Goal: Task Accomplishment & Management: Manage account settings

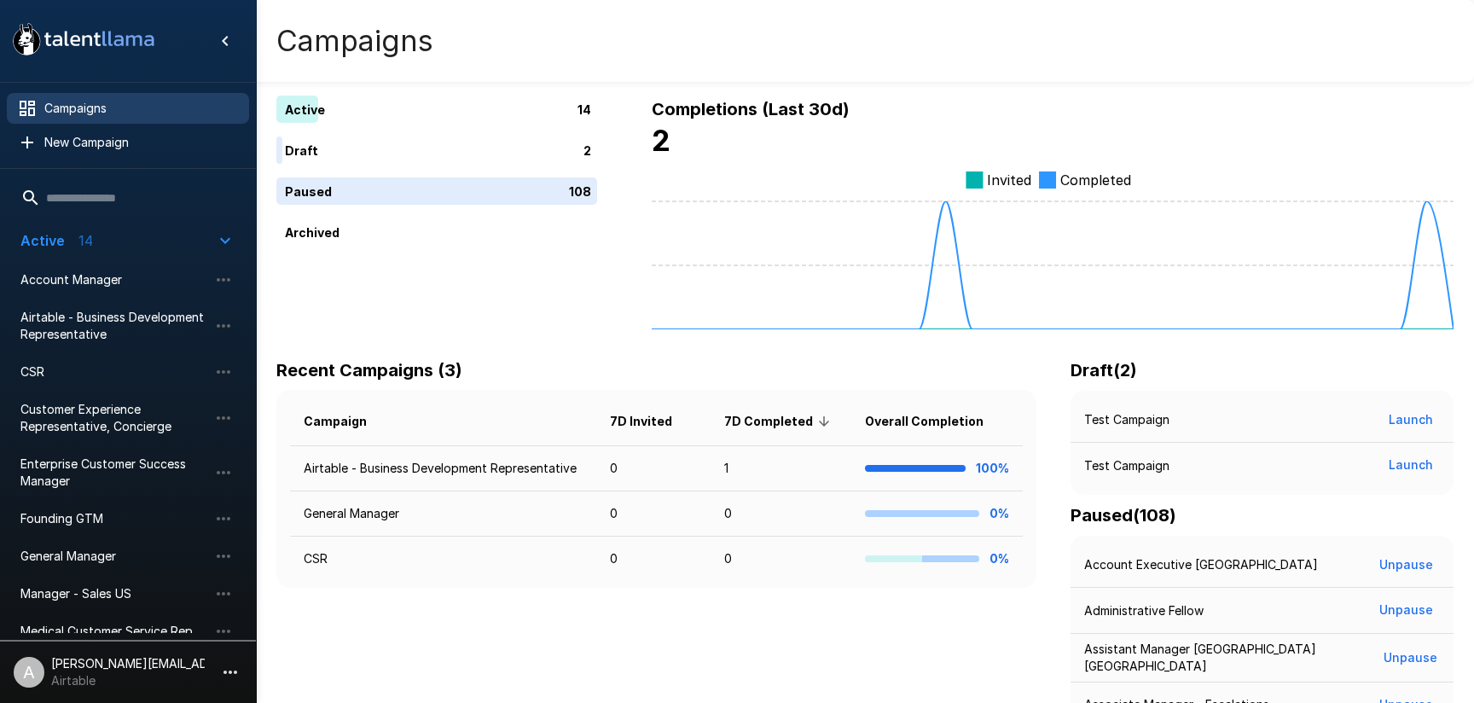
click at [211, 683] on li "A adam+prodtest1@talentllama.com Airtable" at bounding box center [128, 669] width 256 height 55
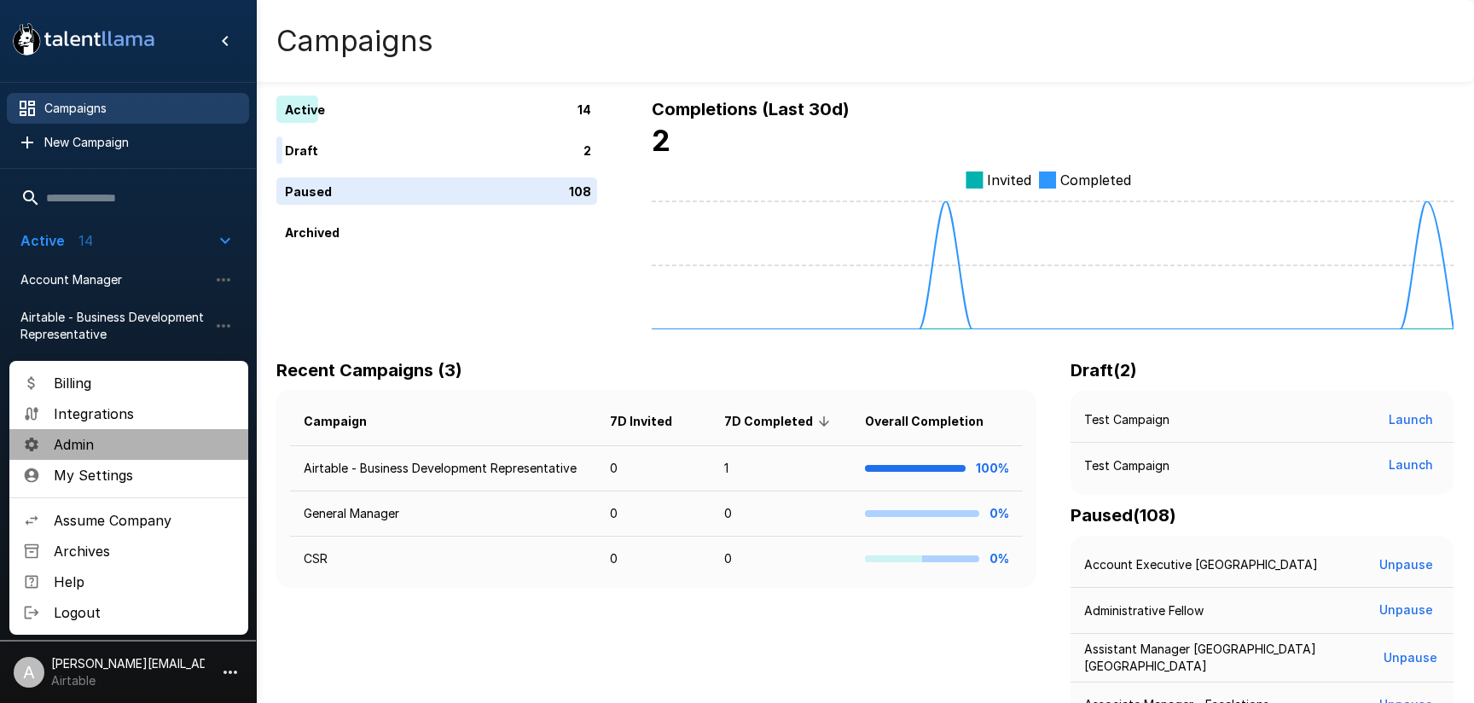
click at [103, 436] on span "Admin" at bounding box center [144, 444] width 181 height 20
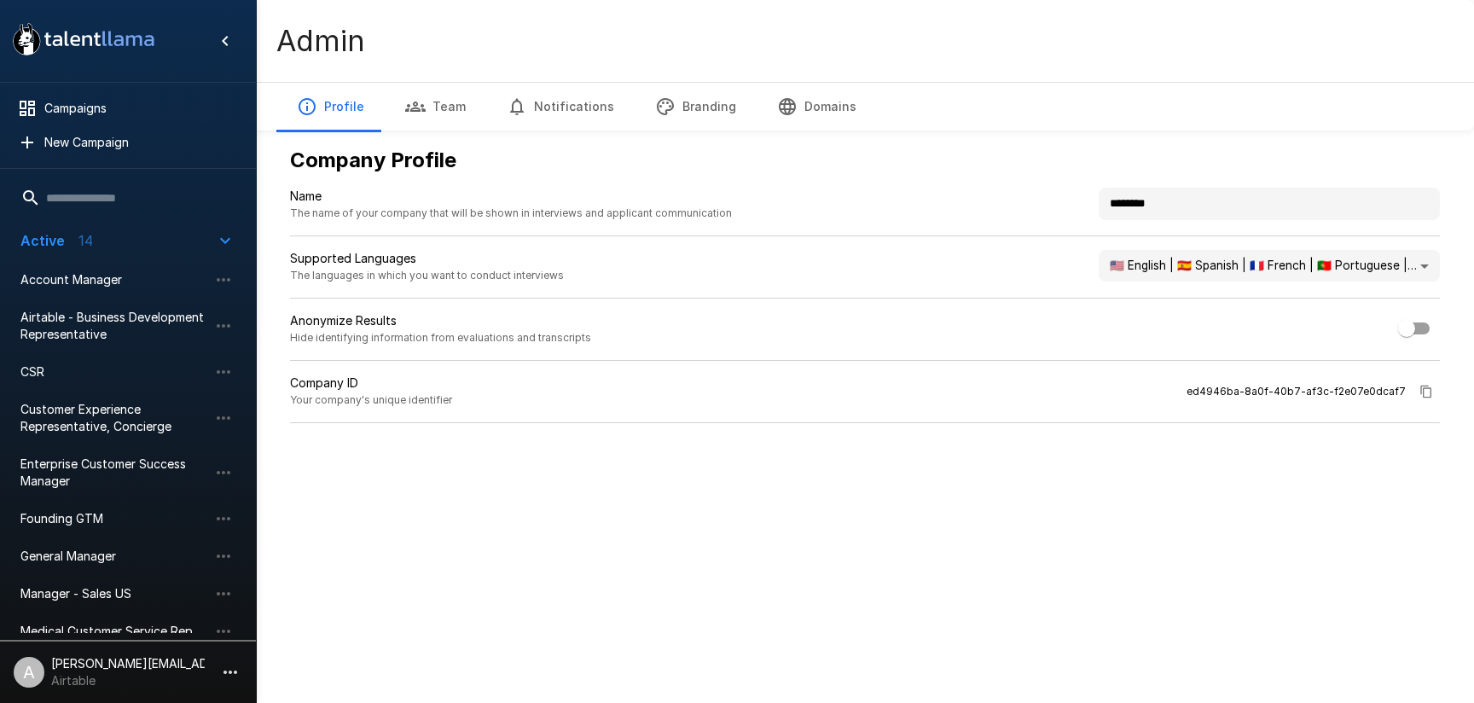
click at [67, 246] on div "Active 14" at bounding box center [56, 240] width 73 height 20
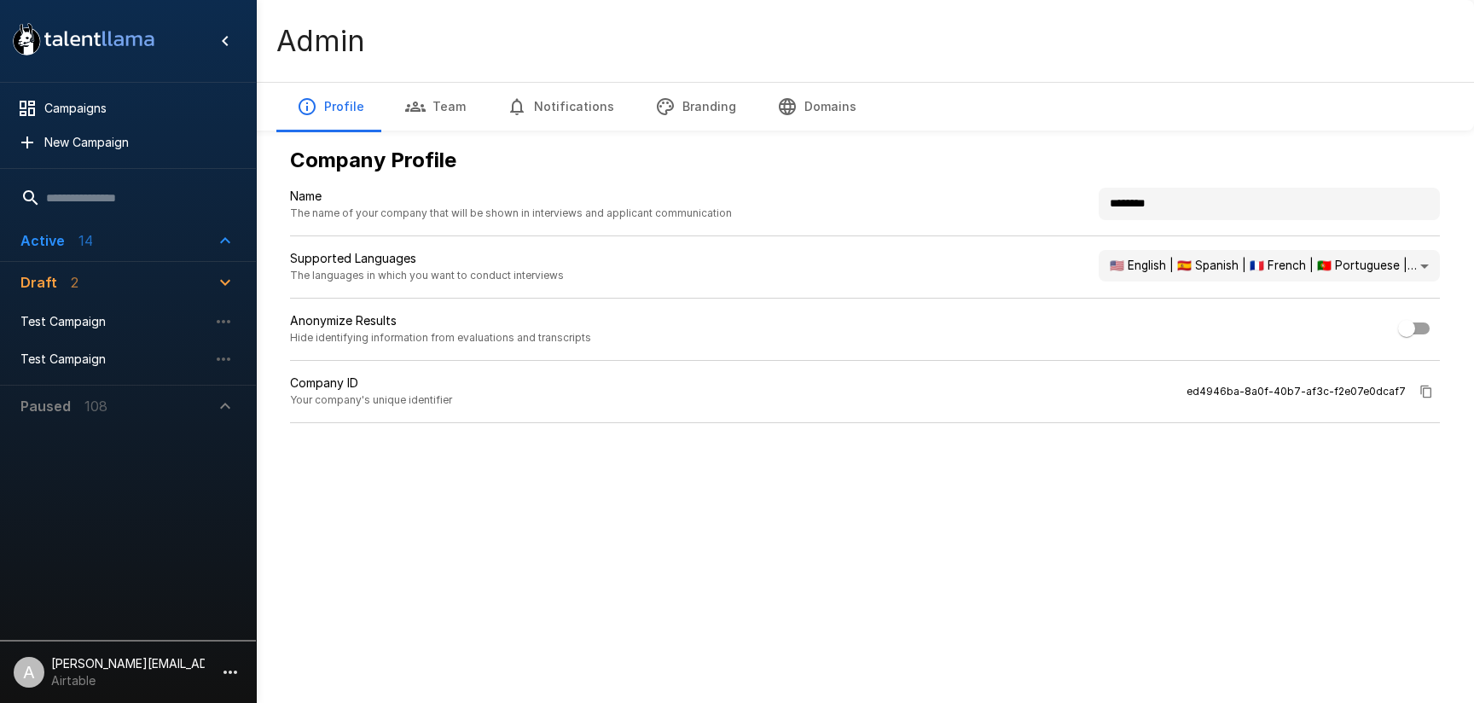
drag, startPoint x: 78, startPoint y: 237, endPoint x: 113, endPoint y: 260, distance: 41.2
click at [78, 237] on p "14" at bounding box center [85, 240] width 15 height 20
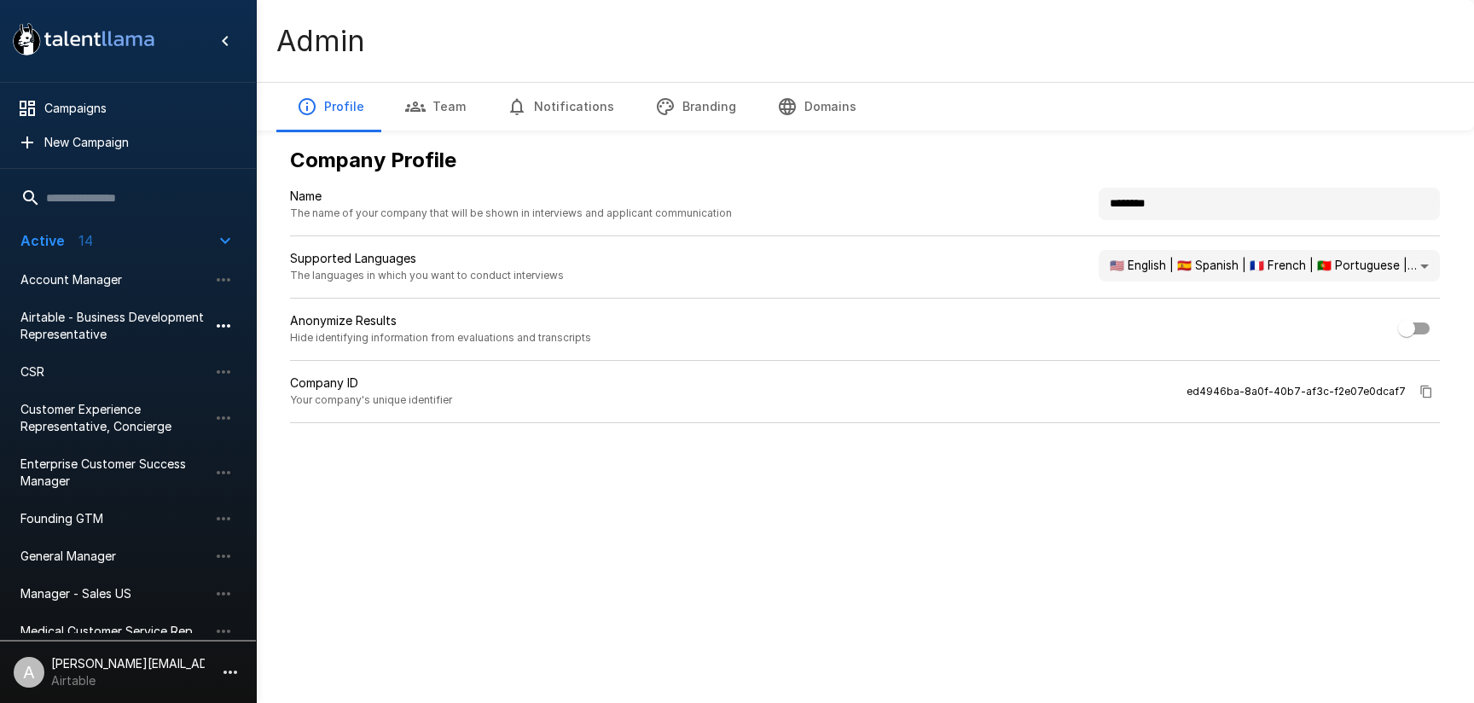
click at [225, 326] on icon "button" at bounding box center [223, 326] width 20 height 20
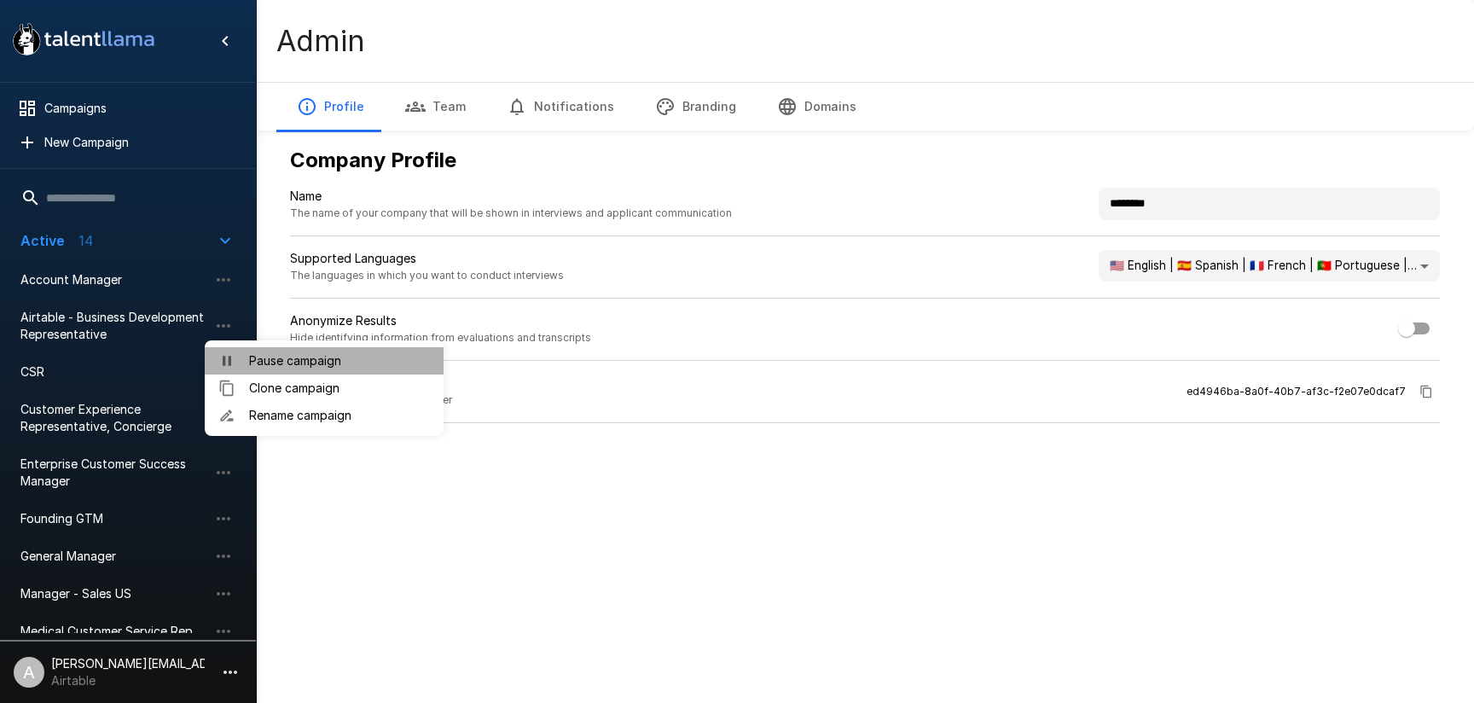
click at [285, 365] on span "Pause campaign" at bounding box center [339, 360] width 181 height 17
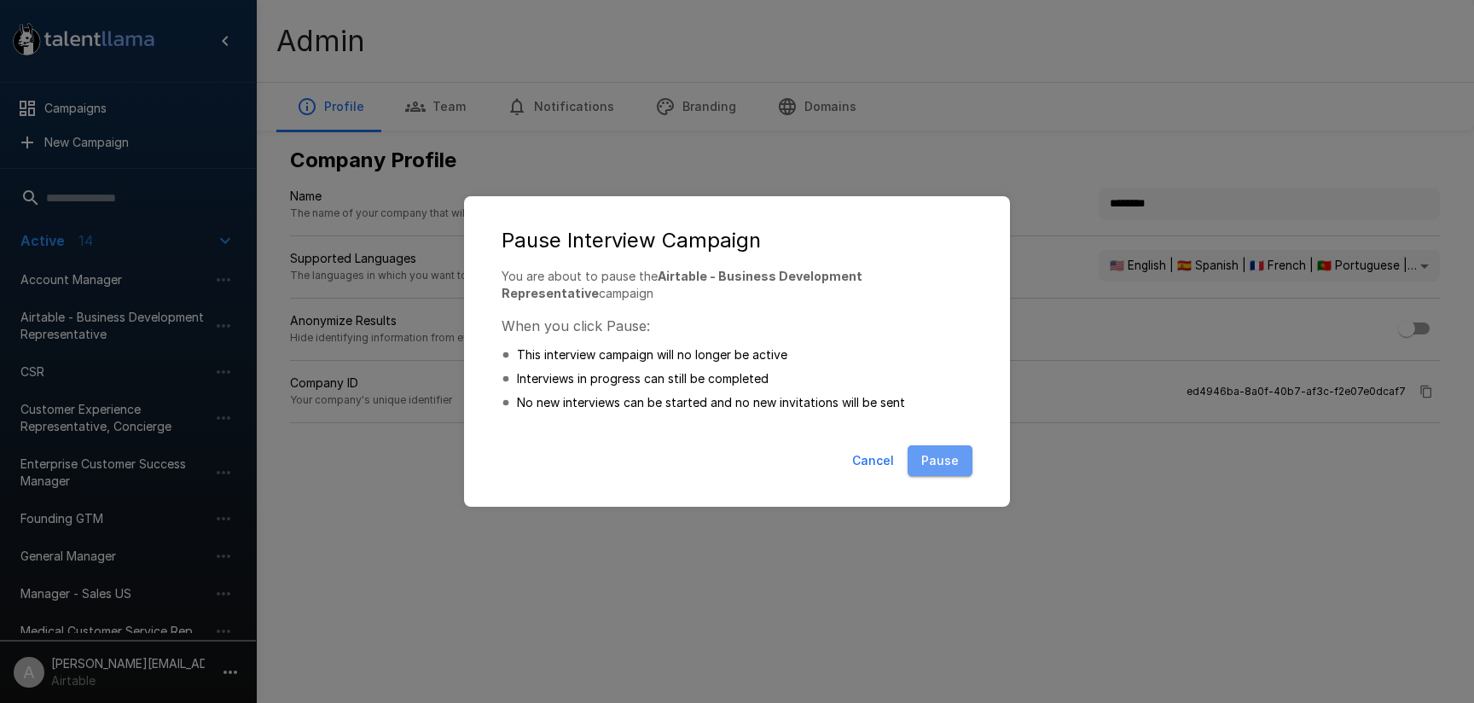
click at [920, 452] on button "Pause" at bounding box center [940, 461] width 65 height 32
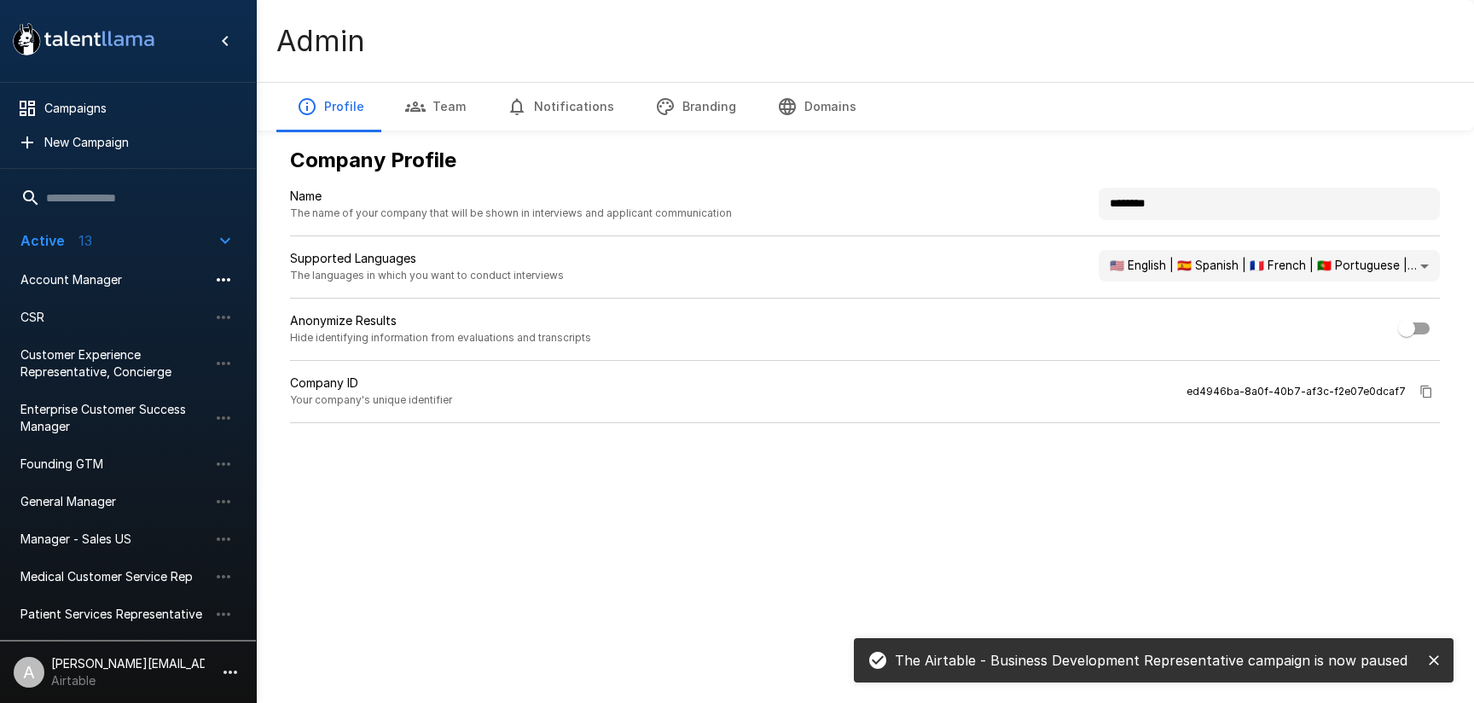
click at [224, 282] on icon "button" at bounding box center [223, 280] width 20 height 20
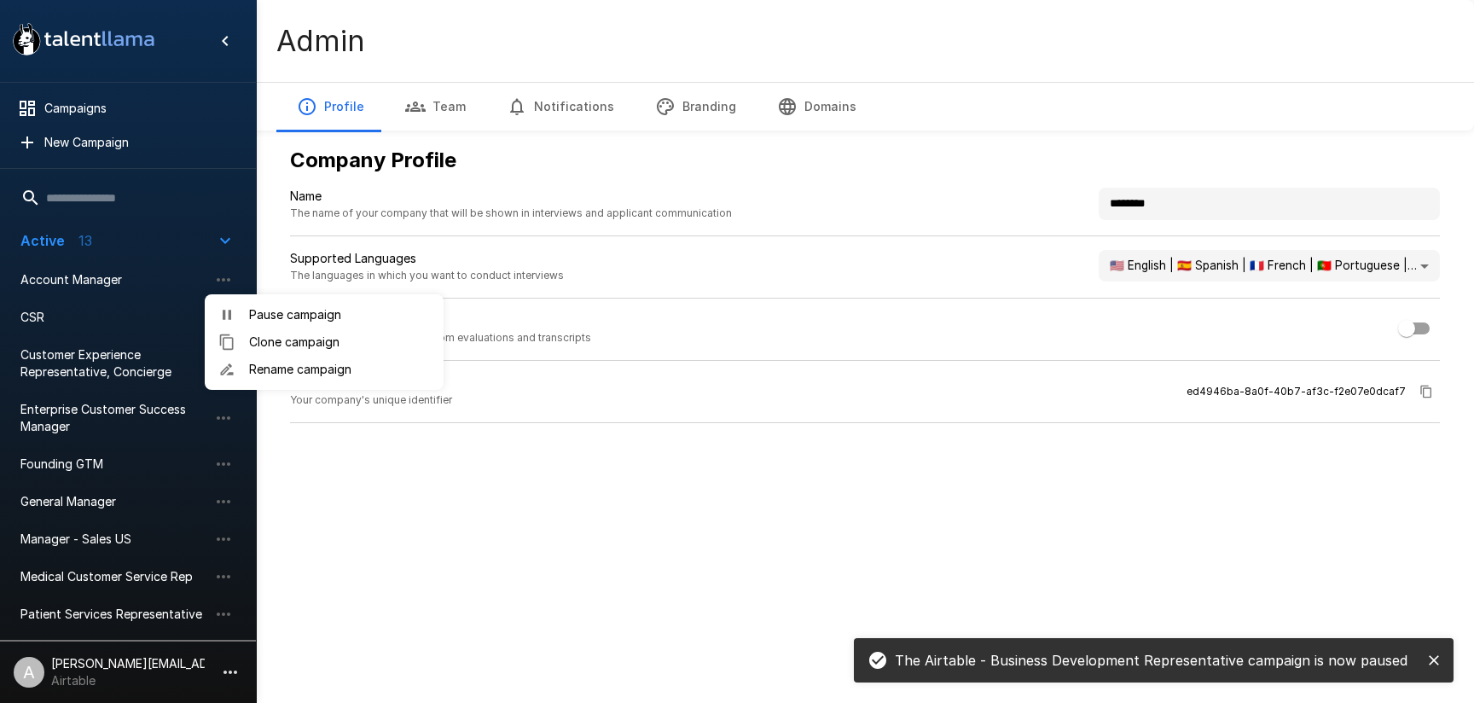
click at [272, 318] on span "Pause campaign" at bounding box center [339, 314] width 181 height 17
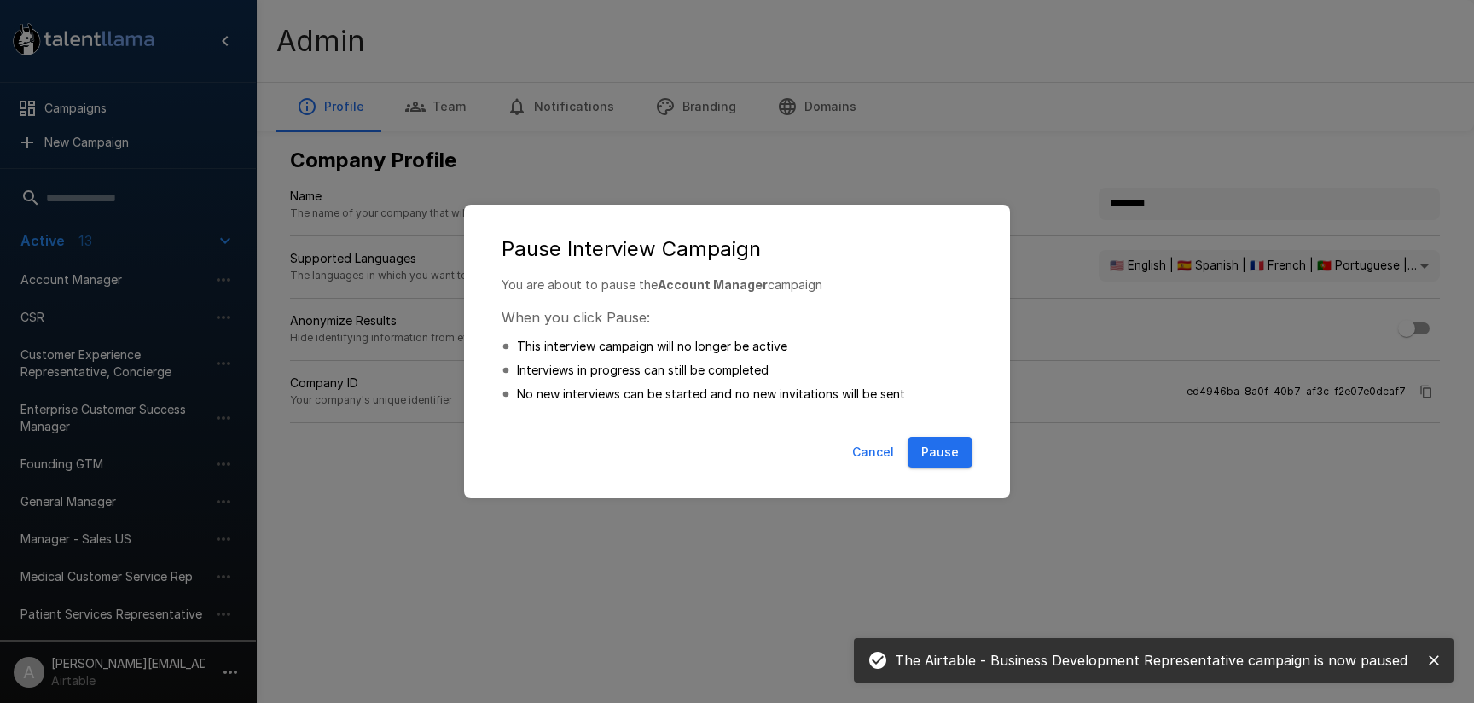
click at [949, 452] on button "Pause" at bounding box center [940, 453] width 65 height 32
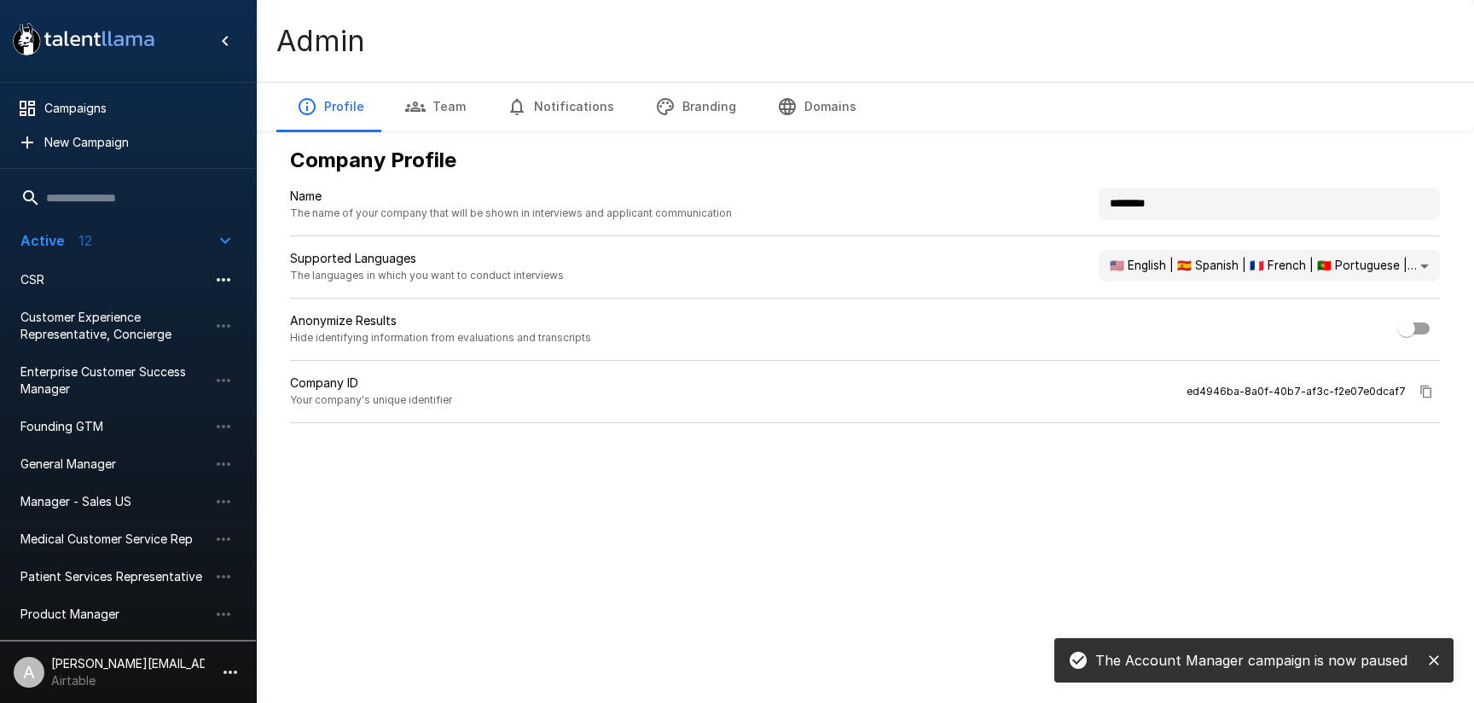
click at [229, 282] on icon "button" at bounding box center [223, 280] width 20 height 20
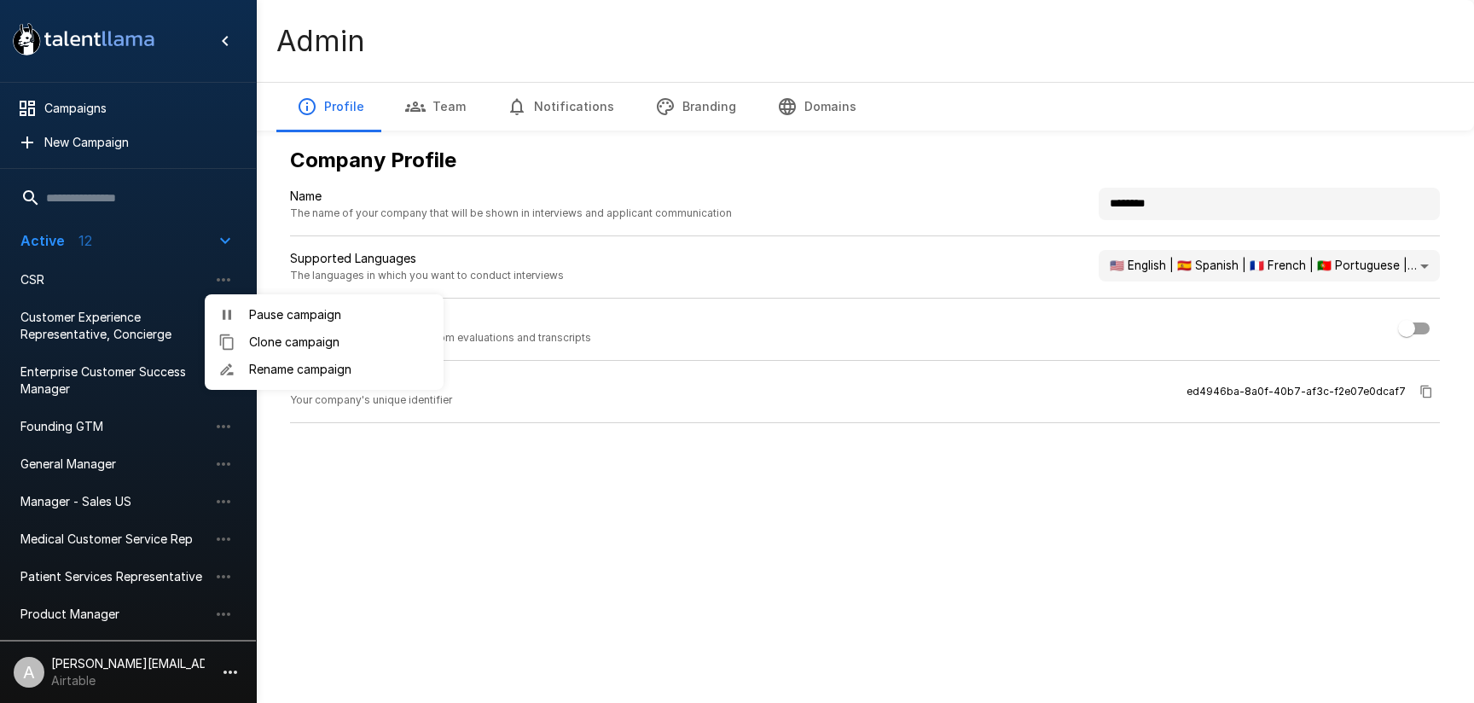
click at [287, 306] on span "Pause campaign" at bounding box center [339, 314] width 181 height 17
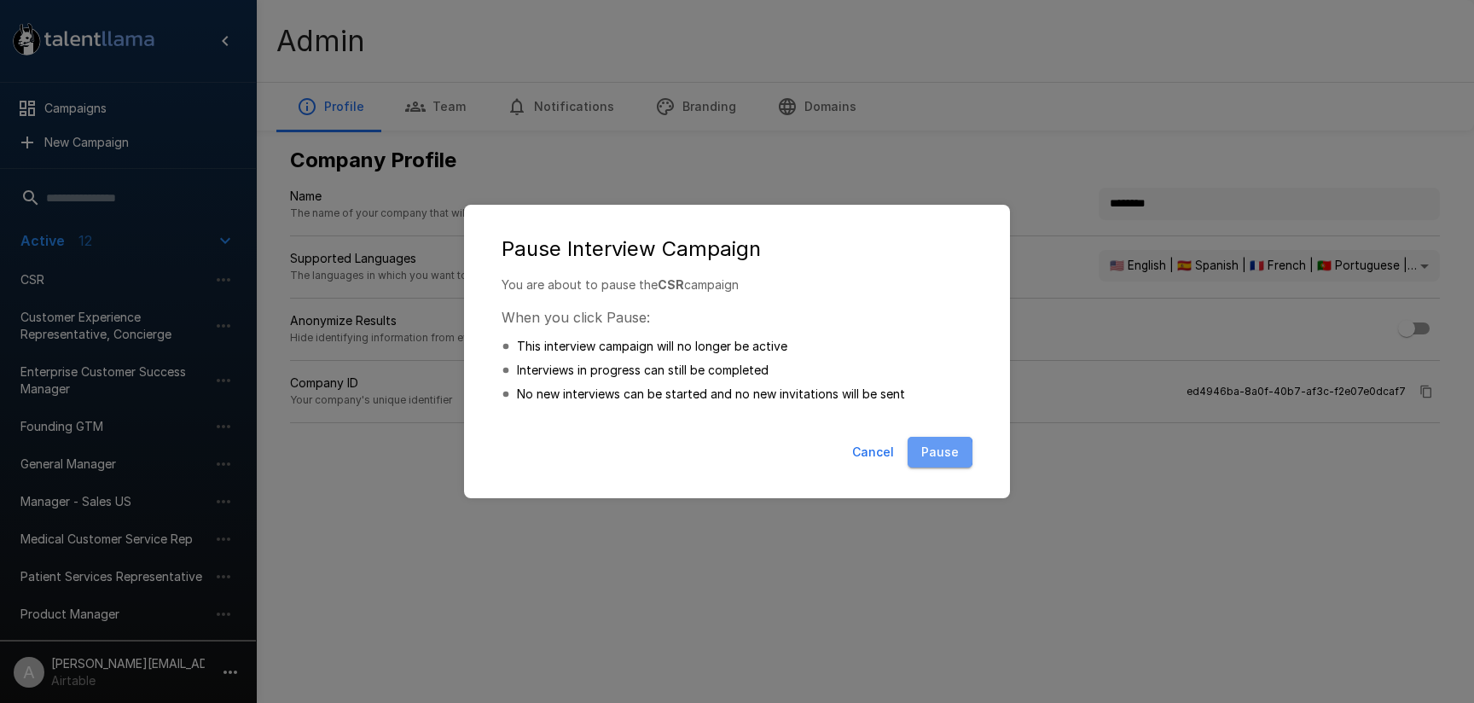
click at [924, 453] on button "Pause" at bounding box center [940, 453] width 65 height 32
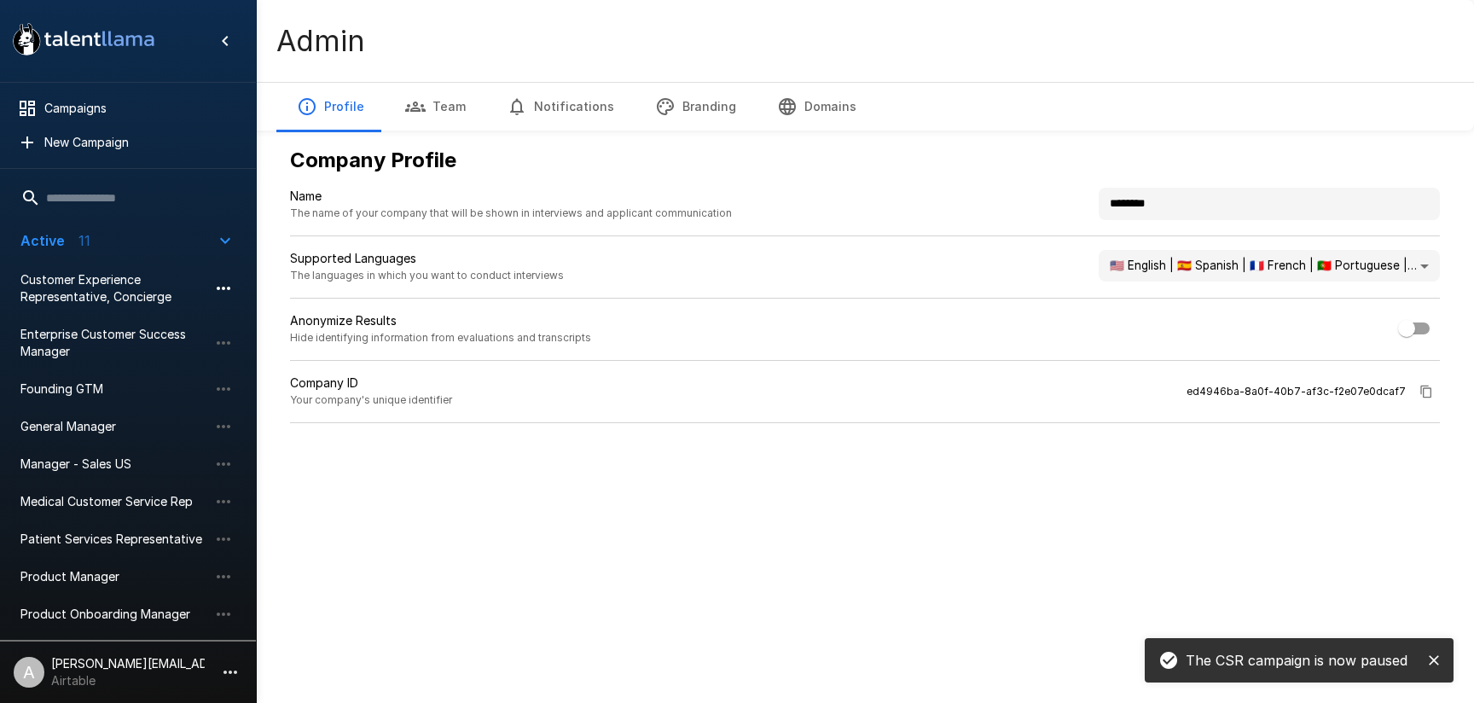
click at [223, 290] on icon "button" at bounding box center [223, 288] width 20 height 20
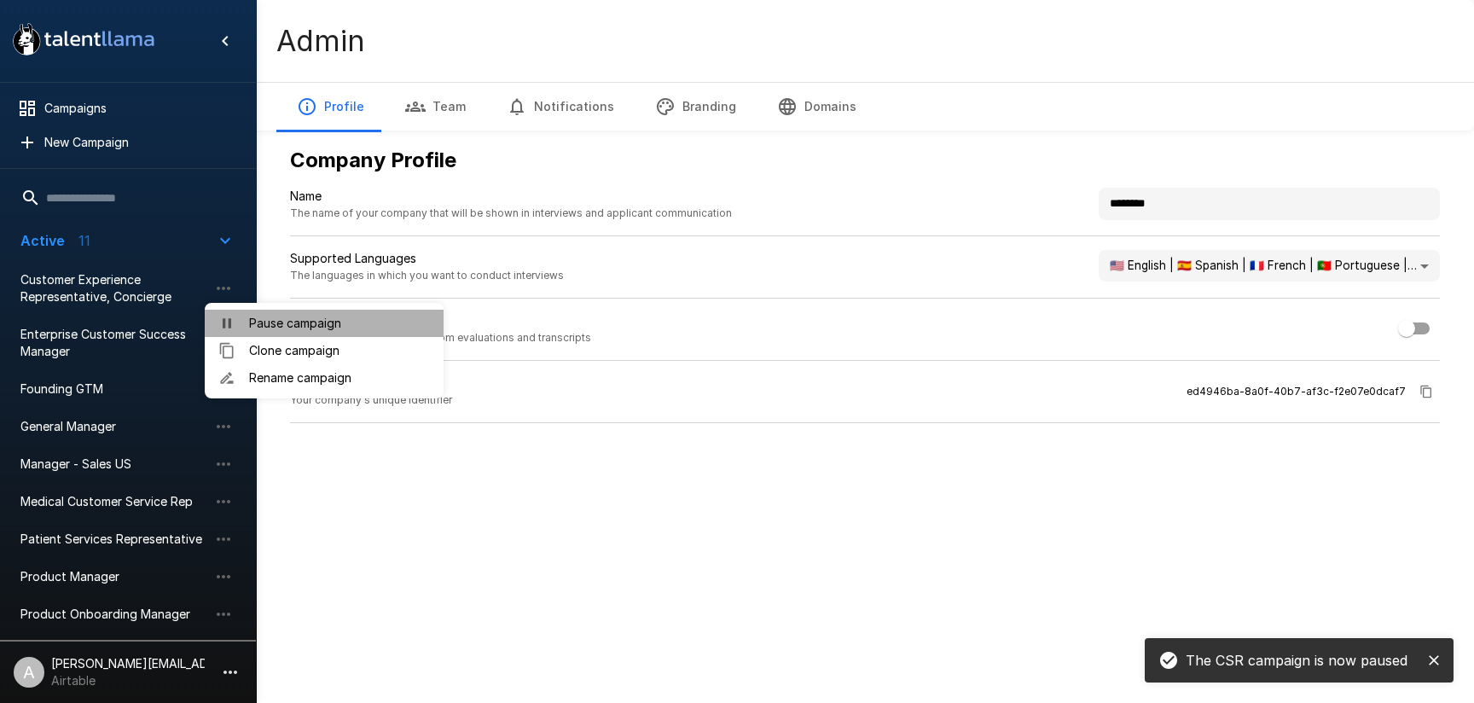
click at [270, 318] on span "Pause campaign" at bounding box center [339, 323] width 181 height 17
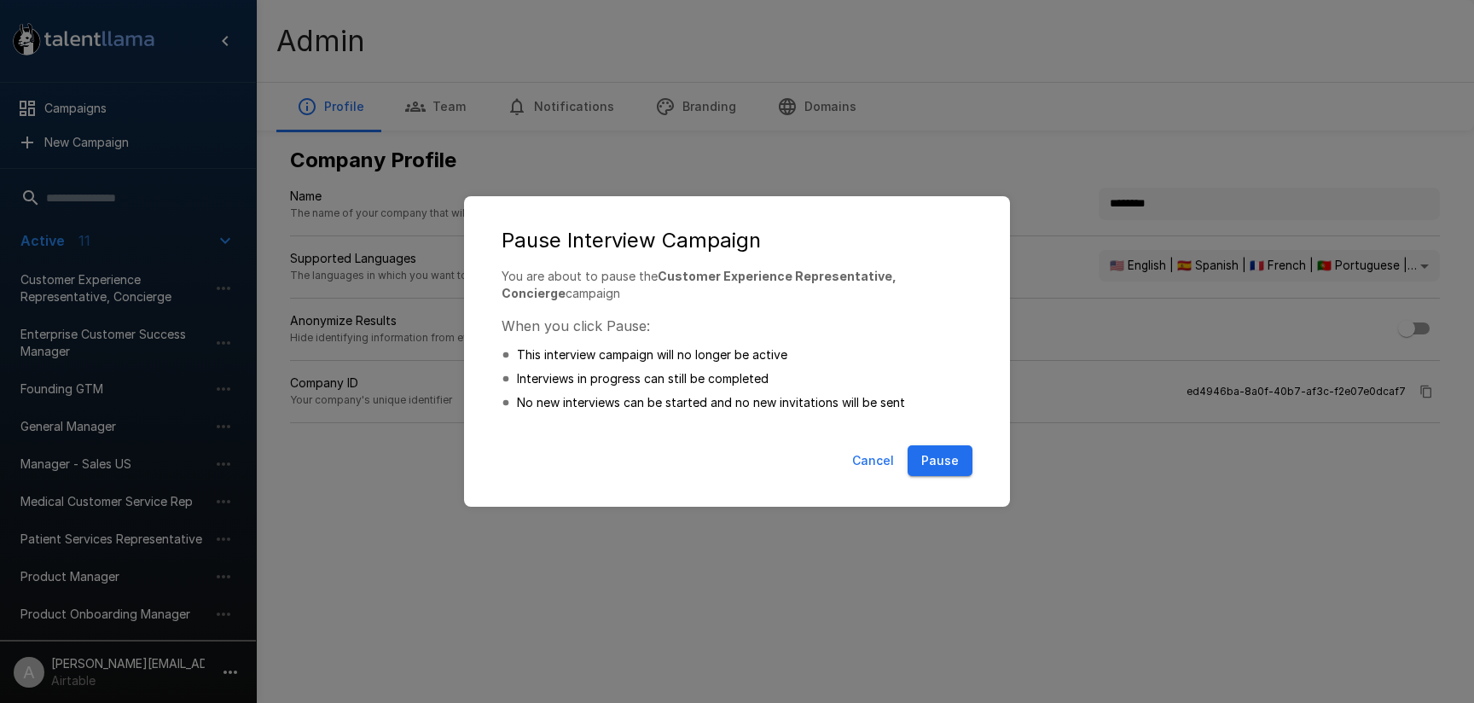
click at [945, 460] on button "Pause" at bounding box center [940, 461] width 65 height 32
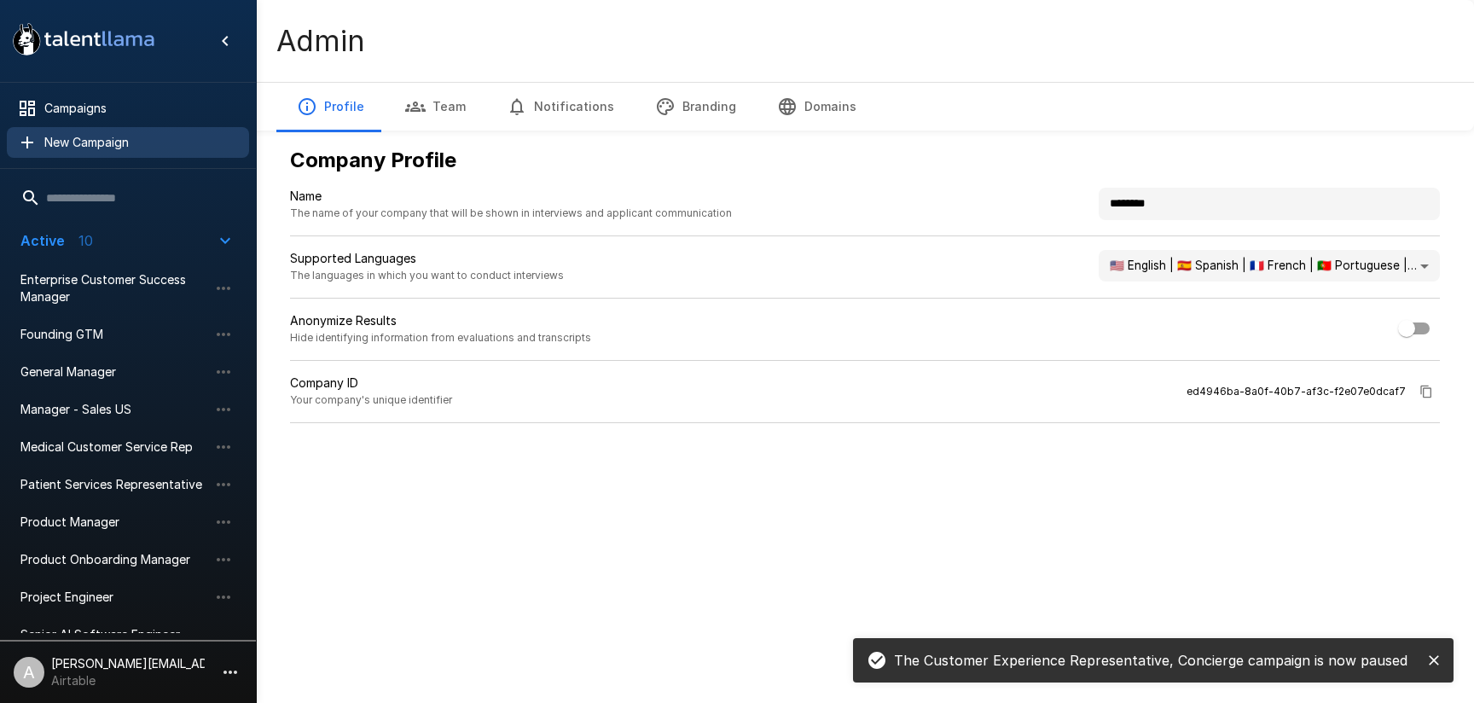
click at [88, 138] on span "New Campaign" at bounding box center [139, 142] width 191 height 17
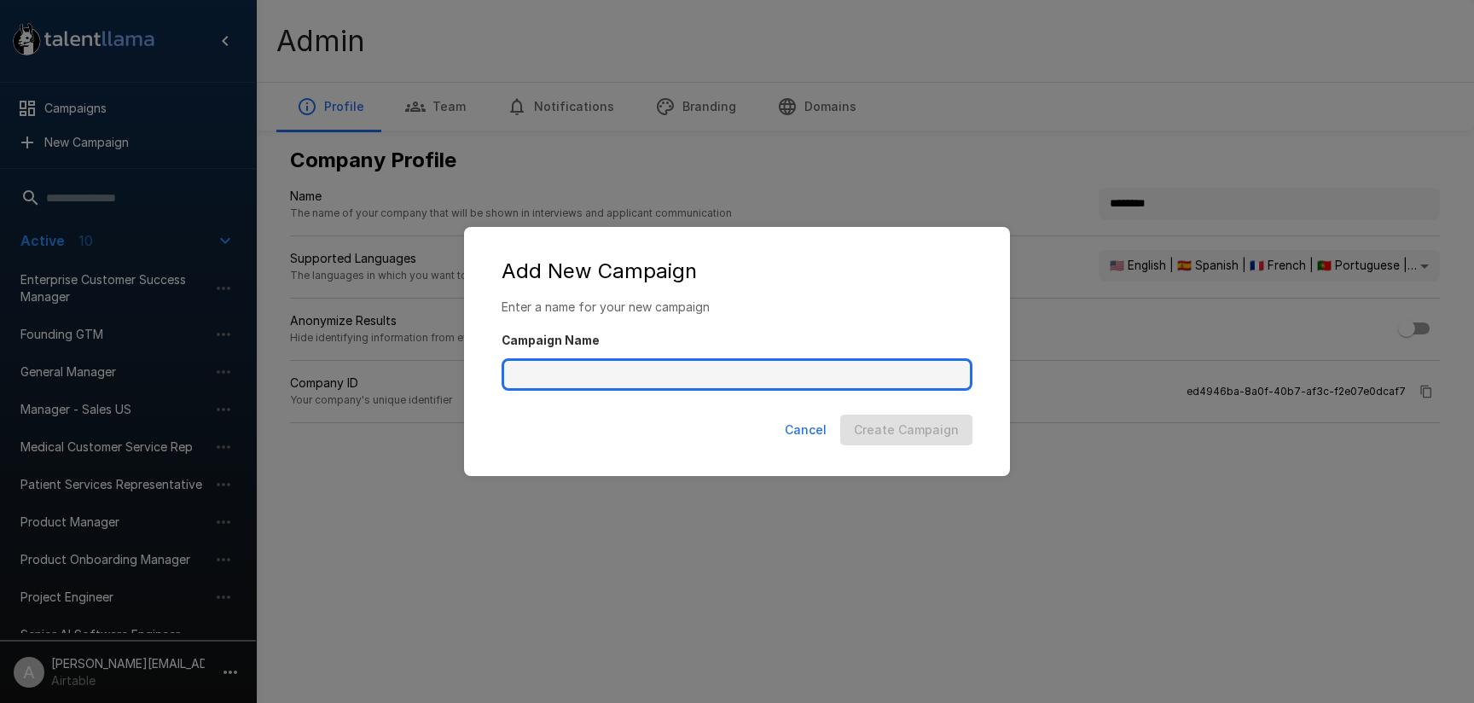
click at [599, 376] on input "Campaign Name" at bounding box center [737, 374] width 471 height 32
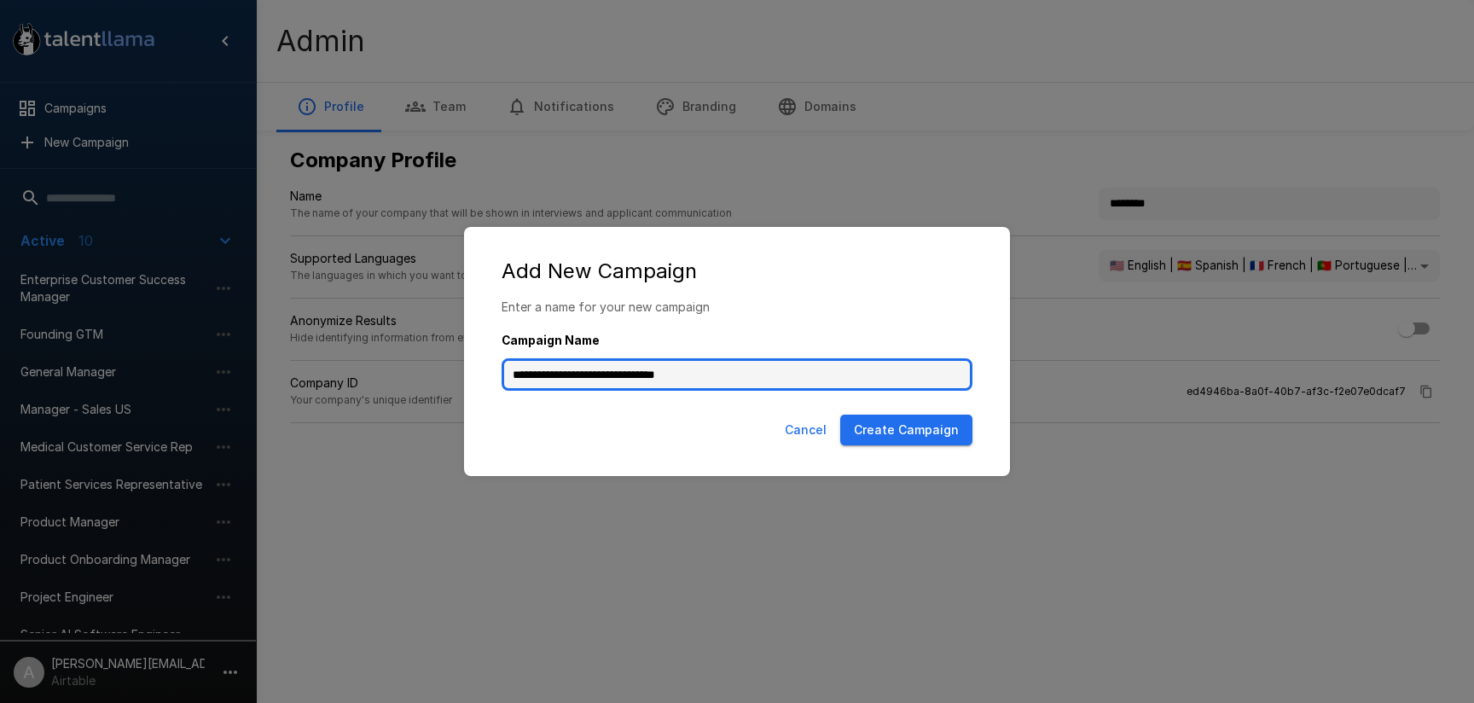
type input "**********"
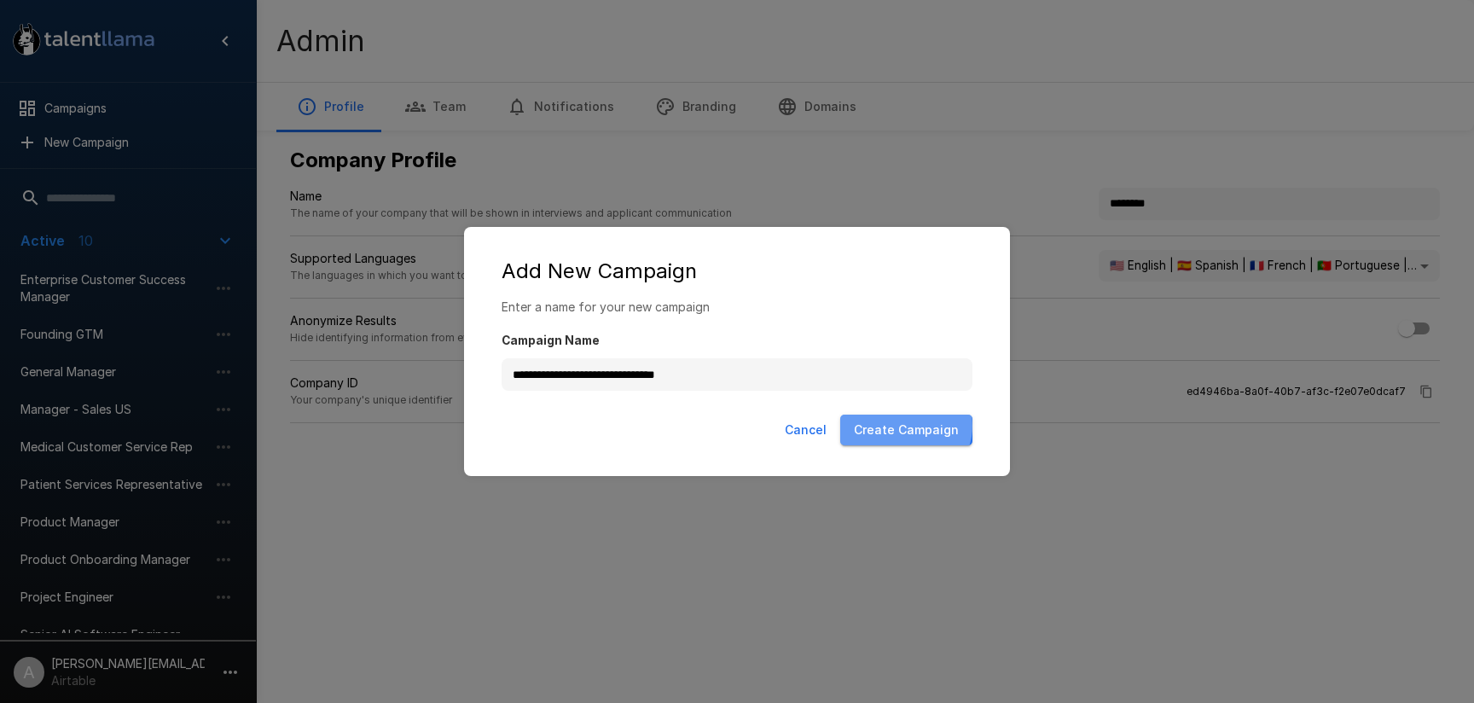
click at [910, 427] on button "Create Campaign" at bounding box center [906, 431] width 132 height 32
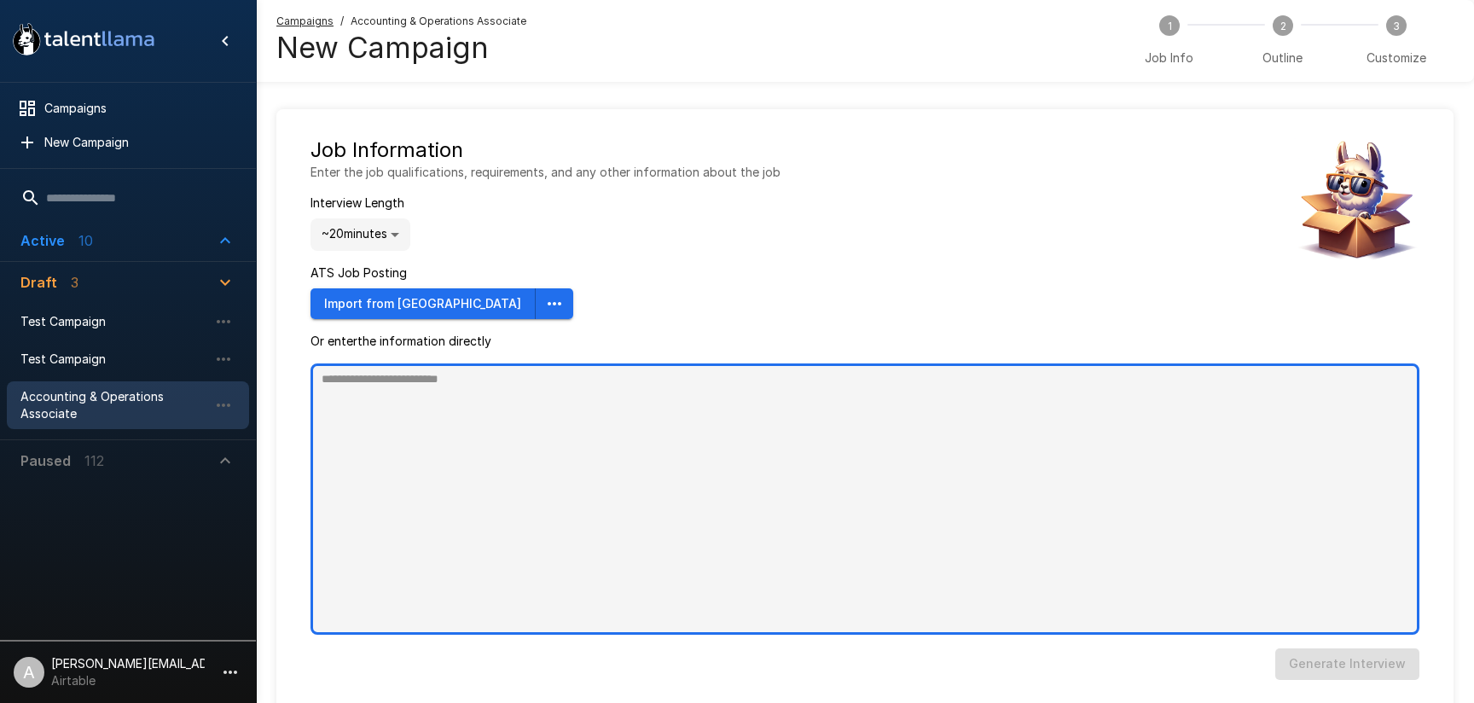
type textarea "*"
click at [445, 434] on textarea at bounding box center [865, 498] width 1109 height 271
paste textarea "**********"
type textarea "**********"
type textarea "*"
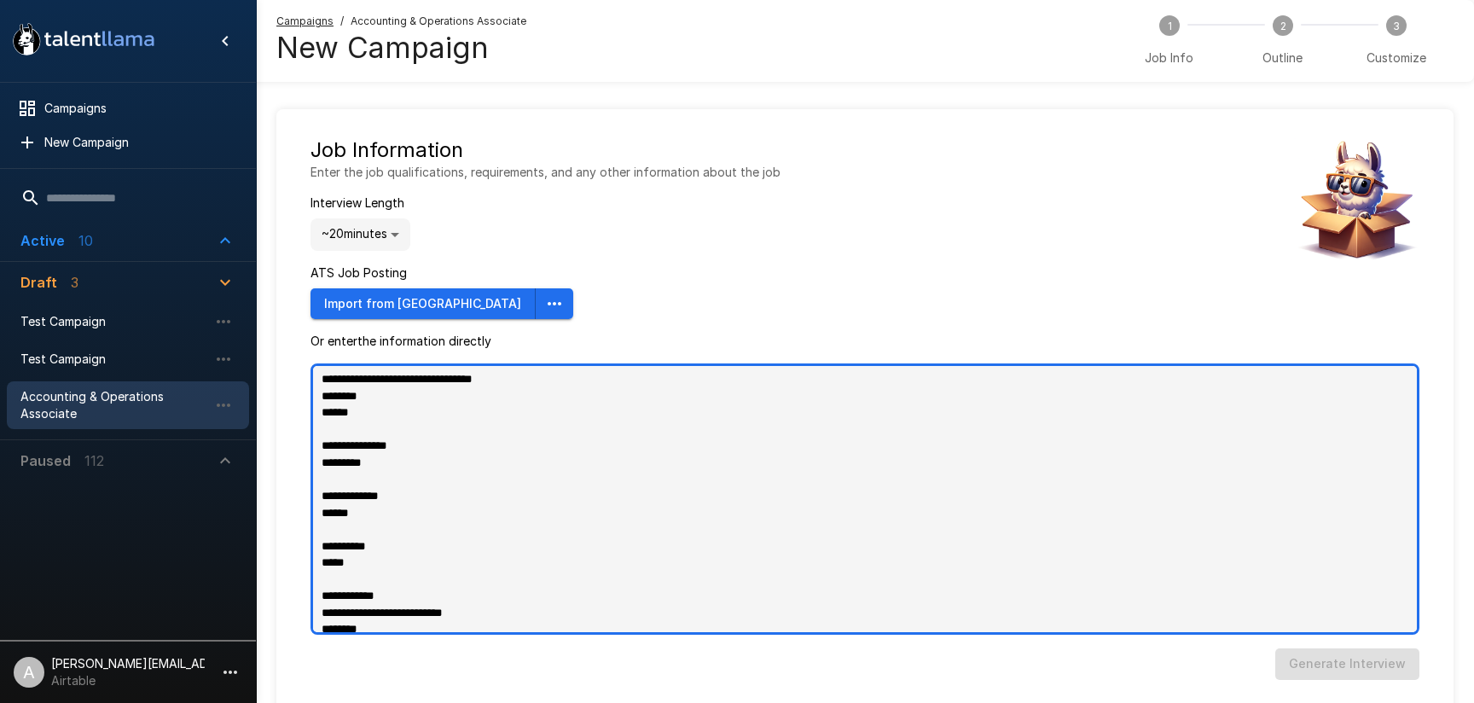
scroll to position [2172, 0]
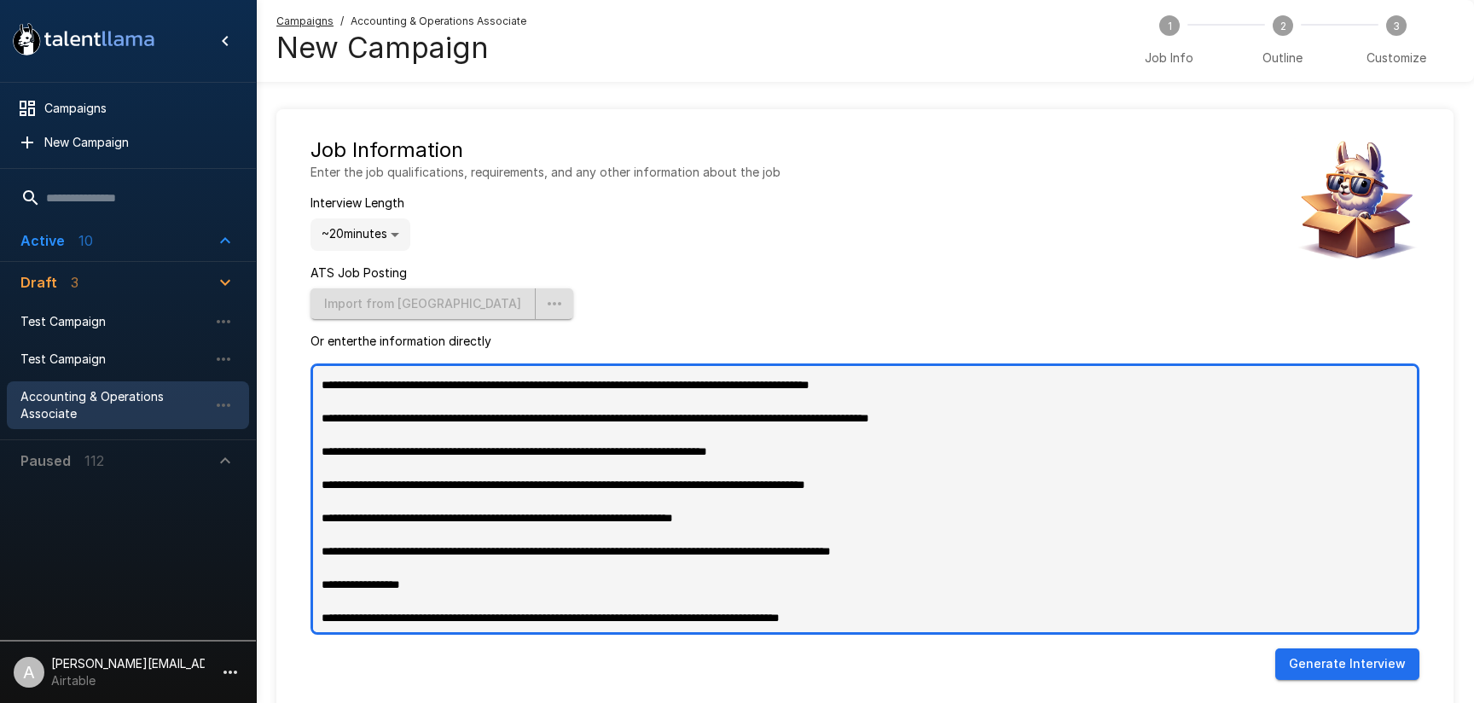
type textarea "**********"
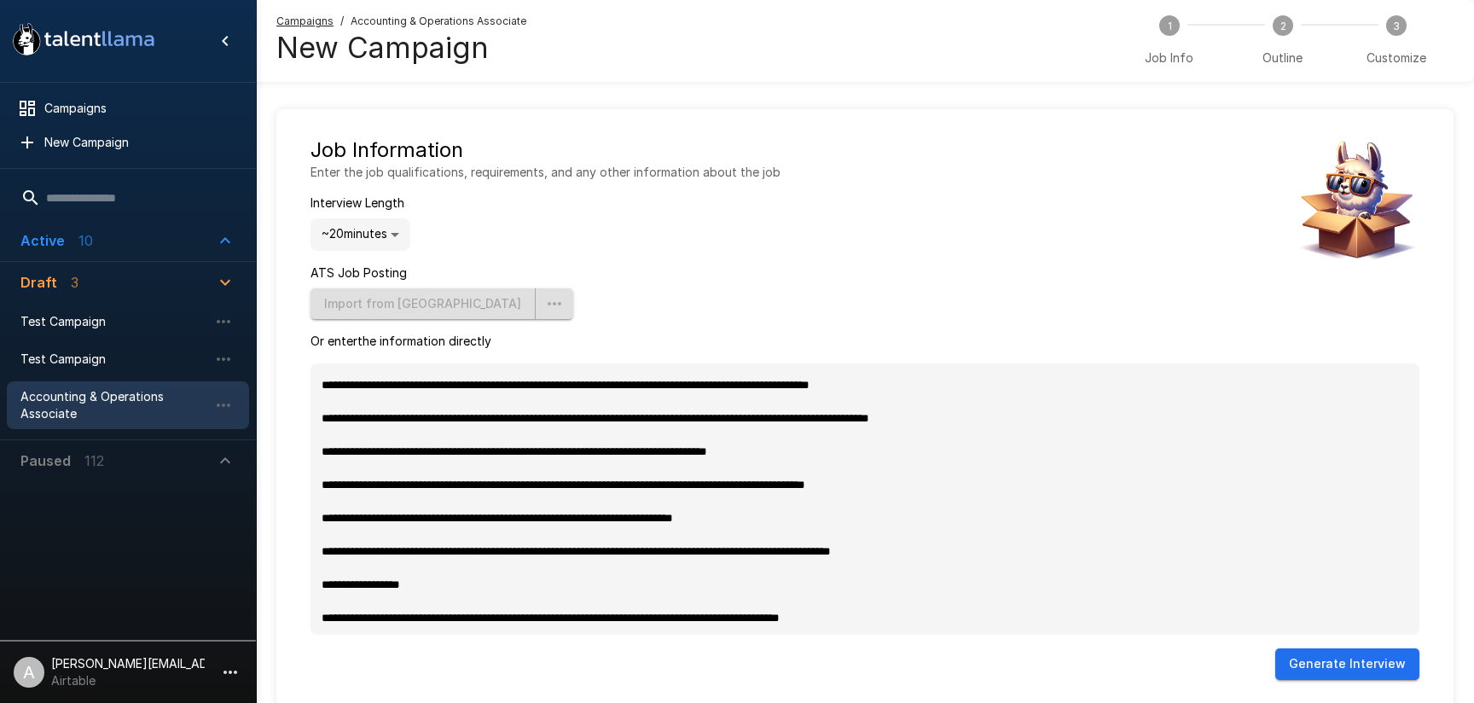
type textarea "*"
click at [1396, 671] on button "Generate Interview" at bounding box center [1347, 664] width 144 height 32
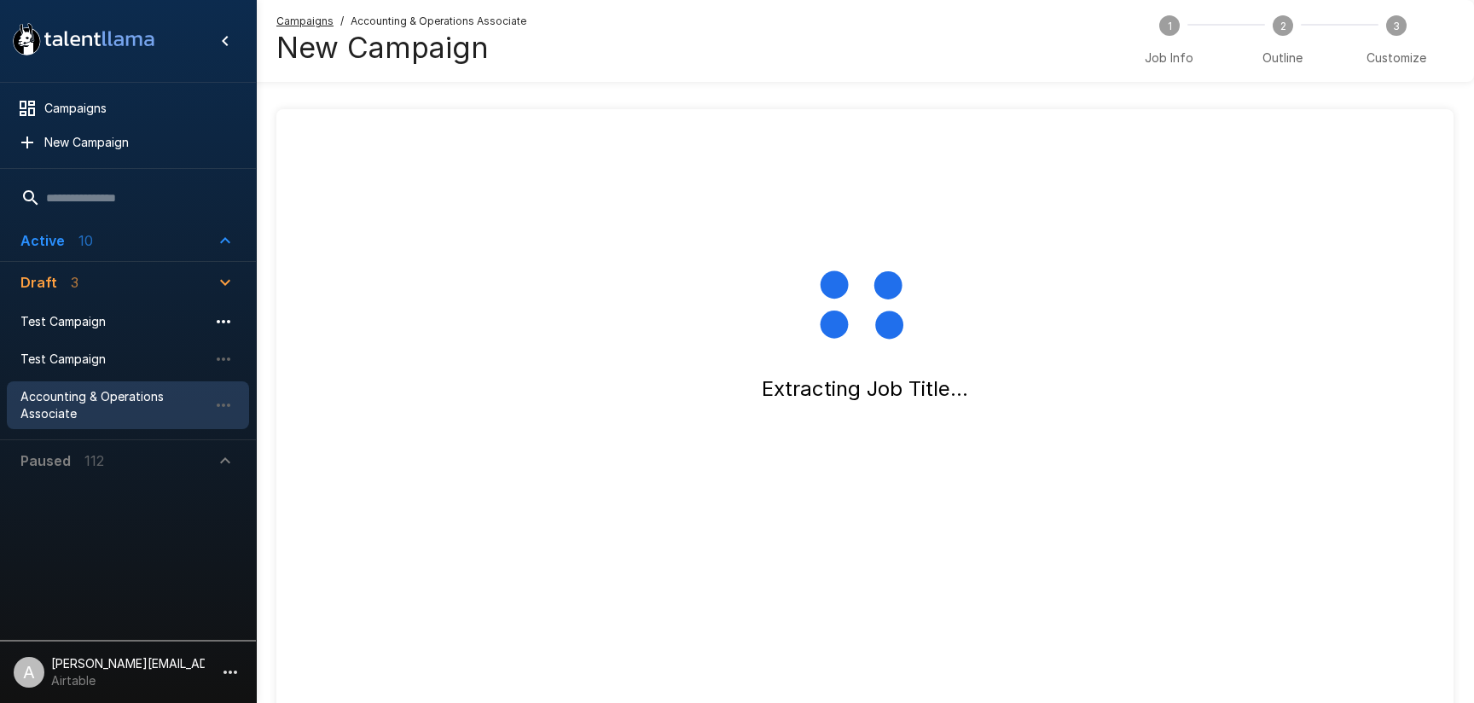
click at [218, 326] on icon "button" at bounding box center [223, 321] width 20 height 20
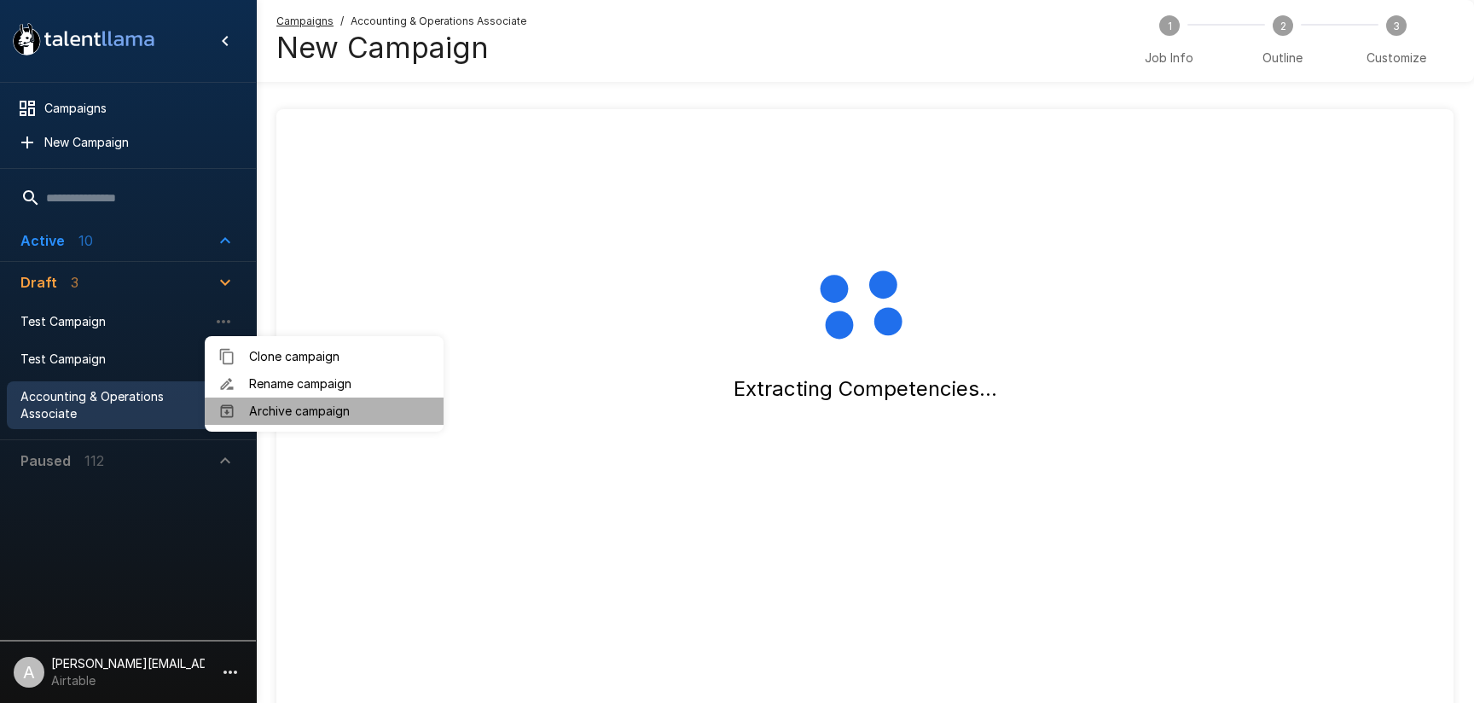
click at [274, 410] on span "Archive campaign" at bounding box center [339, 411] width 181 height 17
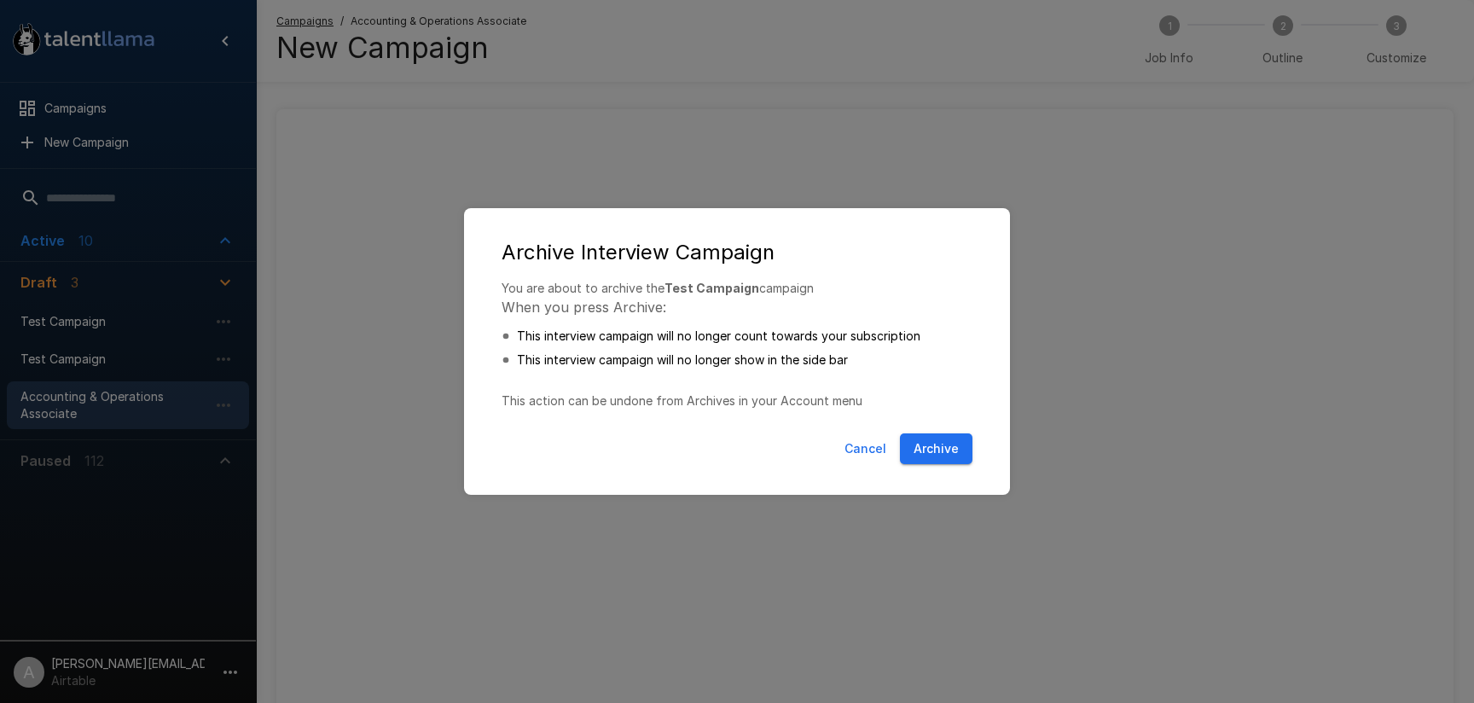
click at [961, 453] on button "Archive" at bounding box center [936, 449] width 73 height 32
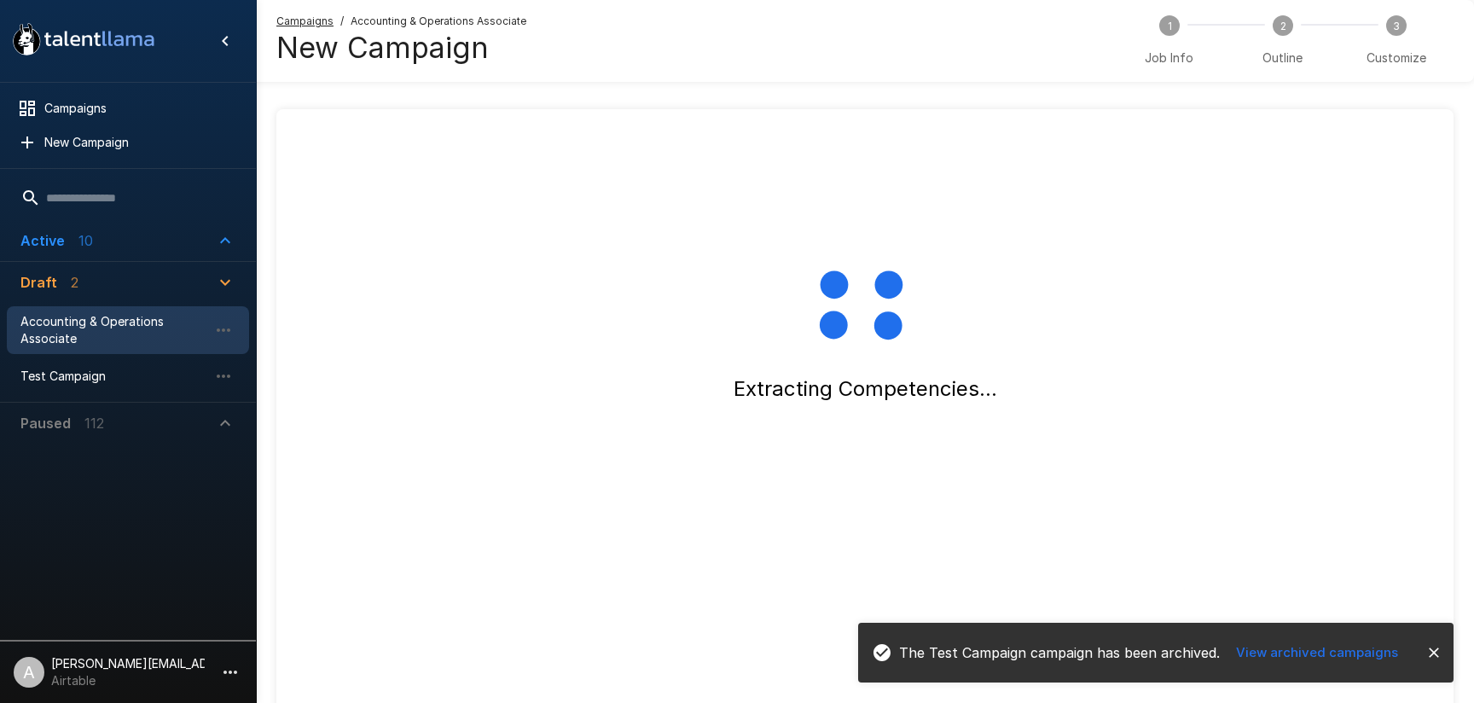
click at [1426, 646] on icon "close" at bounding box center [1434, 652] width 17 height 17
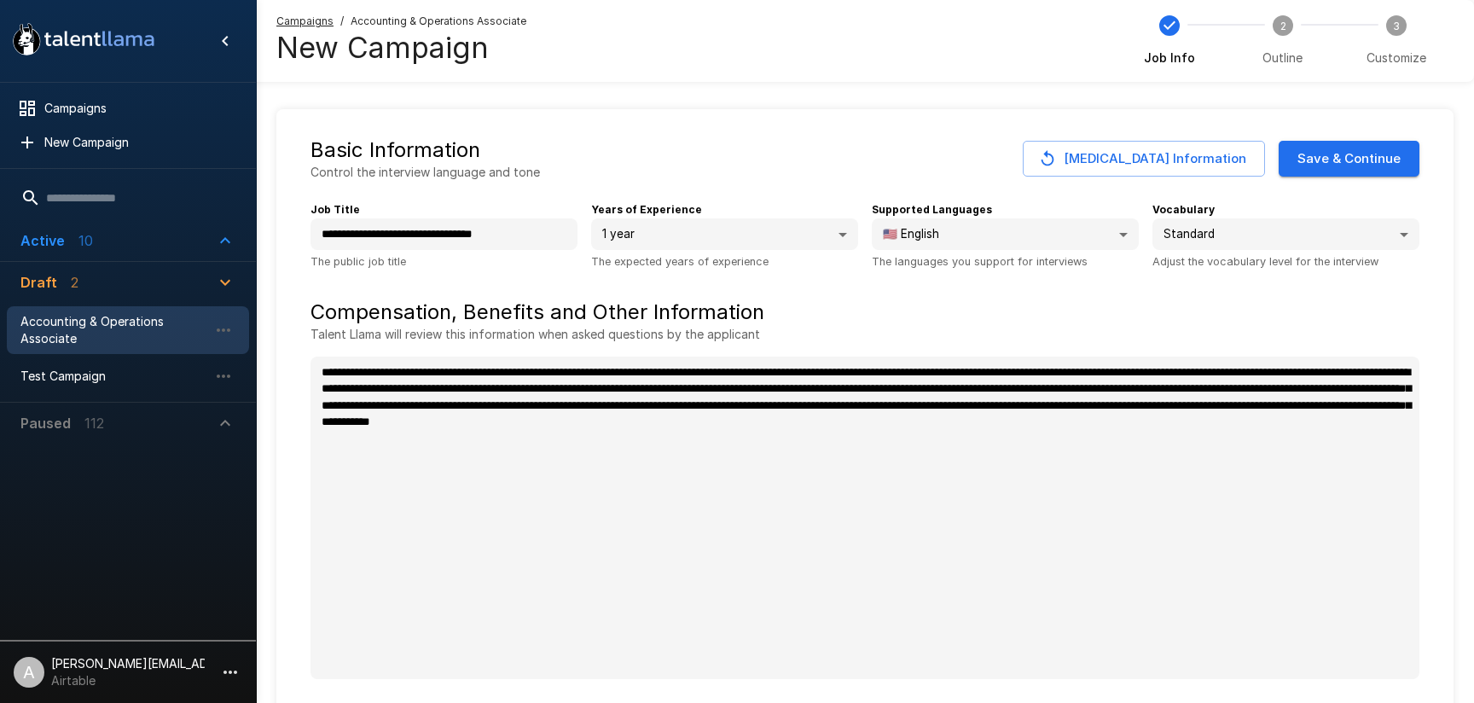
click at [1391, 169] on button "Save & Continue" at bounding box center [1349, 159] width 141 height 36
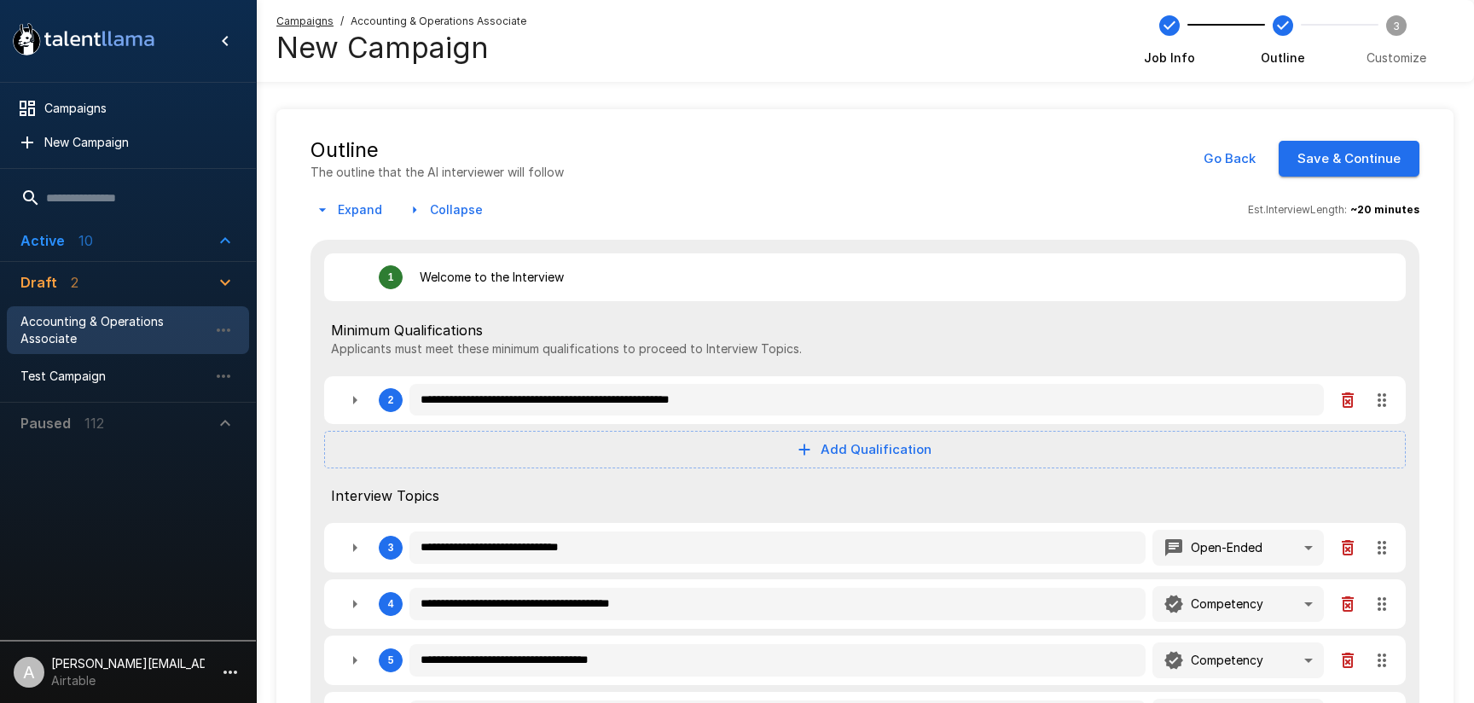
click at [1181, 163] on div "Outline The outline that the AI interviewer will follow Go Back Save & Continue" at bounding box center [865, 159] width 1109 height 44
click at [1249, 156] on button "Go Back" at bounding box center [1229, 159] width 71 height 36
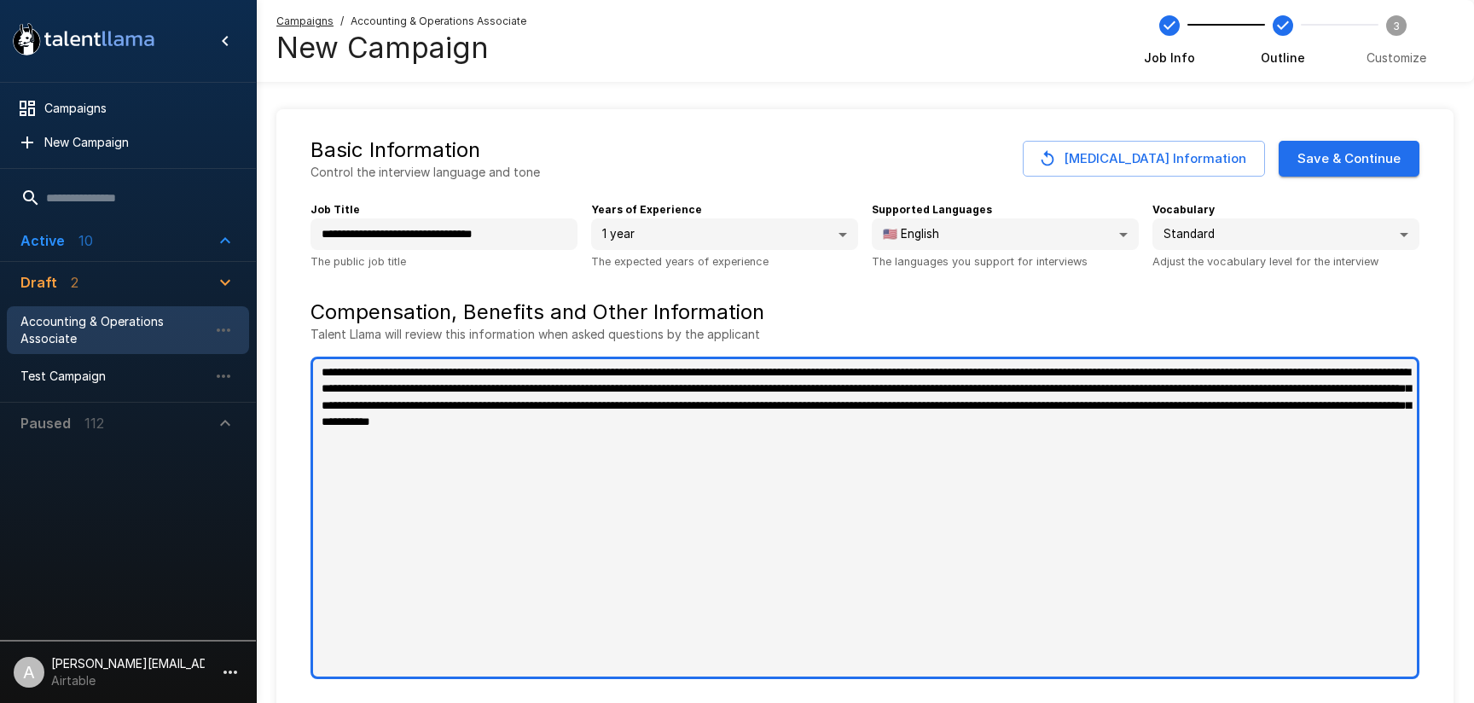
type textarea "*"
click at [540, 390] on textarea "**********" at bounding box center [865, 518] width 1109 height 322
type textarea "**********"
type textarea "*"
type textarea "**********"
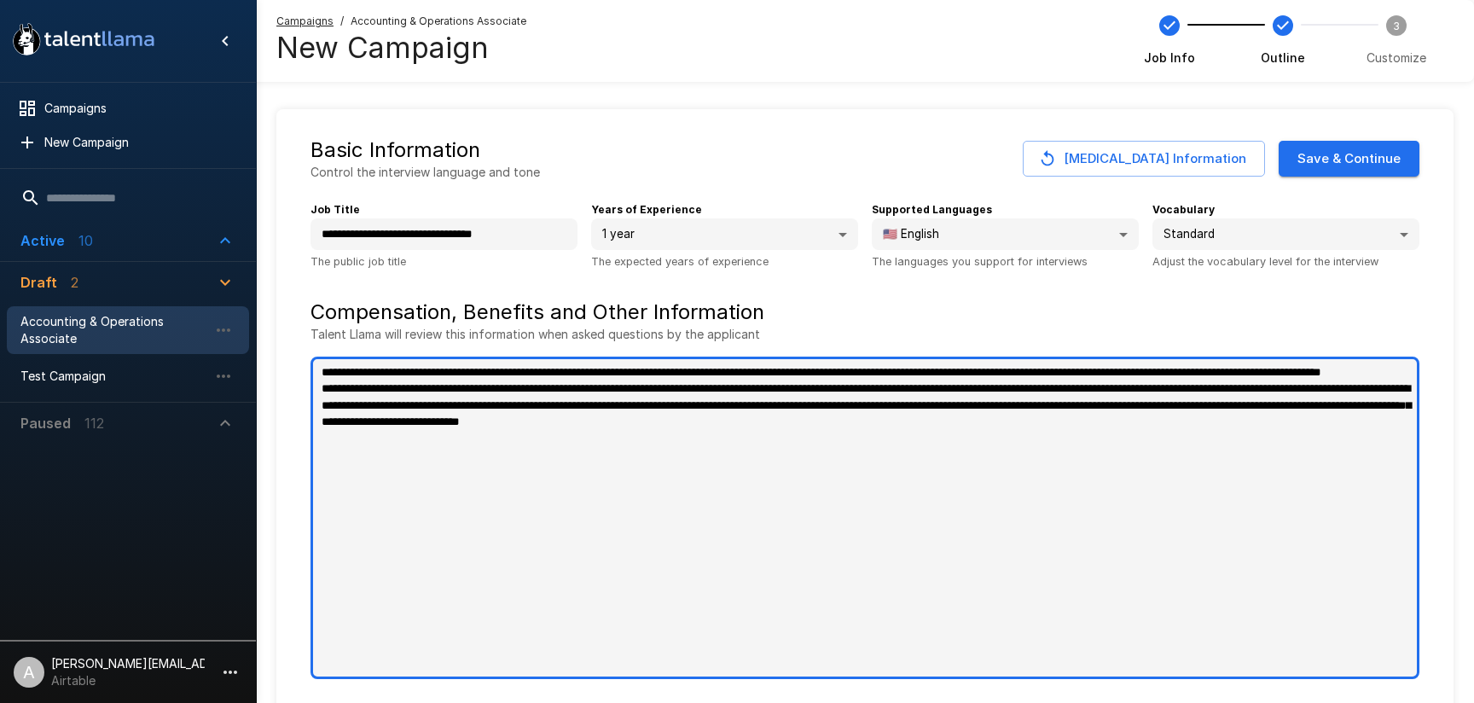
type textarea "*"
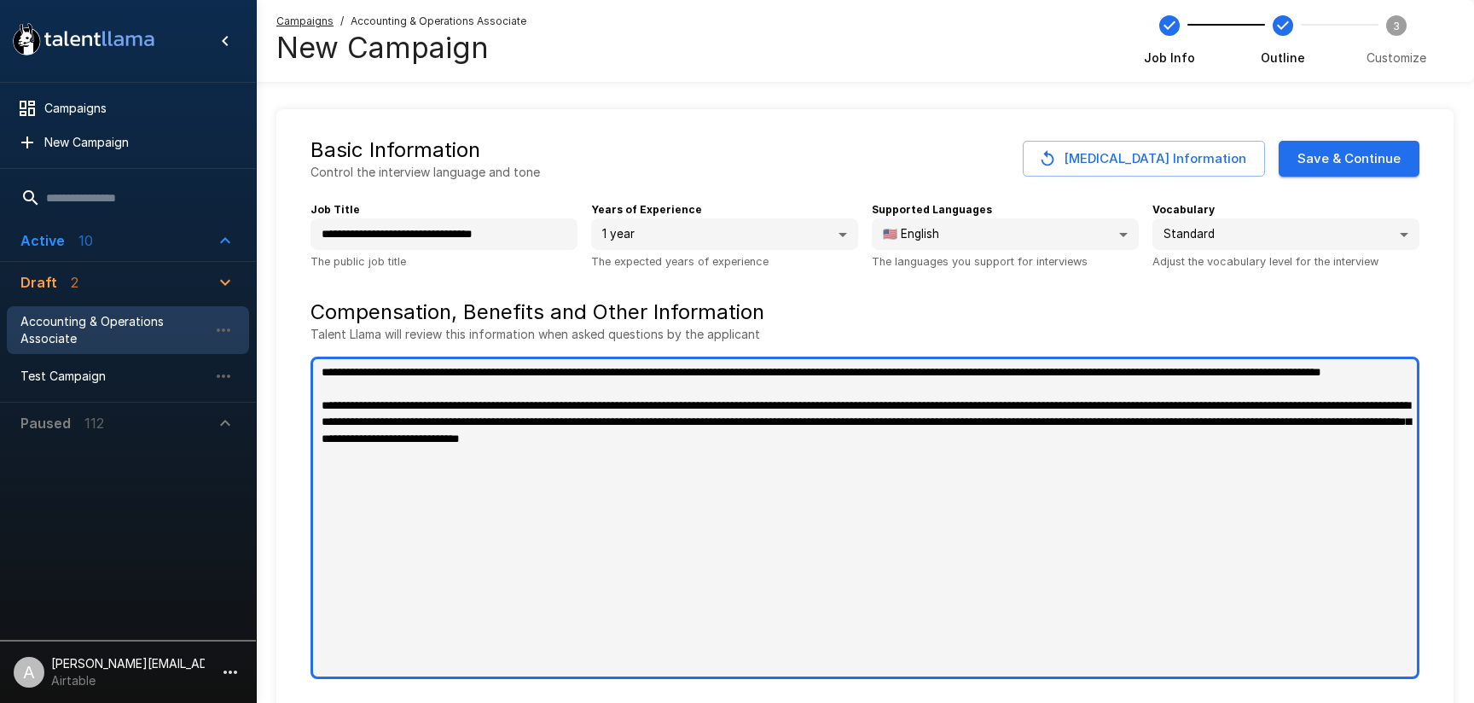
click at [1171, 426] on textarea "**********" at bounding box center [865, 518] width 1109 height 322
type textarea "**********"
type textarea "*"
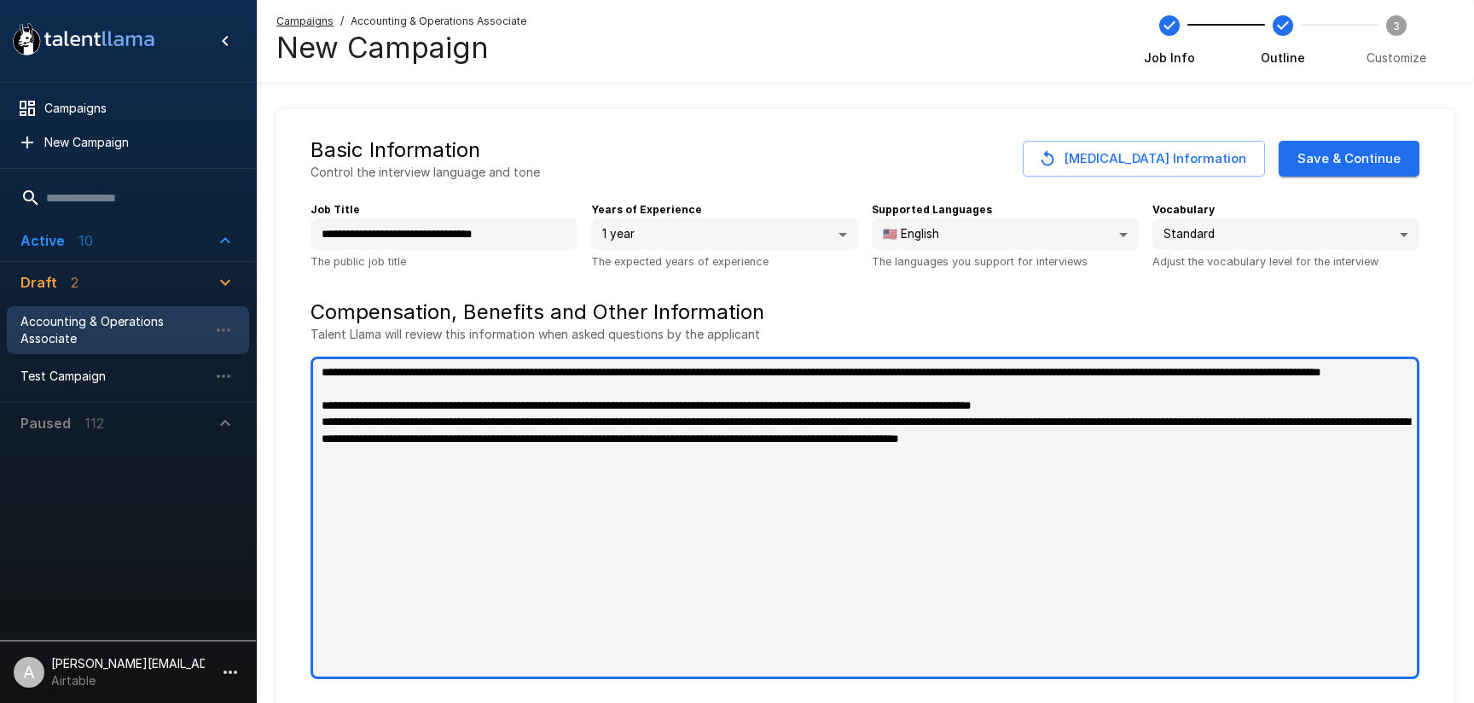
type textarea "**********"
type textarea "*"
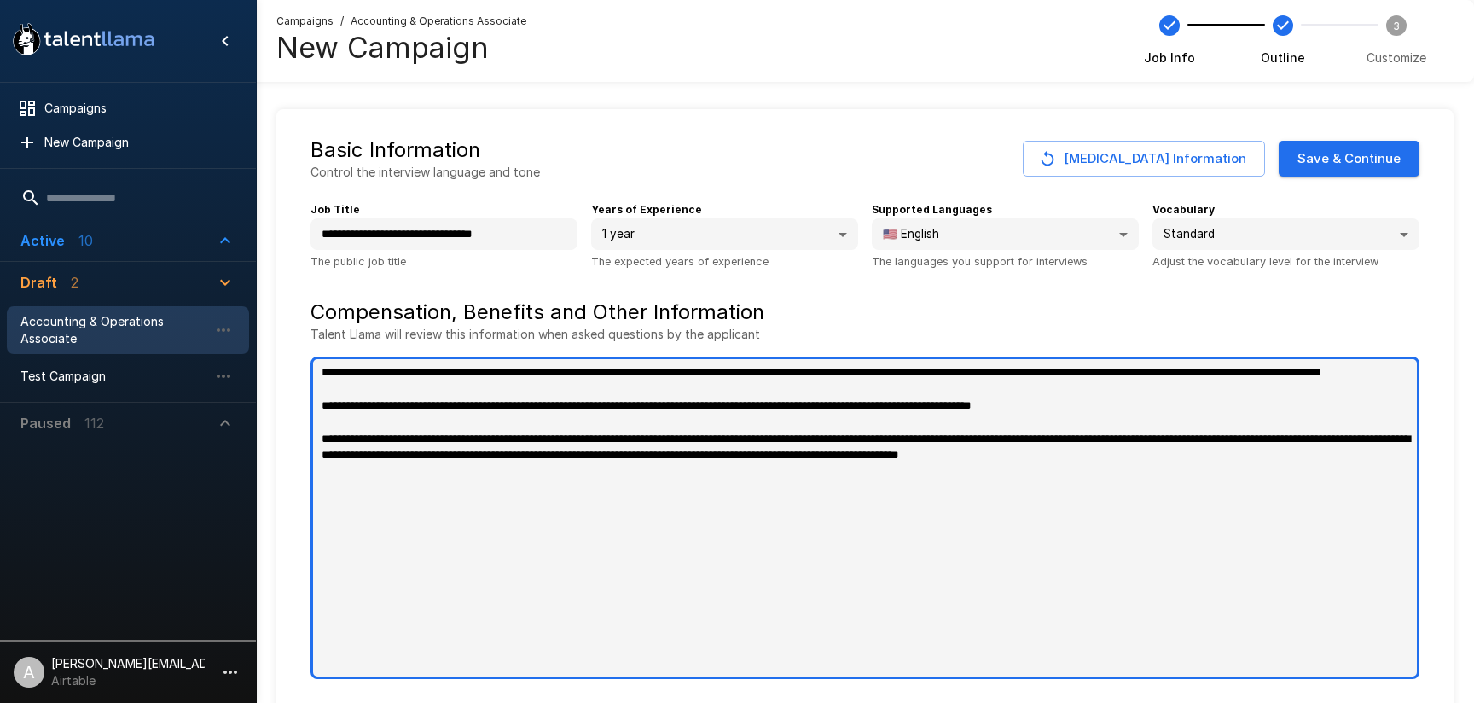
click at [1304, 459] on textarea "**********" at bounding box center [865, 518] width 1109 height 322
type textarea "**********"
type textarea "*"
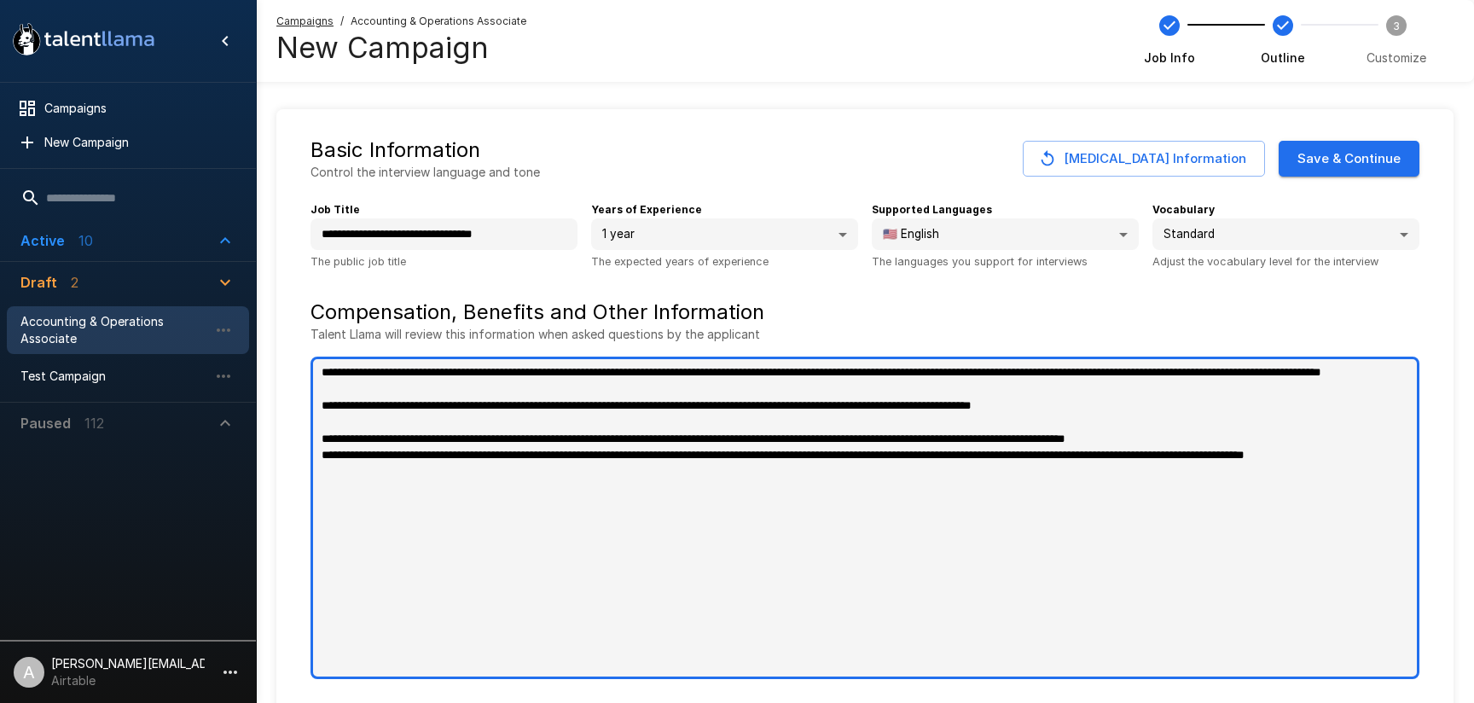
type textarea "**********"
type textarea "*"
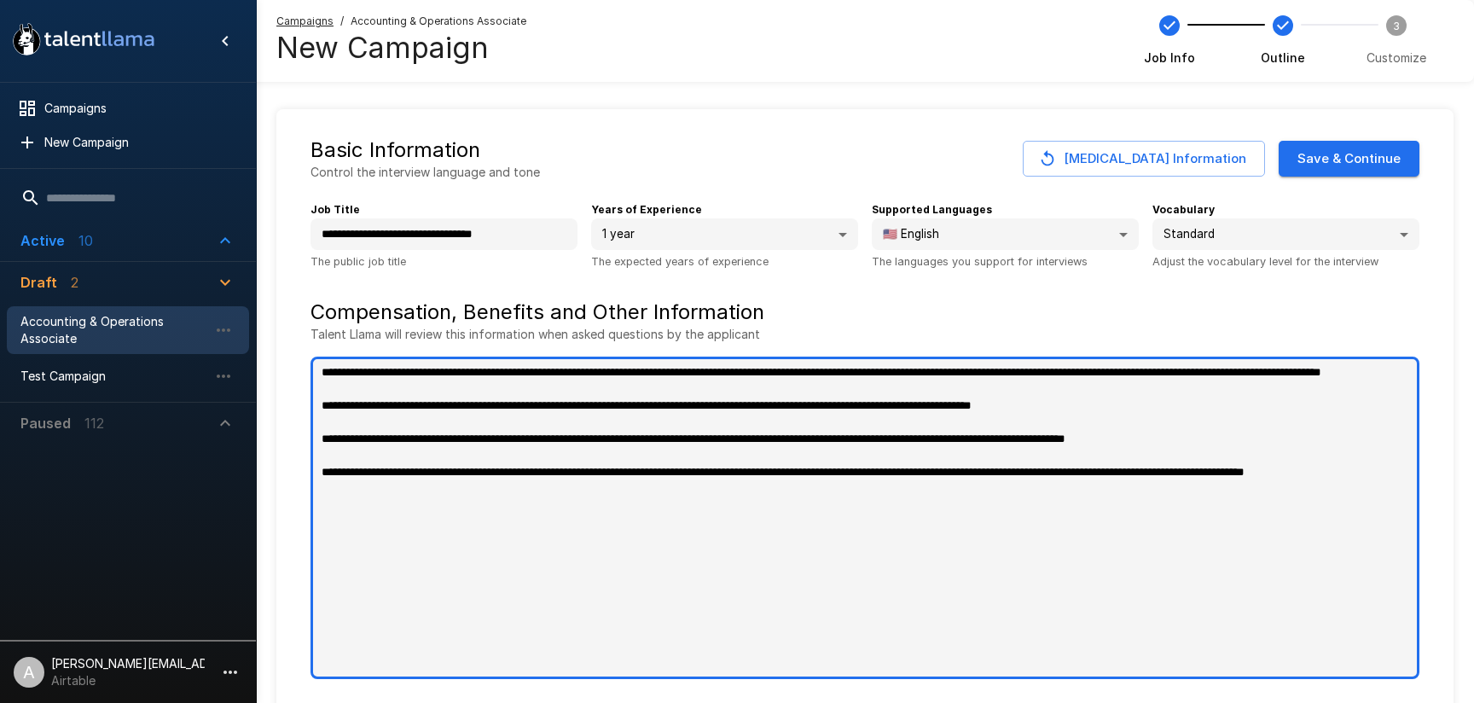
type textarea "**********"
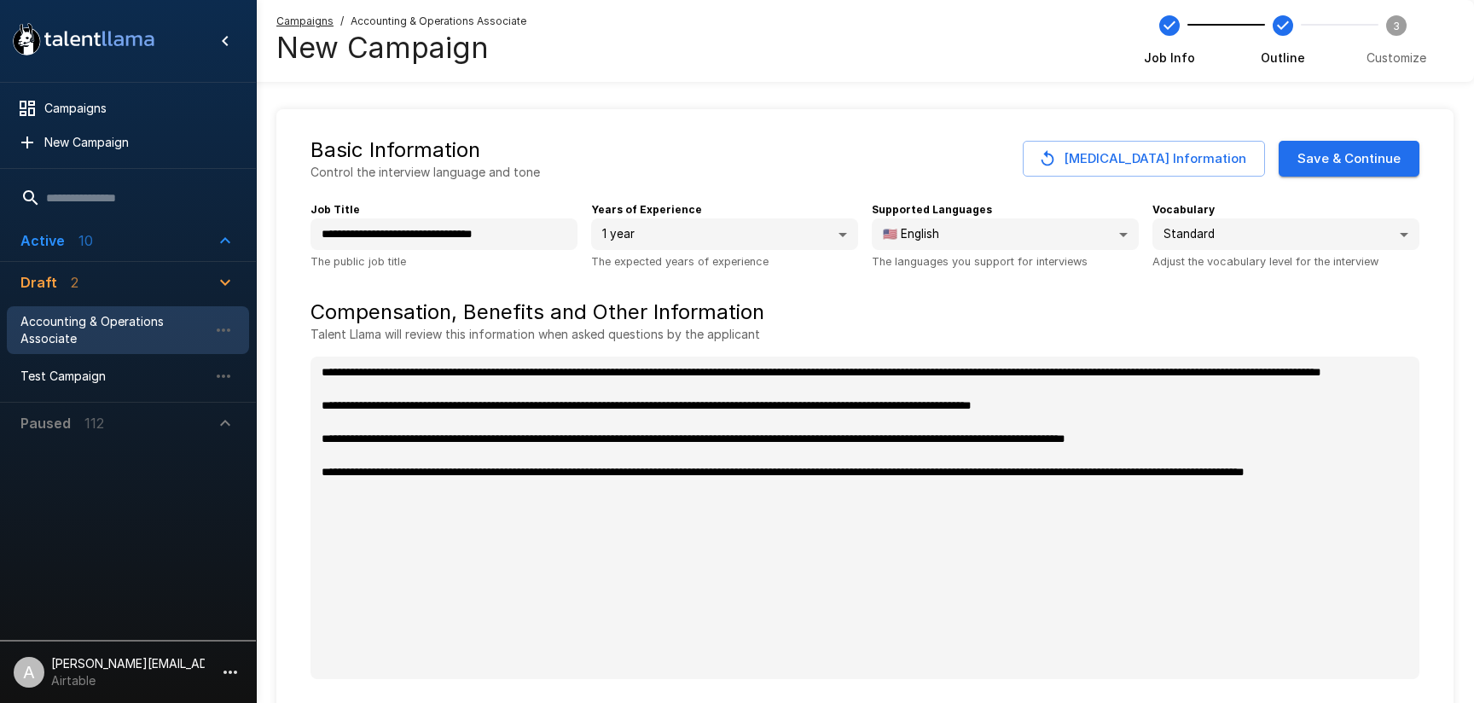
type textarea "*"
click at [1343, 164] on button "Save & Continue" at bounding box center [1349, 159] width 141 height 36
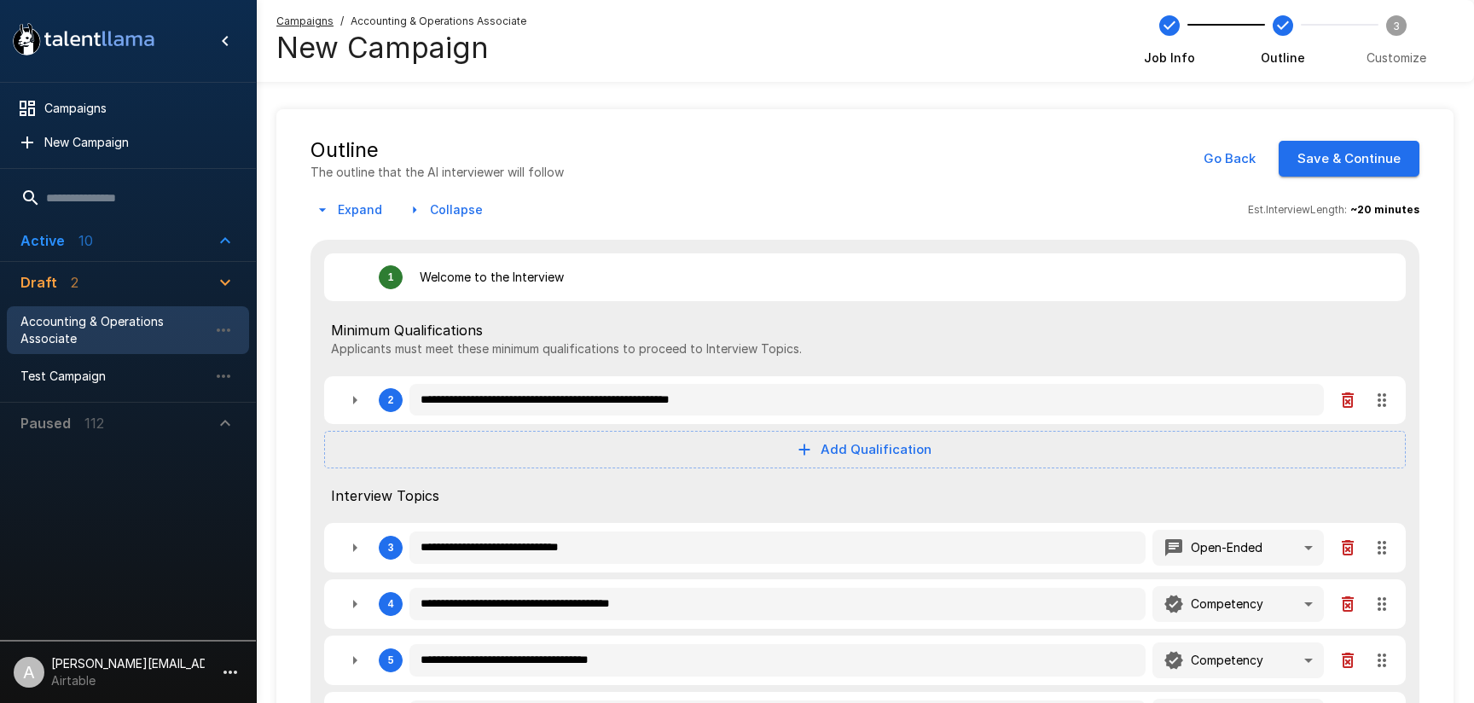
type textarea "*"
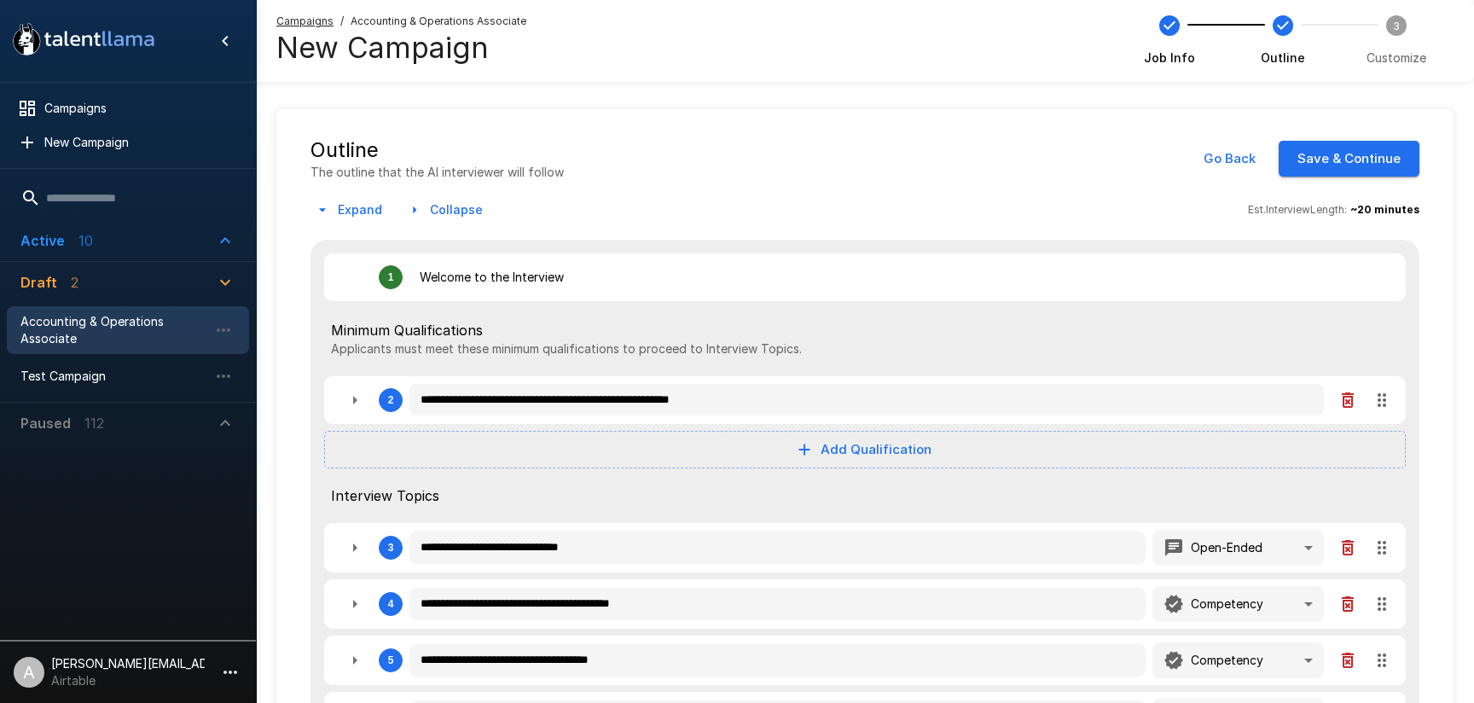
type textarea "*"
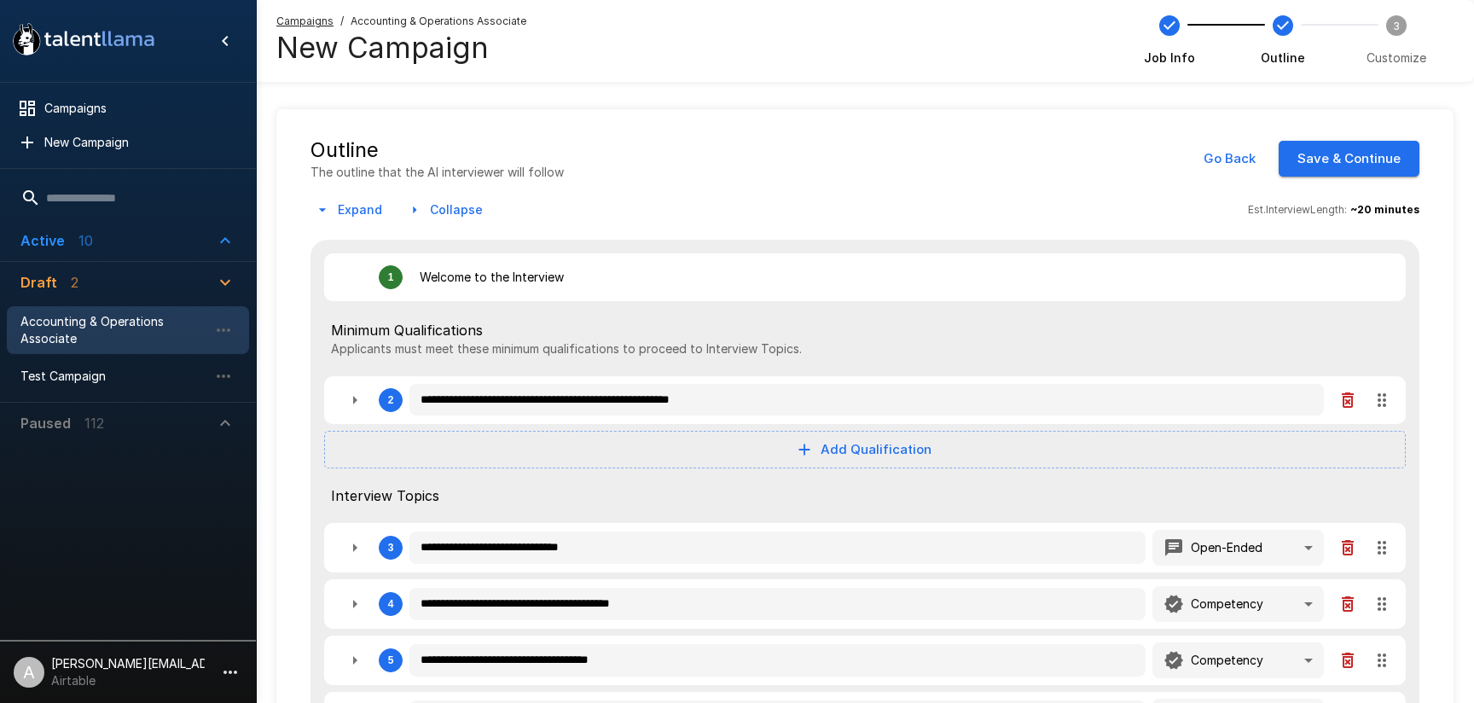
type textarea "*"
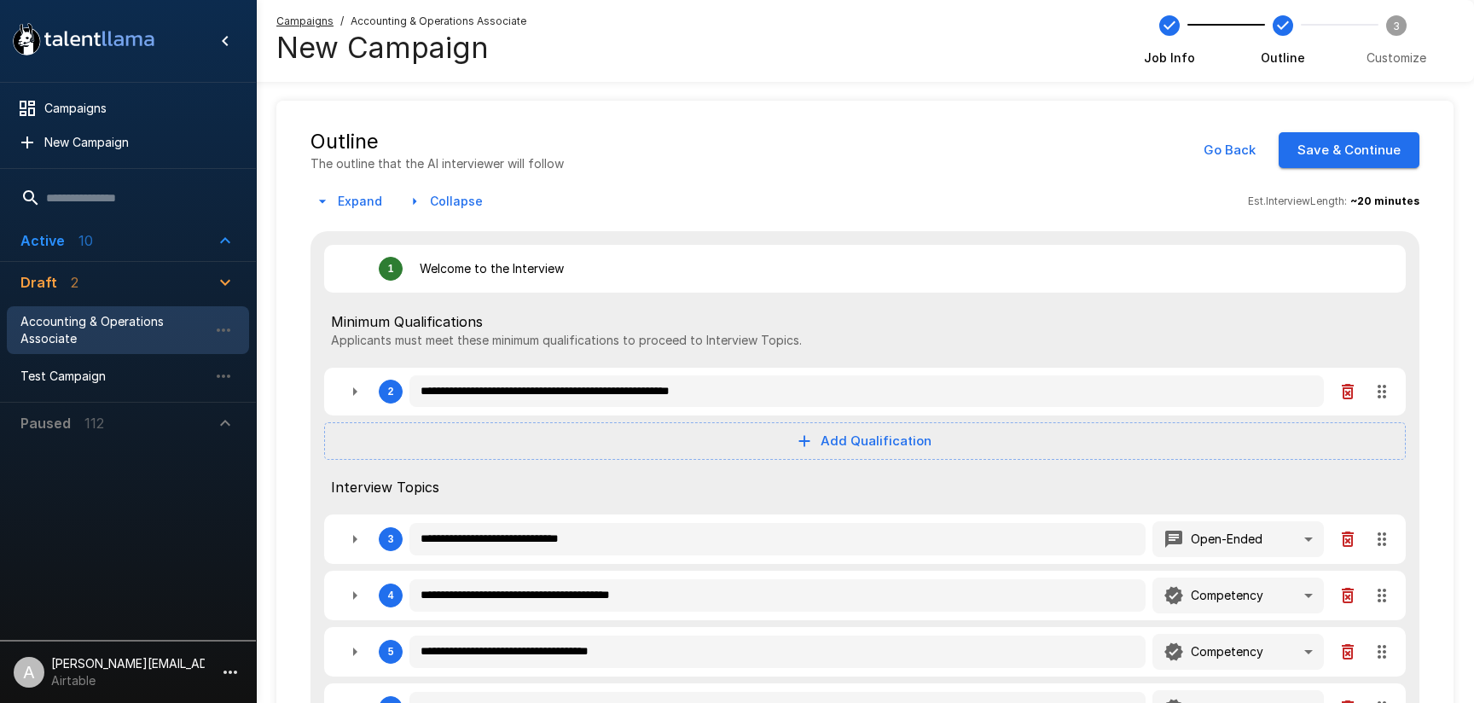
scroll to position [275, 0]
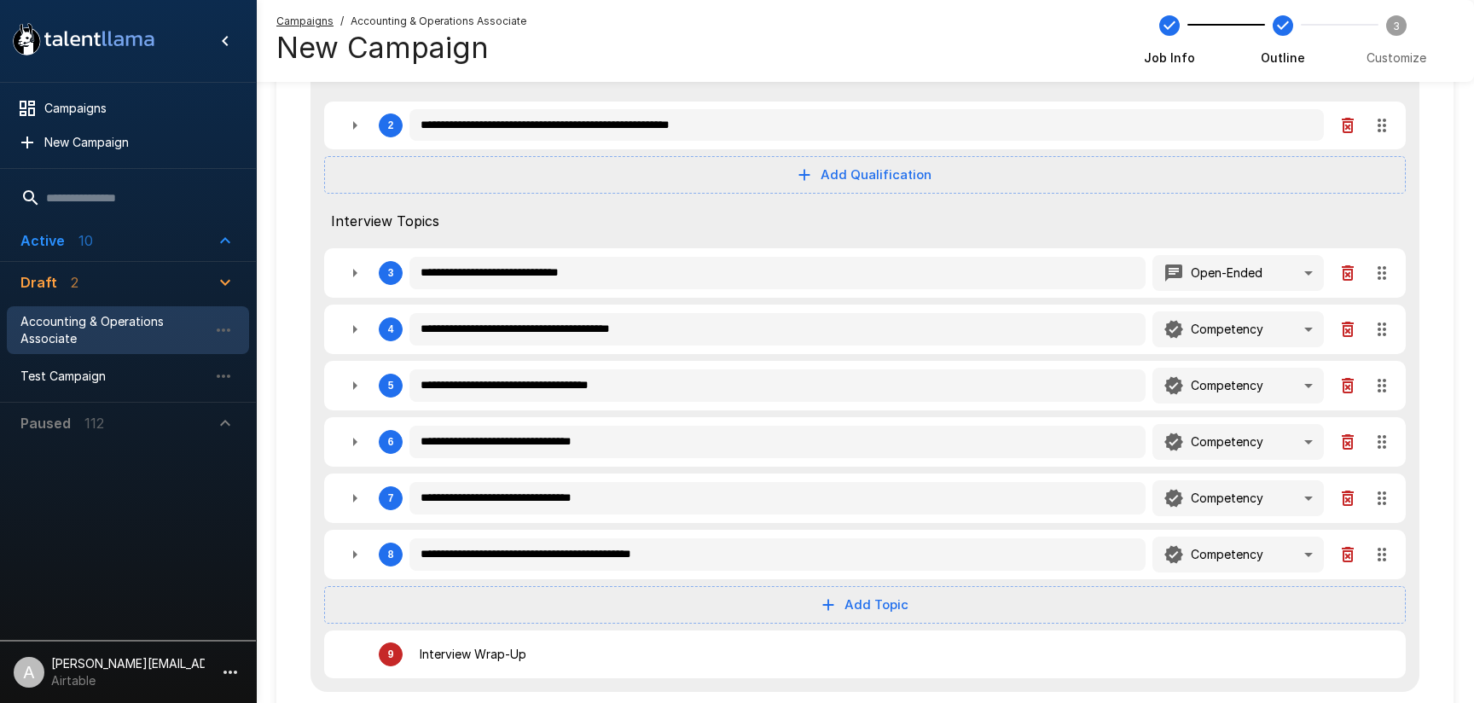
type textarea "*"
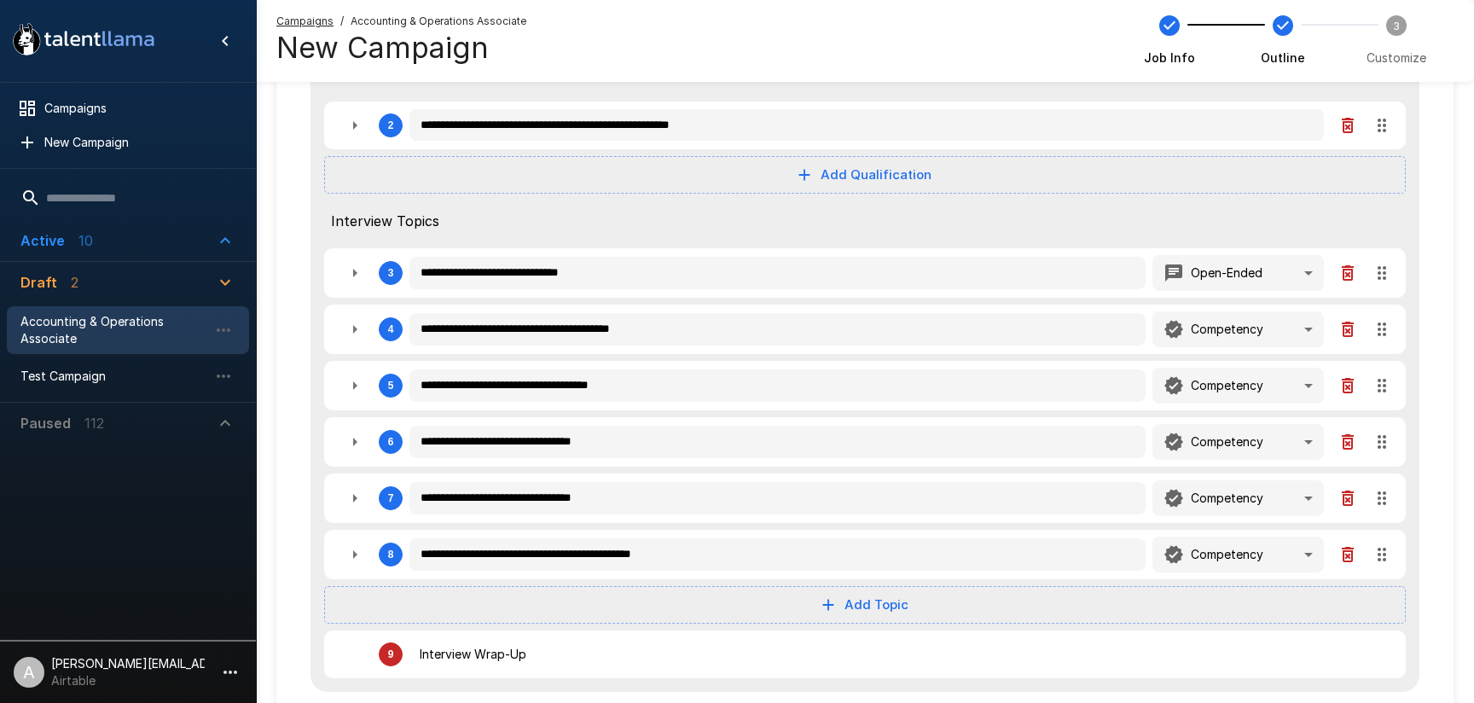
type textarea "*"
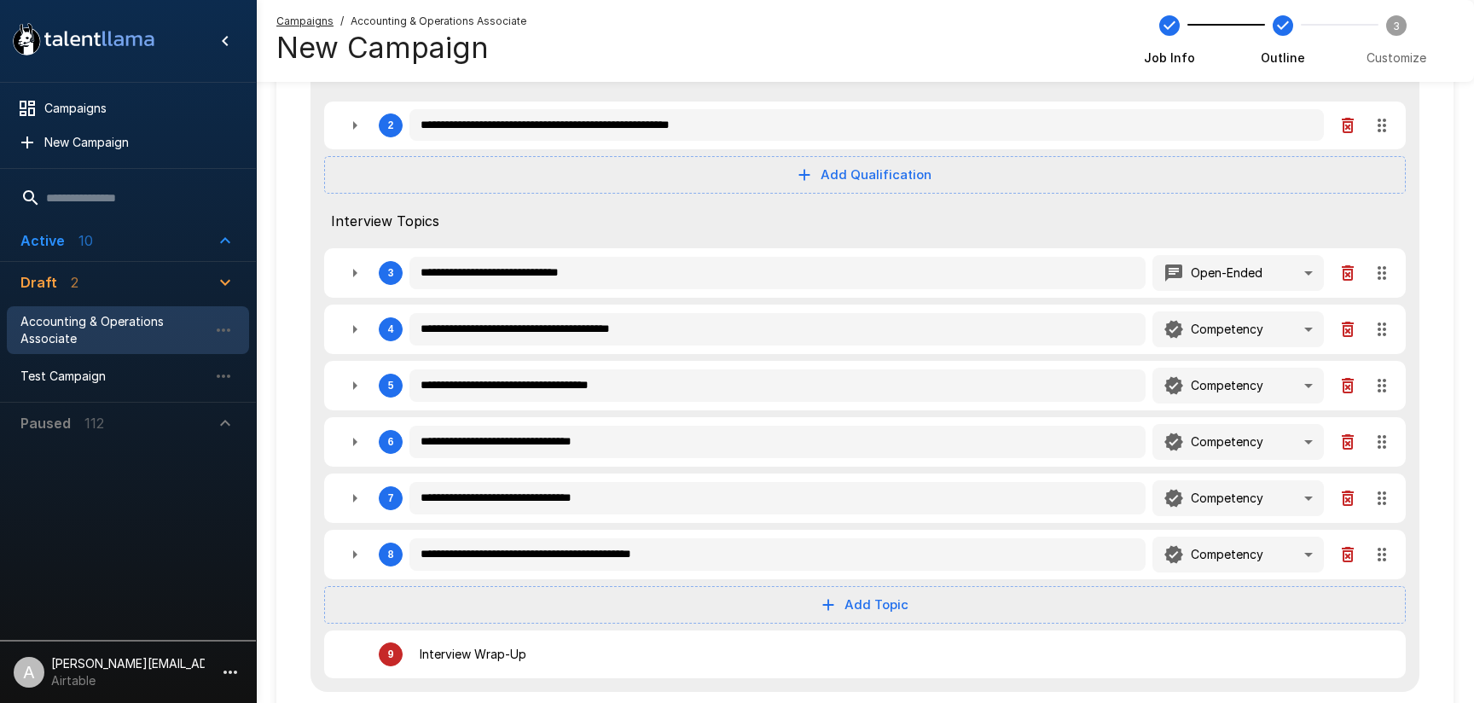
type textarea "*"
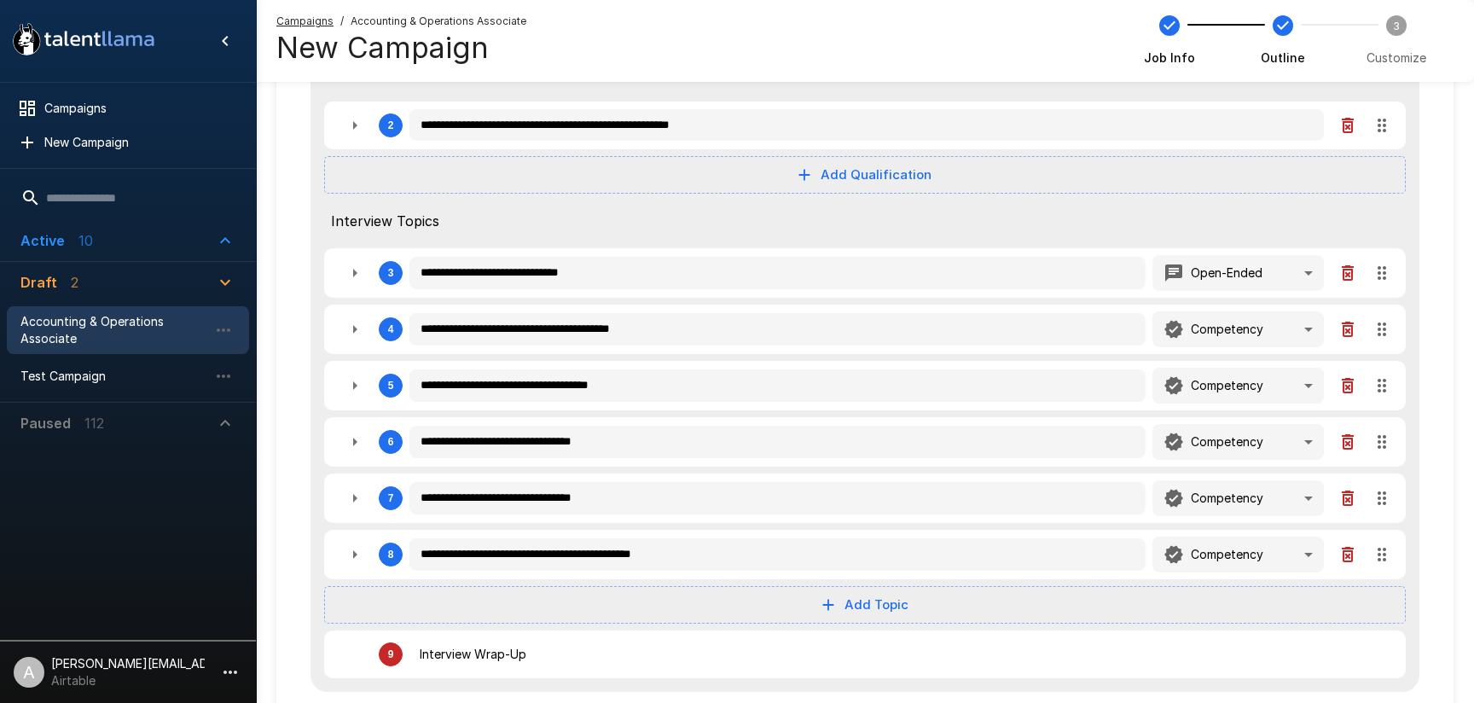
type textarea "*"
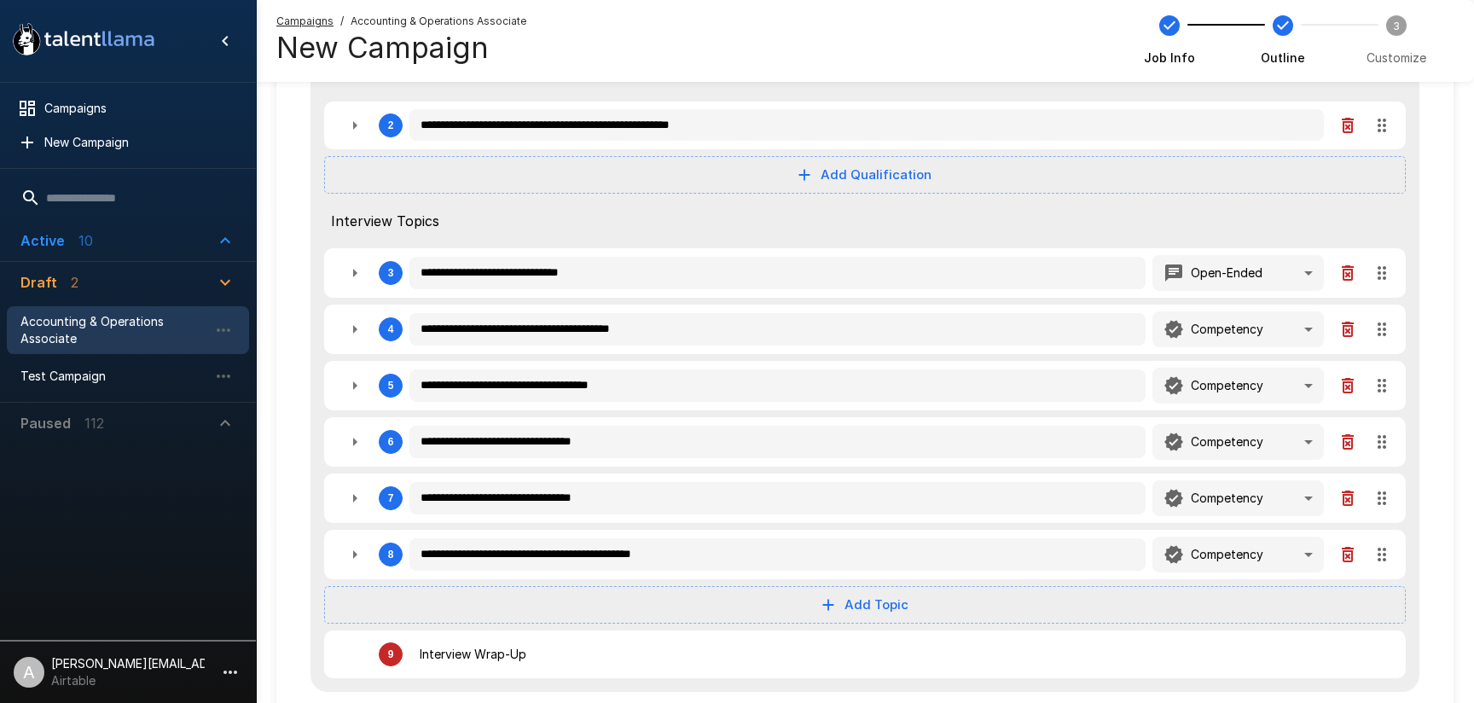
type textarea "*"
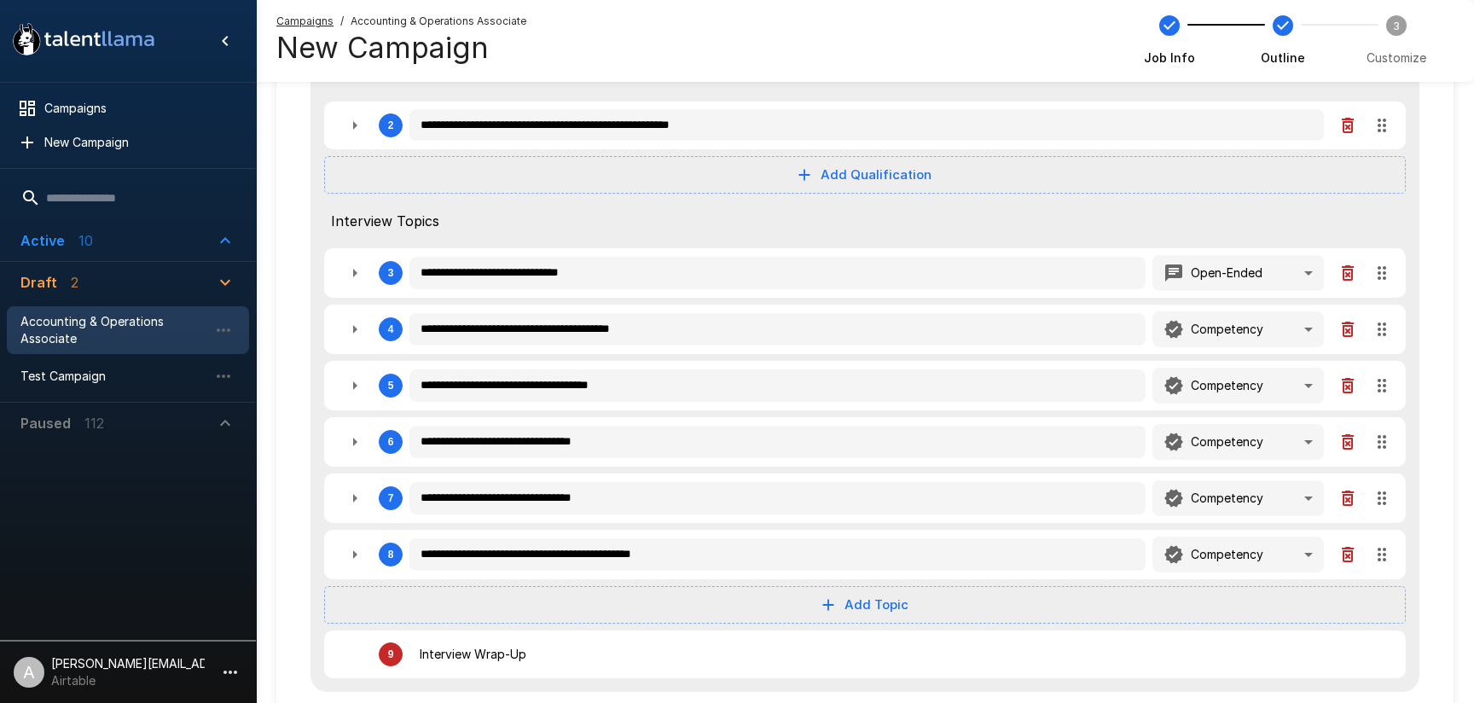
type textarea "*"
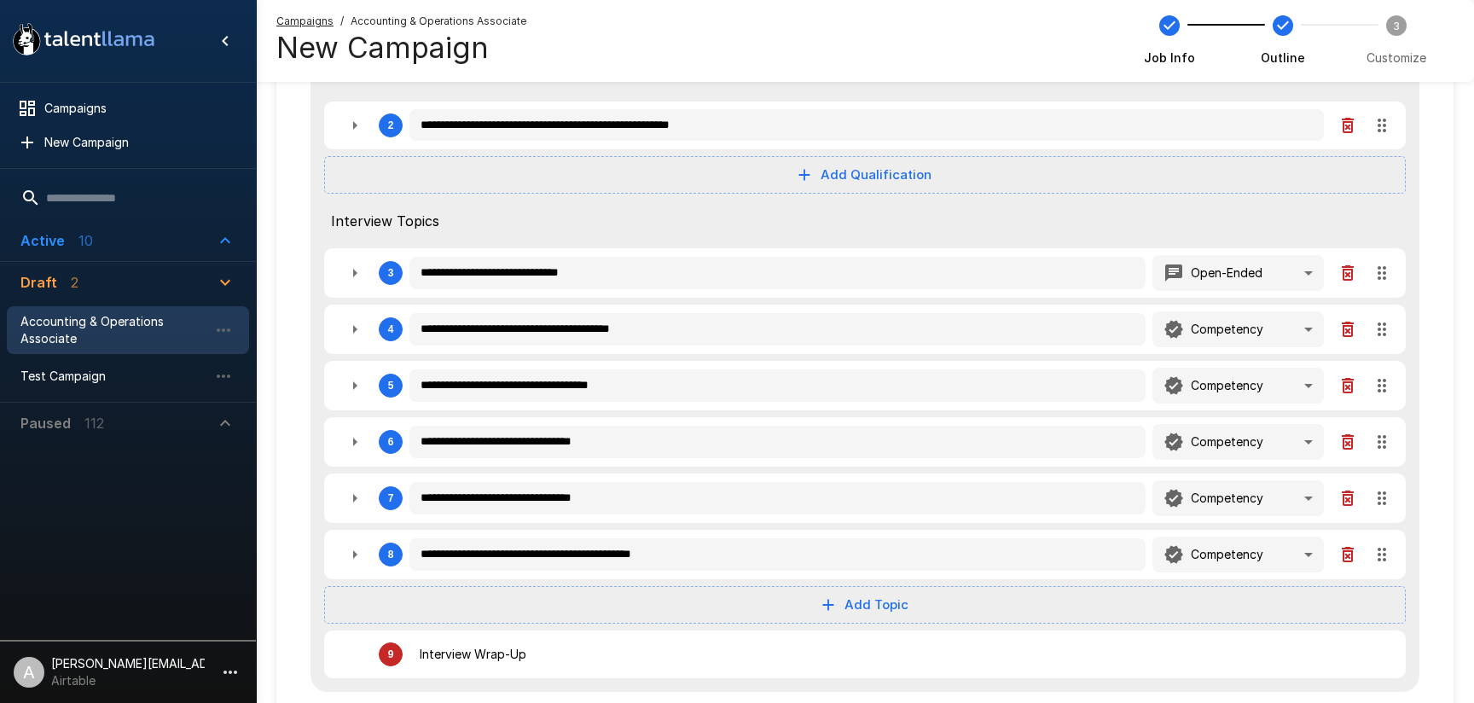
type textarea "*"
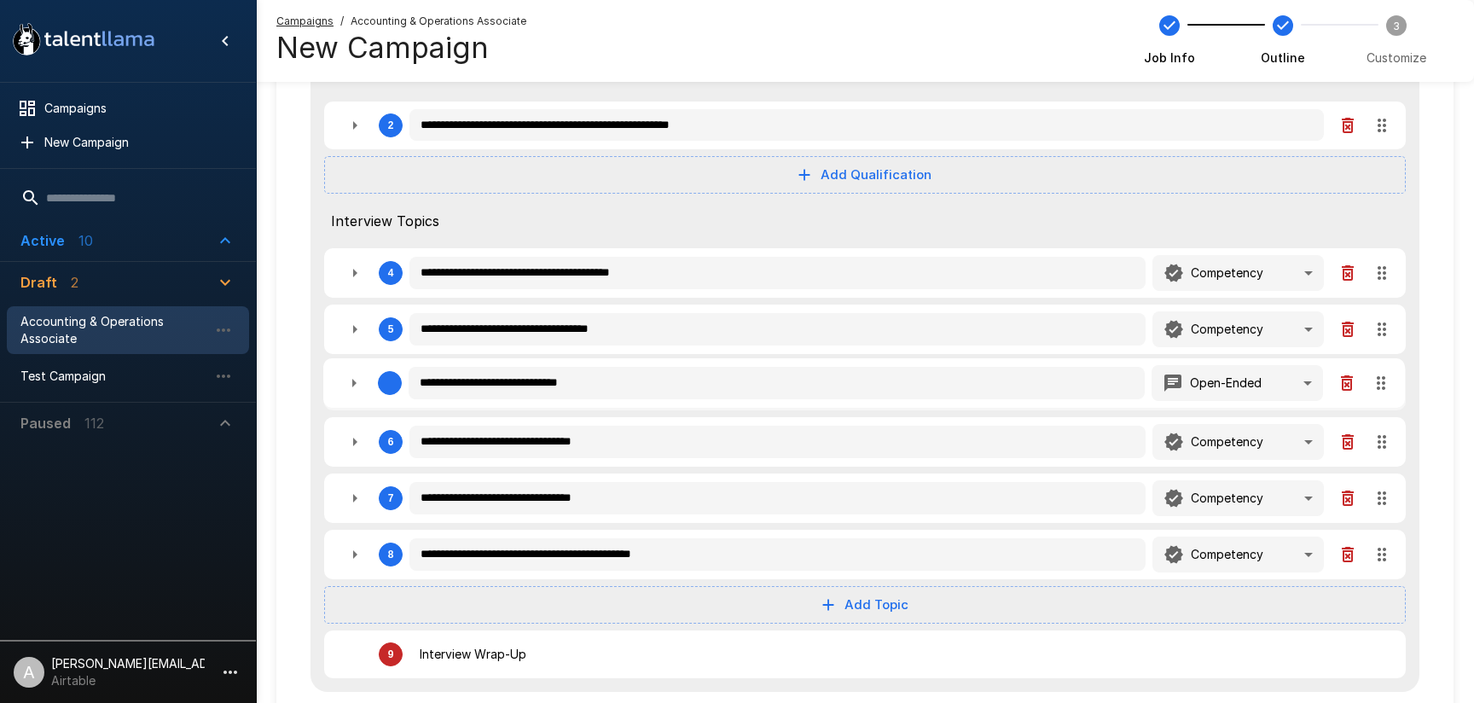
type textarea "*"
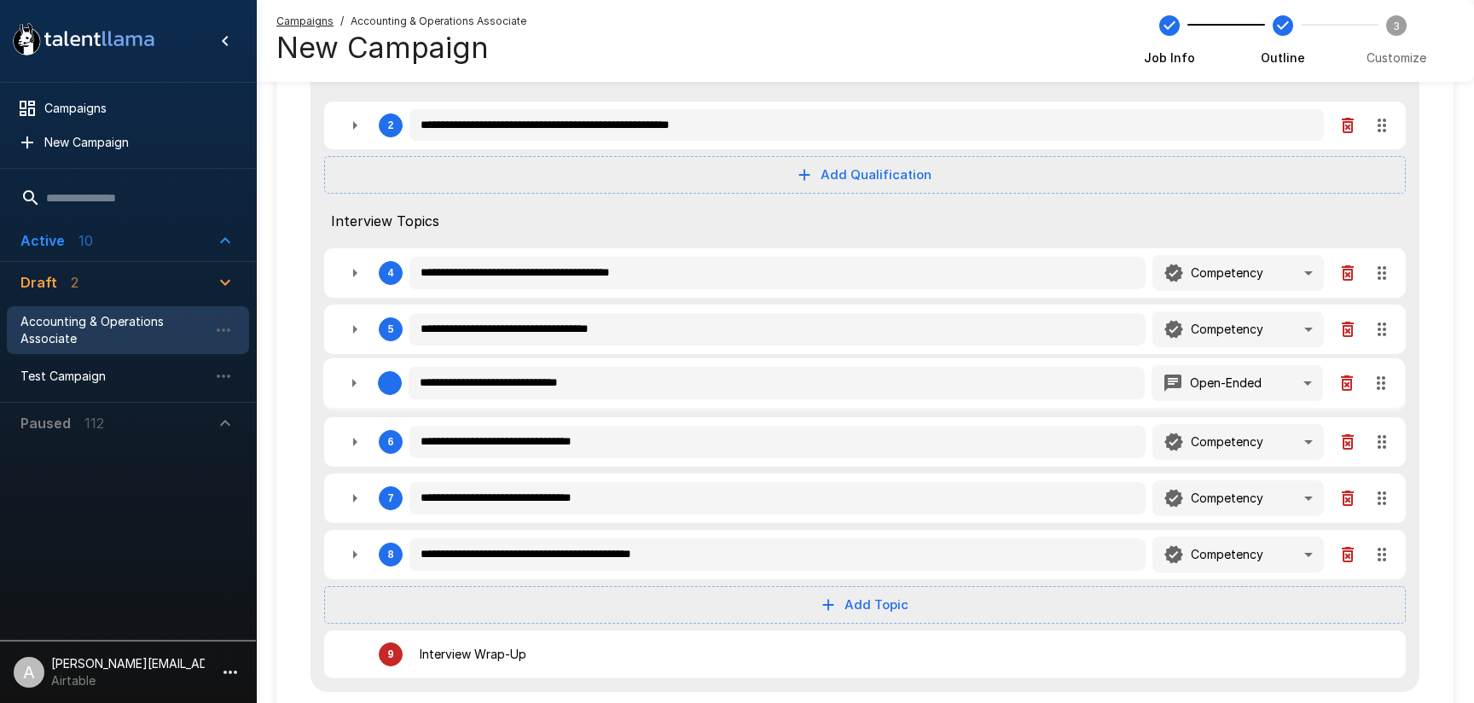
type textarea "*"
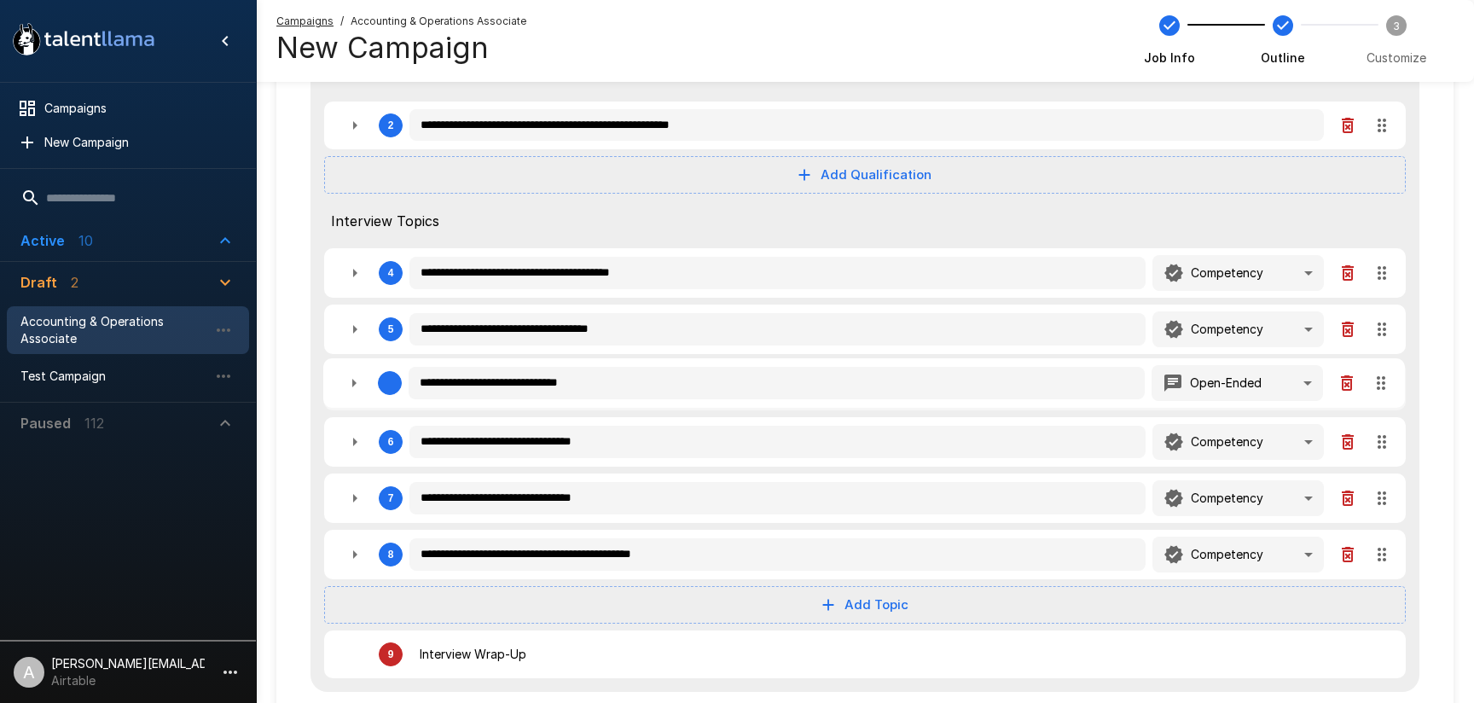
type textarea "*"
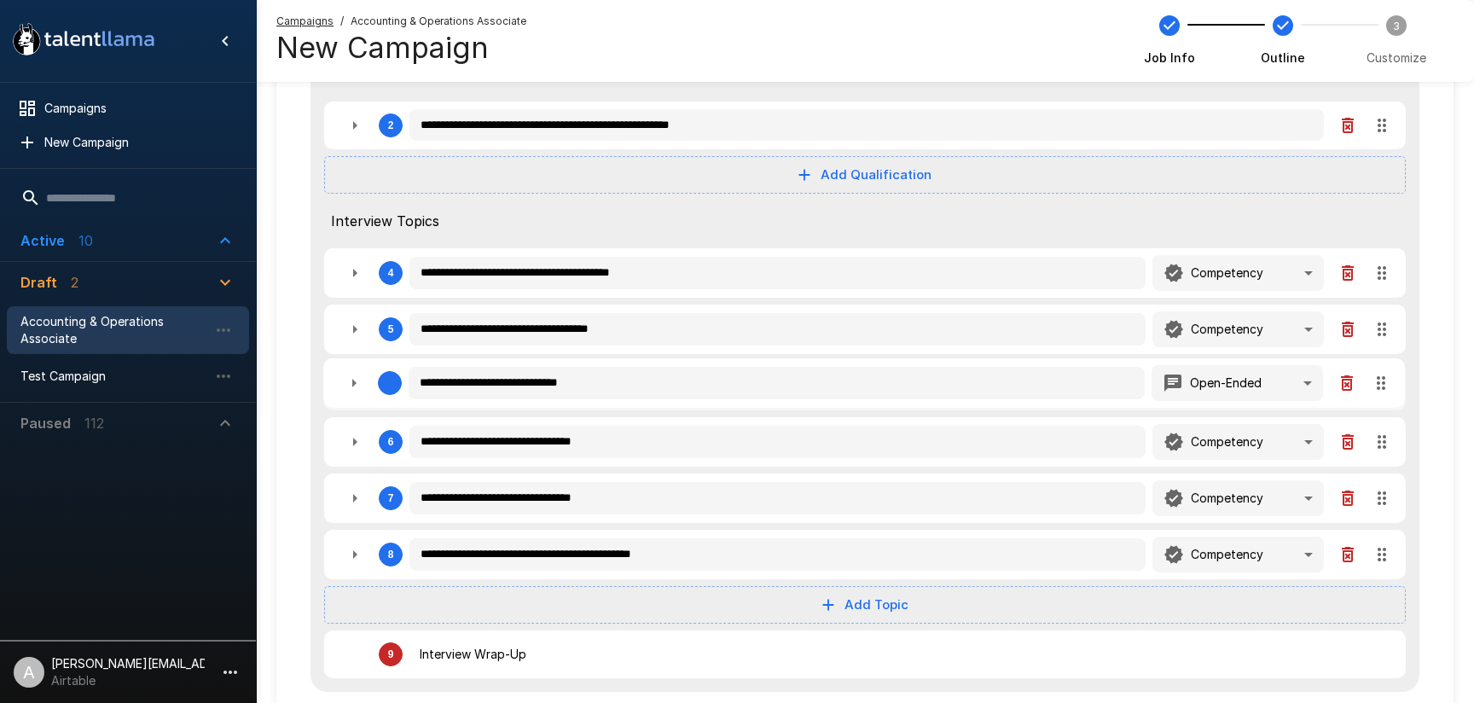
type textarea "*"
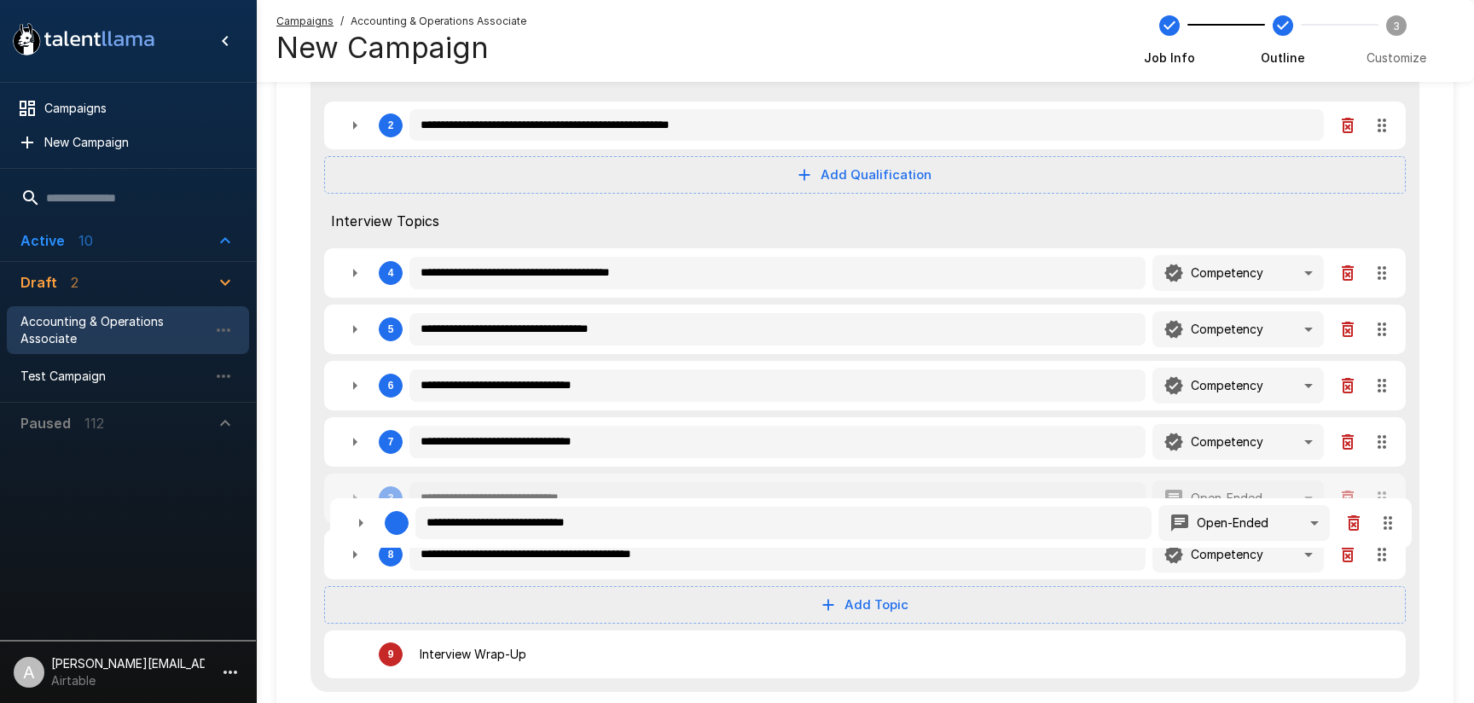
type textarea "*"
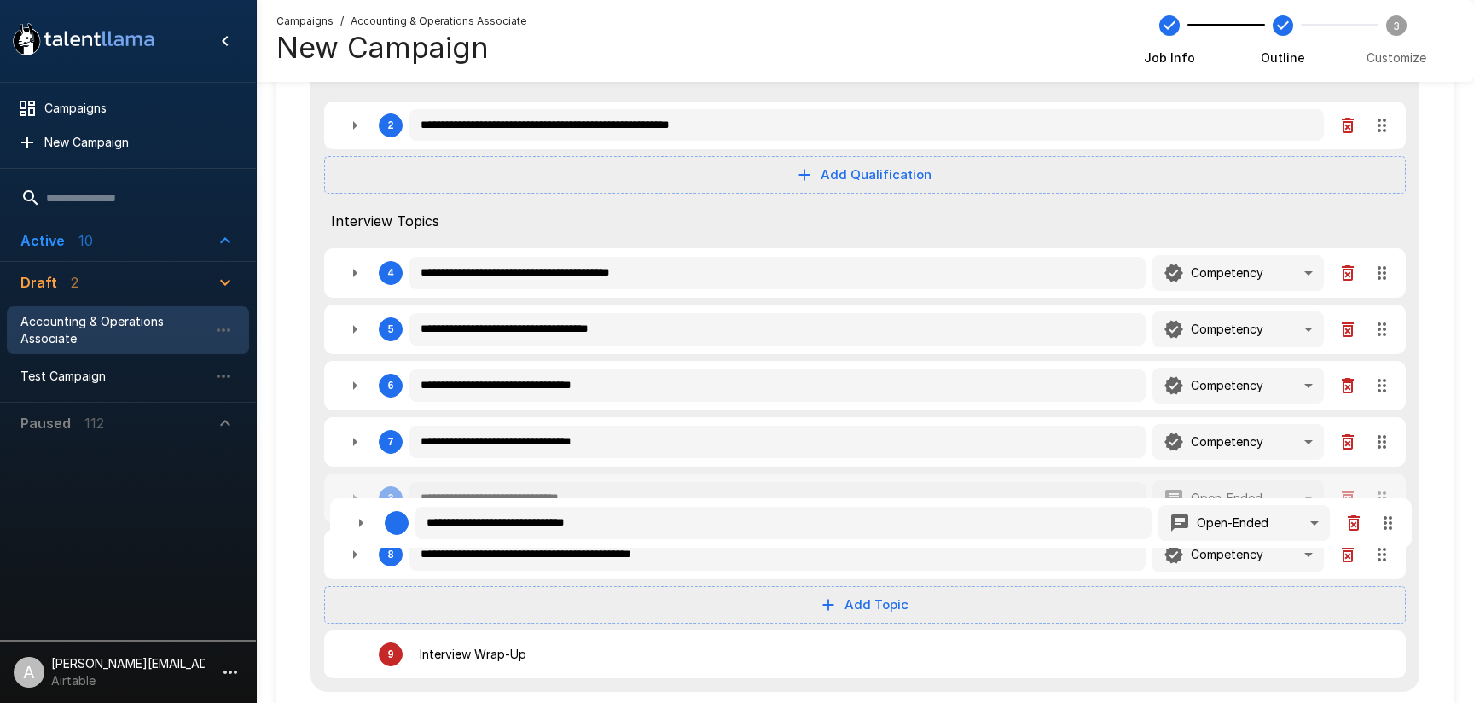
type textarea "*"
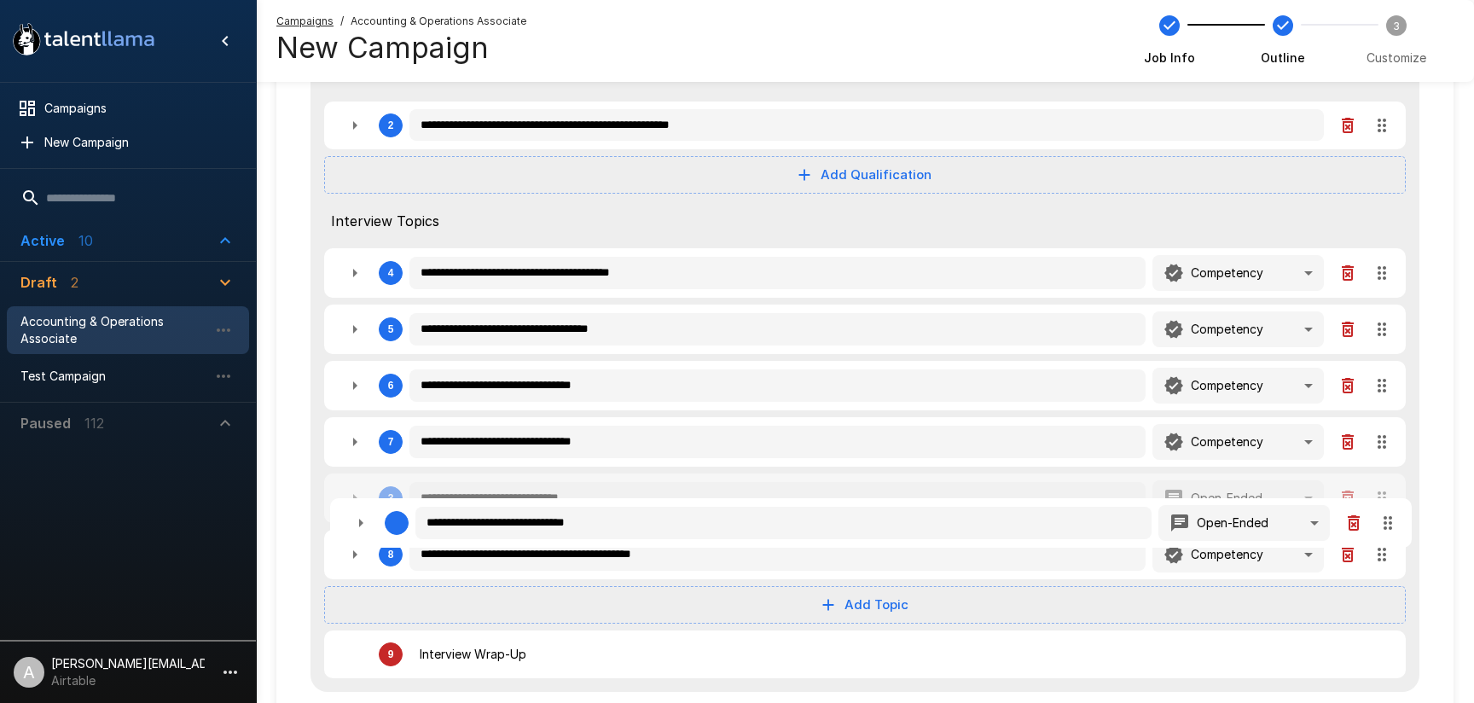
type textarea "*"
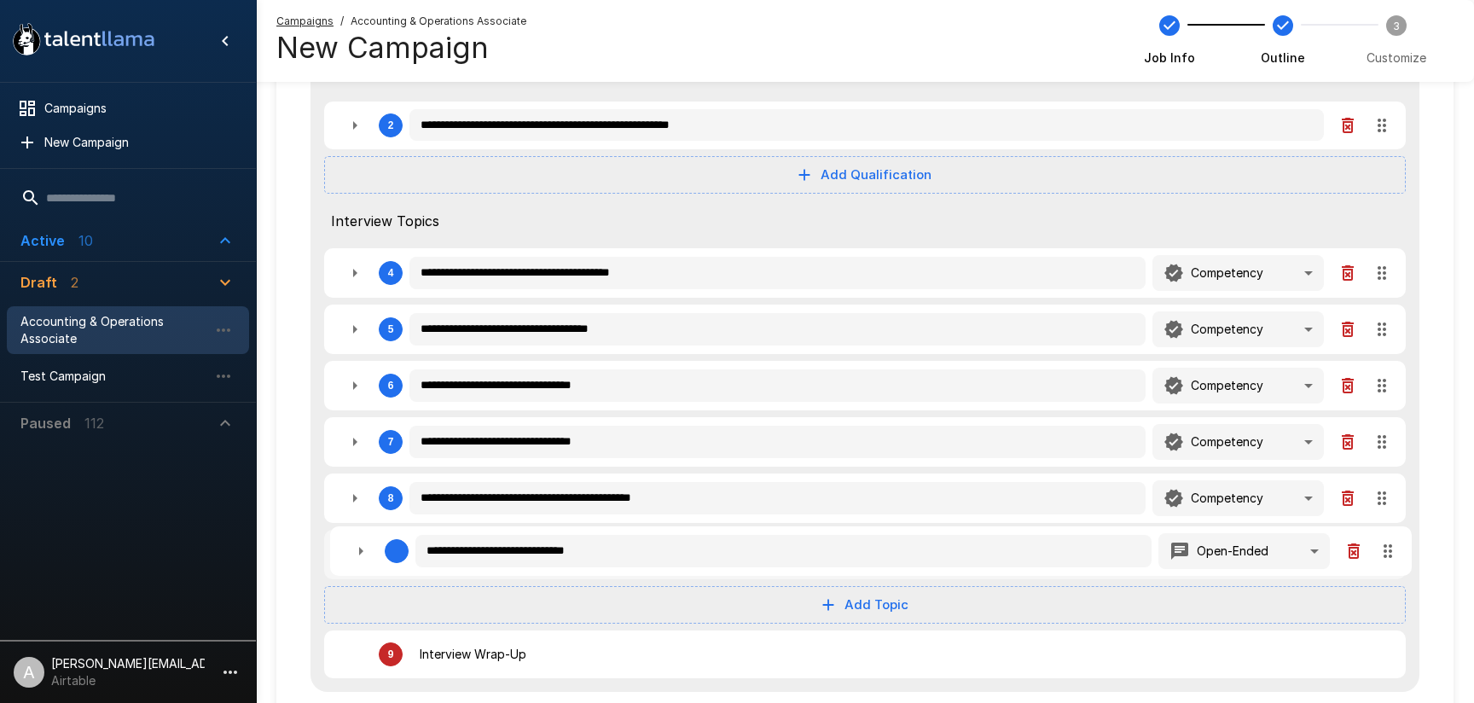
type textarea "*"
drag, startPoint x: 1386, startPoint y: 270, endPoint x: 1392, endPoint y: 542, distance: 272.2
type textarea "*"
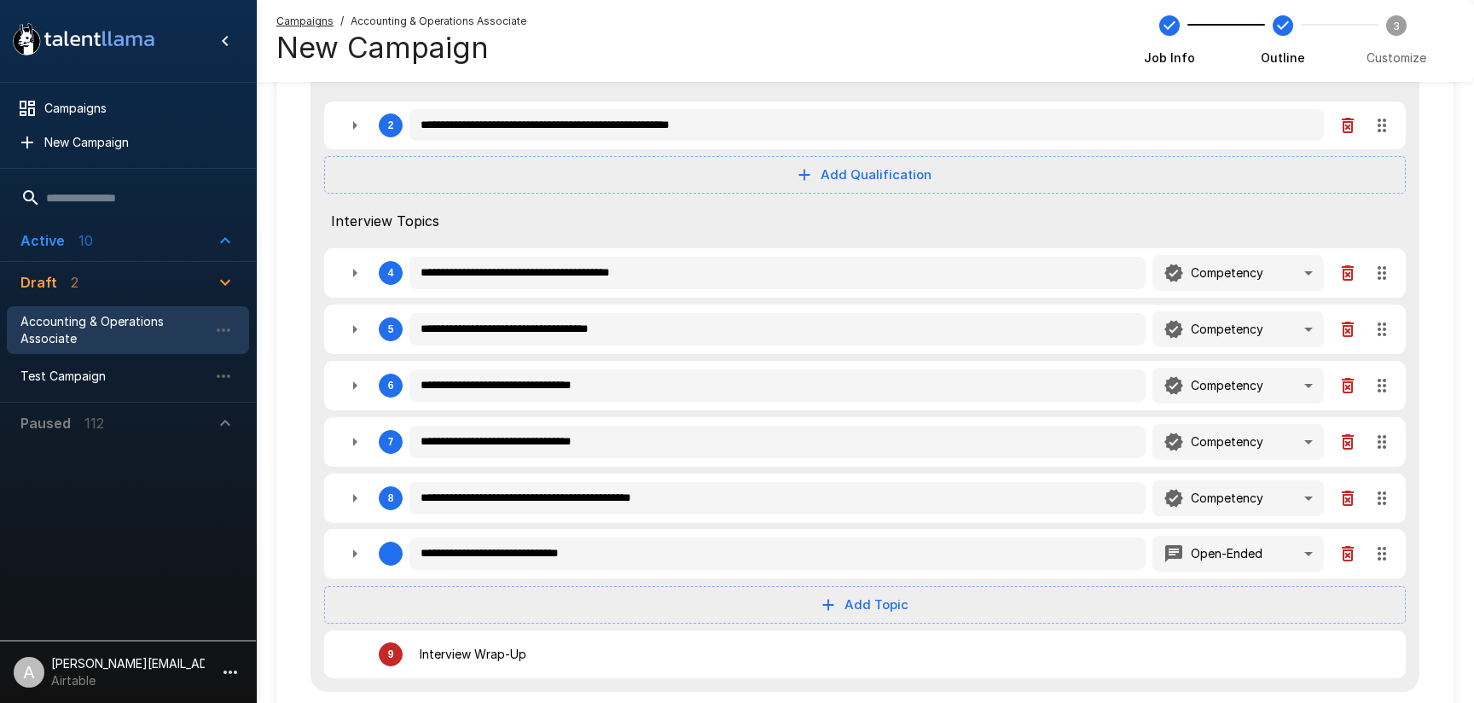
type textarea "*"
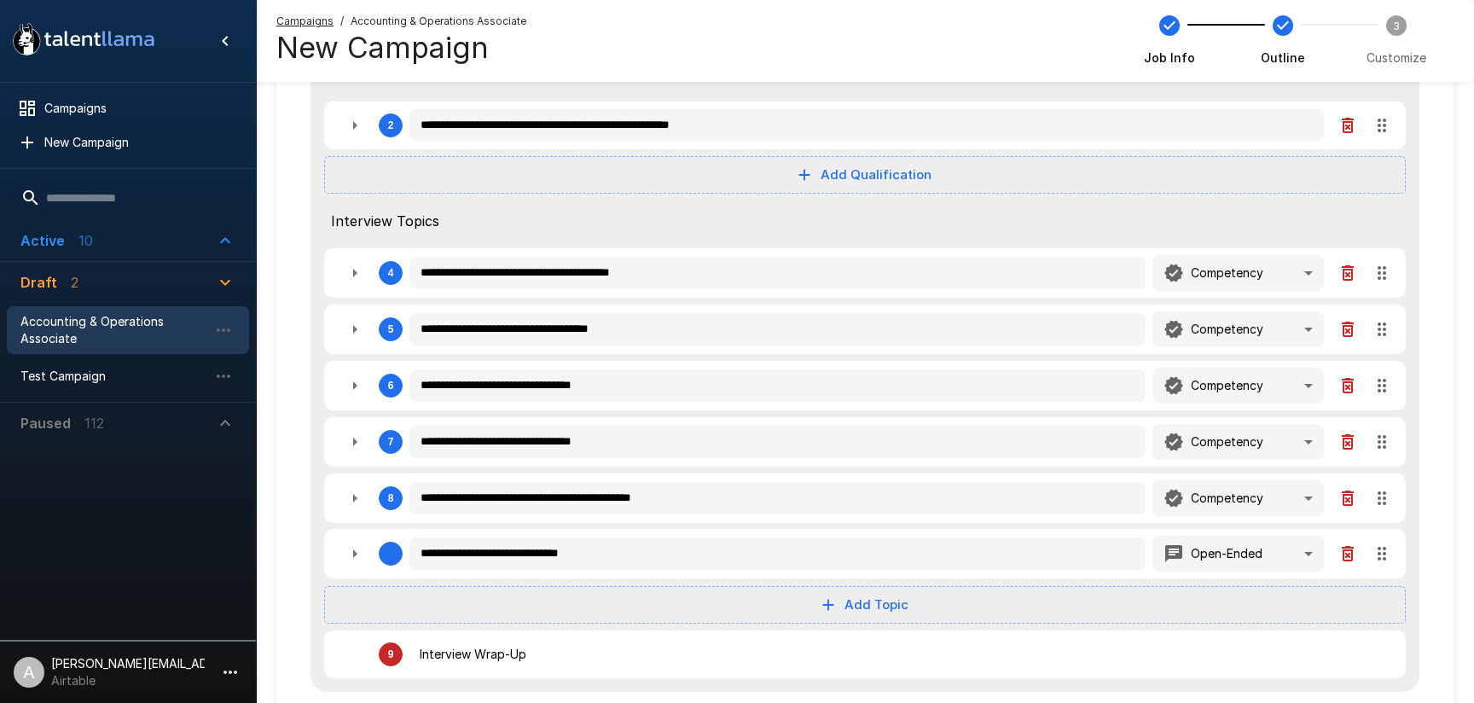
type textarea "*"
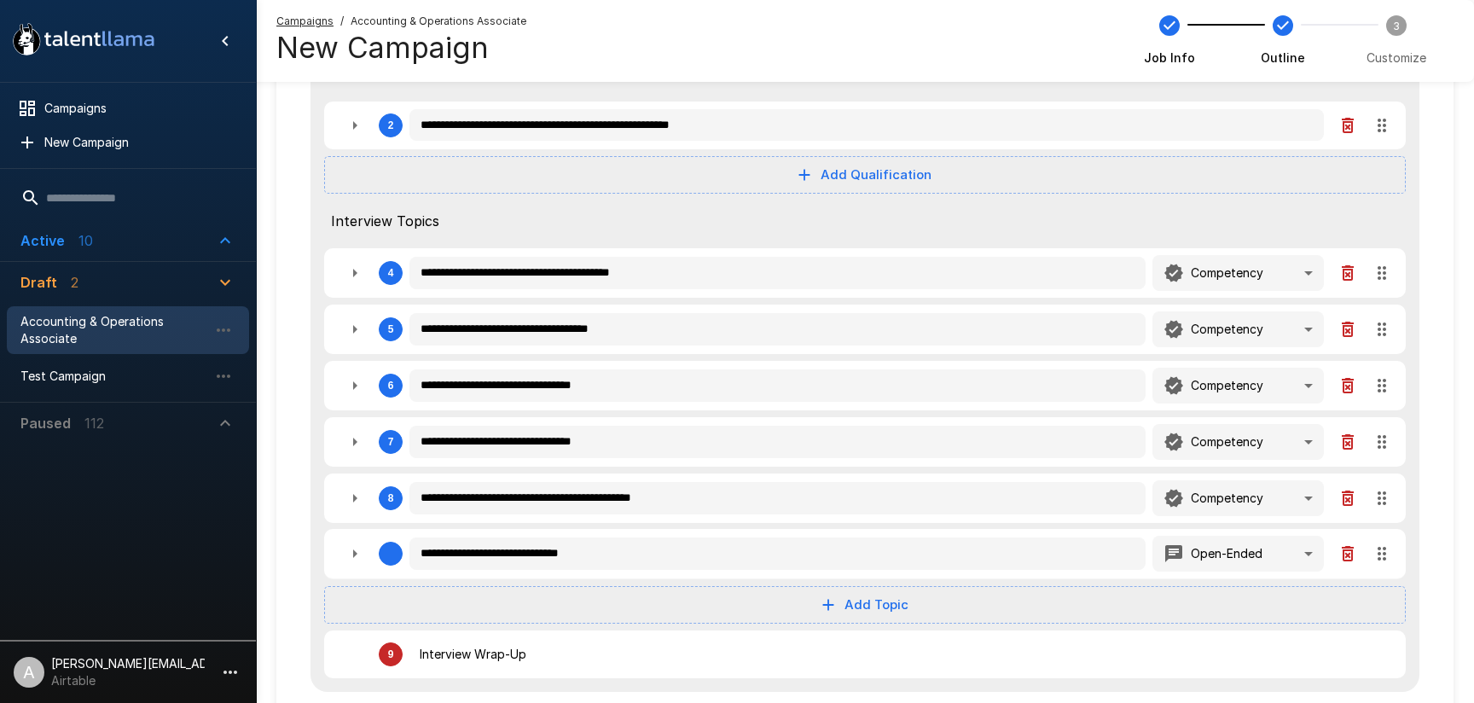
scroll to position [278, 0]
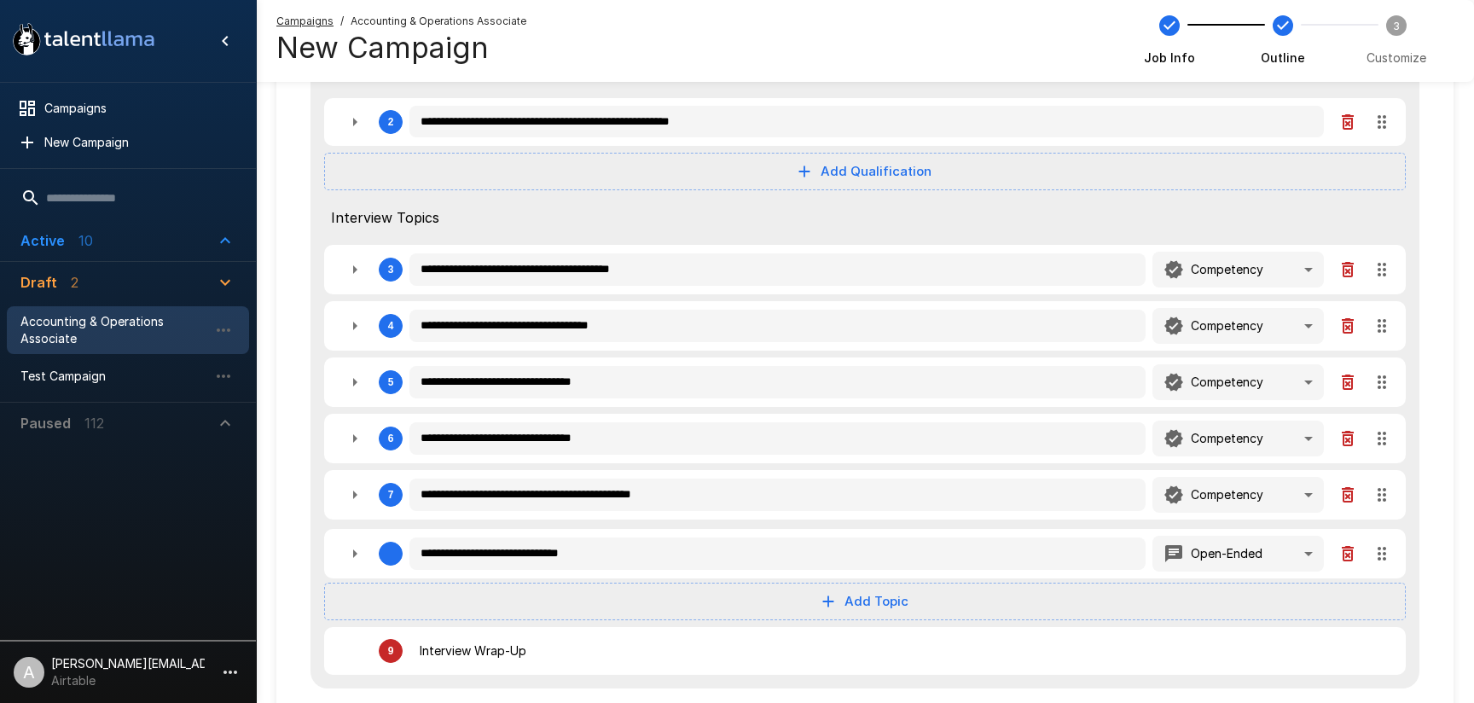
type textarea "*"
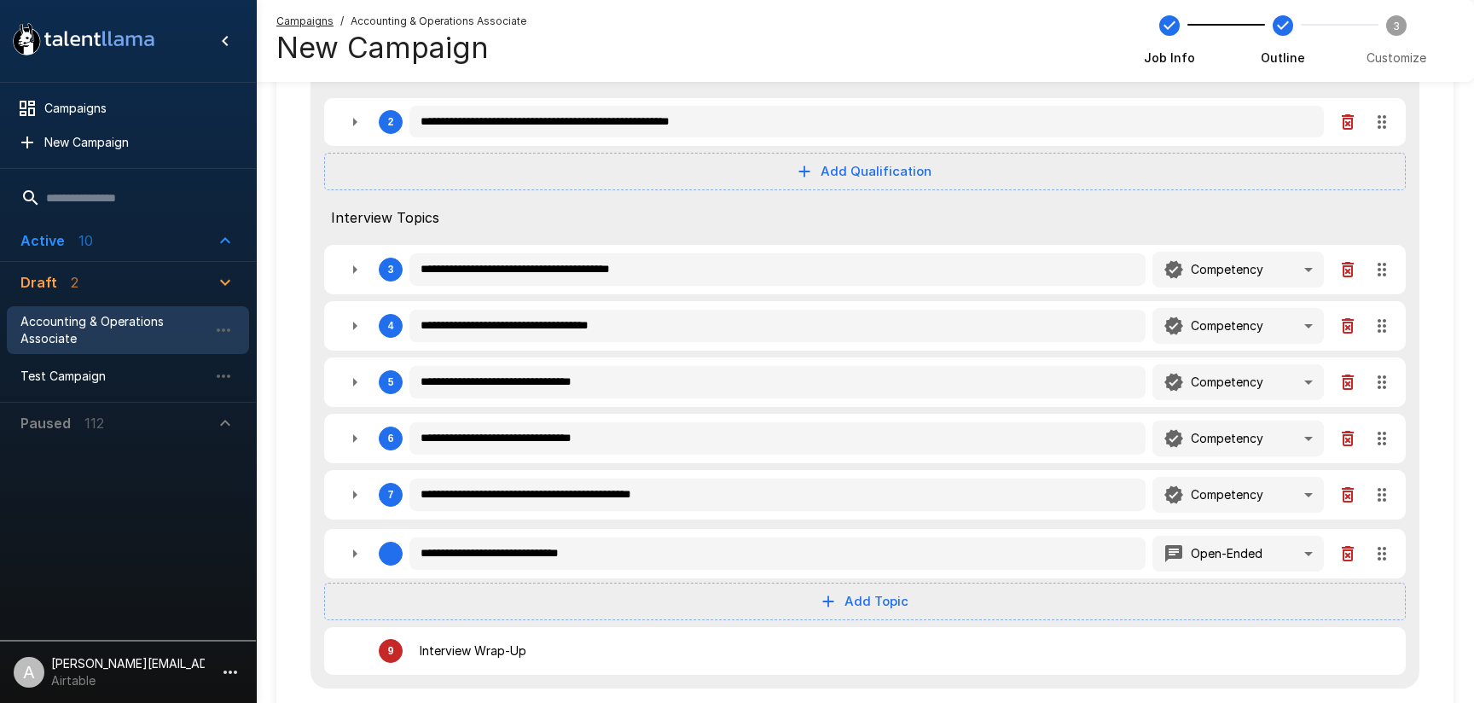
type textarea "*"
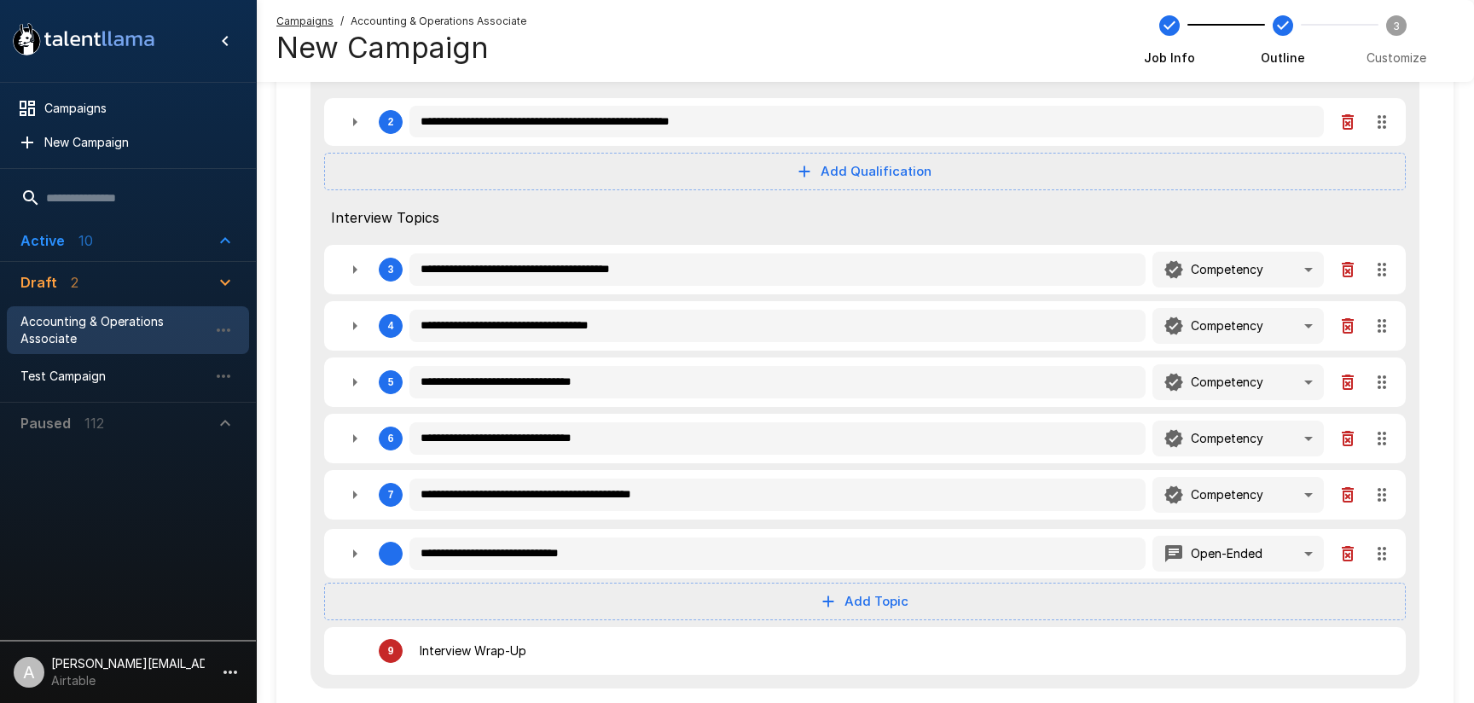
type textarea "*"
click at [350, 264] on icon "button" at bounding box center [355, 269] width 20 height 20
type textarea "*"
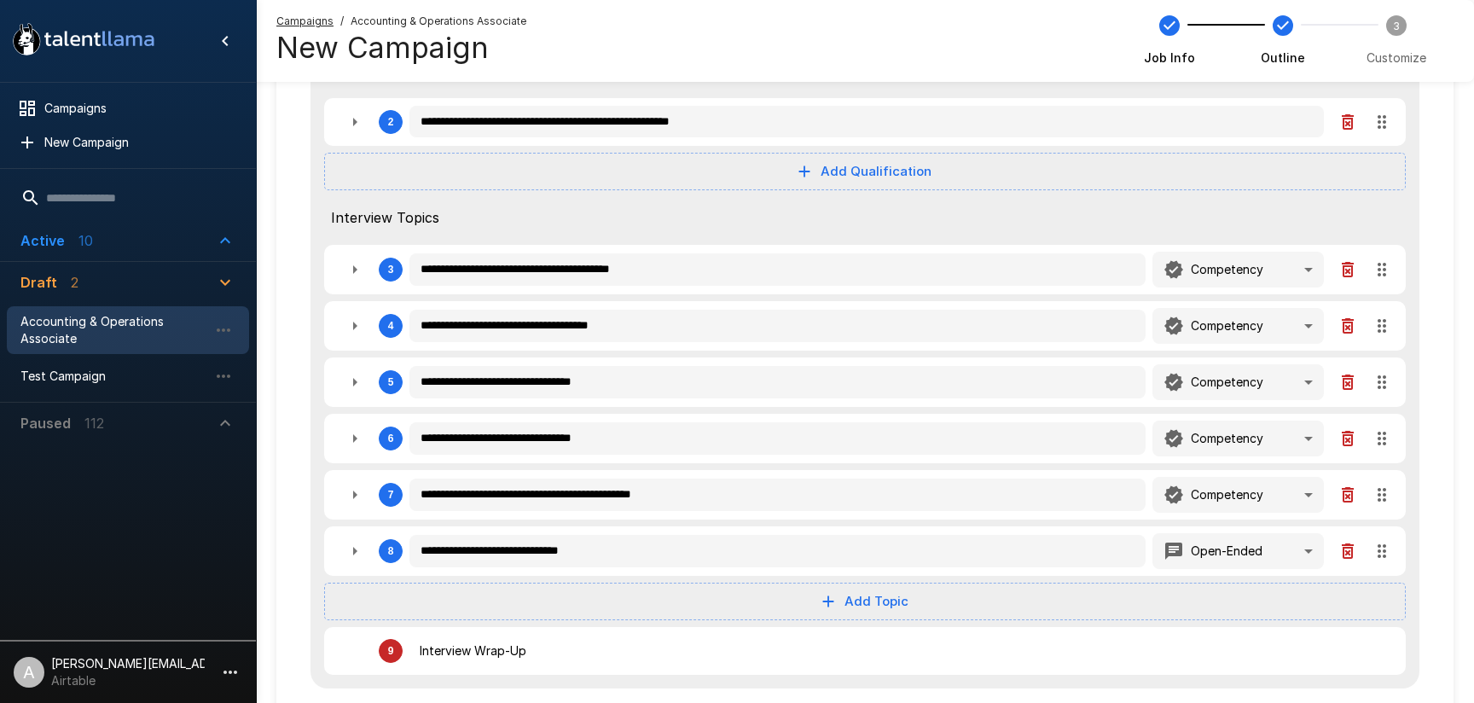
type textarea "*"
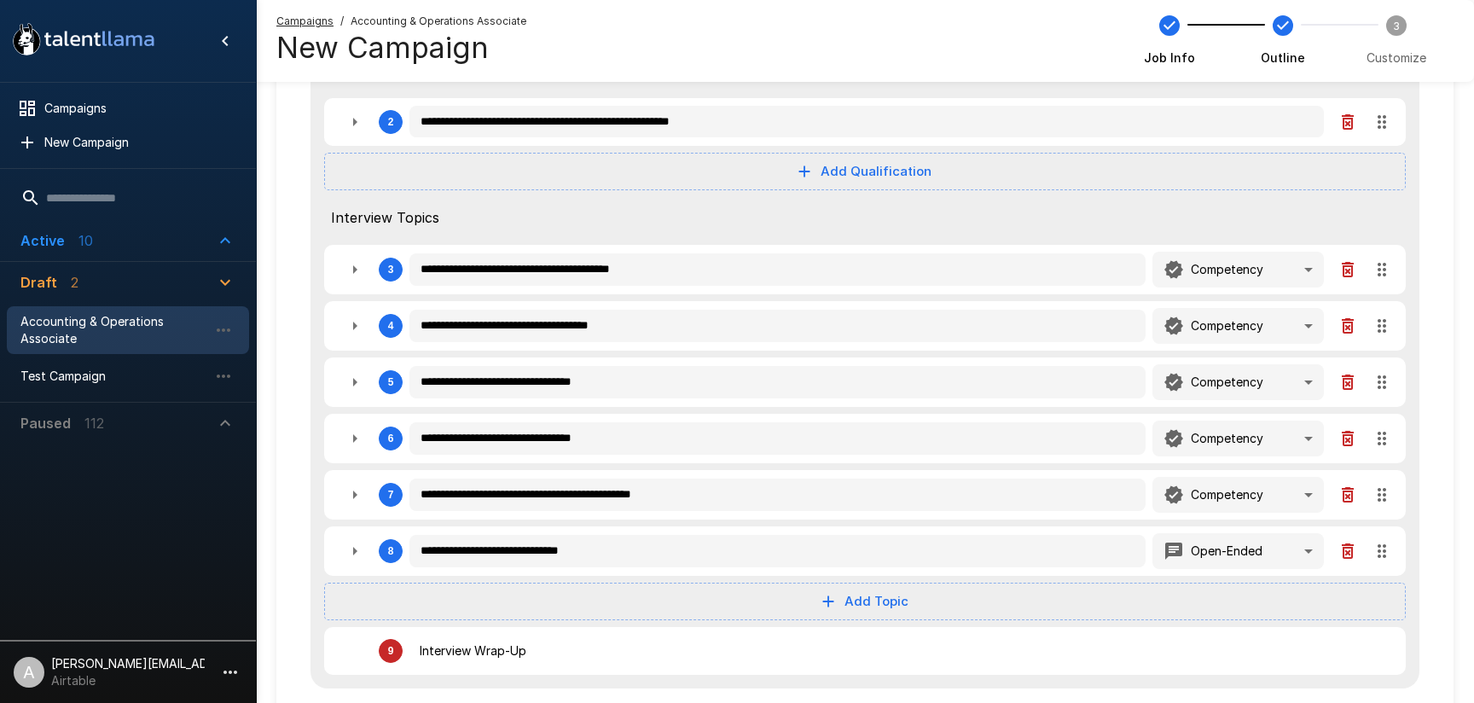
type textarea "*"
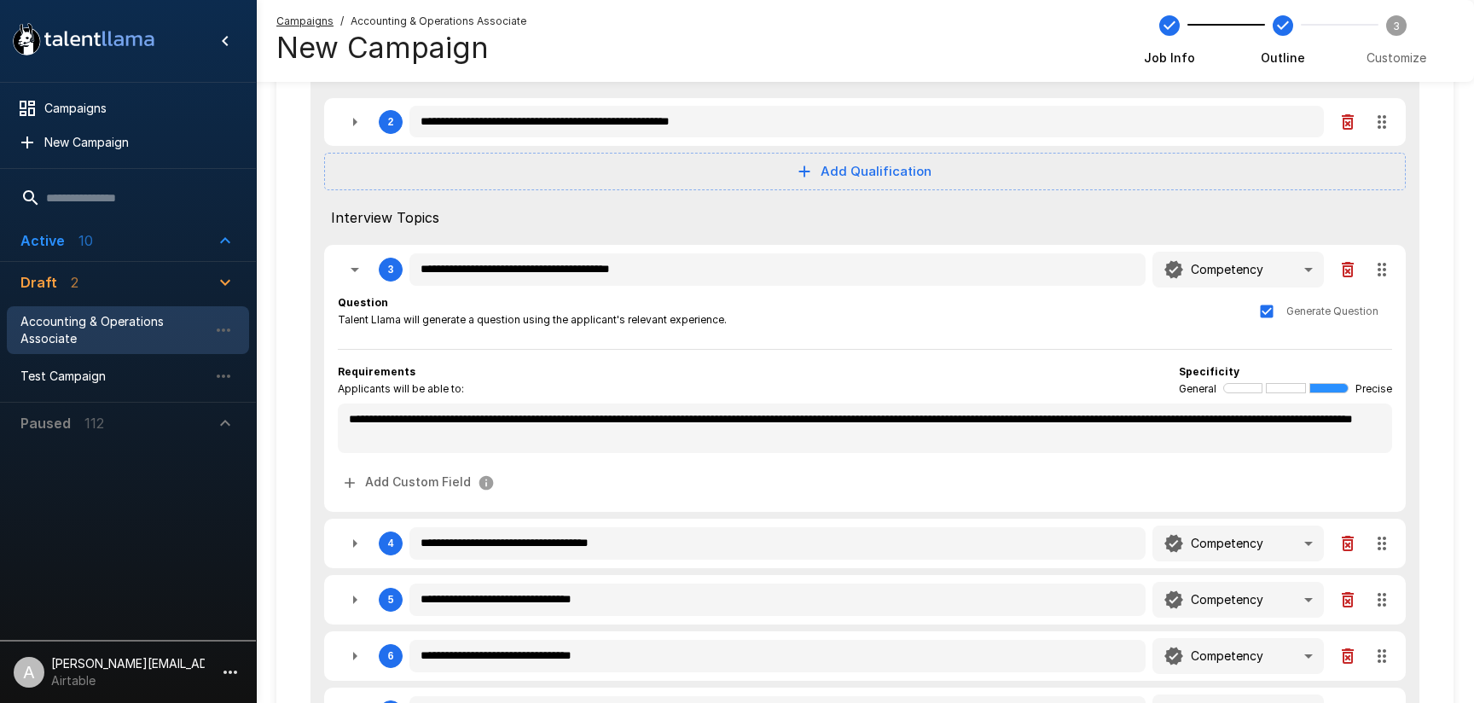
click at [850, 224] on span "Interview Topics" at bounding box center [865, 217] width 1068 height 20
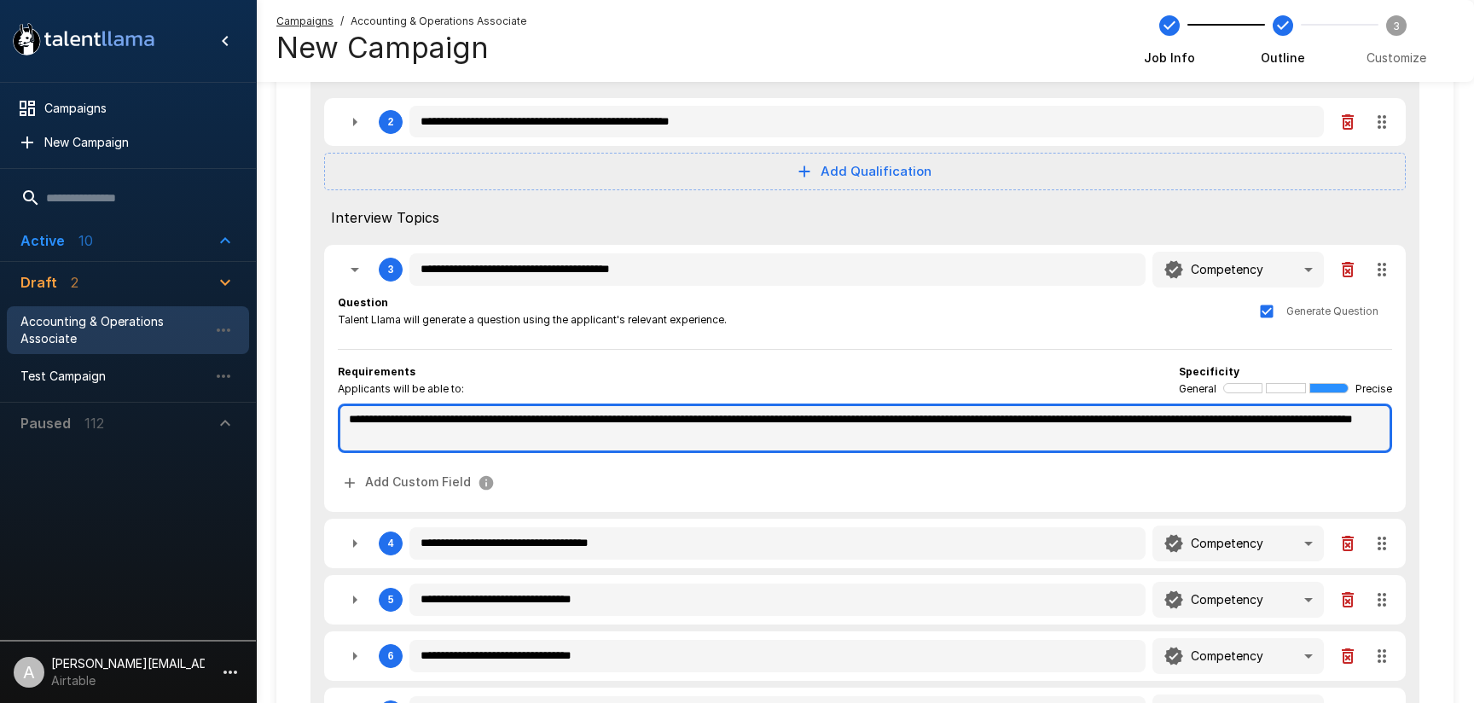
type textarea "*"
drag, startPoint x: 485, startPoint y: 435, endPoint x: 663, endPoint y: 435, distance: 177.5
click at [663, 435] on textarea "**********" at bounding box center [865, 428] width 1054 height 49
type textarea "*"
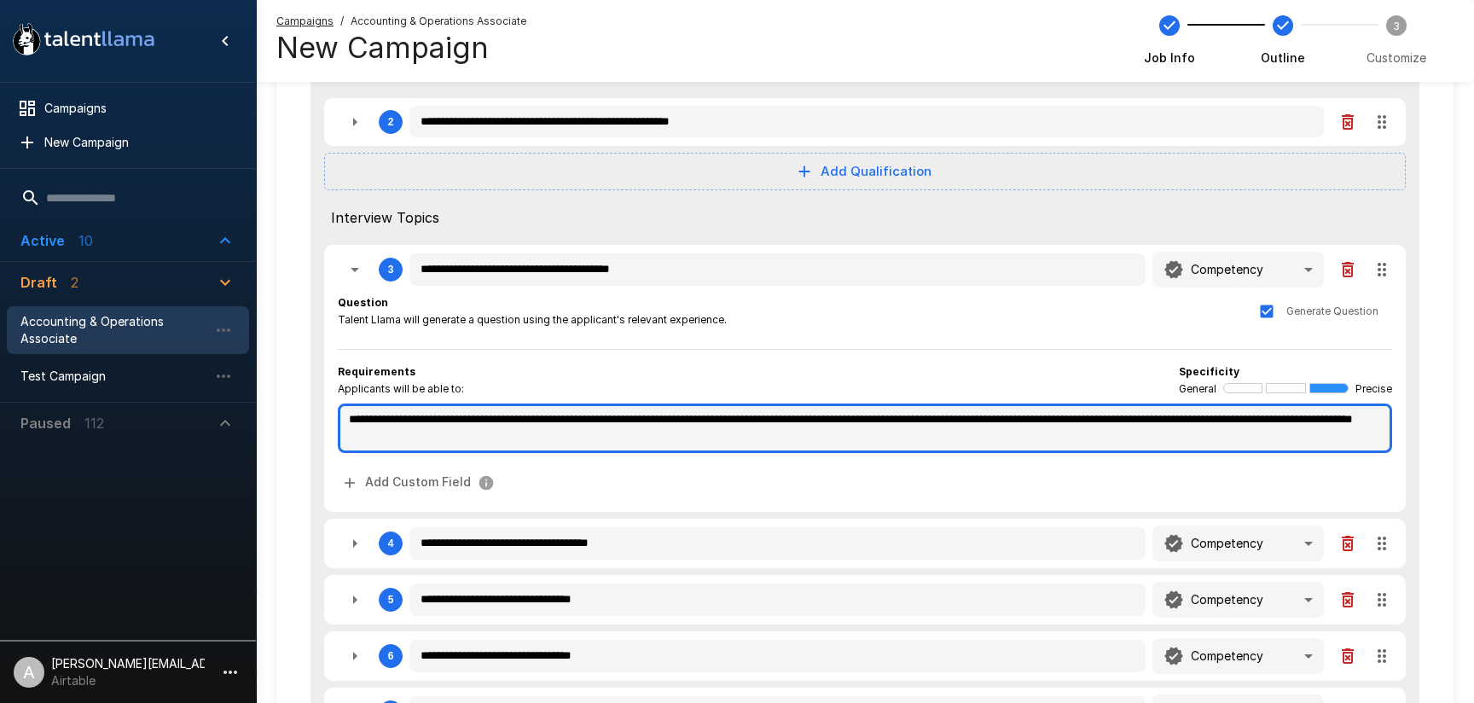
type textarea "*"
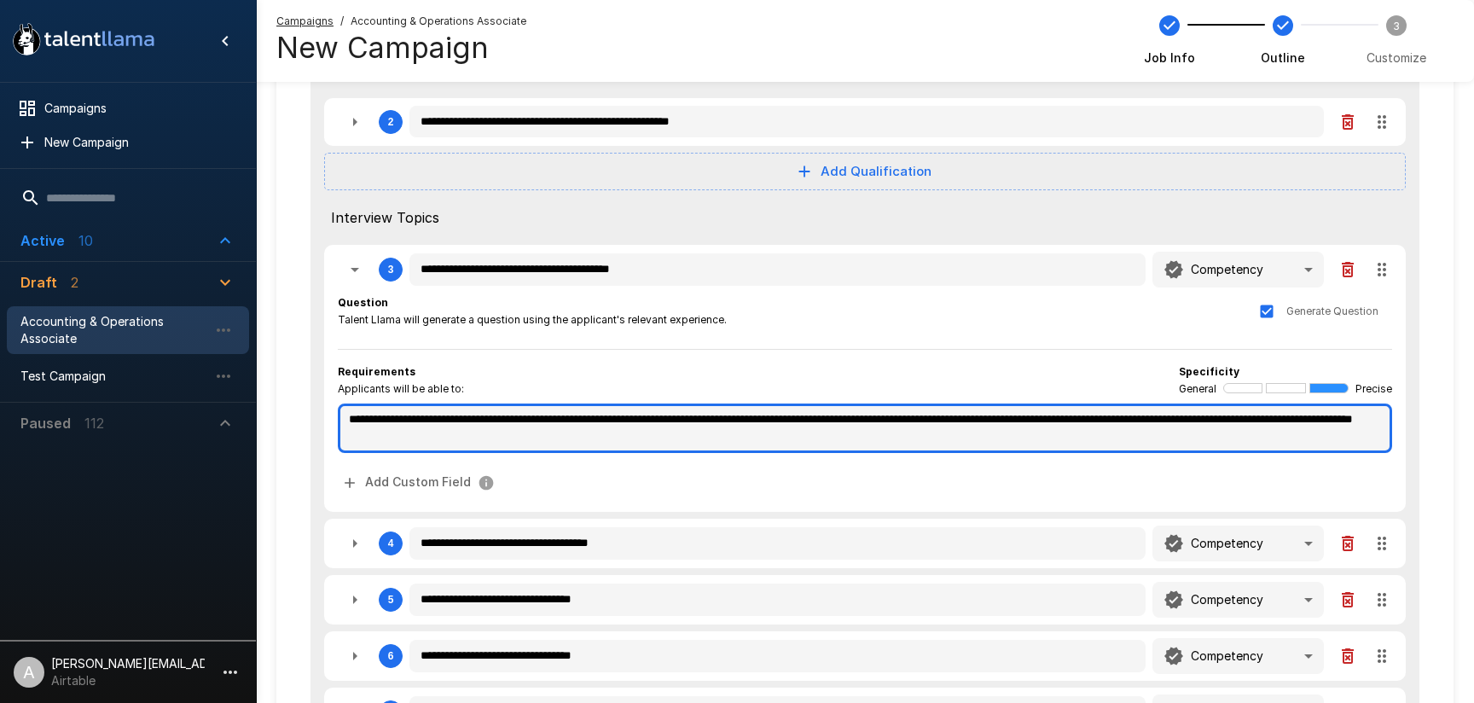
type textarea "*"
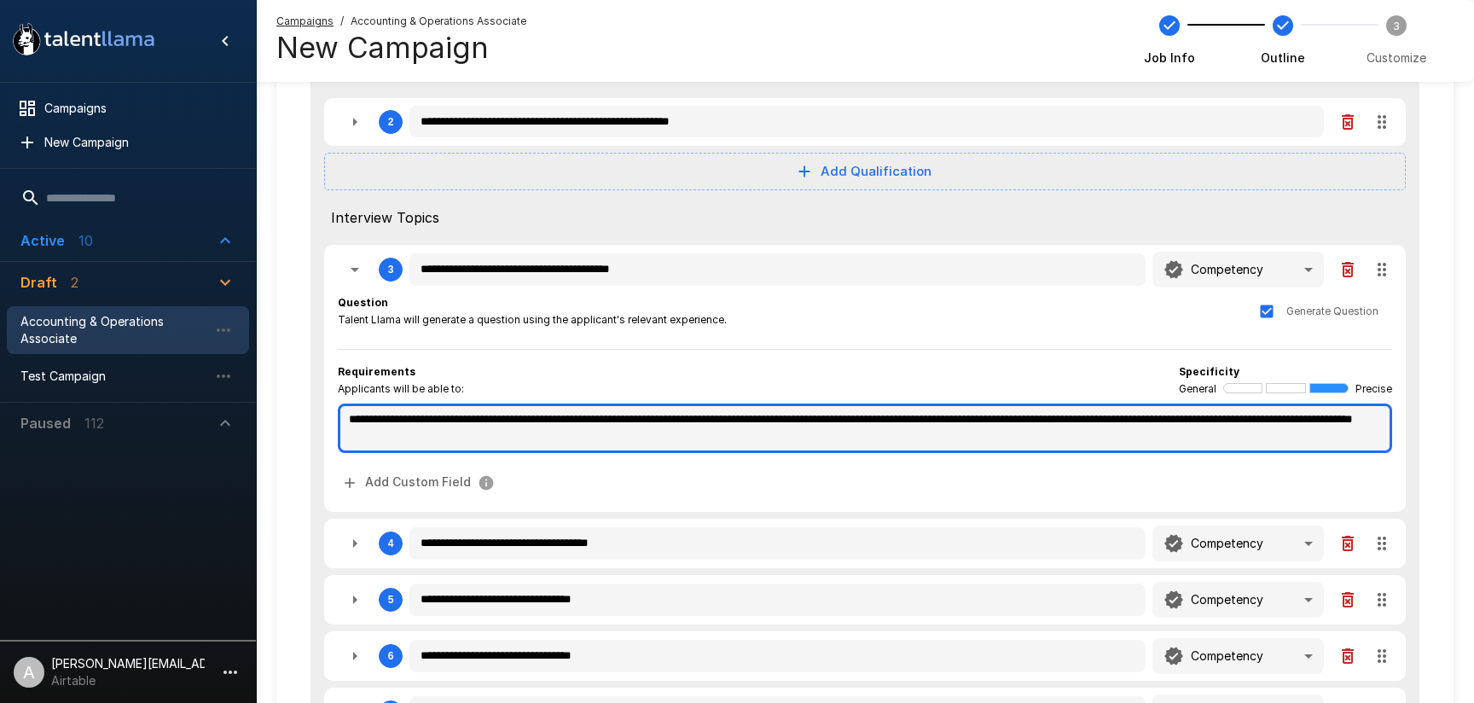
type textarea "*"
click at [662, 435] on textarea "**********" at bounding box center [865, 428] width 1054 height 49
type textarea "*"
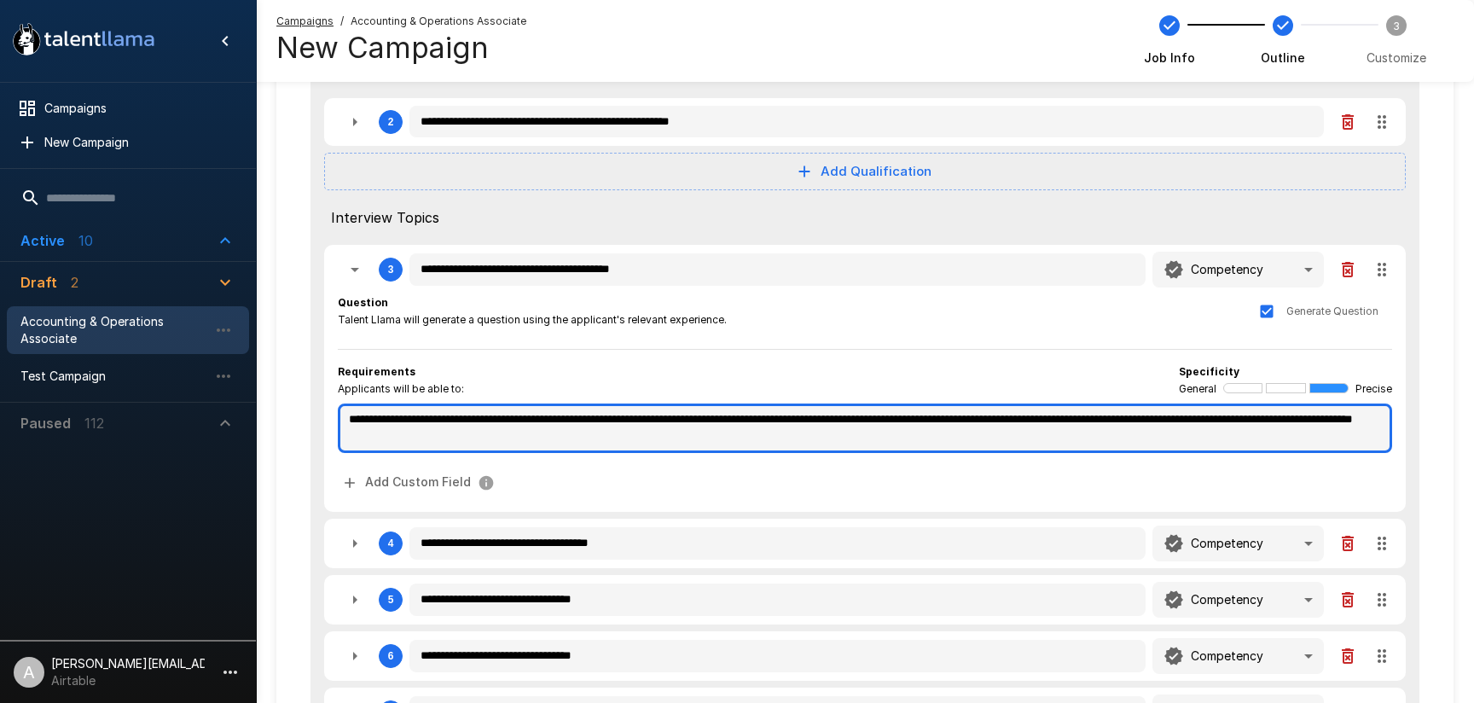
type textarea "*"
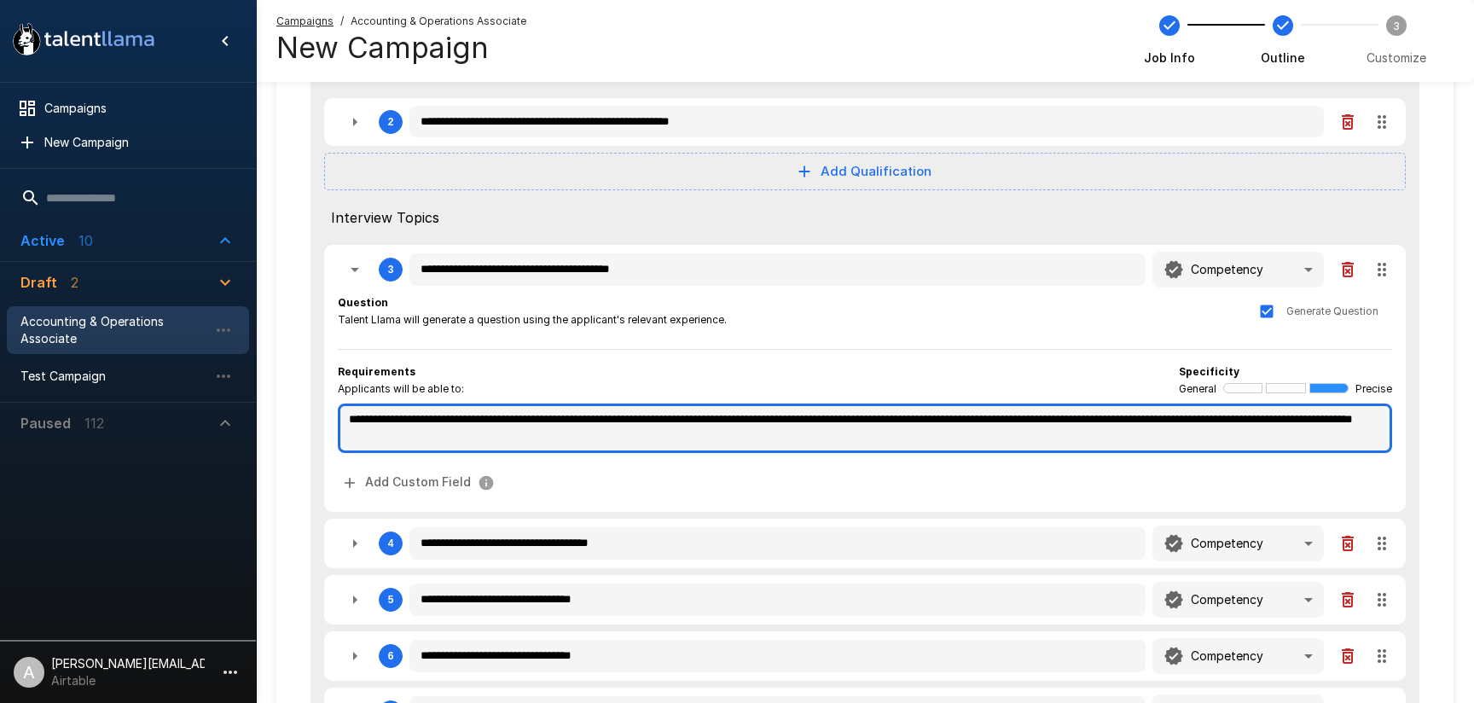
type textarea "*"
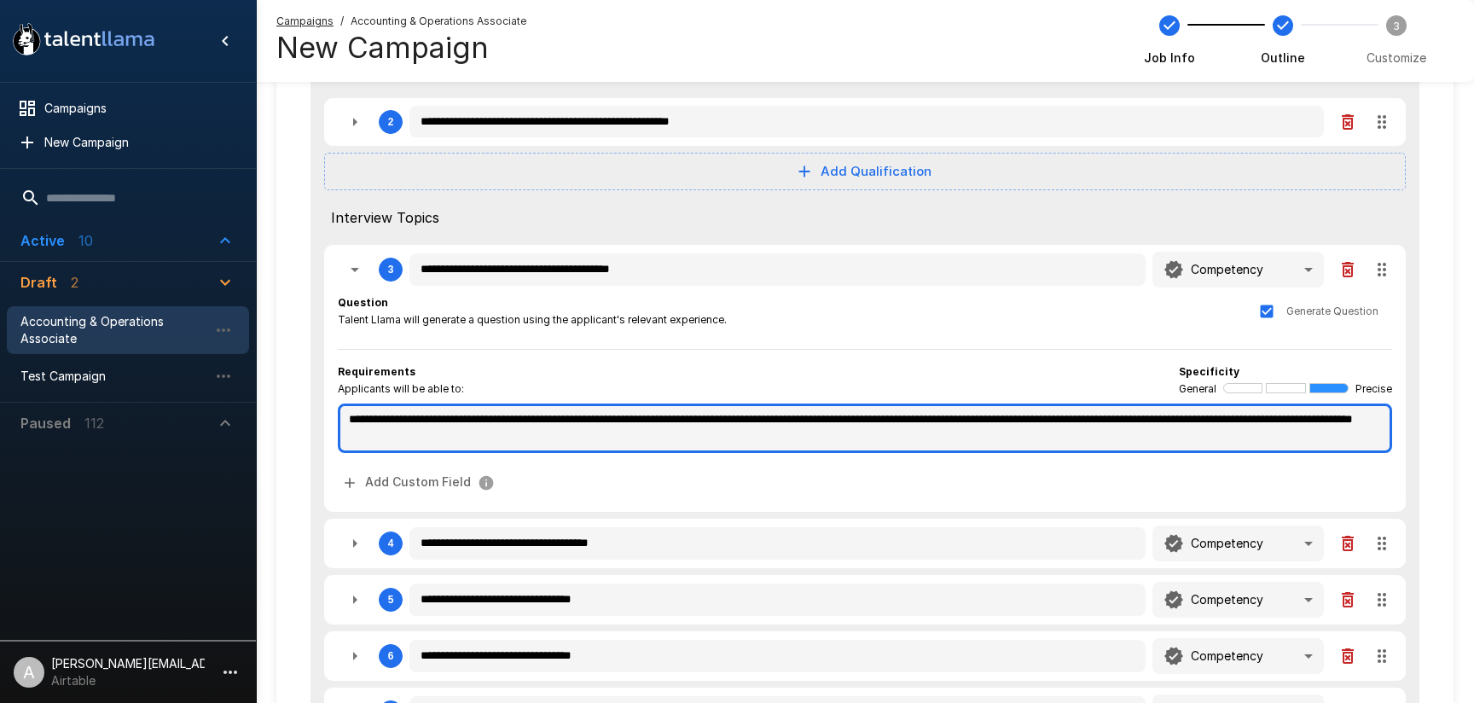
drag, startPoint x: 459, startPoint y: 437, endPoint x: 695, endPoint y: 439, distance: 236.3
click at [695, 439] on textarea "**********" at bounding box center [865, 428] width 1054 height 49
type textarea "*"
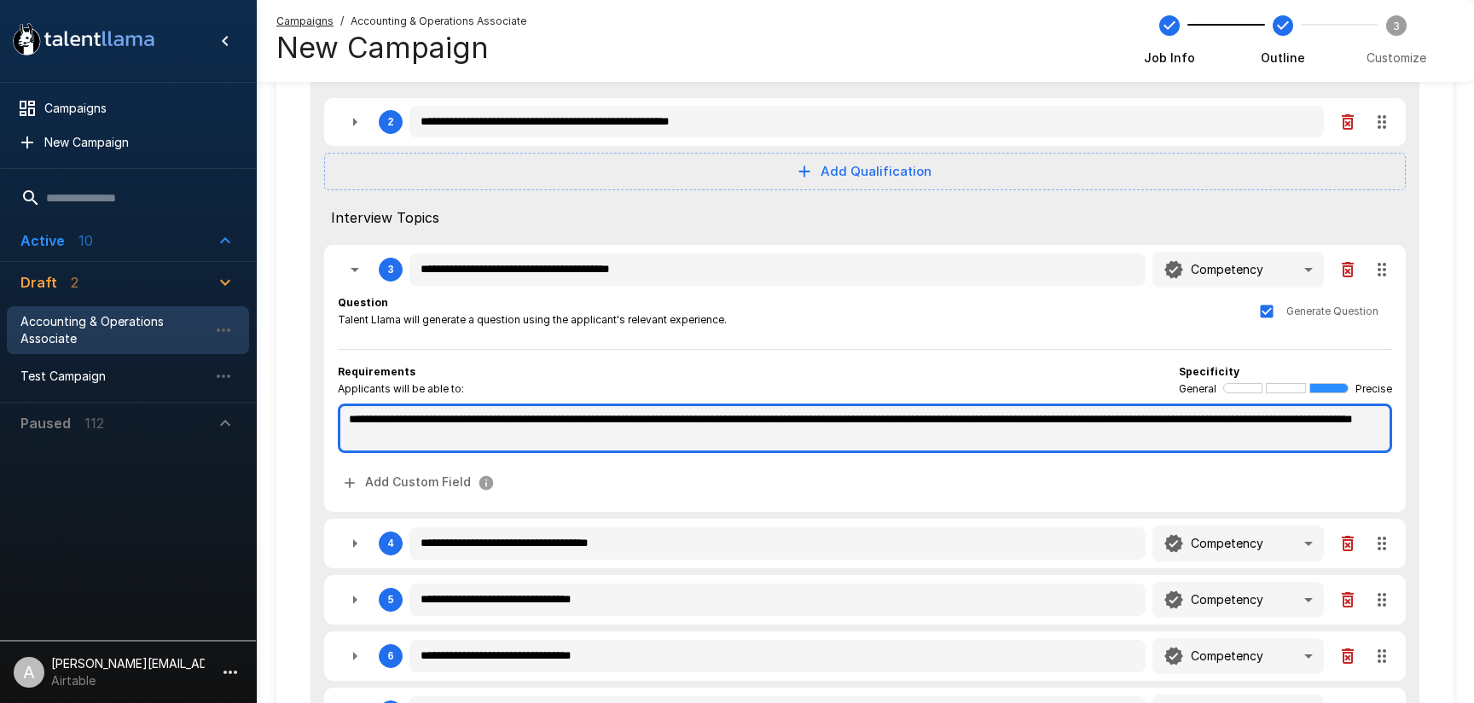
type textarea "*"
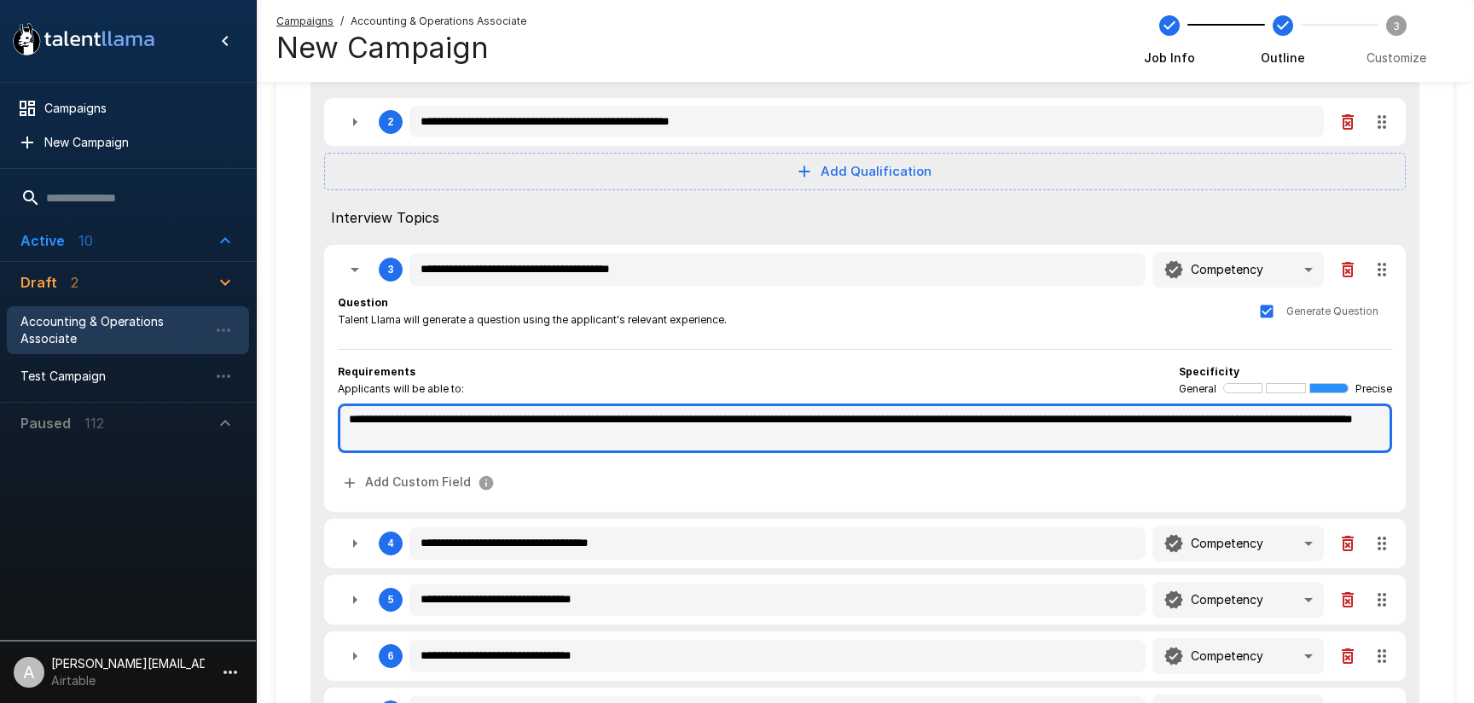
type textarea "*"
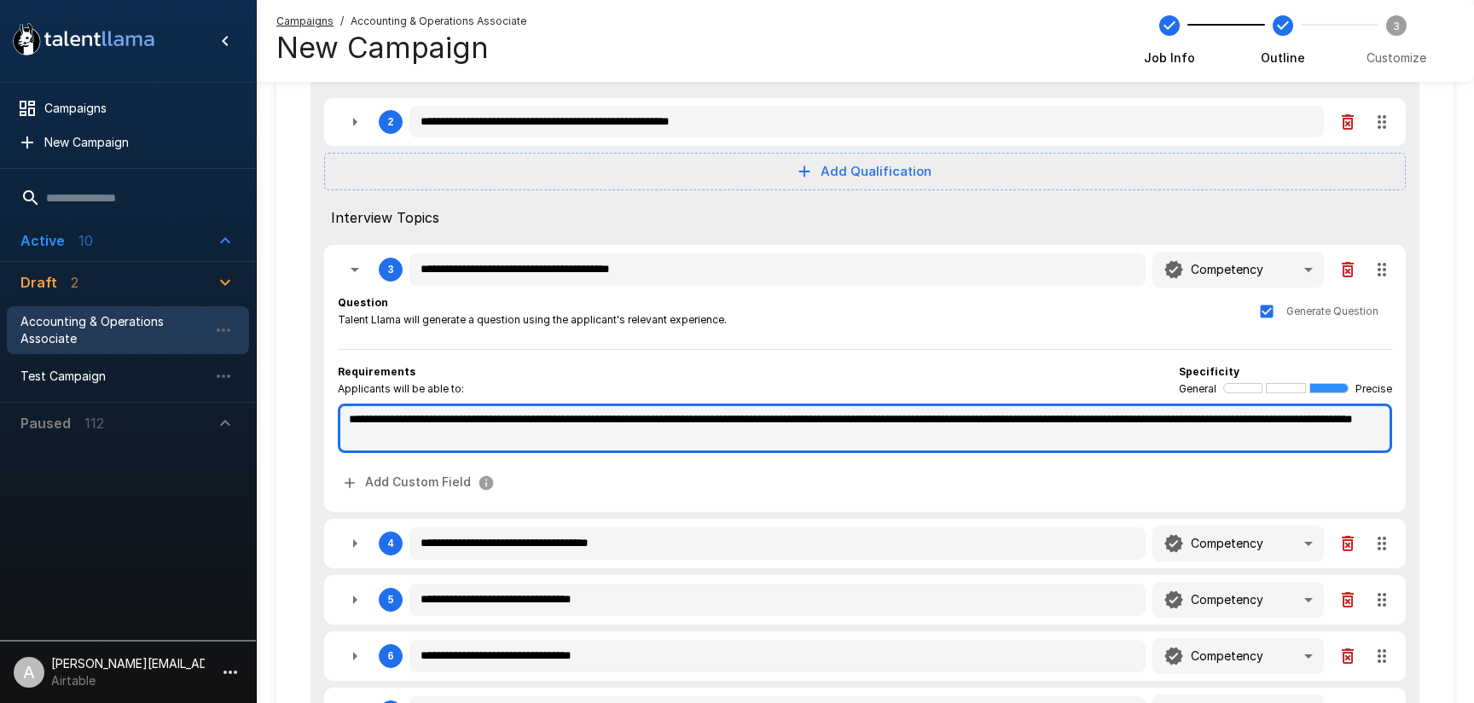
type textarea "*"
type textarea "**********"
type textarea "*"
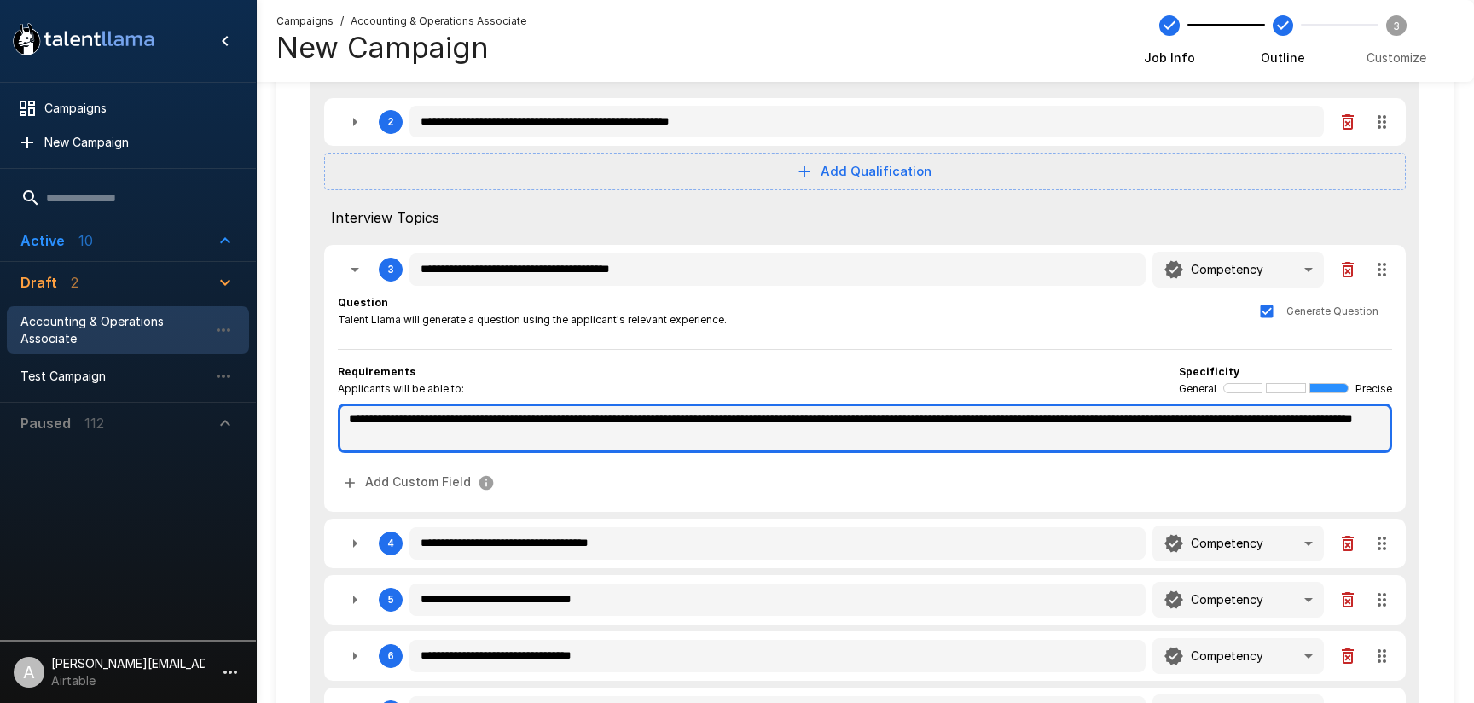
type textarea "*"
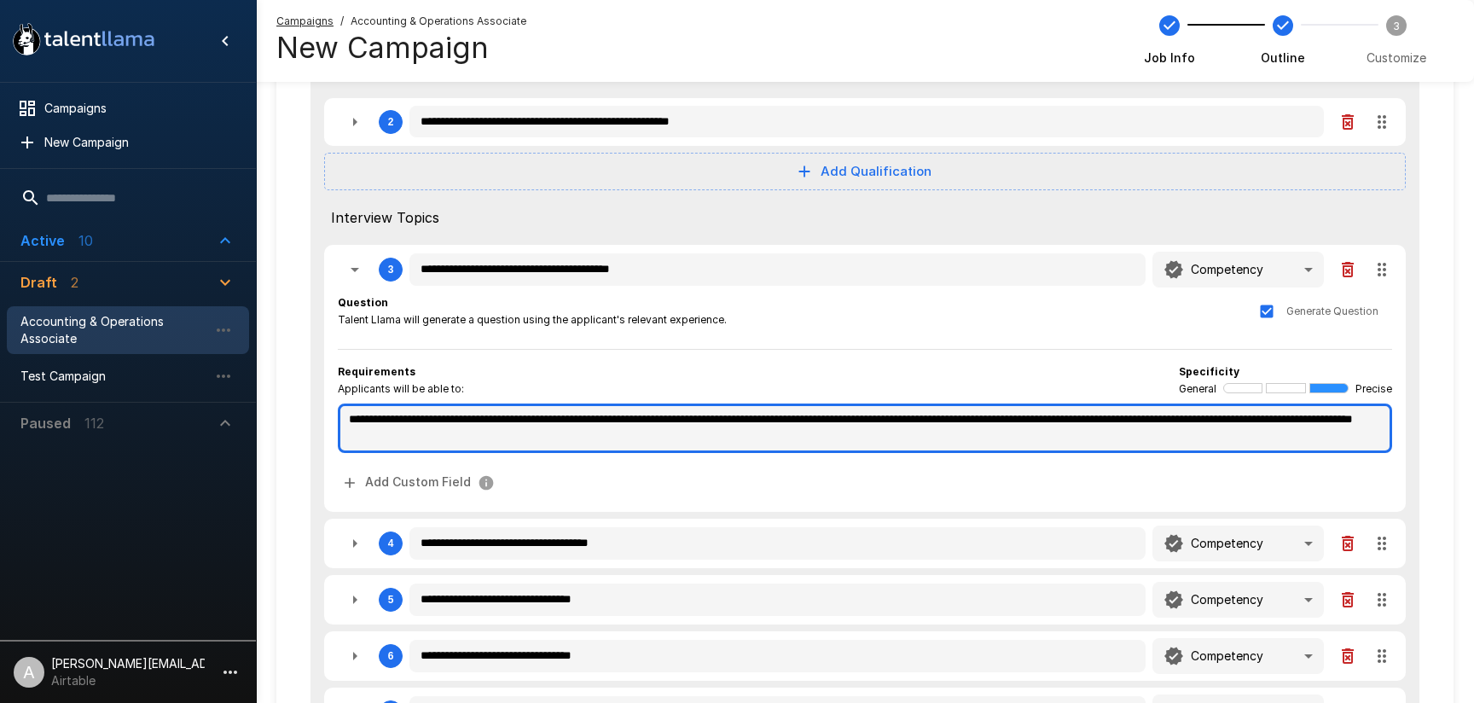
type textarea "*"
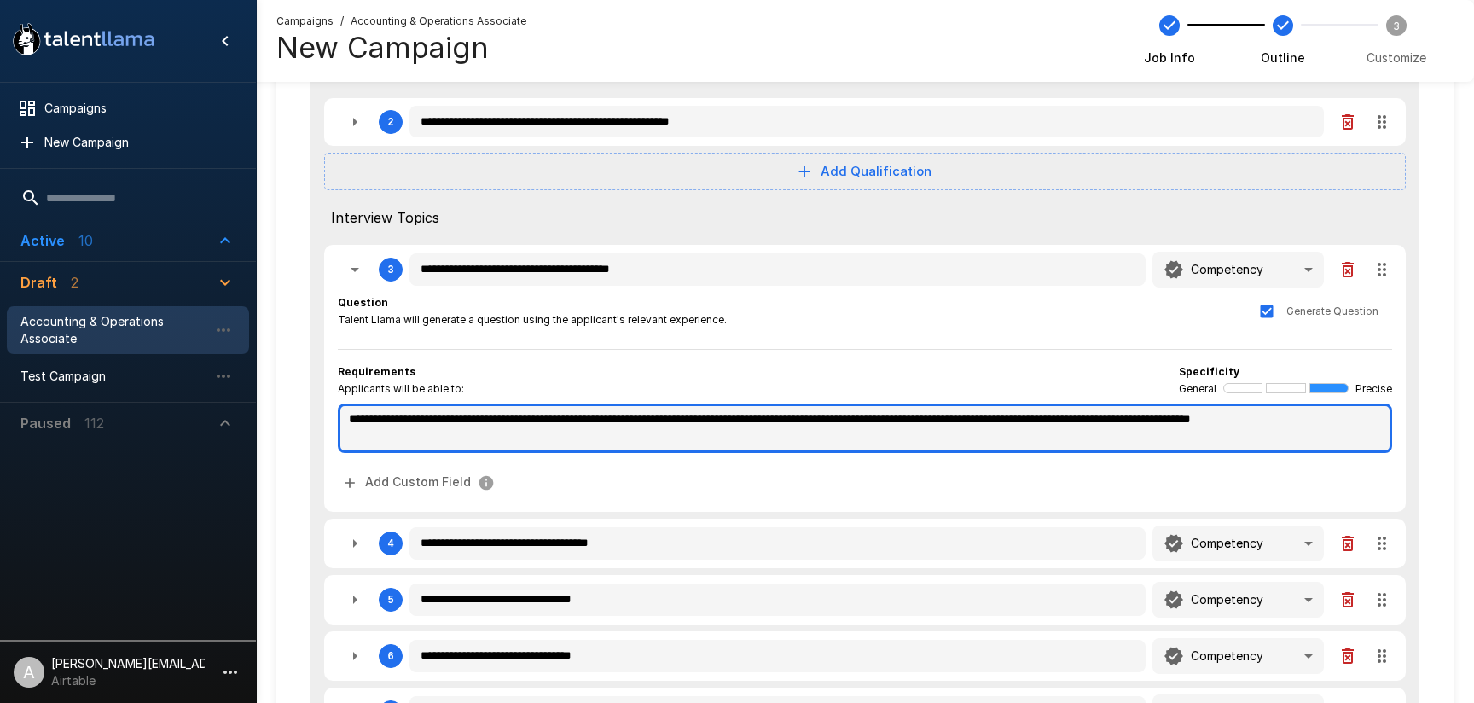
type textarea "*"
type textarea "**********"
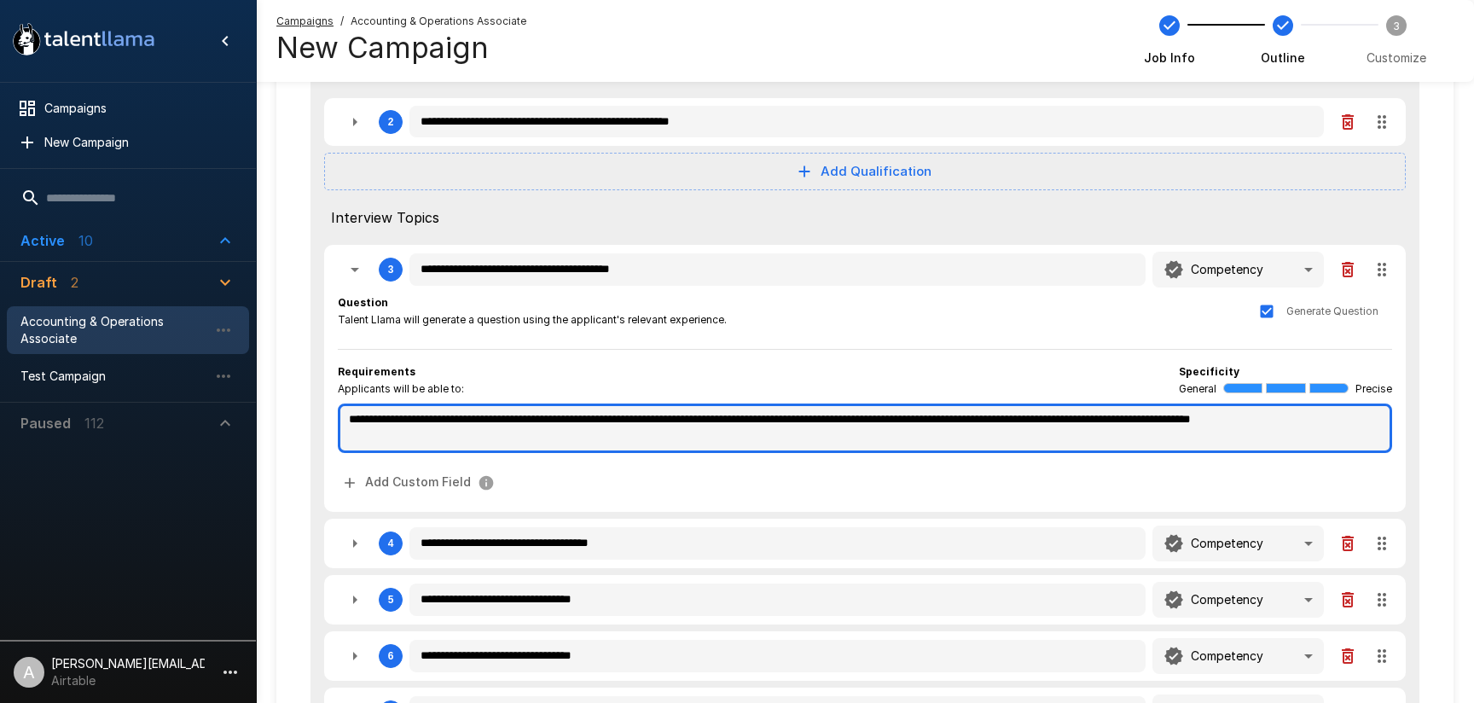
type textarea "*"
click at [694, 439] on textarea "**********" at bounding box center [865, 428] width 1054 height 49
drag, startPoint x: 693, startPoint y: 442, endPoint x: 460, endPoint y: 440, distance: 232.9
click at [462, 440] on textarea "**********" at bounding box center [865, 428] width 1054 height 49
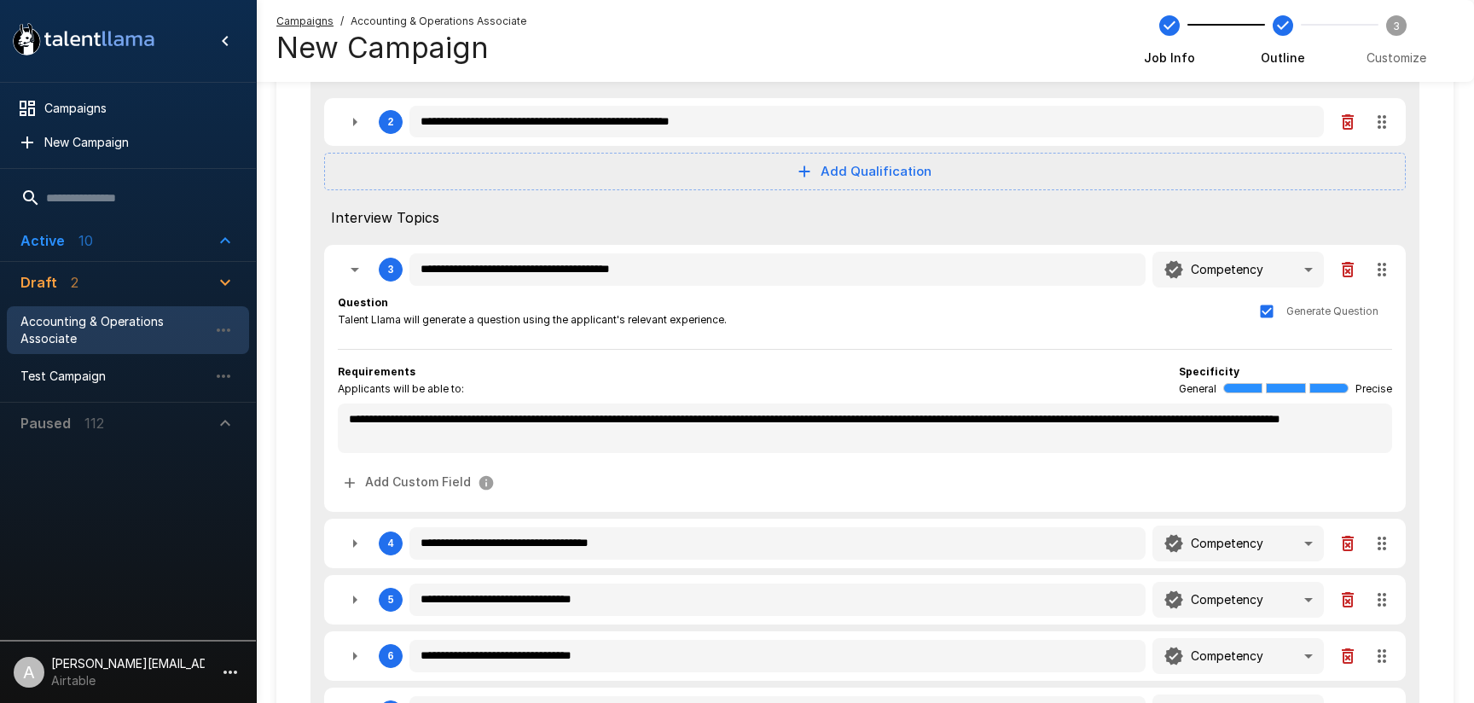
click at [1408, 367] on div "**********" at bounding box center [865, 434] width 1109 height 945
click at [346, 268] on icon "button" at bounding box center [355, 269] width 20 height 20
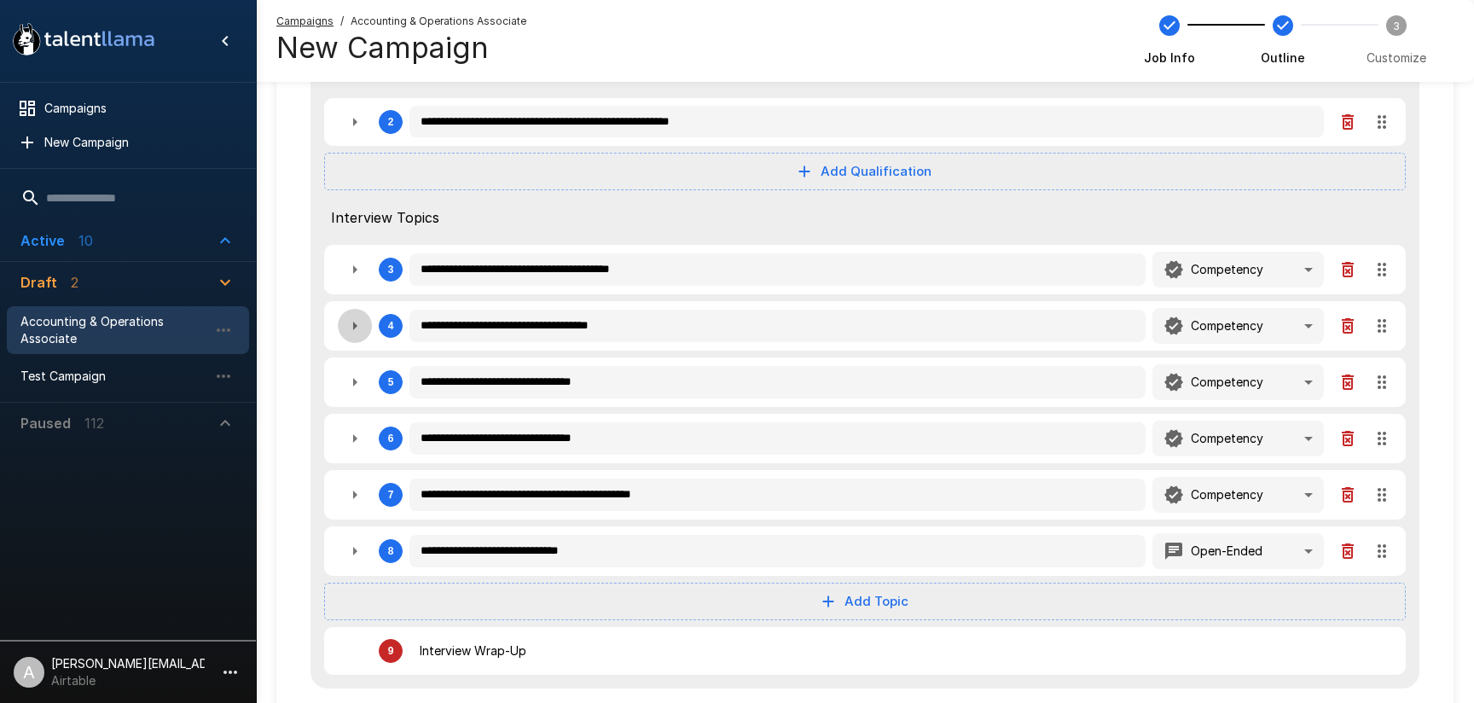
click at [347, 316] on icon "button" at bounding box center [355, 326] width 20 height 20
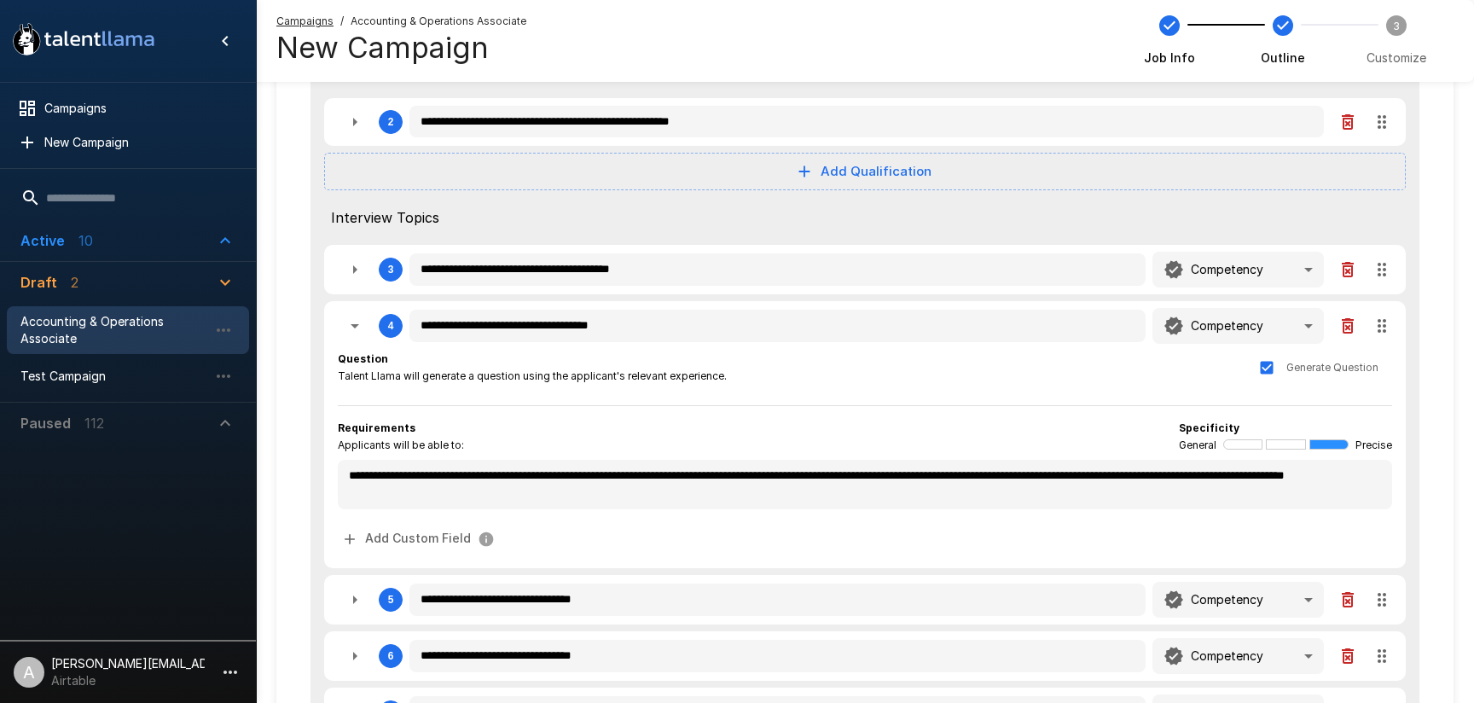
click at [350, 318] on icon "button" at bounding box center [355, 326] width 20 height 20
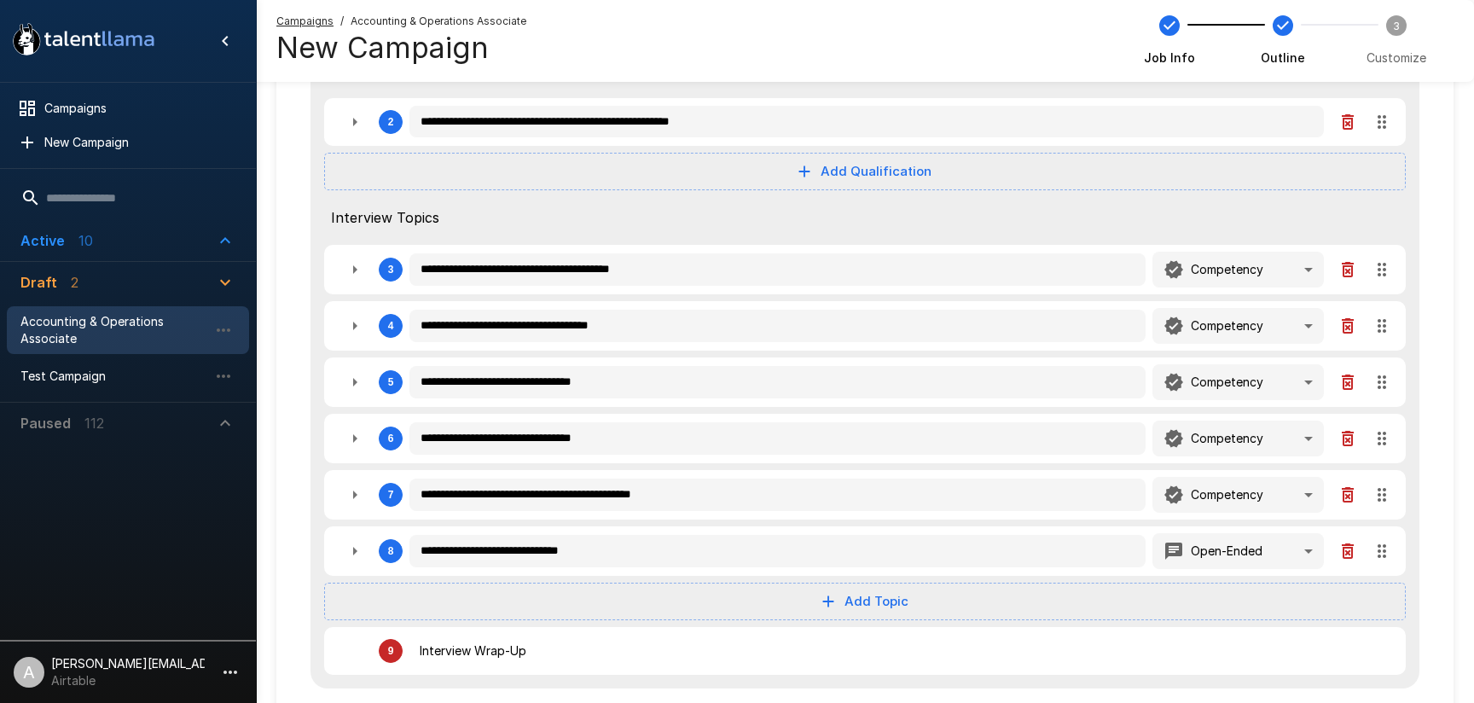
click at [348, 134] on button "button" at bounding box center [355, 122] width 34 height 34
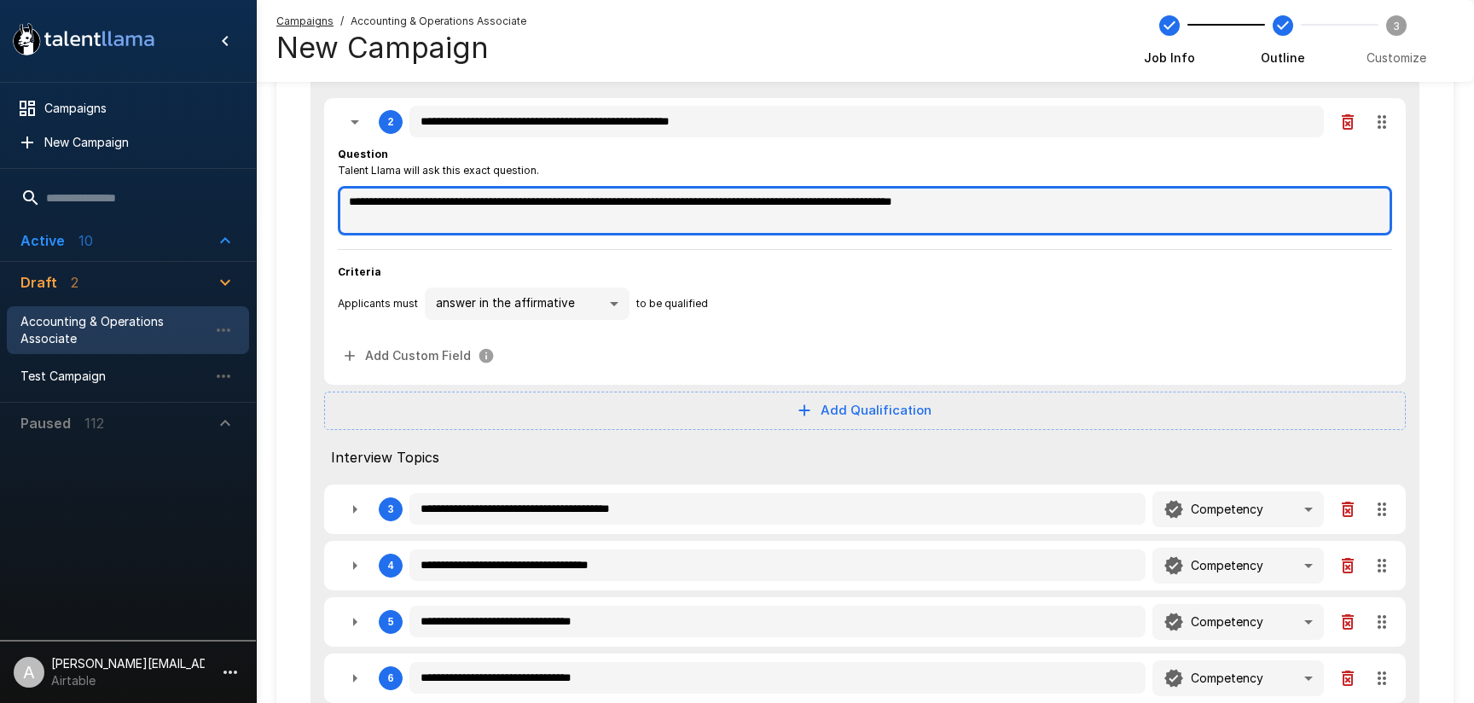
drag, startPoint x: 547, startPoint y: 201, endPoint x: 685, endPoint y: 202, distance: 138.2
click at [685, 202] on textarea "**********" at bounding box center [865, 210] width 1054 height 49
click at [616, 215] on textarea "**********" at bounding box center [865, 210] width 1054 height 49
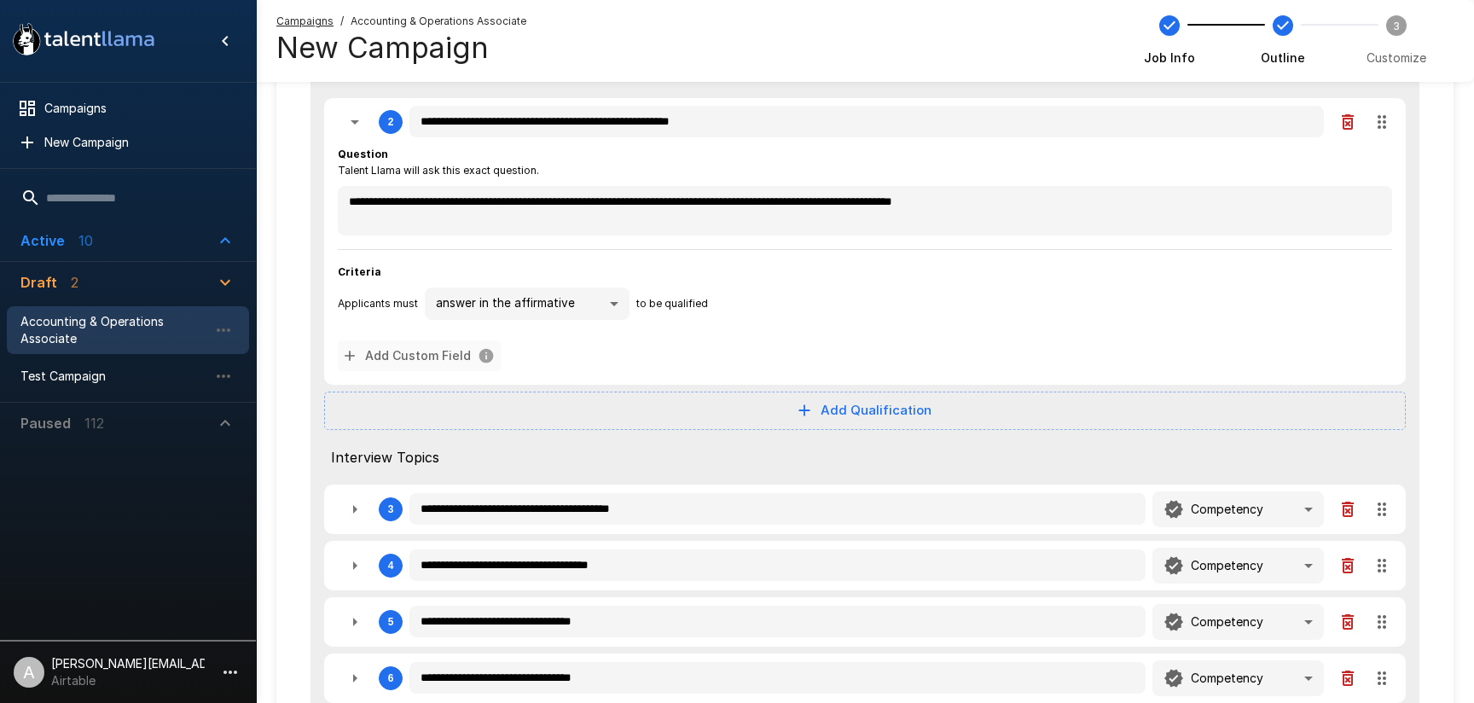
click at [462, 362] on button "Add Custom Field" at bounding box center [420, 356] width 164 height 32
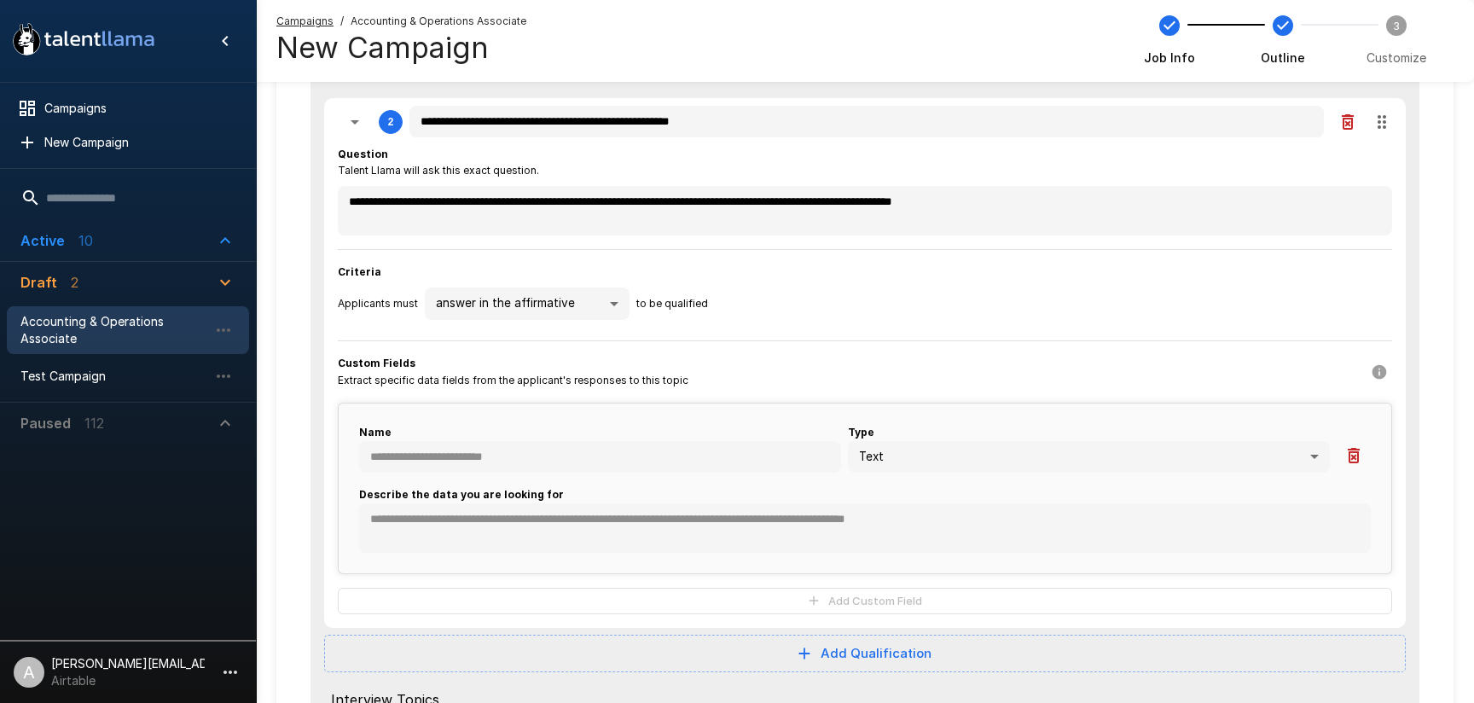
click at [1349, 455] on icon "button" at bounding box center [1354, 455] width 12 height 15
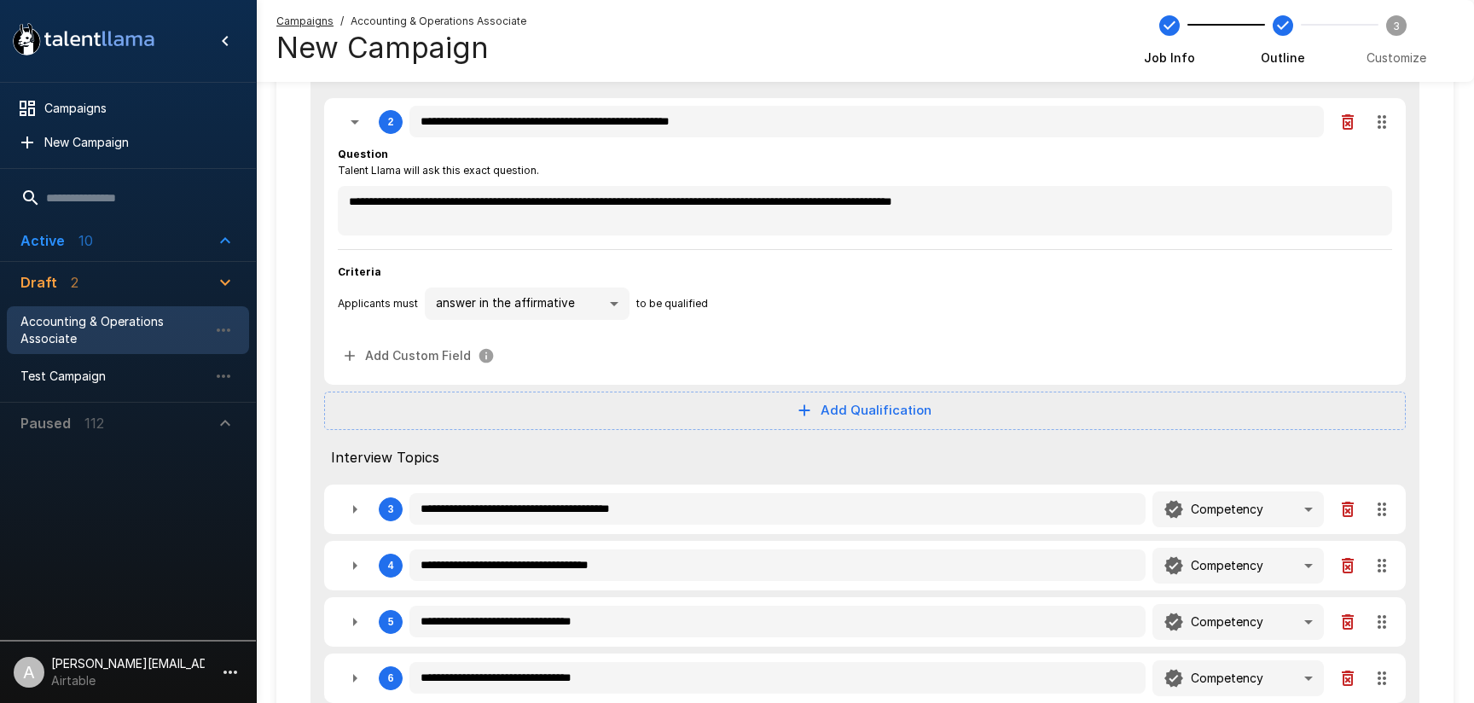
click at [513, 313] on body ".st0{fill:#FFFFFF;} .st1{fill:#76a4ed;} Campaigns New Campaign Active 10 Enterp…" at bounding box center [737, 73] width 1474 height 703
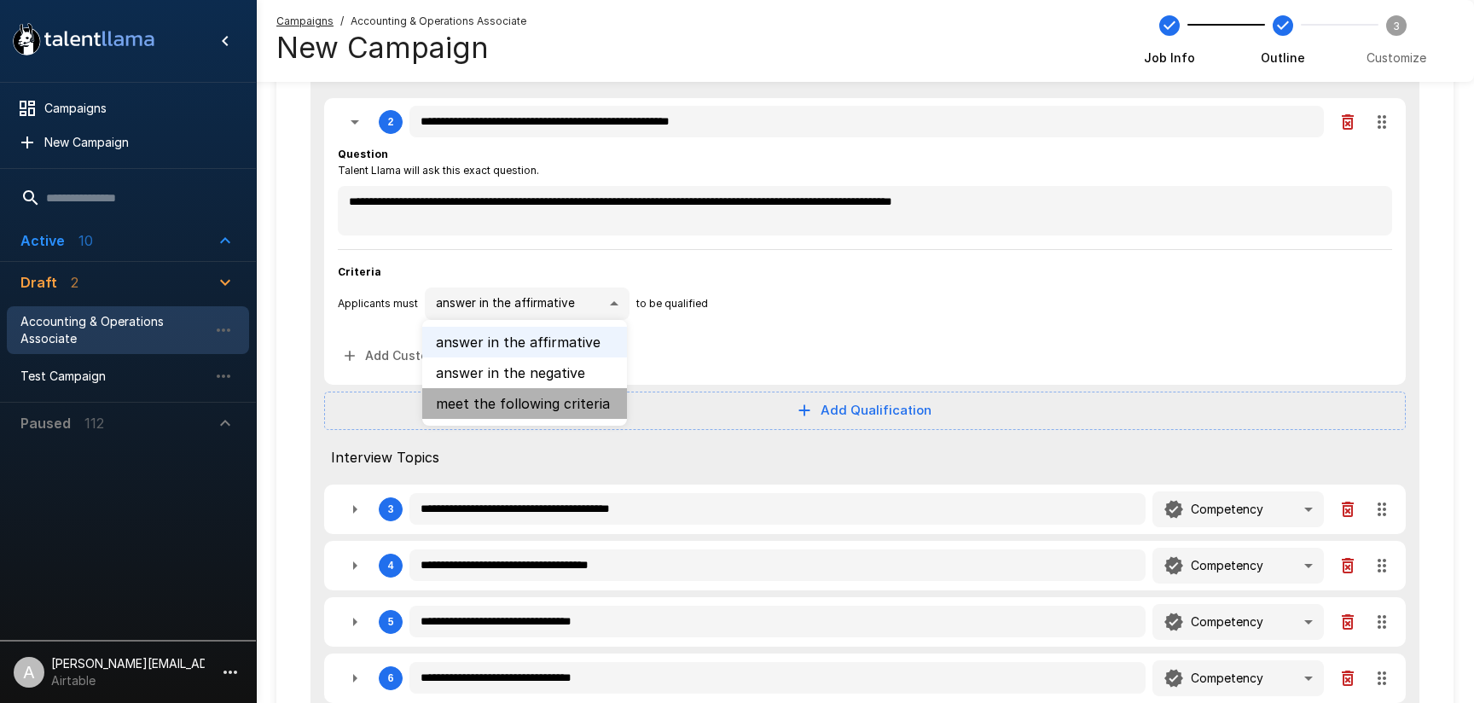
click at [502, 407] on li "meet the following criteria" at bounding box center [524, 403] width 205 height 31
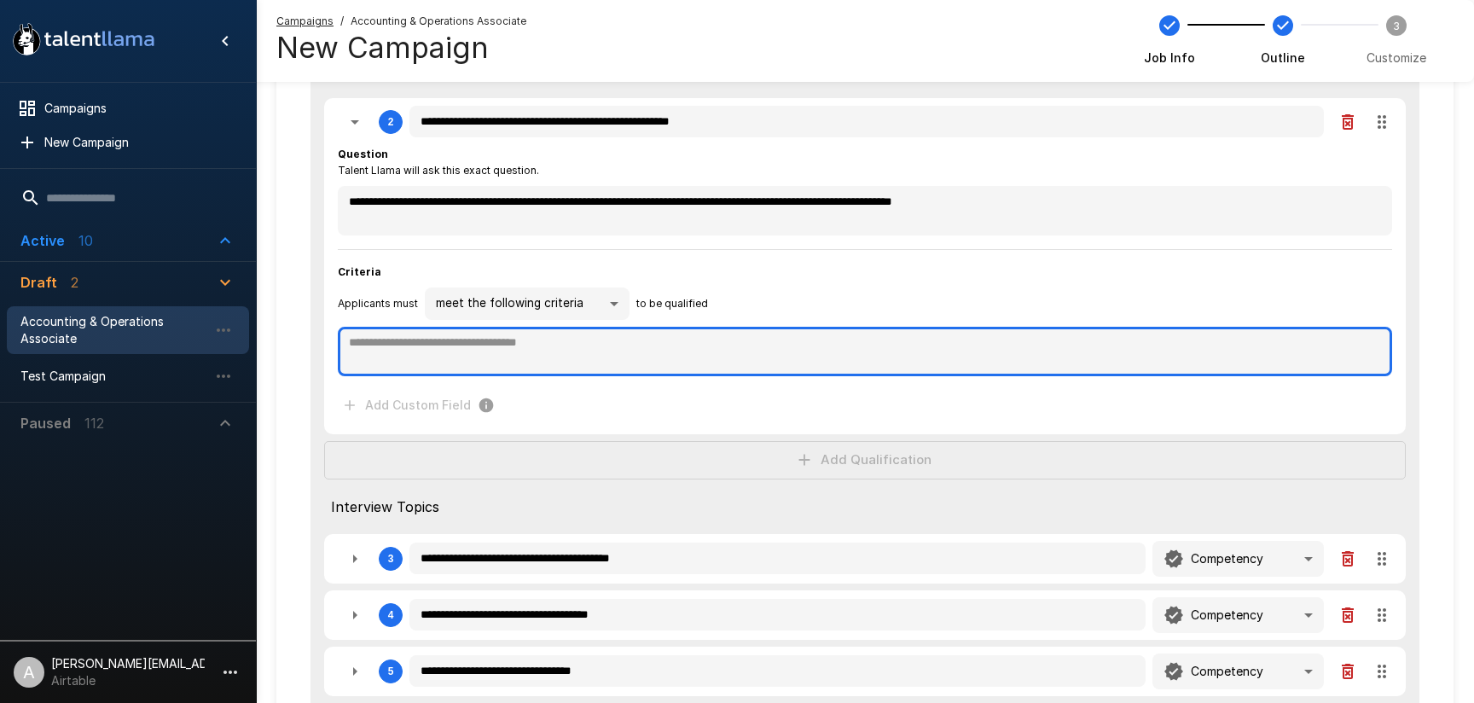
click at [477, 359] on textarea at bounding box center [865, 351] width 1054 height 49
paste textarea "**********"
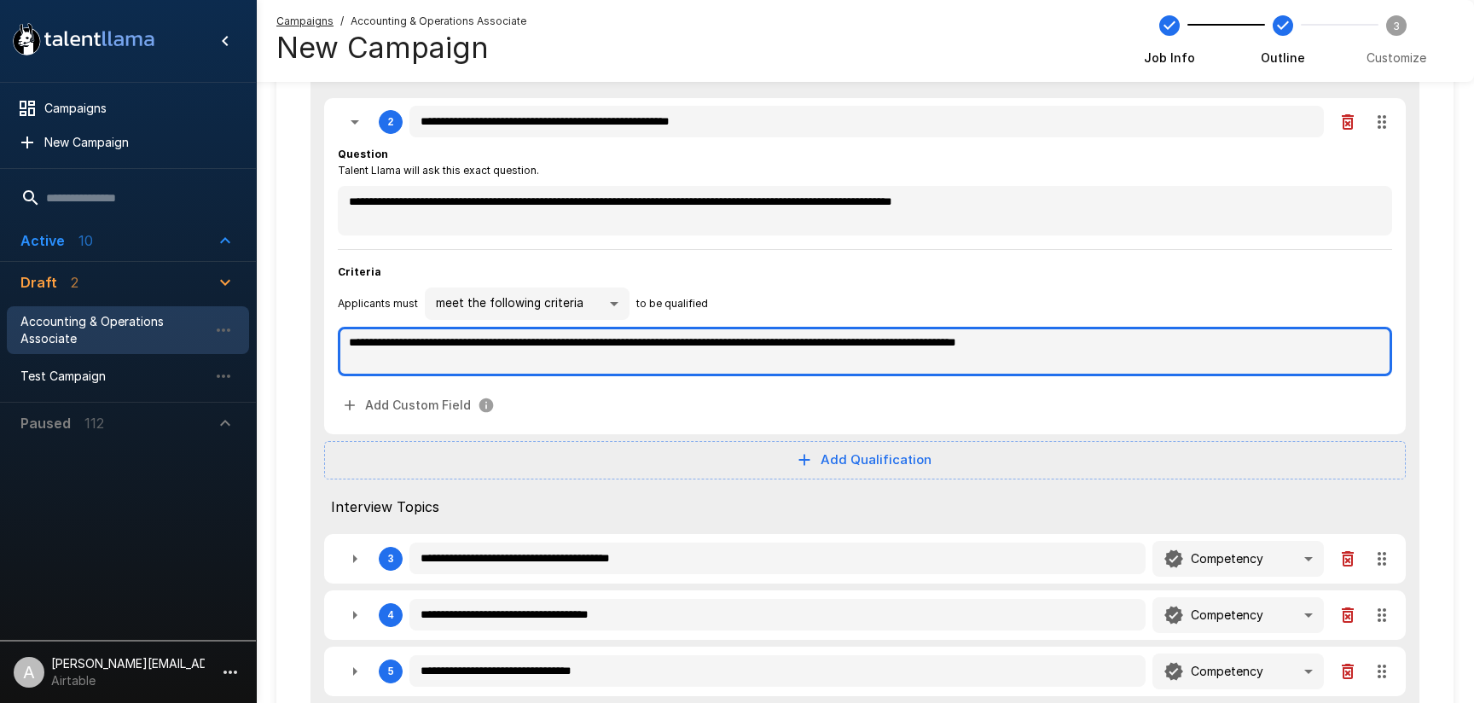
click at [351, 345] on textarea "**********" at bounding box center [865, 351] width 1054 height 49
click at [738, 346] on textarea "**********" at bounding box center [865, 351] width 1054 height 49
click at [1054, 344] on textarea "**********" at bounding box center [865, 351] width 1054 height 49
drag, startPoint x: 813, startPoint y: 341, endPoint x: 730, endPoint y: 343, distance: 82.8
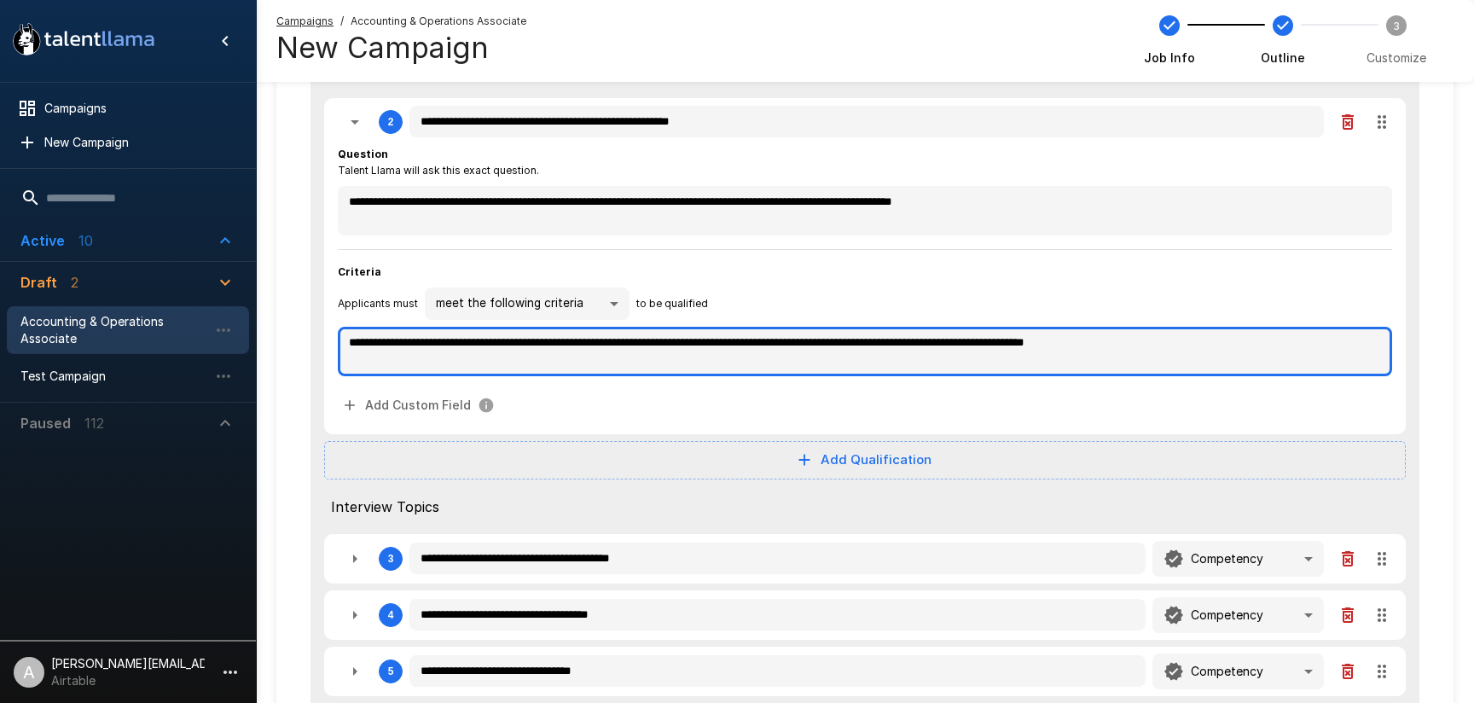
click at [730, 343] on textarea "**********" at bounding box center [865, 351] width 1054 height 49
click at [903, 344] on textarea "**********" at bounding box center [865, 351] width 1054 height 49
drag, startPoint x: 977, startPoint y: 347, endPoint x: 1132, endPoint y: 342, distance: 155.4
click at [1132, 342] on textarea "**********" at bounding box center [865, 351] width 1054 height 49
click at [746, 346] on textarea "**********" at bounding box center [865, 351] width 1054 height 49
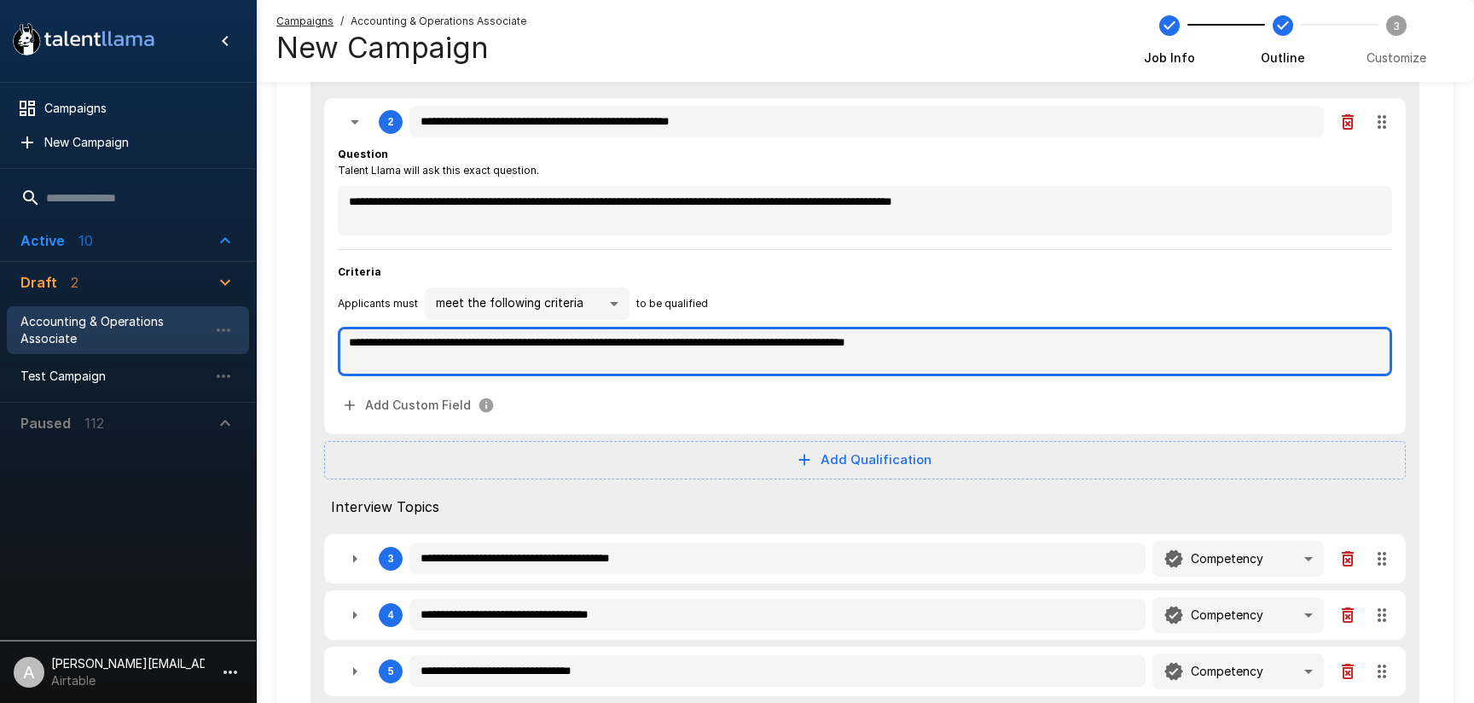
click at [408, 336] on textarea "**********" at bounding box center [865, 351] width 1054 height 49
click at [729, 341] on textarea "**********" at bounding box center [865, 351] width 1054 height 49
click at [751, 339] on textarea "**********" at bounding box center [865, 351] width 1054 height 49
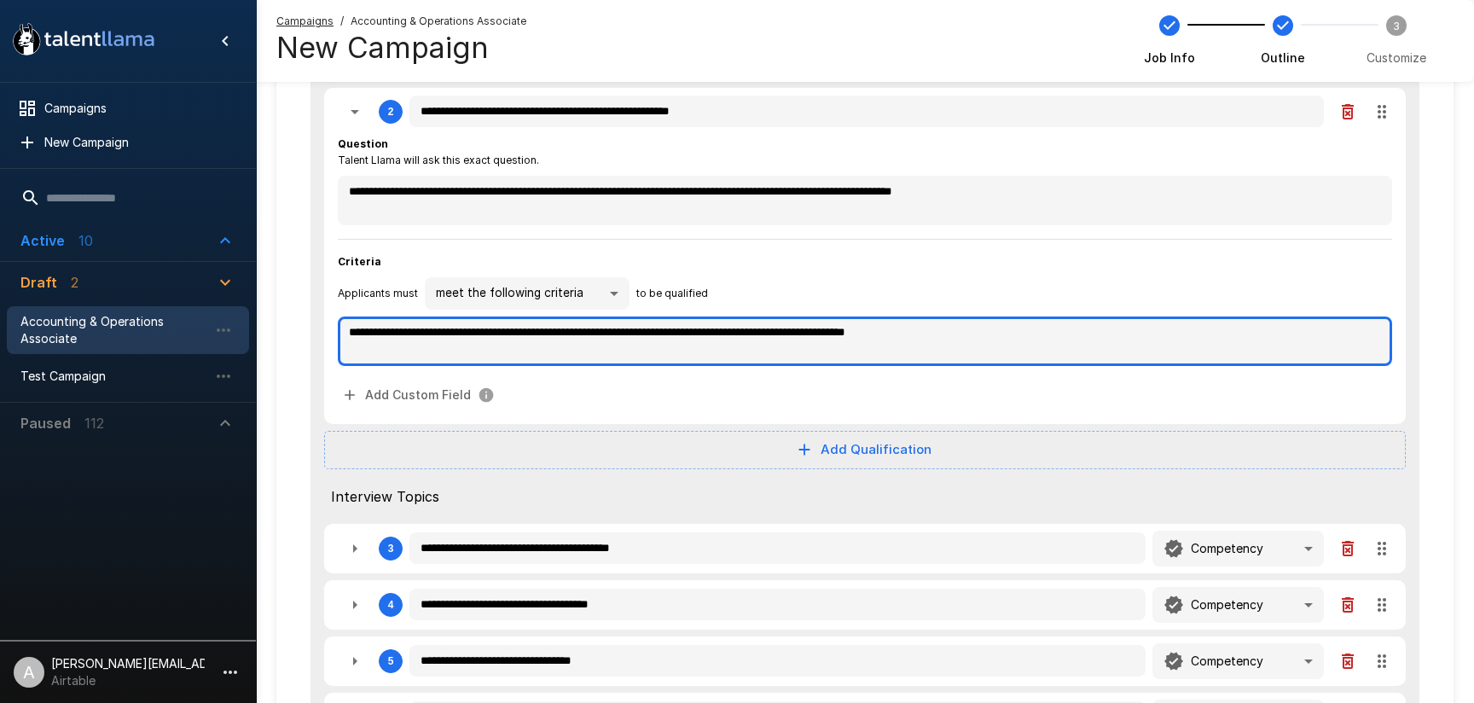
drag, startPoint x: 748, startPoint y: 346, endPoint x: 815, endPoint y: 342, distance: 66.6
click at [815, 342] on textarea "**********" at bounding box center [865, 341] width 1054 height 49
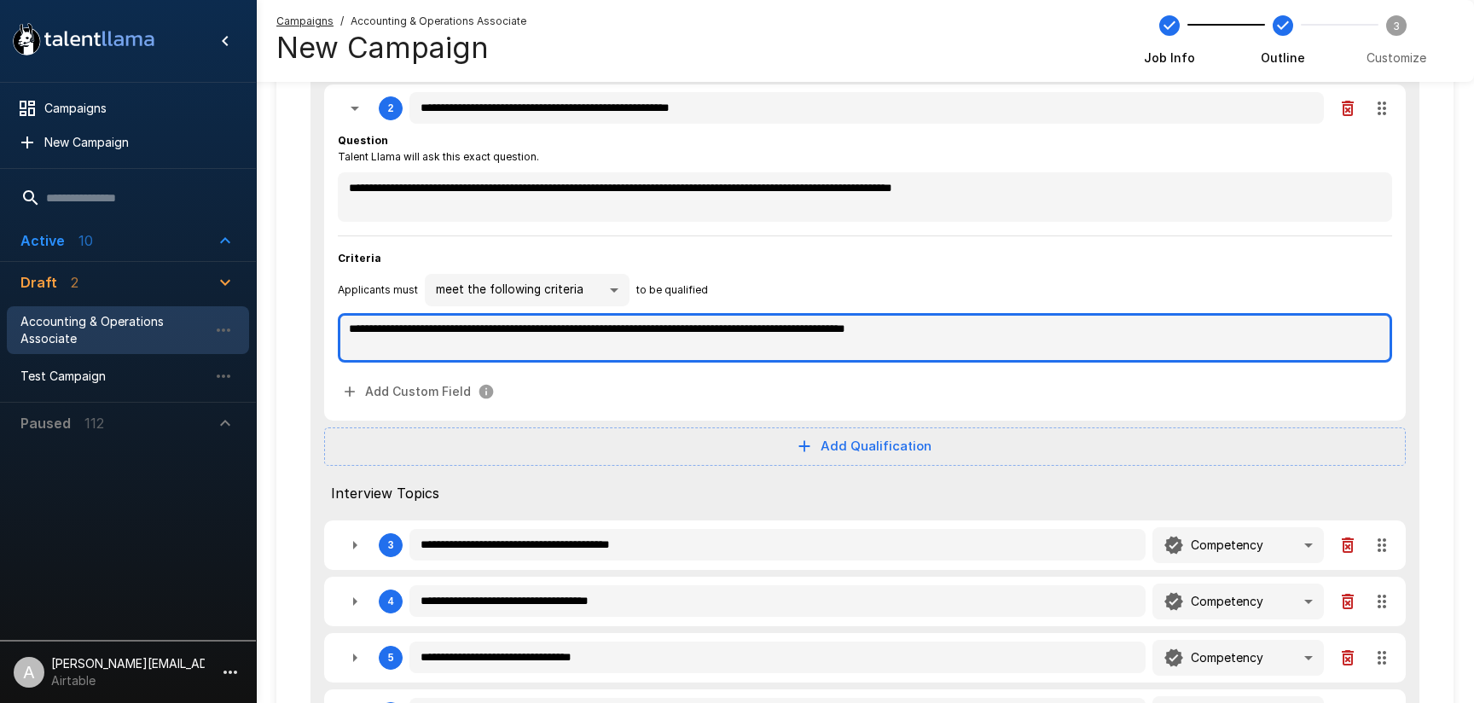
click at [909, 328] on textarea "**********" at bounding box center [865, 337] width 1054 height 49
click at [975, 328] on textarea "**********" at bounding box center [865, 337] width 1054 height 49
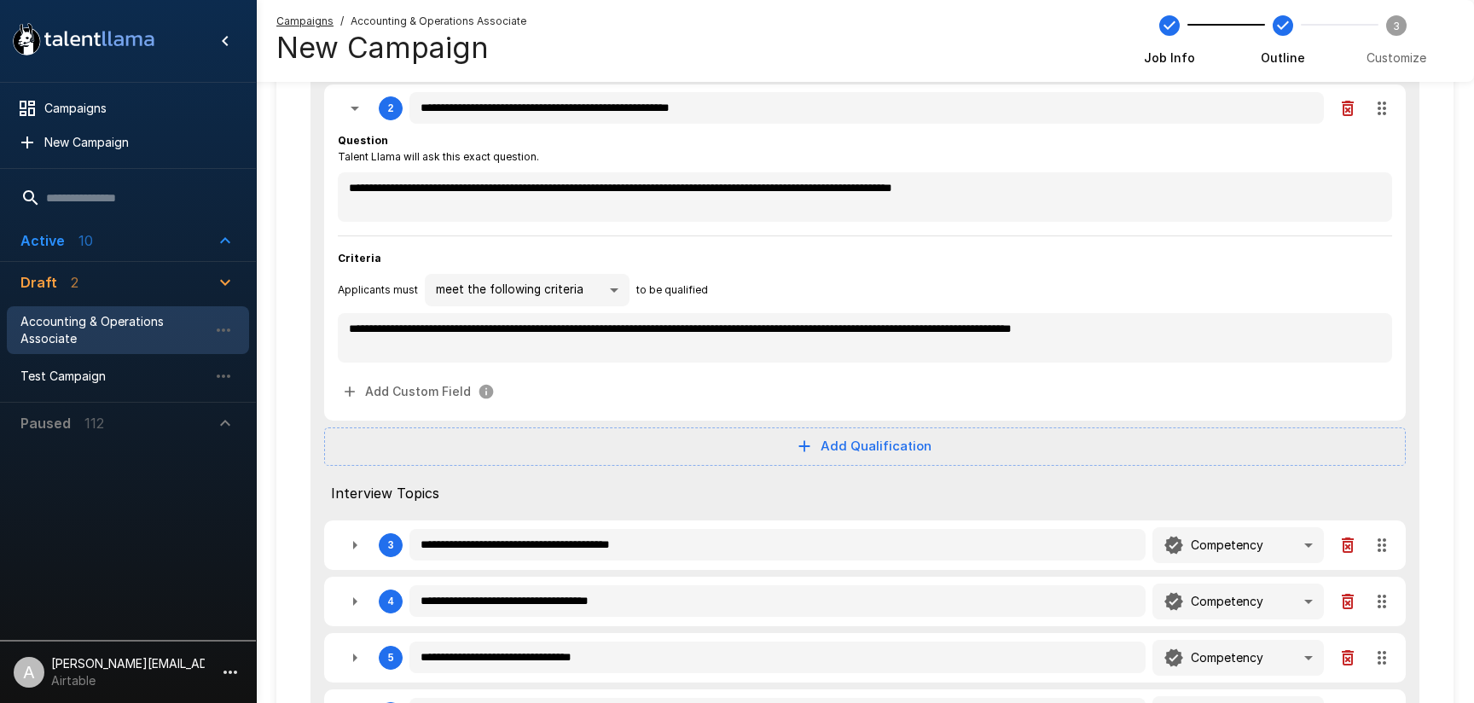
click at [970, 303] on div "Applicants must meet the following criteria ****** to be qualified" at bounding box center [865, 290] width 1054 height 32
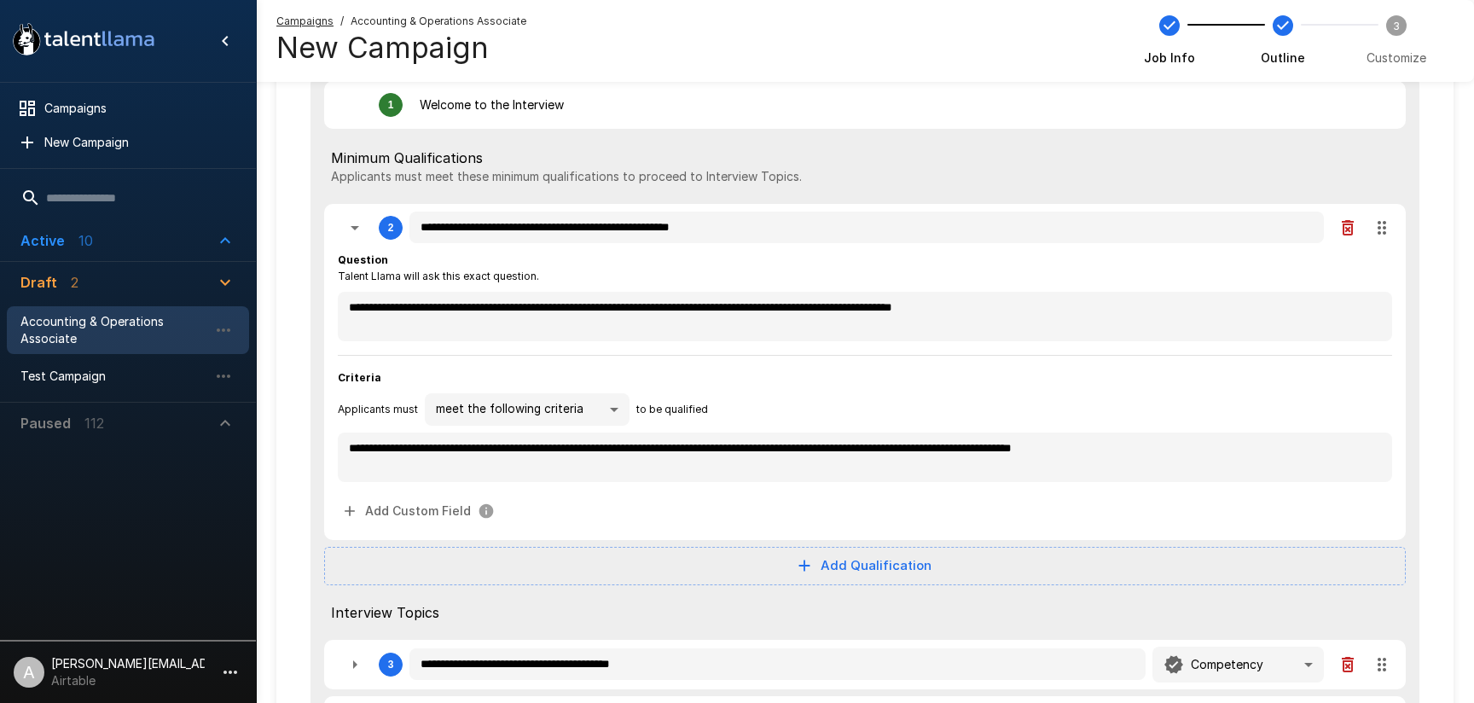
scroll to position [9, 0]
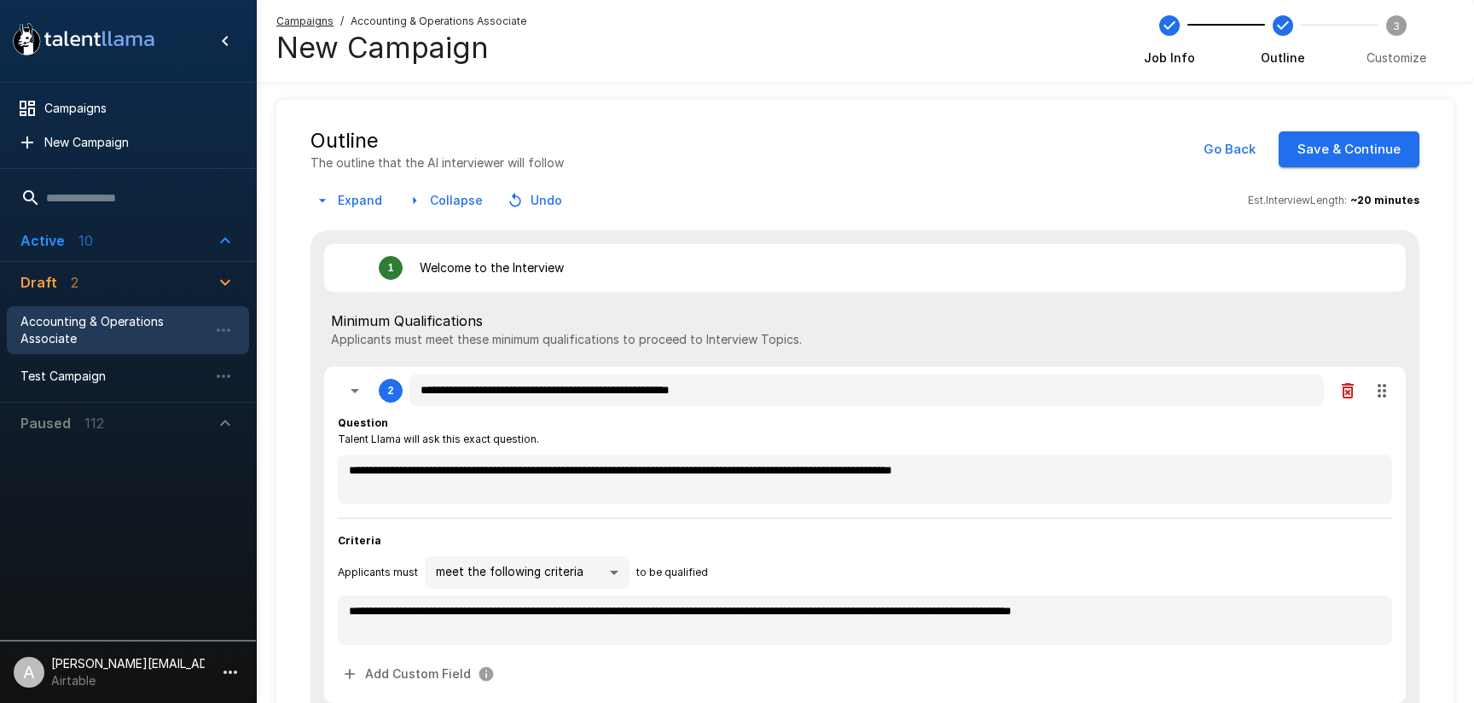
click at [1322, 154] on button "Save & Continue" at bounding box center [1349, 149] width 141 height 36
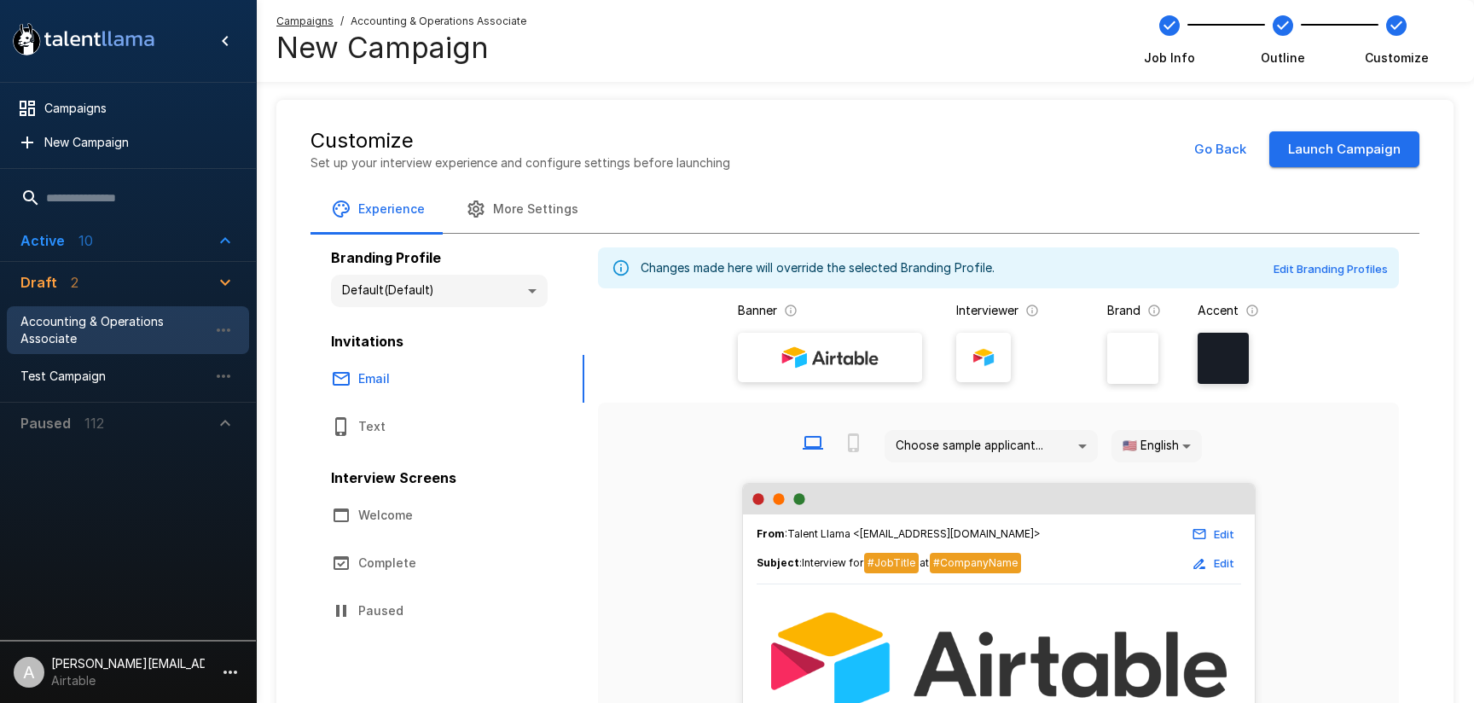
click at [223, 654] on li "A adam+prodtest1@talentllama.com Airtable" at bounding box center [128, 669] width 256 height 55
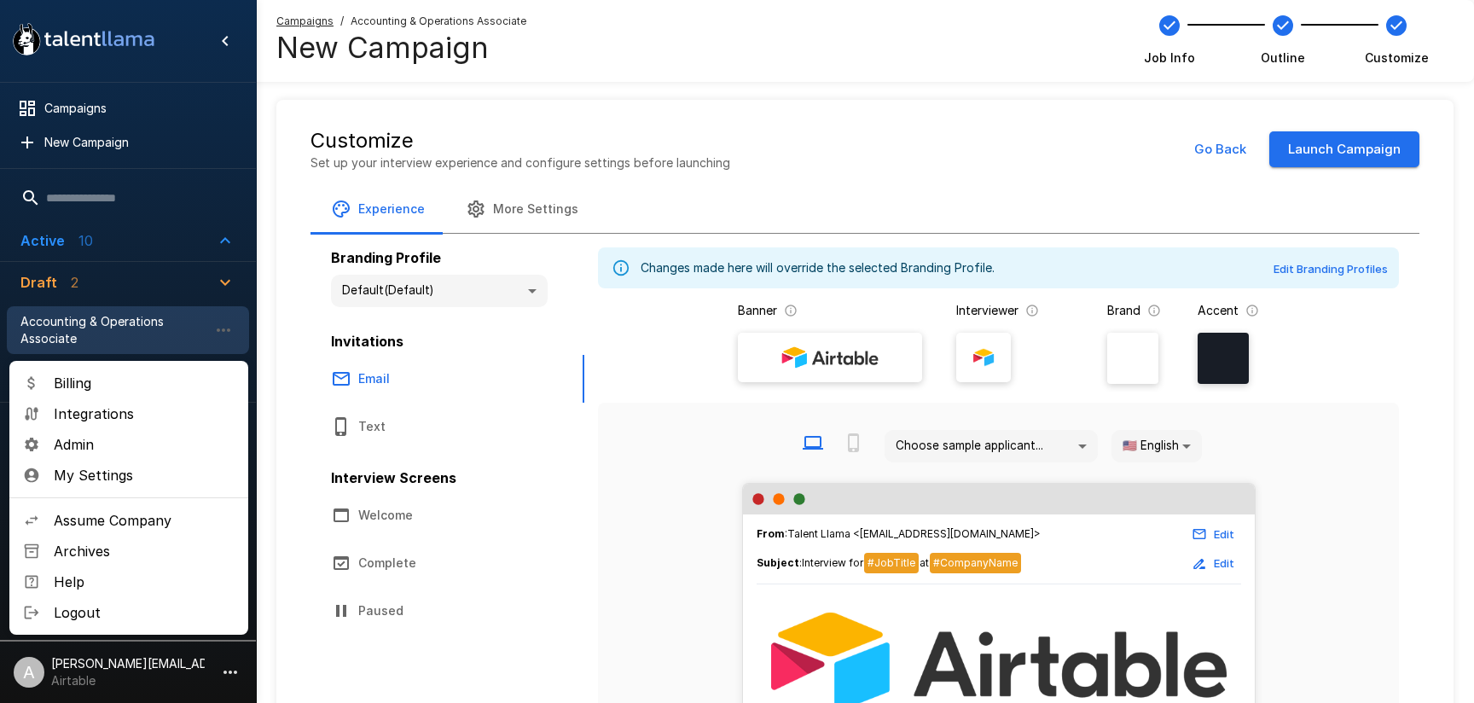
click at [113, 444] on span "Admin" at bounding box center [144, 444] width 181 height 20
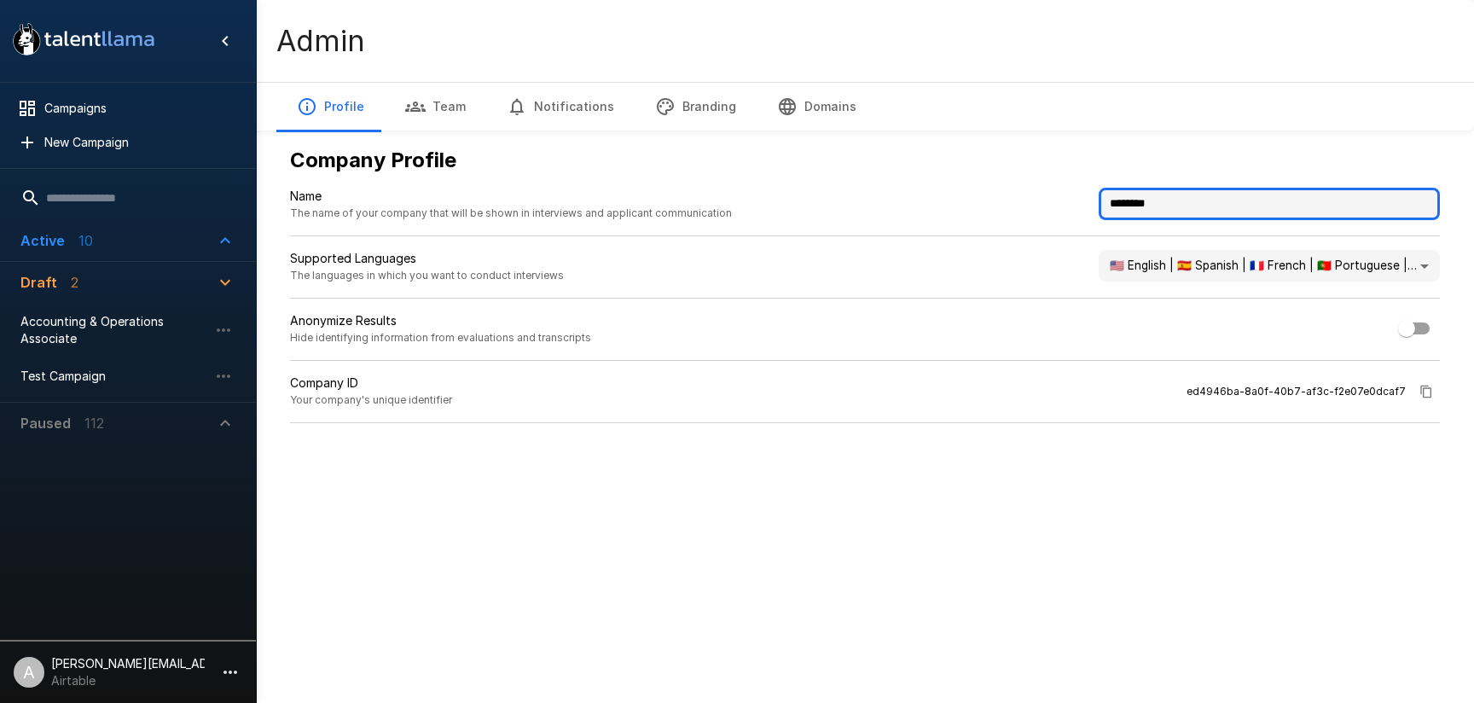
drag, startPoint x: 1178, startPoint y: 210, endPoint x: 999, endPoint y: 195, distance: 179.8
click at [999, 195] on div "Name The name of your company that will be shown in interviews and applicant co…" at bounding box center [865, 212] width 1150 height 49
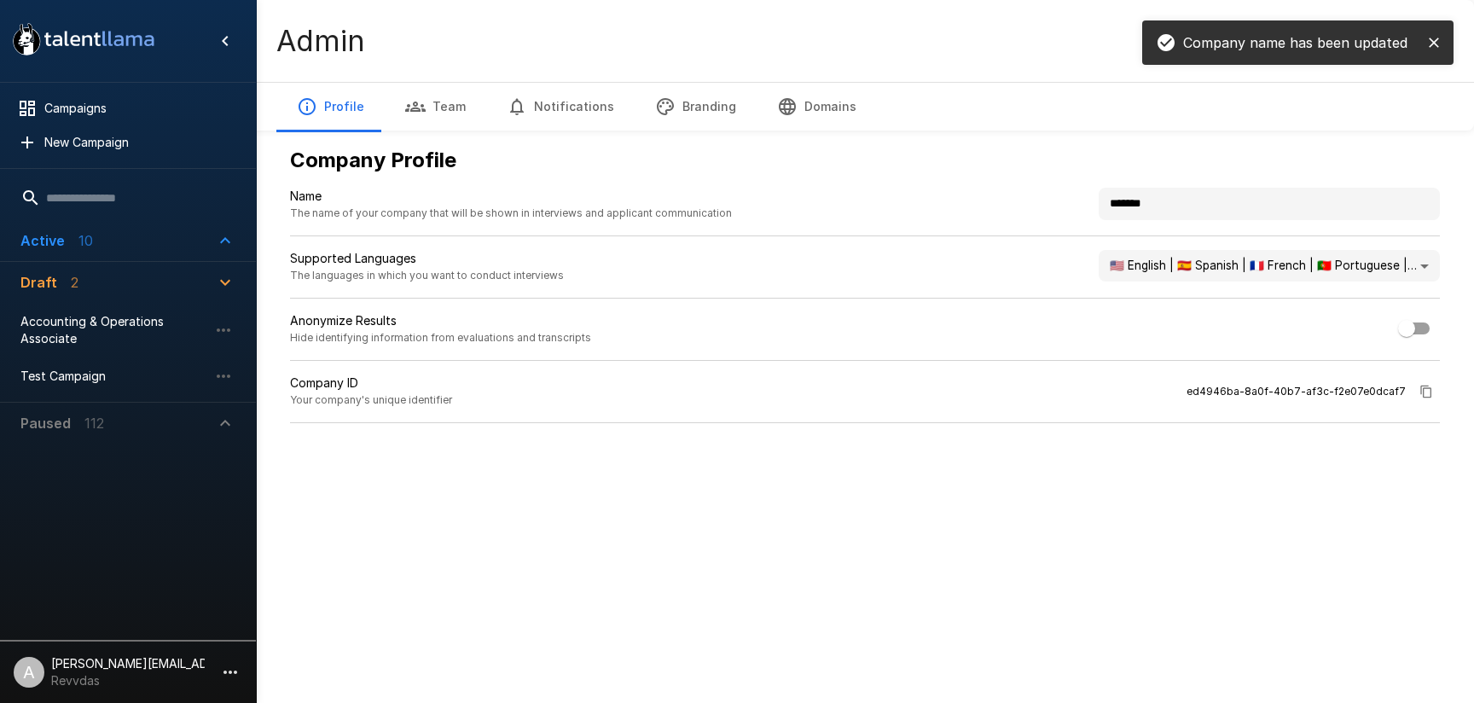
click at [729, 112] on button "Branding" at bounding box center [696, 107] width 122 height 48
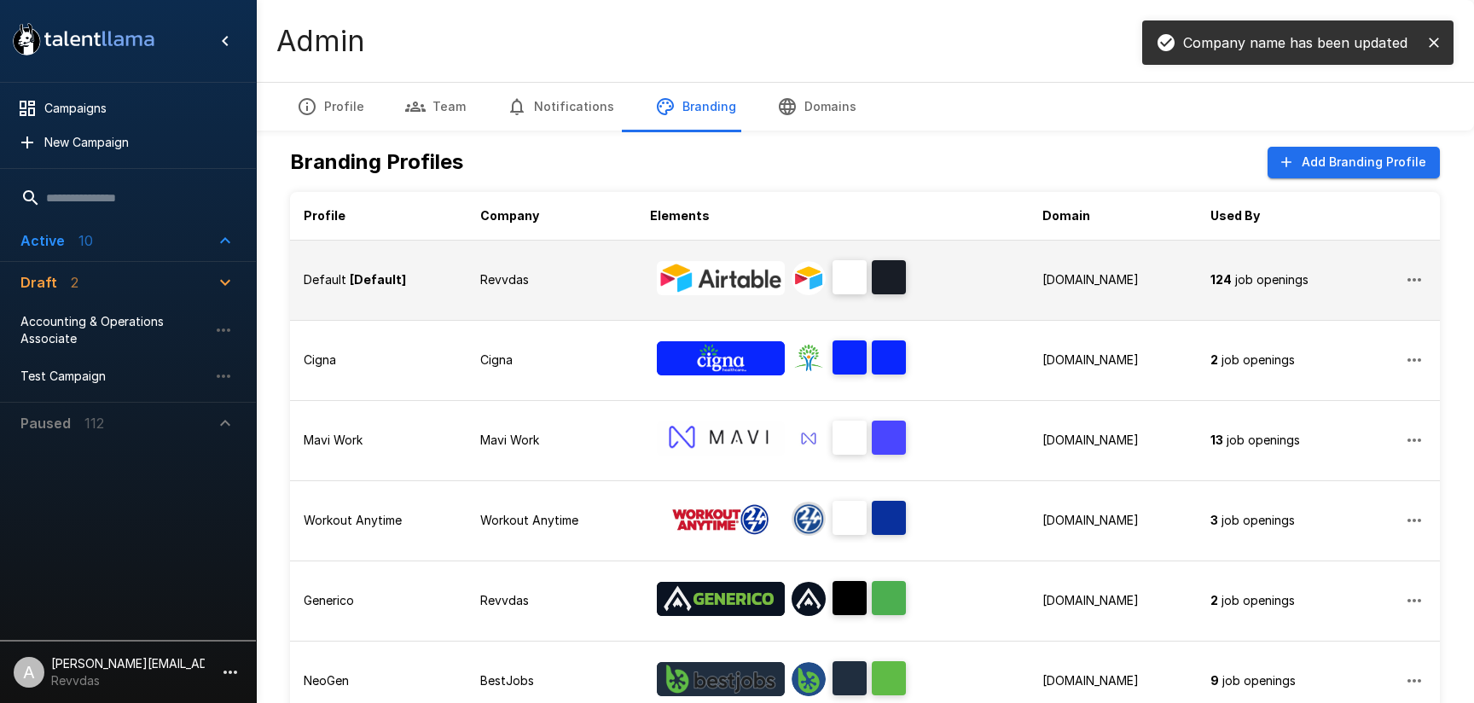
click at [572, 293] on td "Revvdas" at bounding box center [552, 280] width 171 height 80
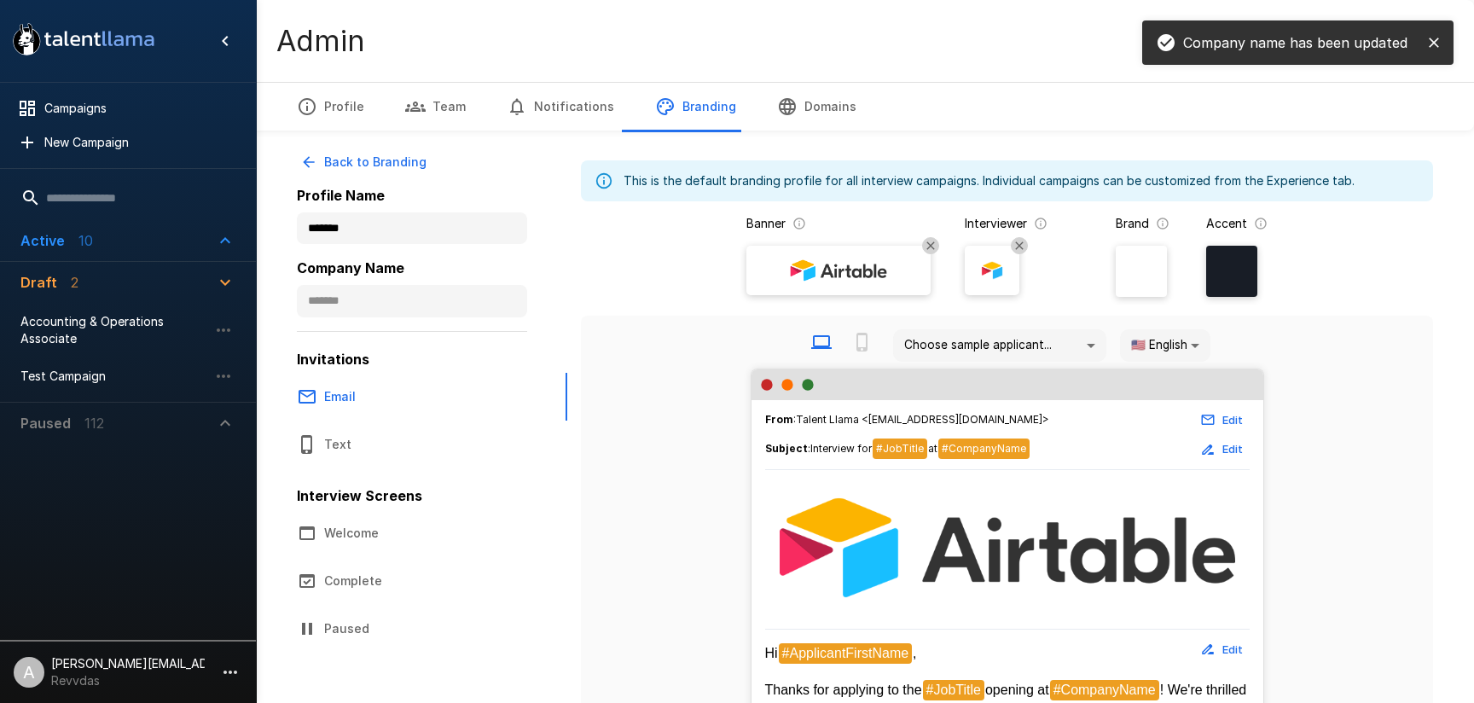
click at [896, 270] on div at bounding box center [838, 270] width 171 height 39
click at [0, 0] on input "file" at bounding box center [0, 0] width 0 height 0
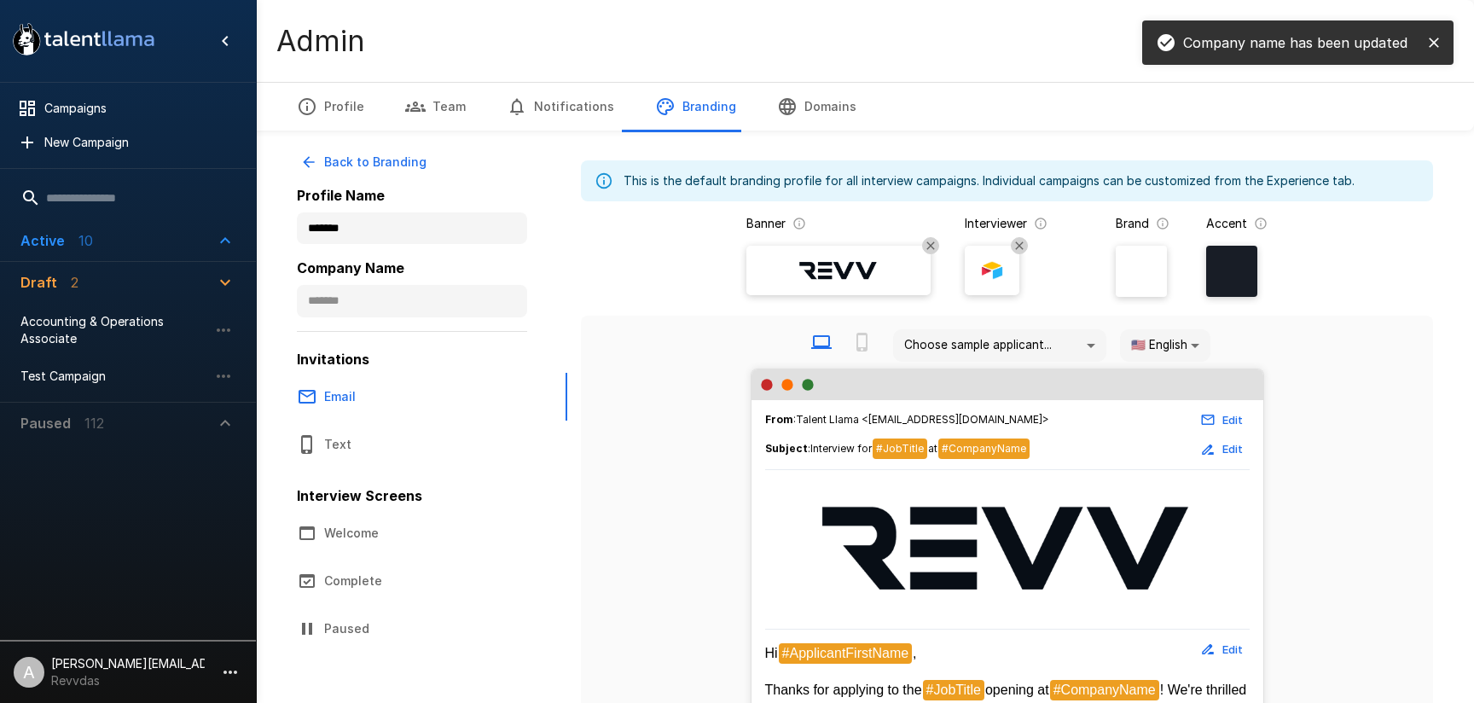
click at [1000, 278] on img at bounding box center [992, 271] width 26 height 26
click at [0, 0] on input "file" at bounding box center [0, 0] width 0 height 0
click at [1214, 281] on div at bounding box center [1231, 271] width 51 height 51
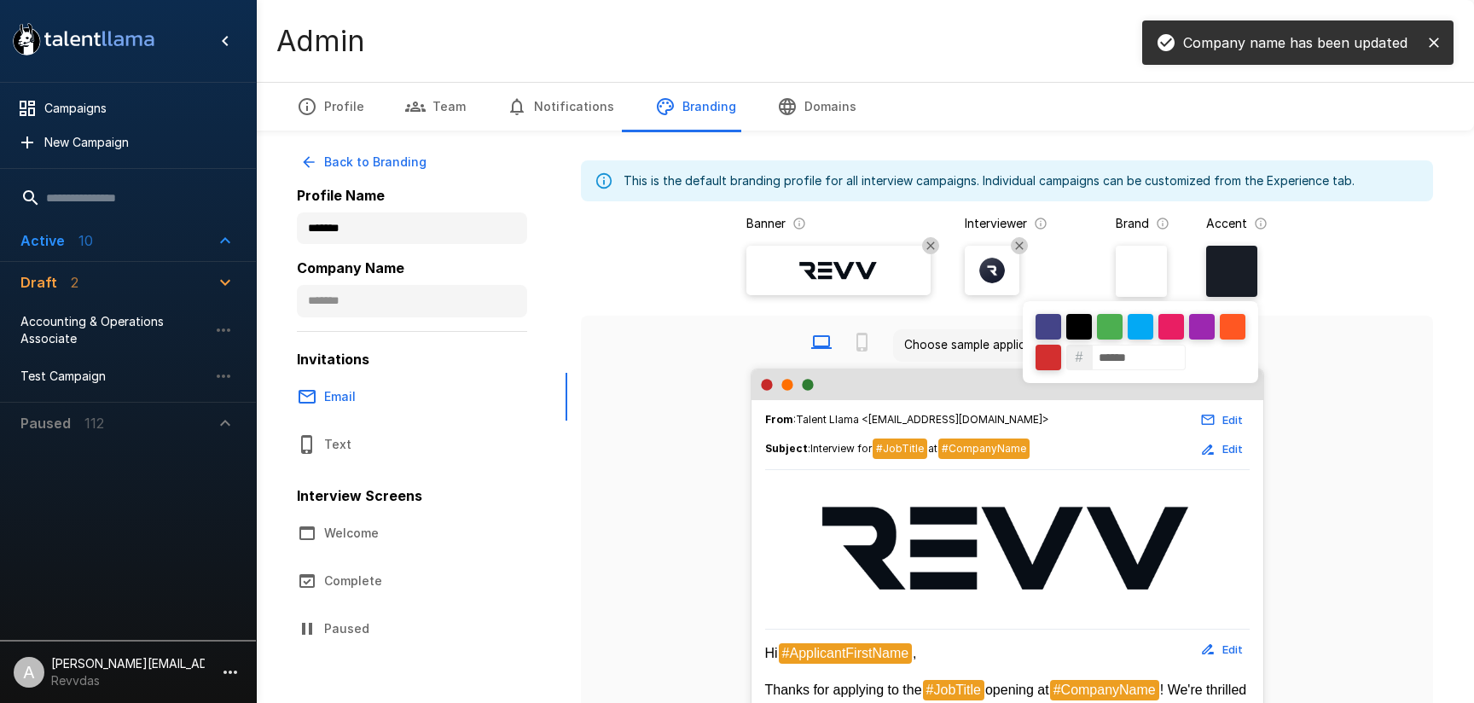
click at [1140, 346] on input "******" at bounding box center [1139, 358] width 94 height 26
paste input
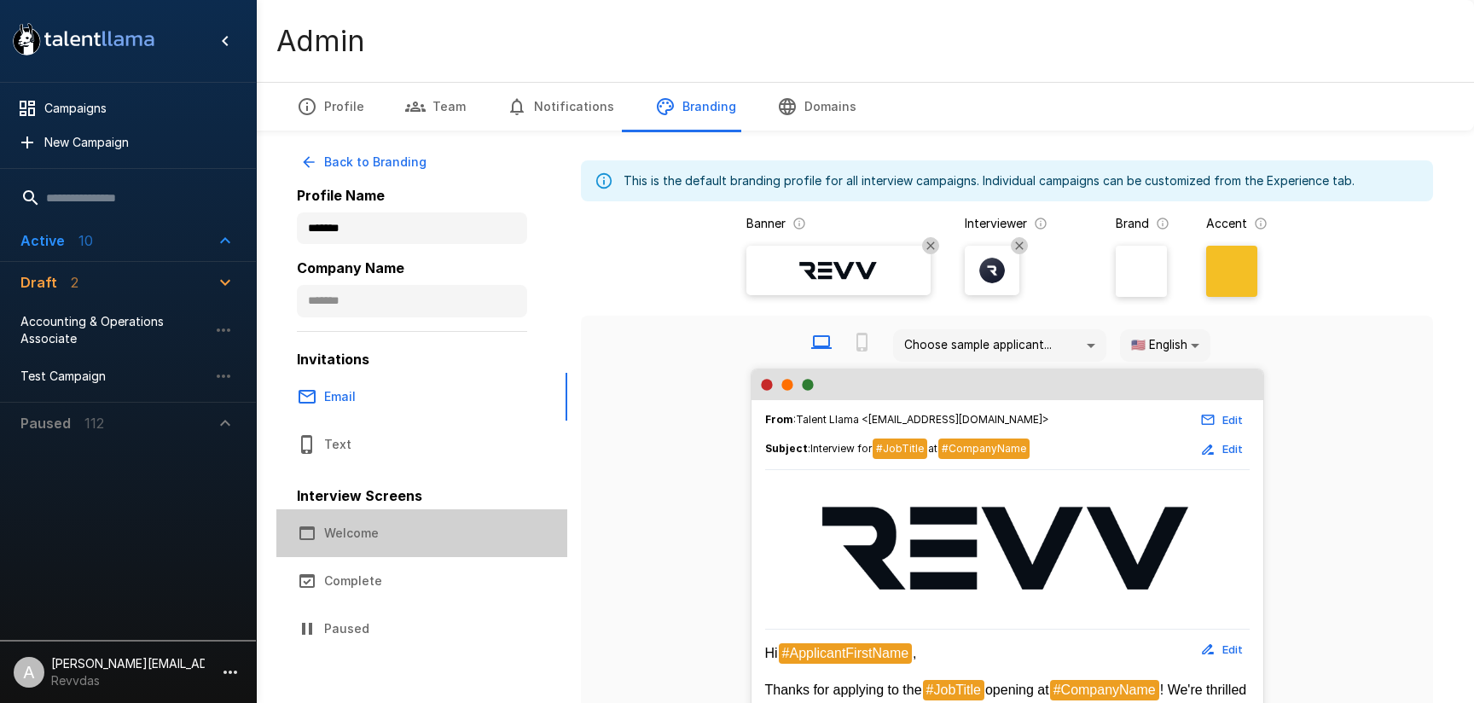
click at [404, 532] on button "Welcome" at bounding box center [421, 533] width 291 height 48
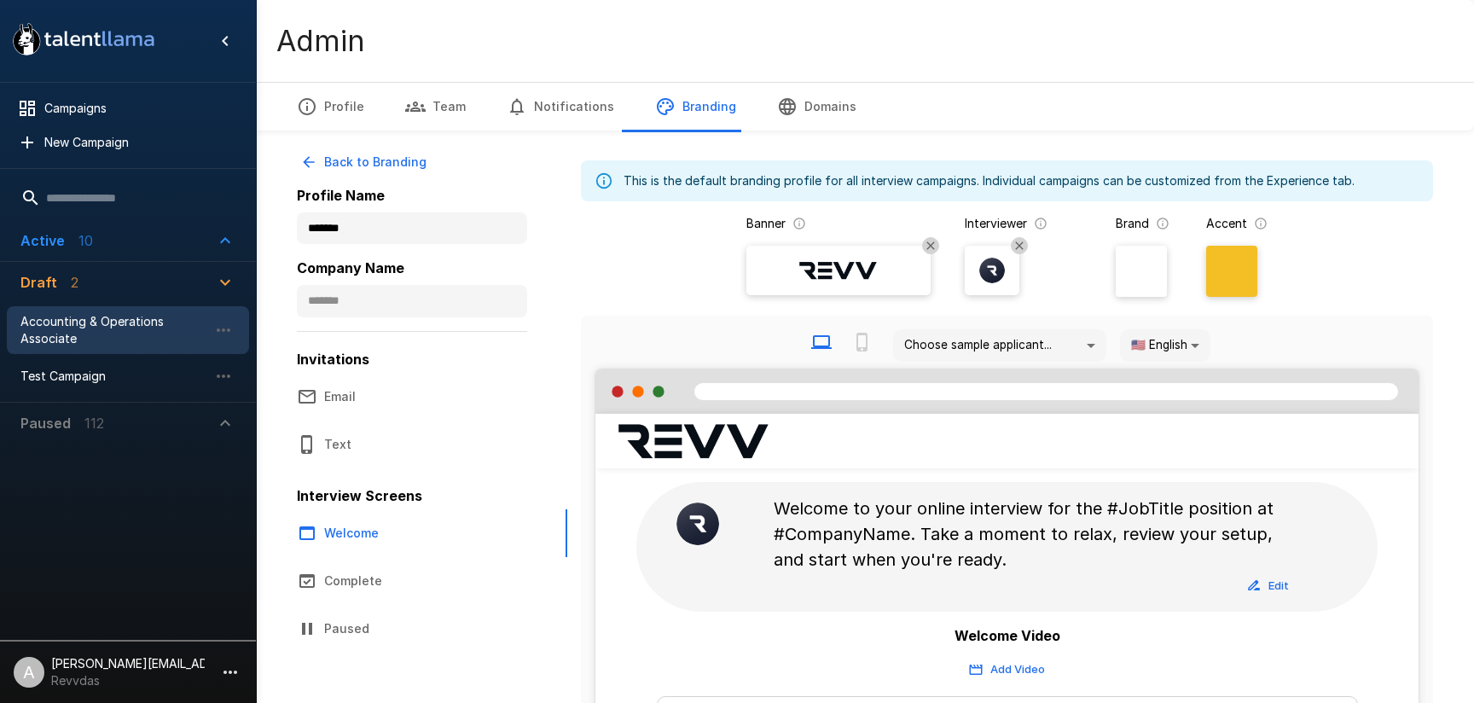
click at [84, 326] on span "Accounting & Operations Associate" at bounding box center [114, 330] width 188 height 34
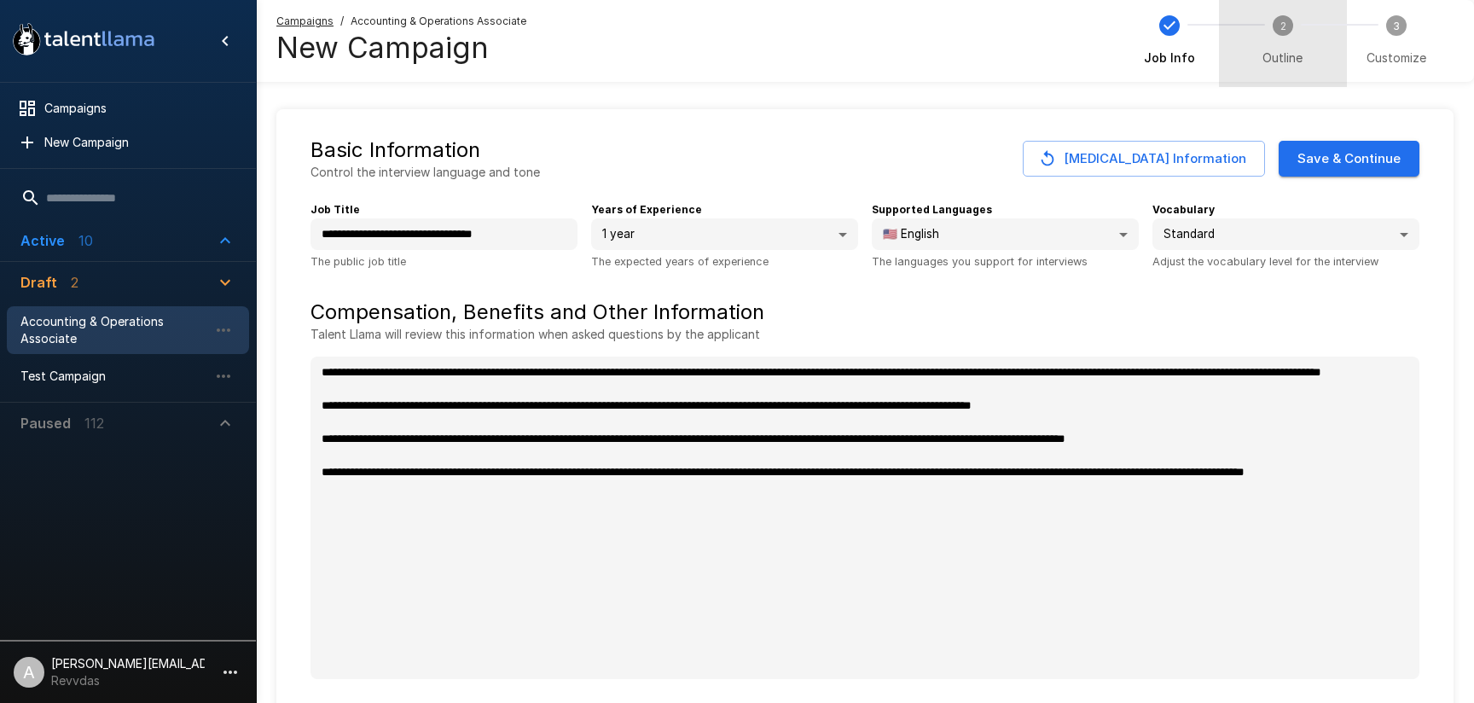
click at [1288, 58] on span "Outline" at bounding box center [1283, 57] width 40 height 17
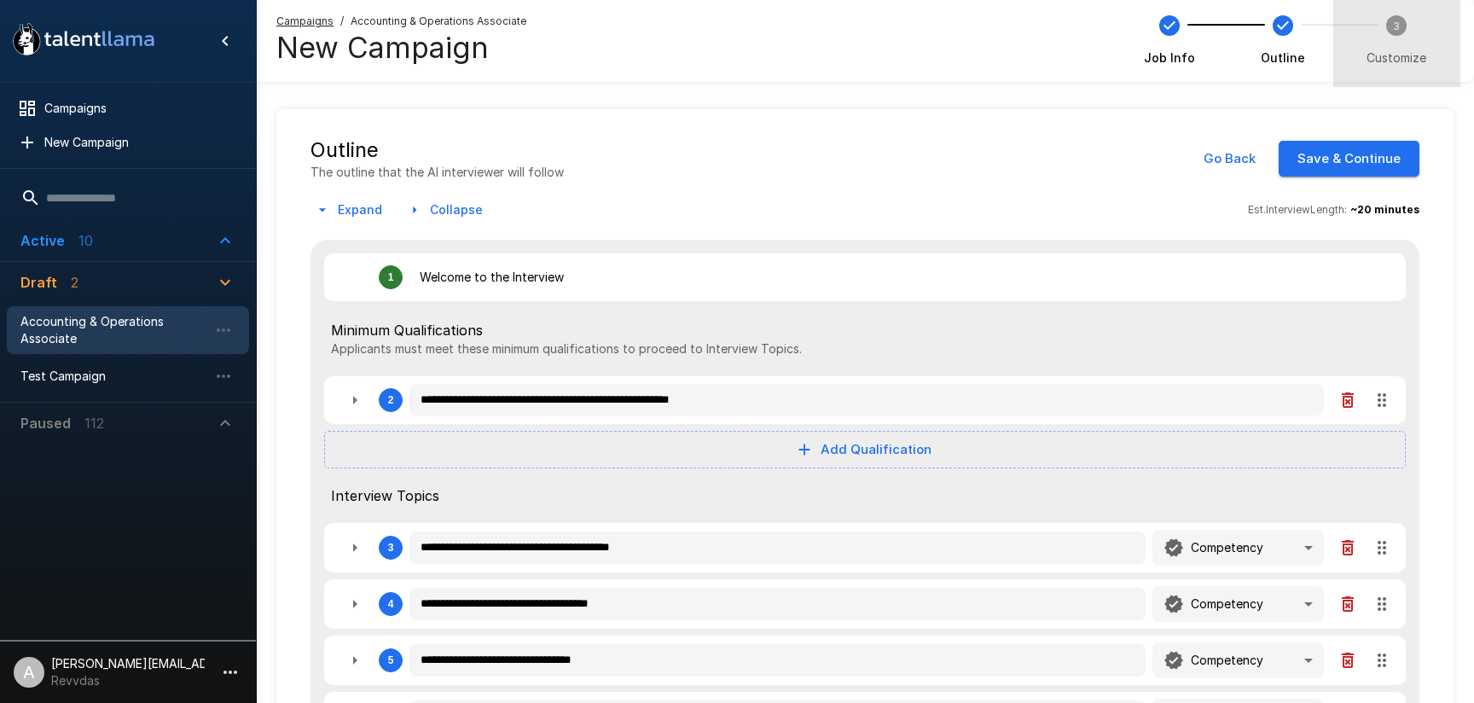
click at [1392, 60] on span "Customize" at bounding box center [1397, 57] width 60 height 17
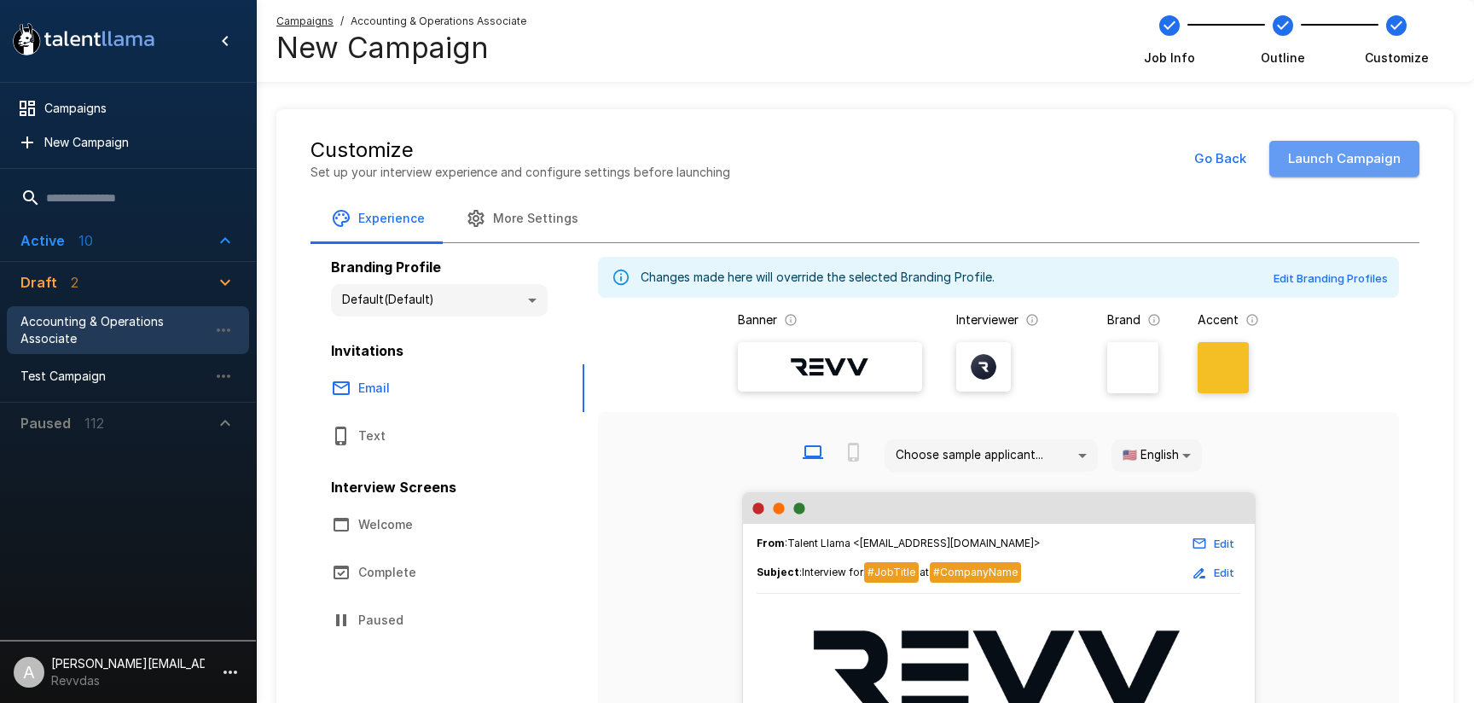
click at [1333, 166] on button "Launch Campaign" at bounding box center [1344, 159] width 150 height 36
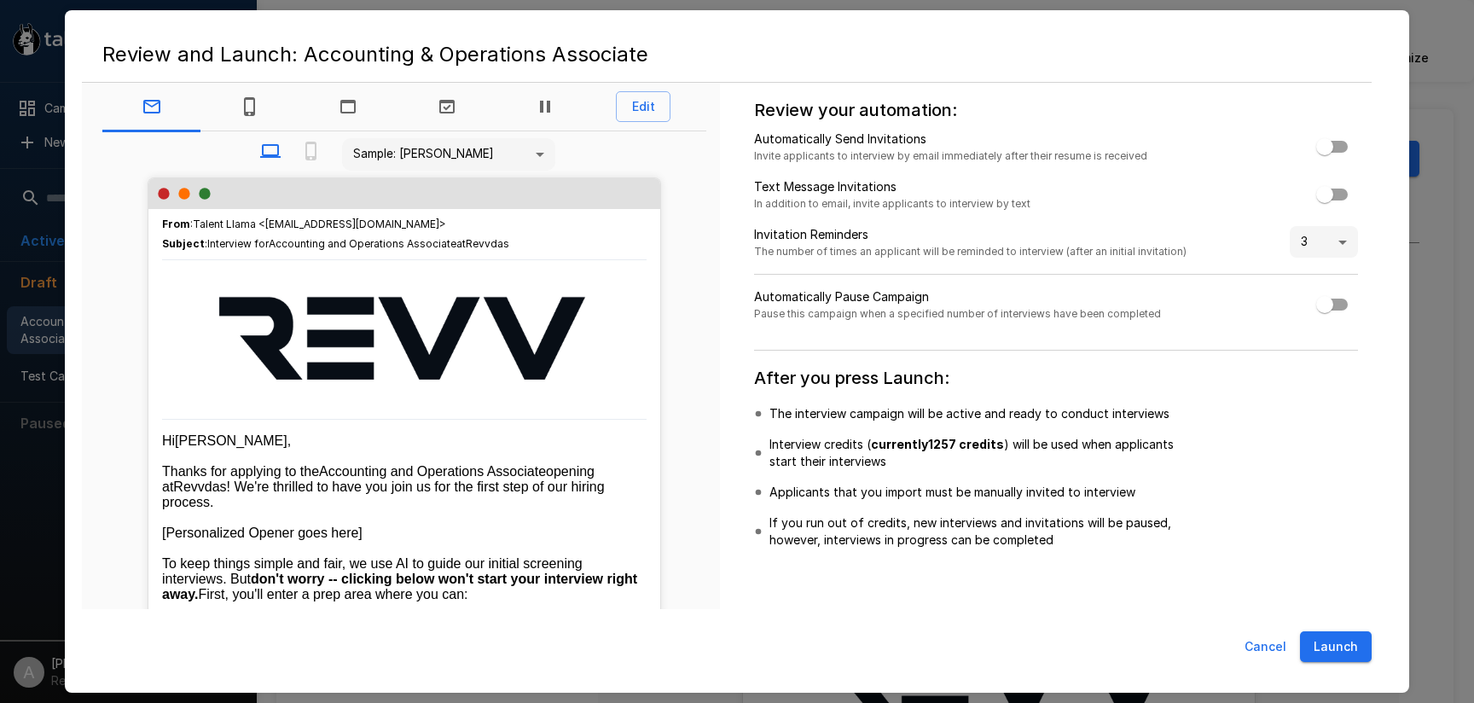
click at [1343, 637] on button "Launch" at bounding box center [1336, 647] width 72 height 32
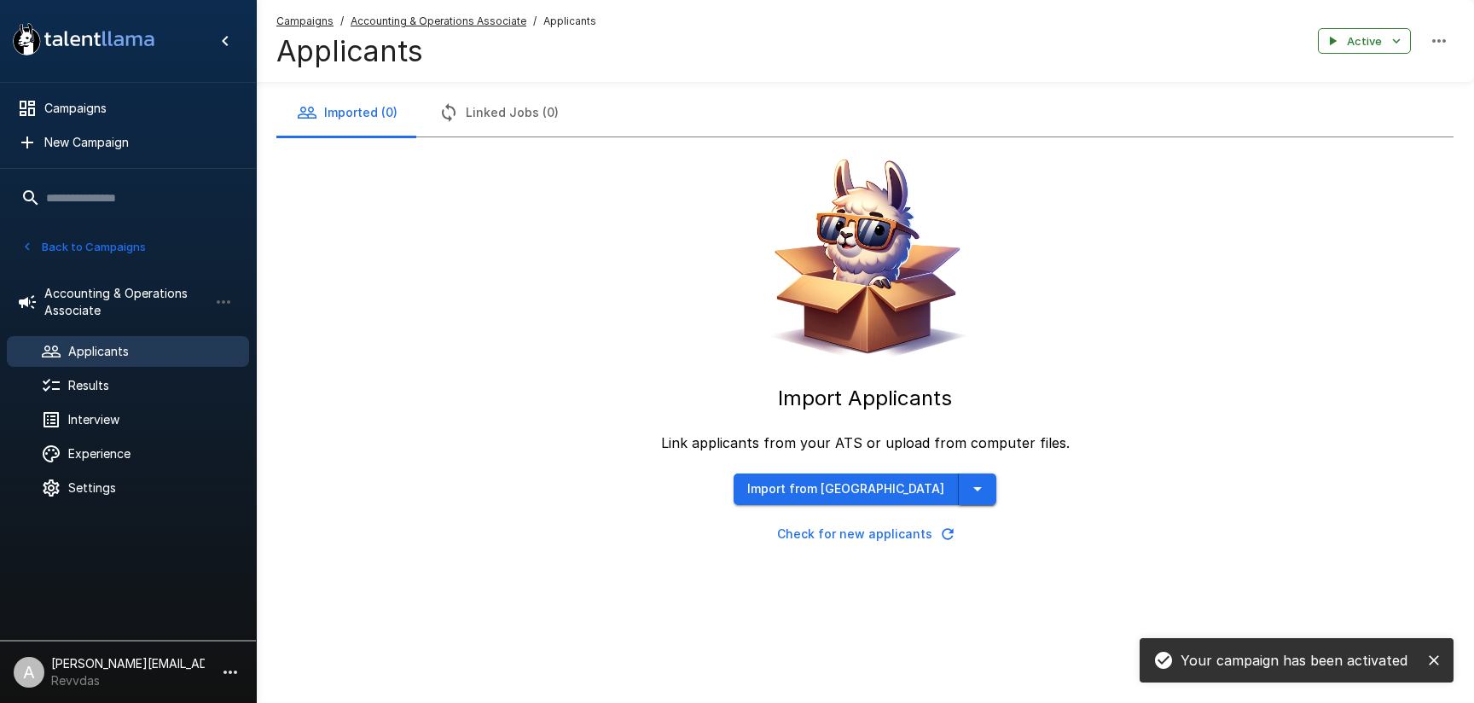
click at [967, 483] on icon "button" at bounding box center [977, 489] width 20 height 20
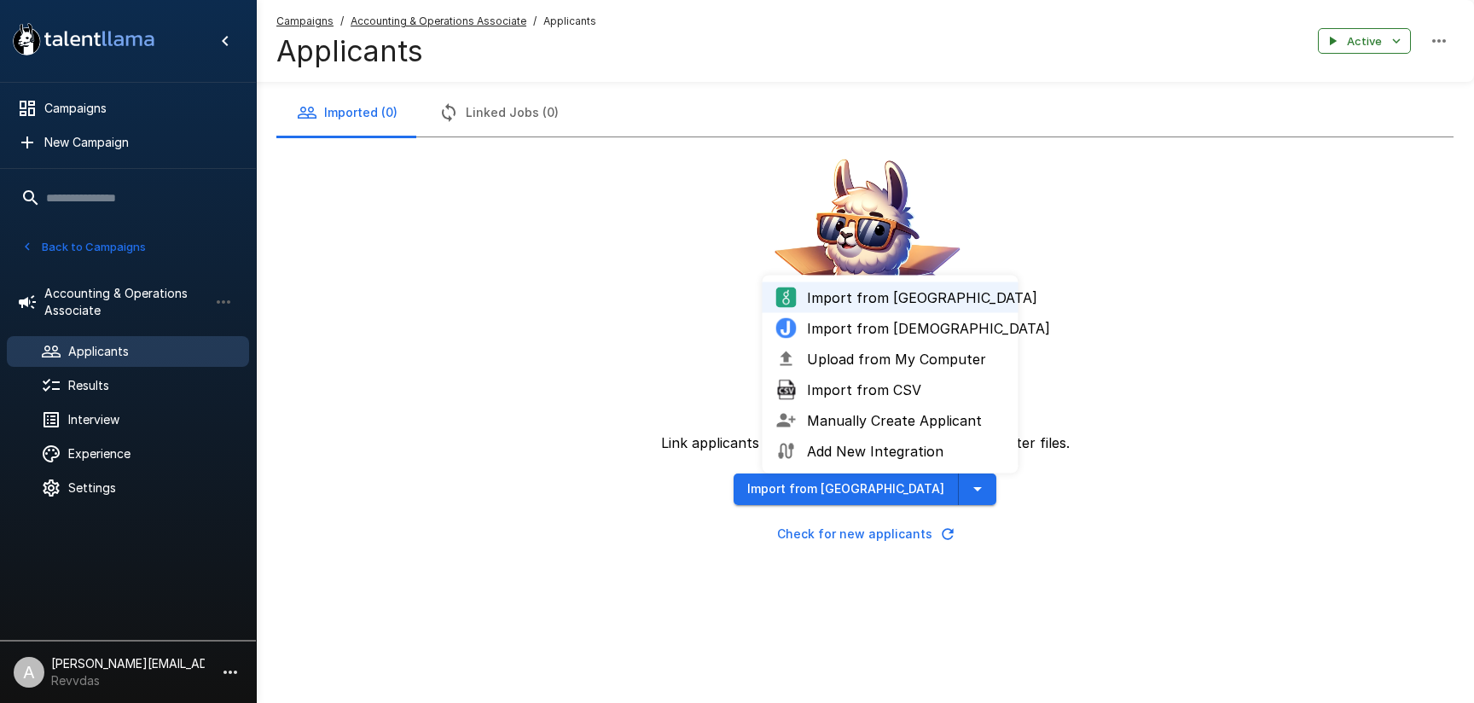
click at [859, 368] on span "Upload from My Computer" at bounding box center [906, 359] width 198 height 20
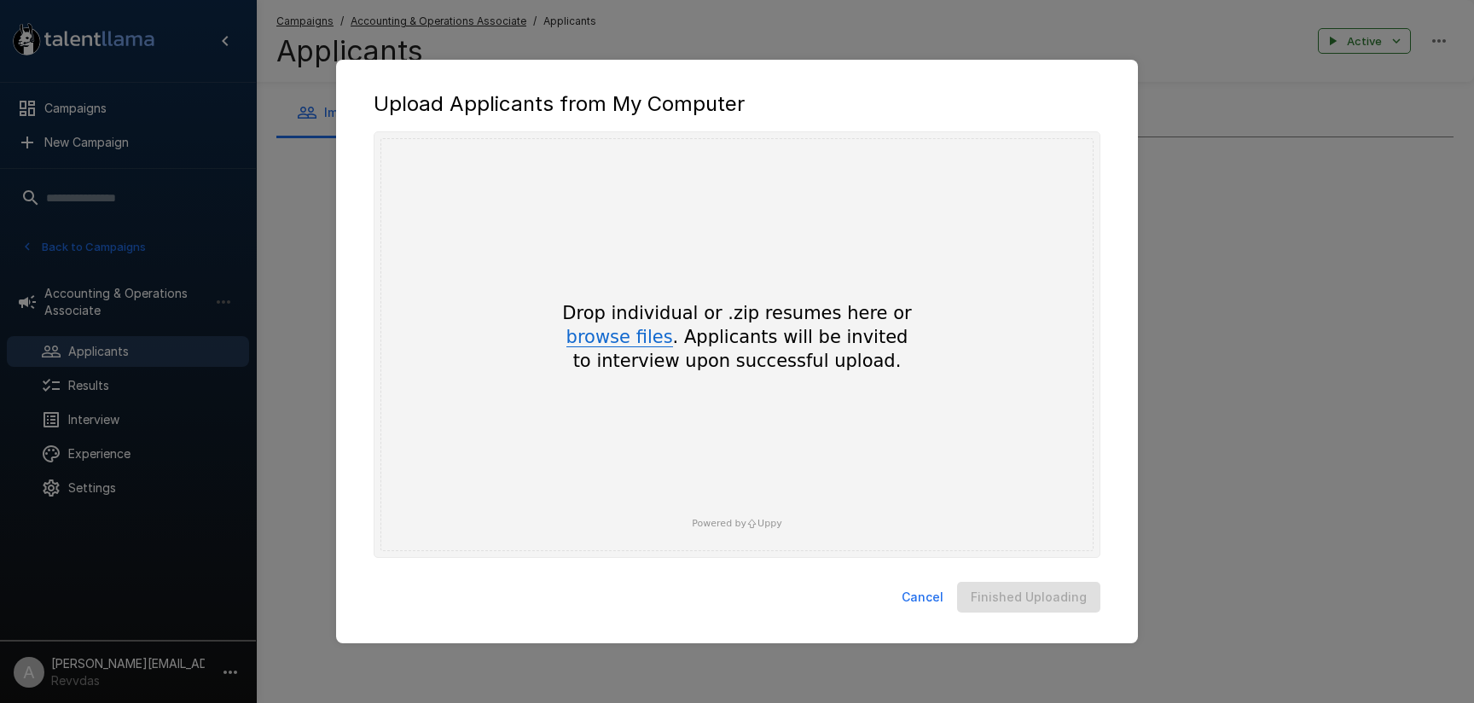
click at [630, 342] on button "browse files" at bounding box center [619, 337] width 107 height 19
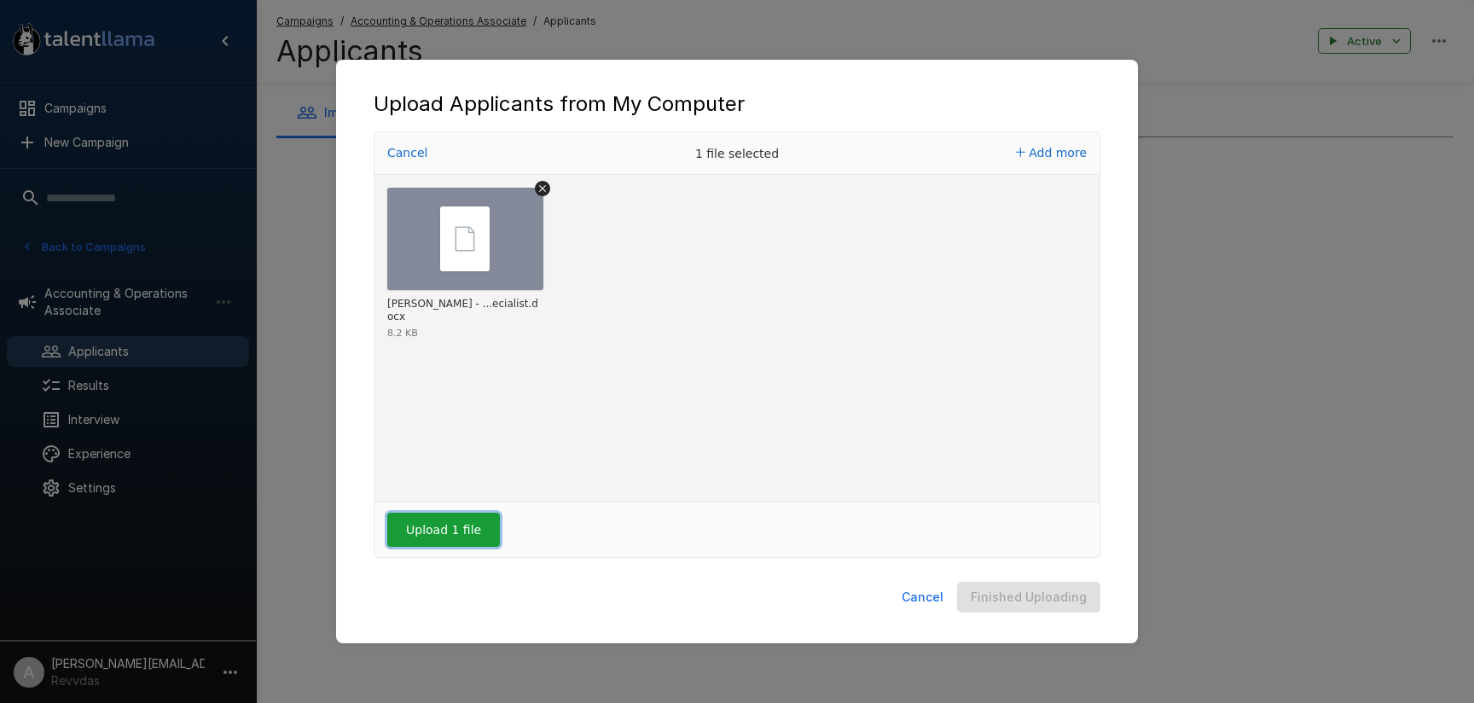
click at [439, 530] on button "Upload 1 file" at bounding box center [443, 530] width 113 height 34
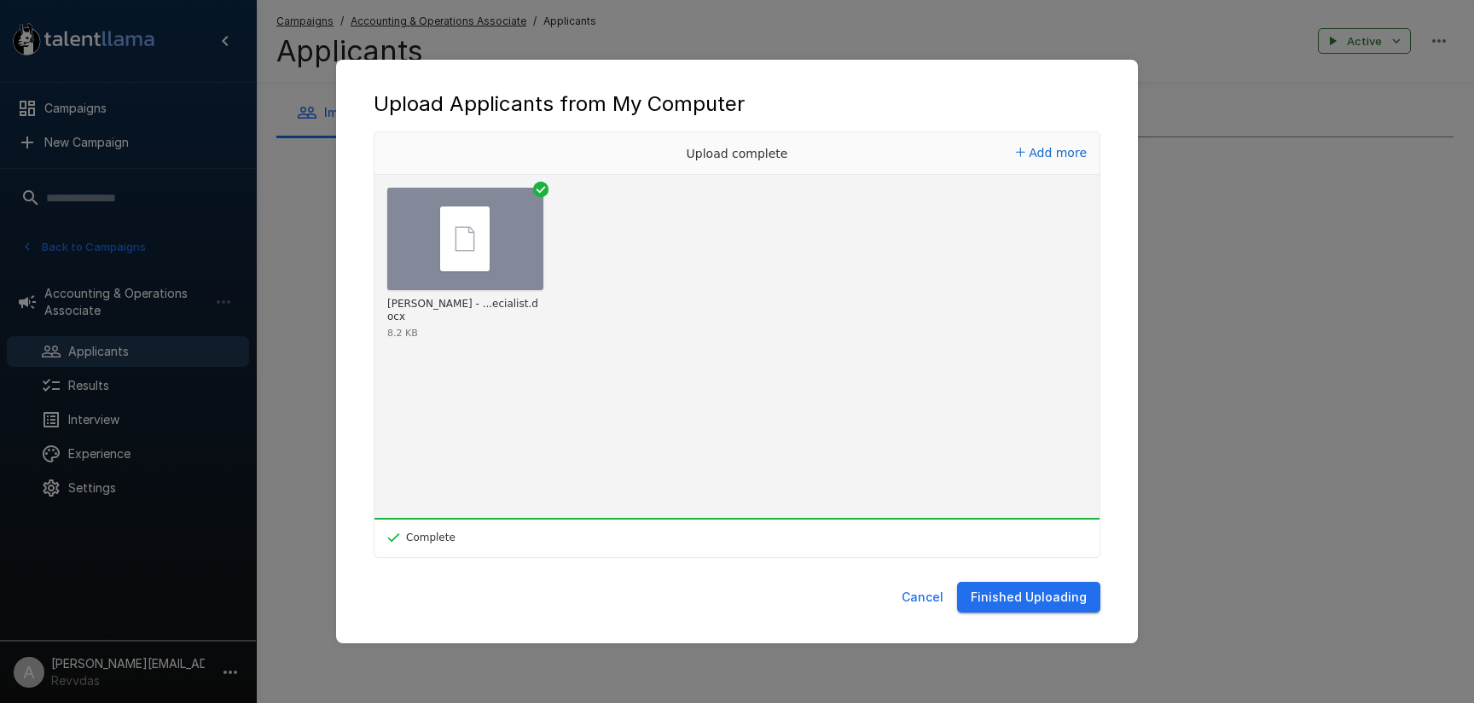
click at [1019, 598] on button "Finished Uploading" at bounding box center [1028, 598] width 143 height 32
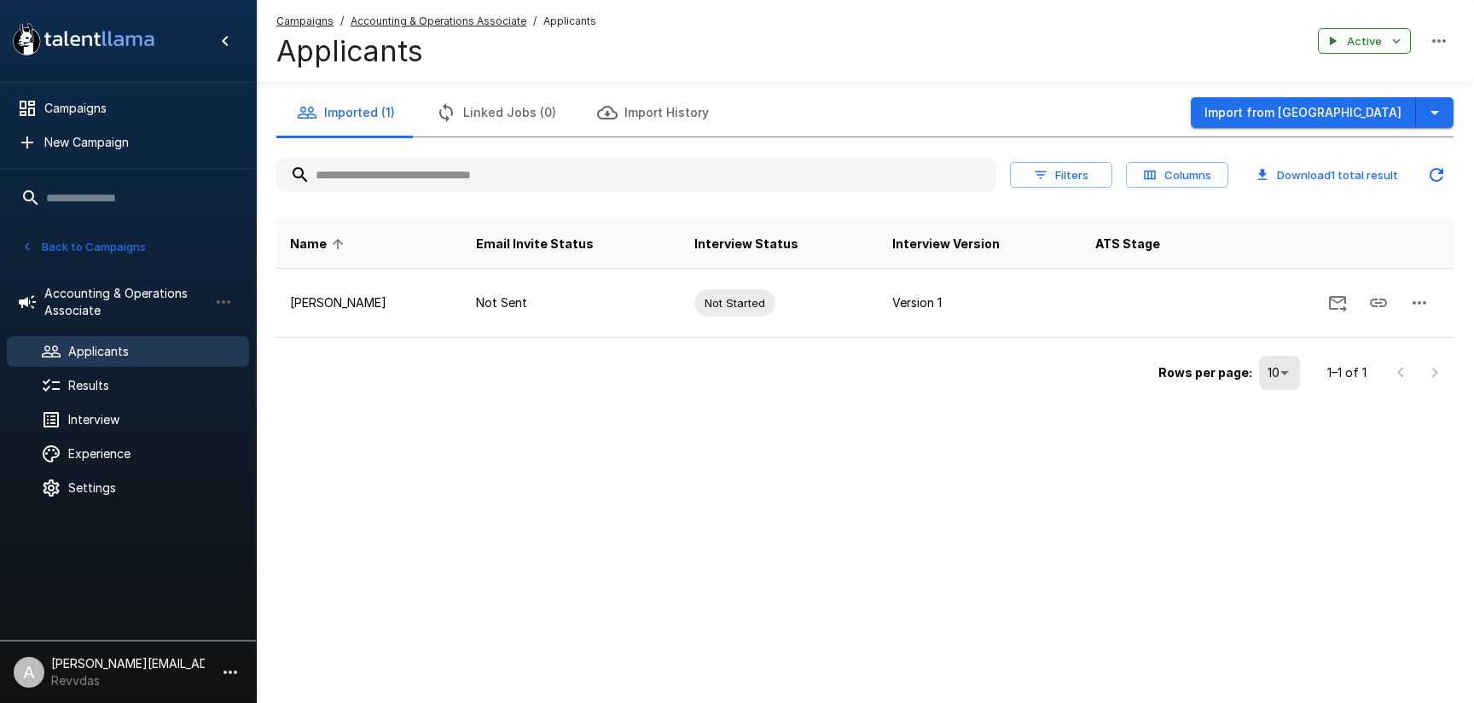
click at [1002, 550] on div ".st0{fill:#FFFFFF;} .st1{fill:#76a4ed;} Campaigns New Campaign Active 11 Accoun…" at bounding box center [737, 351] width 1474 height 703
drag, startPoint x: 1383, startPoint y: 307, endPoint x: 876, endPoint y: 56, distance: 565.4
click at [1383, 307] on icon "Copy Interview Link" at bounding box center [1378, 303] width 20 height 20
click at [395, 15] on u "Accounting & Operations Associate" at bounding box center [439, 21] width 176 height 13
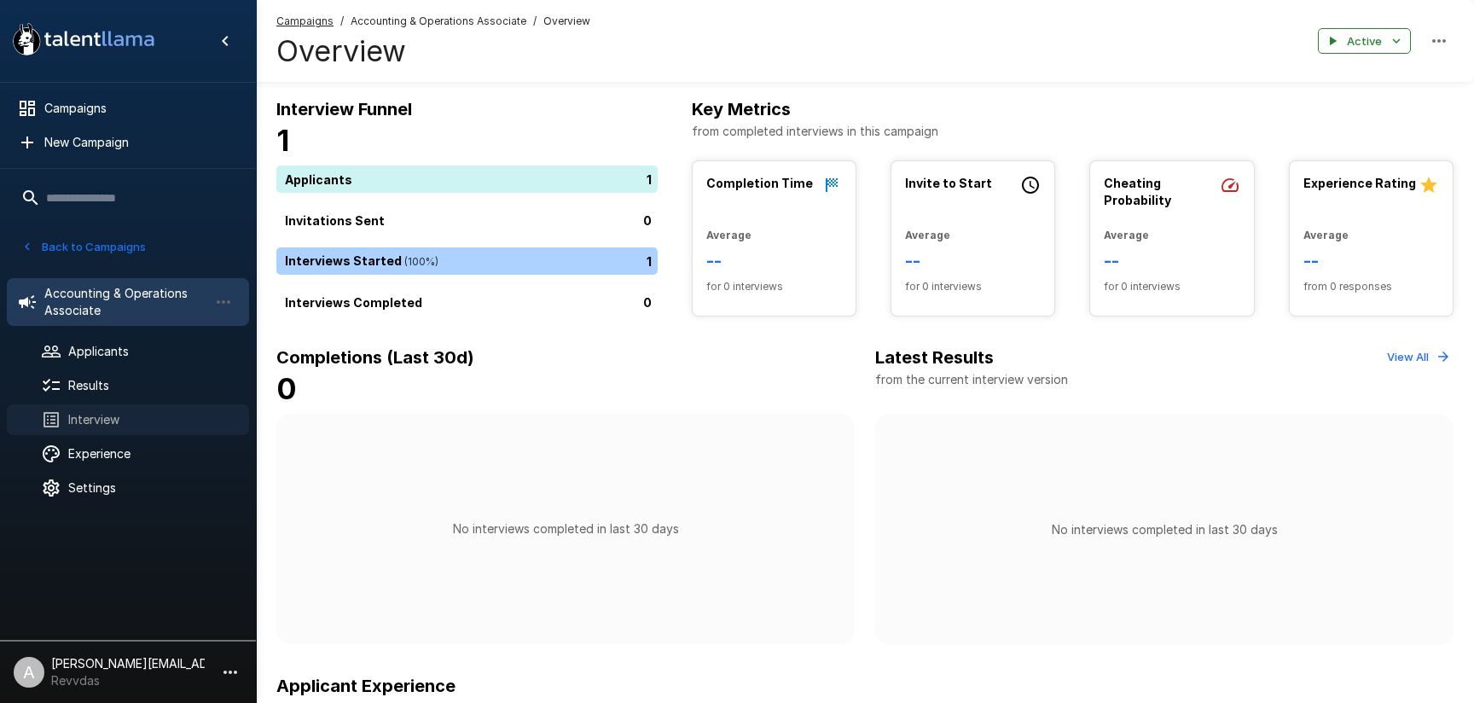
click at [108, 415] on span "Interview" at bounding box center [151, 419] width 167 height 17
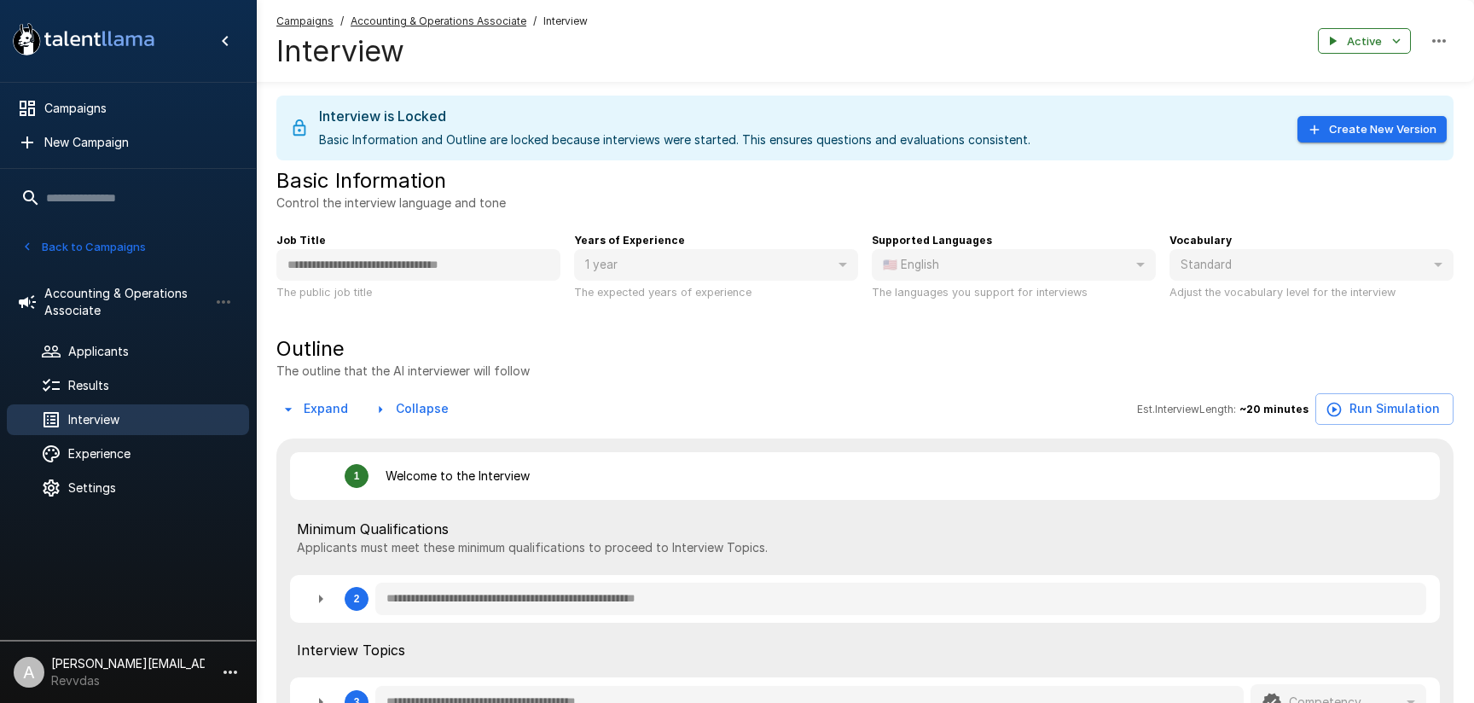
type textarea "*"
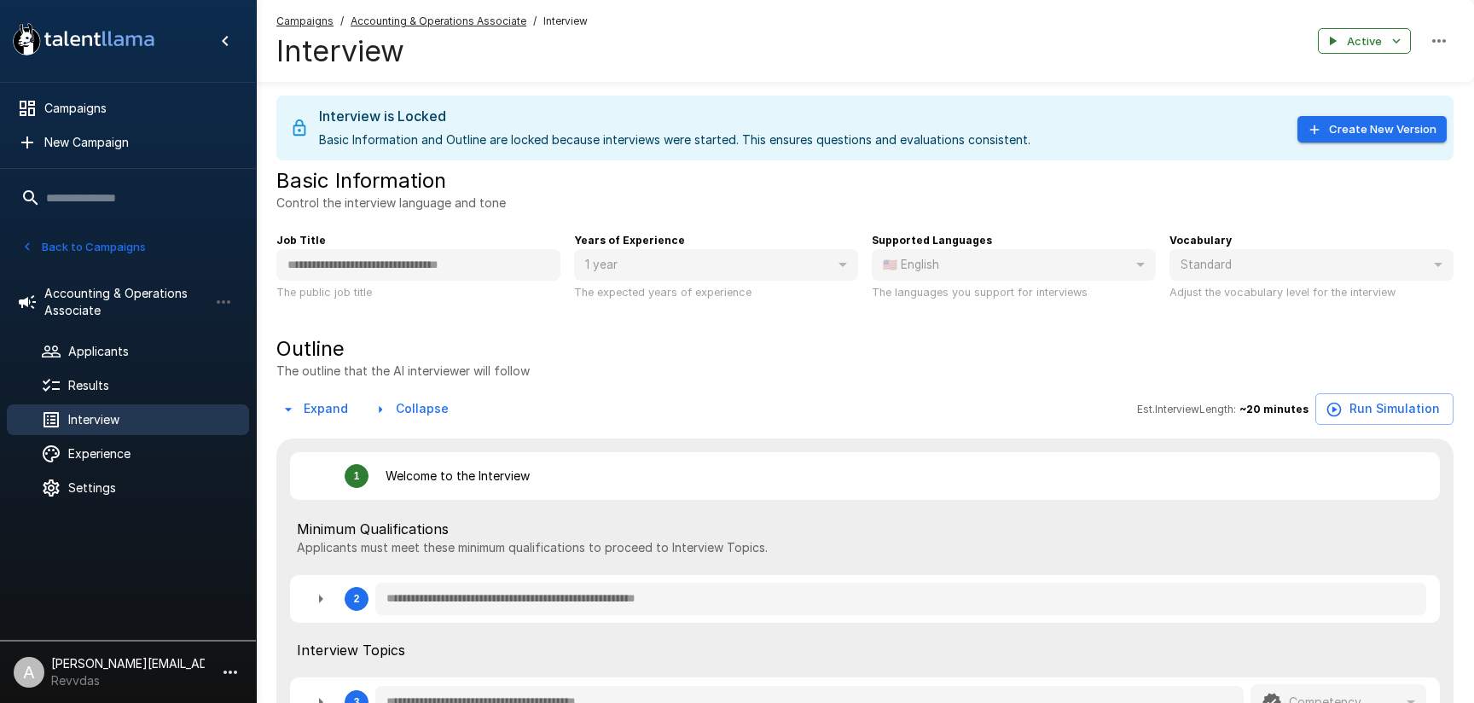
type textarea "*"
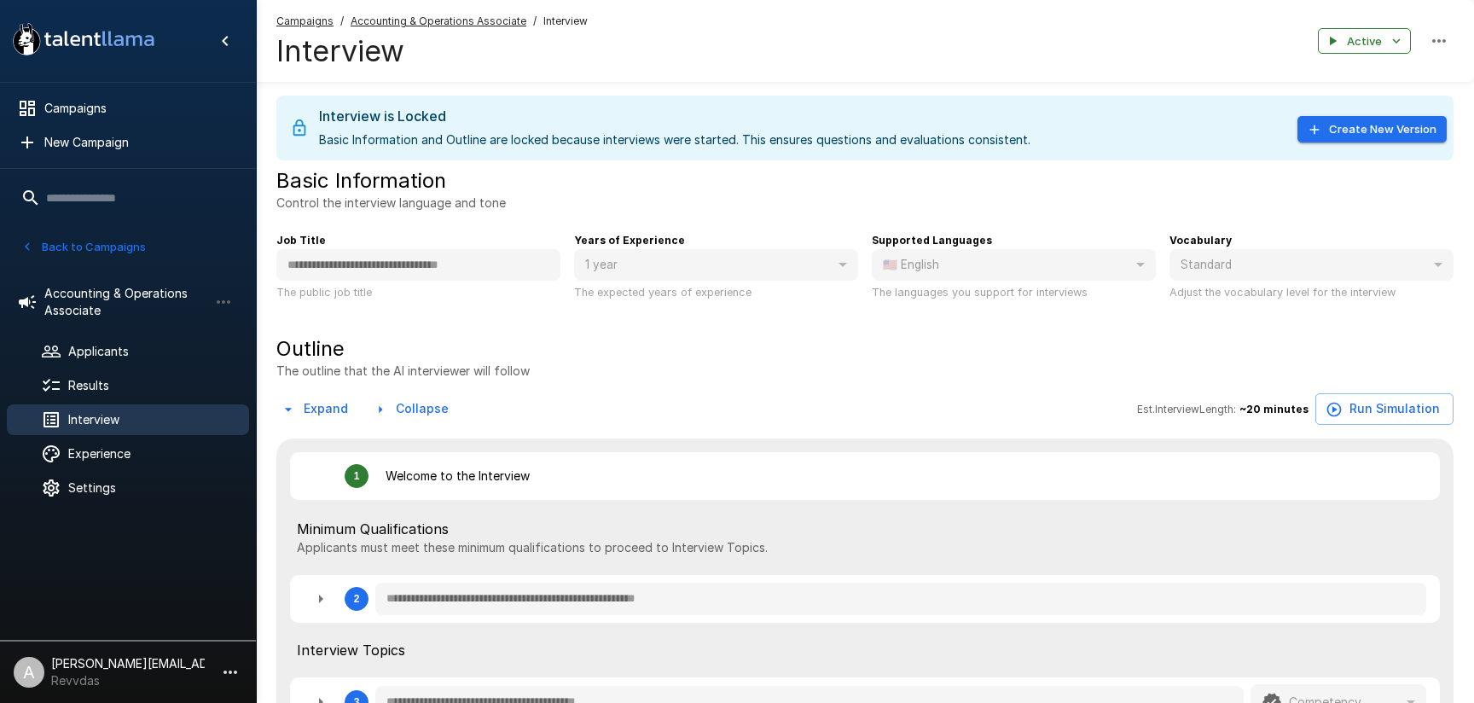
type textarea "*"
click at [780, 179] on div "Basic Information Control the interview language and tone" at bounding box center [864, 189] width 1177 height 44
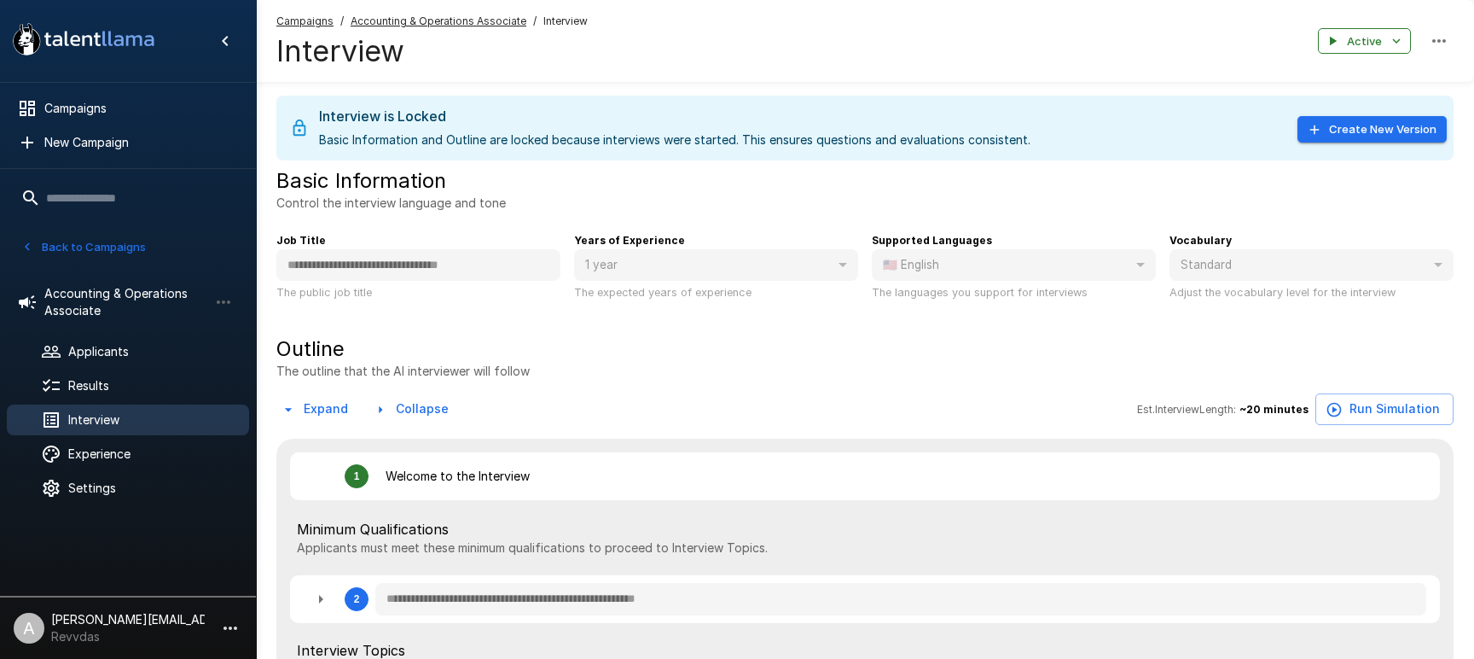
type textarea "*"
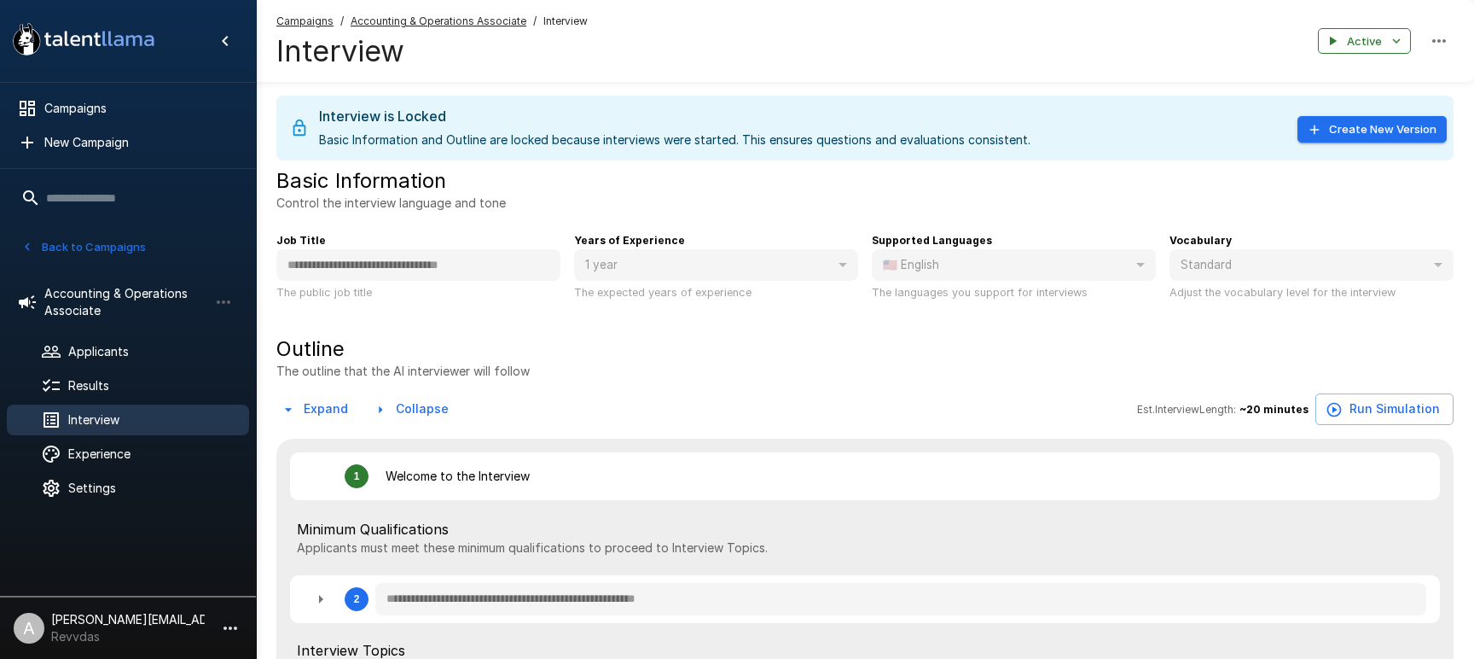
type textarea "*"
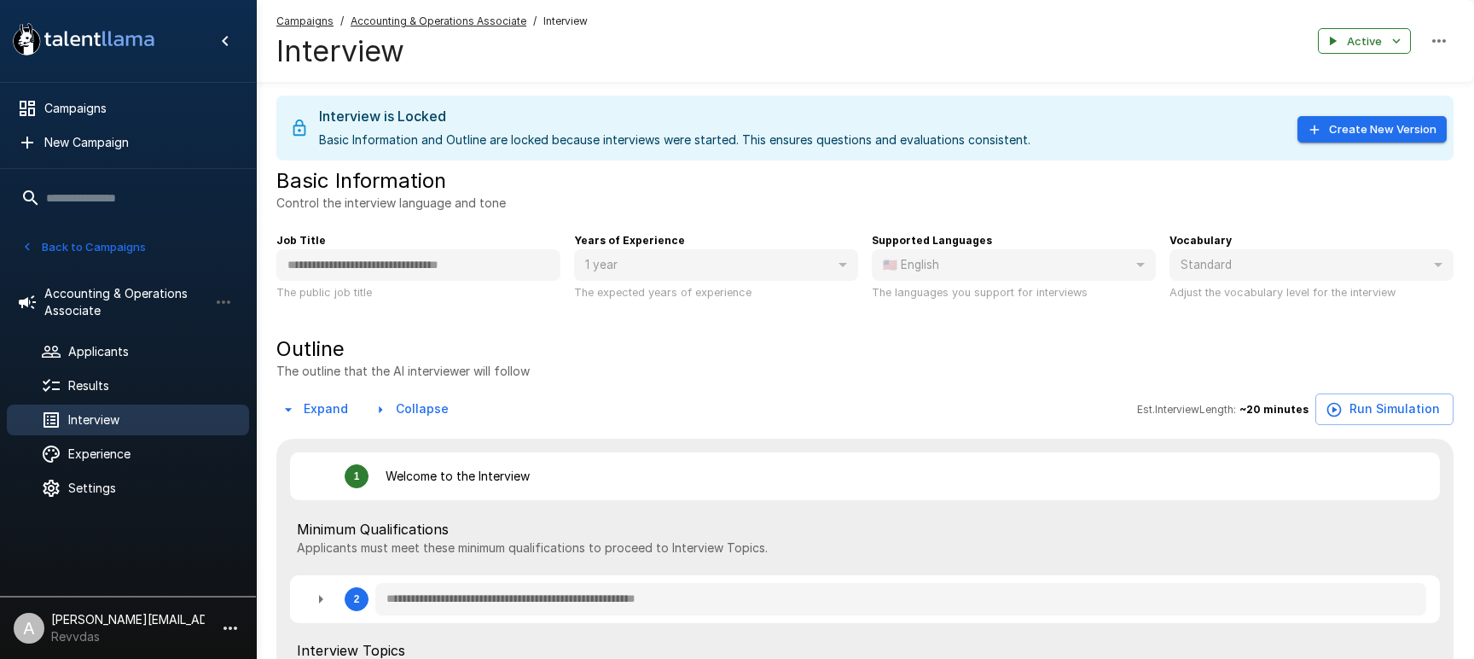
type textarea "*"
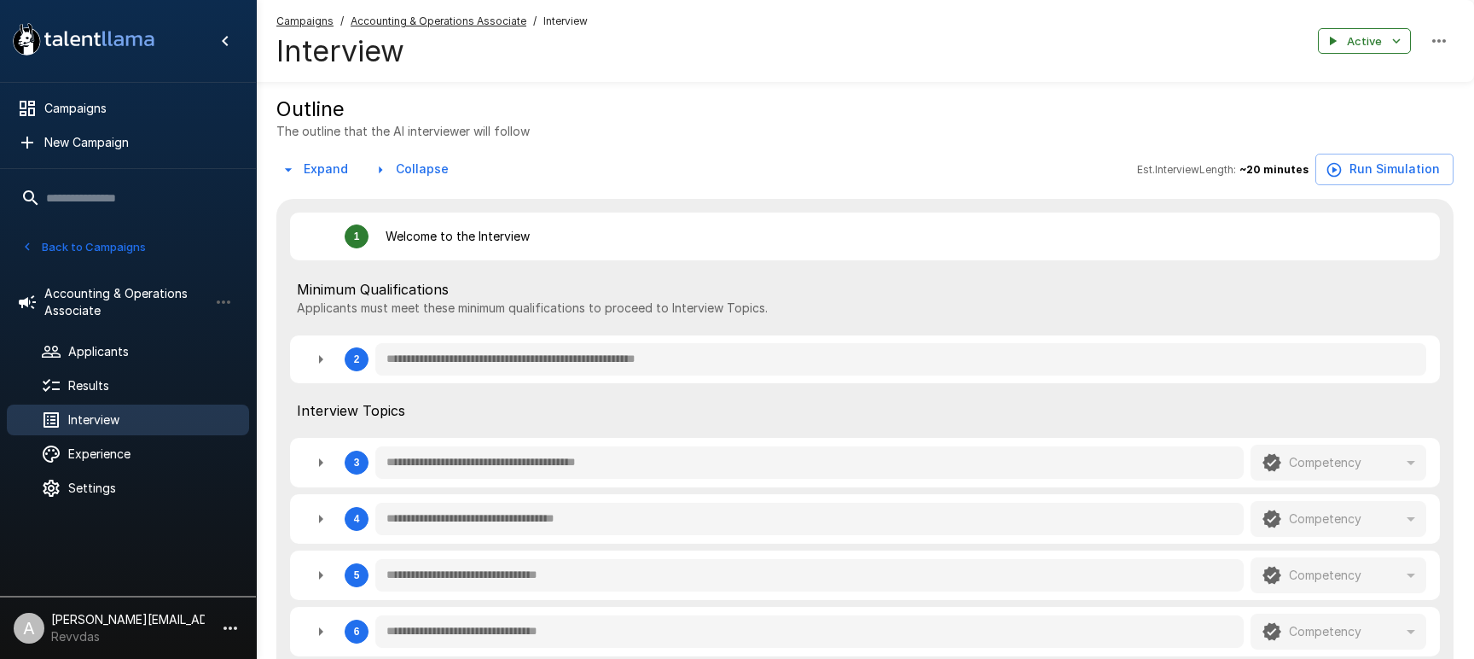
scroll to position [241, 0]
click at [84, 248] on button "Back to Campaigns" at bounding box center [83, 247] width 133 height 26
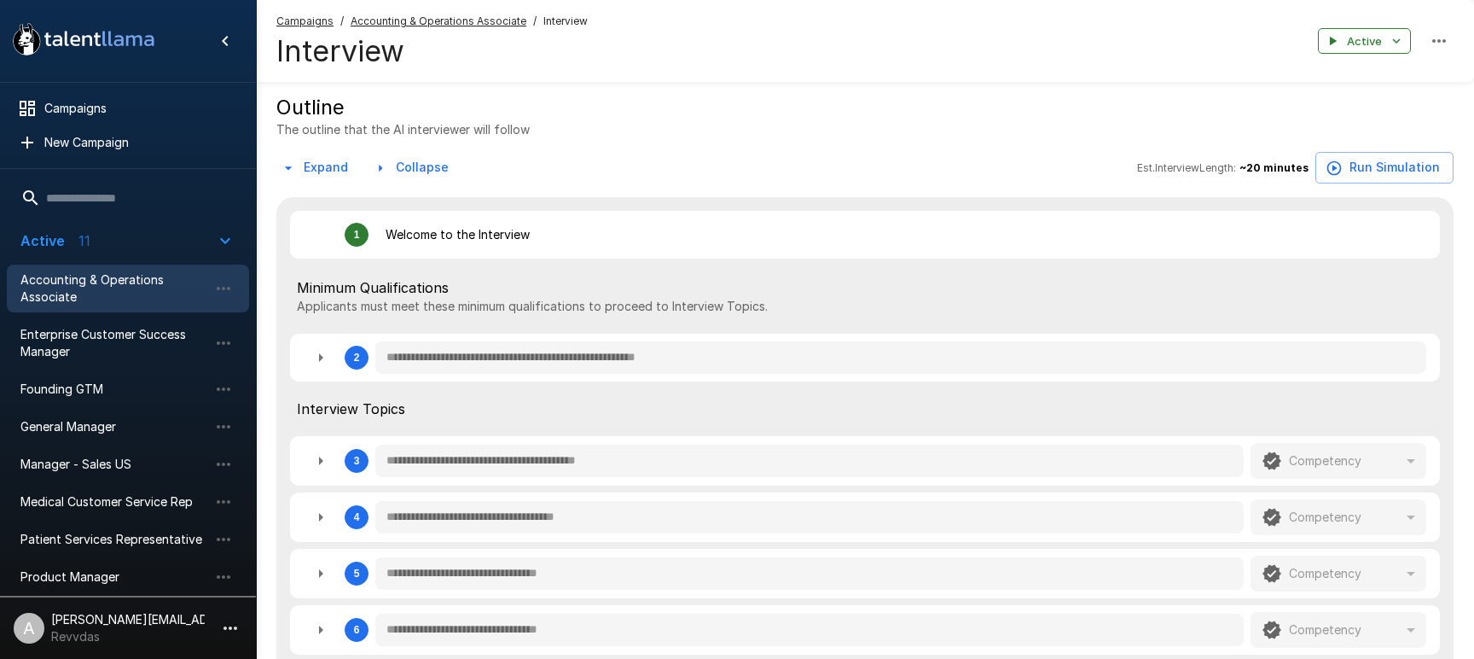
click at [113, 230] on span "Active 11" at bounding box center [117, 240] width 195 height 20
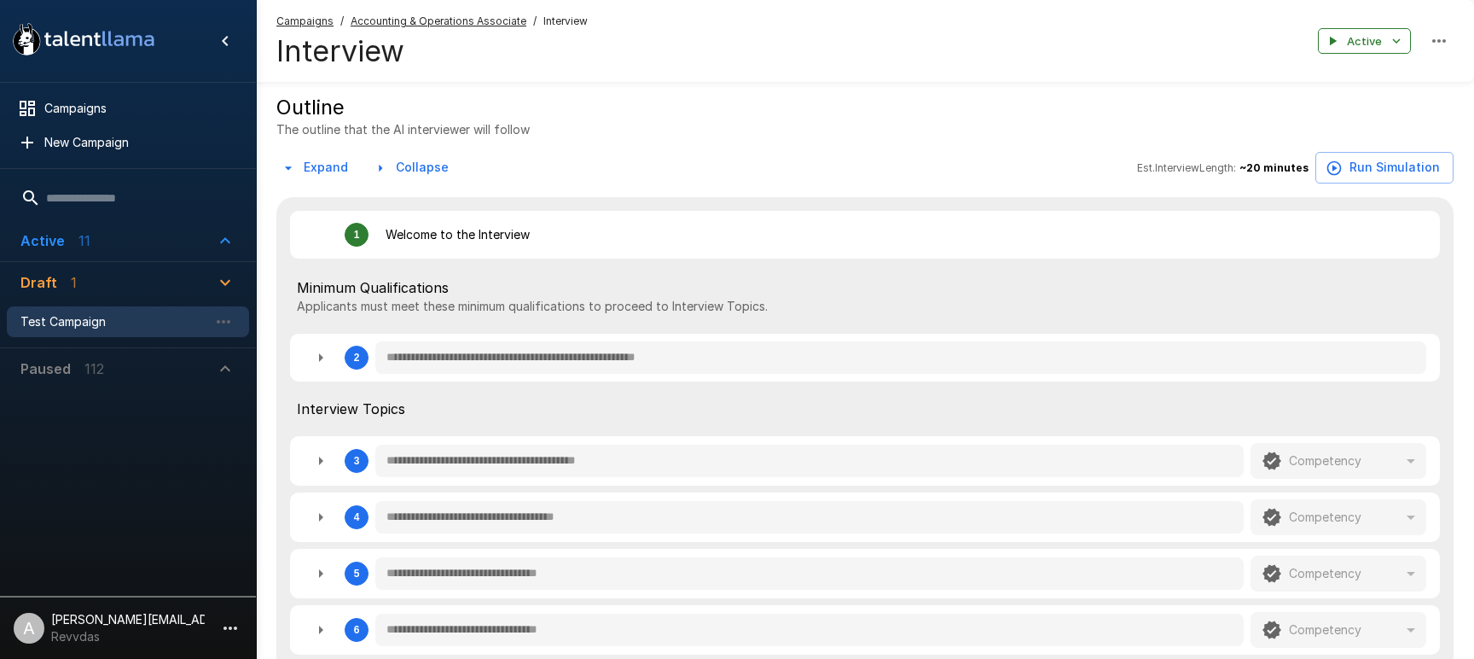
click at [100, 318] on span "Test Campaign" at bounding box center [114, 321] width 188 height 17
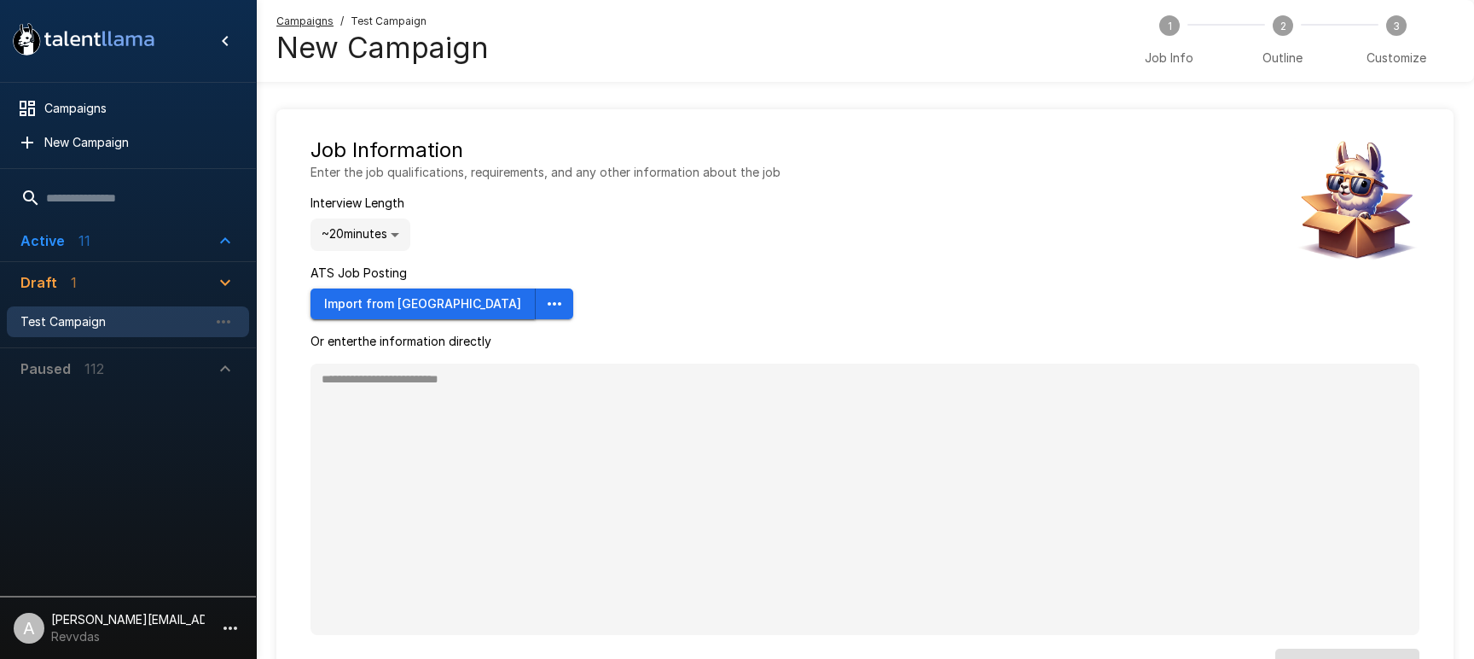
click at [390, 304] on button "Import from [GEOGRAPHIC_DATA]" at bounding box center [423, 304] width 225 height 32
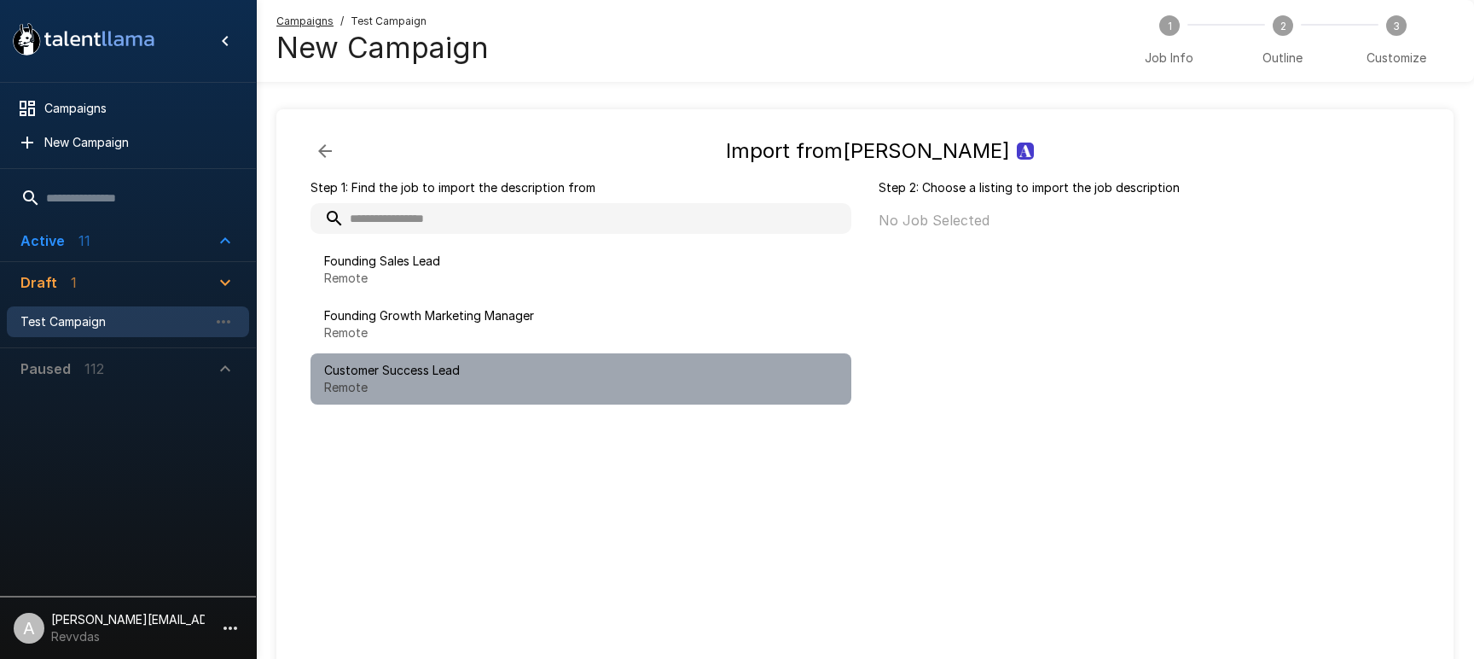
click at [482, 381] on p "Remote" at bounding box center [581, 387] width 514 height 17
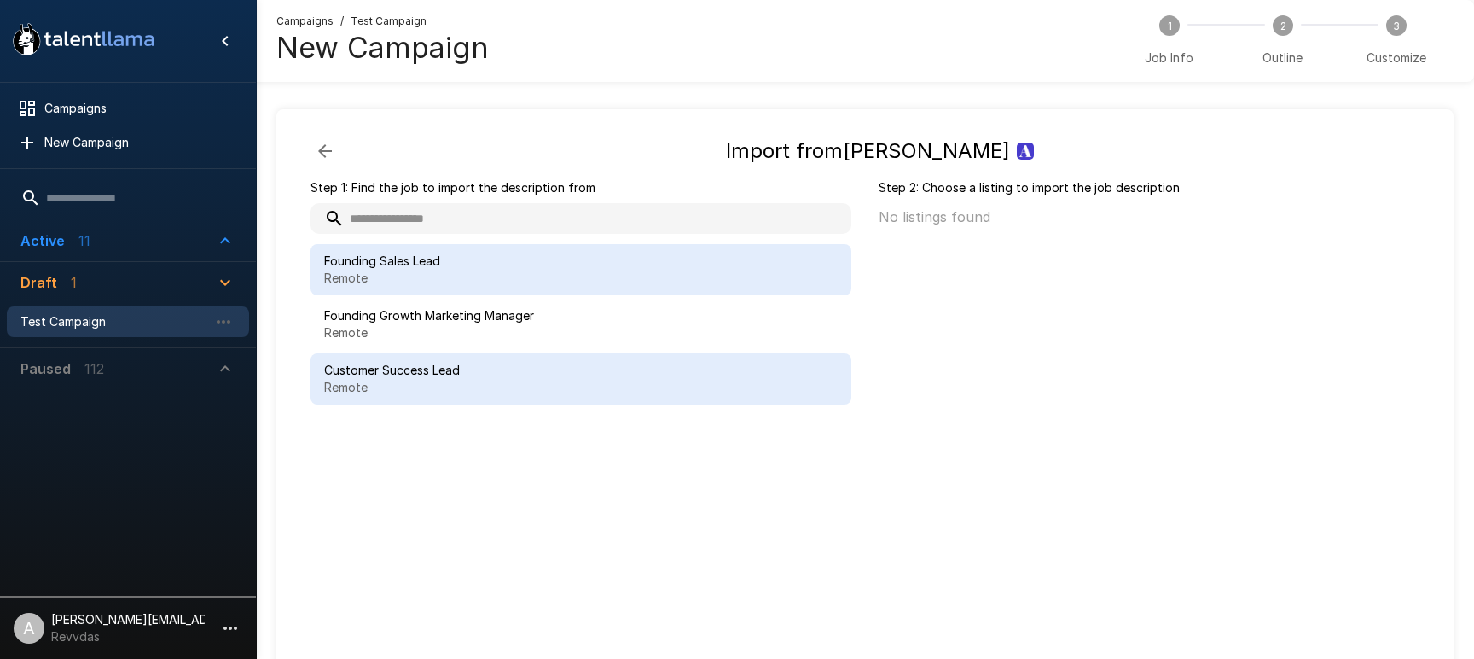
click at [669, 291] on div "Founding Sales Lead Remote" at bounding box center [581, 269] width 541 height 51
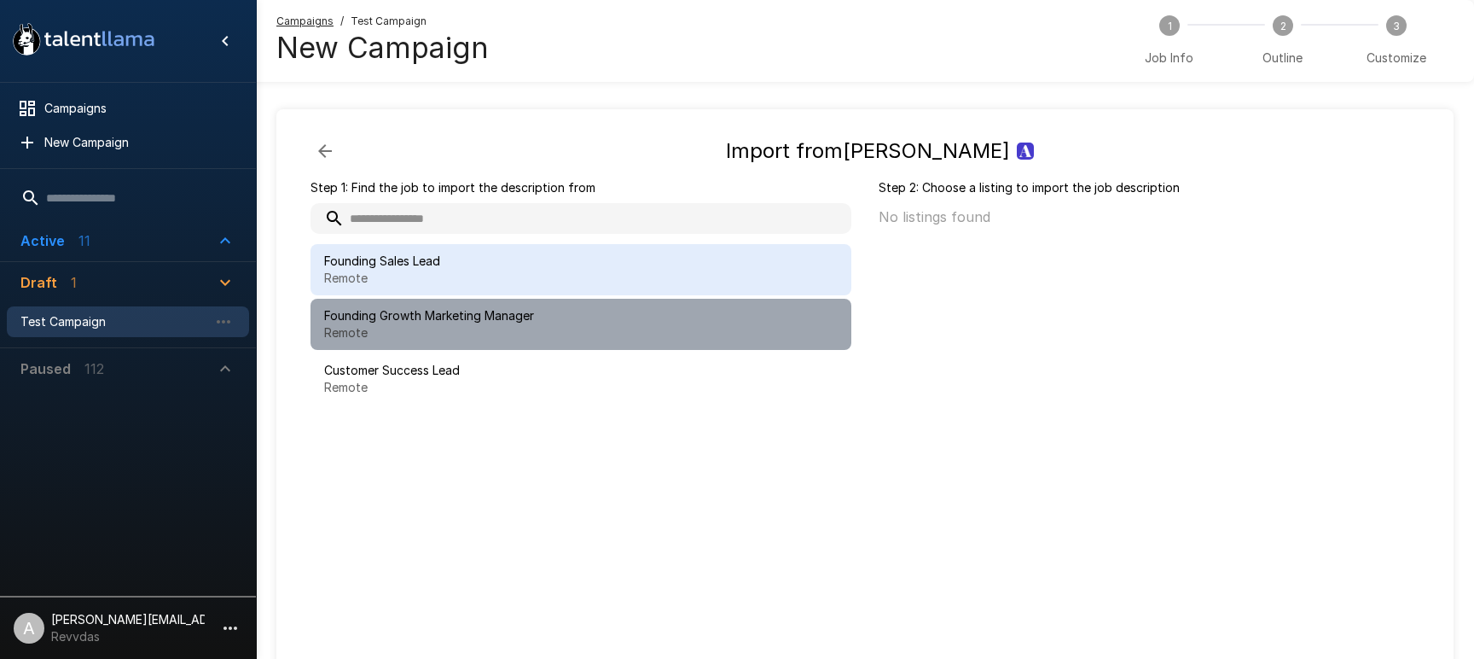
click at [657, 312] on span "Founding Growth Marketing Manager" at bounding box center [581, 315] width 514 height 17
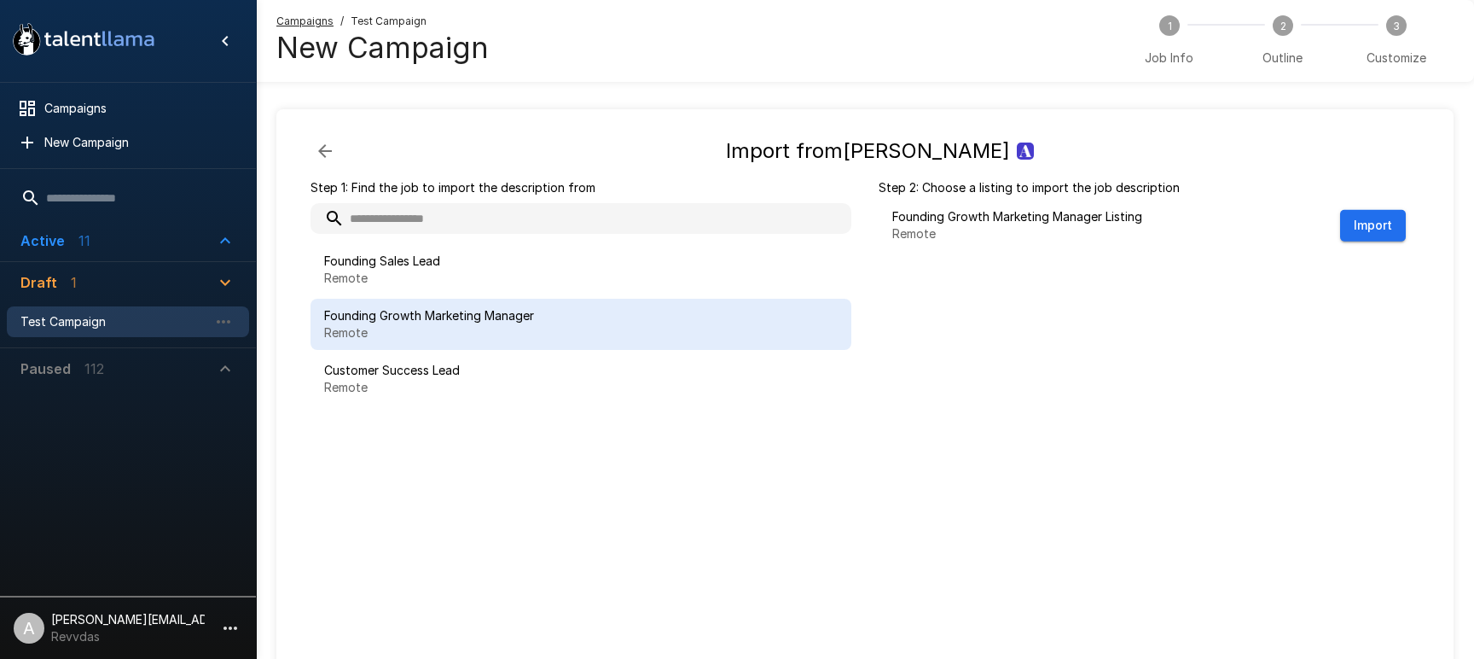
click at [316, 148] on icon "button" at bounding box center [325, 151] width 20 height 20
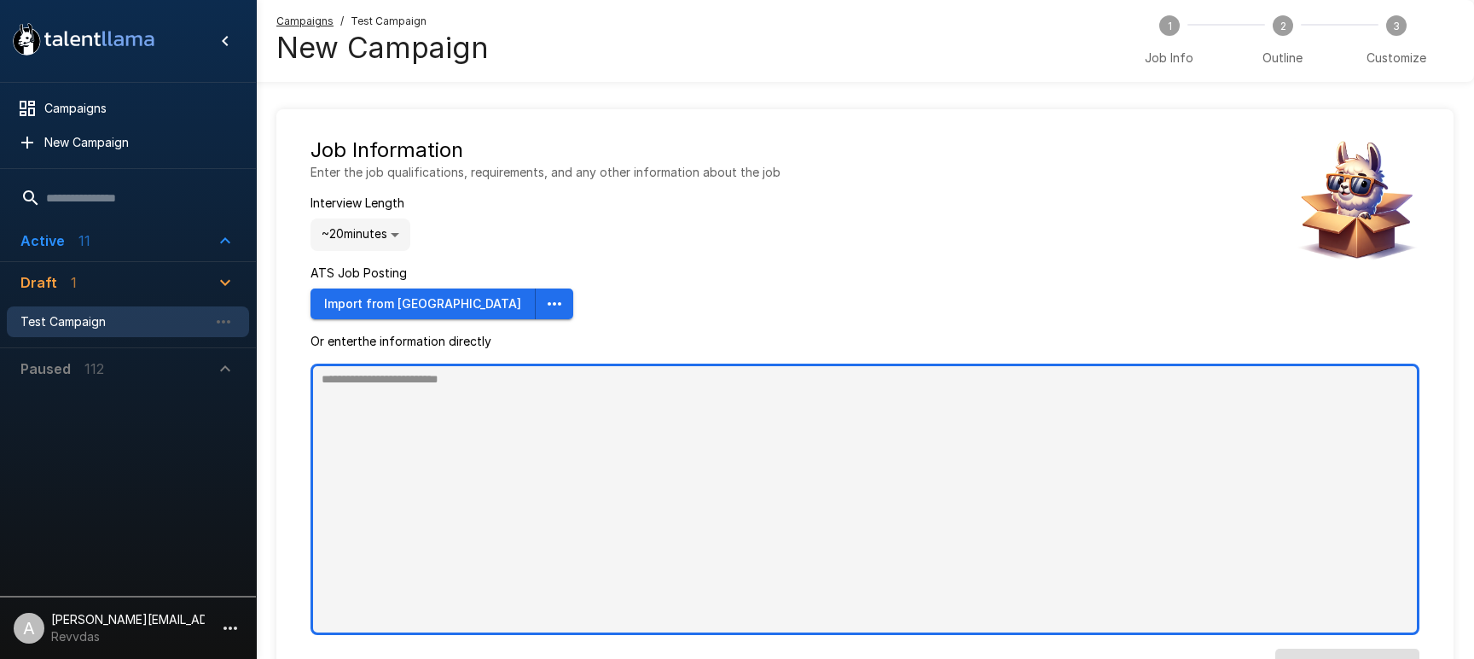
click at [448, 439] on textarea at bounding box center [865, 498] width 1109 height 271
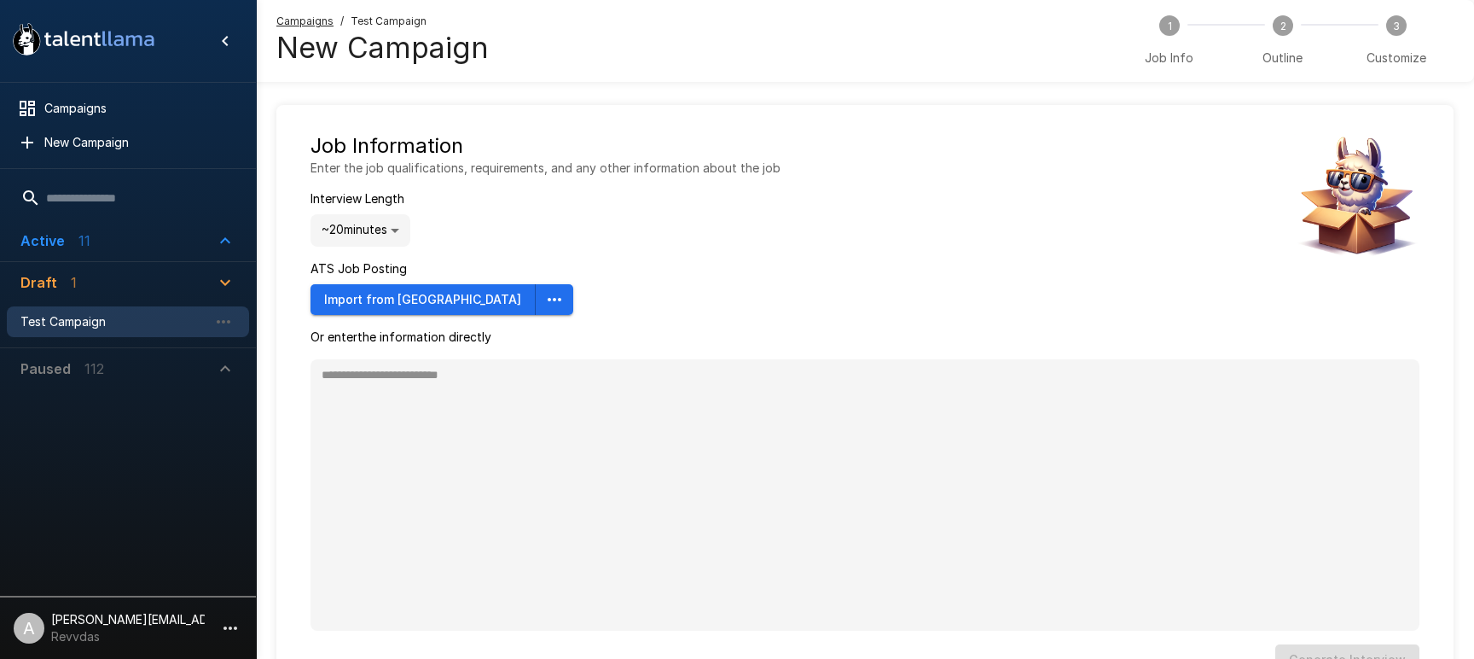
type textarea "*"
click at [78, 233] on p "11" at bounding box center [84, 240] width 12 height 20
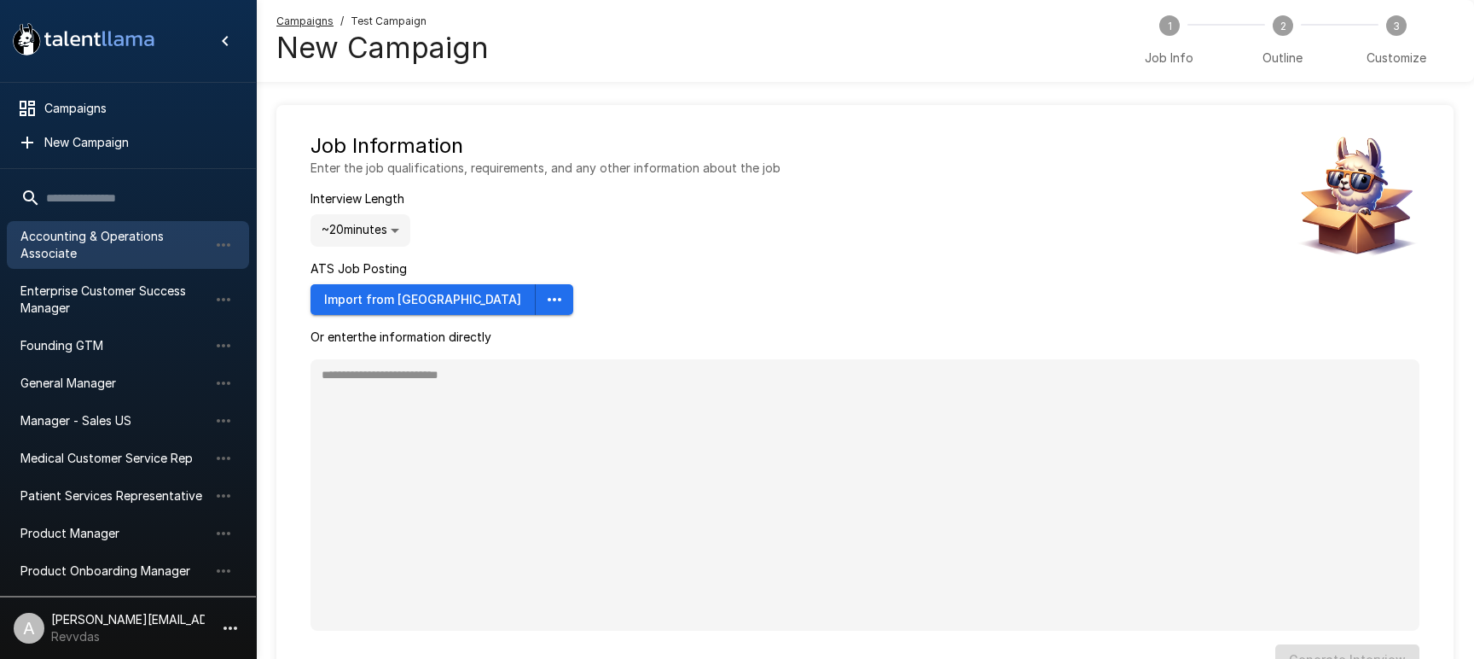
scroll to position [1, 0]
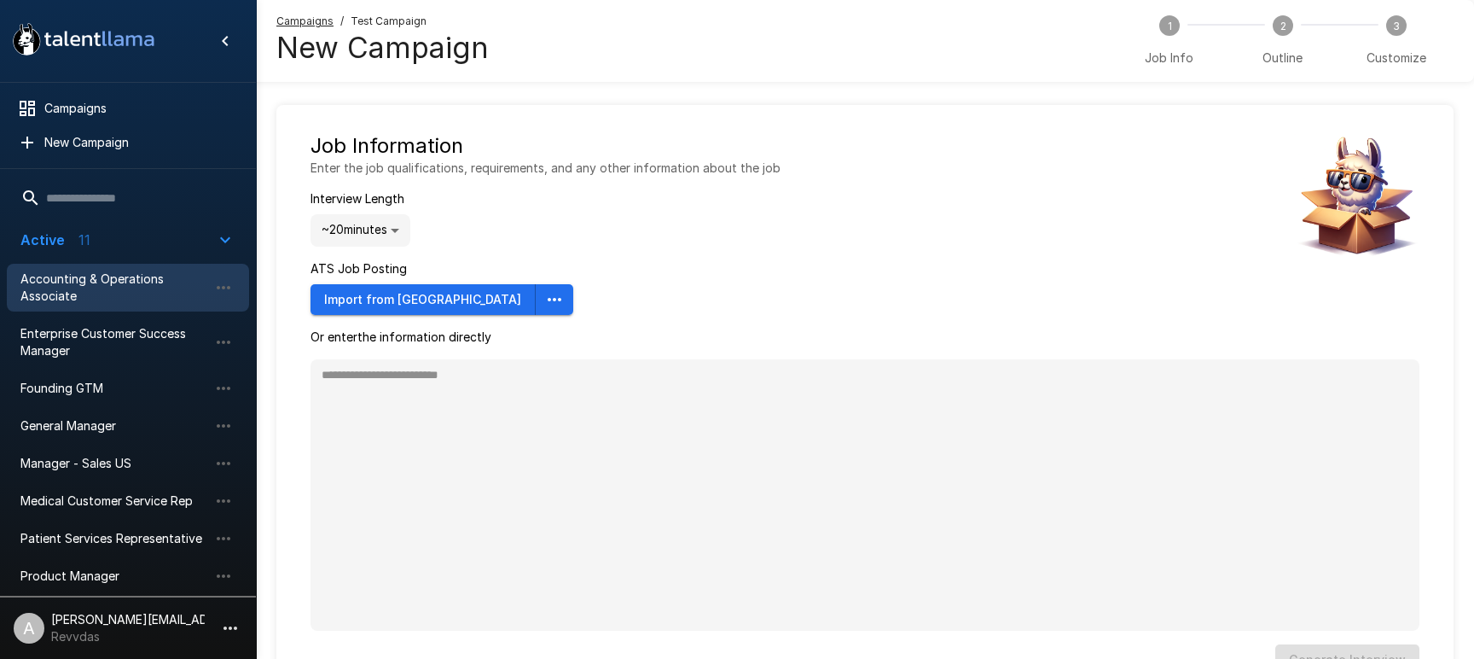
click at [90, 280] on span "Accounting & Operations Associate" at bounding box center [114, 287] width 188 height 34
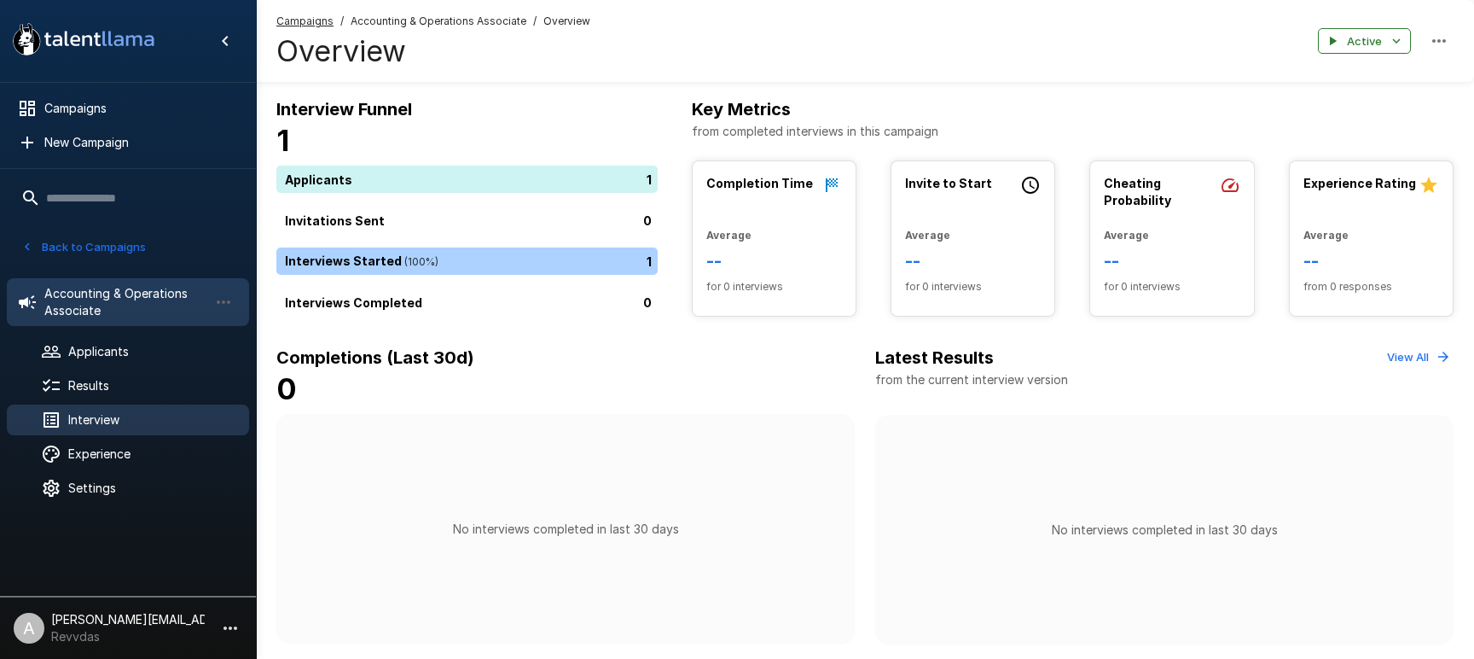
click at [142, 425] on span "Interview" at bounding box center [151, 419] width 167 height 17
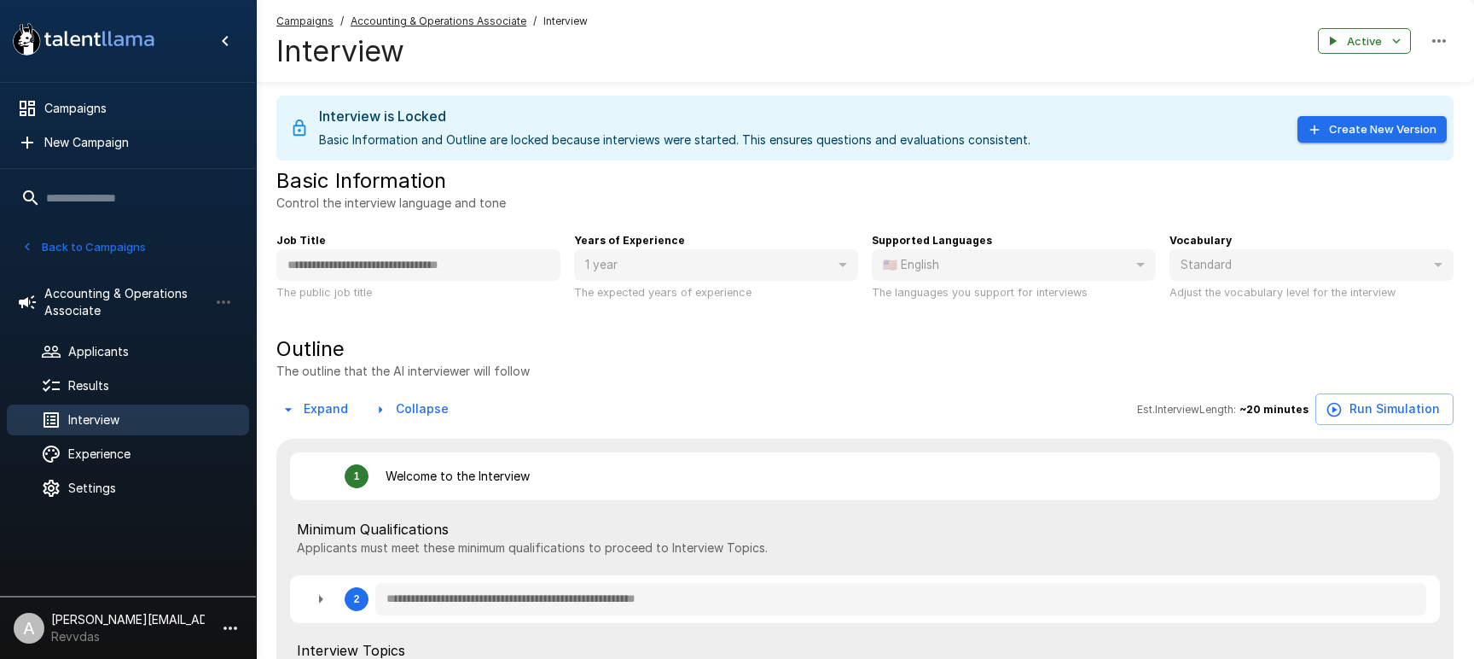
type textarea "*"
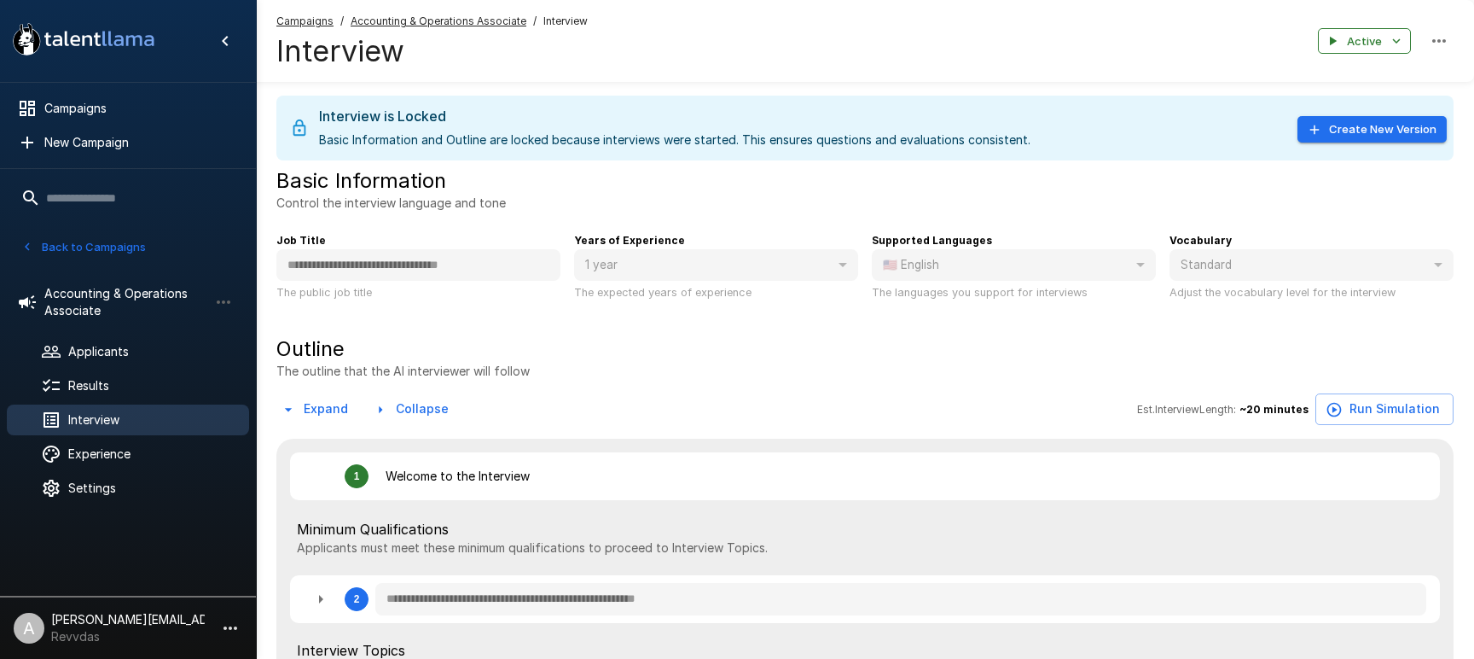
type textarea "*"
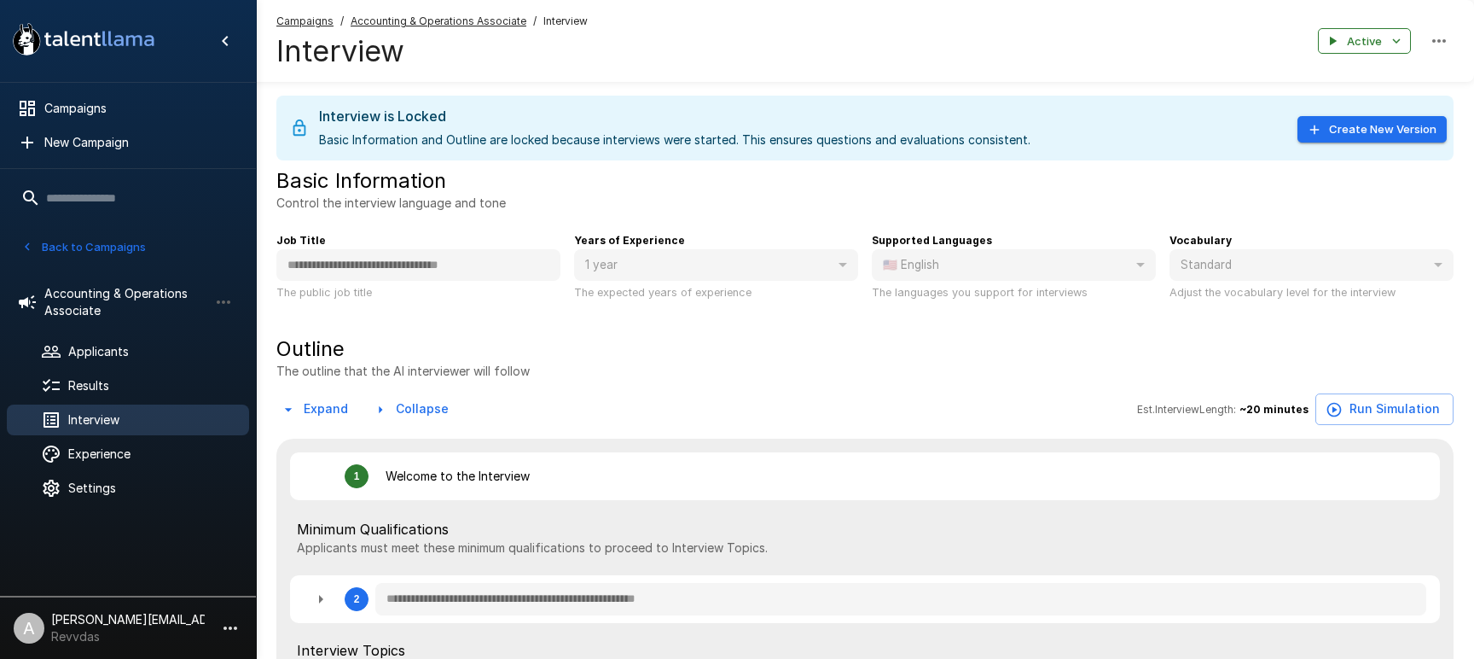
type textarea "*"
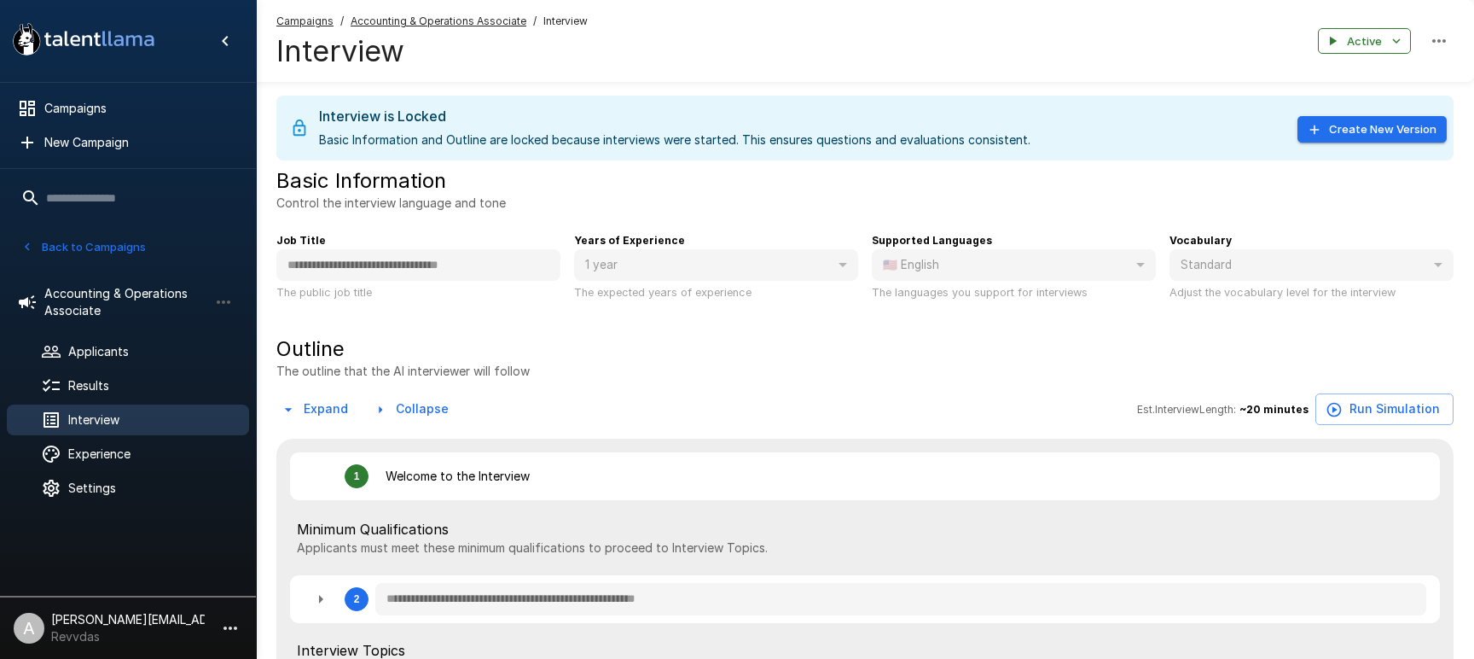
type textarea "*"
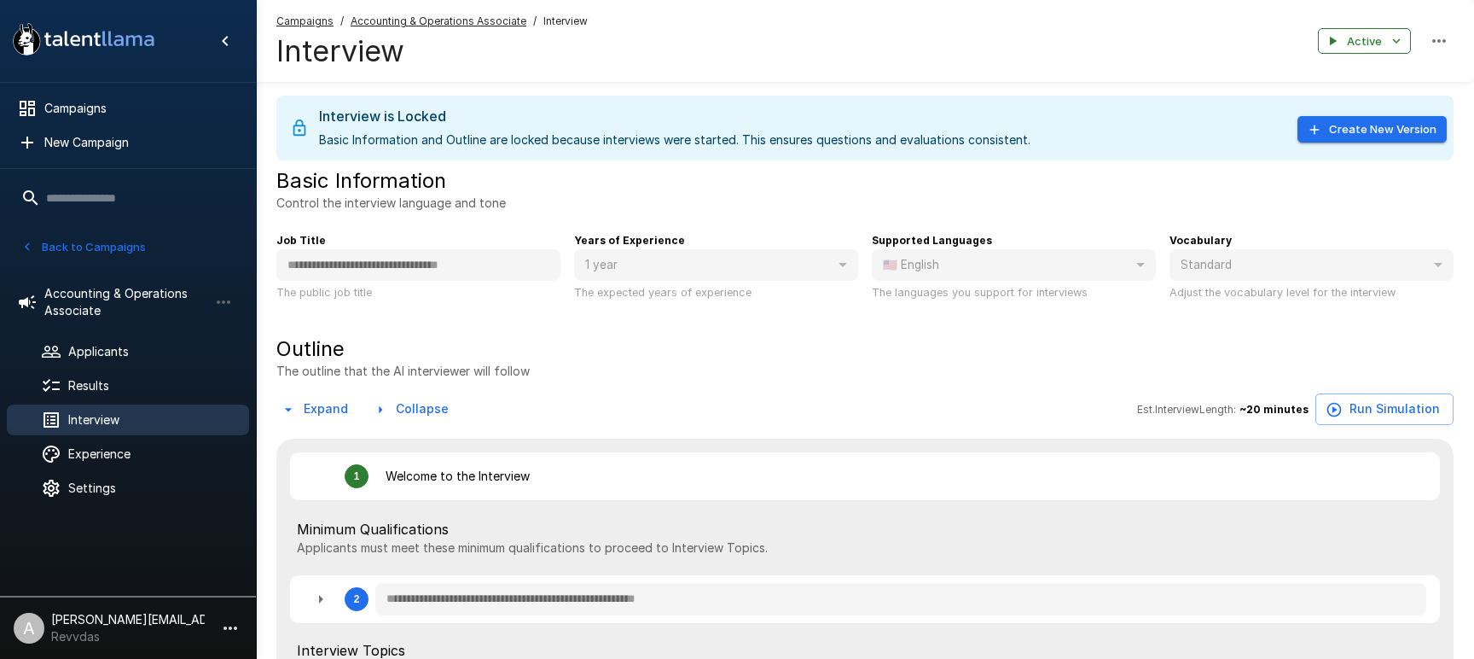
type textarea "*"
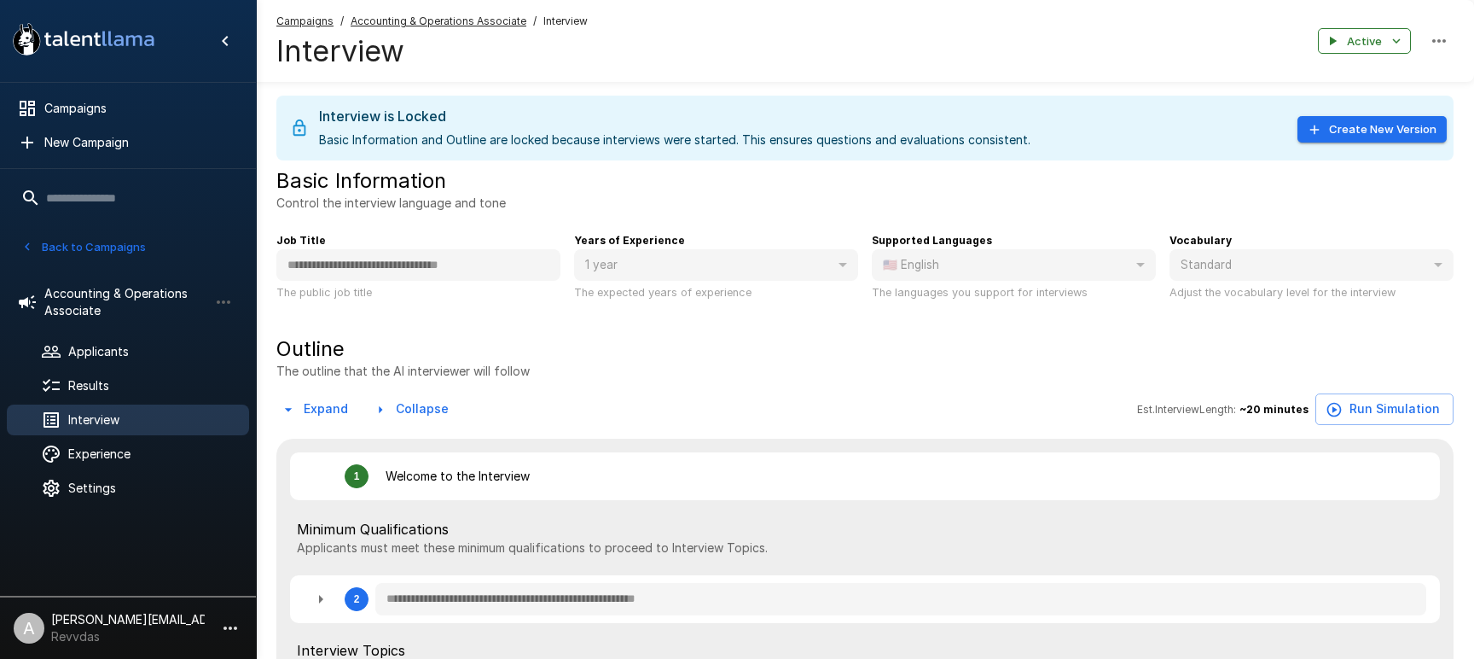
type textarea "*"
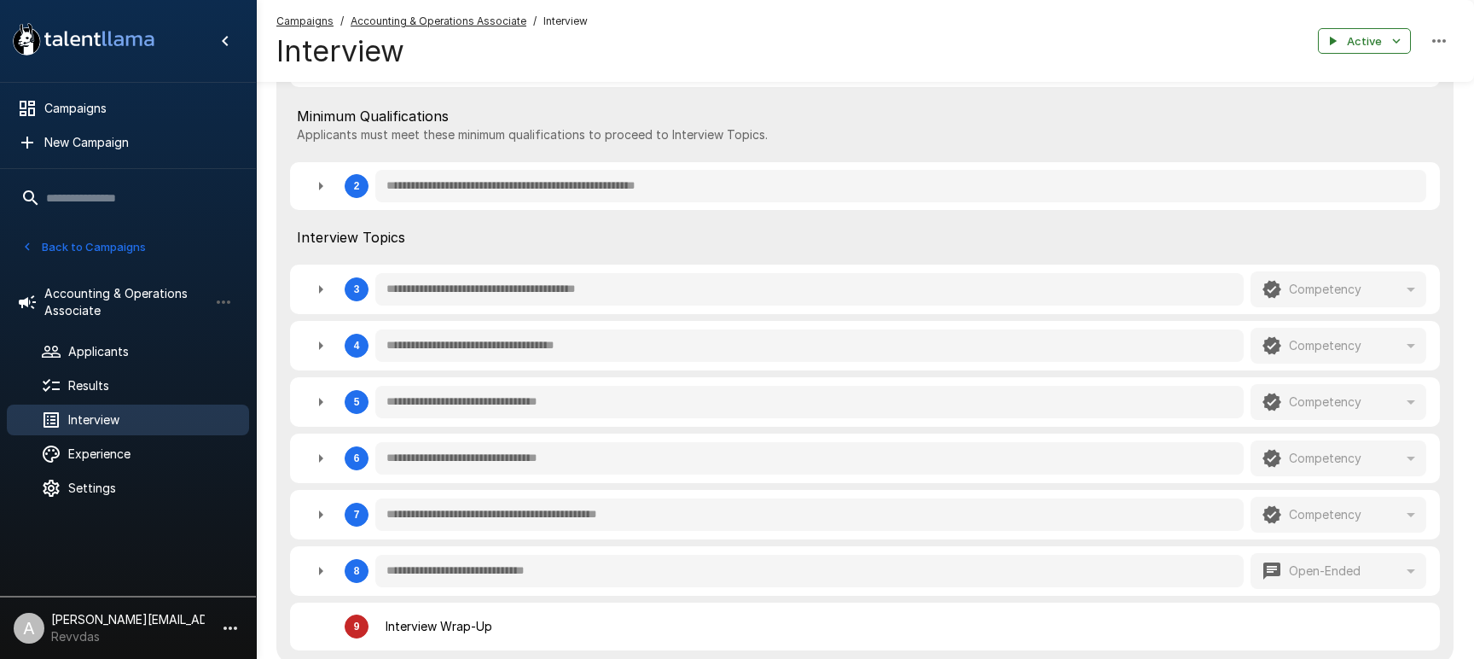
scroll to position [443, 0]
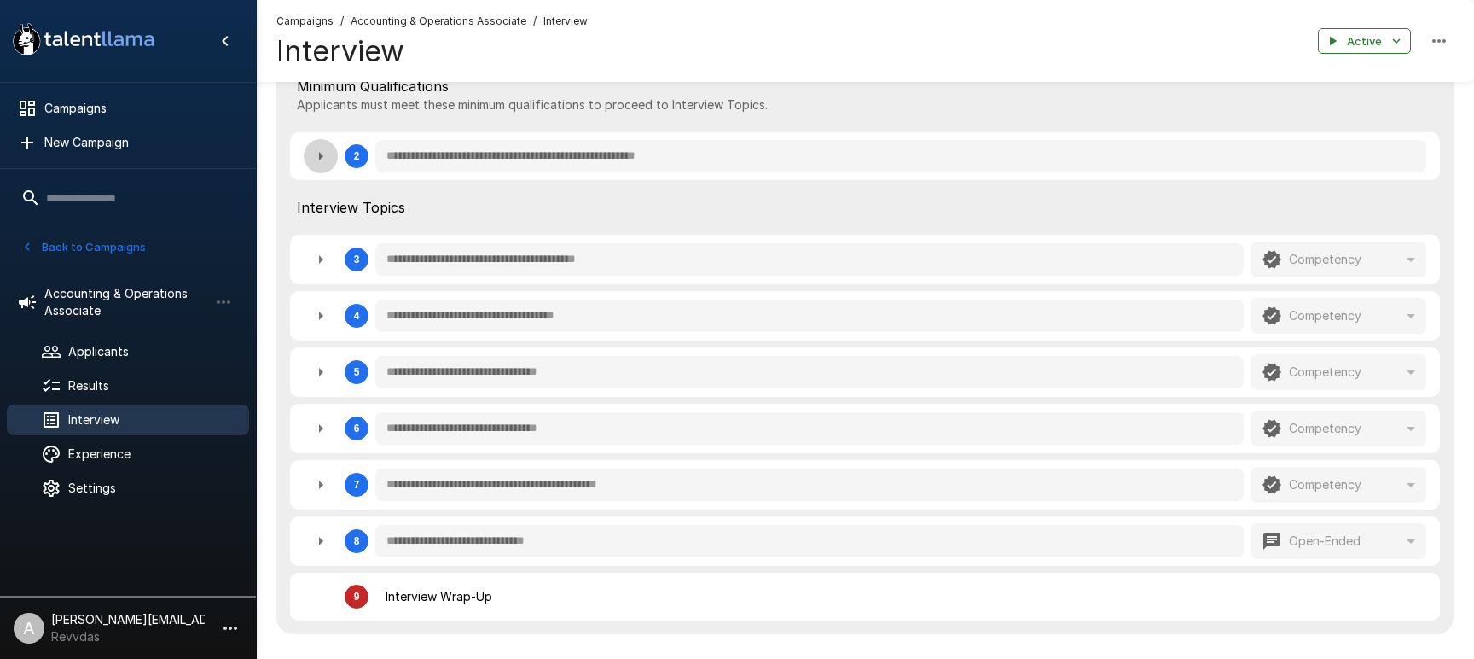
click at [326, 159] on icon "button" at bounding box center [321, 156] width 20 height 20
type textarea "*"
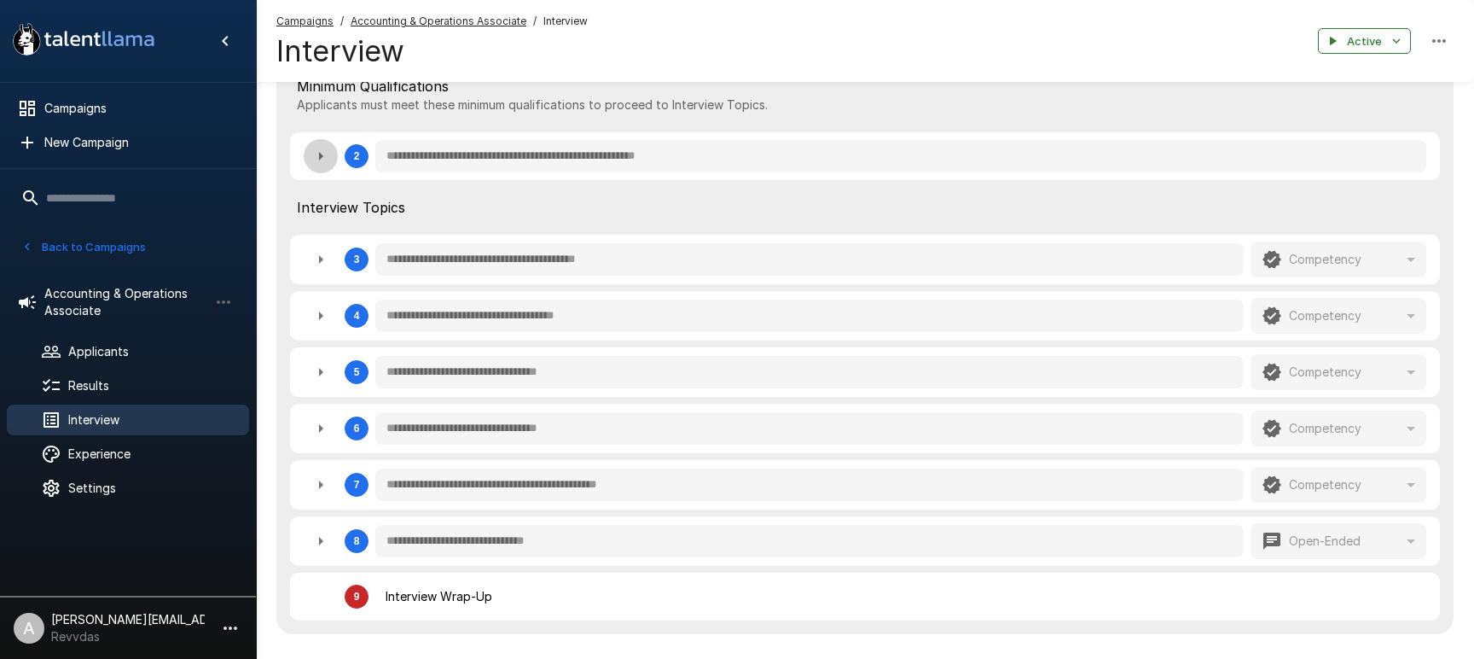
type textarea "*"
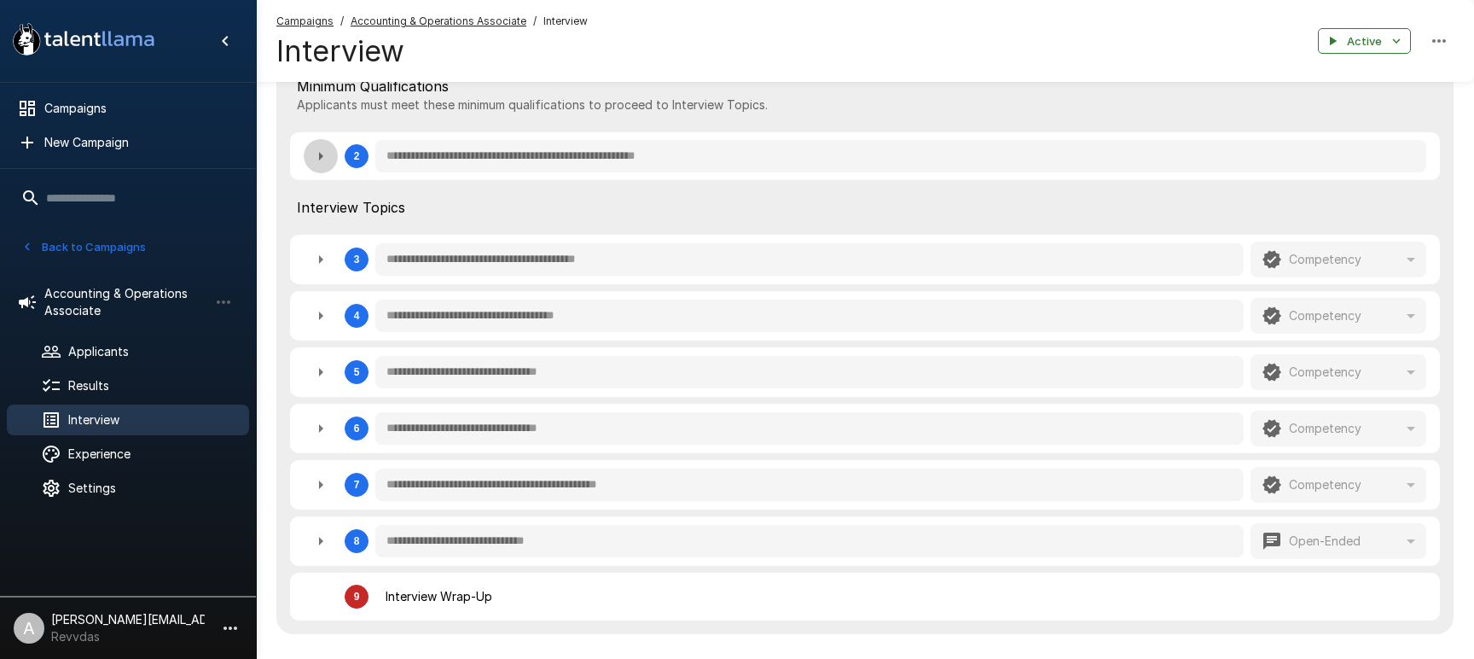
type textarea "*"
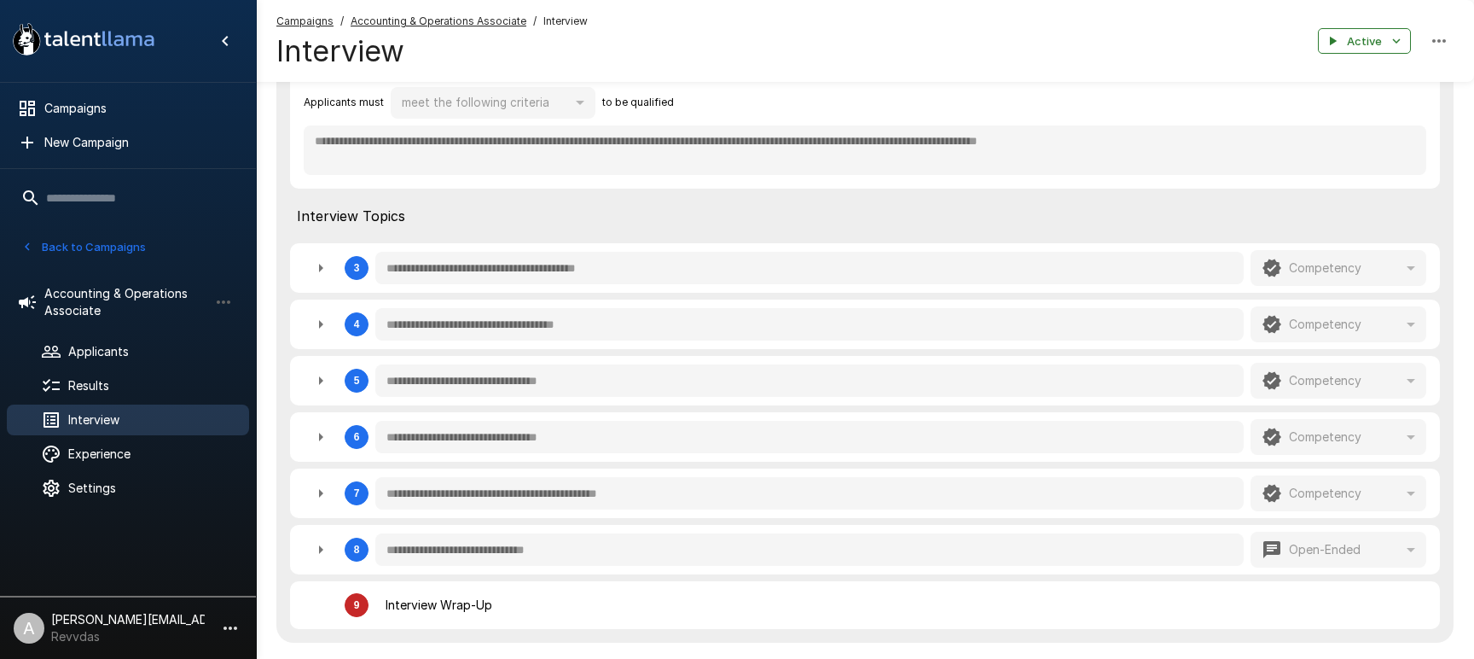
scroll to position [688, 0]
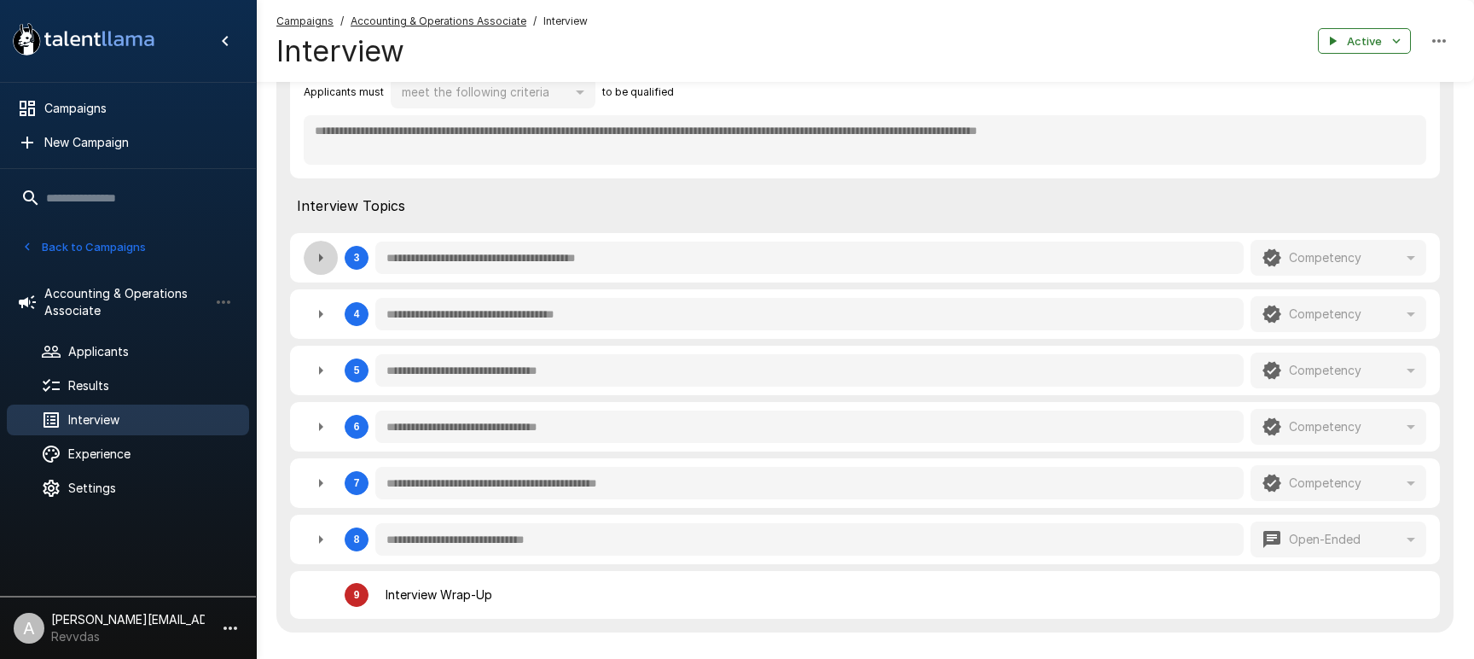
click at [317, 260] on icon "button" at bounding box center [321, 257] width 20 height 20
type textarea "*"
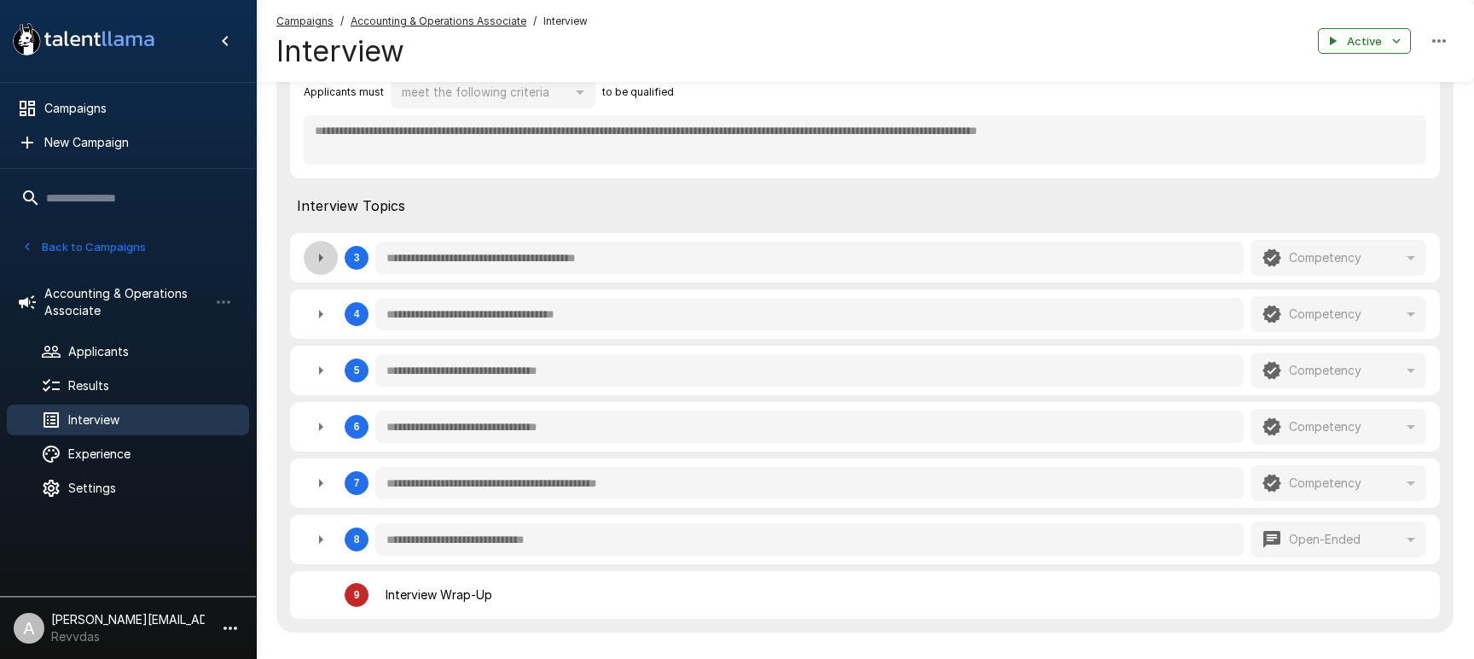
type textarea "*"
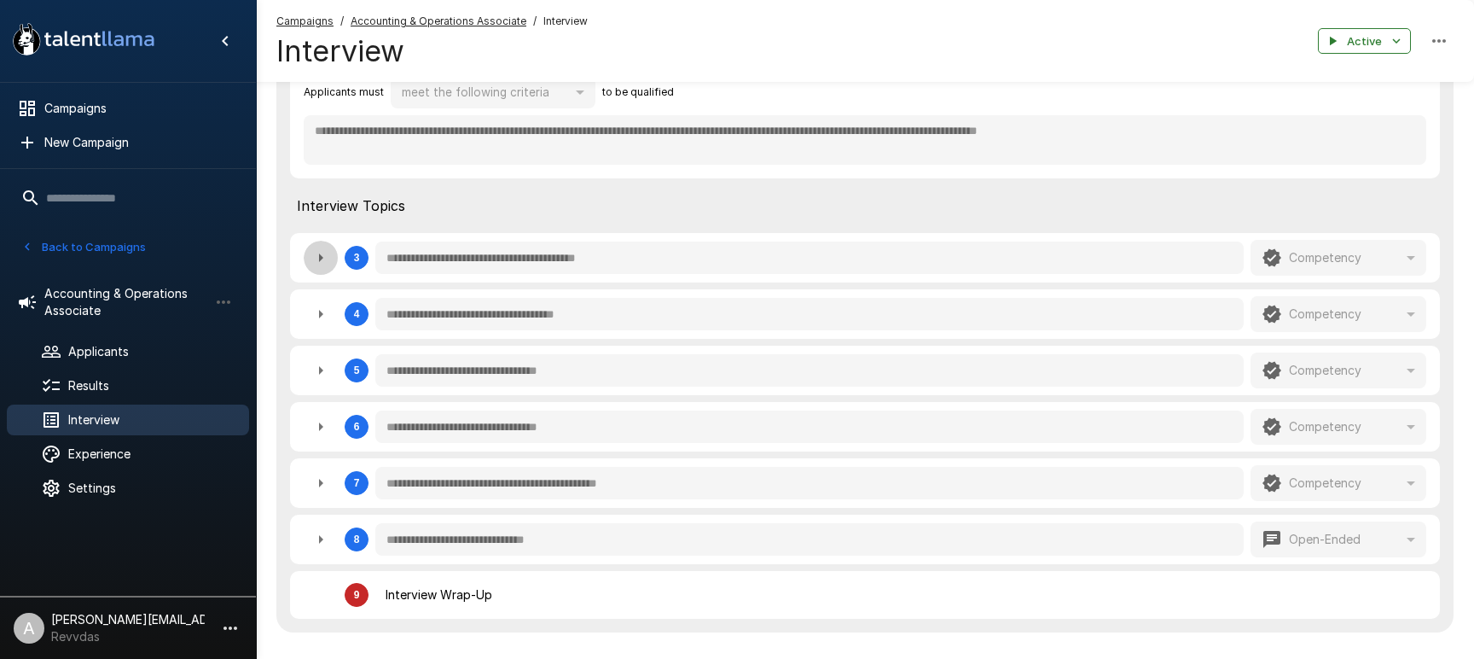
type textarea "*"
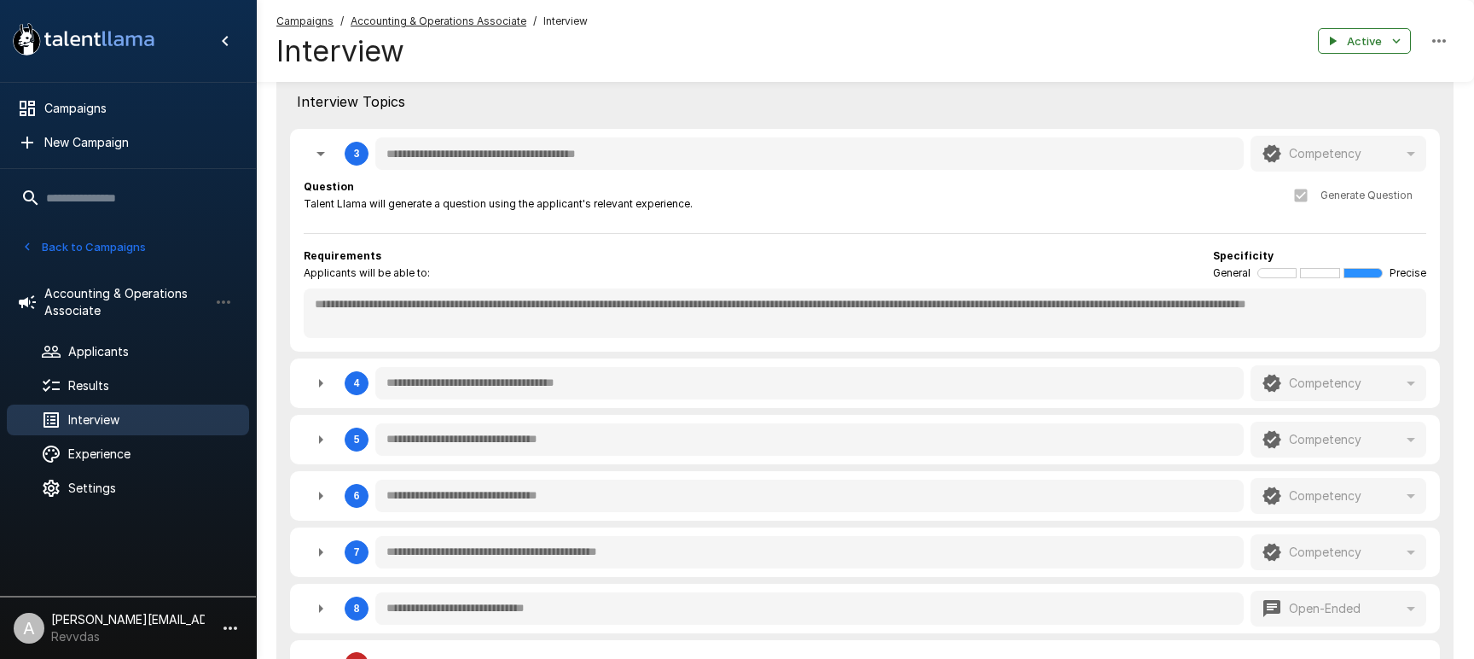
scroll to position [788, 0]
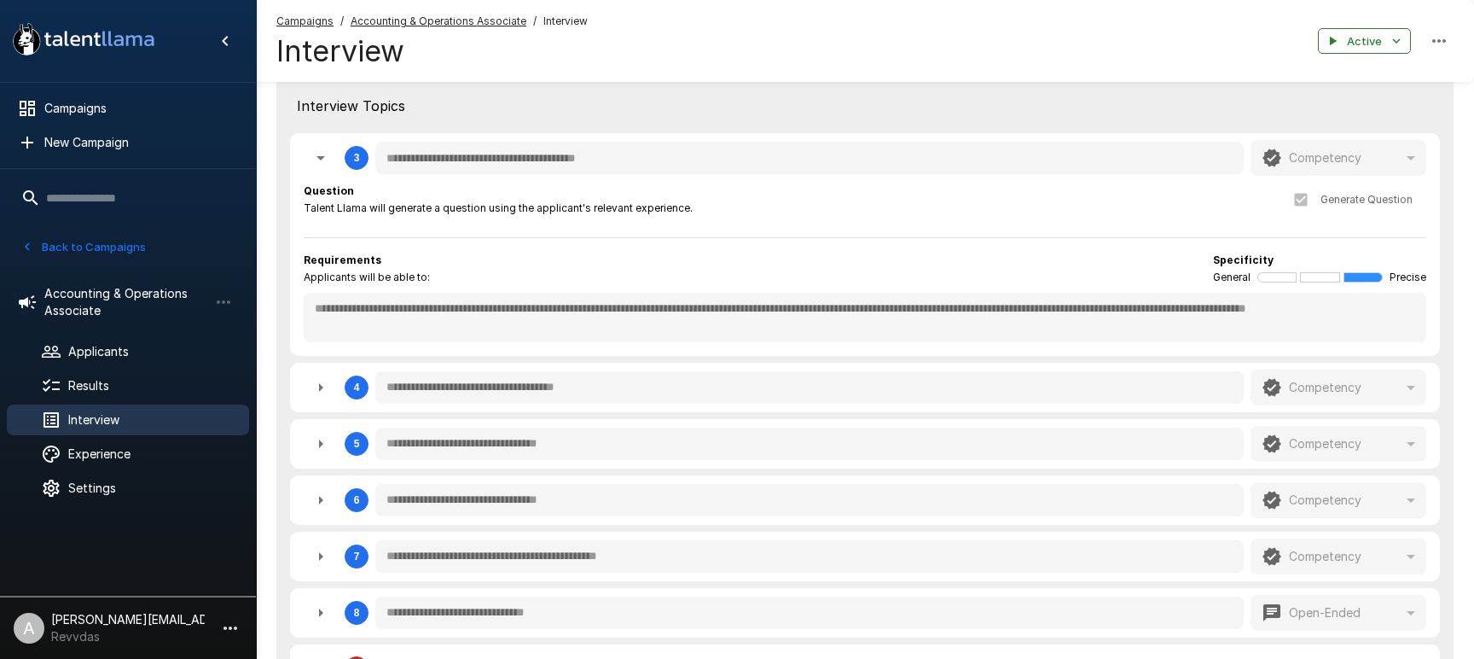
click at [299, 308] on div "**********" at bounding box center [865, 244] width 1150 height 223
type textarea "*"
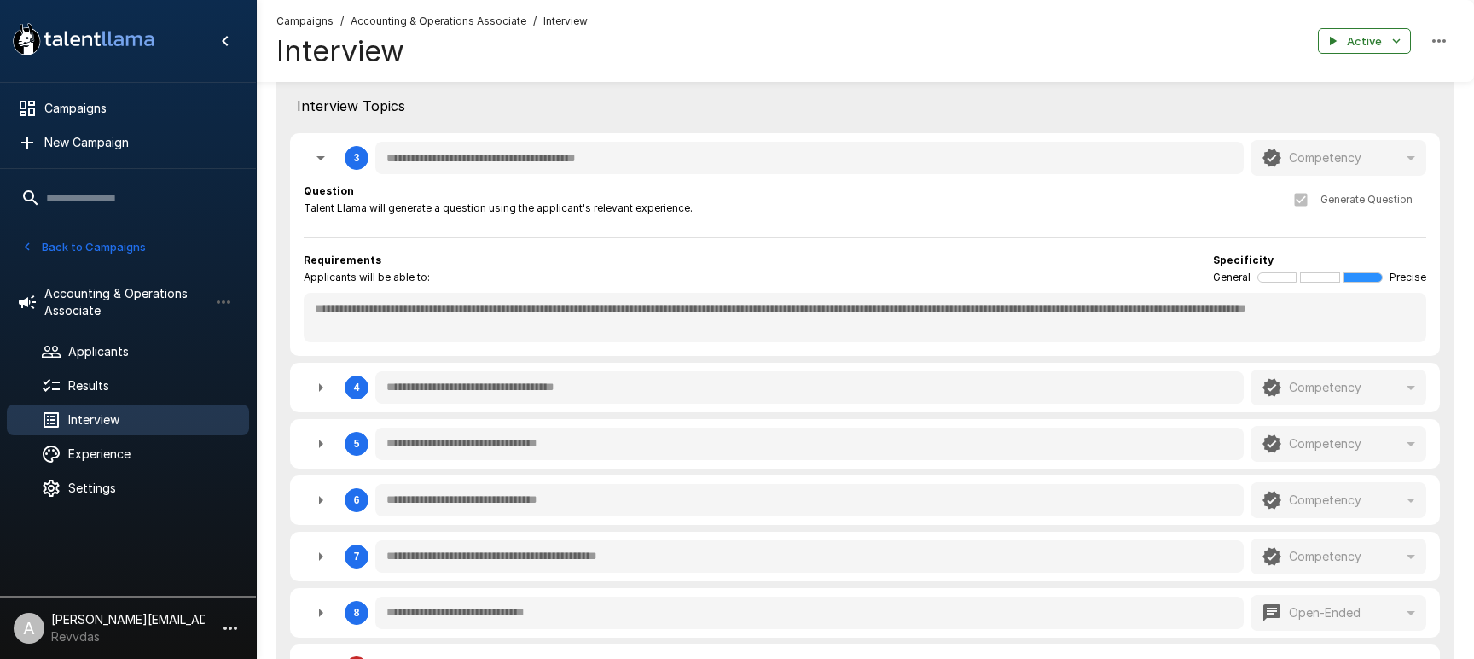
type textarea "*"
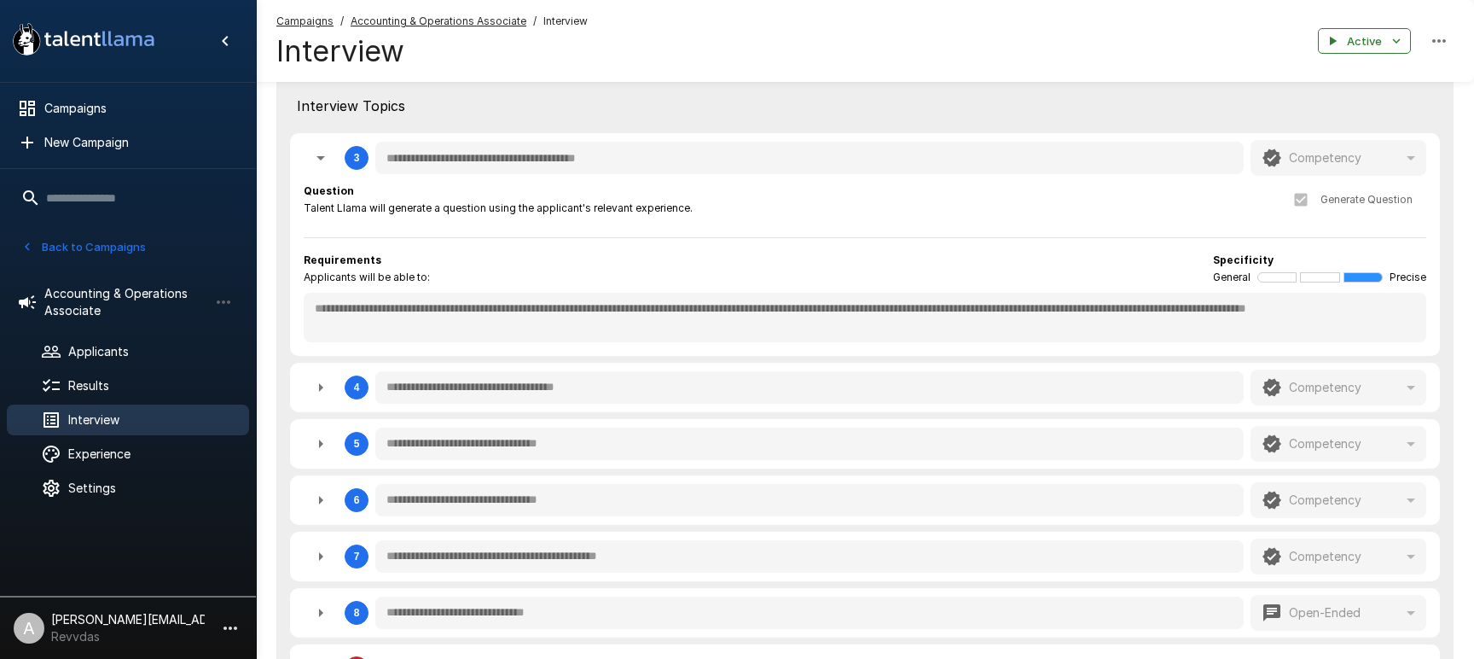
type textarea "*"
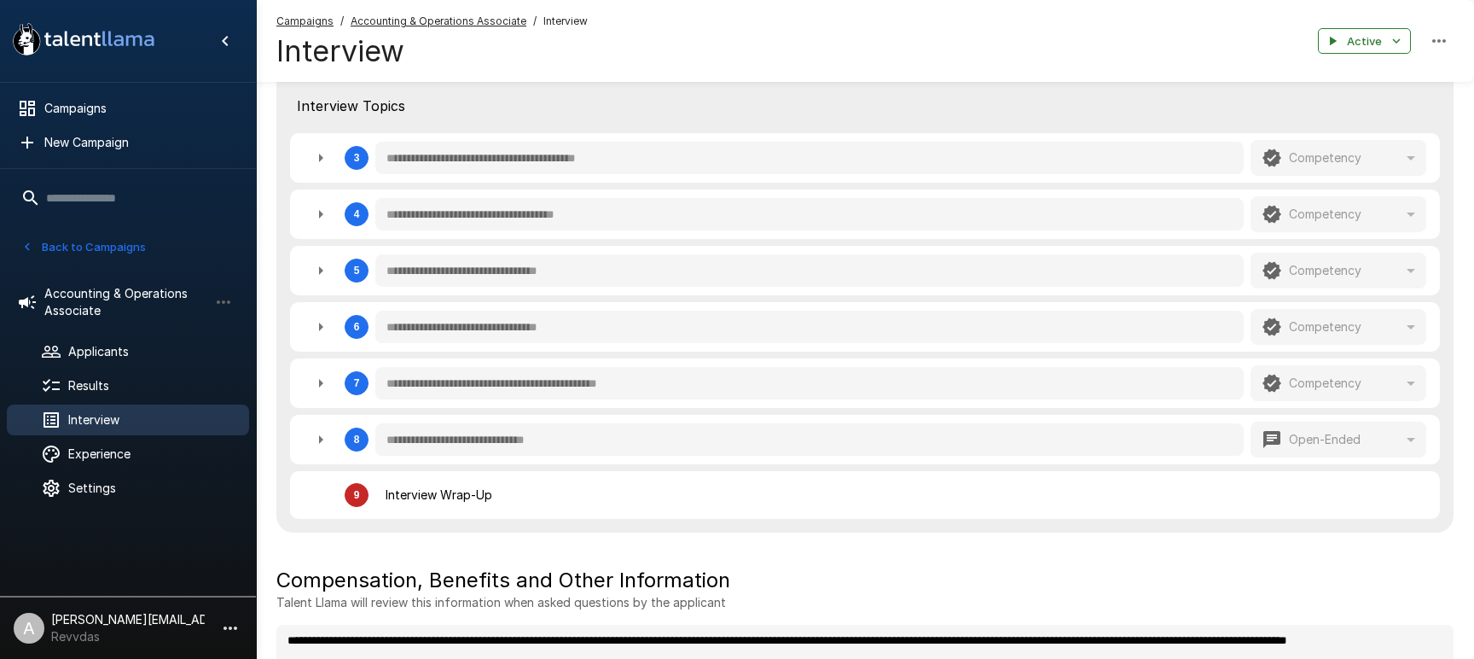
drag, startPoint x: 313, startPoint y: 171, endPoint x: 349, endPoint y: 184, distance: 38.3
click at [313, 171] on button "button" at bounding box center [321, 158] width 34 height 34
type textarea "*"
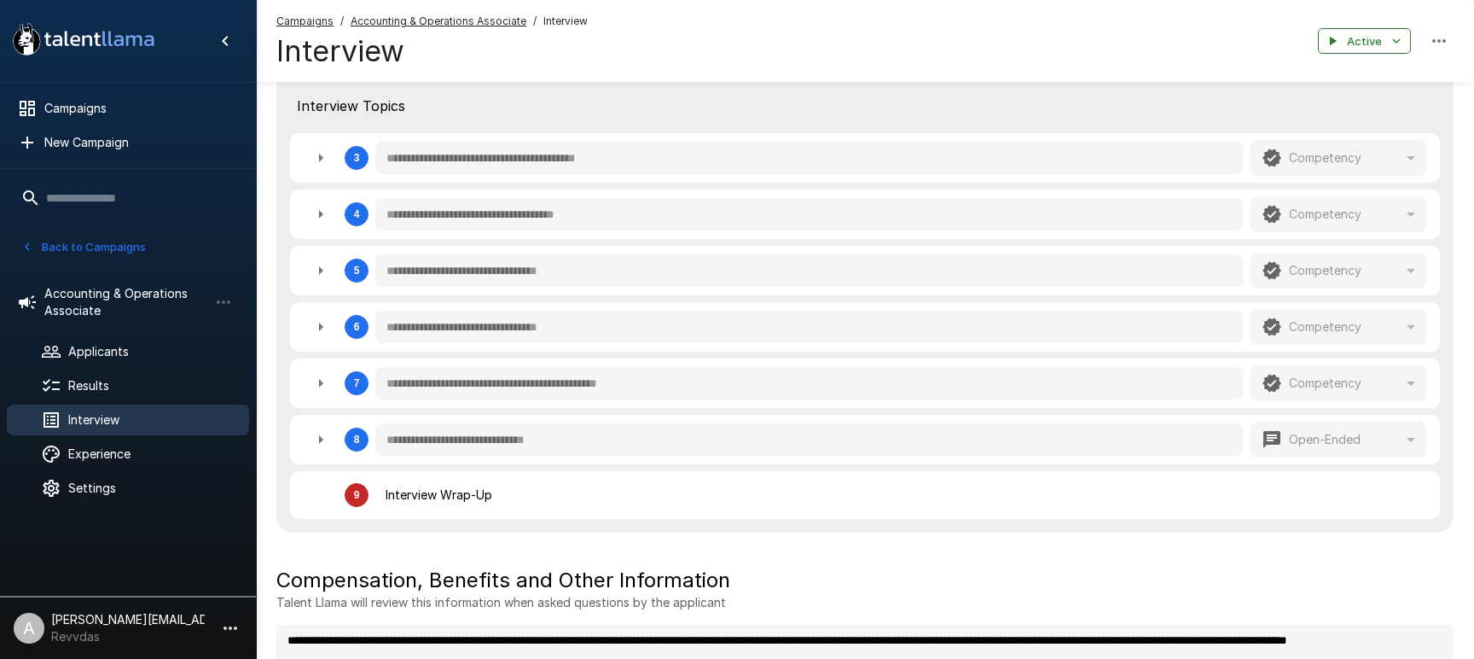
type textarea "*"
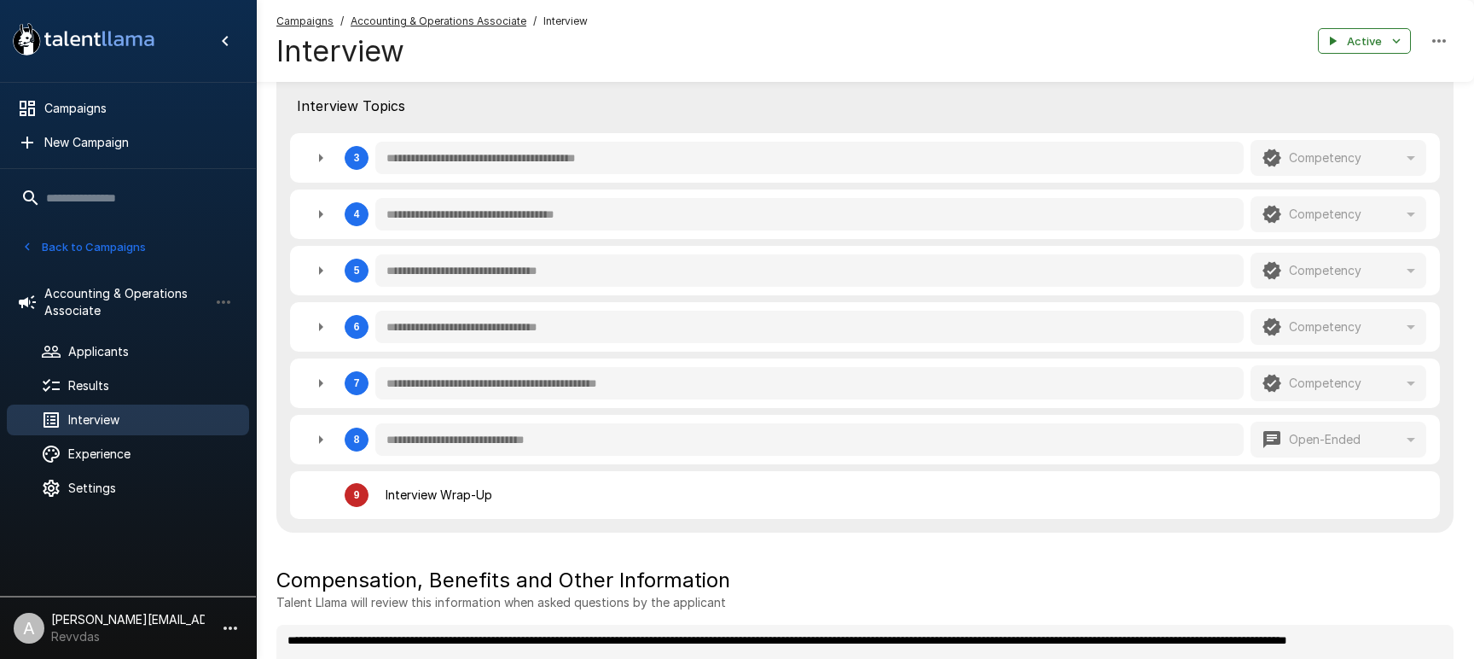
type textarea "*"
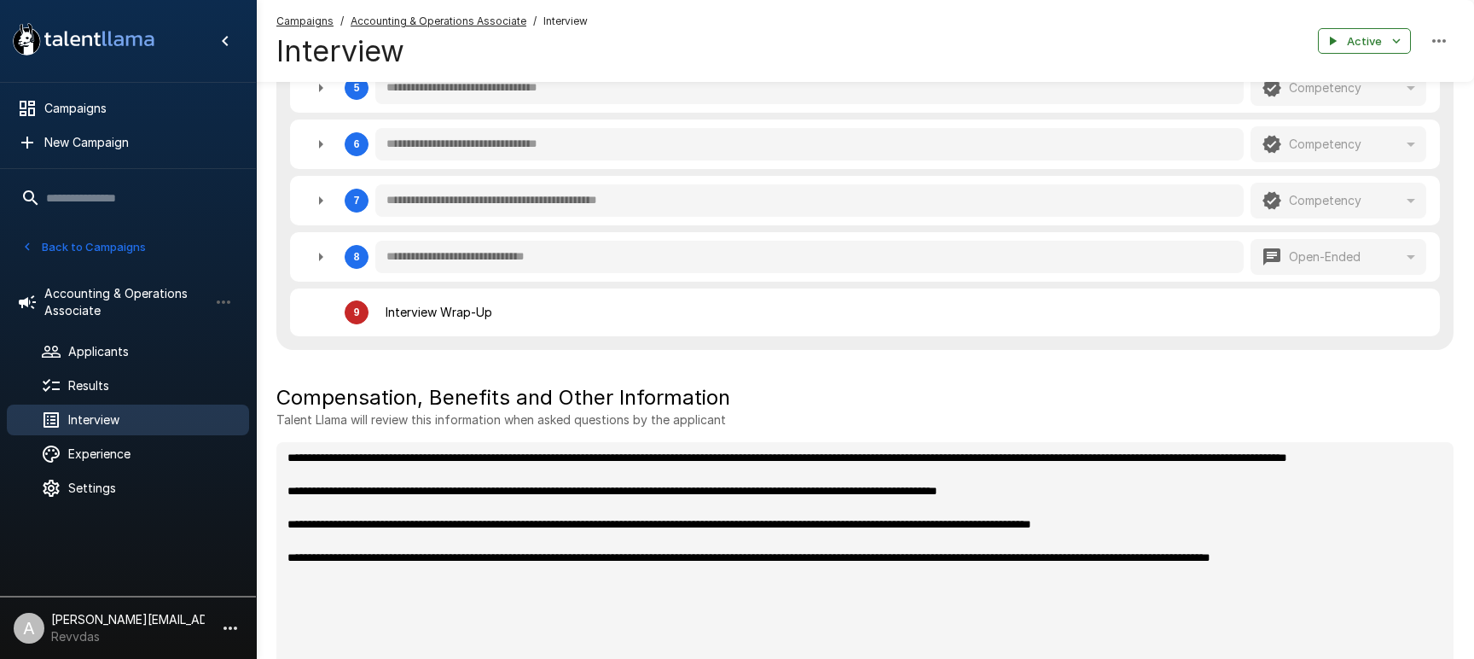
scroll to position [1240, 0]
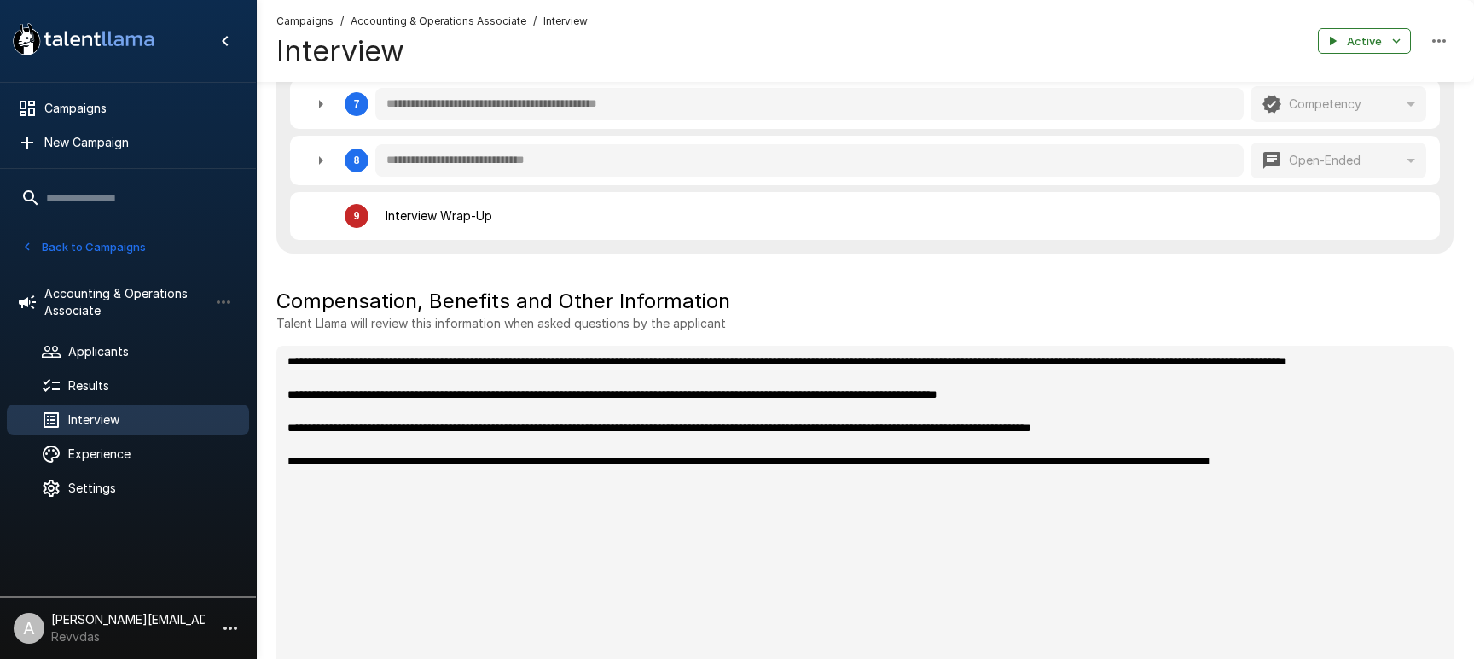
click at [1412, 161] on div "Open-Ended" at bounding box center [1339, 160] width 176 height 36
type textarea "*"
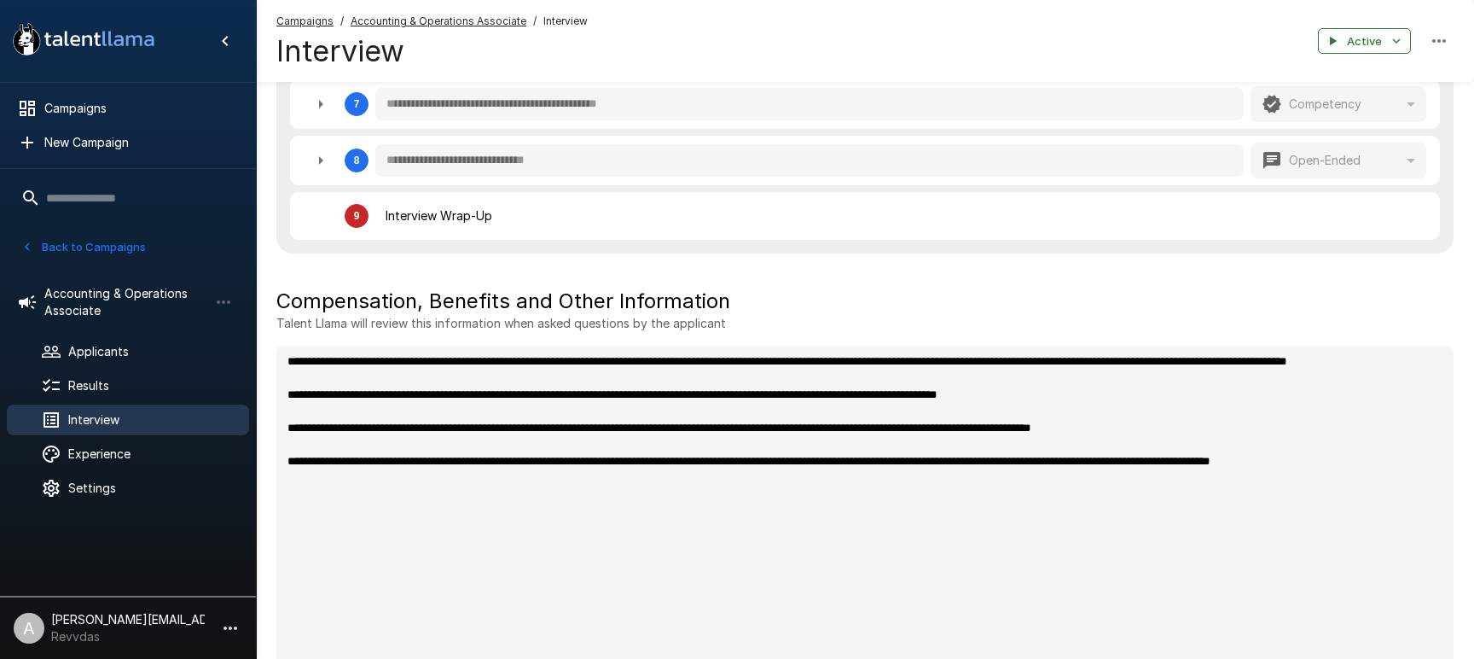
type textarea "*"
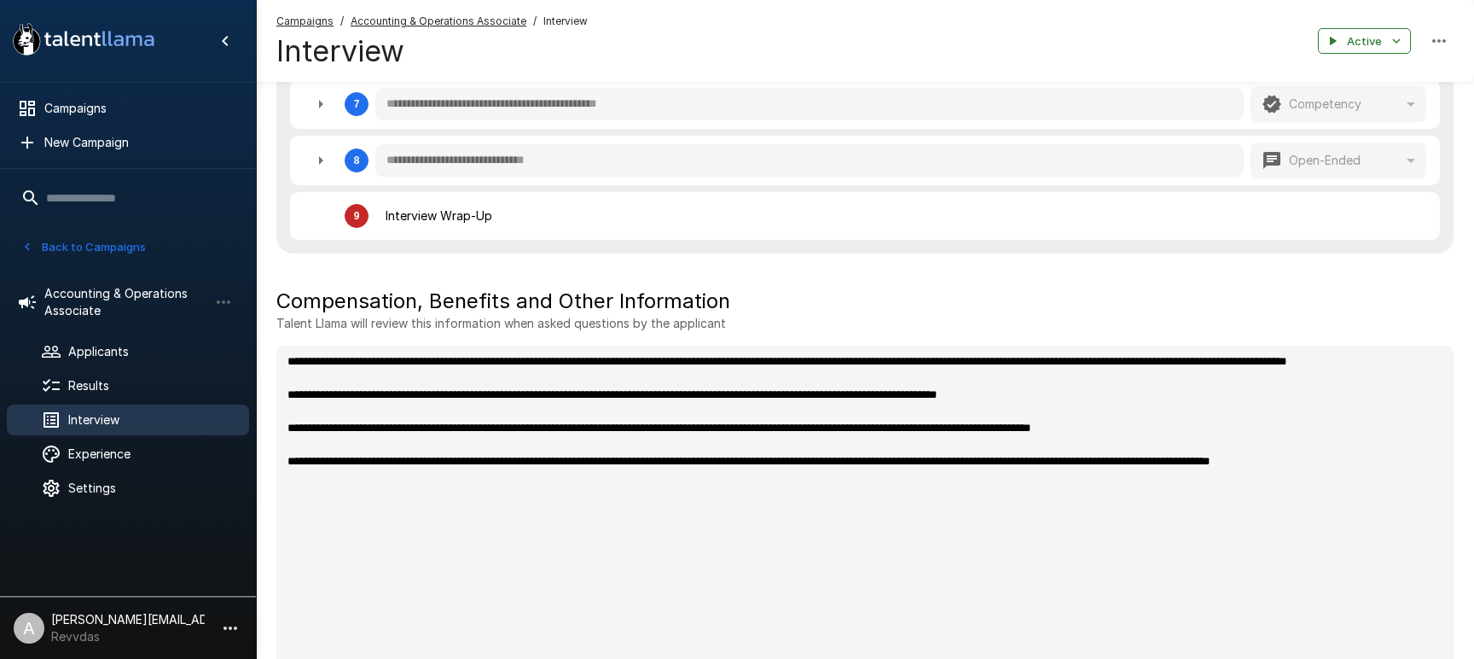
type textarea "*"
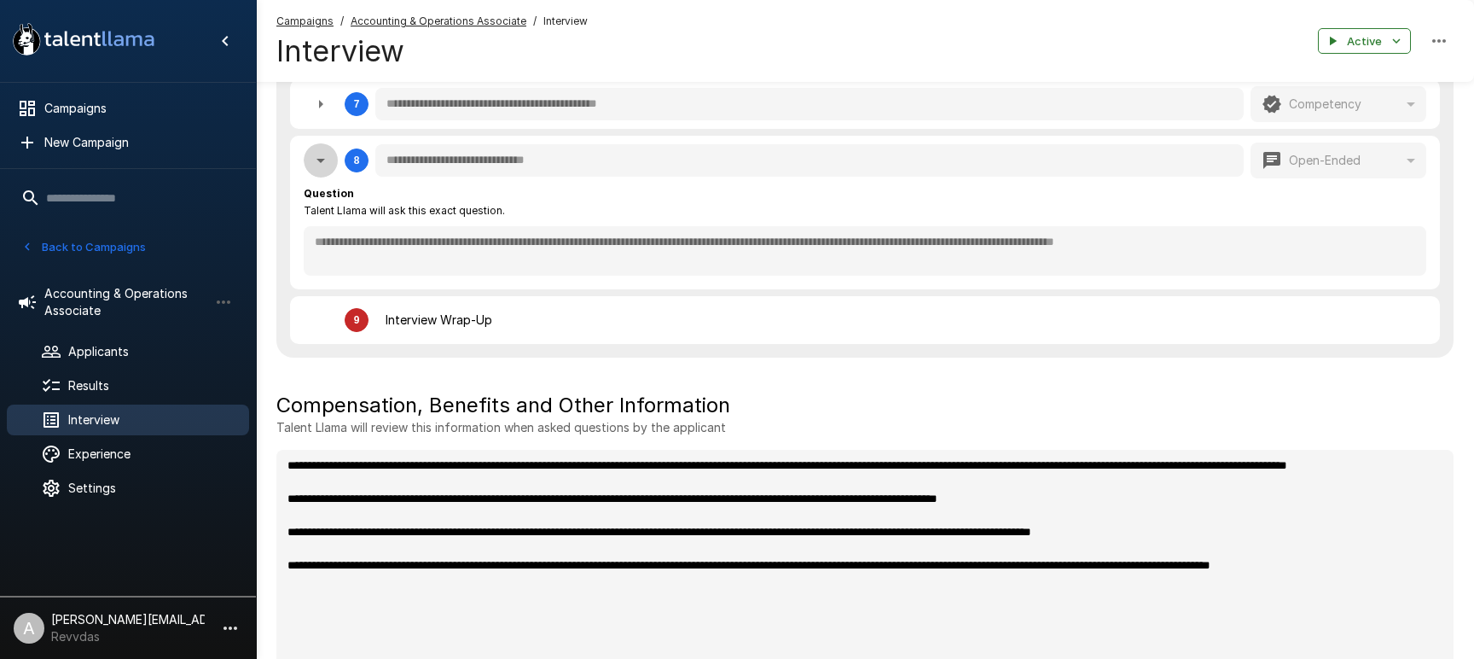
click at [325, 166] on icon "button" at bounding box center [321, 160] width 20 height 20
type textarea "*"
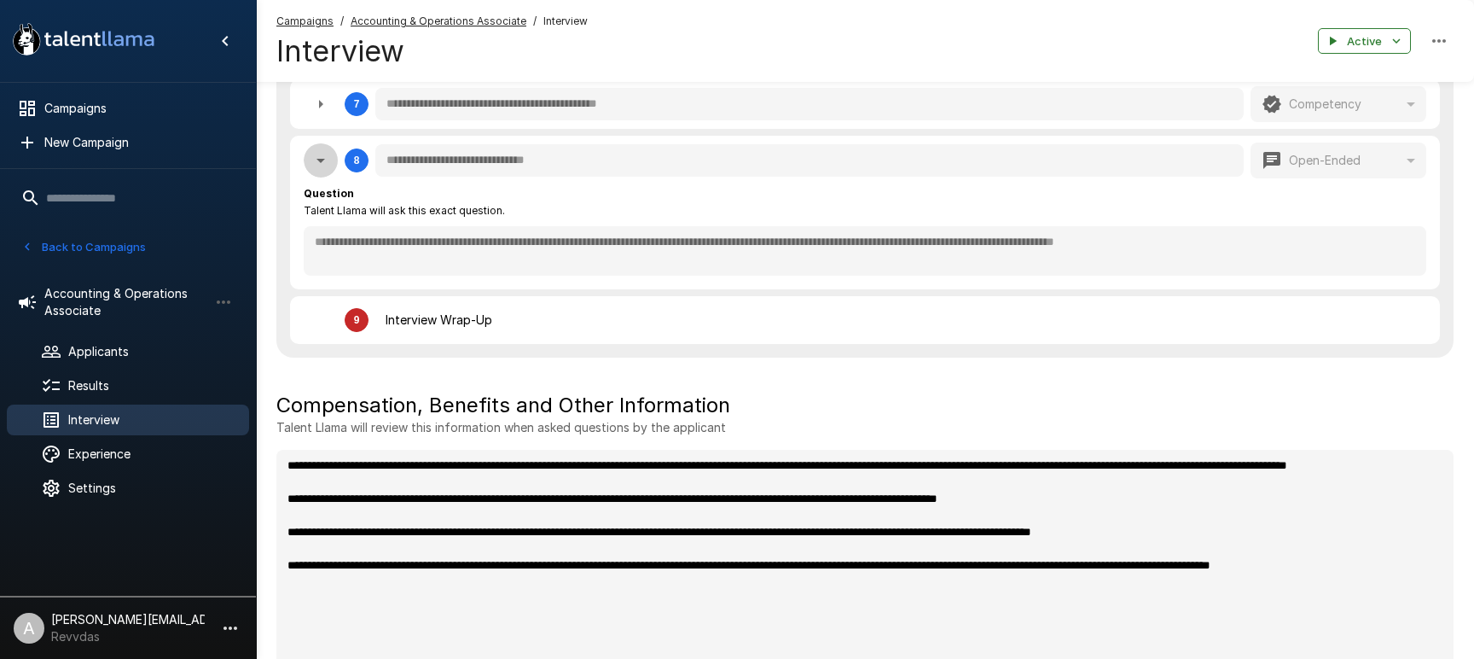
type textarea "*"
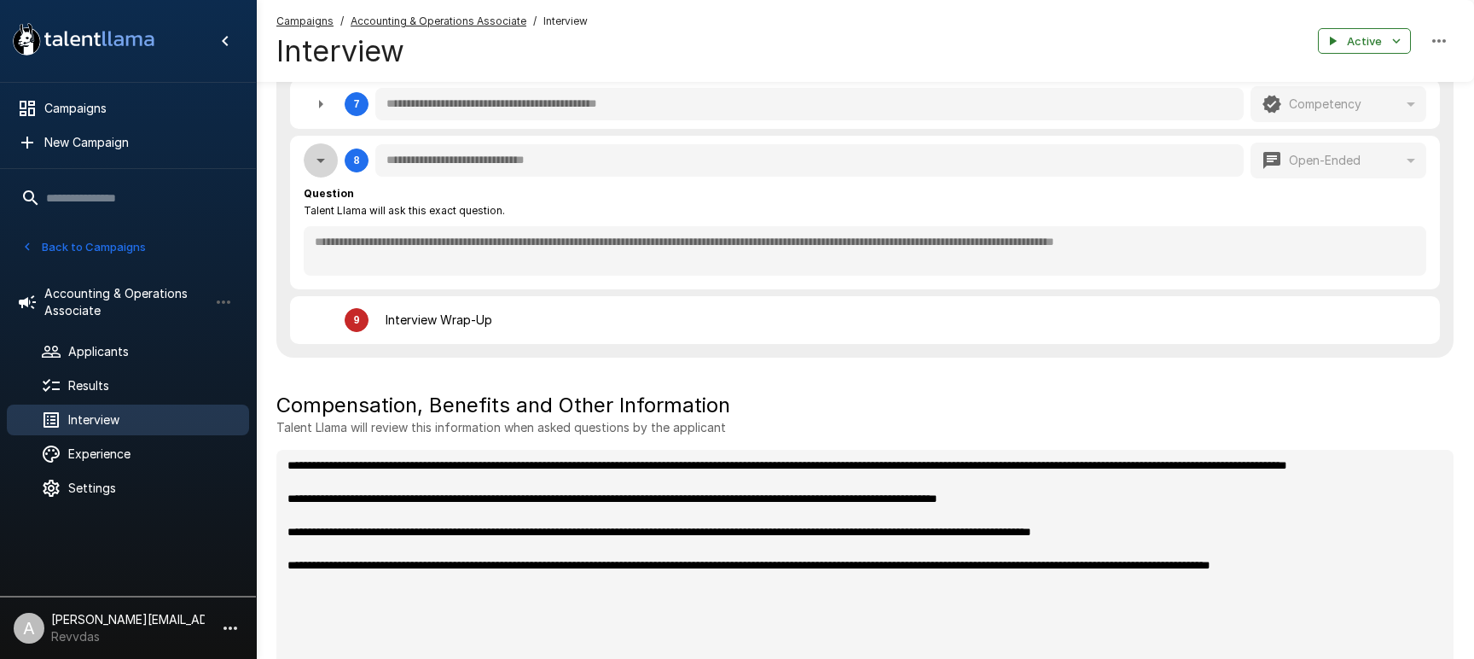
type textarea "*"
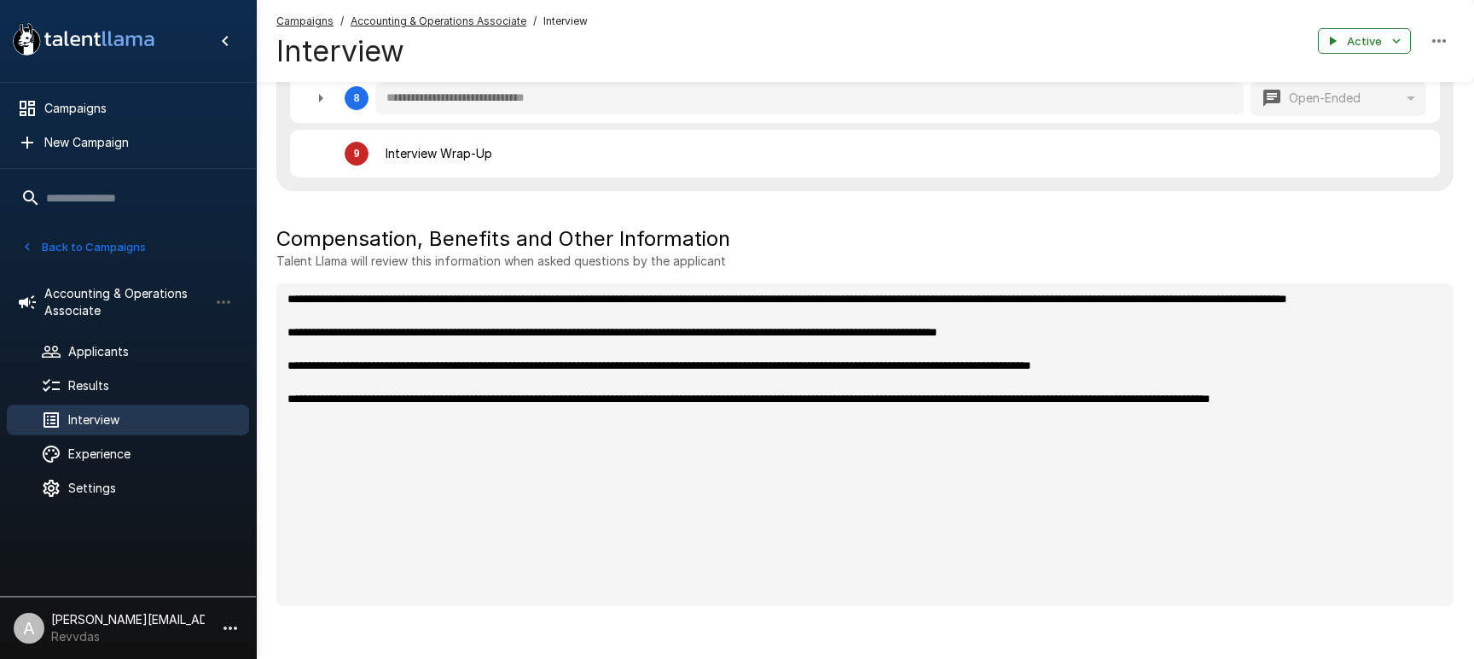
scroll to position [1310, 0]
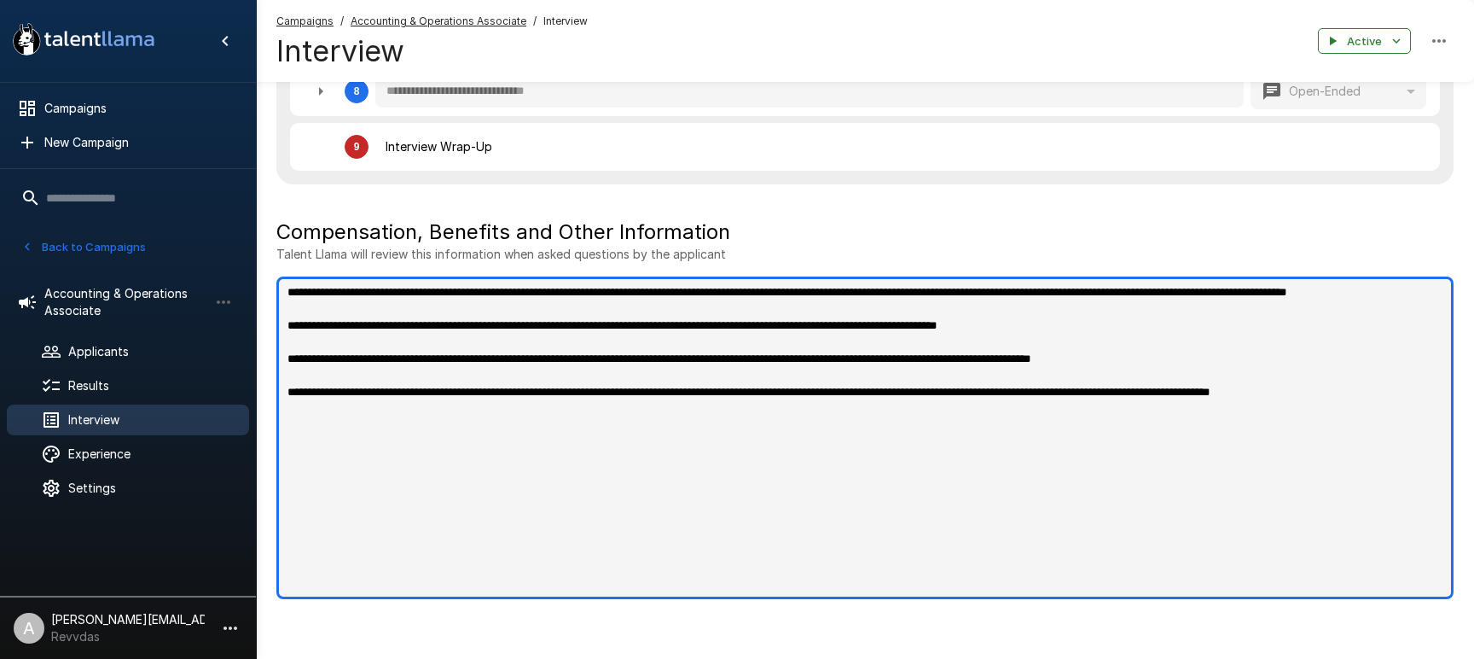
type textarea "*"
drag, startPoint x: 354, startPoint y: 415, endPoint x: 277, endPoint y: 281, distance: 154.4
click at [277, 281] on textarea "**********" at bounding box center [864, 437] width 1177 height 322
drag, startPoint x: 502, startPoint y: 354, endPoint x: 592, endPoint y: 351, distance: 89.6
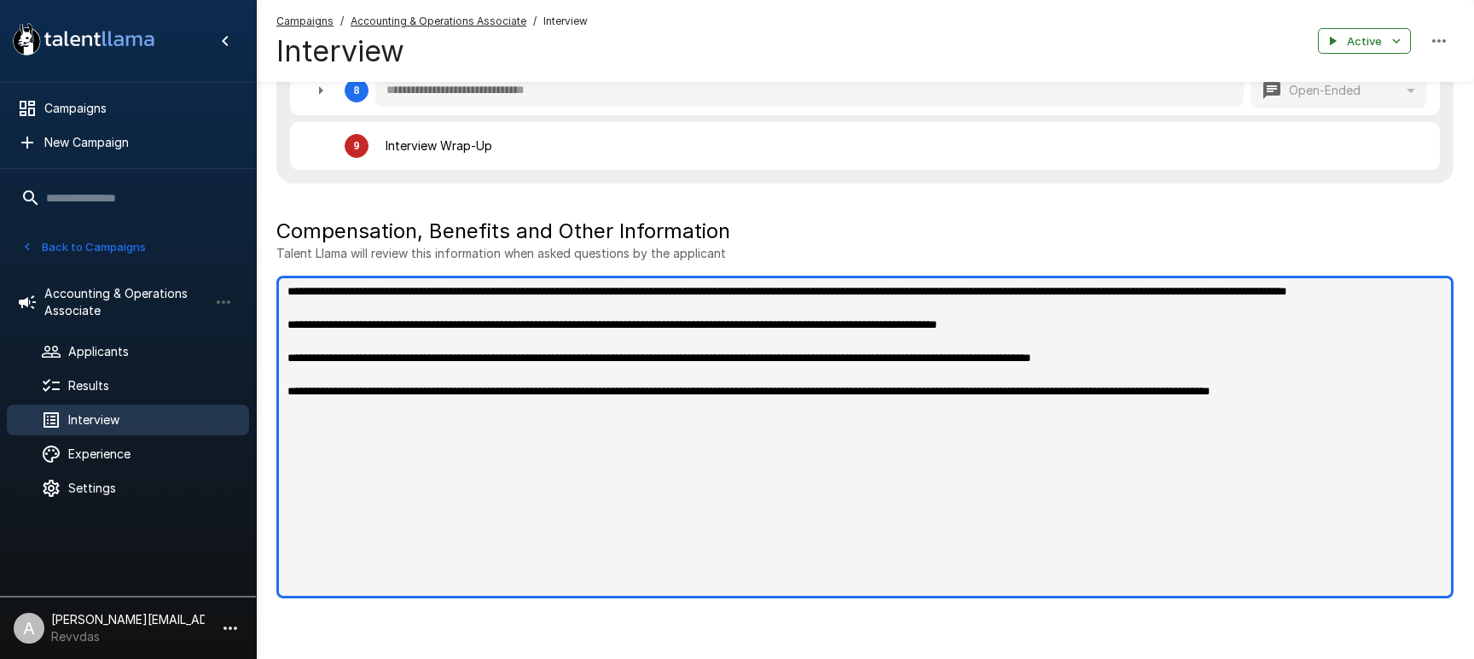
click at [502, 354] on textarea "**********" at bounding box center [864, 437] width 1177 height 322
drag, startPoint x: 874, startPoint y: 339, endPoint x: 1051, endPoint y: 340, distance: 176.6
click at [1051, 340] on textarea "**********" at bounding box center [864, 437] width 1177 height 322
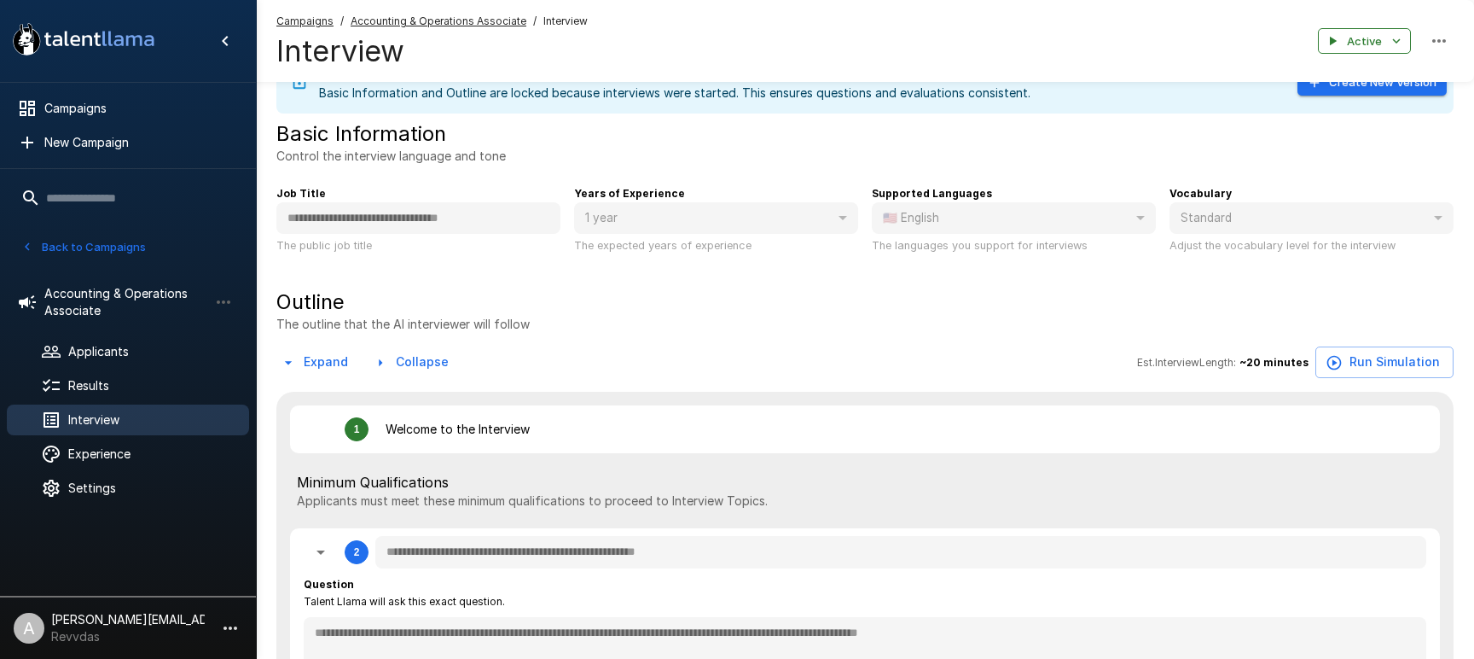
scroll to position [0, 0]
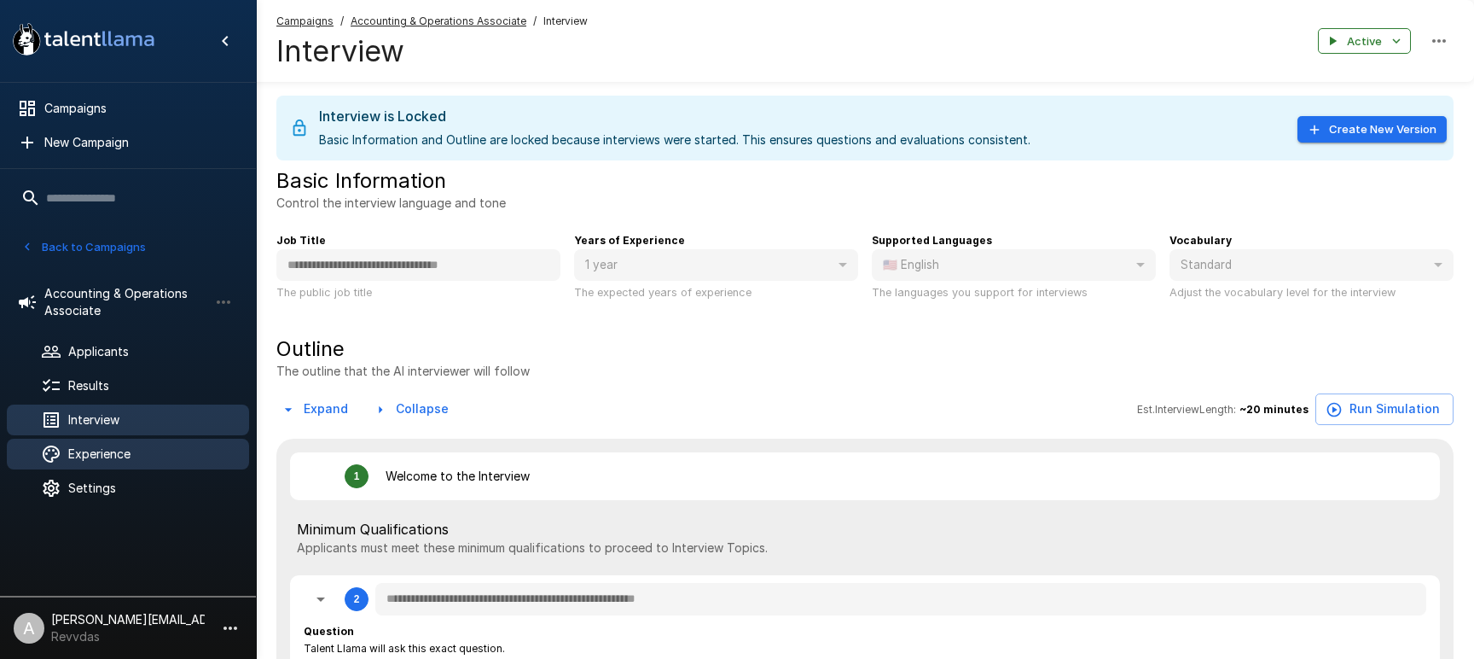
click at [135, 452] on span "Experience" at bounding box center [151, 453] width 167 height 17
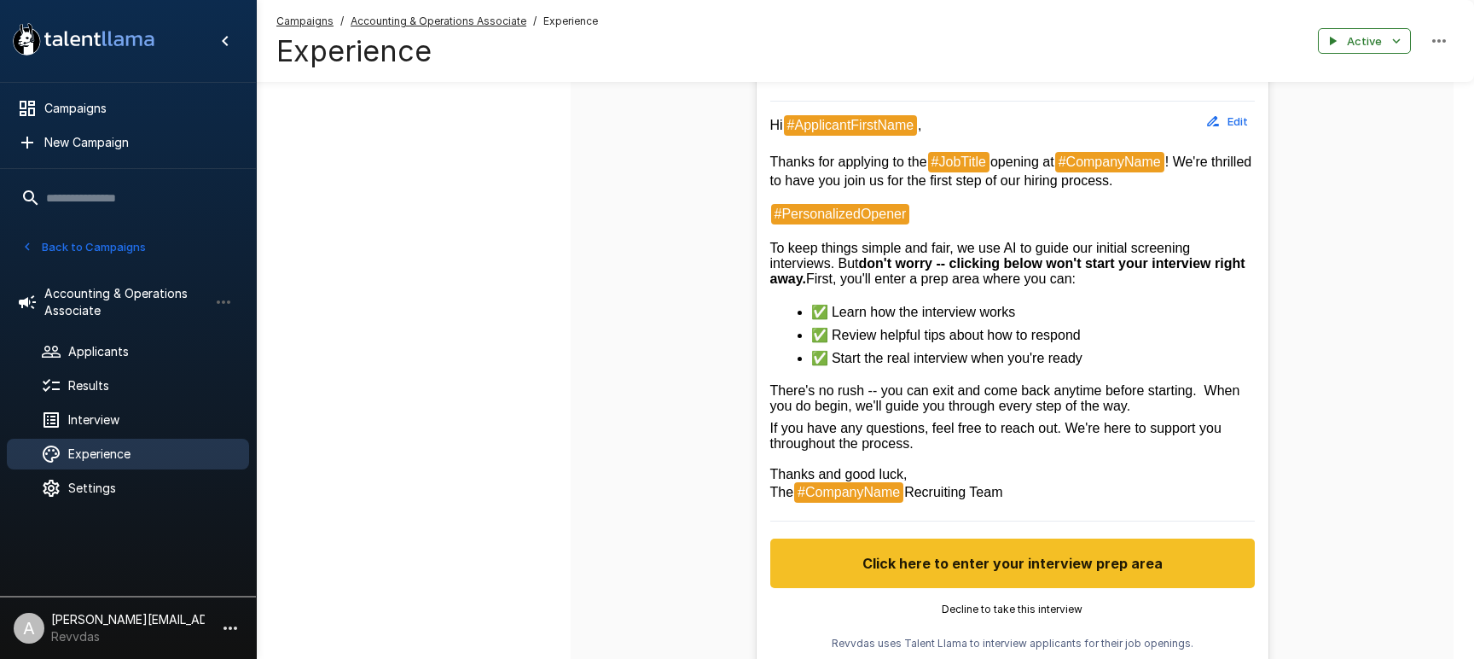
scroll to position [492, 0]
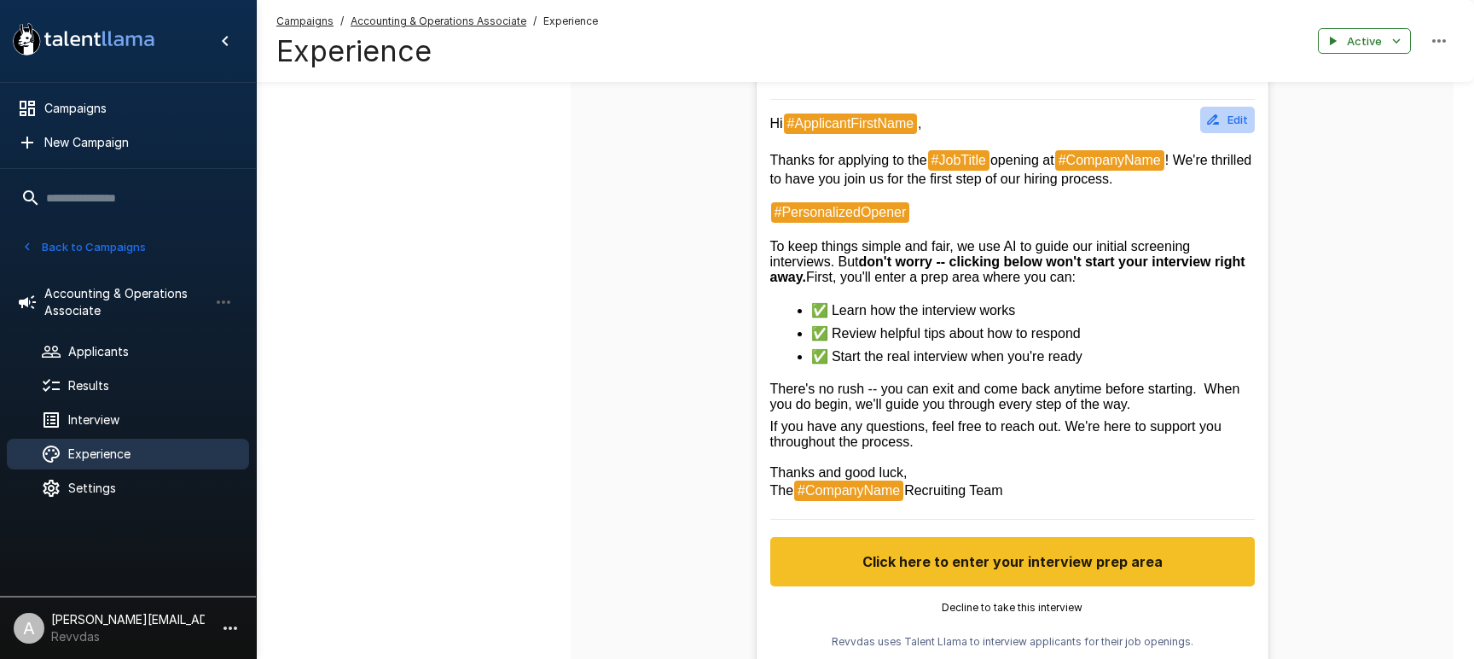
click at [1217, 108] on button "Edit" at bounding box center [1227, 120] width 55 height 26
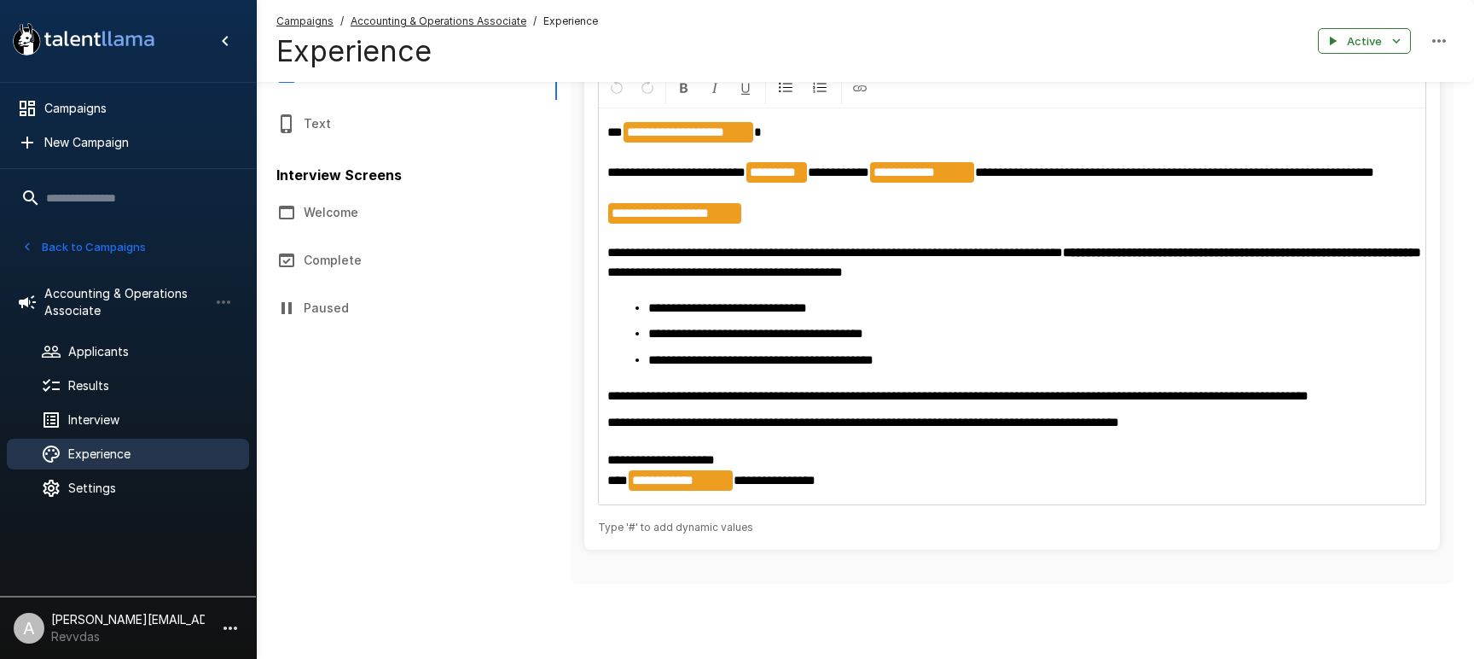
scroll to position [168, 0]
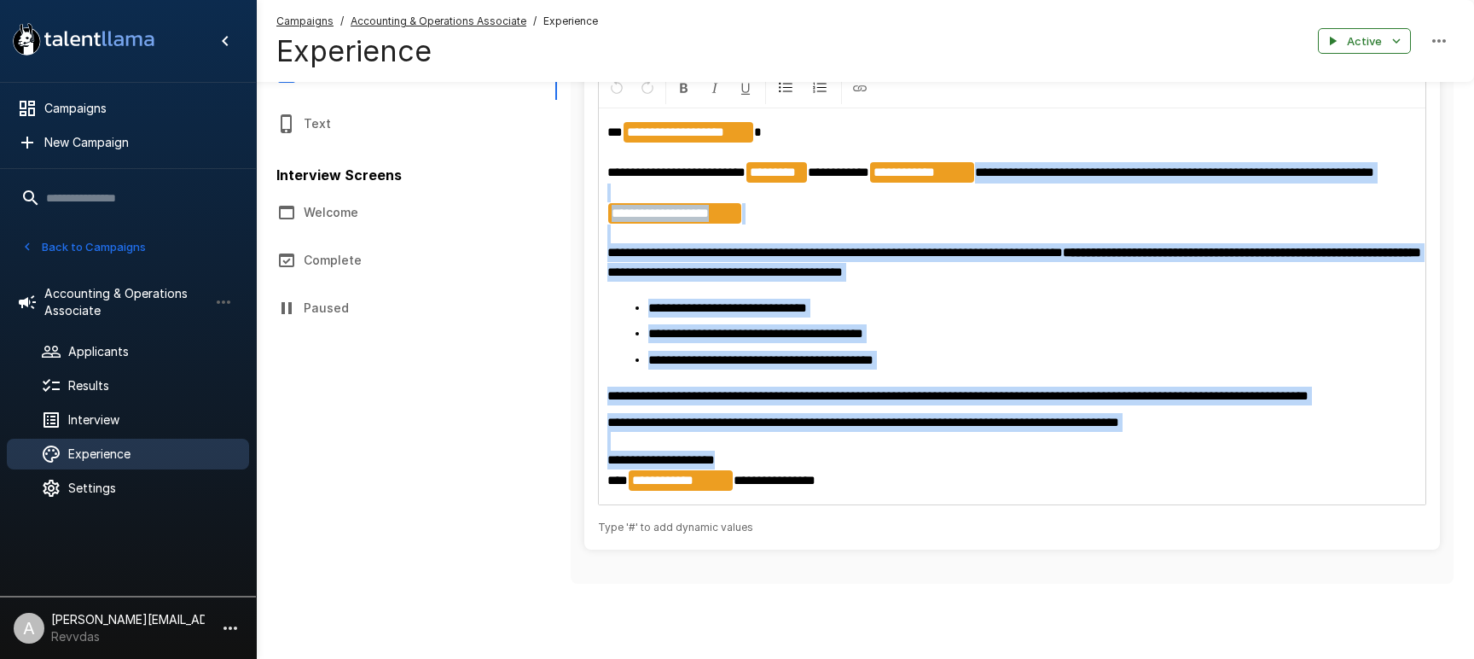
drag, startPoint x: 878, startPoint y: 447, endPoint x: 663, endPoint y: 171, distance: 349.5
click at [660, 171] on div "**********" at bounding box center [1012, 306] width 827 height 395
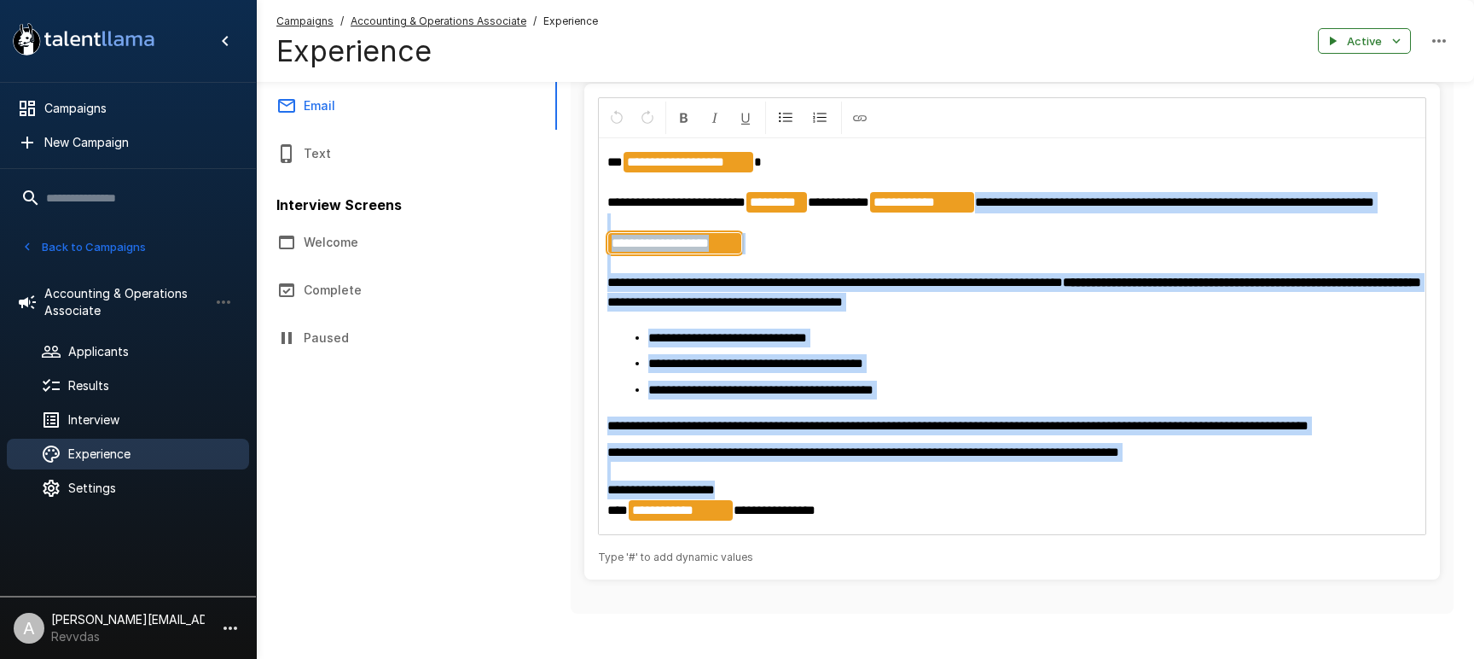
scroll to position [36, 0]
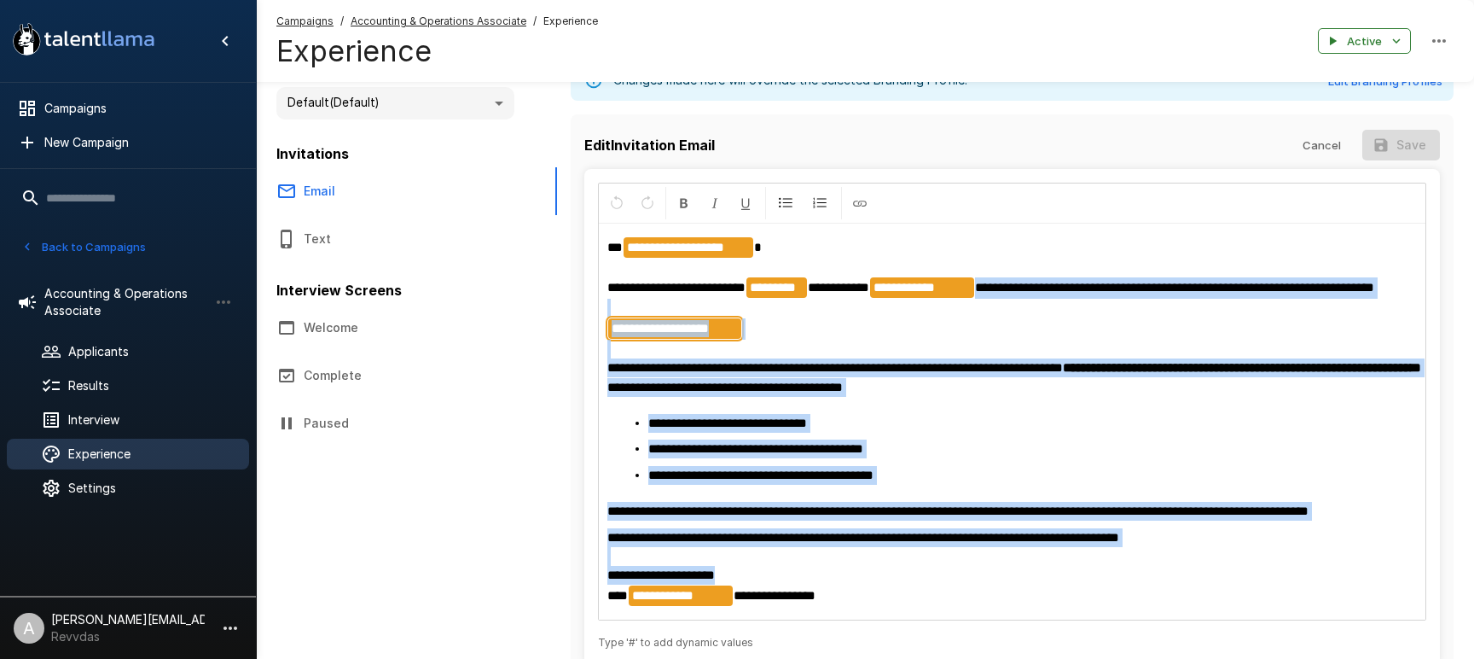
click at [1333, 148] on button "Cancel" at bounding box center [1321, 146] width 55 height 32
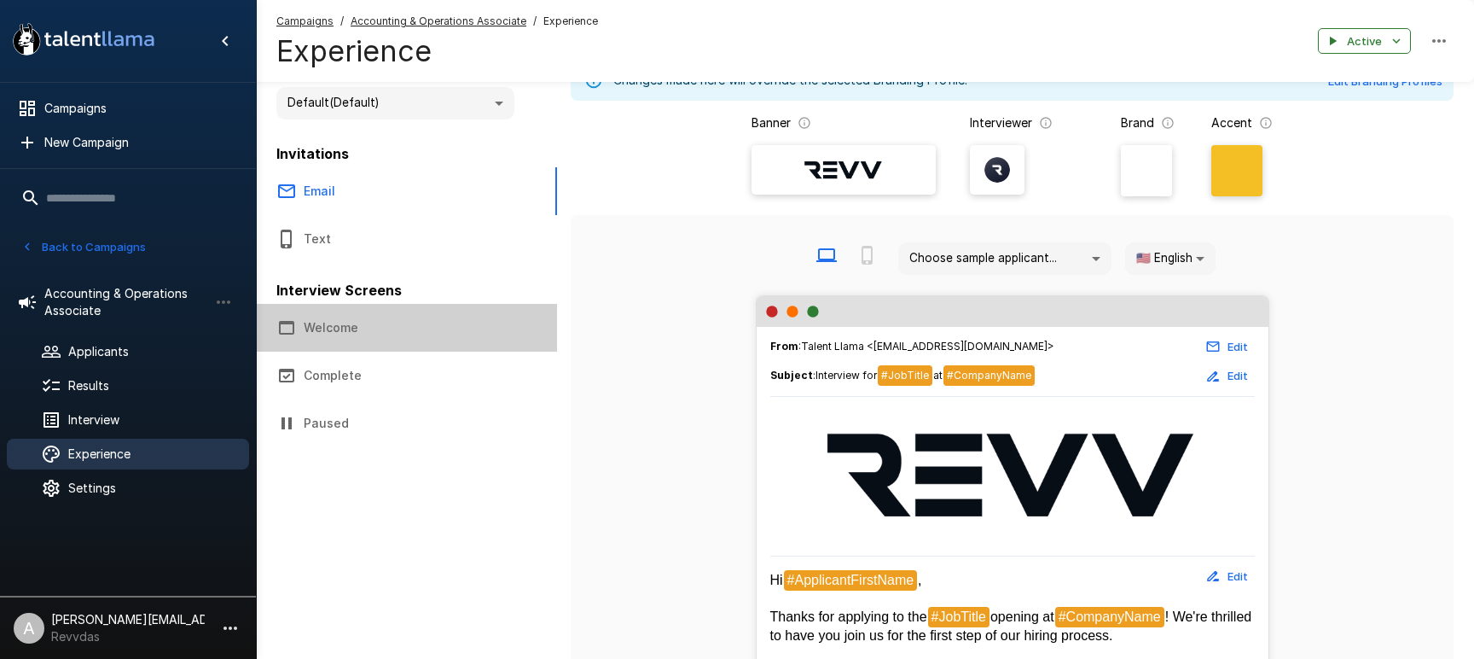
click at [331, 328] on button "Welcome" at bounding box center [406, 328] width 301 height 48
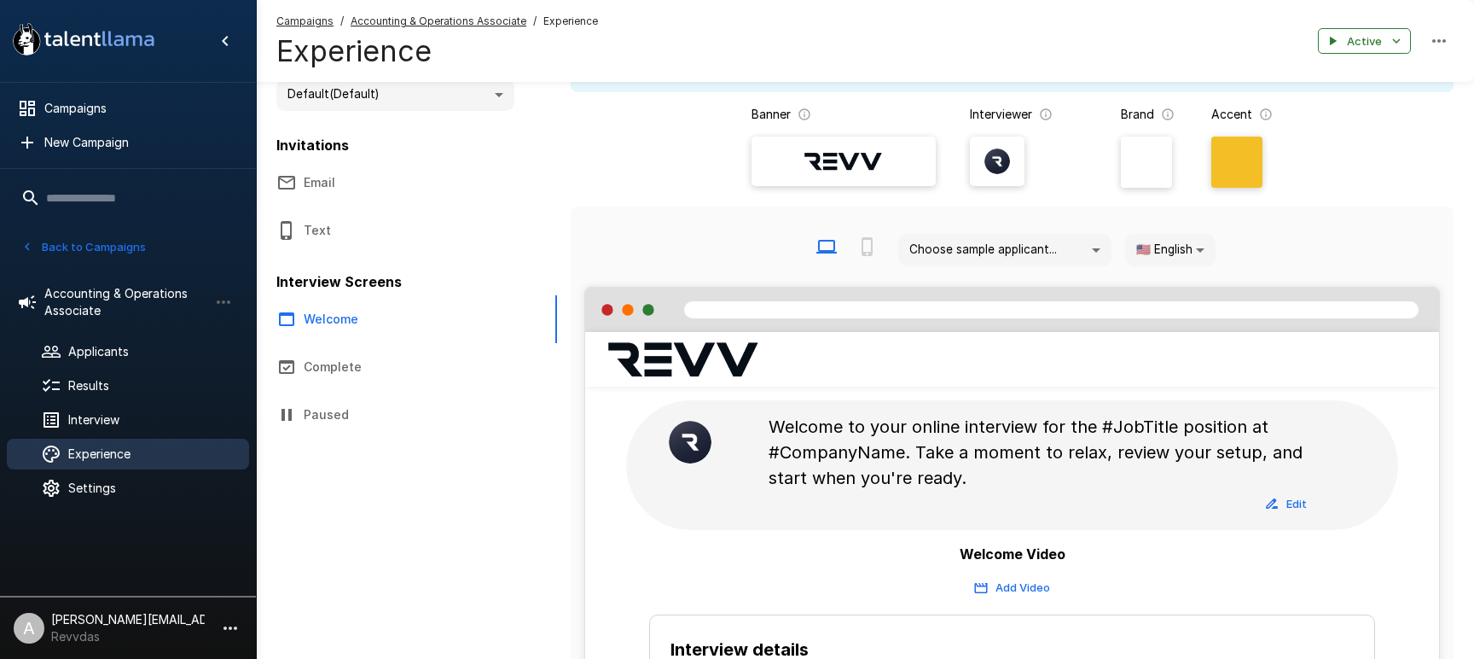
scroll to position [12, 0]
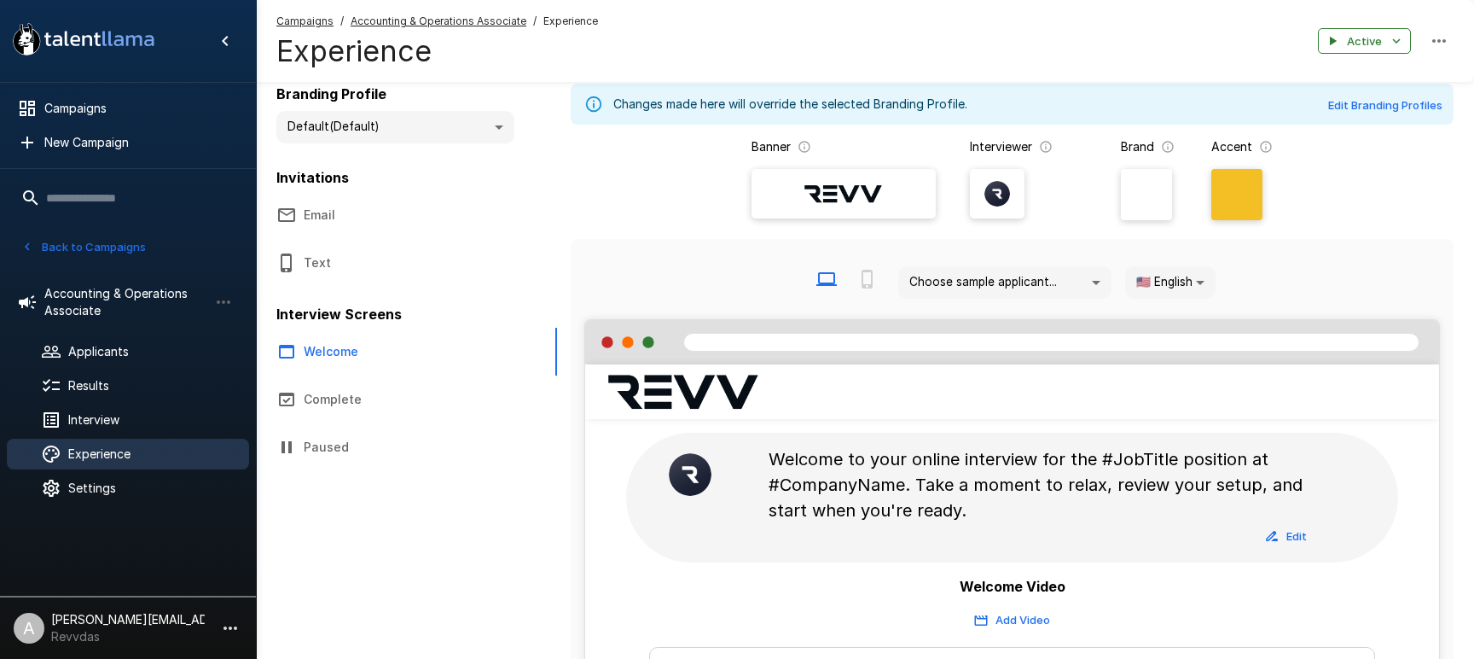
click at [213, 642] on li "A adam+prodtest1@talentllama.com Revvdas" at bounding box center [128, 624] width 256 height 55
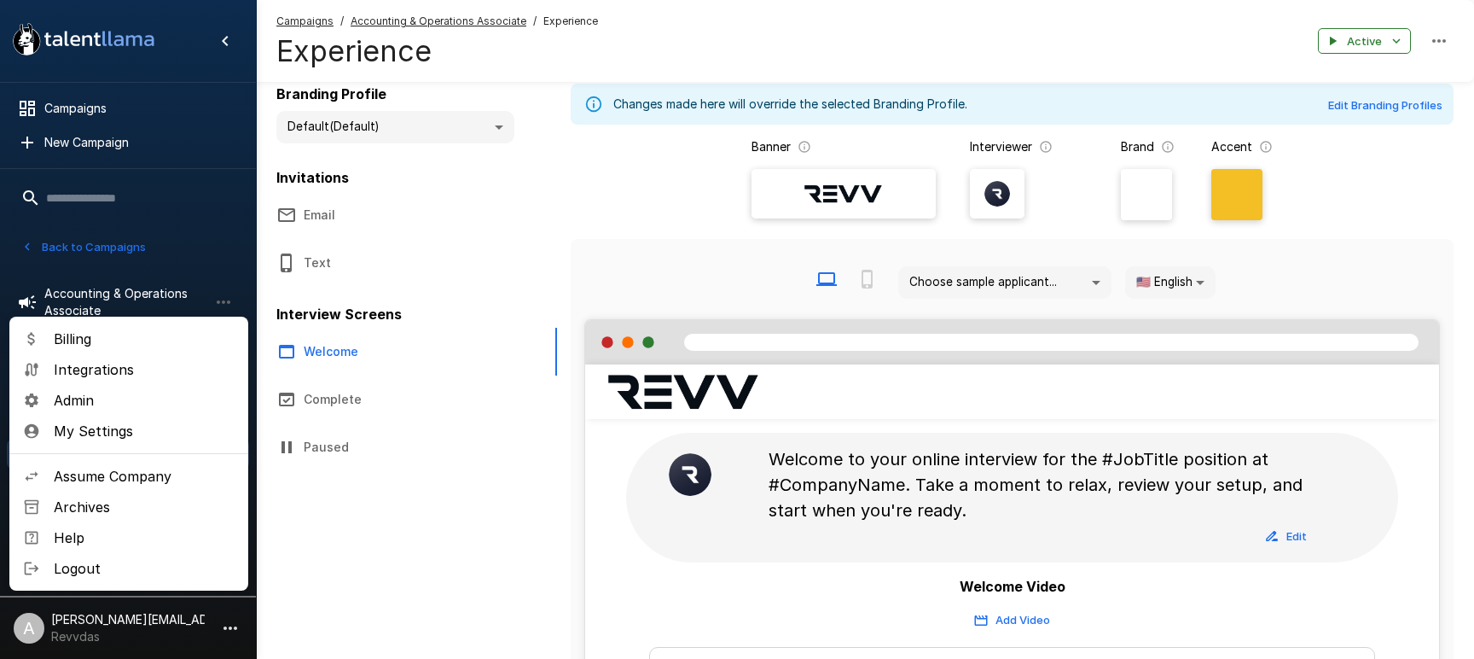
click at [104, 473] on span "Assume Company" at bounding box center [144, 476] width 181 height 20
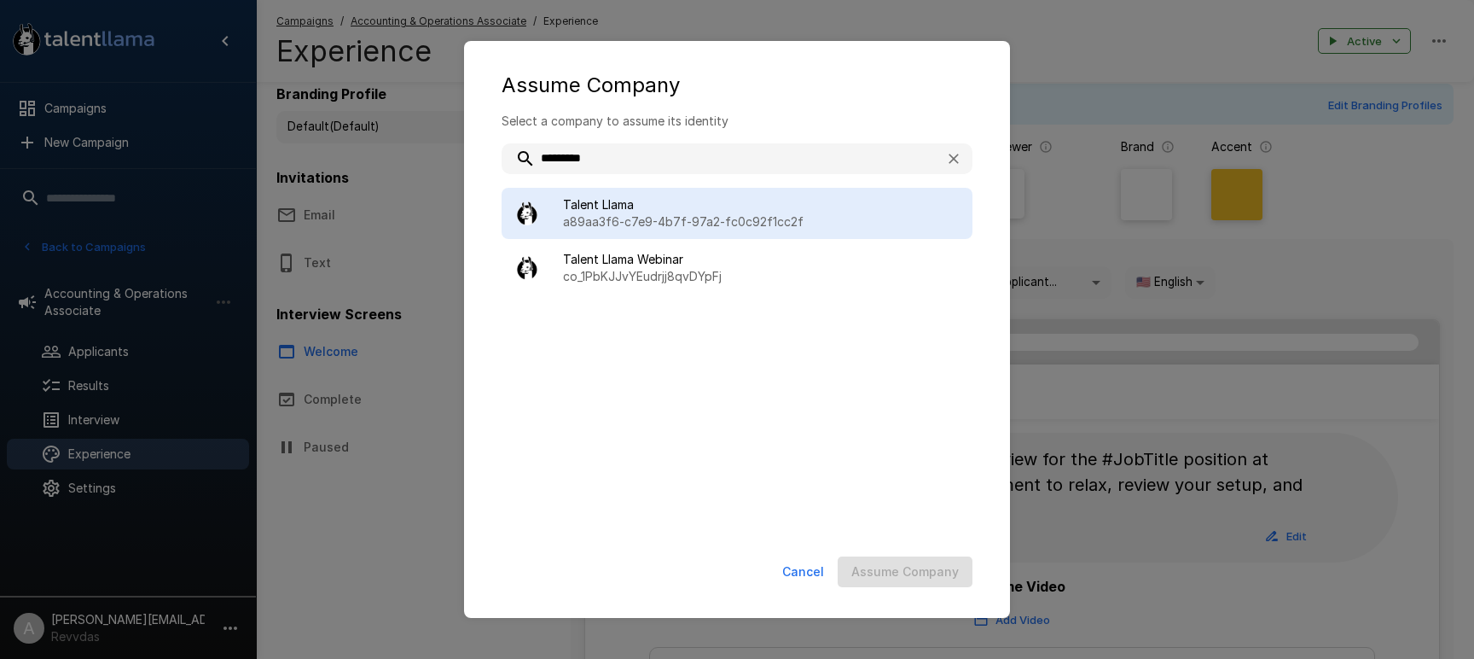
type input "*********"
click at [746, 224] on p "a89aa3f6-c7e9-4b7f-97a2-fc0c92f1cc2f" at bounding box center [761, 221] width 396 height 17
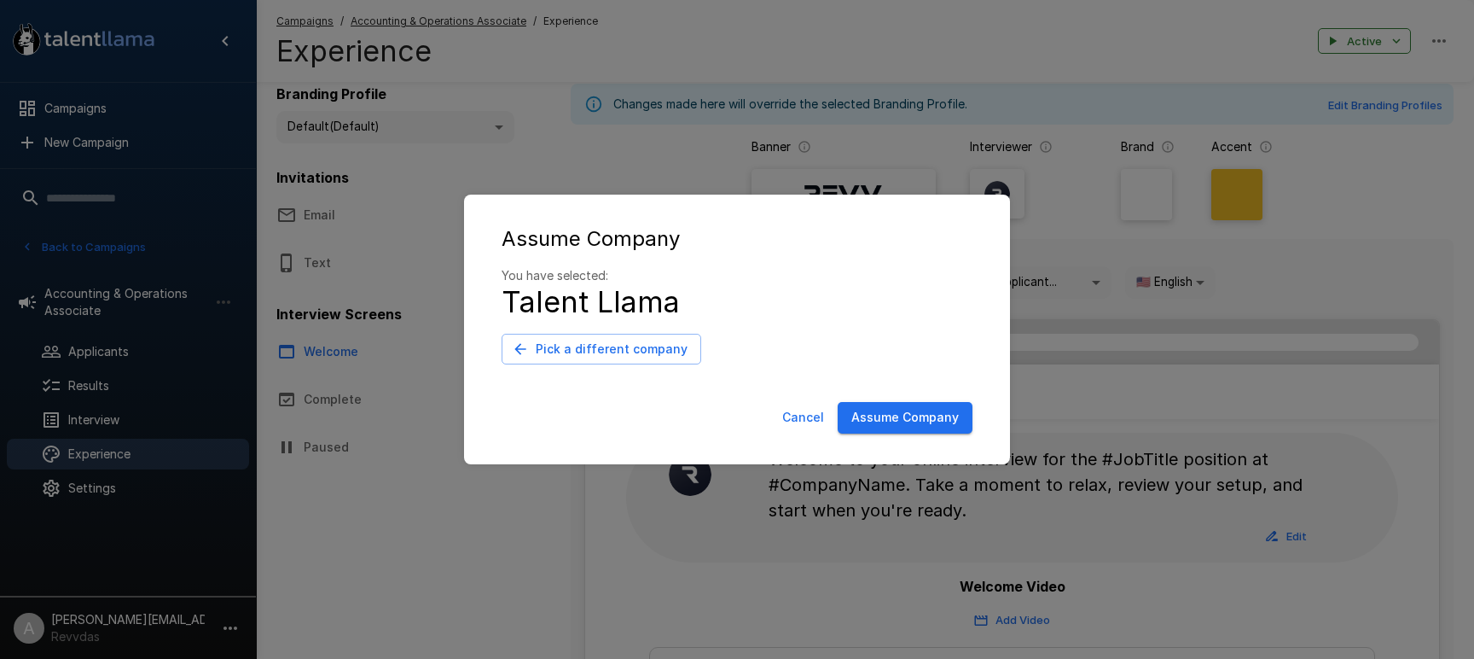
click at [928, 414] on button "Assume Company" at bounding box center [905, 418] width 135 height 32
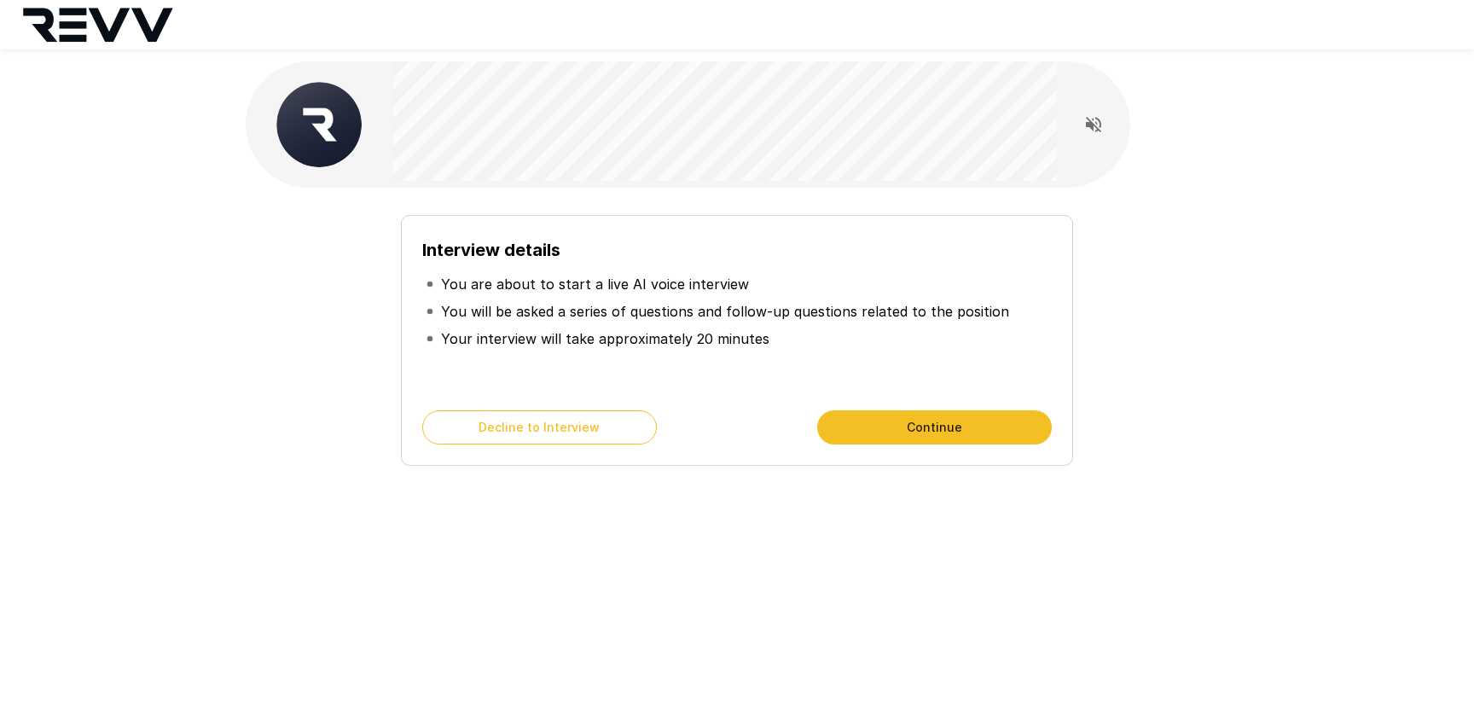
click at [992, 431] on button "Continue" at bounding box center [934, 427] width 235 height 34
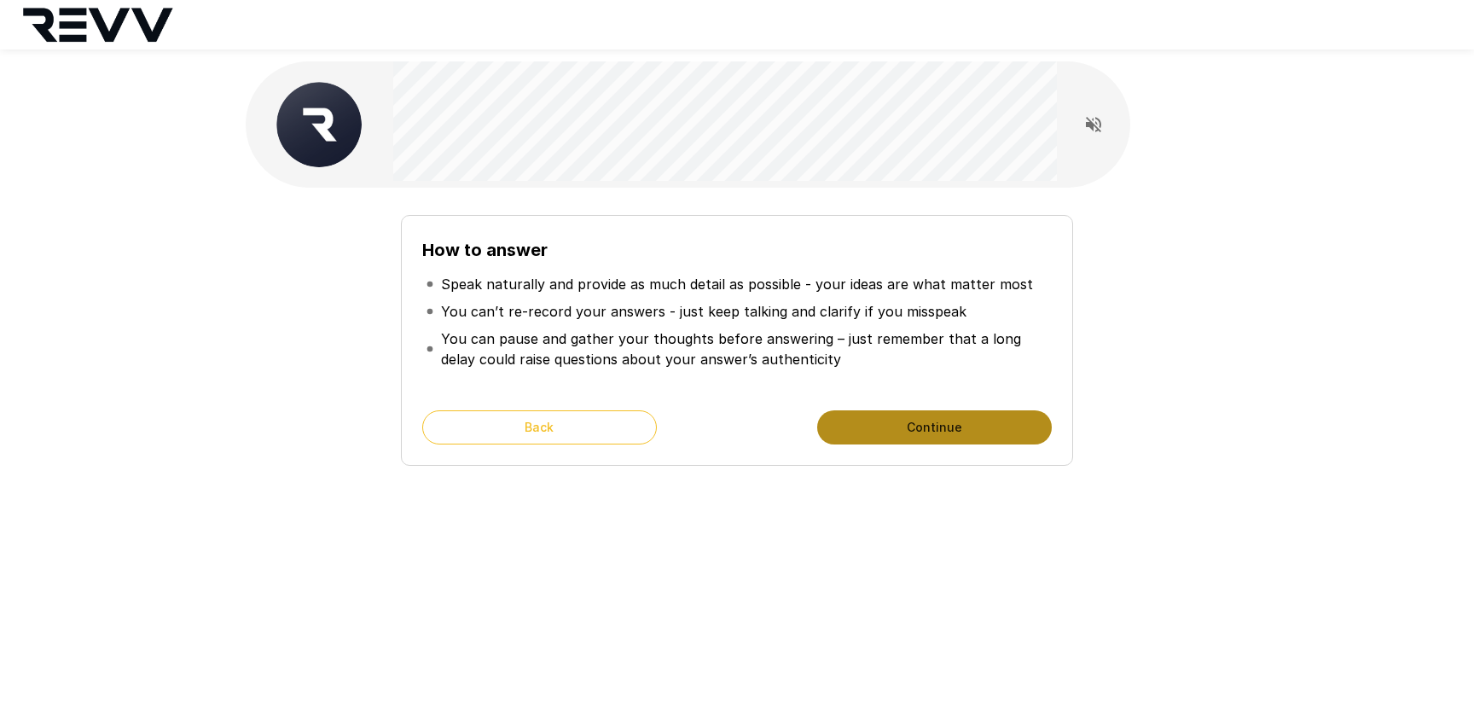
click at [992, 431] on button "Continue" at bounding box center [934, 427] width 235 height 34
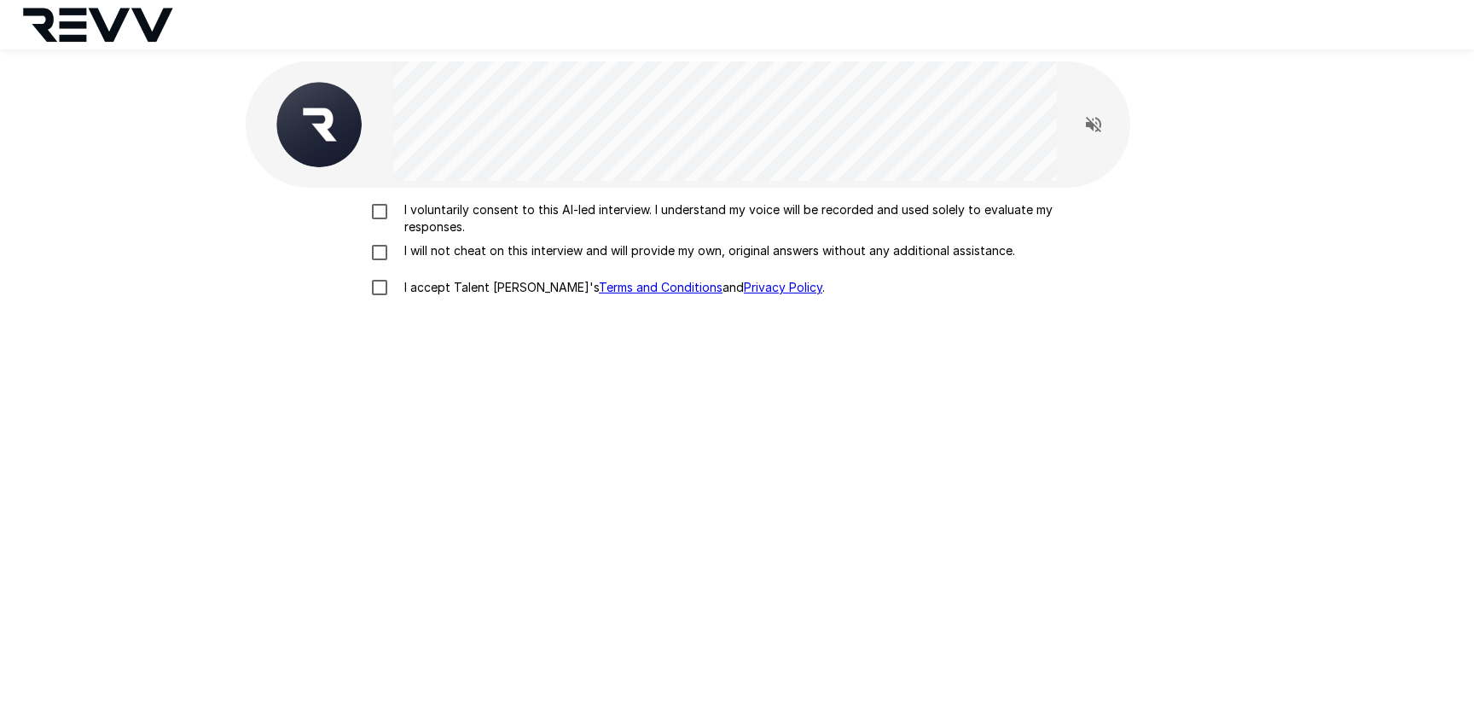
drag, startPoint x: 424, startPoint y: 225, endPoint x: 445, endPoint y: 249, distance: 32.0
click at [425, 226] on p "I voluntarily consent to this AI-led interview. I understand my voice will be r…" at bounding box center [755, 218] width 715 height 34
click at [445, 250] on p "I will not cheat on this interview and will provide my own, original answers wi…" at bounding box center [707, 250] width 618 height 17
click at [450, 297] on label "I accept Talent Llama's Terms and Conditions and Privacy Policy ." at bounding box center [737, 288] width 751 height 36
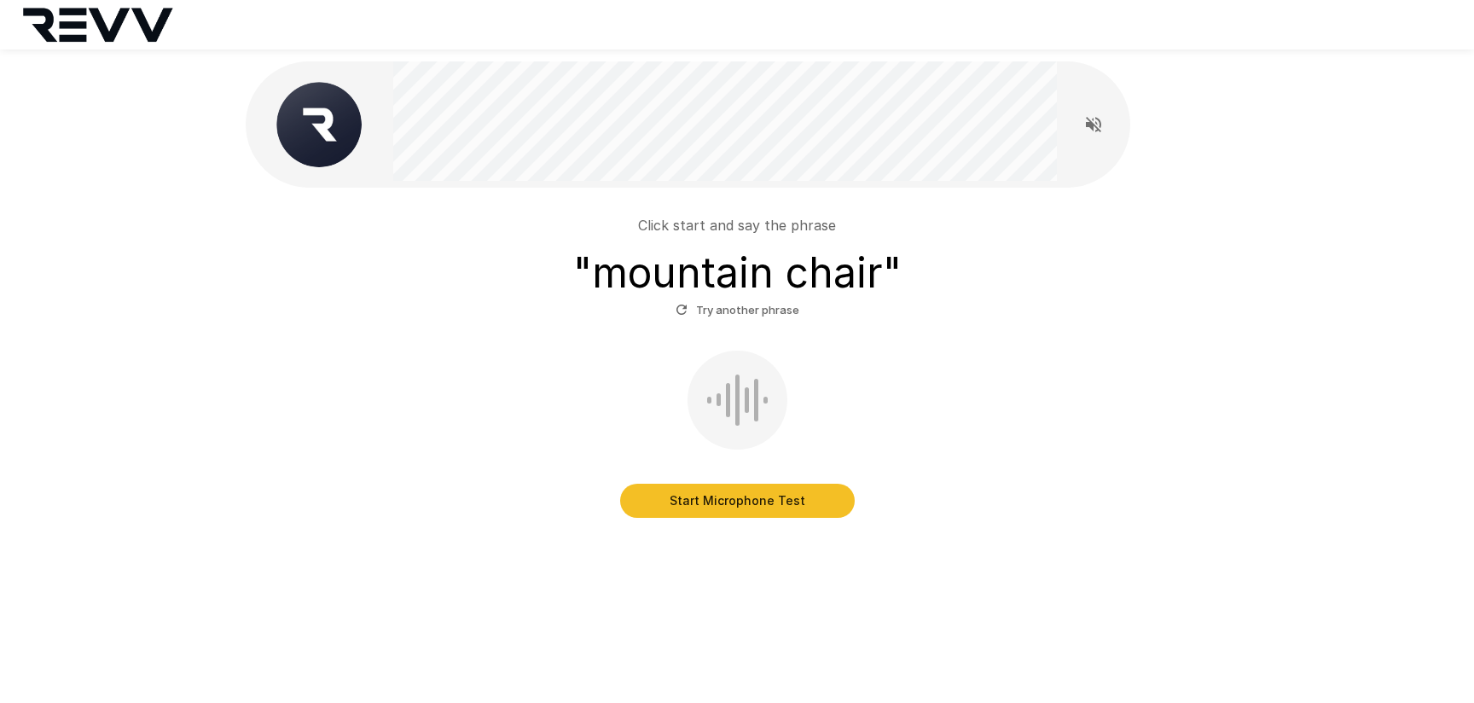
click at [732, 517] on div "Click start and say the phrase " mountain chair " Try another phrase Start Micr…" at bounding box center [737, 356] width 983 height 337
click at [732, 510] on button "Start Microphone Test" at bounding box center [737, 501] width 235 height 34
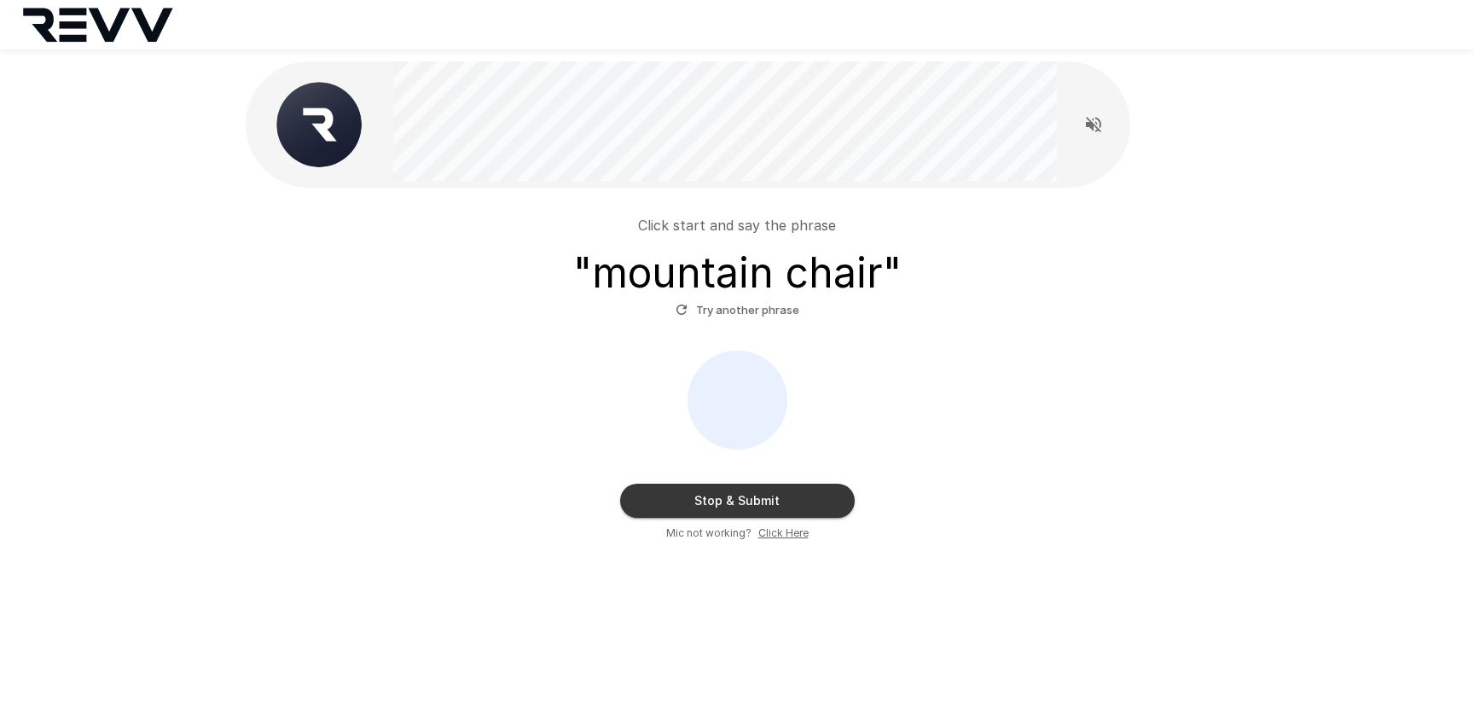
click at [737, 510] on button "Stop & Submit" at bounding box center [737, 501] width 235 height 34
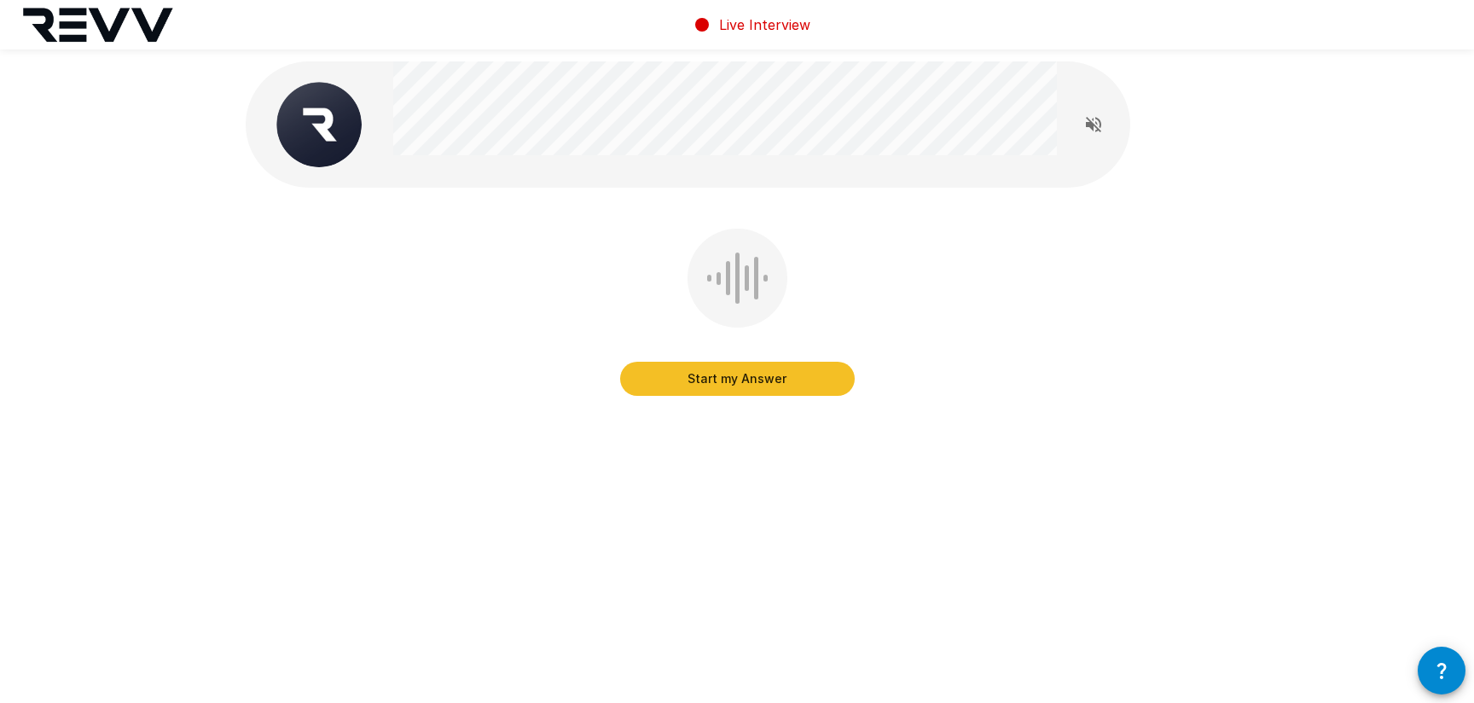
click at [731, 381] on button "Start my Answer" at bounding box center [737, 379] width 235 height 34
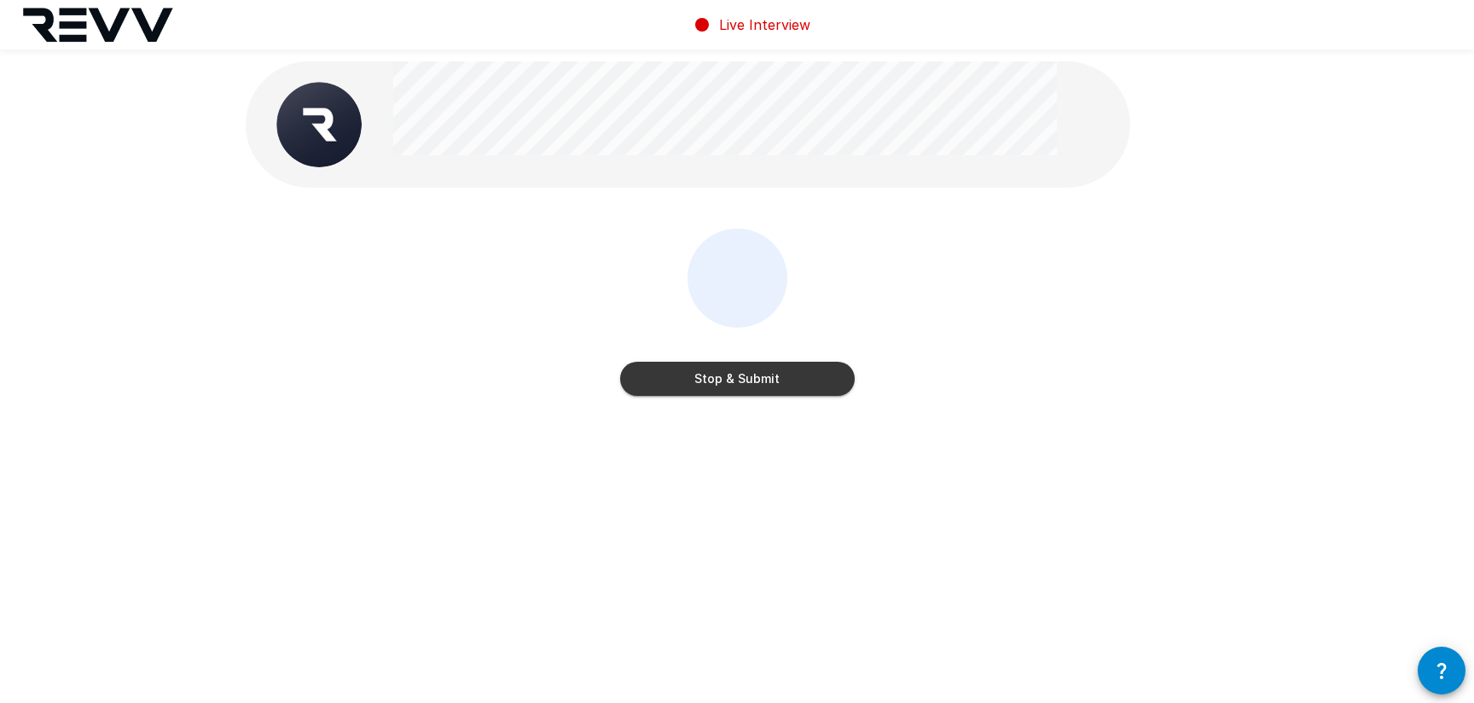
click at [735, 381] on button "Stop & Submit" at bounding box center [737, 379] width 235 height 34
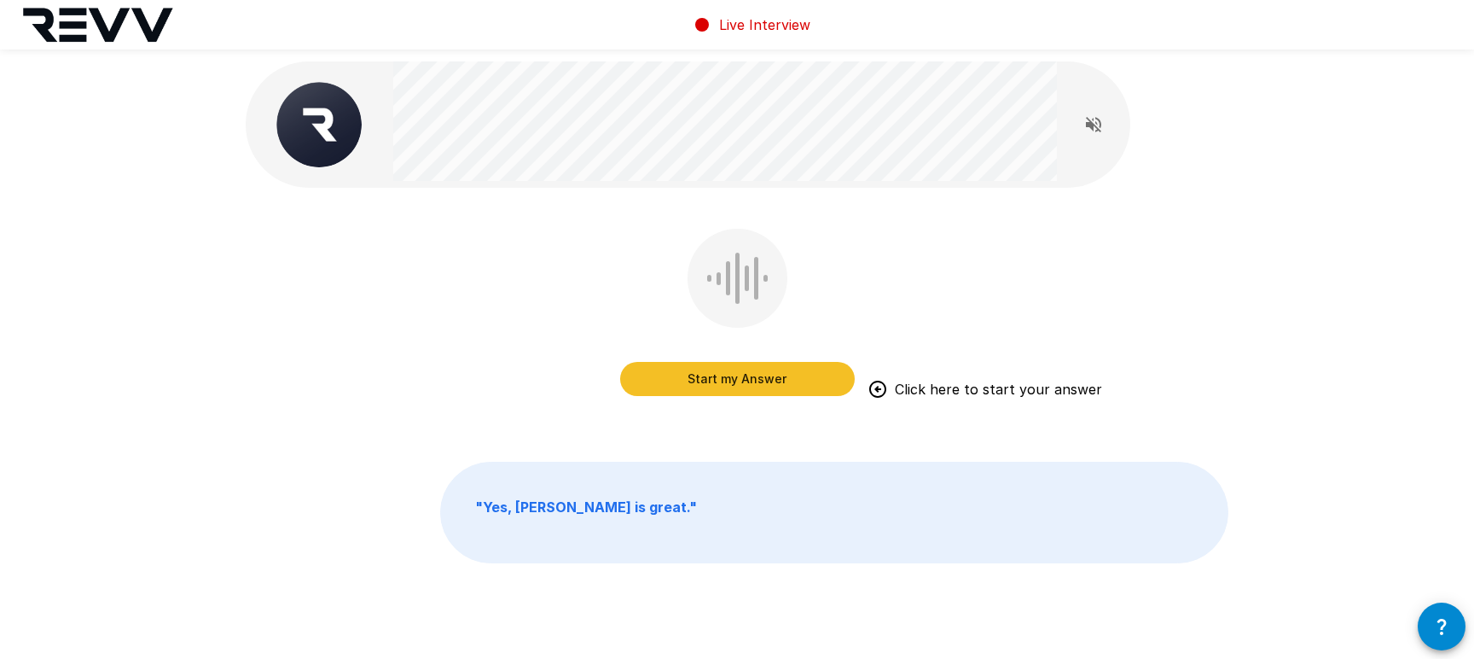
click at [736, 388] on button "Start my Answer" at bounding box center [737, 379] width 235 height 34
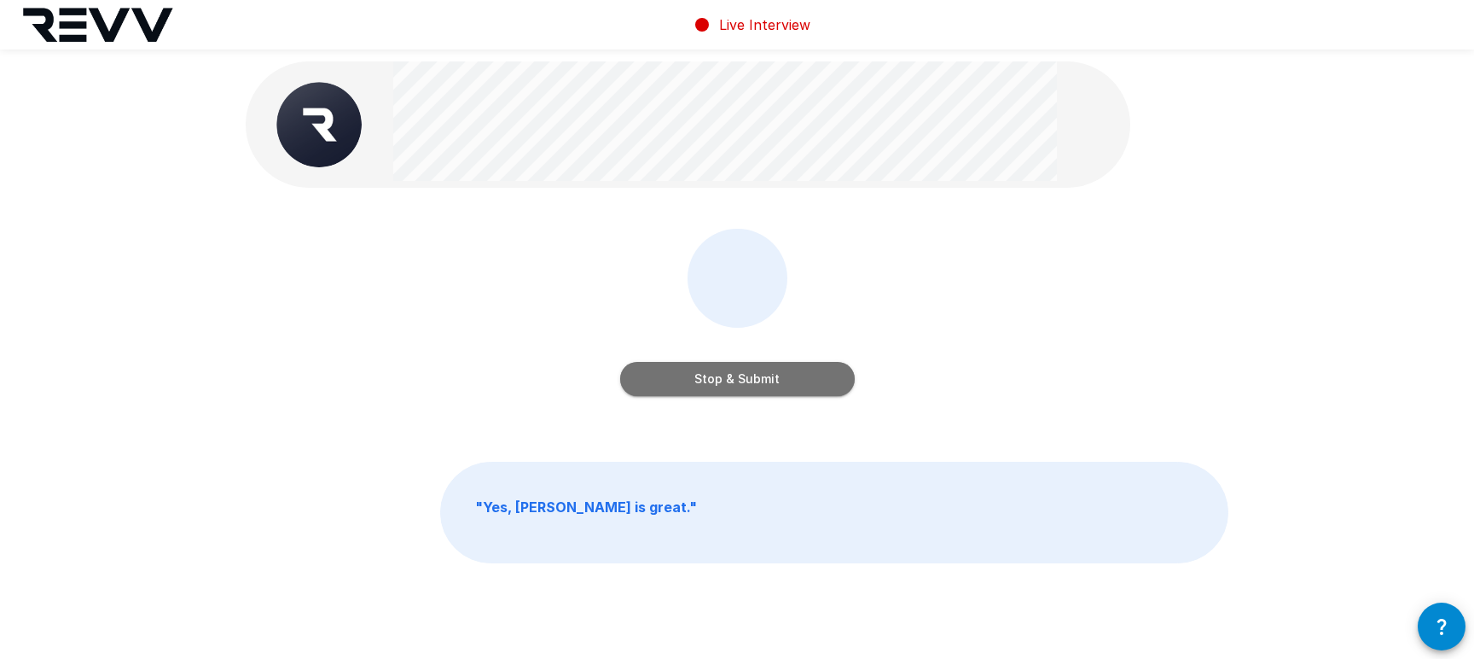
click at [787, 390] on button "Stop & Submit" at bounding box center [737, 379] width 235 height 34
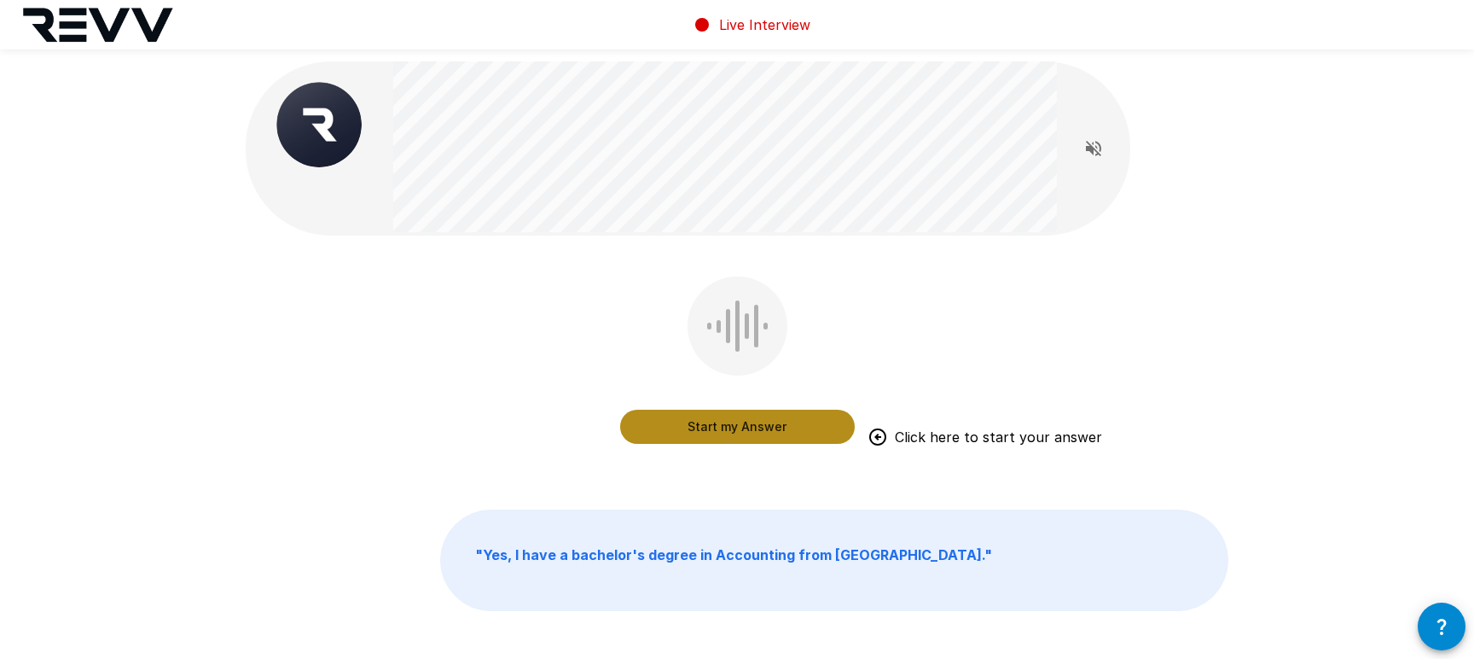
click at [739, 430] on button "Start my Answer" at bounding box center [737, 427] width 235 height 34
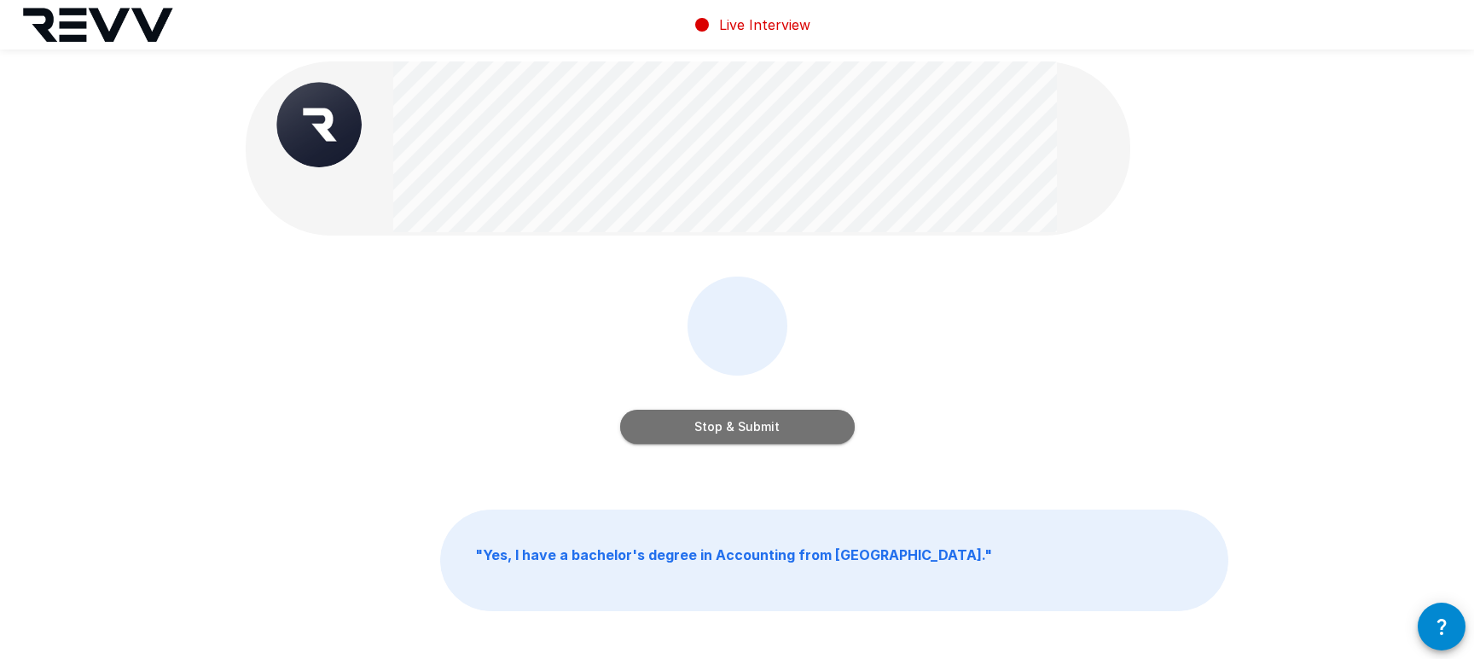
click at [805, 431] on button "Stop & Submit" at bounding box center [737, 427] width 235 height 34
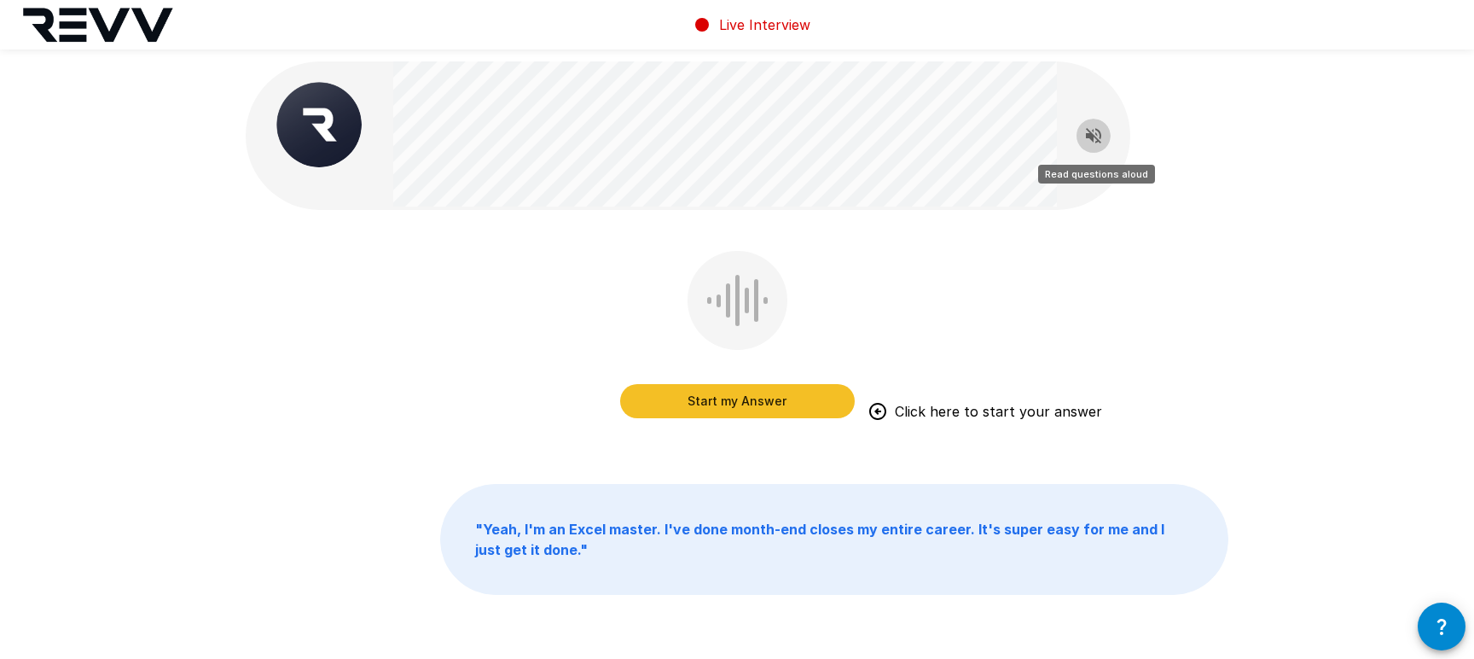
click at [1102, 142] on icon "Read questions aloud" at bounding box center [1093, 135] width 20 height 20
click at [1095, 144] on icon "Stop reading questions aloud" at bounding box center [1093, 135] width 20 height 20
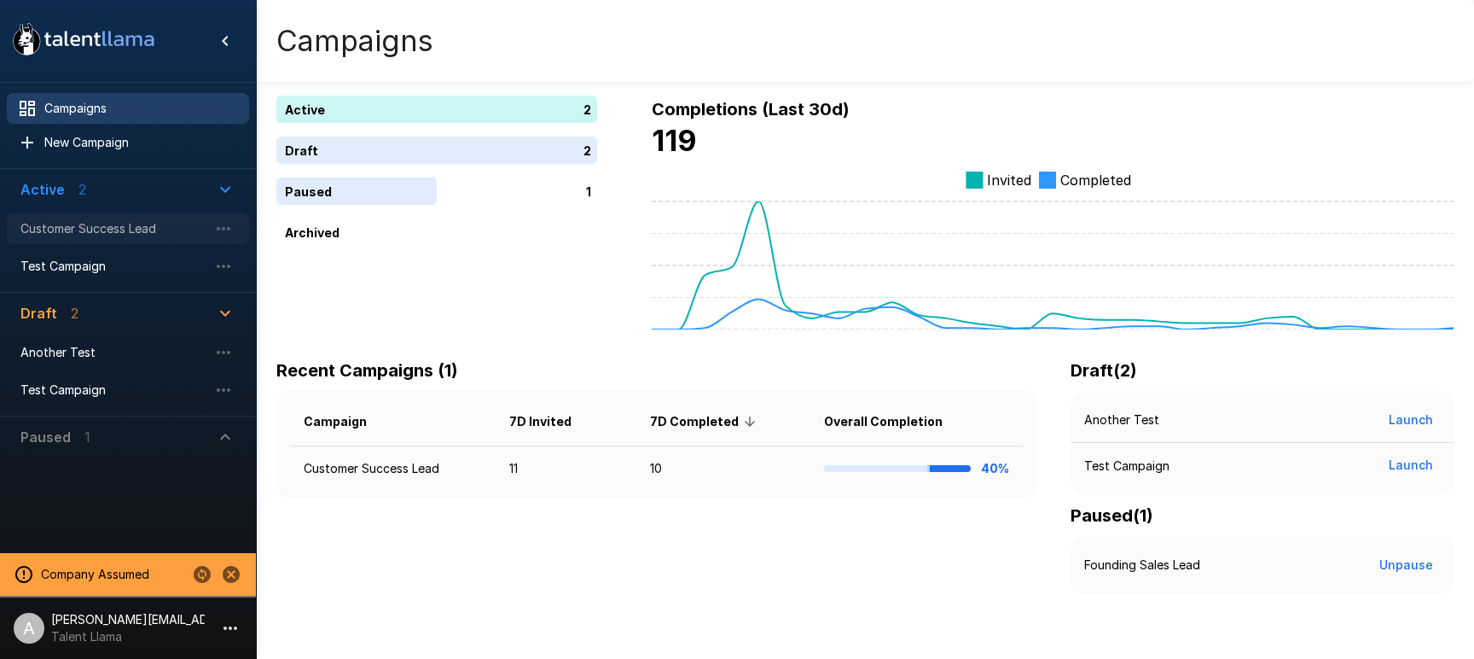
click at [124, 234] on span "Customer Success Lead" at bounding box center [114, 228] width 188 height 17
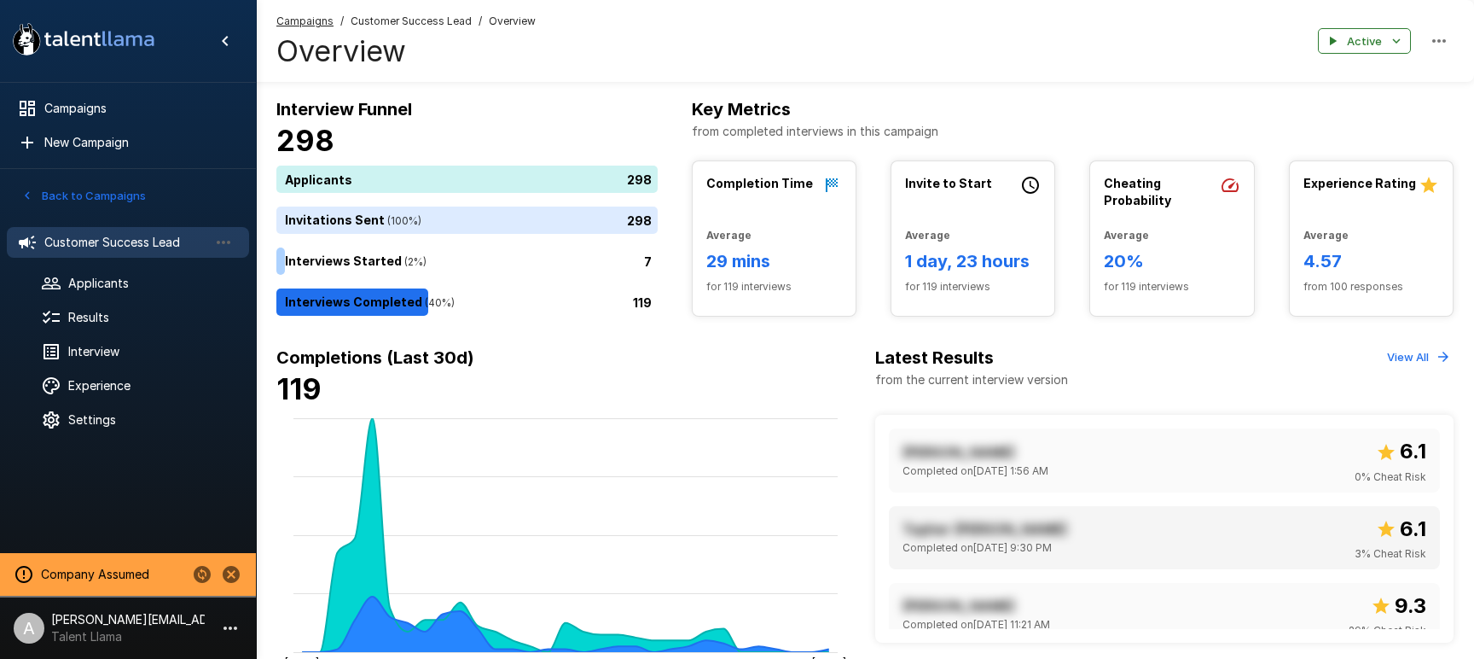
scroll to position [154, 0]
click at [1175, 532] on div "Topher Nuccio Completed on October 2 @ 9:30 PM 6.1 3 % Cheat Risk" at bounding box center [1165, 536] width 524 height 49
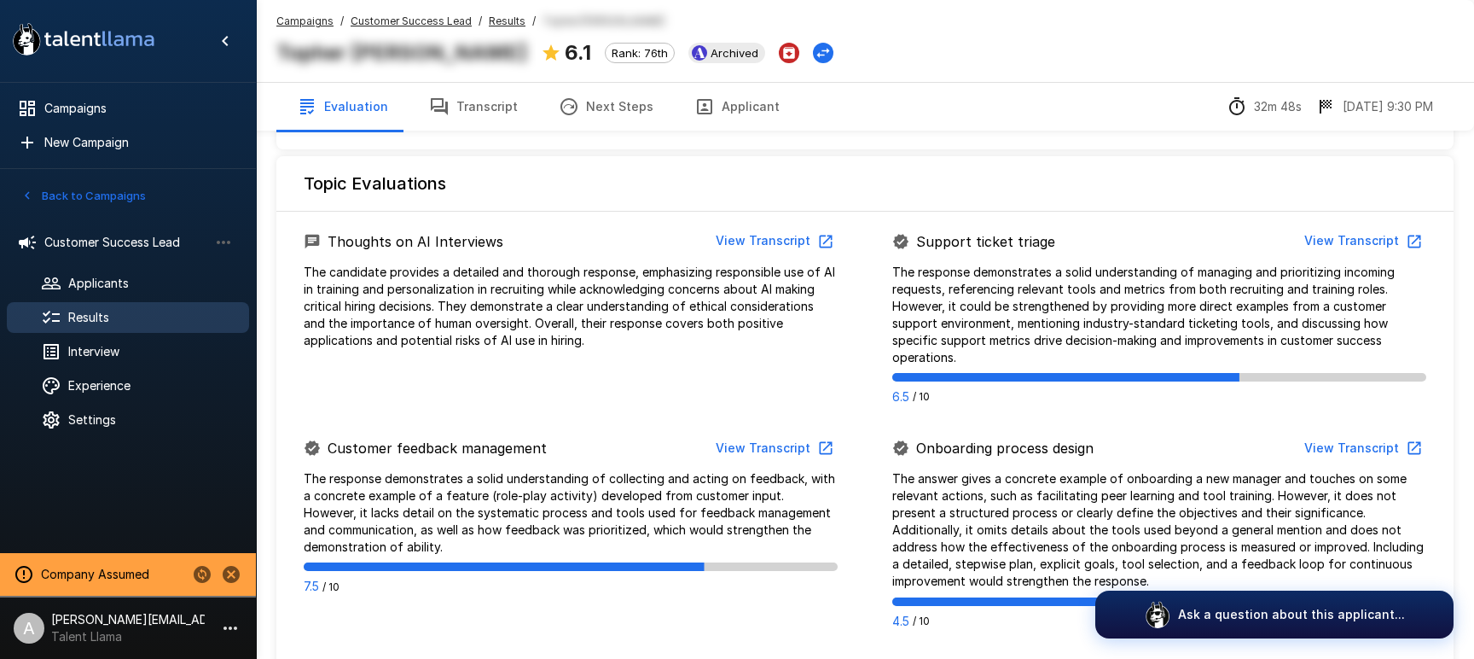
scroll to position [697, 0]
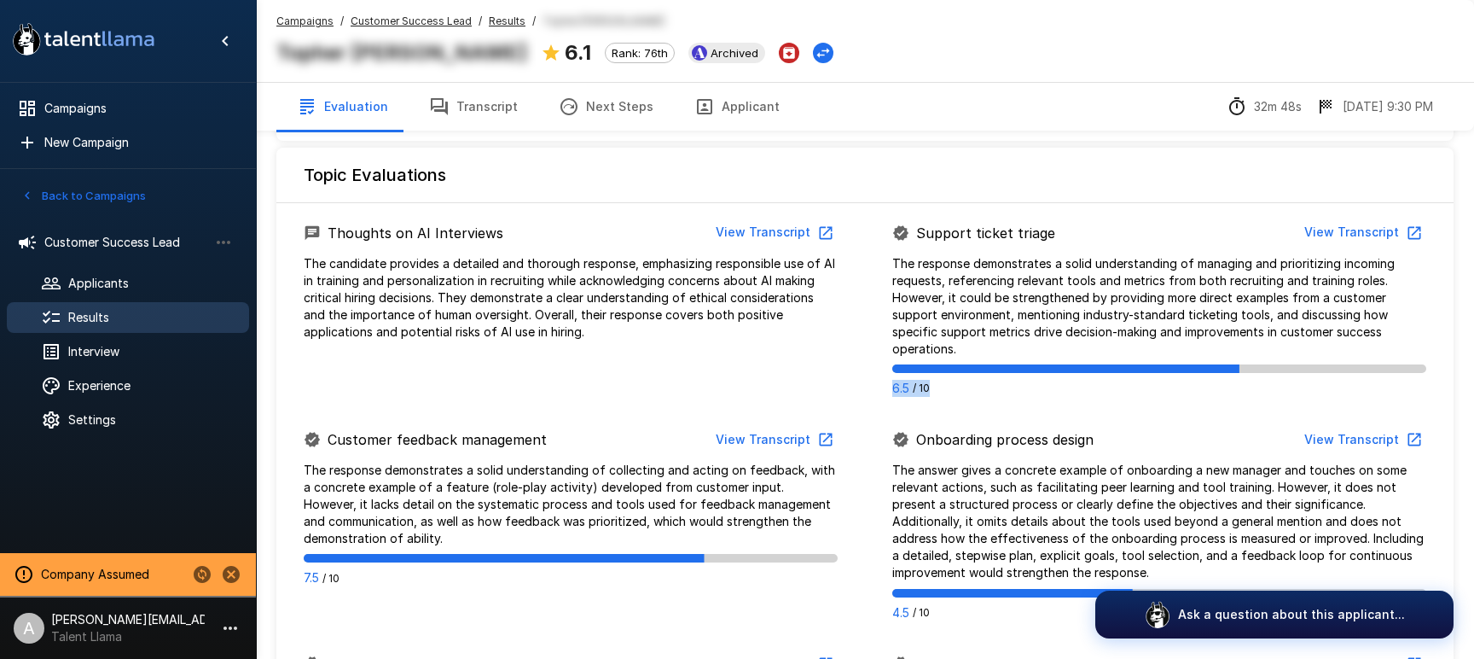
click at [979, 385] on div "6.5 / 10" at bounding box center [1159, 388] width 534 height 17
drag, startPoint x: 971, startPoint y: 389, endPoint x: 747, endPoint y: 393, distance: 223.6
click at [956, 392] on div "6.5 / 10" at bounding box center [1159, 388] width 534 height 17
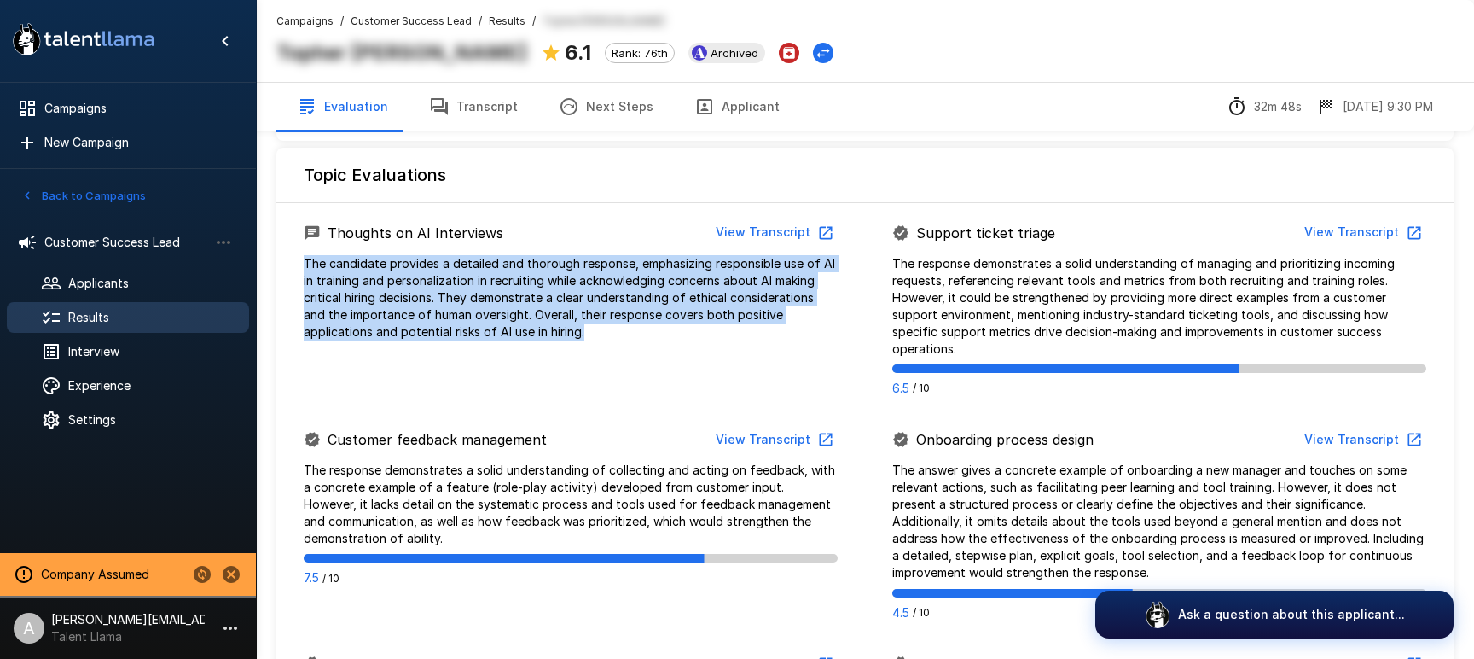
drag, startPoint x: 307, startPoint y: 279, endPoint x: 285, endPoint y: 259, distance: 30.2
click at [264, 258] on div "Overall 6.1 " The candidate demonstrated solid experience in customer-facing ro…" at bounding box center [865, 387] width 1218 height 2168
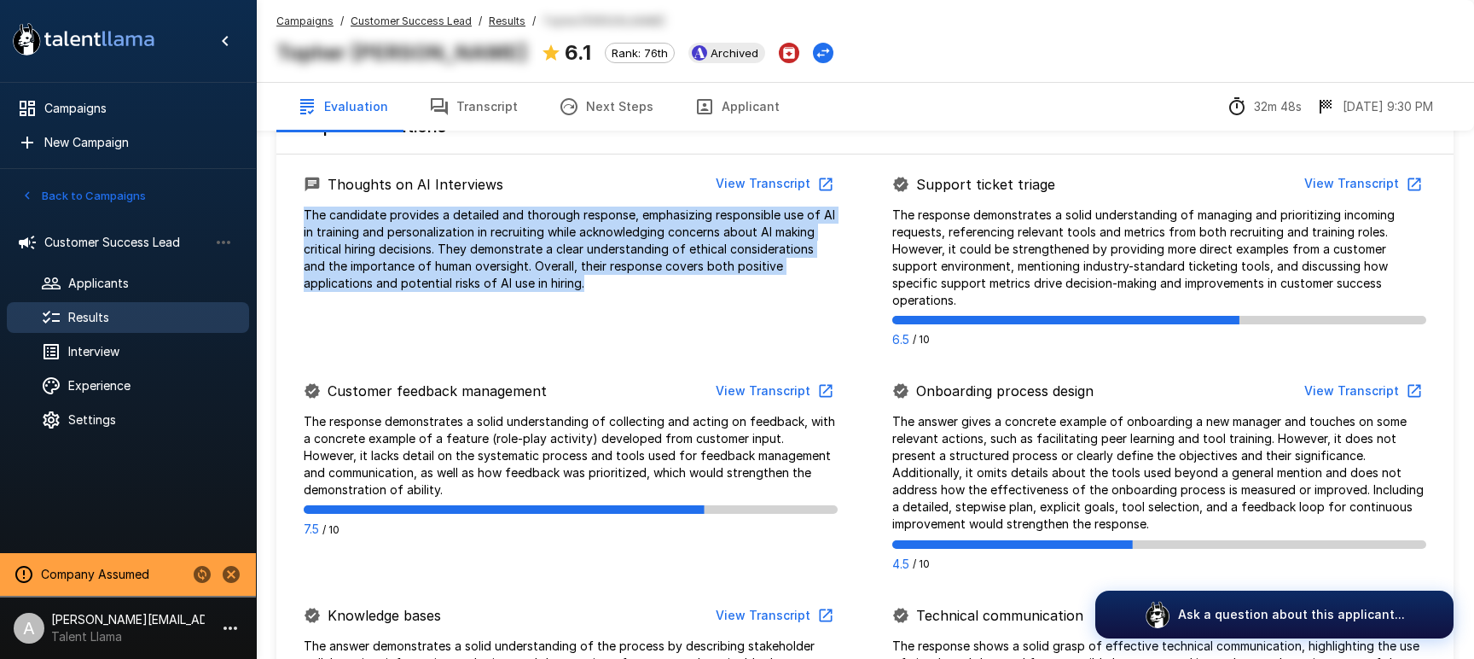
scroll to position [751, 0]
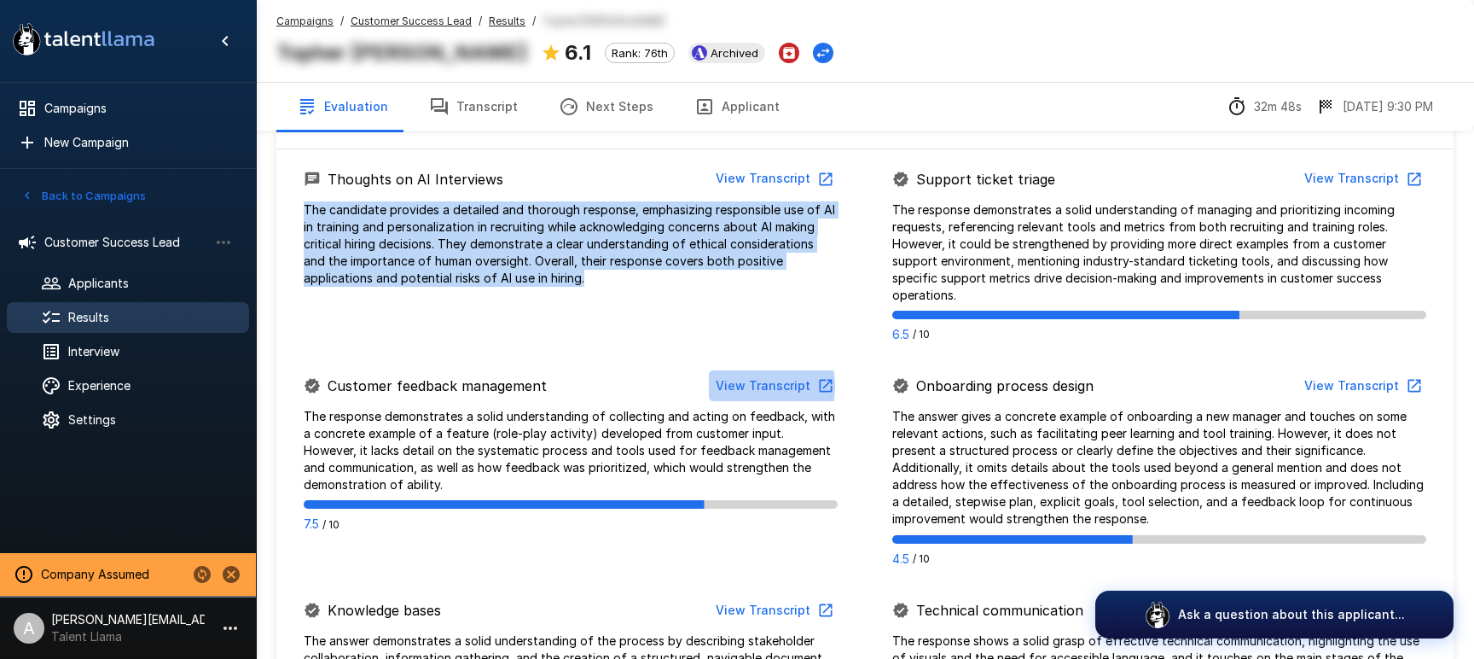
click at [747, 386] on button "View Transcript" at bounding box center [773, 386] width 129 height 32
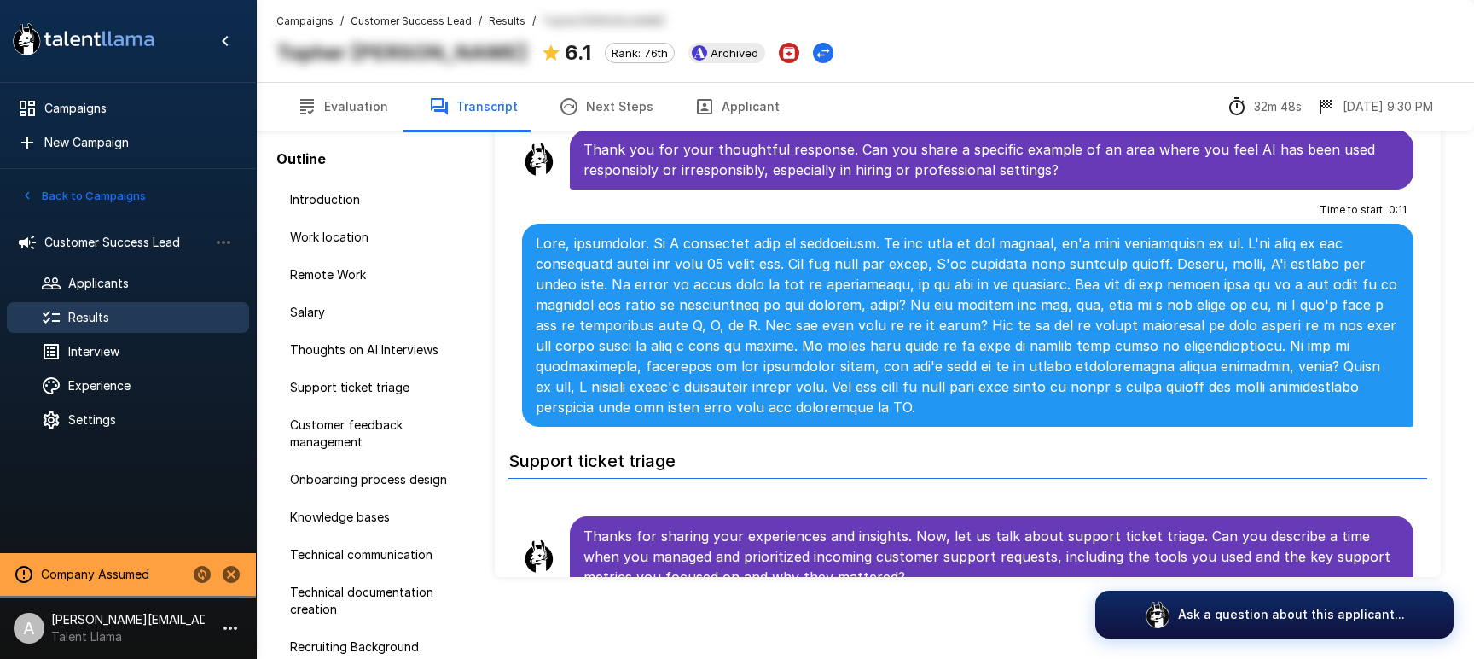
scroll to position [1165, 0]
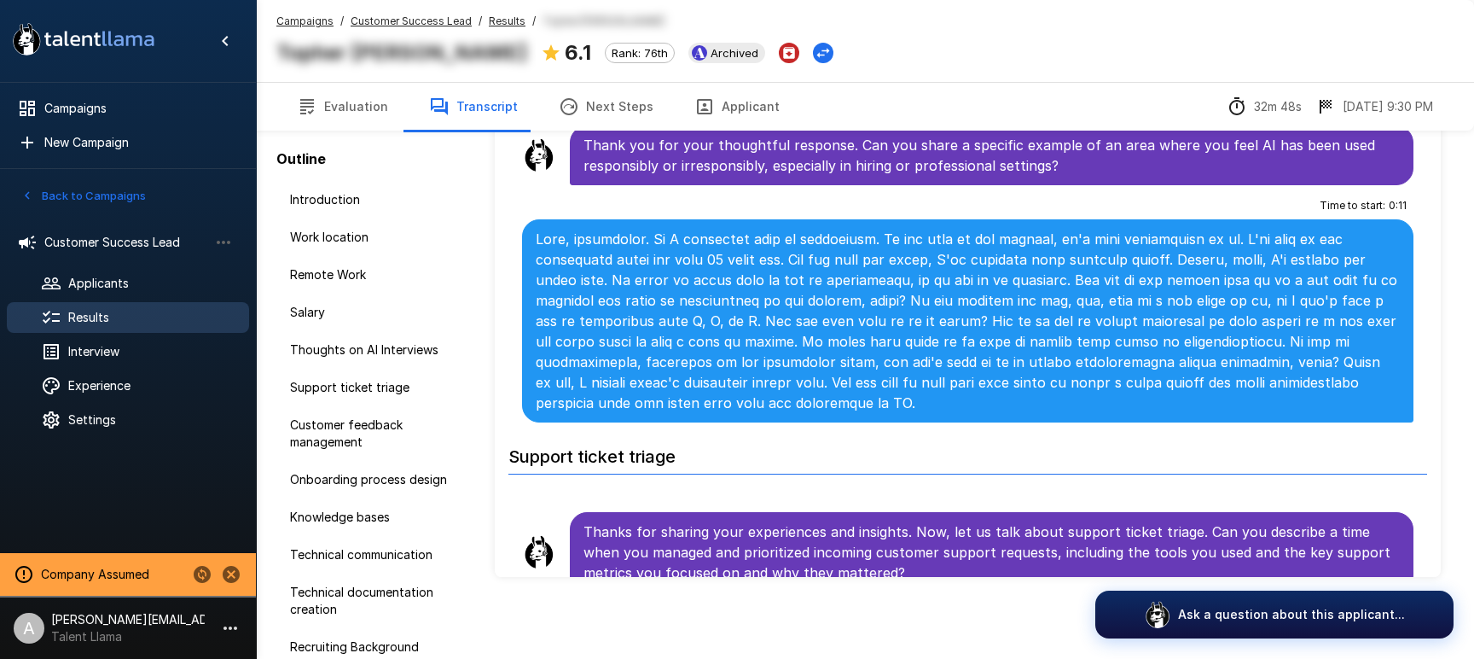
click at [503, 22] on u "Results" at bounding box center [507, 21] width 37 height 13
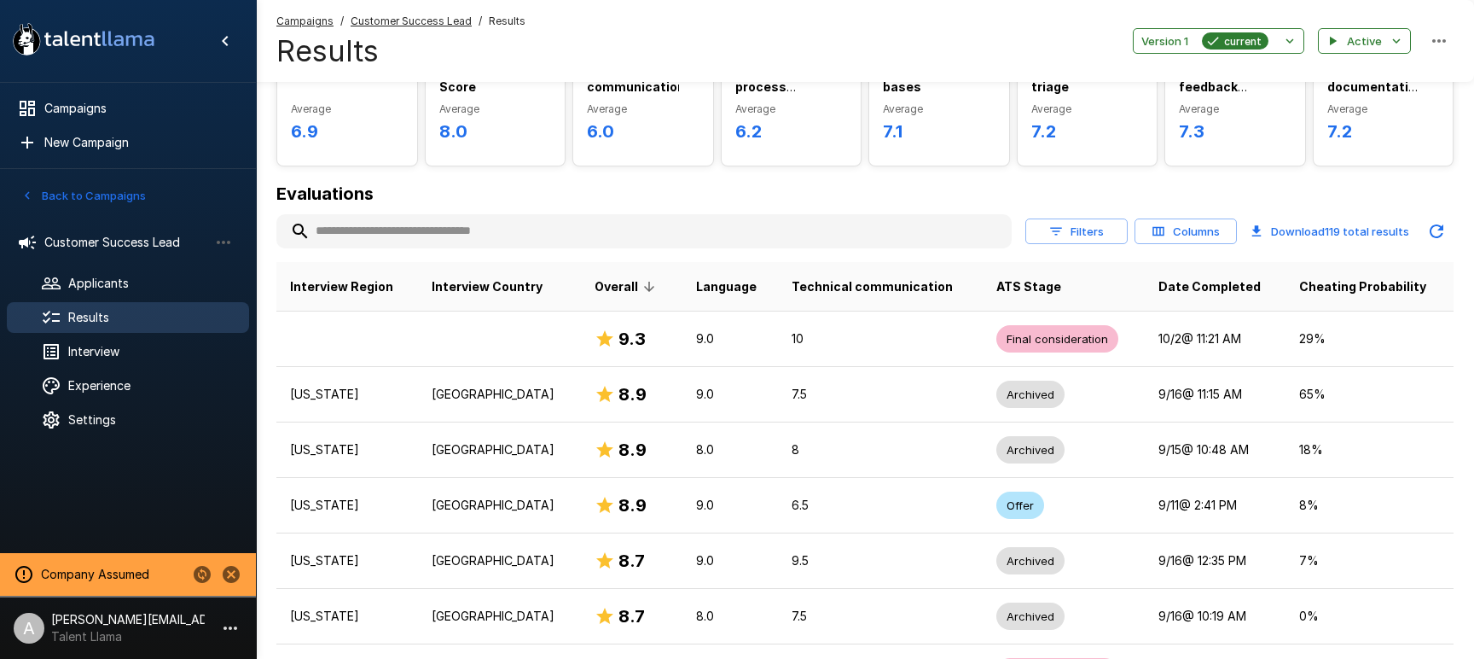
scroll to position [101, 0]
click at [118, 352] on span "Interview" at bounding box center [151, 351] width 167 height 17
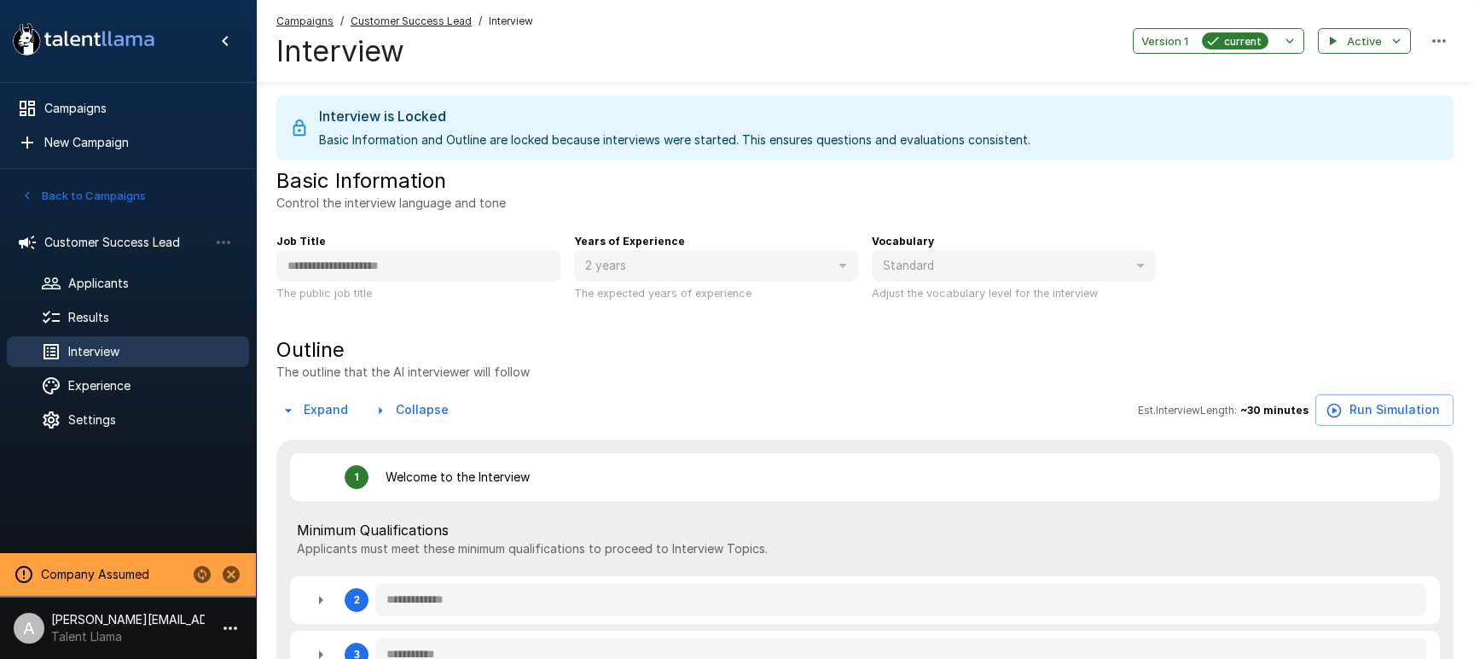
type textarea "*"
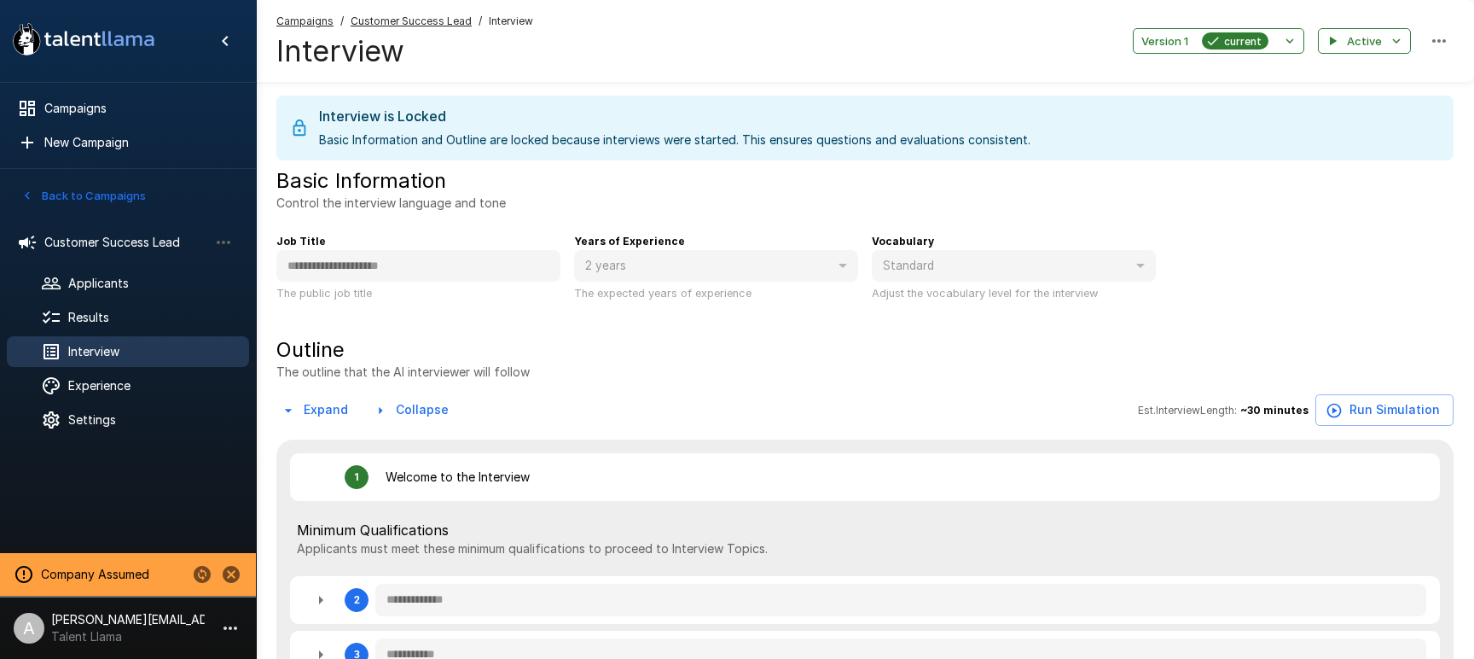
type textarea "*"
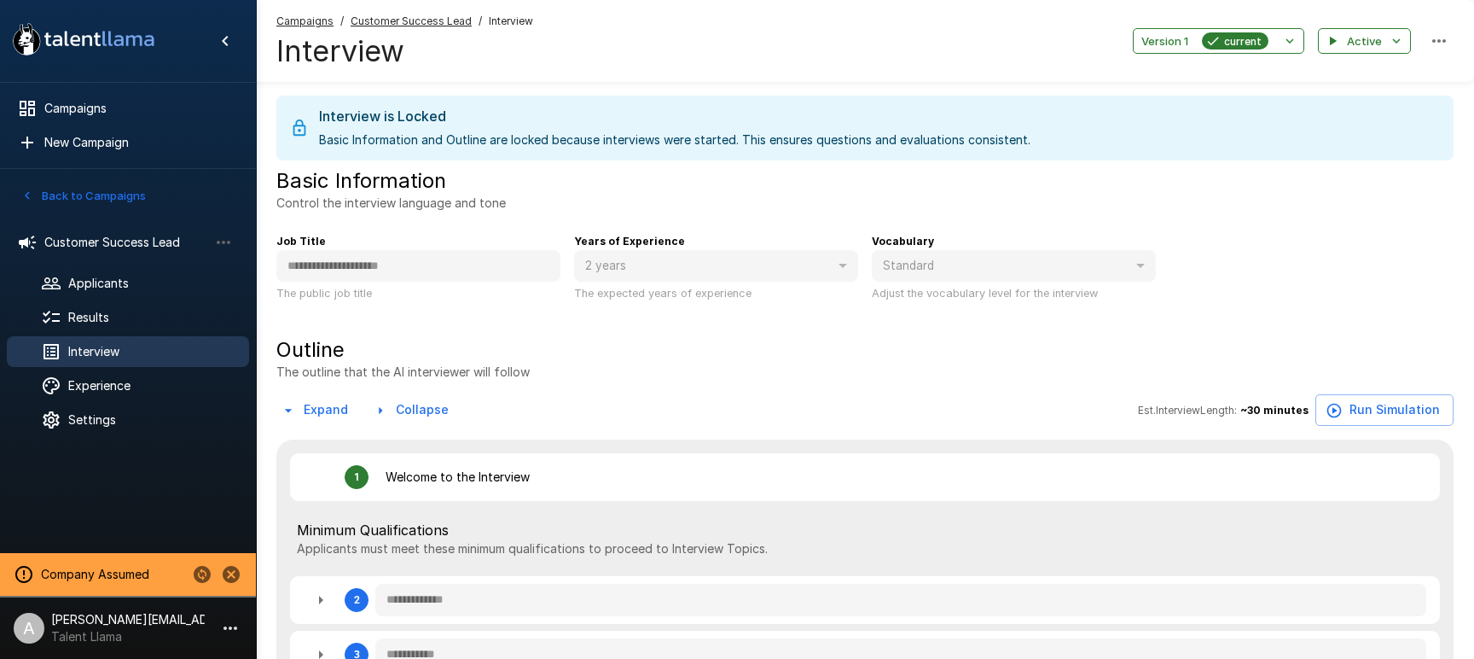
type textarea "*"
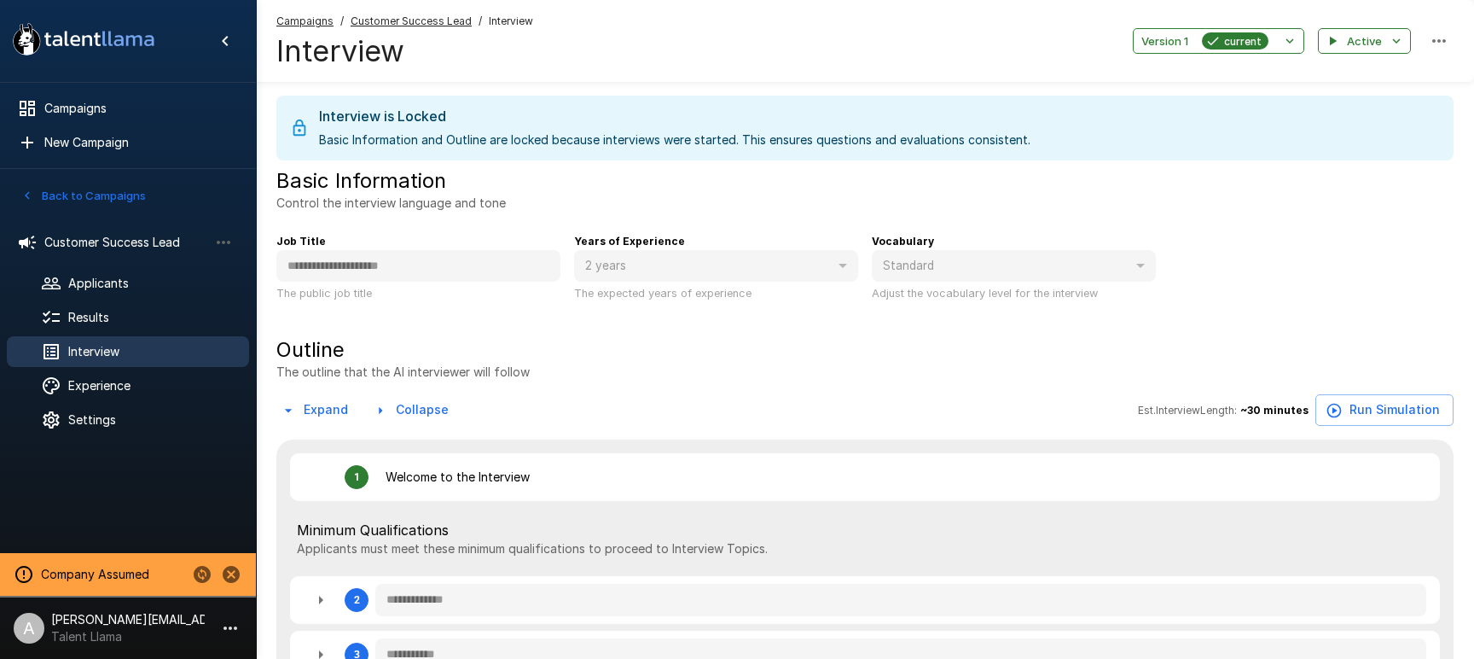
type textarea "*"
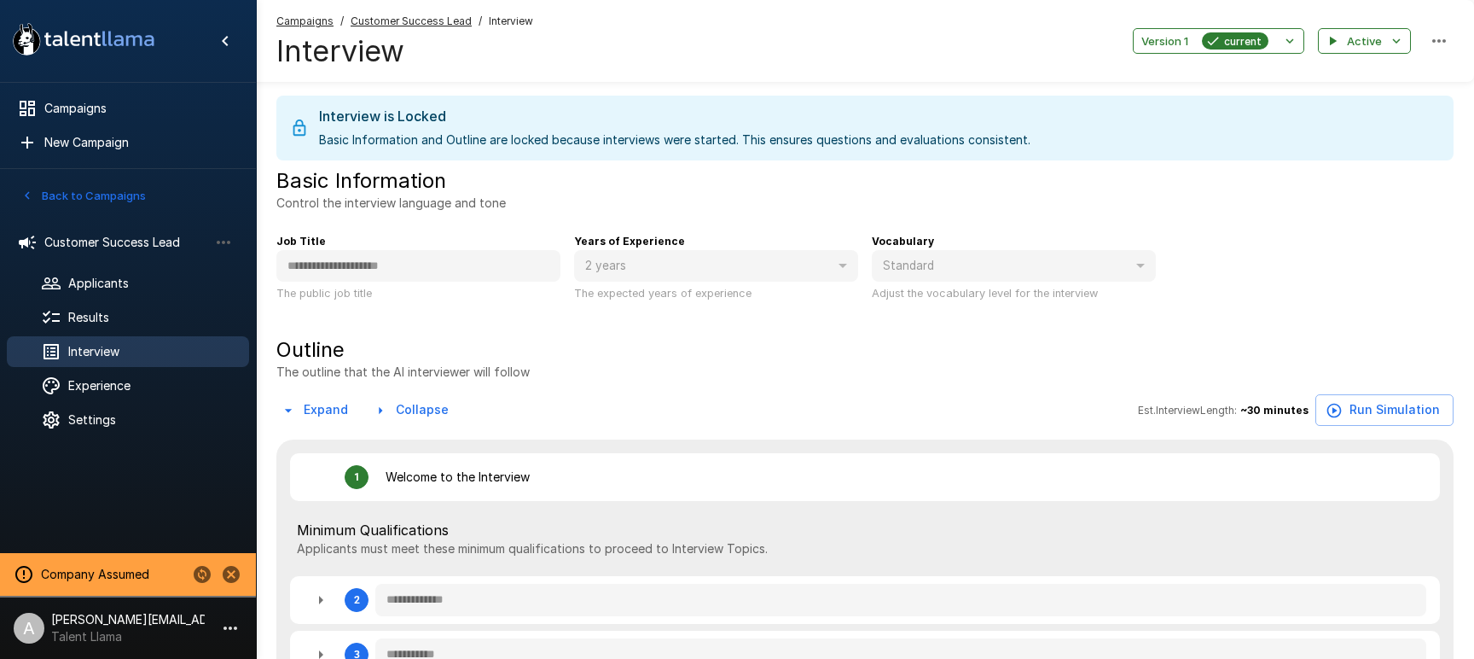
type textarea "*"
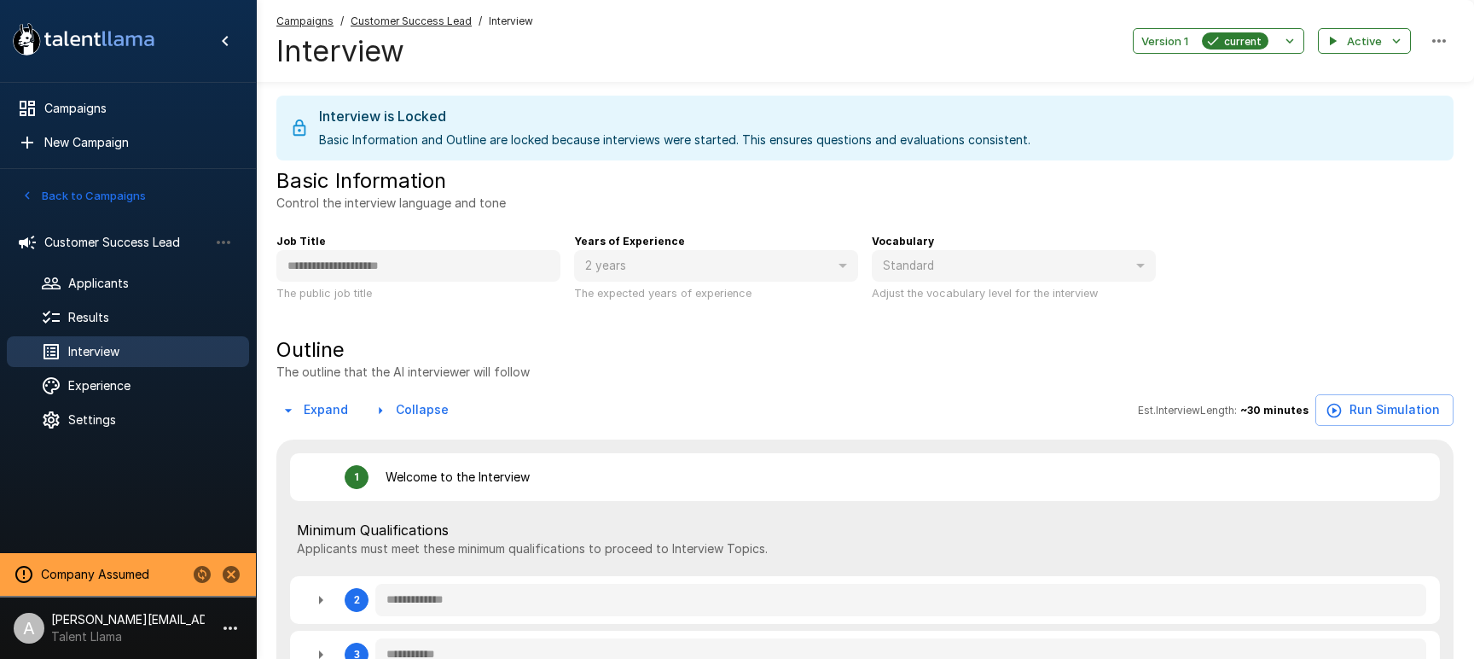
type textarea "*"
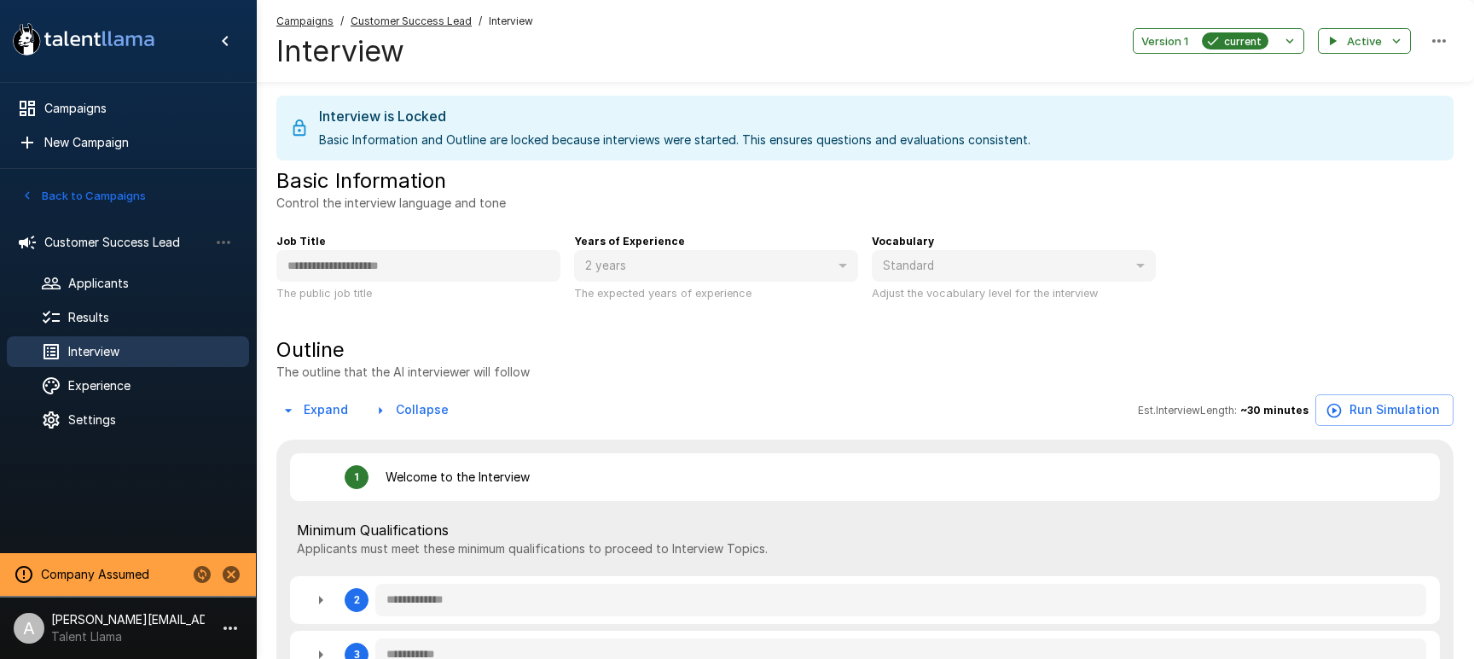
type textarea "*"
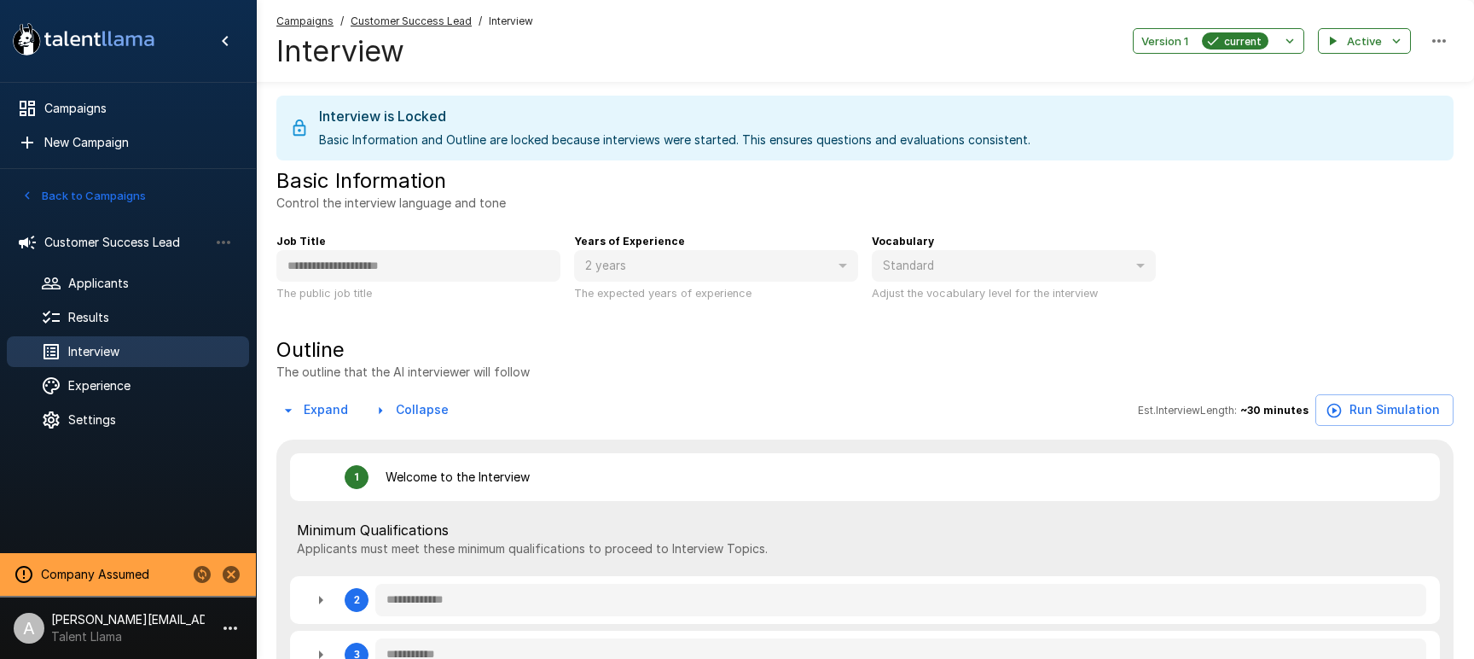
type textarea "*"
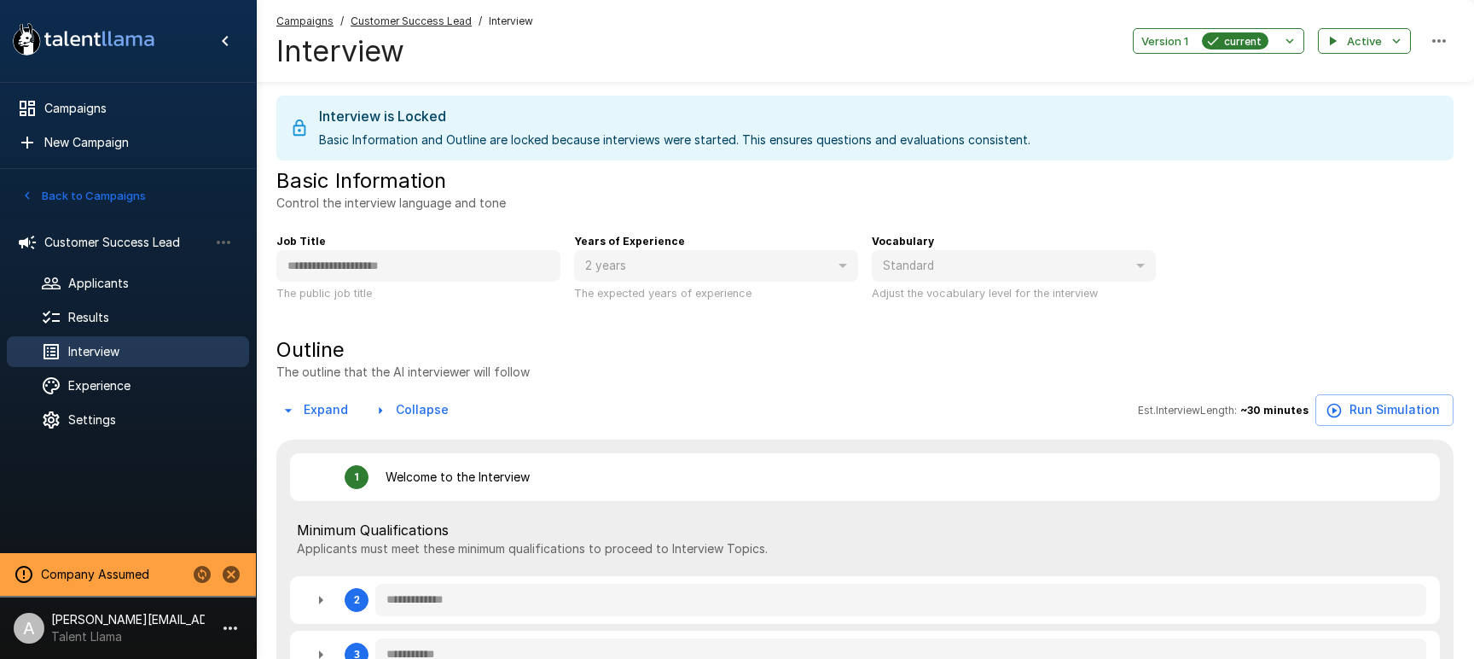
type textarea "*"
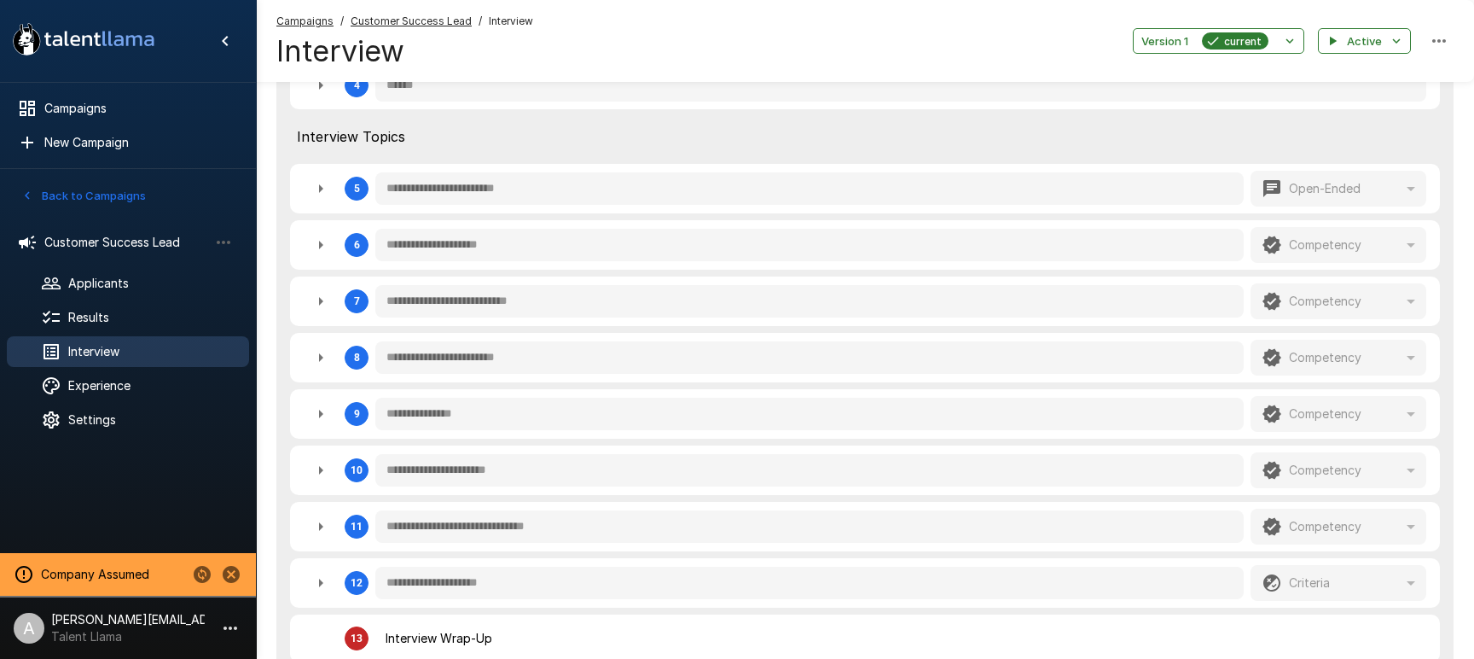
scroll to position [632, 0]
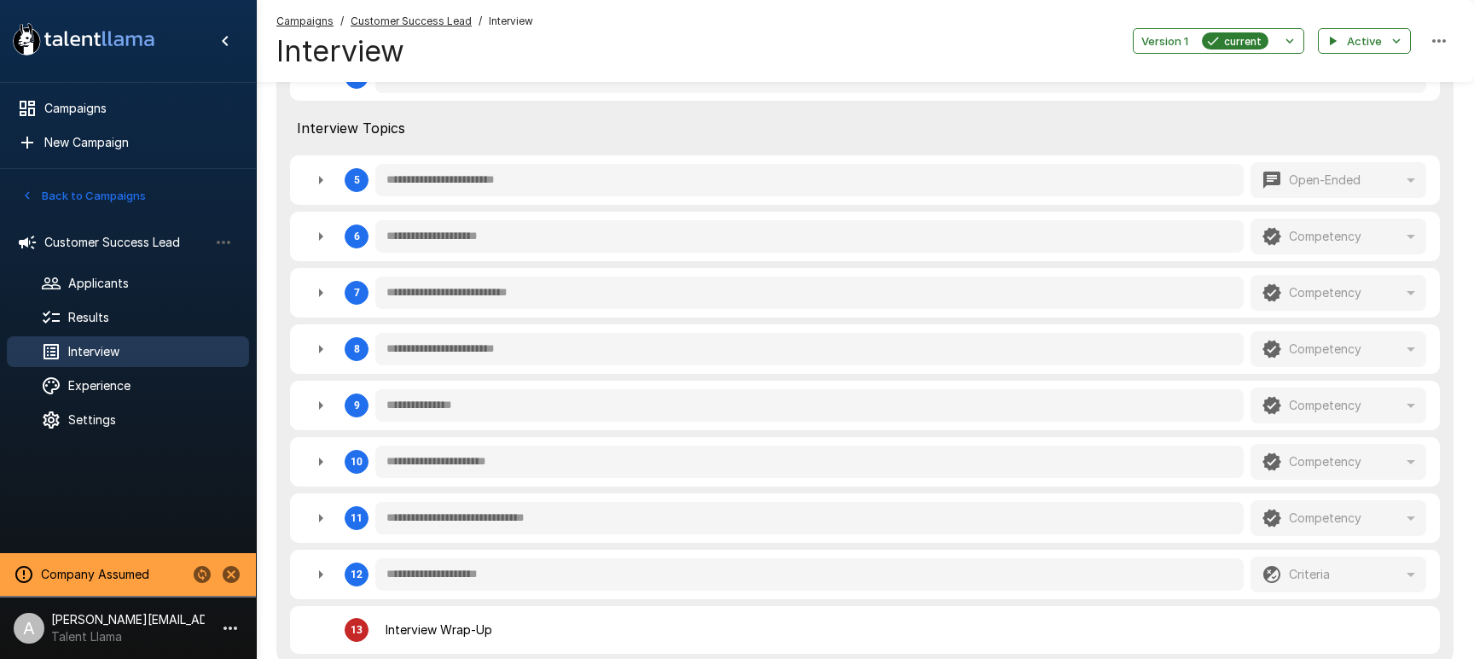
click at [322, 245] on icon "button" at bounding box center [321, 236] width 20 height 20
type textarea "*"
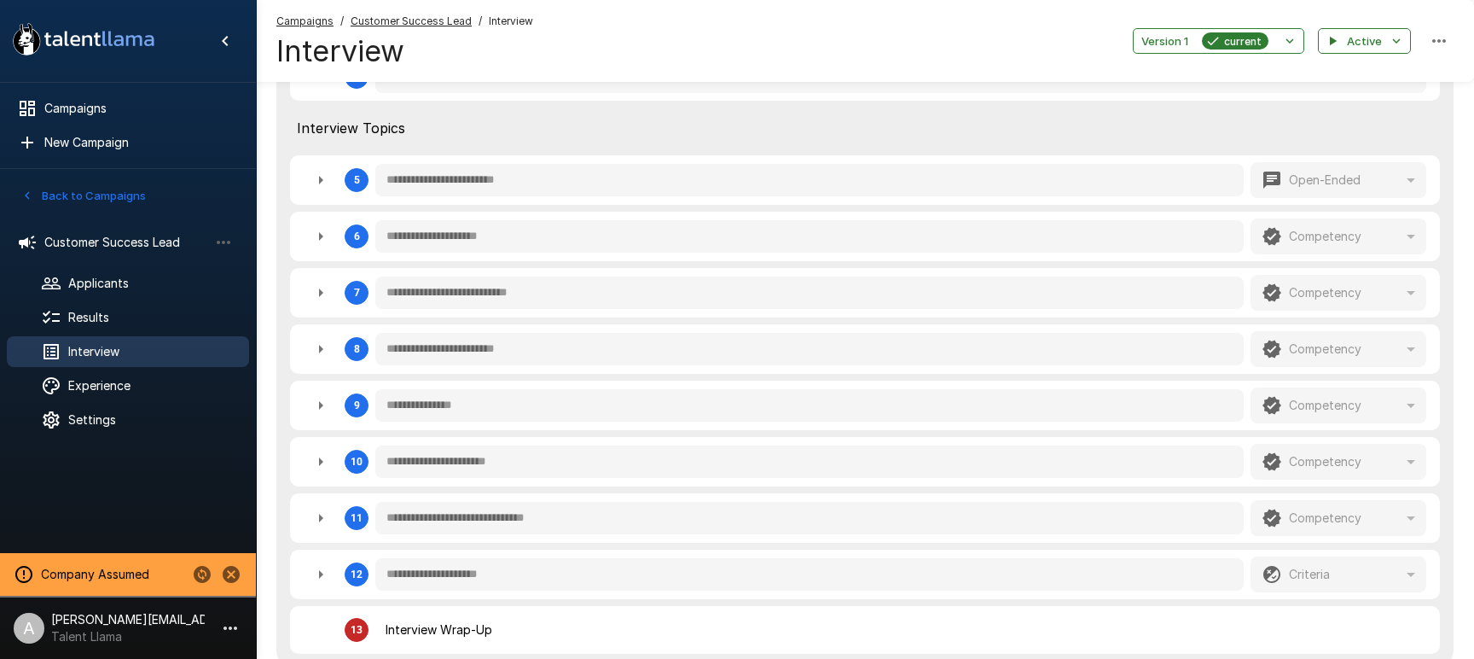
type textarea "*"
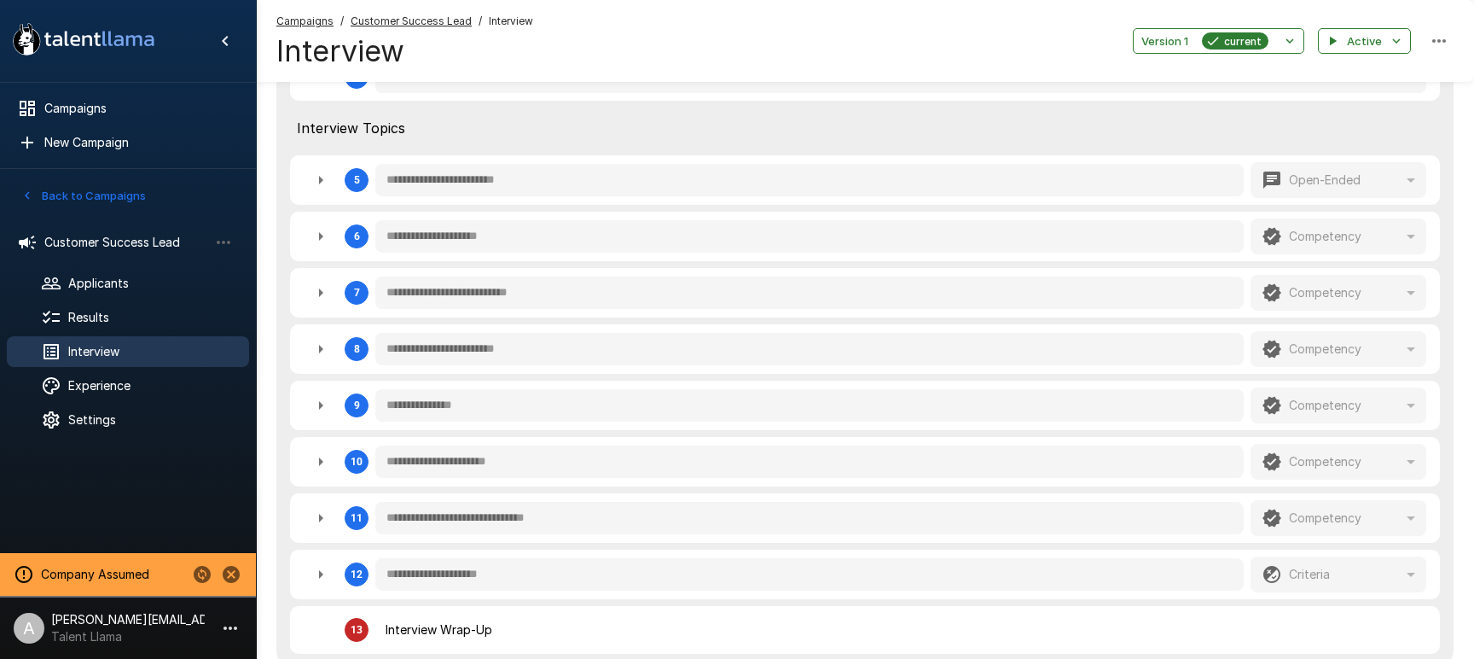
type textarea "*"
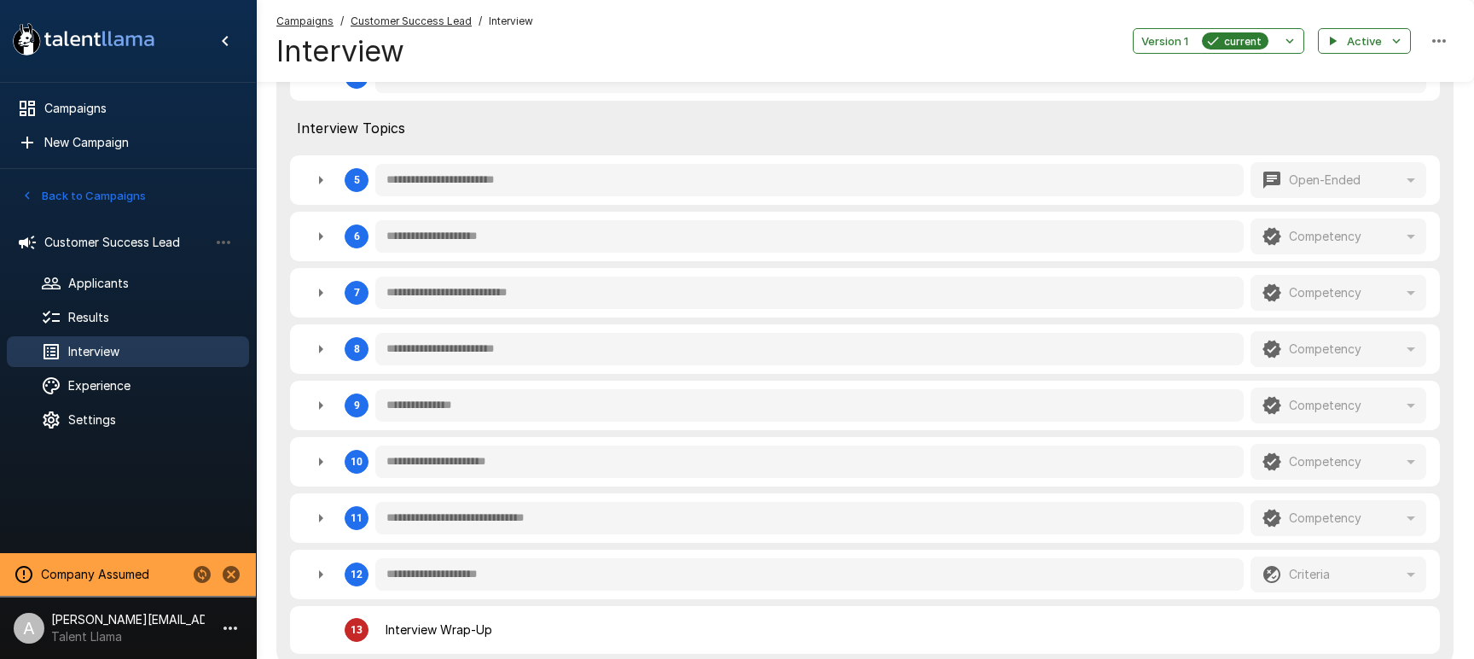
type textarea "*"
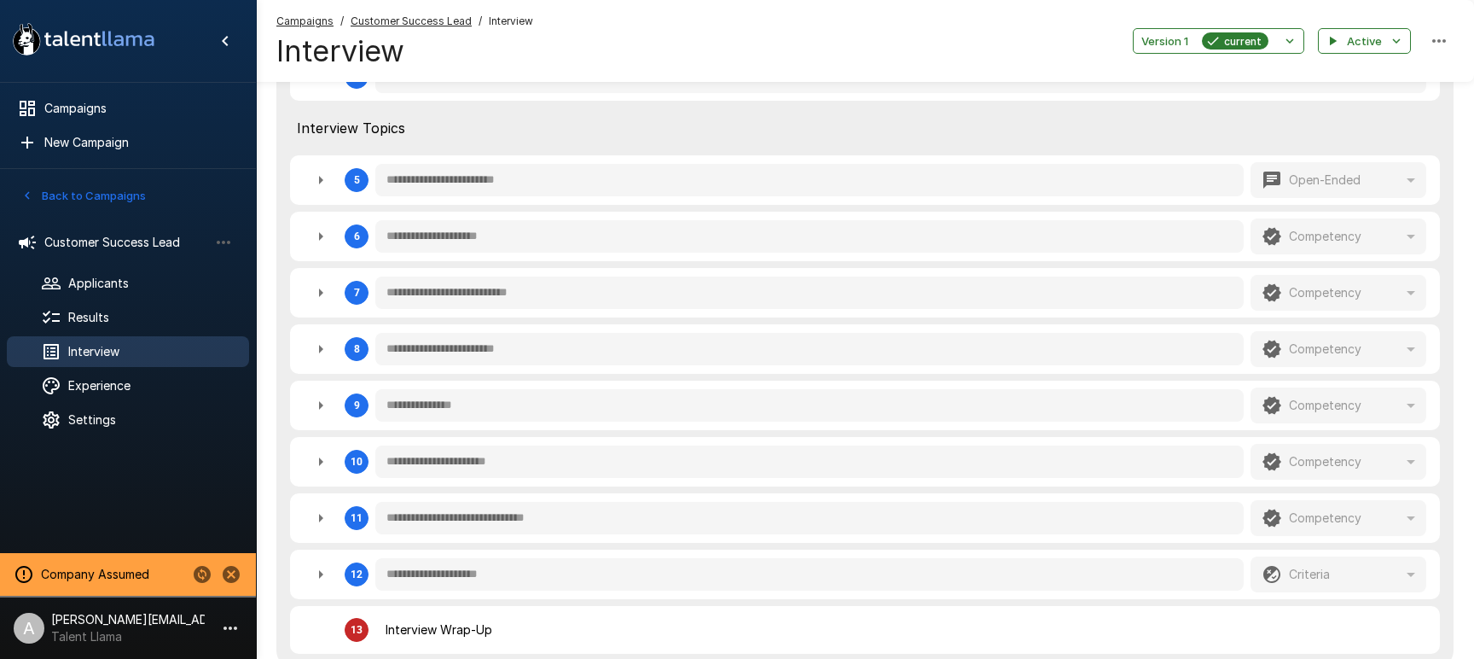
type textarea "*"
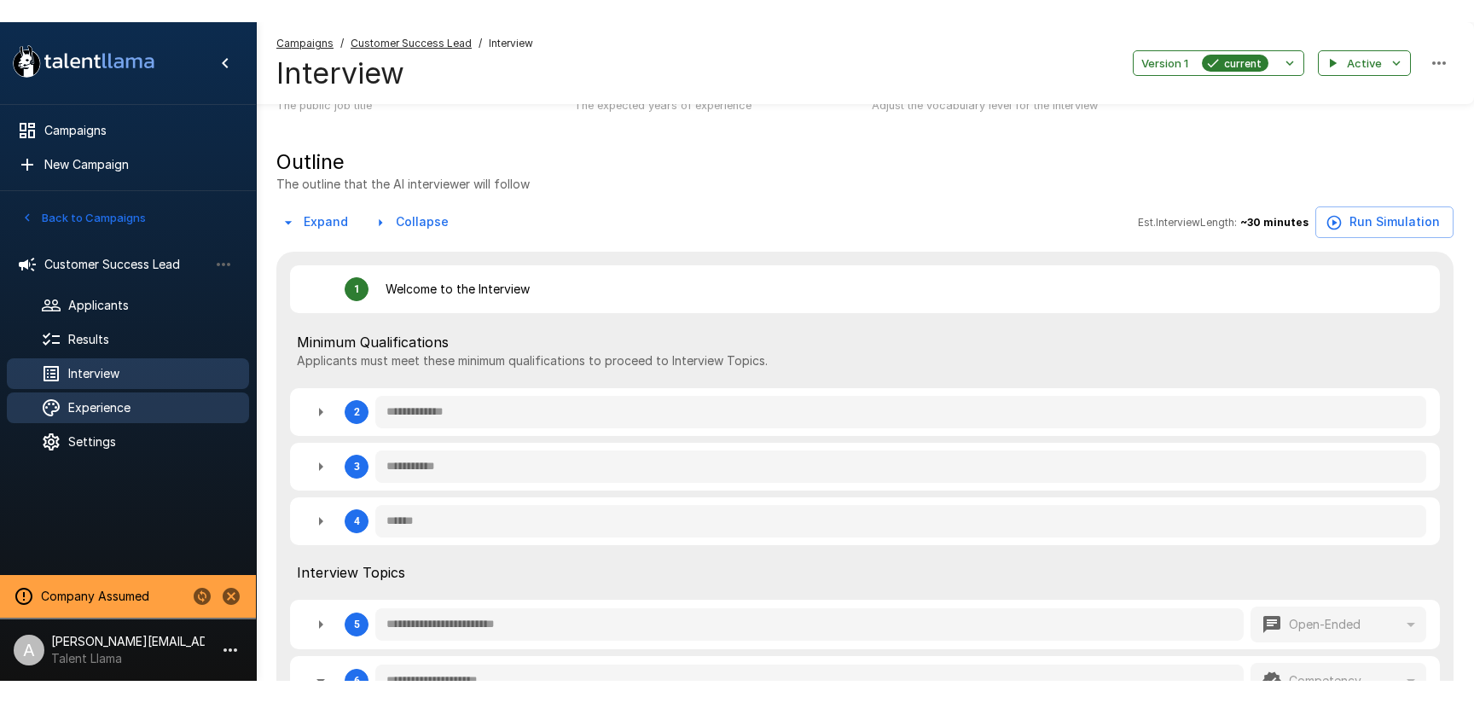
scroll to position [0, 0]
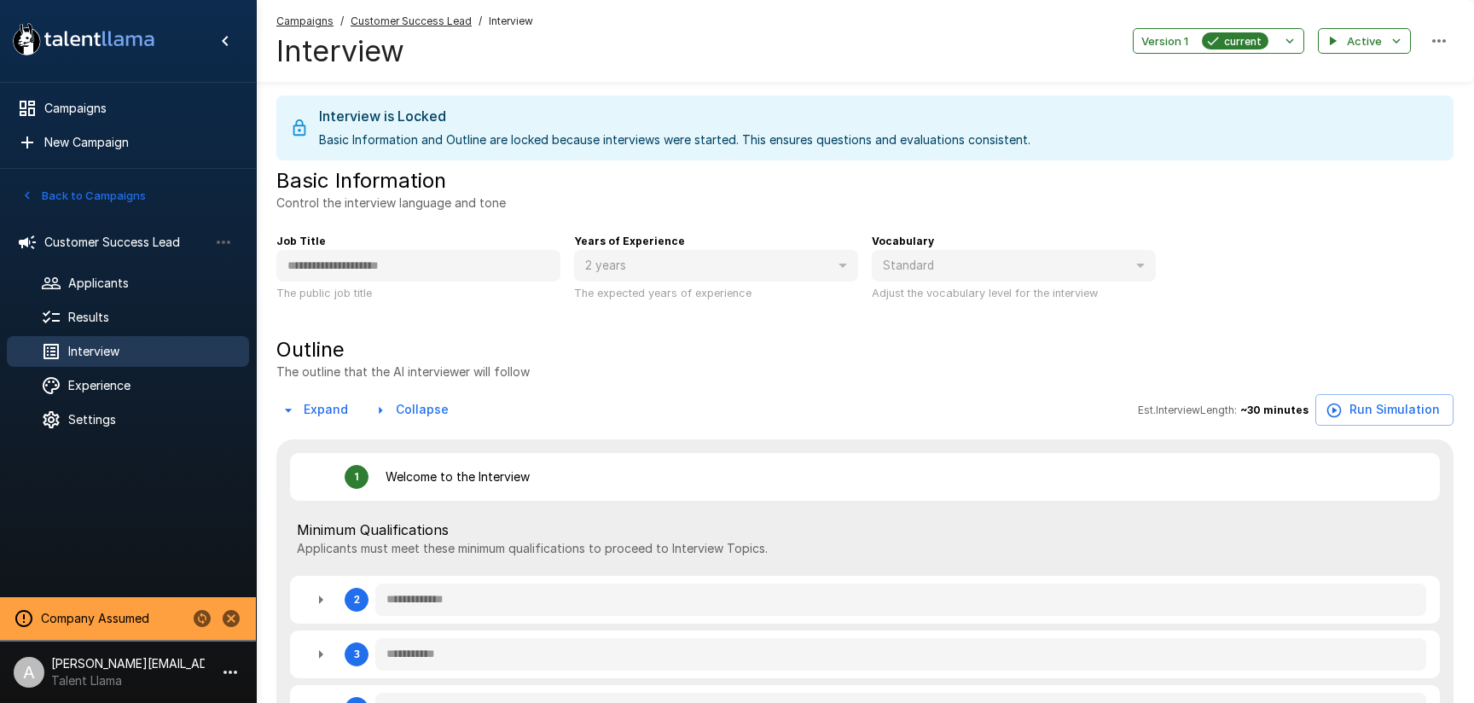
type textarea "*"
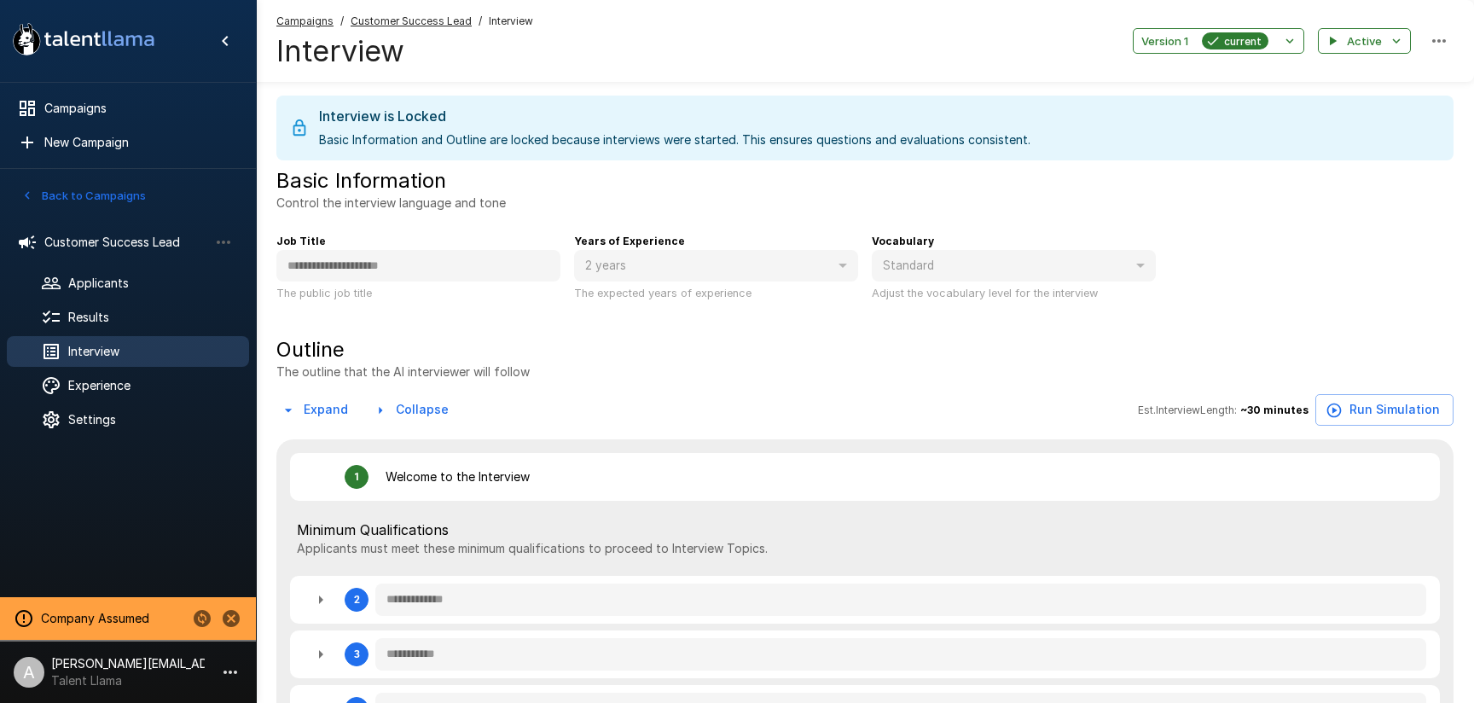
type textarea "*"
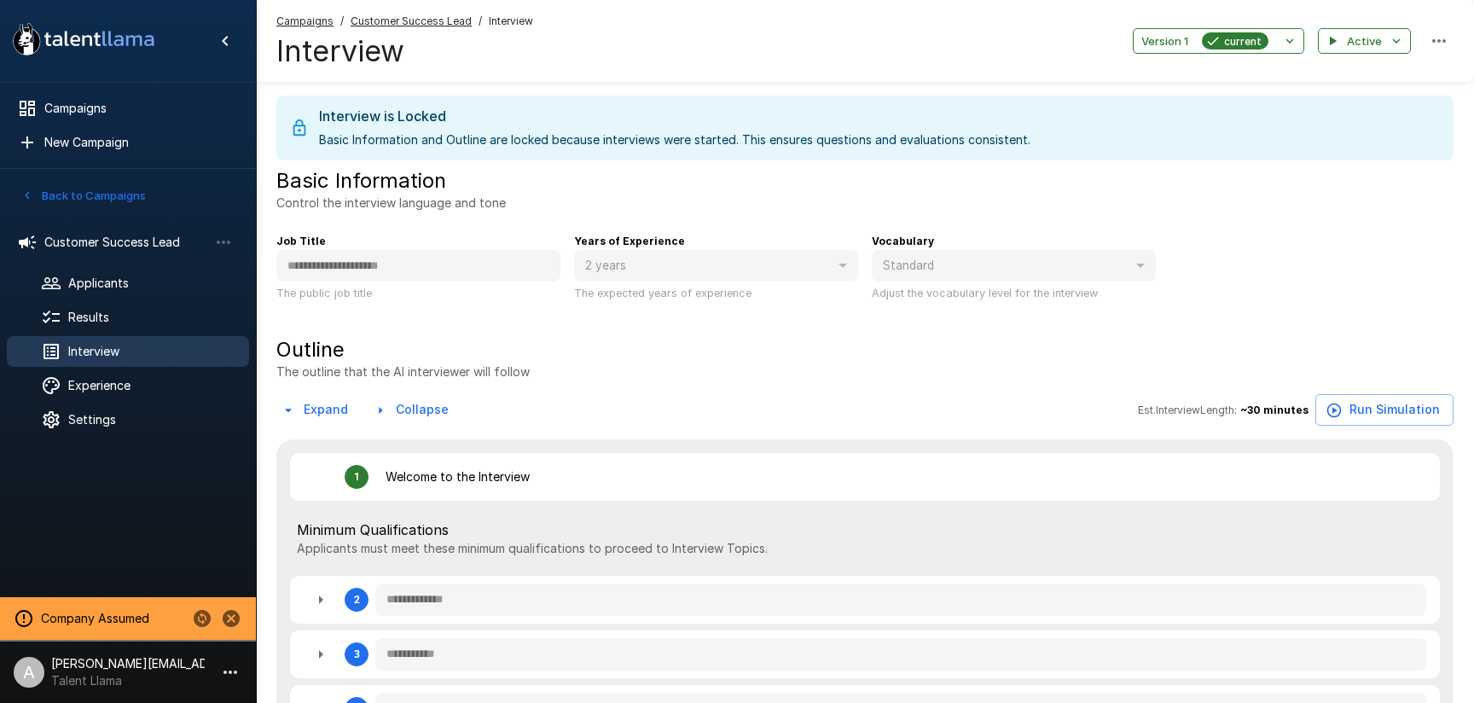
type textarea "*"
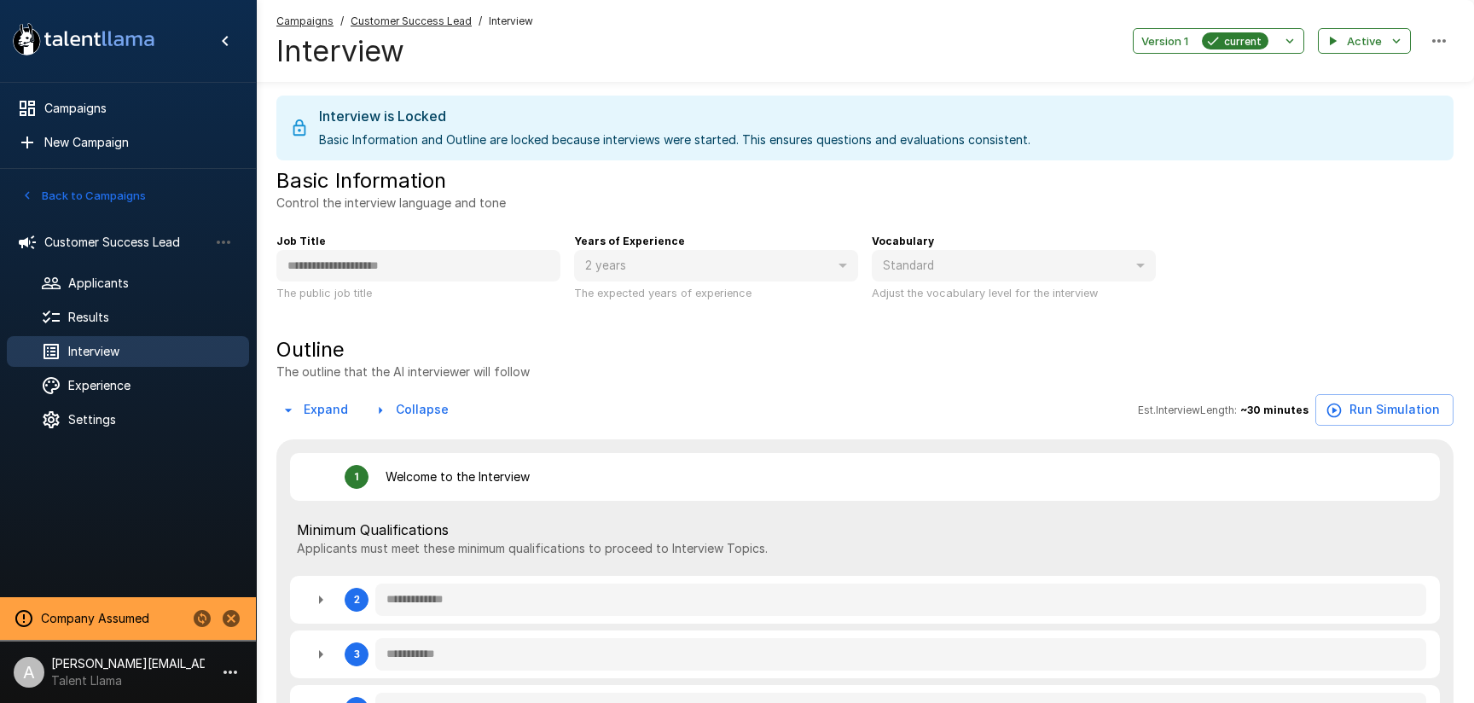
type textarea "*"
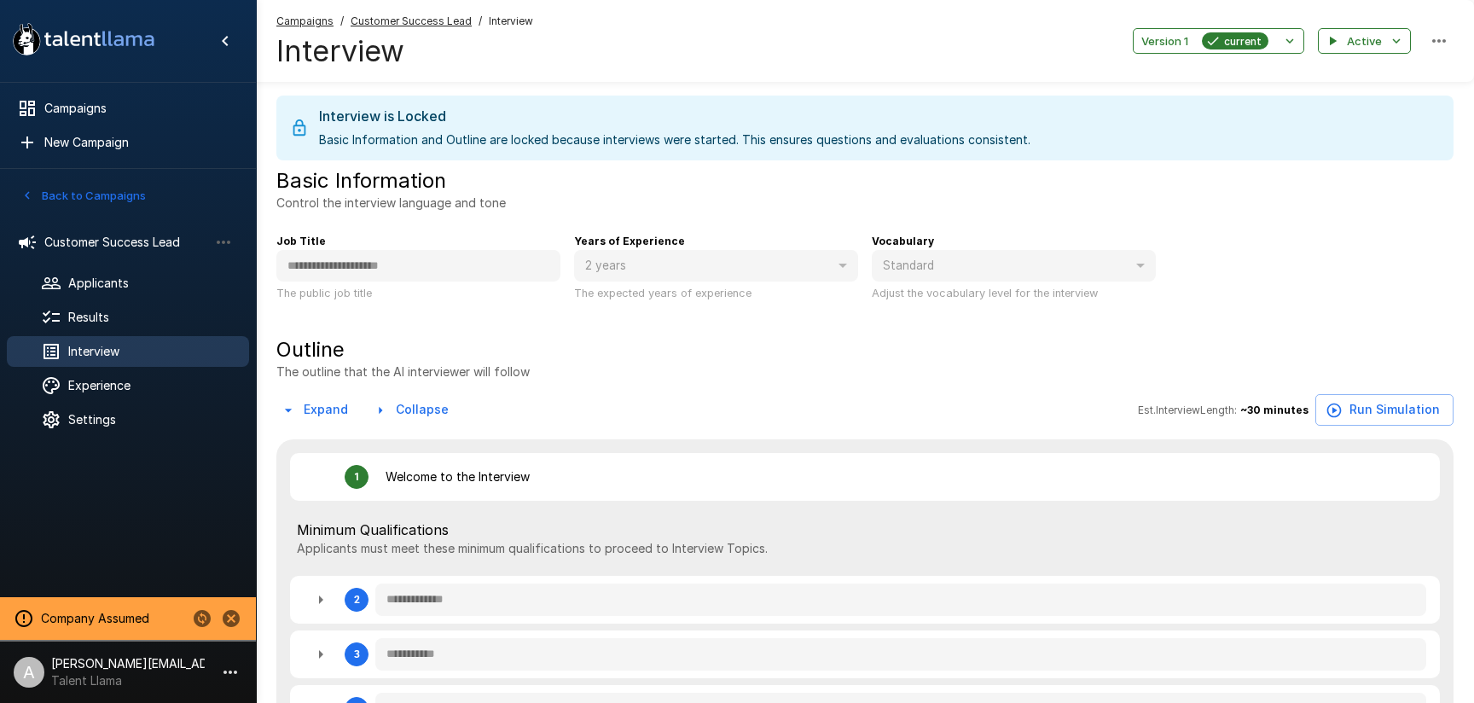
type textarea "*"
click at [235, 619] on icon "Stop assuming this company" at bounding box center [231, 618] width 17 height 17
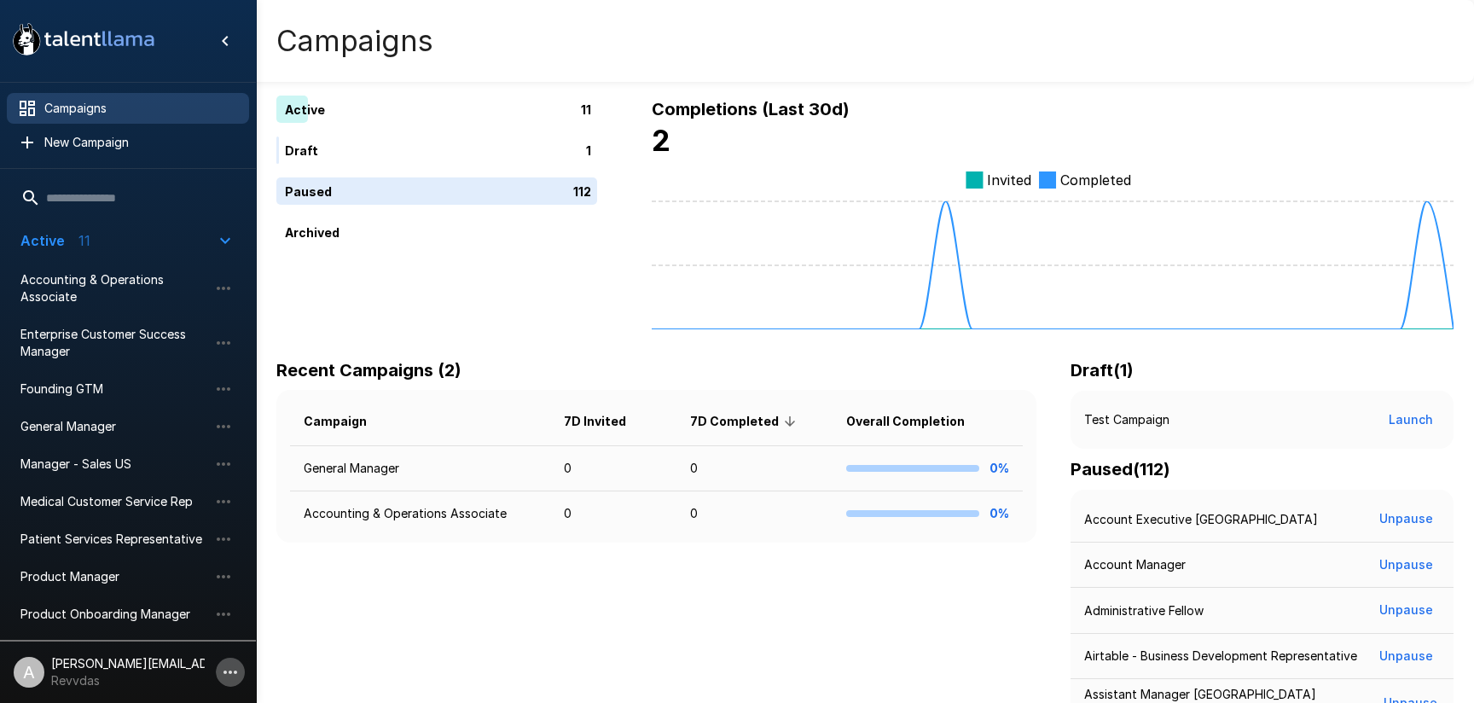
click at [220, 670] on icon "button" at bounding box center [230, 672] width 20 height 20
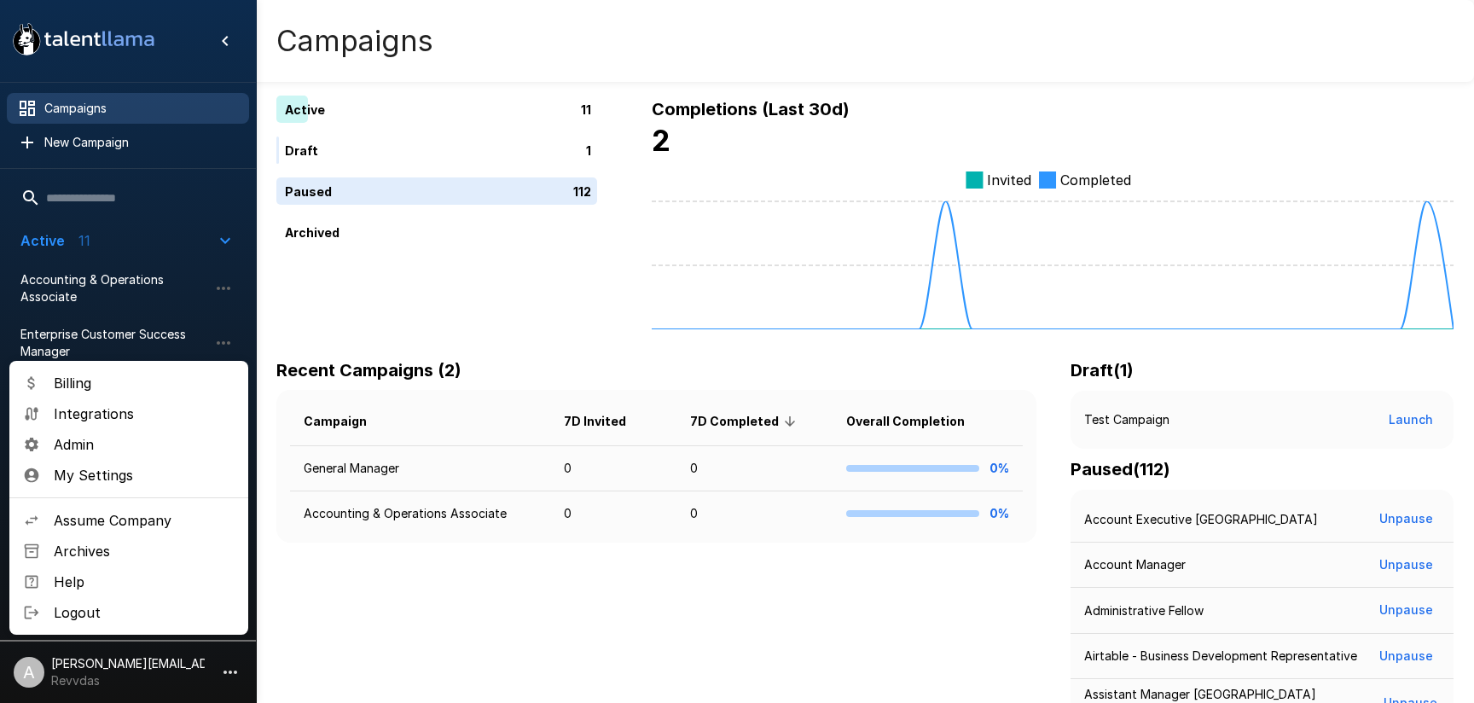
click at [134, 441] on span "Admin" at bounding box center [144, 444] width 181 height 20
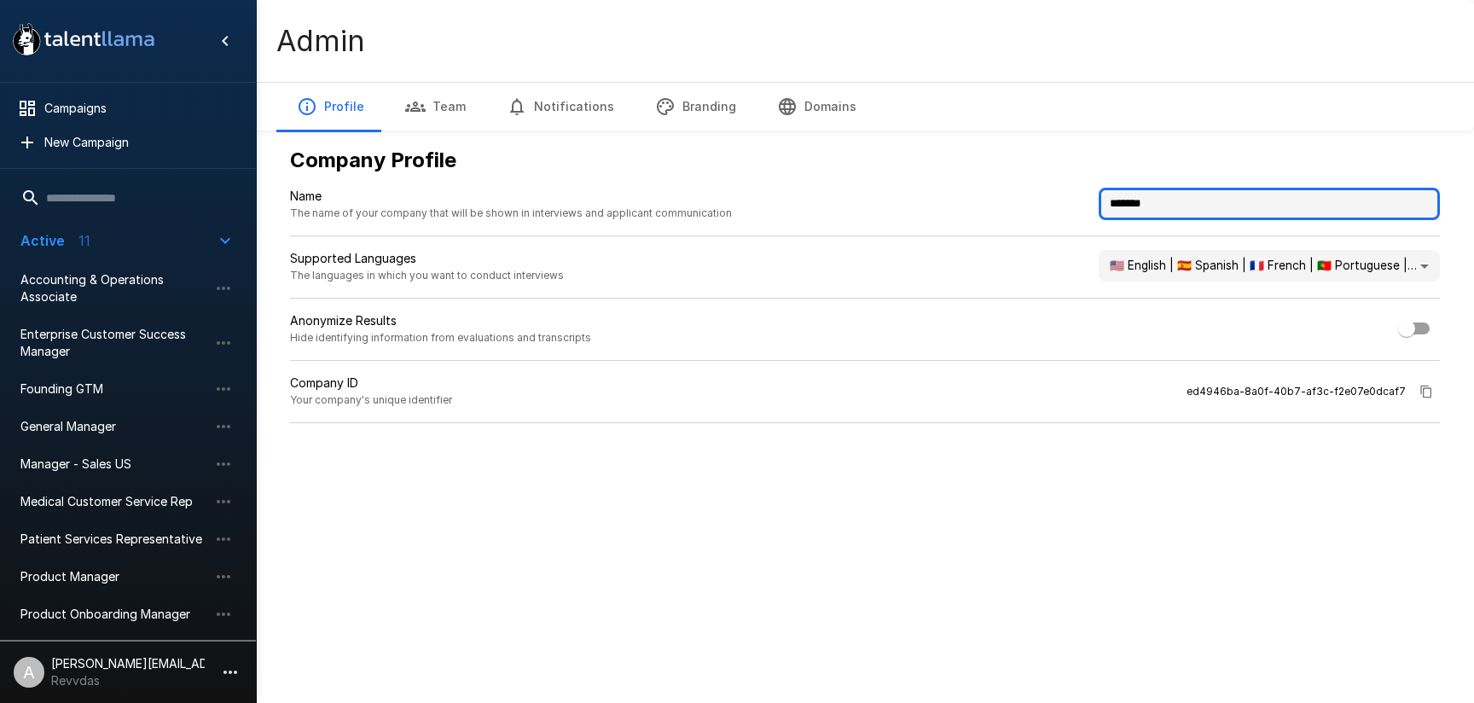
drag, startPoint x: 1186, startPoint y: 203, endPoint x: 1008, endPoint y: 185, distance: 179.2
click at [1008, 185] on div "**********" at bounding box center [864, 285] width 1177 height 304
type input "**********"
click at [1031, 407] on div "Company ID Your company's unique identifier ed4946ba-8a0f-40b7-af3c-f2e07e0dcaf7" at bounding box center [865, 399] width 1150 height 49
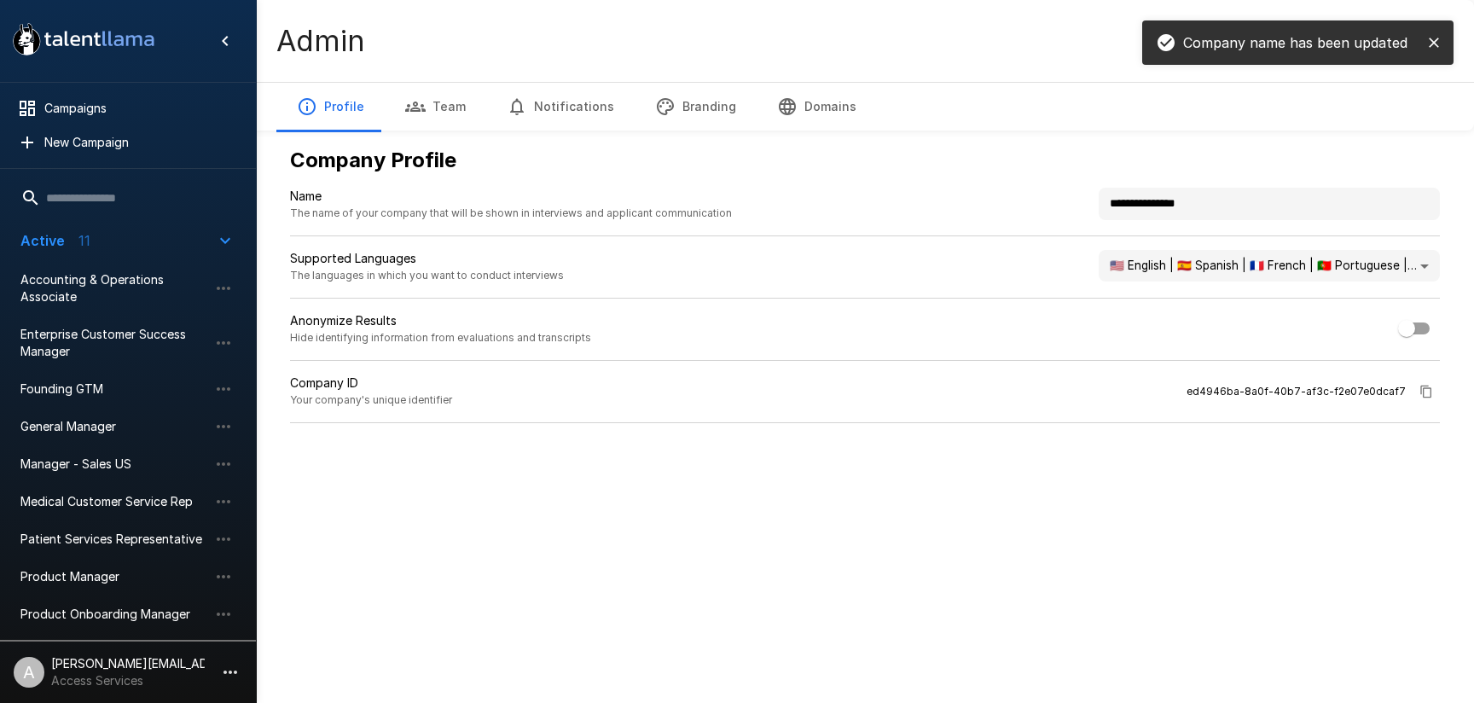
click at [676, 113] on button "Branding" at bounding box center [696, 107] width 122 height 48
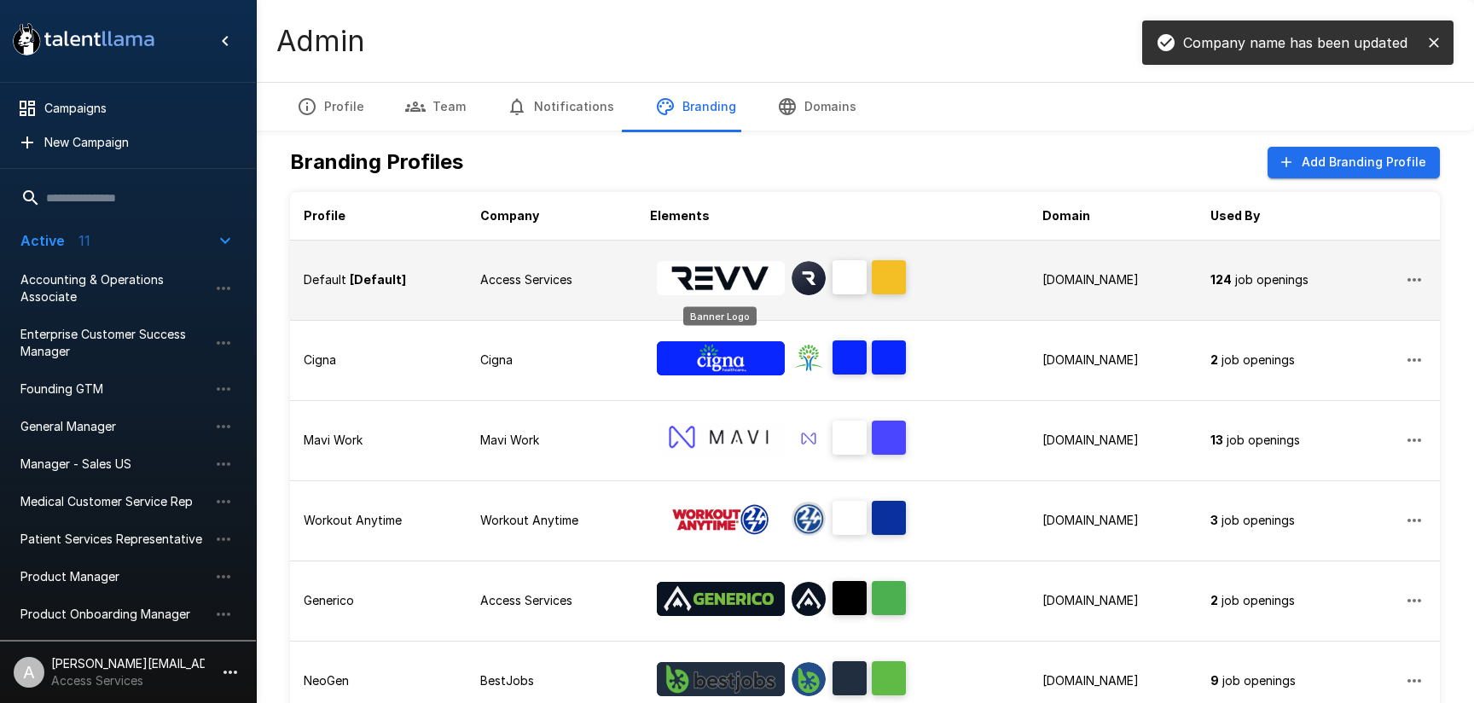
click at [715, 275] on img "Banner Logo" at bounding box center [721, 278] width 128 height 34
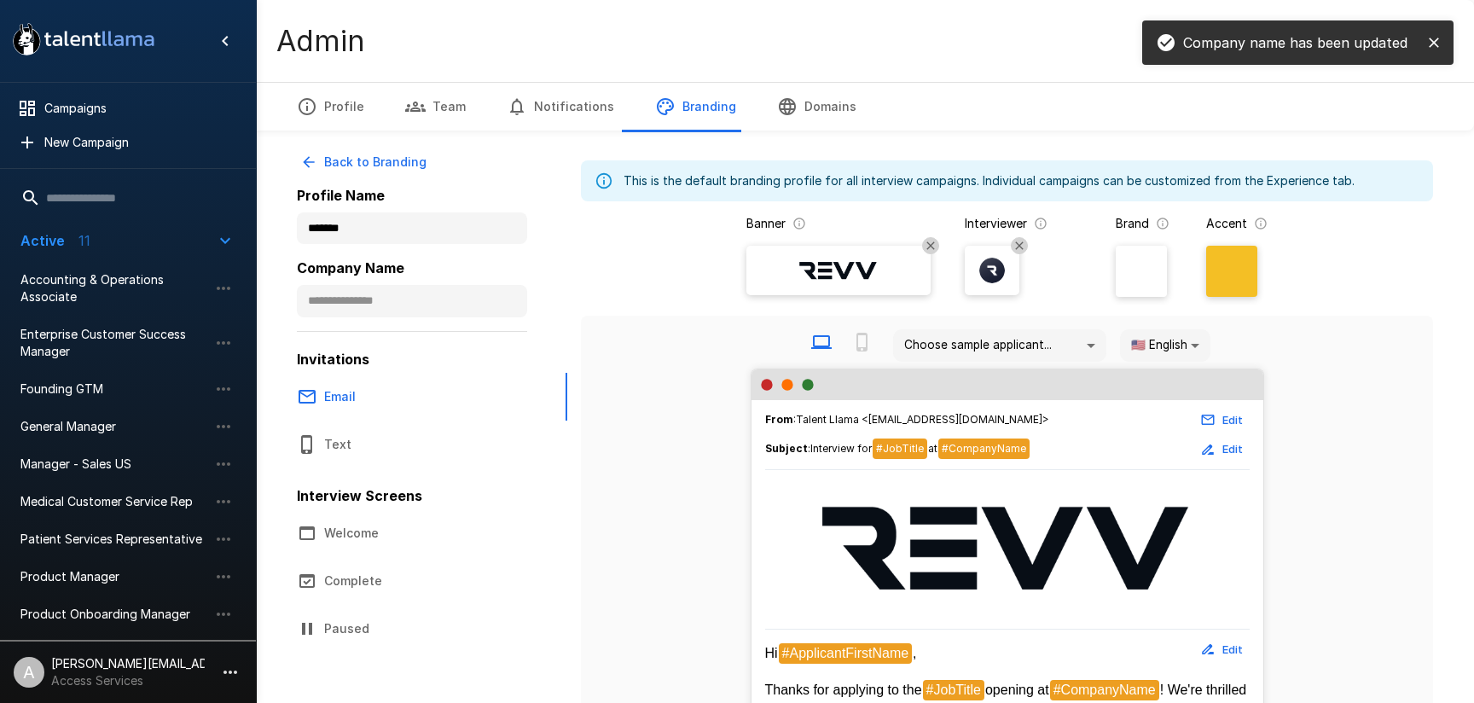
click at [809, 287] on div at bounding box center [838, 270] width 171 height 39
click at [0, 0] on input "file" at bounding box center [0, 0] width 0 height 0
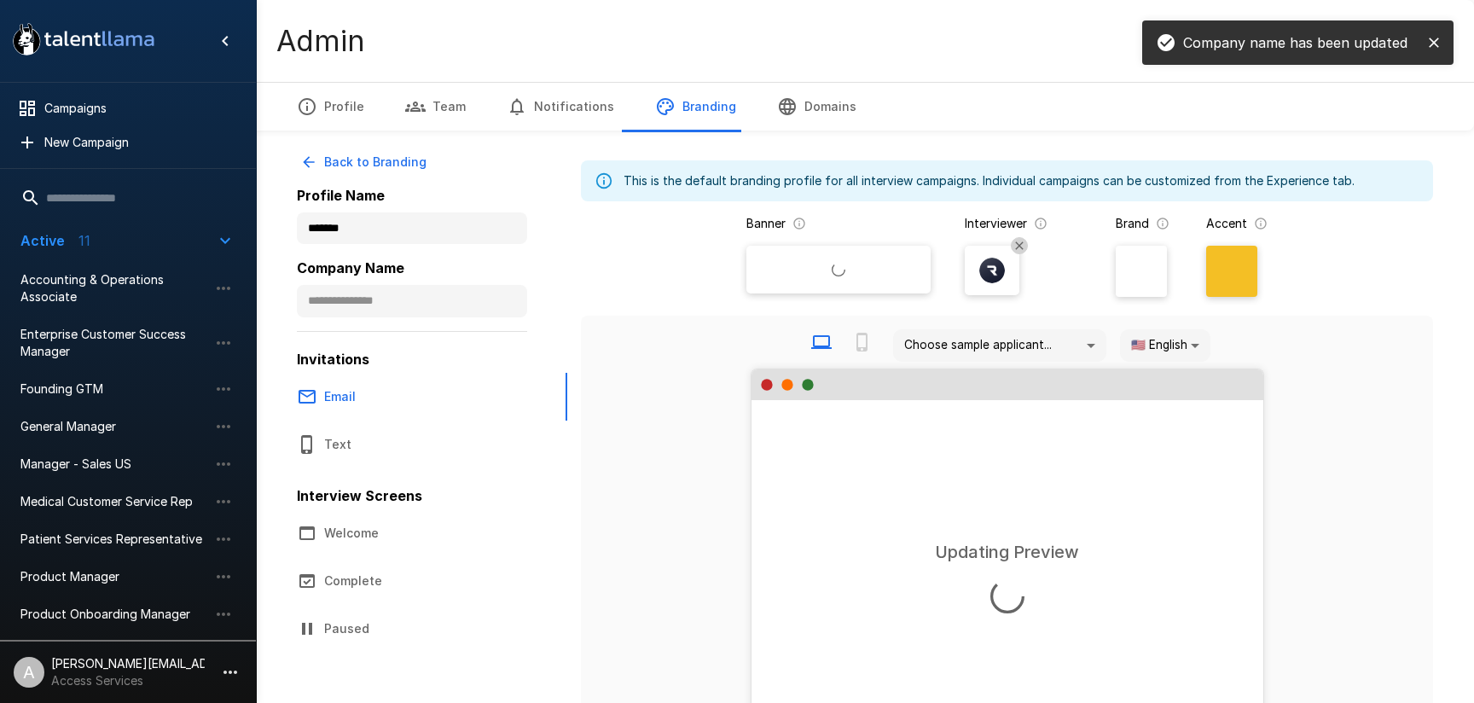
click at [987, 282] on img at bounding box center [992, 271] width 26 height 26
click at [0, 0] on input "file" at bounding box center [0, 0] width 0 height 0
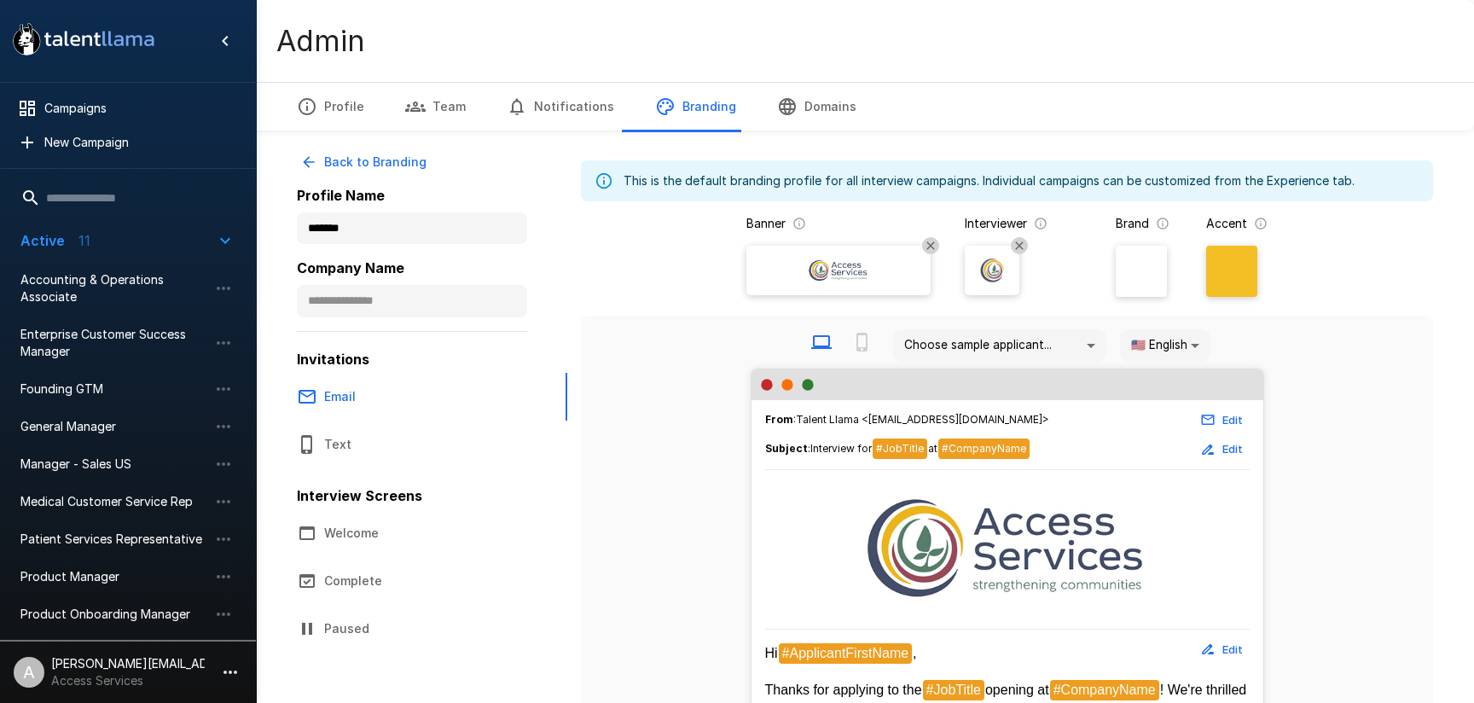
click at [162, 245] on span "Active 11" at bounding box center [117, 240] width 195 height 20
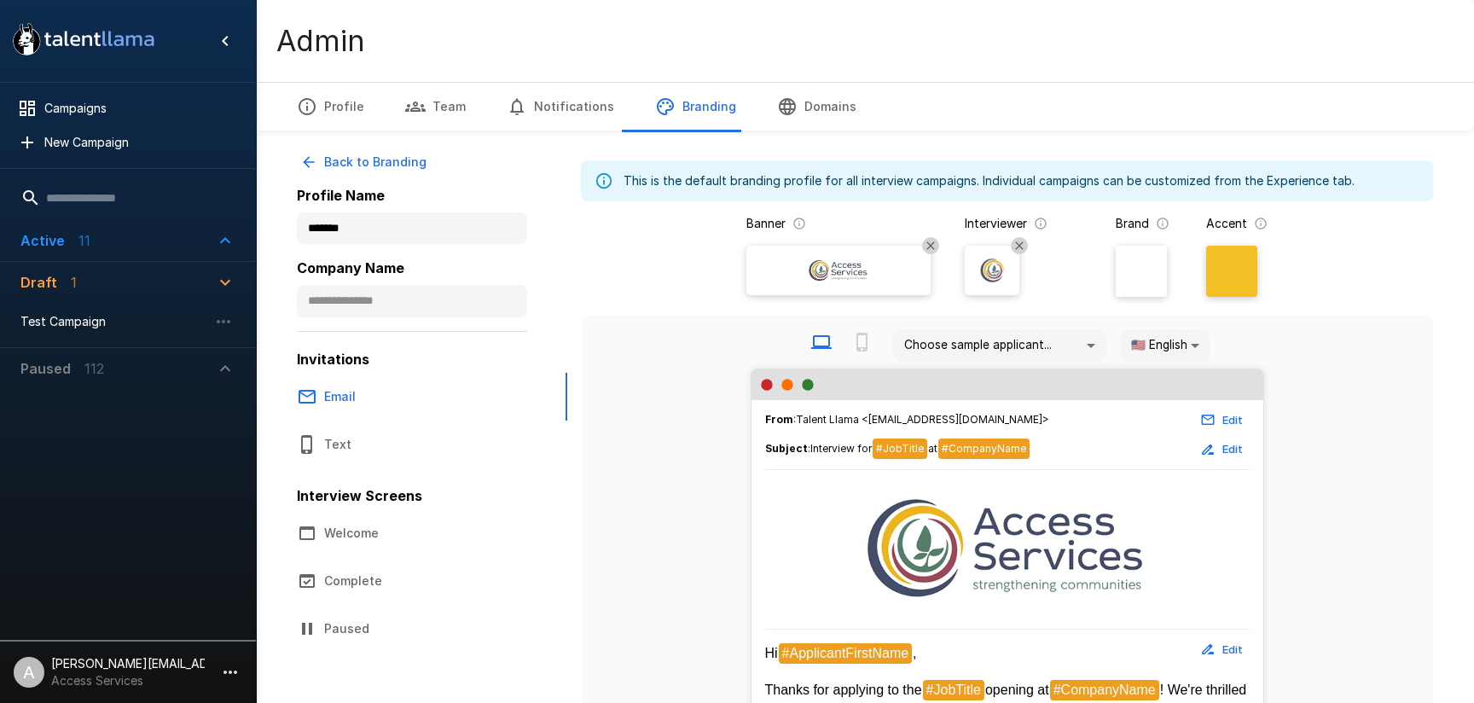
click at [93, 229] on button "Active 11" at bounding box center [128, 240] width 242 height 41
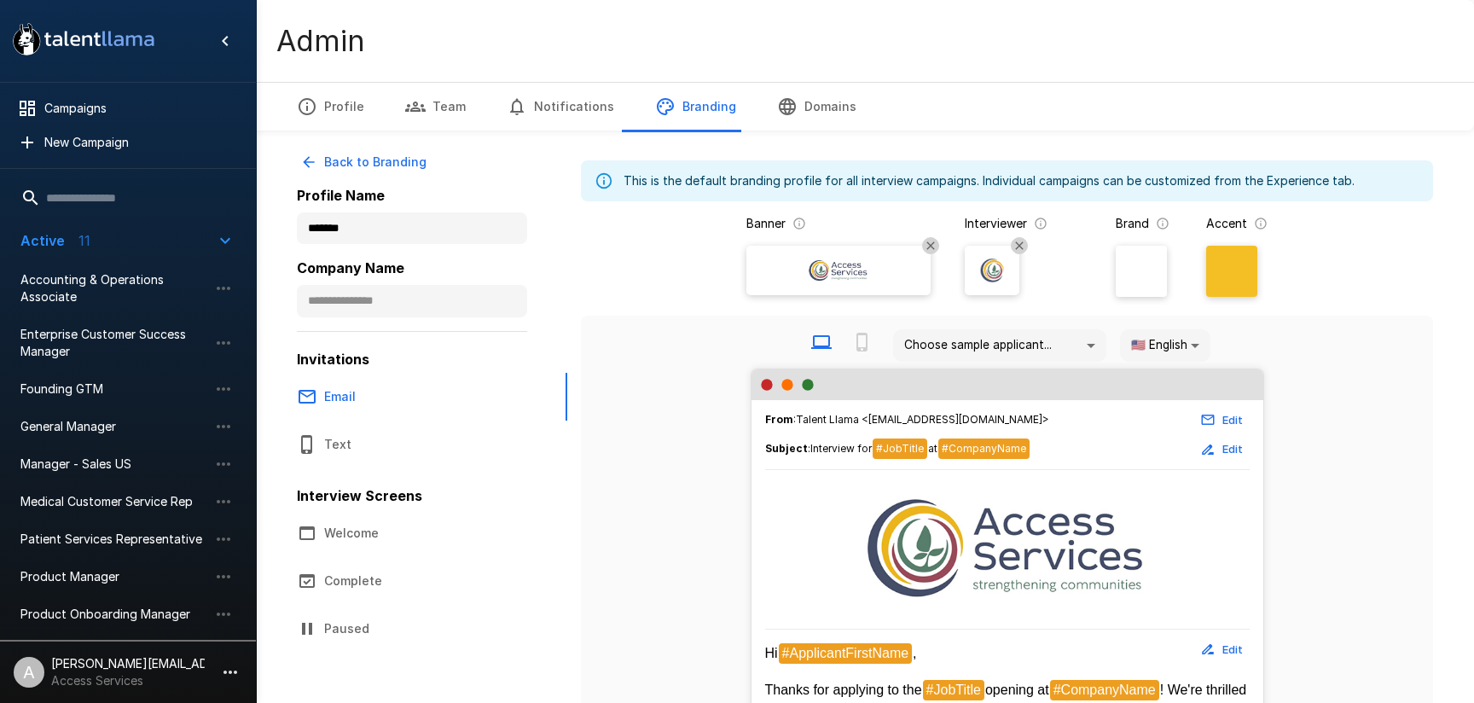
click at [1241, 243] on div "Accent" at bounding box center [1236, 258] width 61 height 87
click at [1236, 261] on div at bounding box center [1231, 271] width 51 height 51
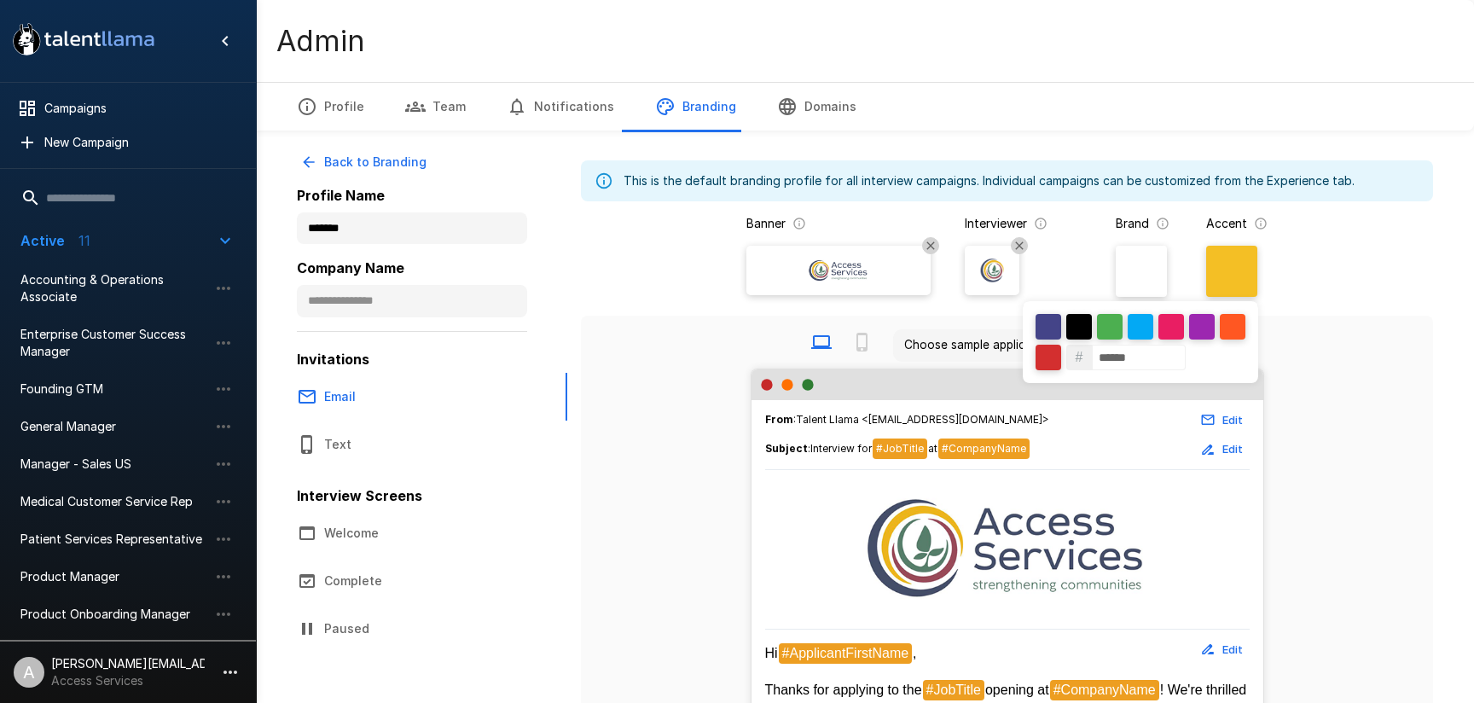
click at [1130, 357] on input "******" at bounding box center [1139, 358] width 94 height 26
paste input
type input "******"
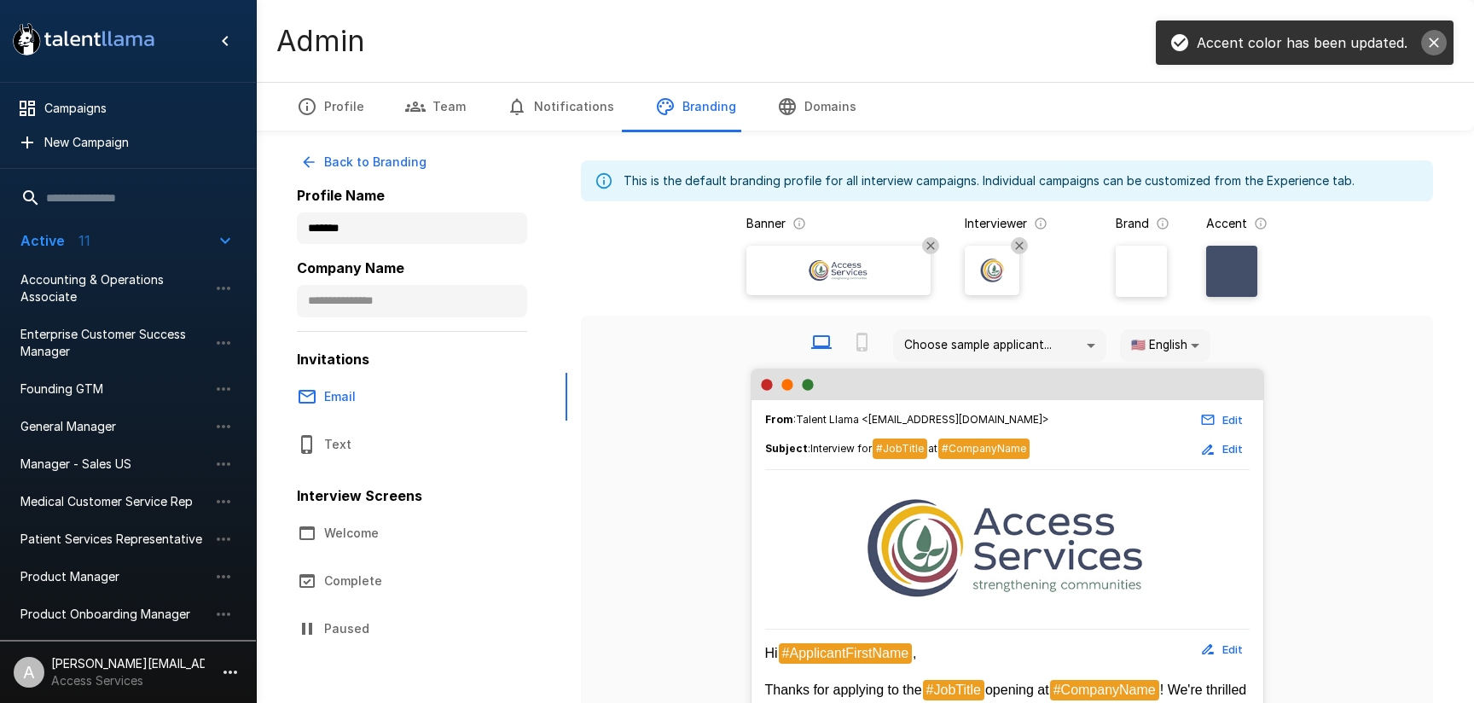
click at [1431, 38] on icon "close" at bounding box center [1434, 42] width 17 height 17
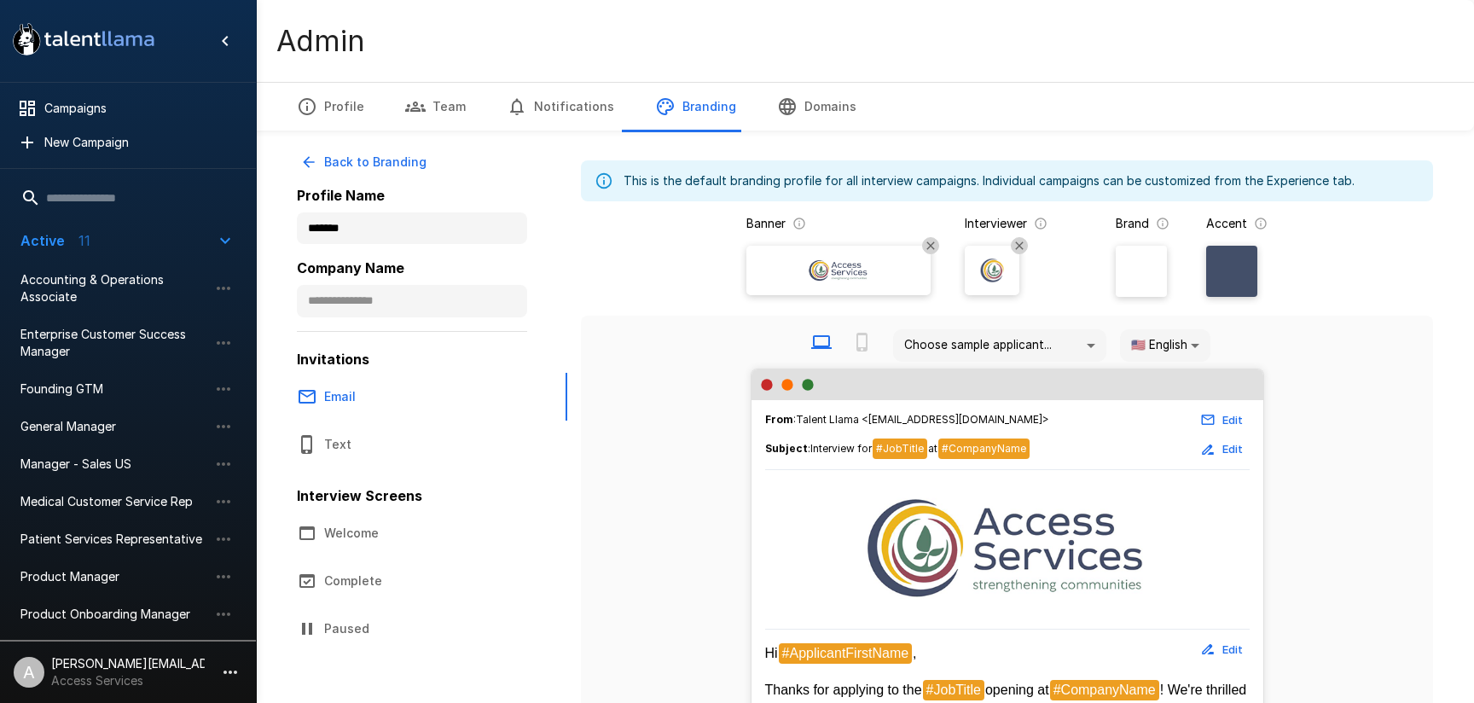
click at [206, 251] on button "Active 11" at bounding box center [128, 240] width 242 height 41
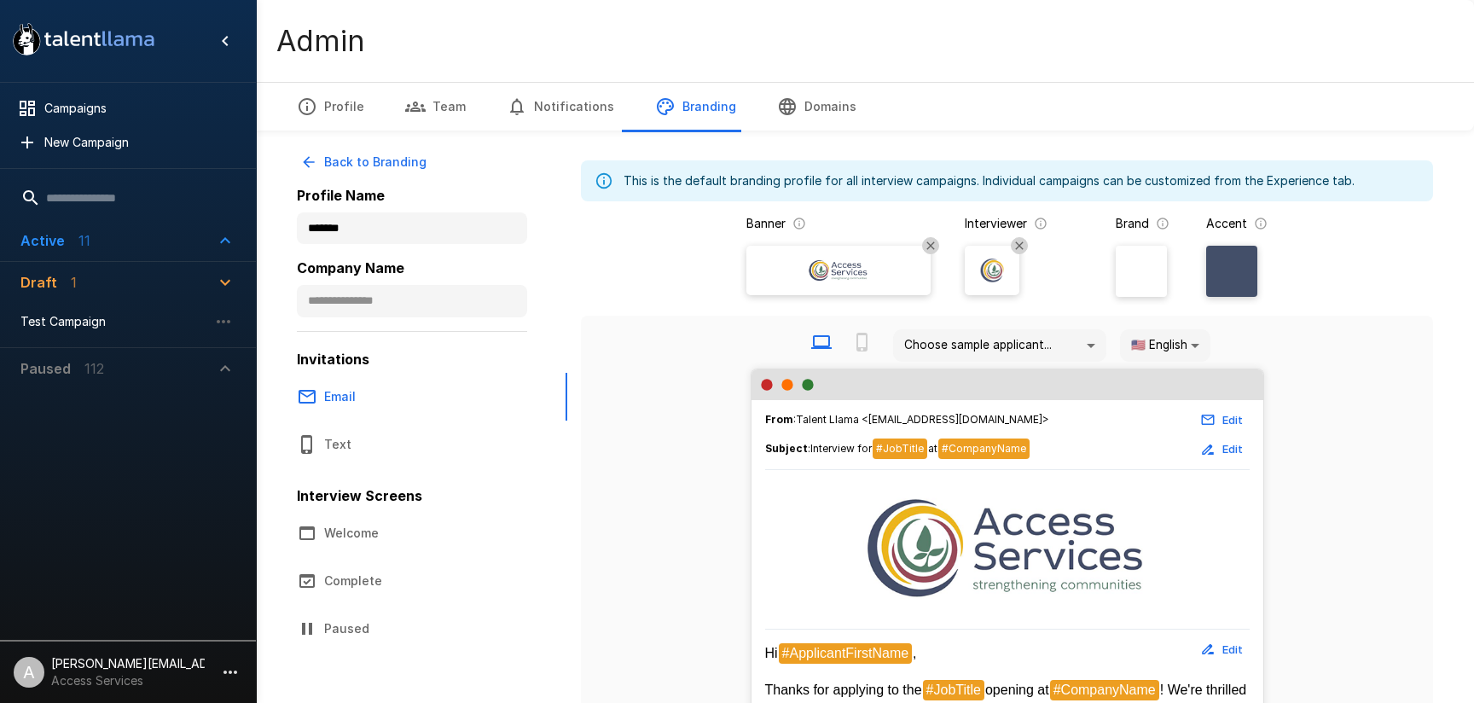
click at [210, 287] on span "Draft 1" at bounding box center [117, 282] width 195 height 20
click at [232, 677] on icon "button" at bounding box center [230, 672] width 20 height 20
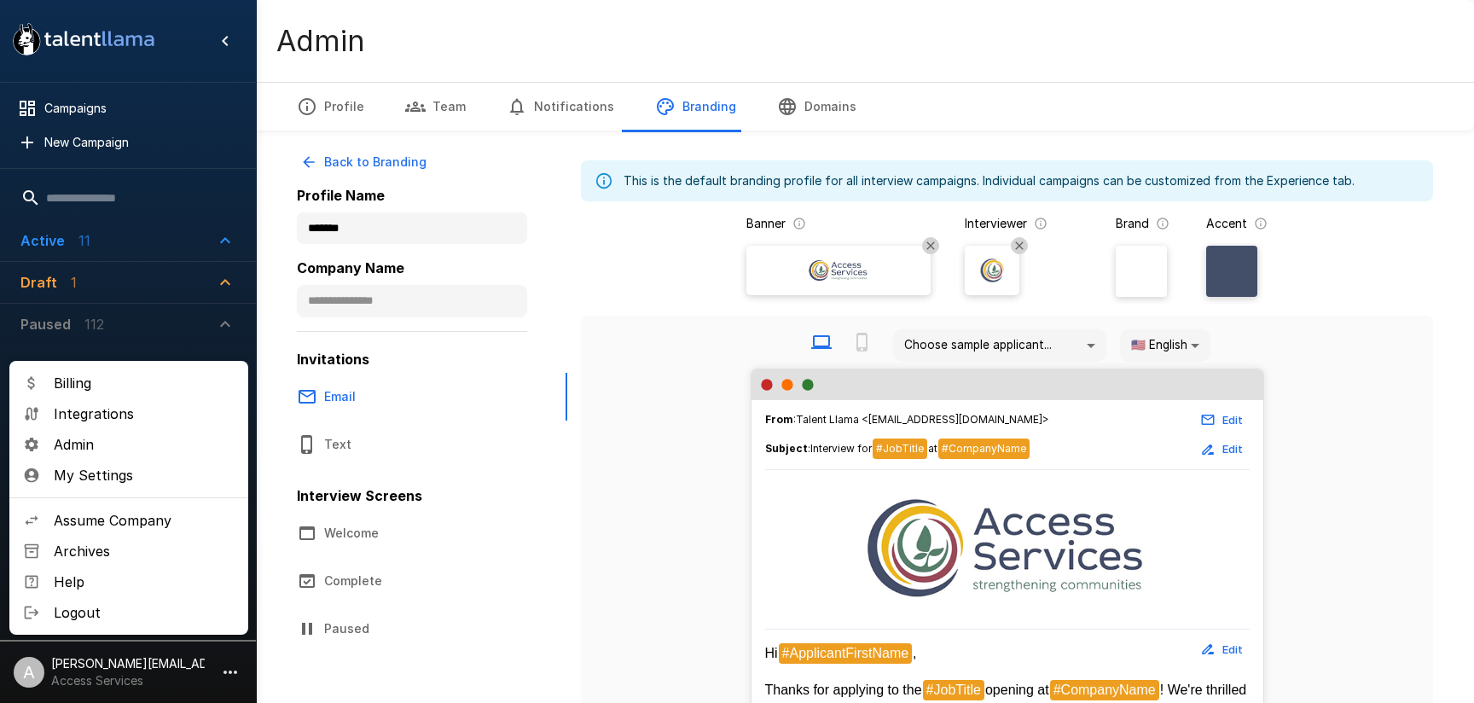
click at [1031, 111] on div at bounding box center [737, 351] width 1474 height 703
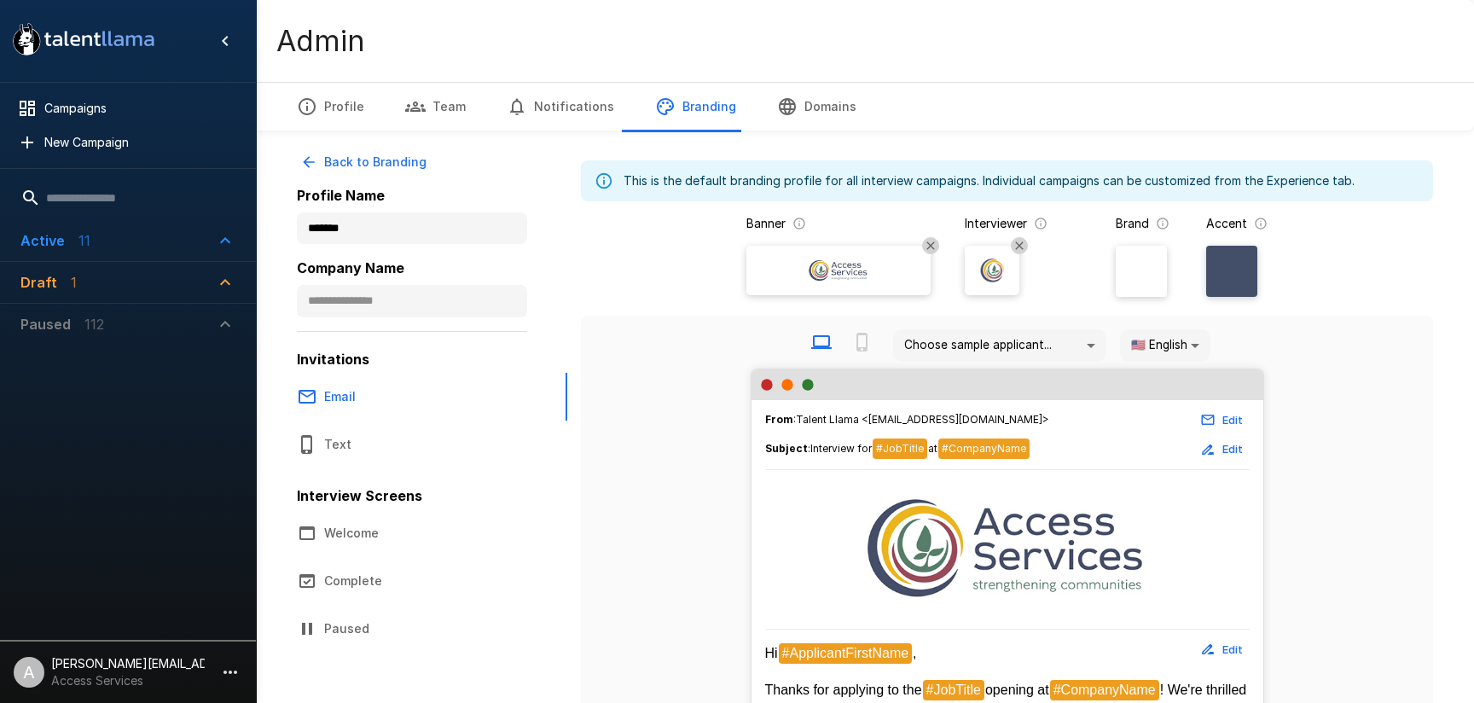
click at [100, 247] on span "Active 11" at bounding box center [117, 240] width 195 height 20
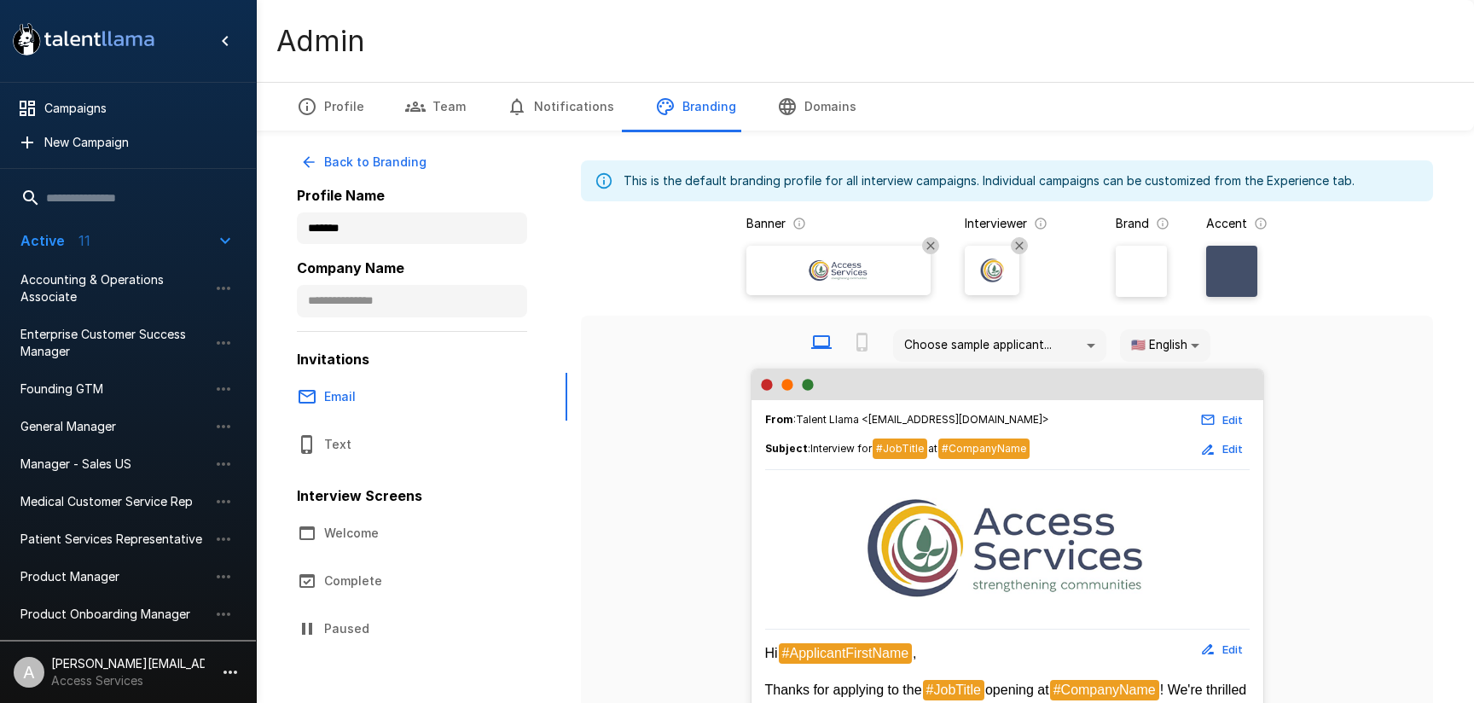
click at [154, 243] on span "Active 11" at bounding box center [117, 240] width 195 height 20
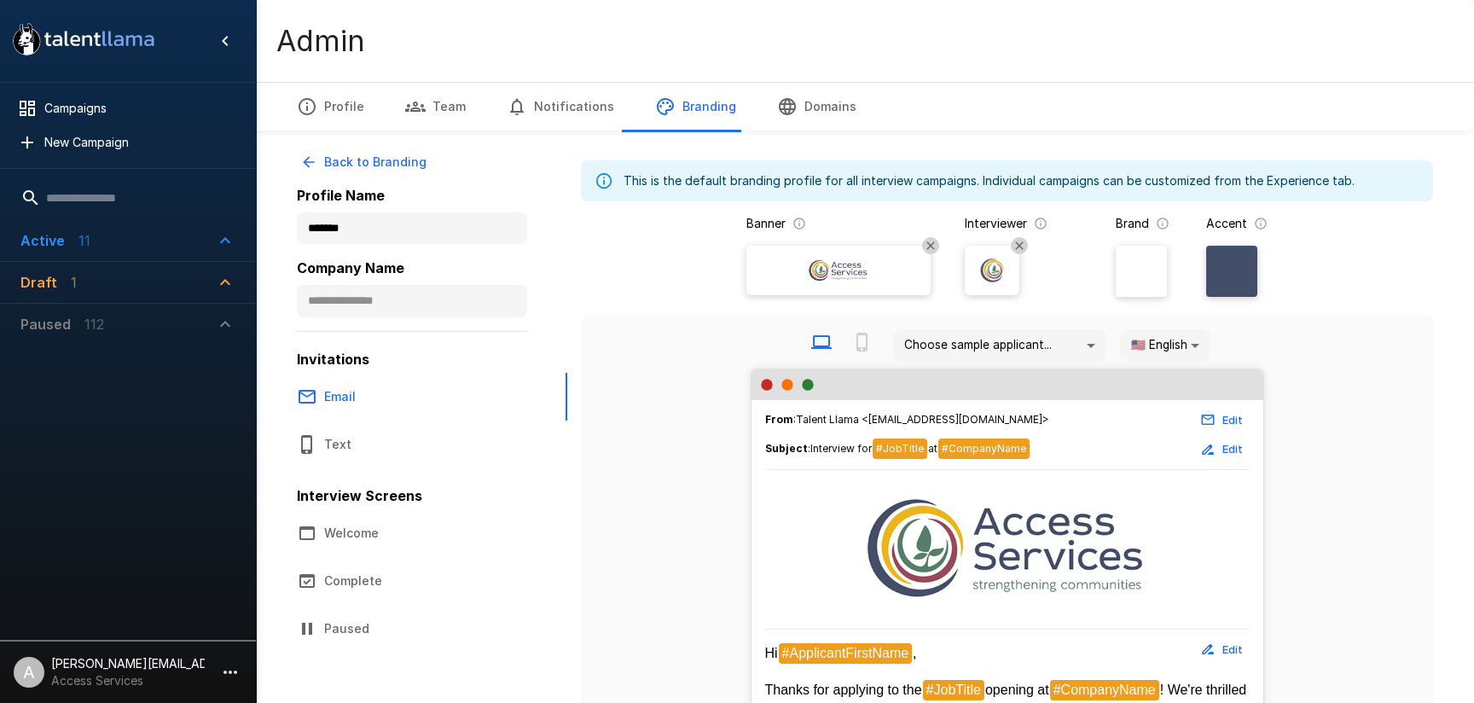
click at [212, 288] on span "Draft 1" at bounding box center [117, 282] width 195 height 20
click at [81, 112] on span "Campaigns" at bounding box center [139, 108] width 191 height 17
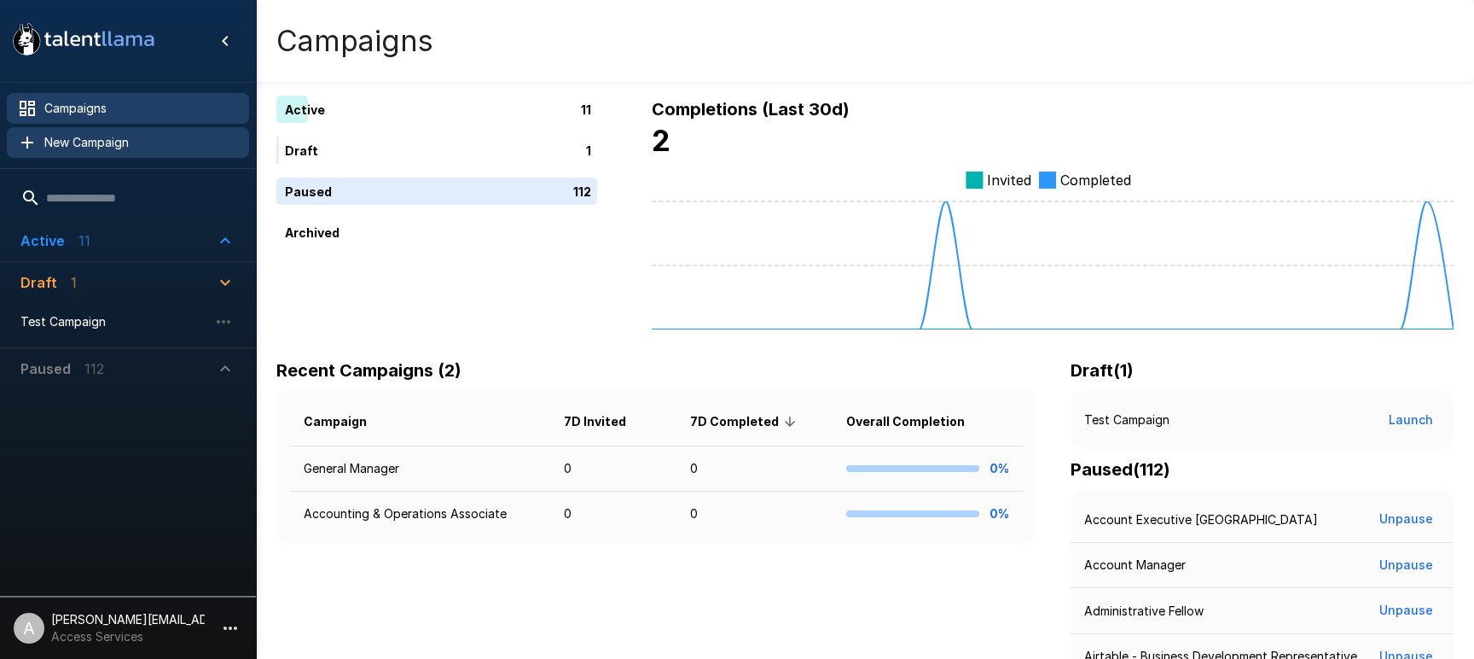
click at [66, 149] on span "New Campaign" at bounding box center [139, 142] width 191 height 17
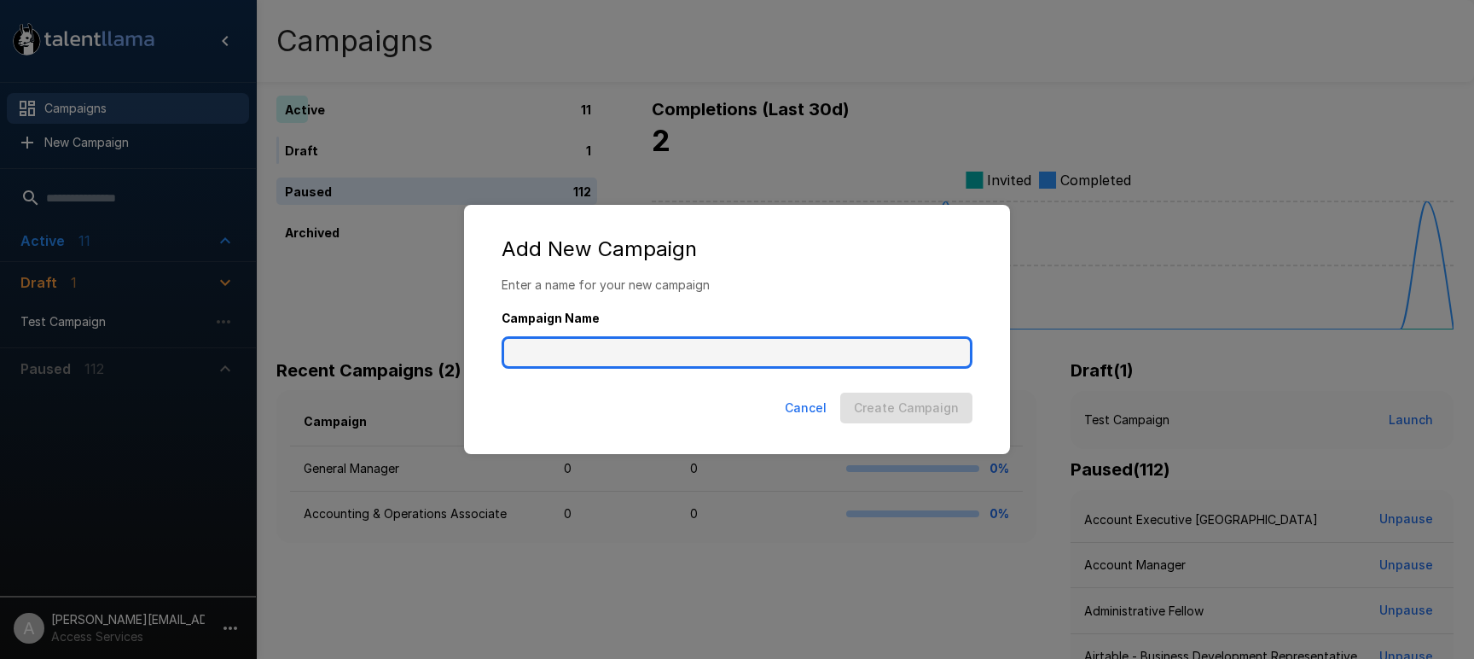
click at [614, 355] on input "Campaign Name" at bounding box center [737, 352] width 471 height 32
type input "**********"
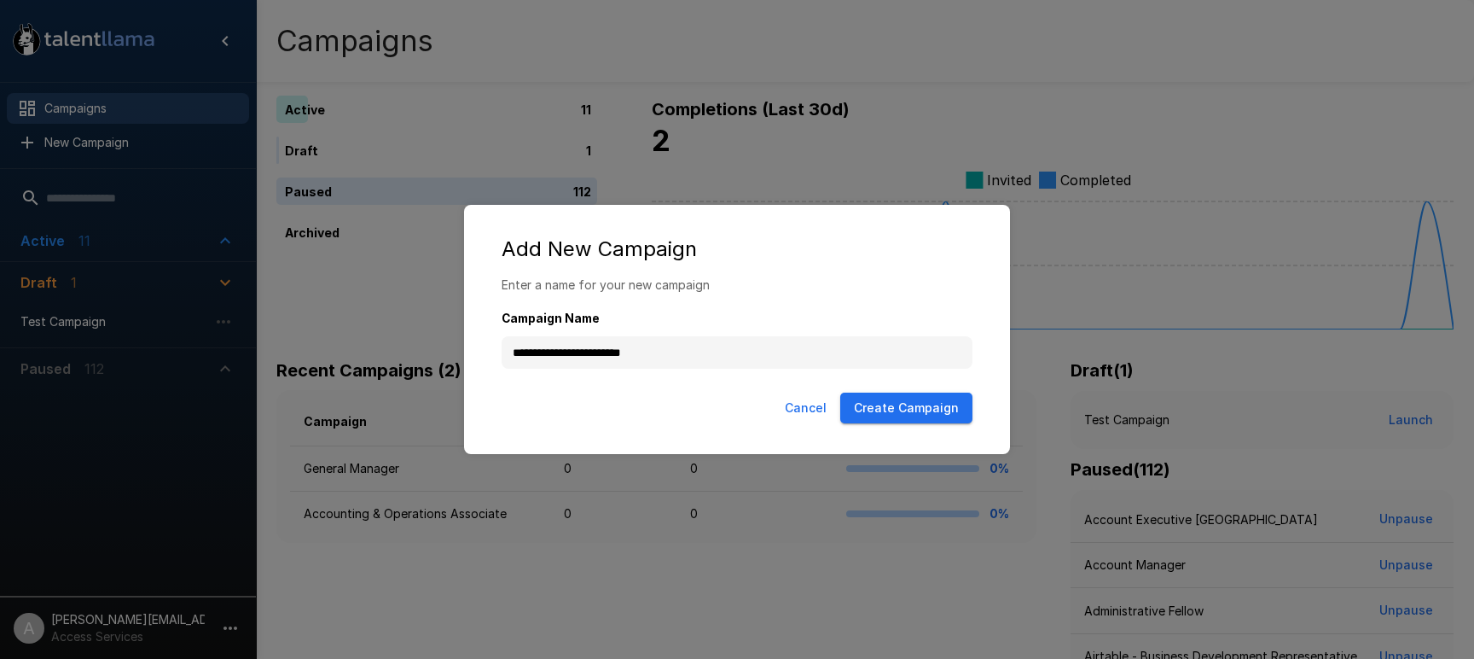
click at [878, 397] on button "Create Campaign" at bounding box center [906, 408] width 132 height 32
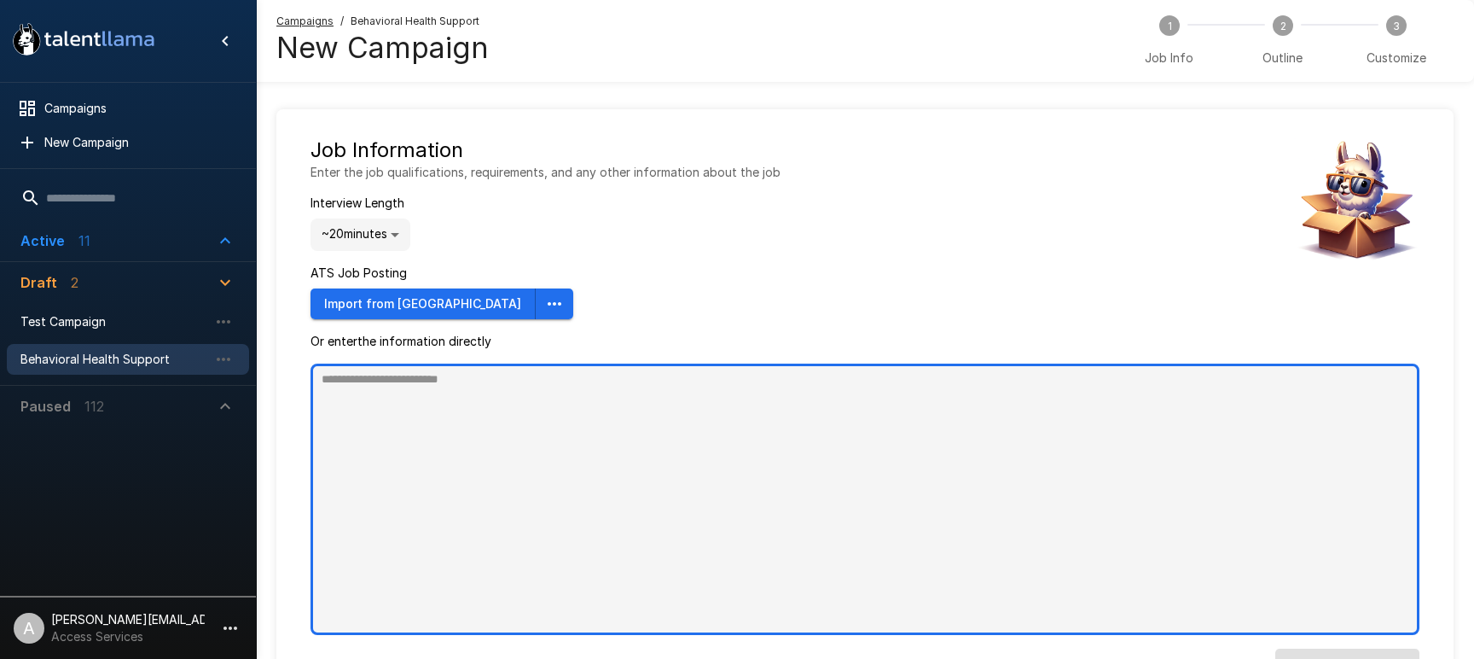
click at [508, 448] on textarea at bounding box center [865, 498] width 1109 height 271
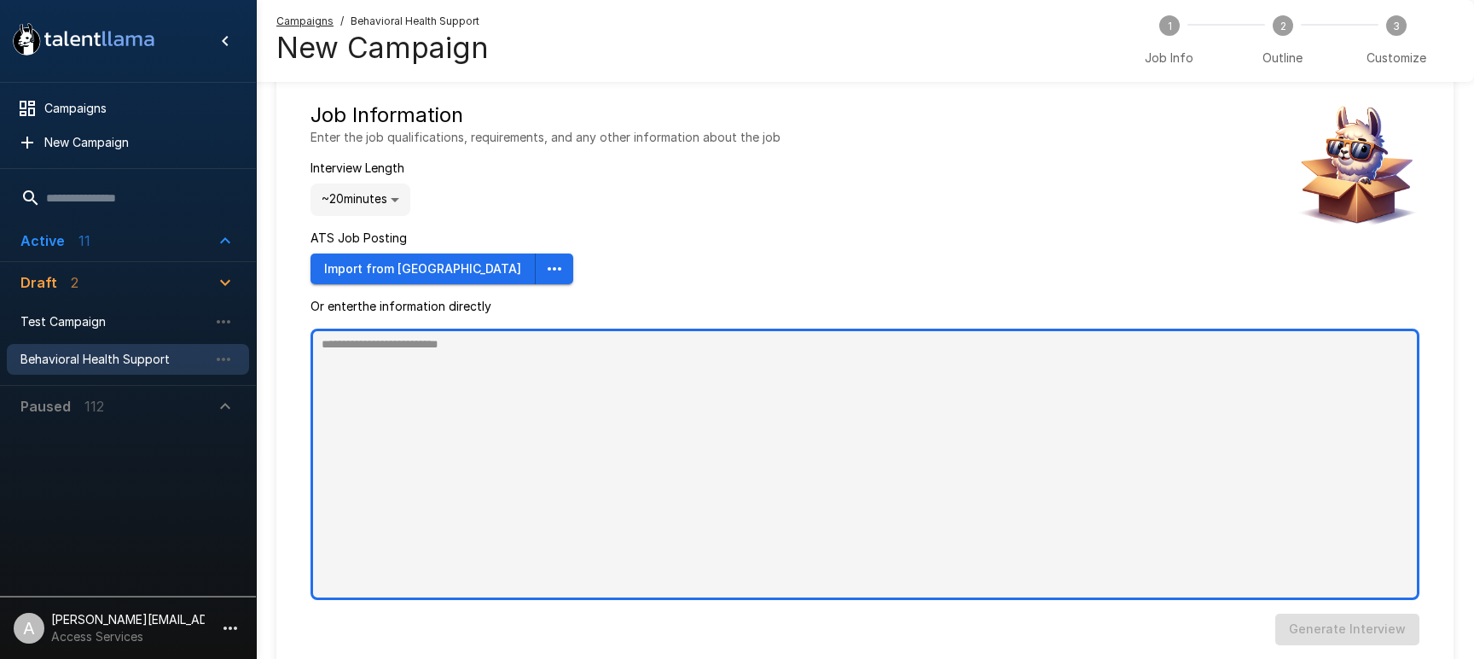
scroll to position [50, 0]
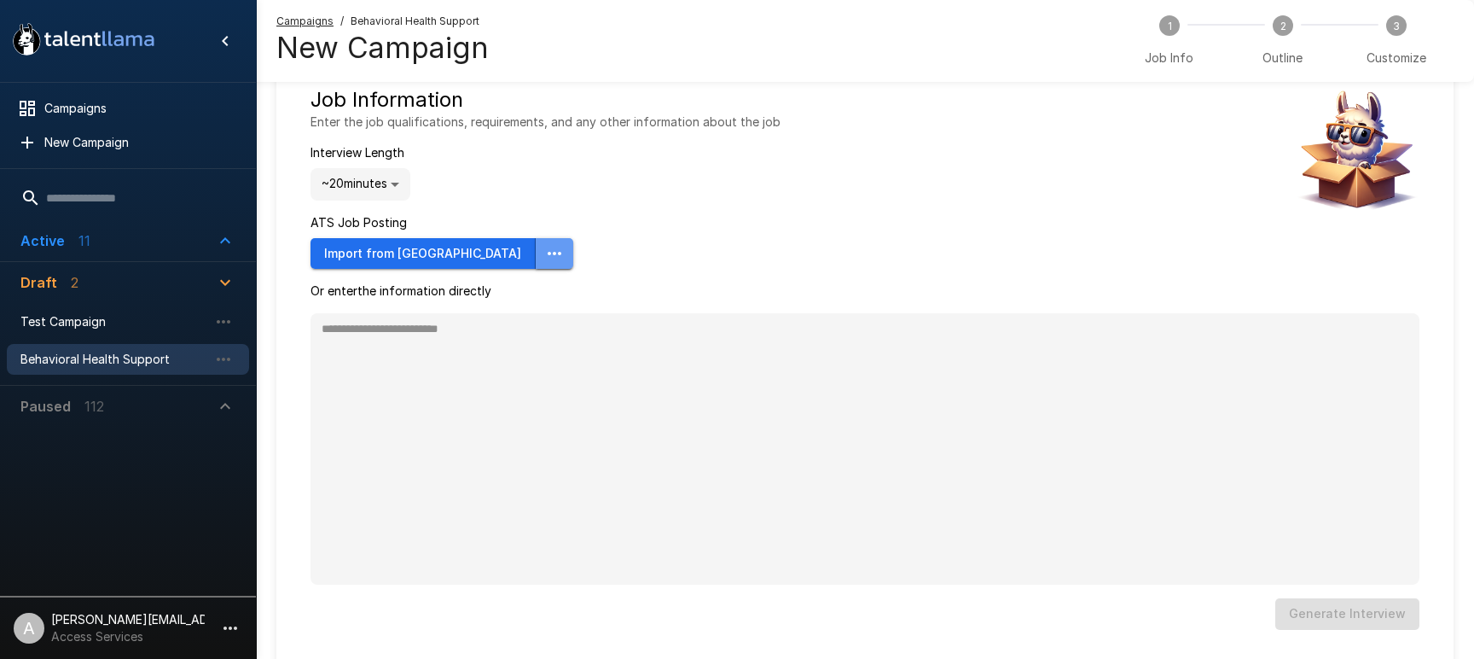
click at [544, 253] on icon "button" at bounding box center [554, 253] width 20 height 20
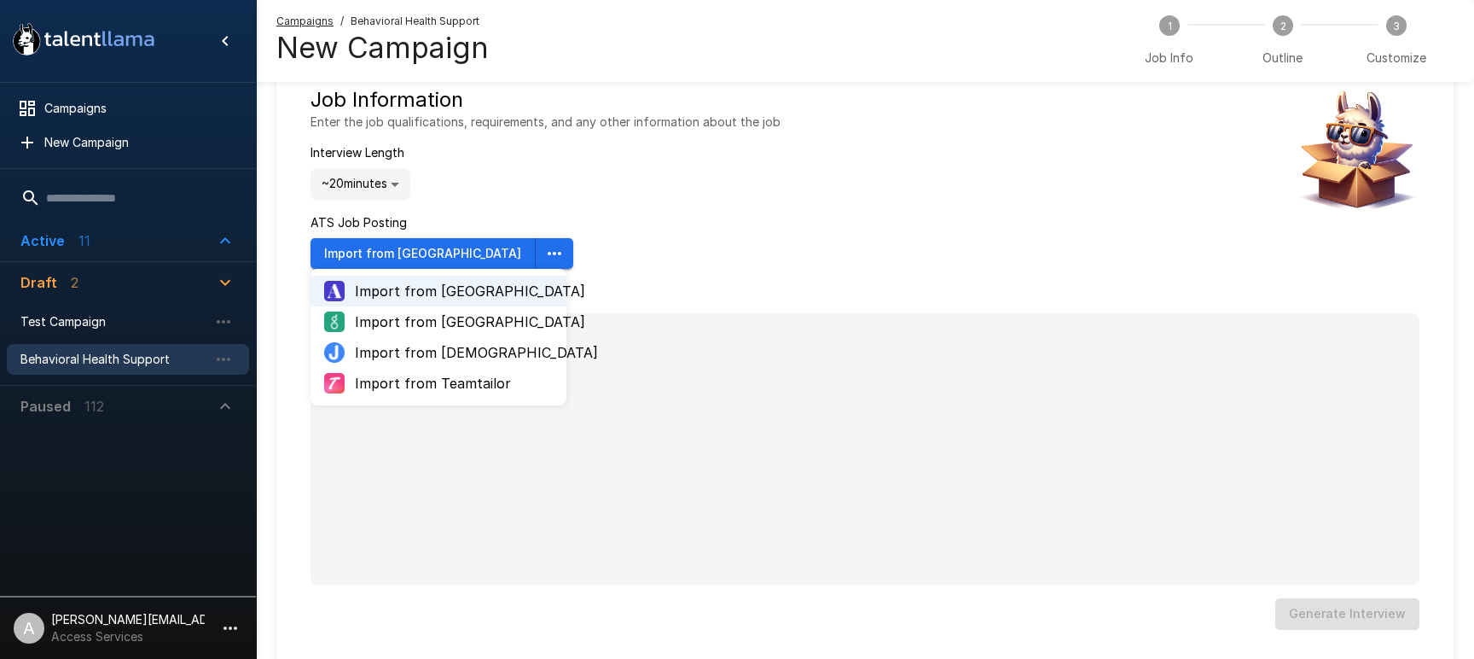
click at [516, 246] on div "Job Information Enter the job qualifications, requirements, and any other infor…" at bounding box center [546, 177] width 470 height 183
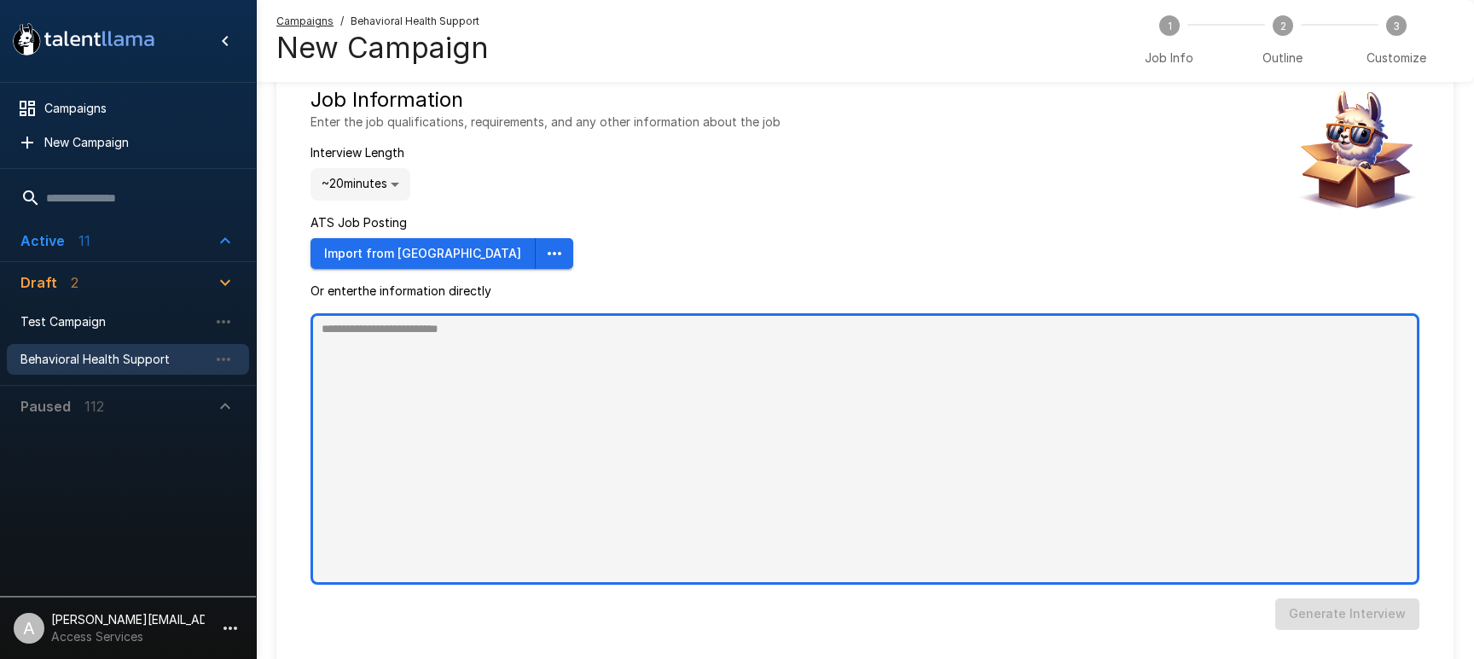
type textarea "*"
click at [524, 465] on textarea at bounding box center [865, 448] width 1109 height 271
paste textarea "**********"
type textarea "**********"
type textarea "*"
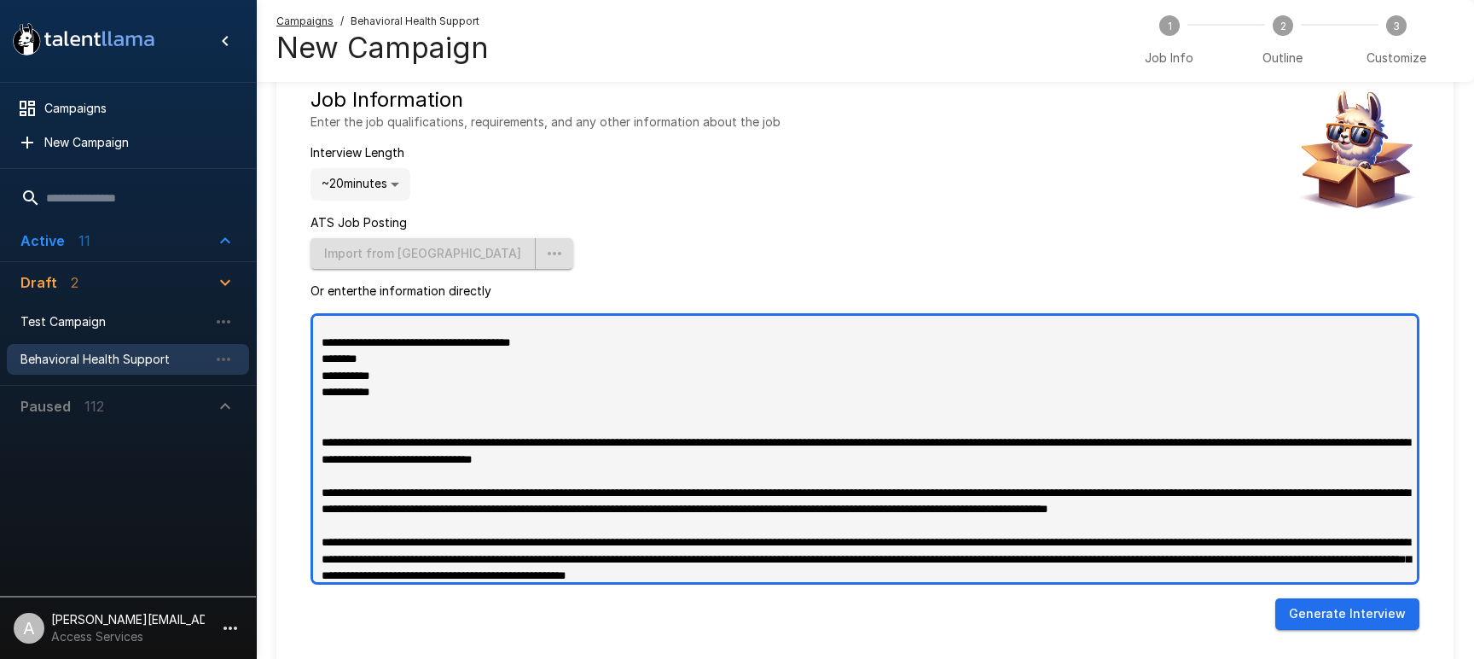
scroll to position [0, 0]
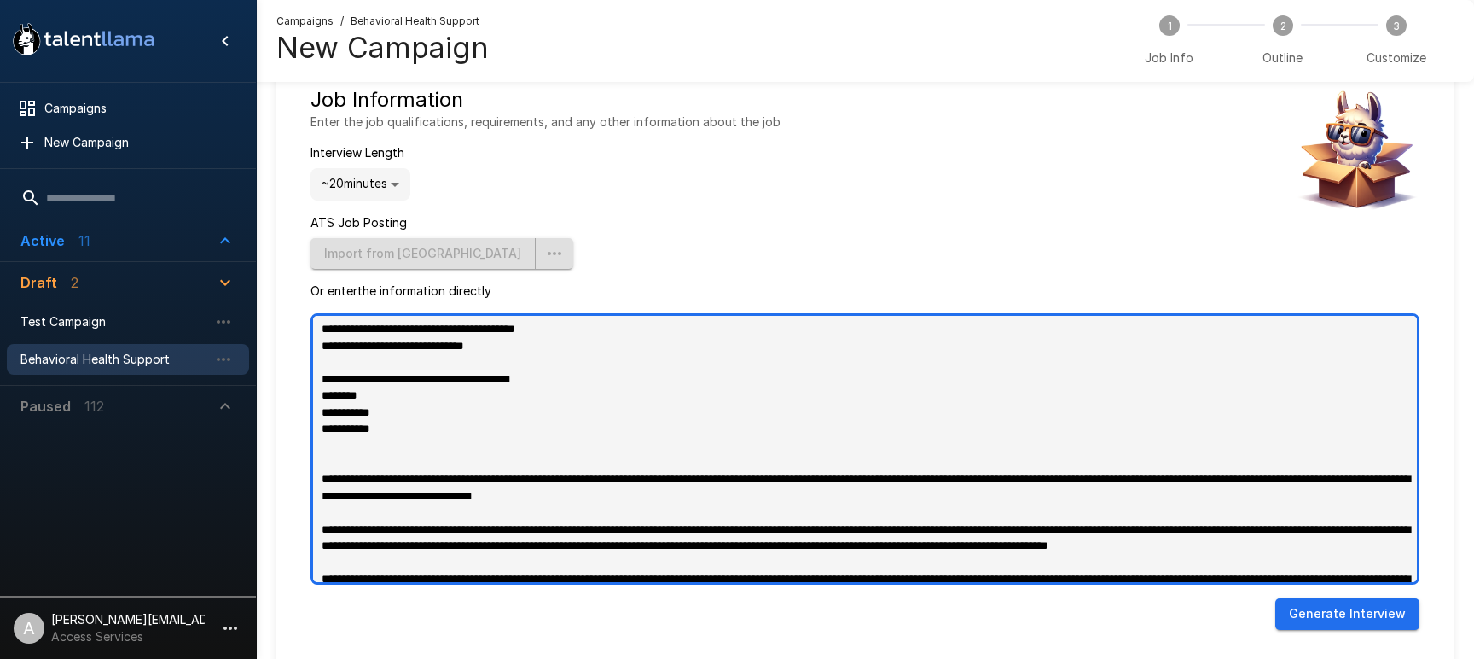
type textarea "**********"
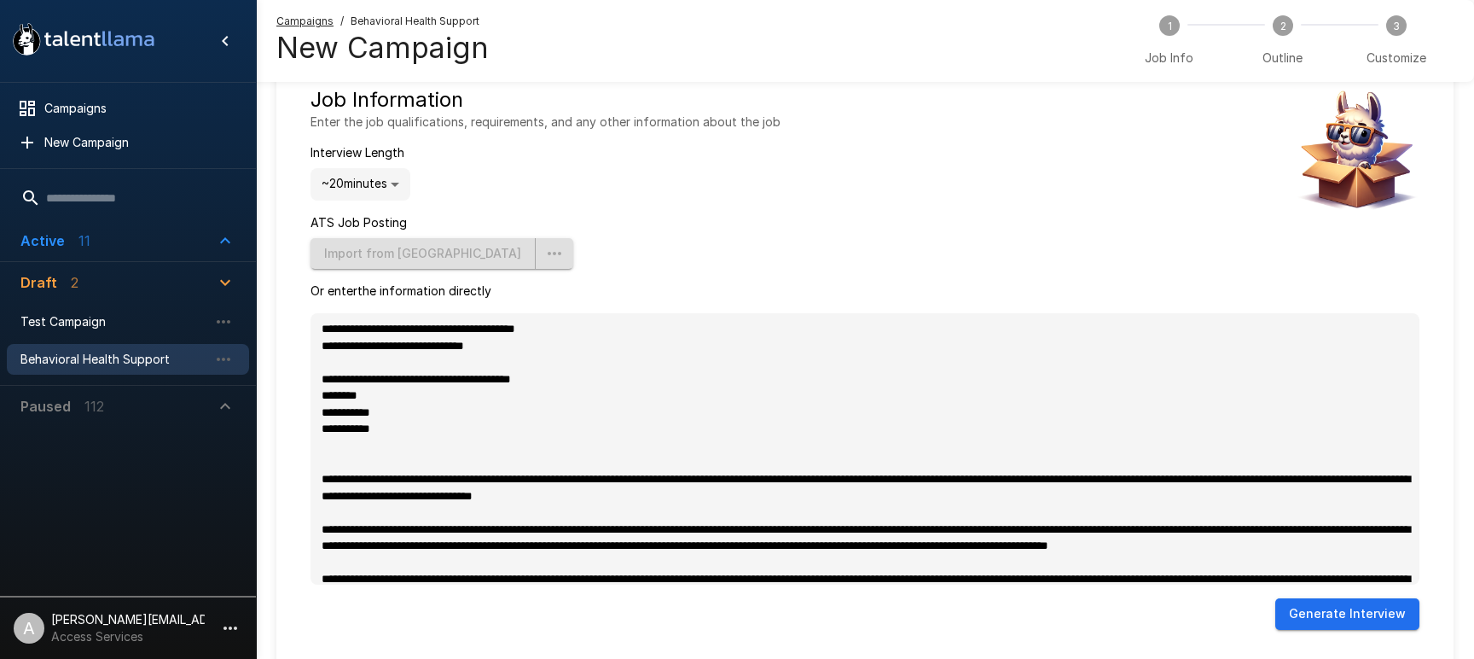
type textarea "*"
click at [1380, 615] on button "Generate Interview" at bounding box center [1347, 614] width 144 height 32
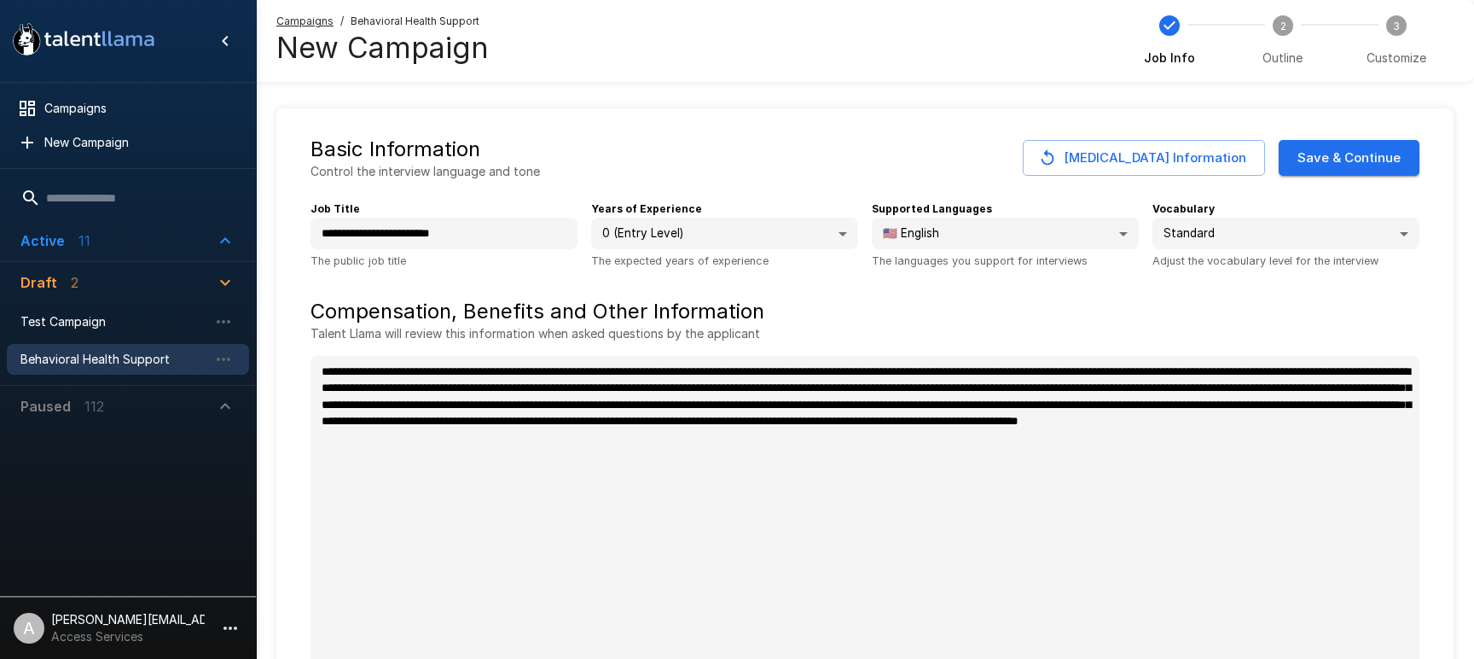
scroll to position [20, 0]
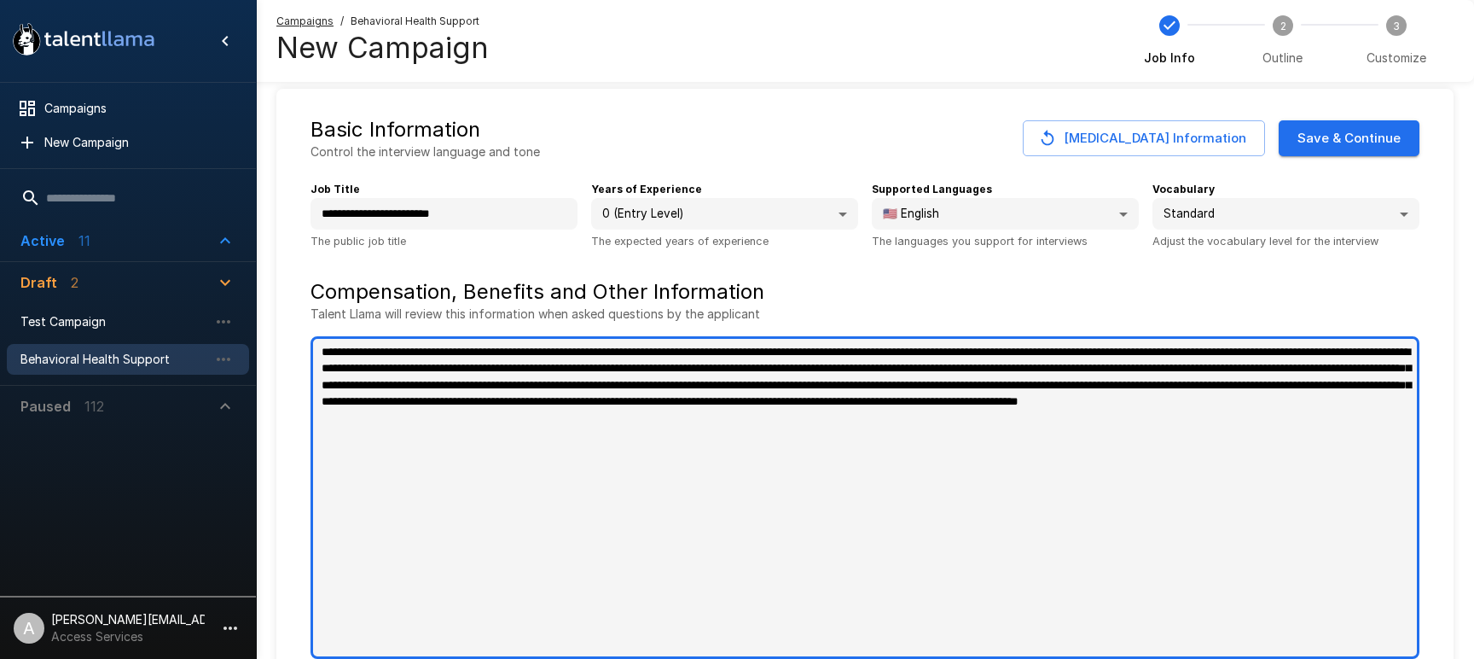
drag, startPoint x: 349, startPoint y: 357, endPoint x: 1270, endPoint y: 441, distance: 925.2
click at [1270, 441] on textarea "**********" at bounding box center [865, 497] width 1109 height 322
click at [1267, 438] on textarea "**********" at bounding box center [865, 497] width 1109 height 322
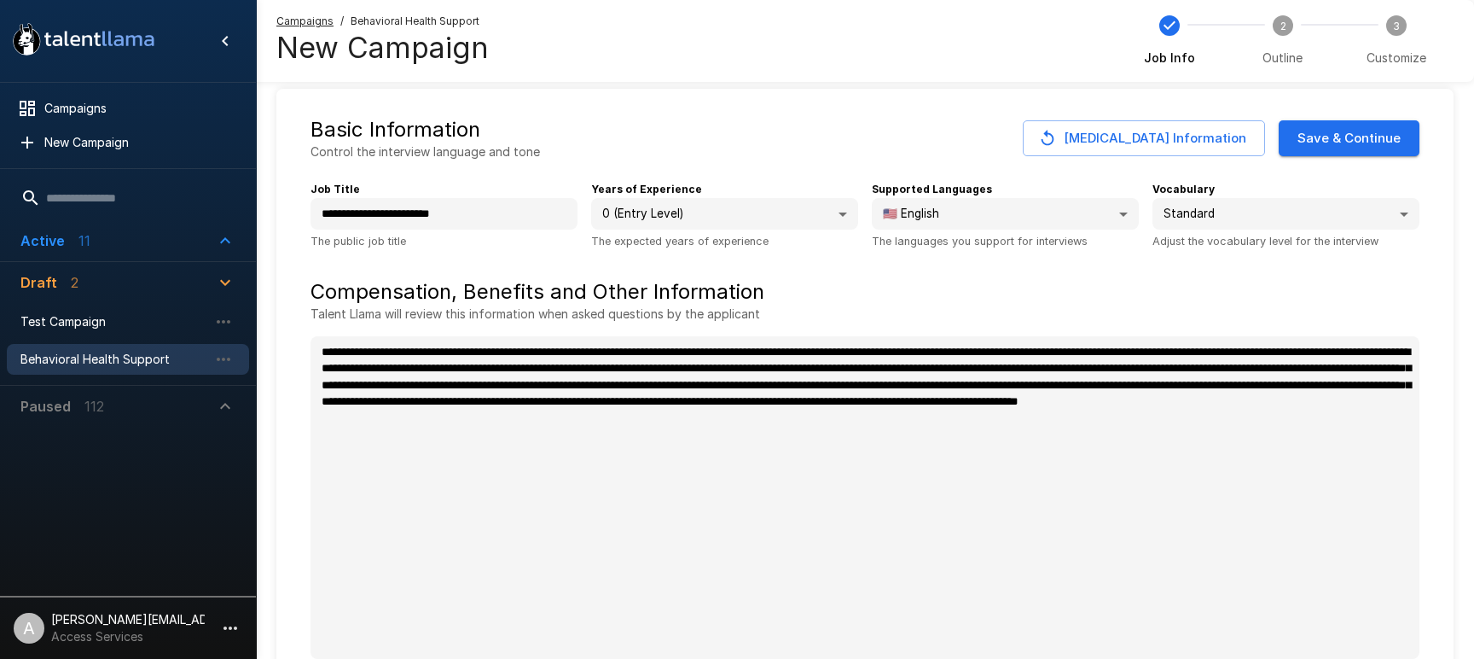
type textarea "*"
click at [1342, 146] on button "Save & Continue" at bounding box center [1349, 138] width 141 height 36
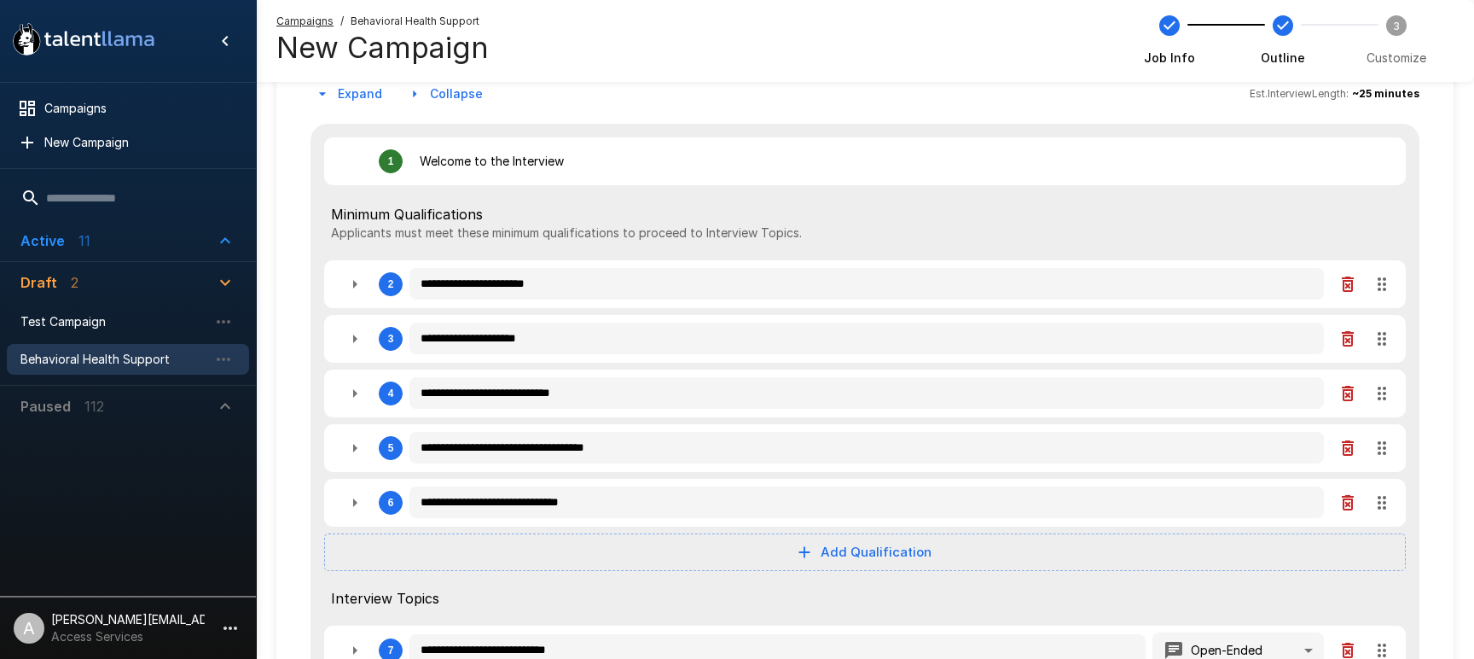
scroll to position [128, 0]
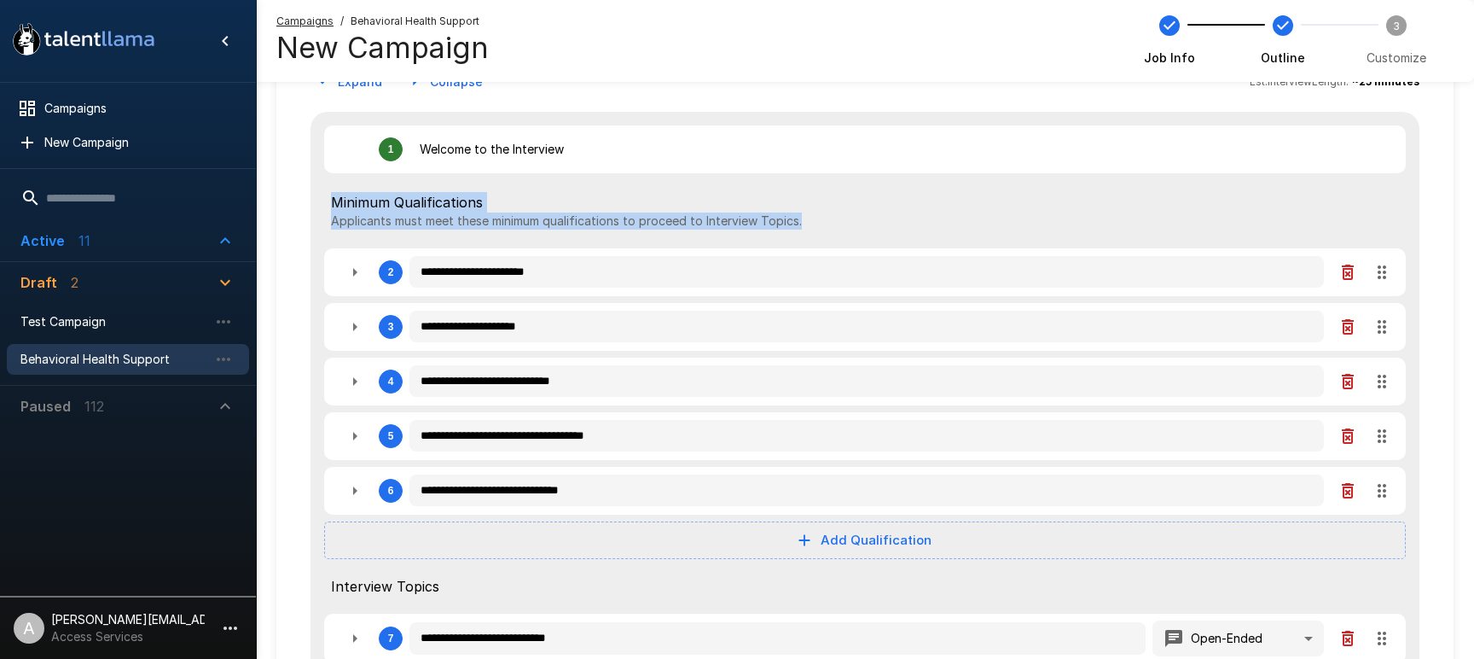
drag, startPoint x: 324, startPoint y: 191, endPoint x: 845, endPoint y: 212, distance: 521.7
click at [845, 212] on div "Minimum Qualifications Applicants must meet these minimum qualifications to pro…" at bounding box center [865, 210] width 1082 height 61
click at [845, 212] on p "Applicants must meet these minimum qualifications to proceed to Interview Topic…" at bounding box center [865, 220] width 1068 height 17
drag, startPoint x: 726, startPoint y: 220, endPoint x: 847, endPoint y: 226, distance: 121.3
click at [826, 224] on div "Minimum Qualifications Applicants must meet these minimum qualifications to pro…" at bounding box center [865, 211] width 1068 height 38
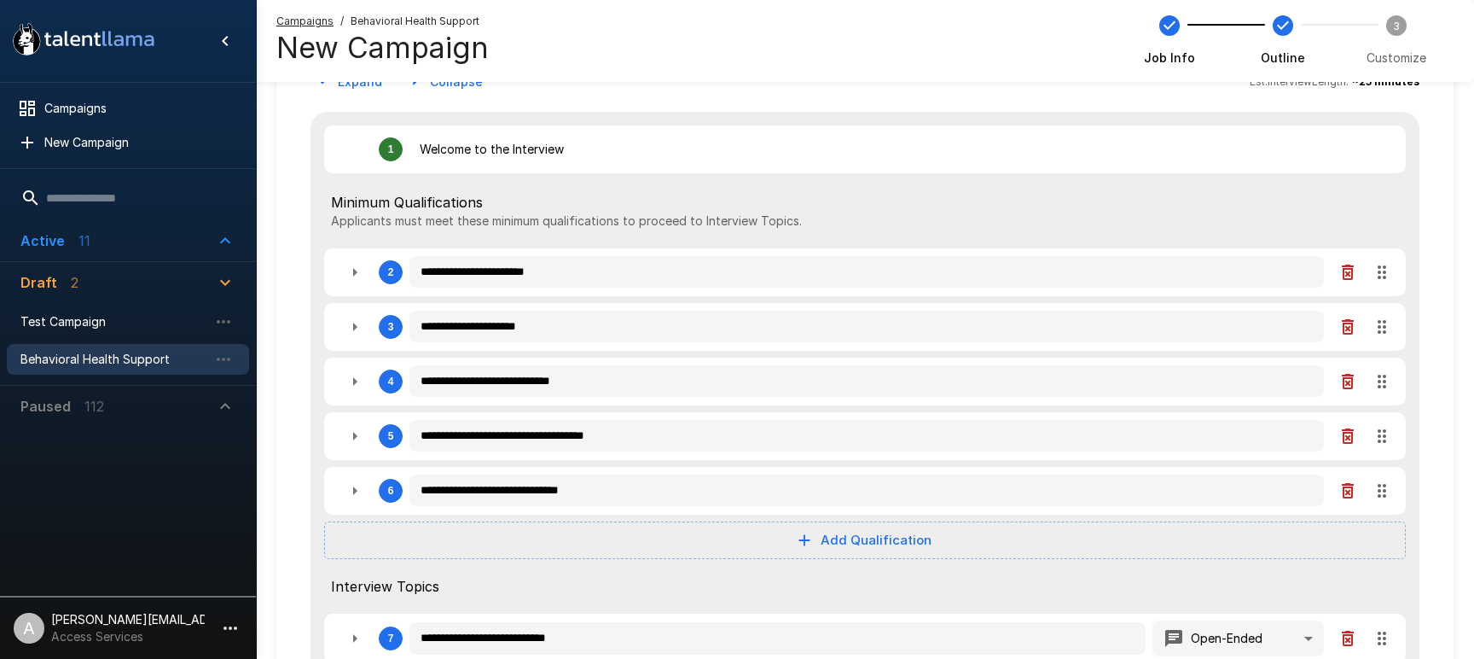
click at [837, 226] on p "Applicants must meet these minimum qualifications to proceed to Interview Topic…" at bounding box center [865, 220] width 1068 height 17
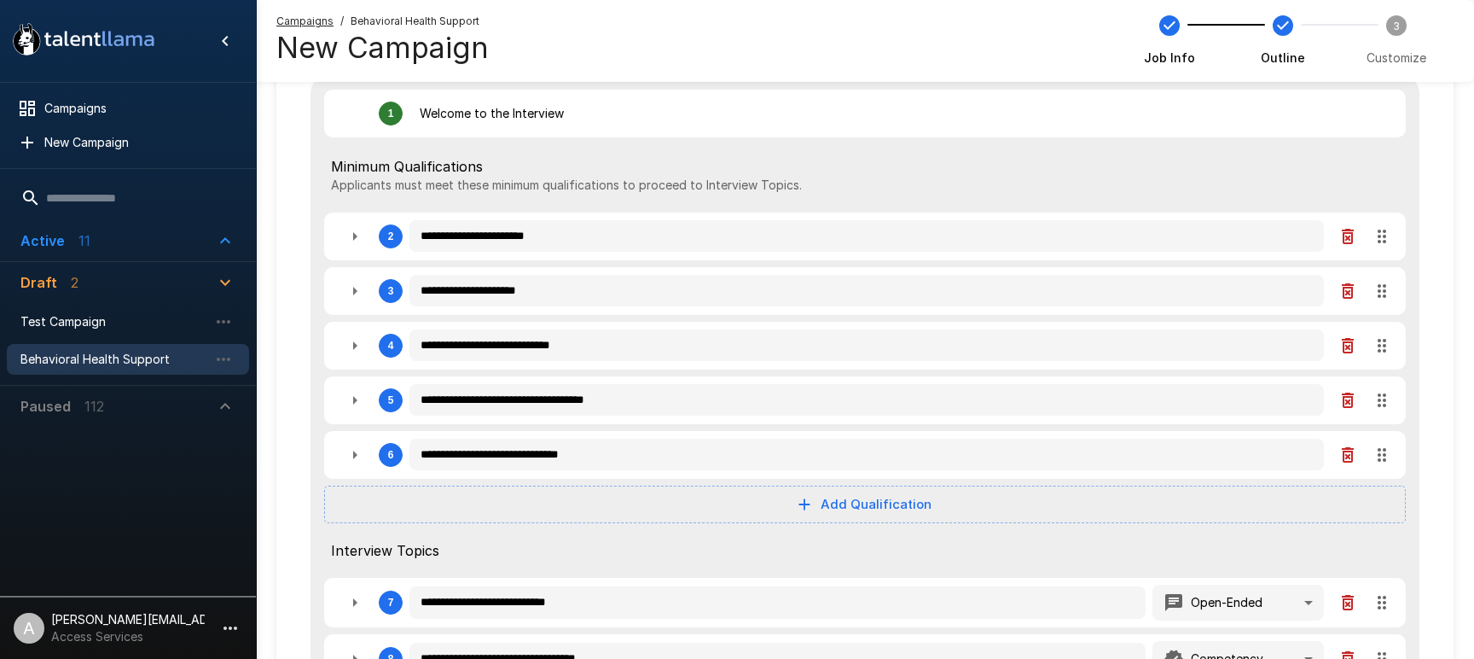
scroll to position [161, 0]
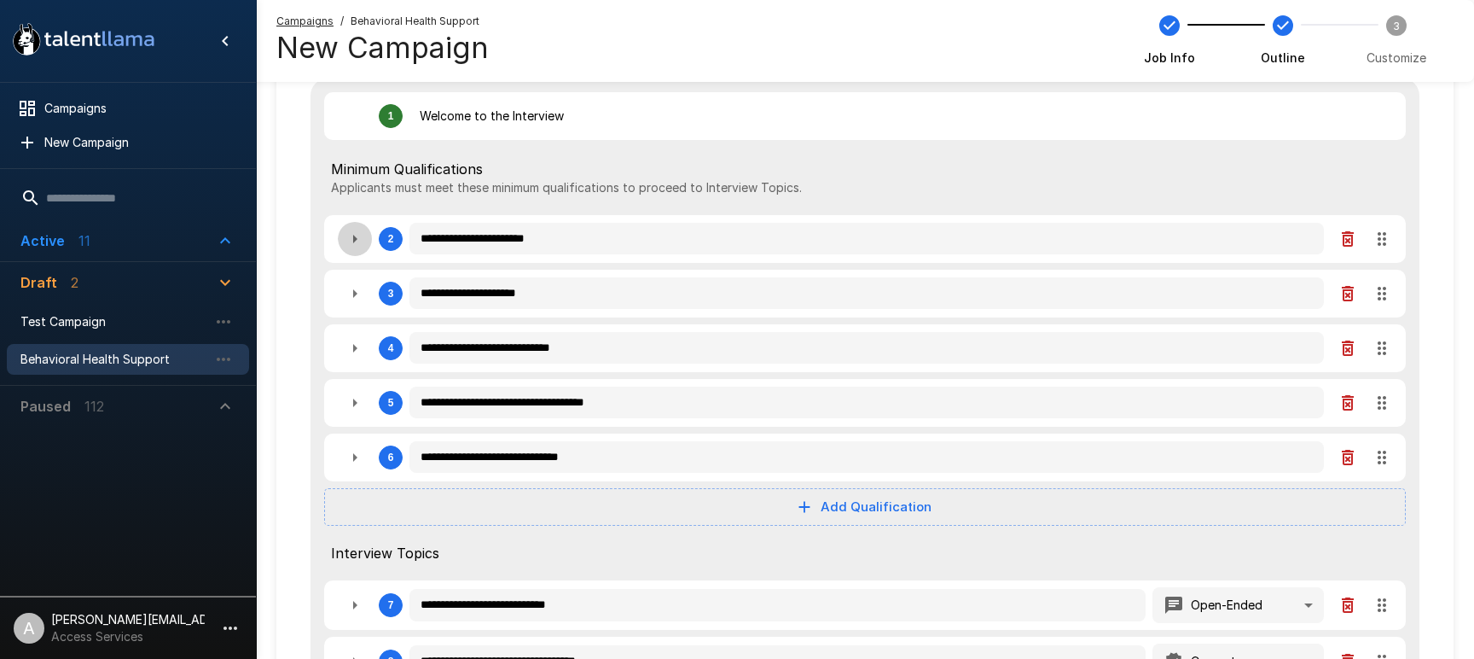
click at [345, 236] on icon "button" at bounding box center [355, 239] width 20 height 20
type textarea "*"
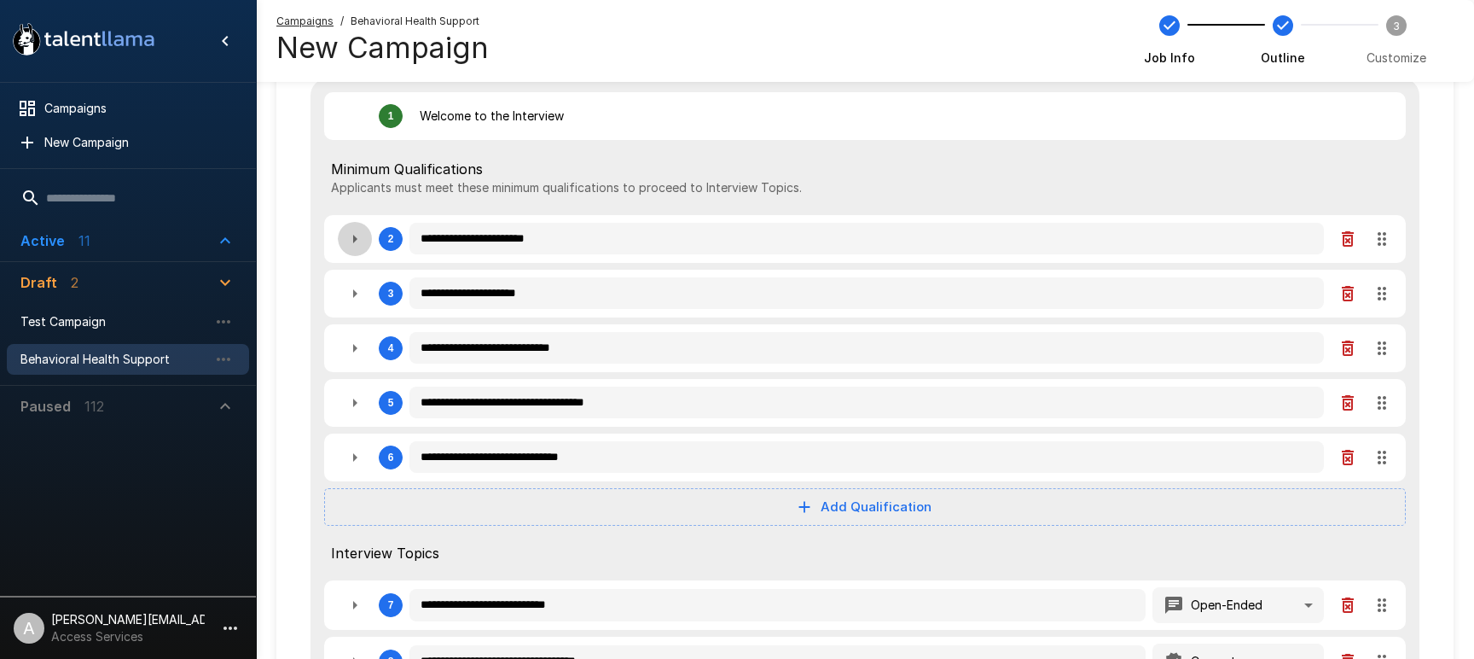
type textarea "*"
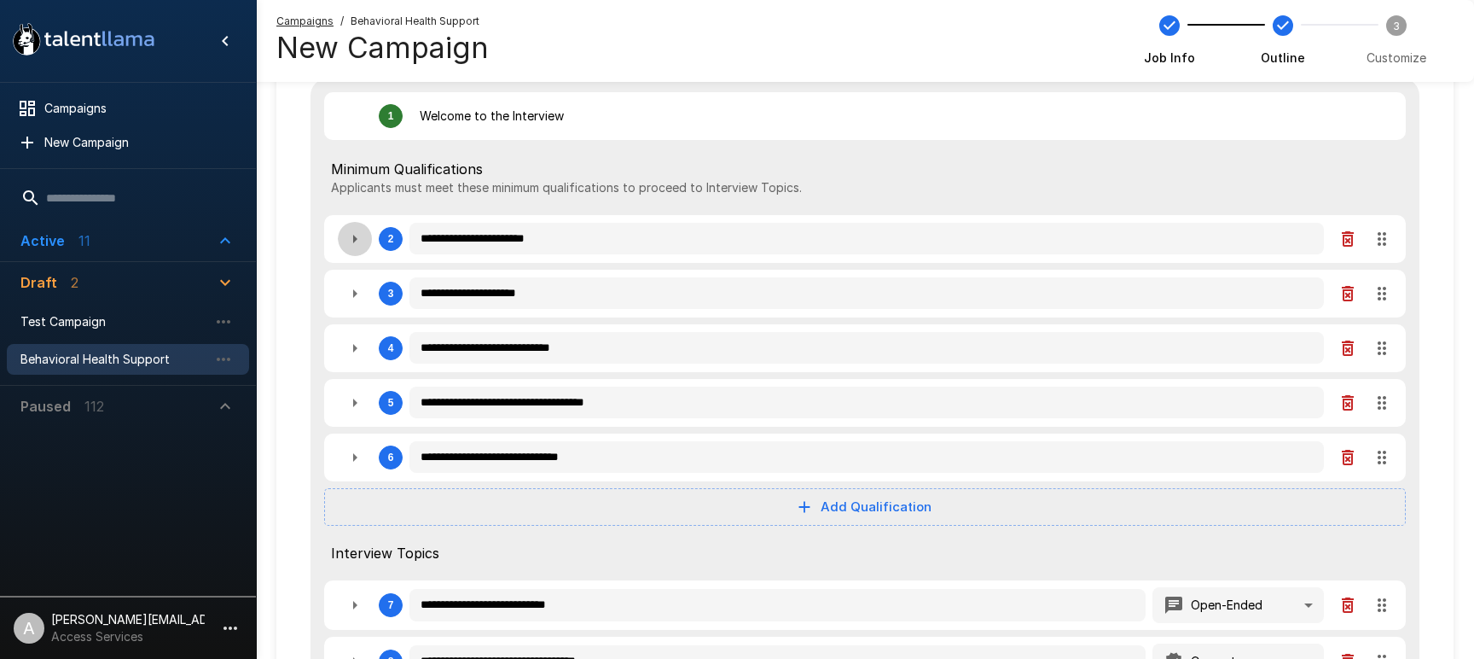
type textarea "*"
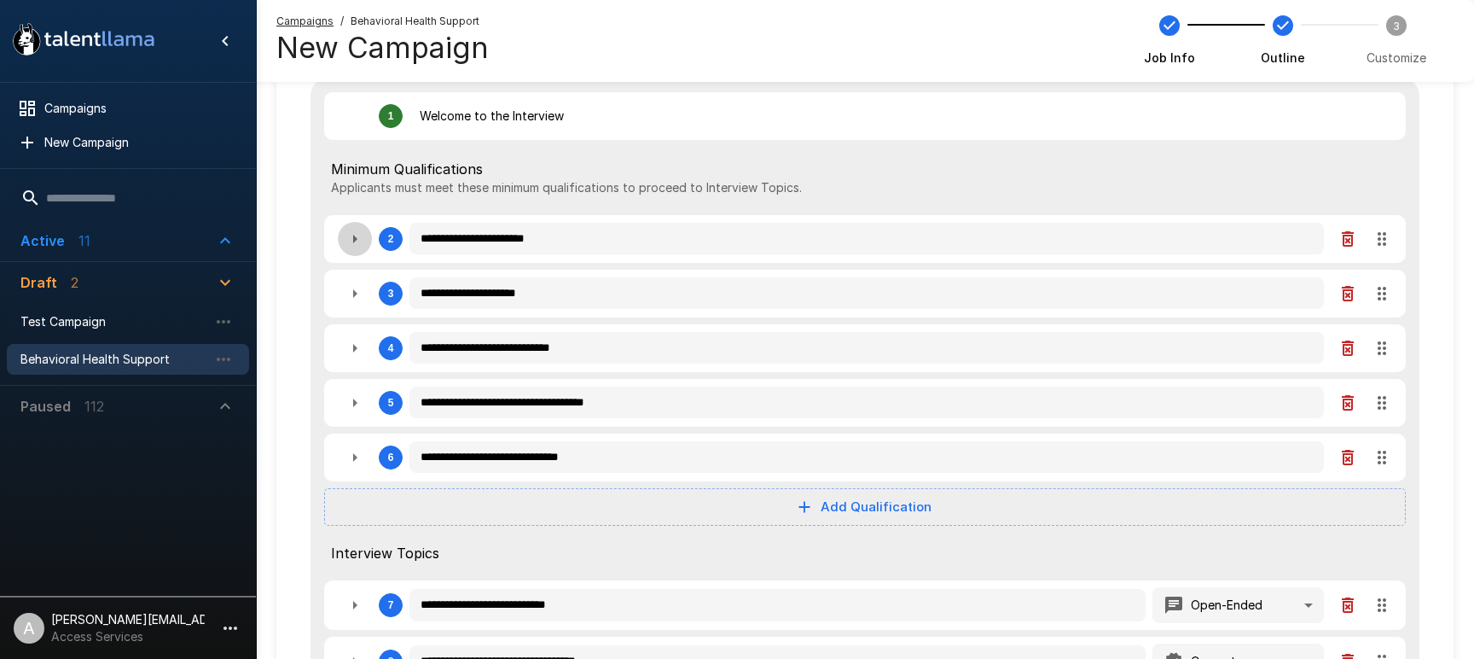
type textarea "*"
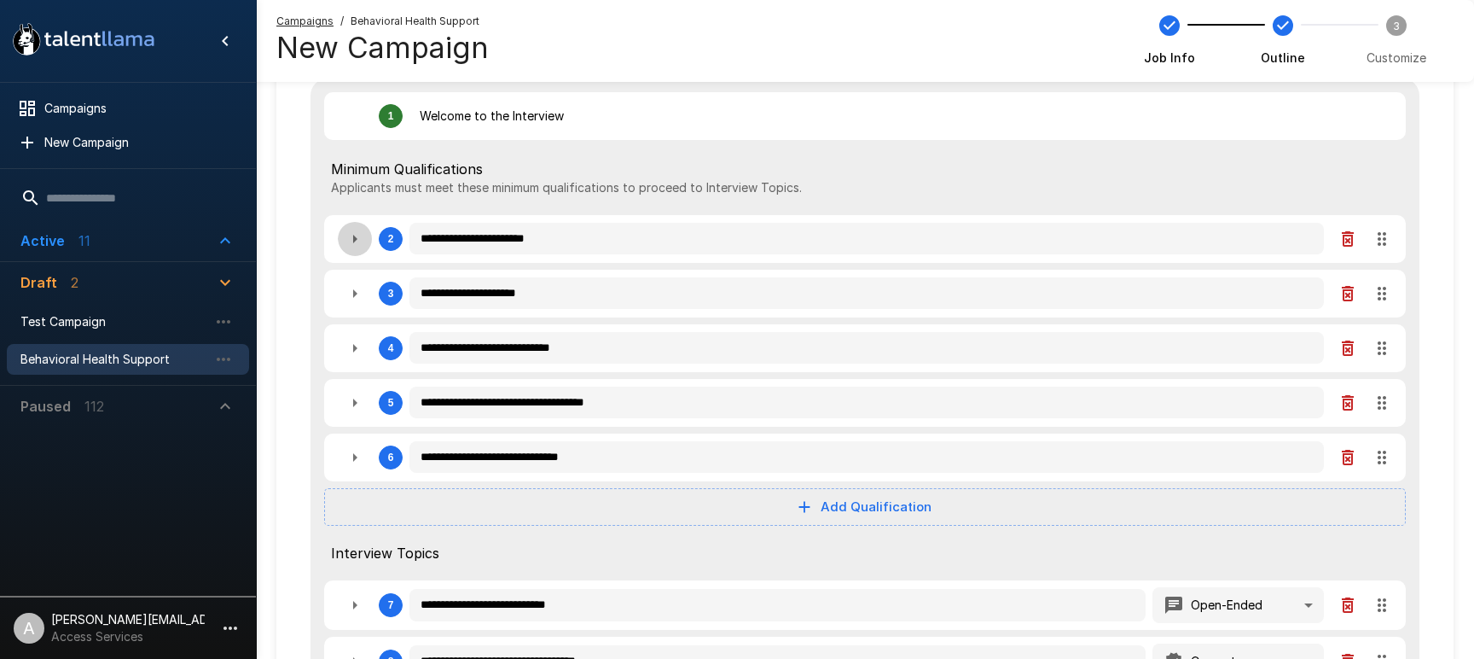
type textarea "*"
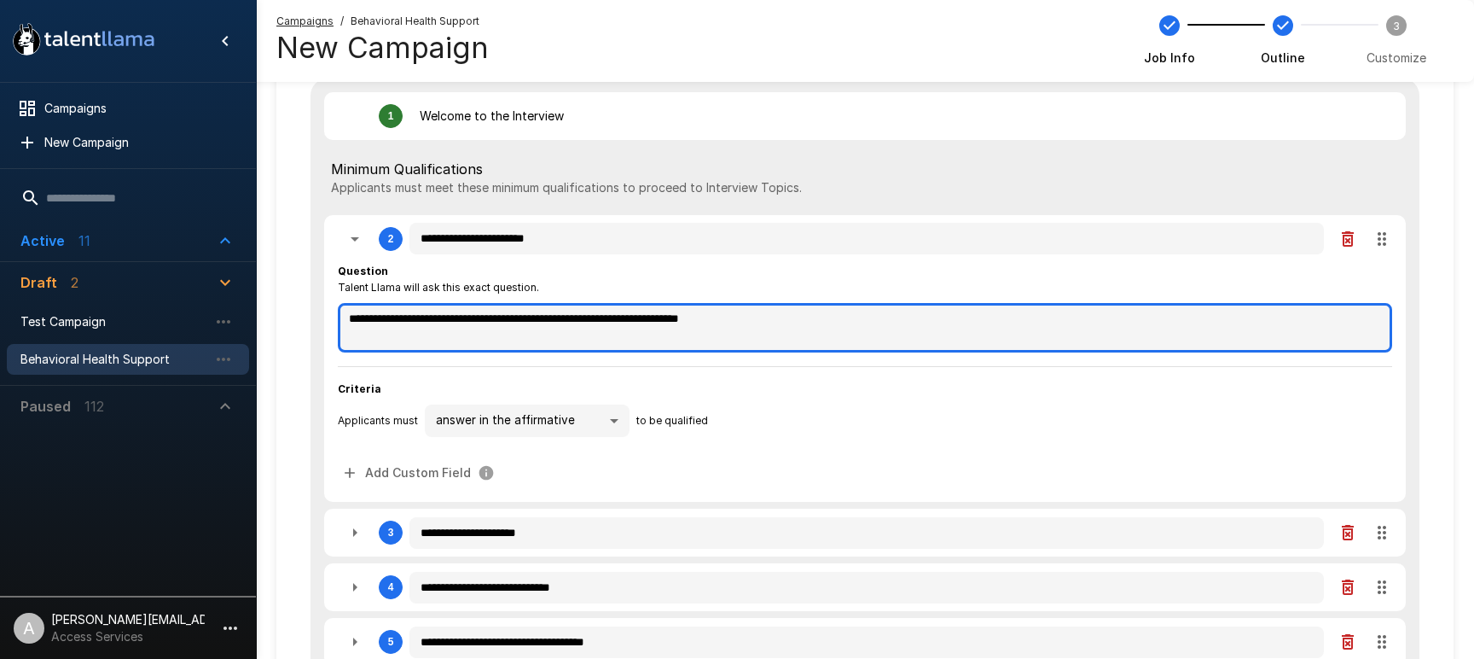
drag, startPoint x: 381, startPoint y: 318, endPoint x: 778, endPoint y: 351, distance: 399.0
click at [810, 323] on textarea "**********" at bounding box center [865, 327] width 1054 height 49
type textarea "*"
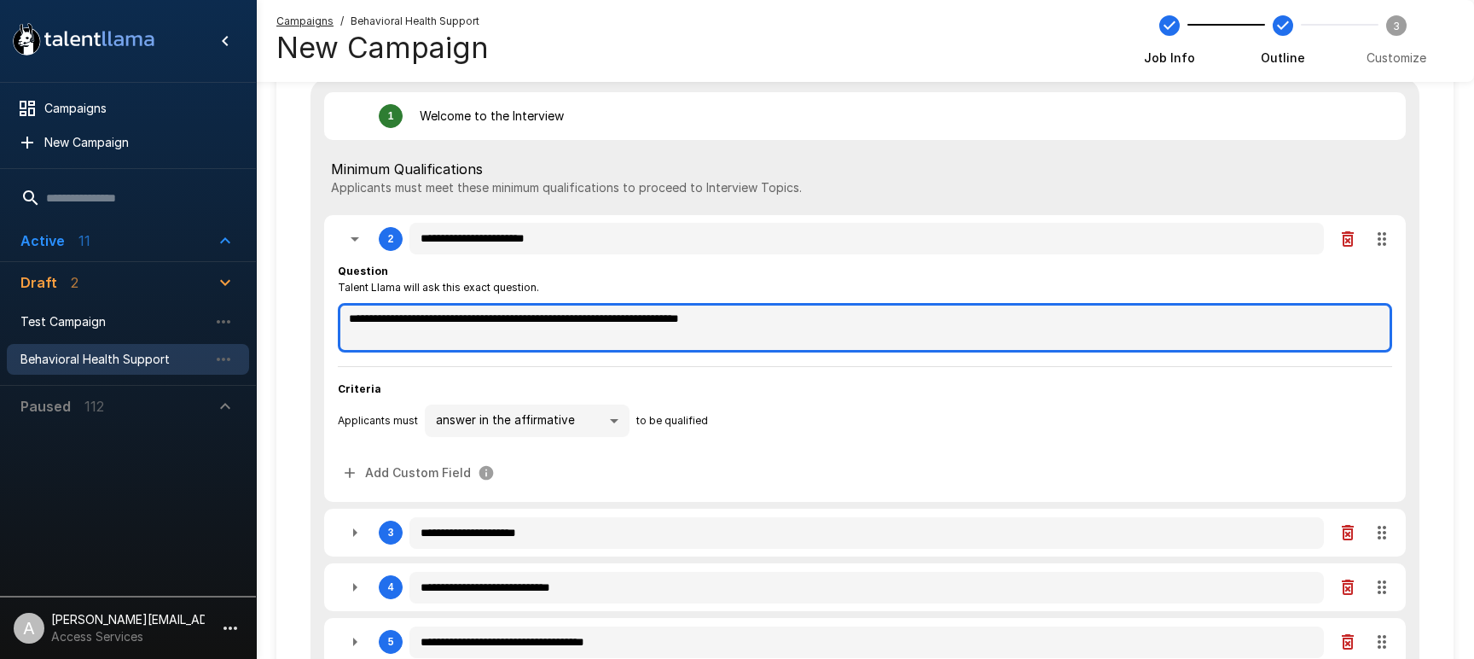
type textarea "*"
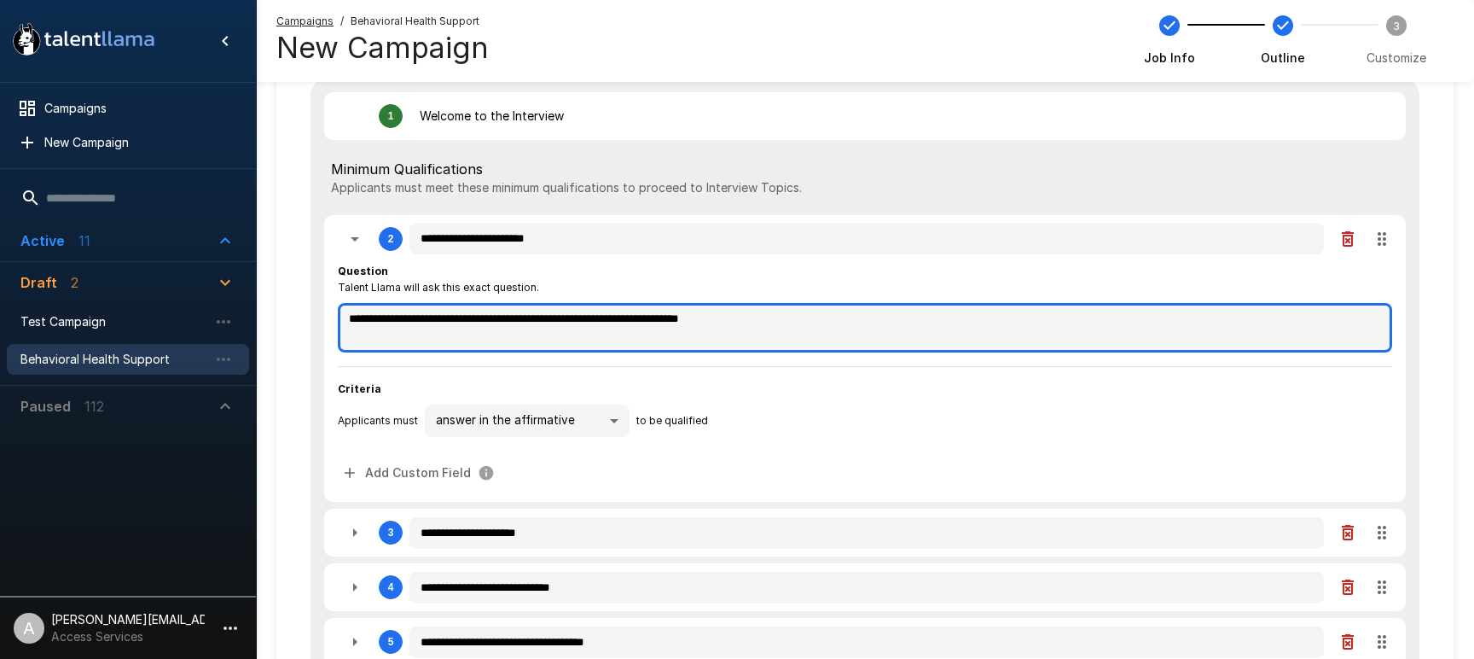
type textarea "*"
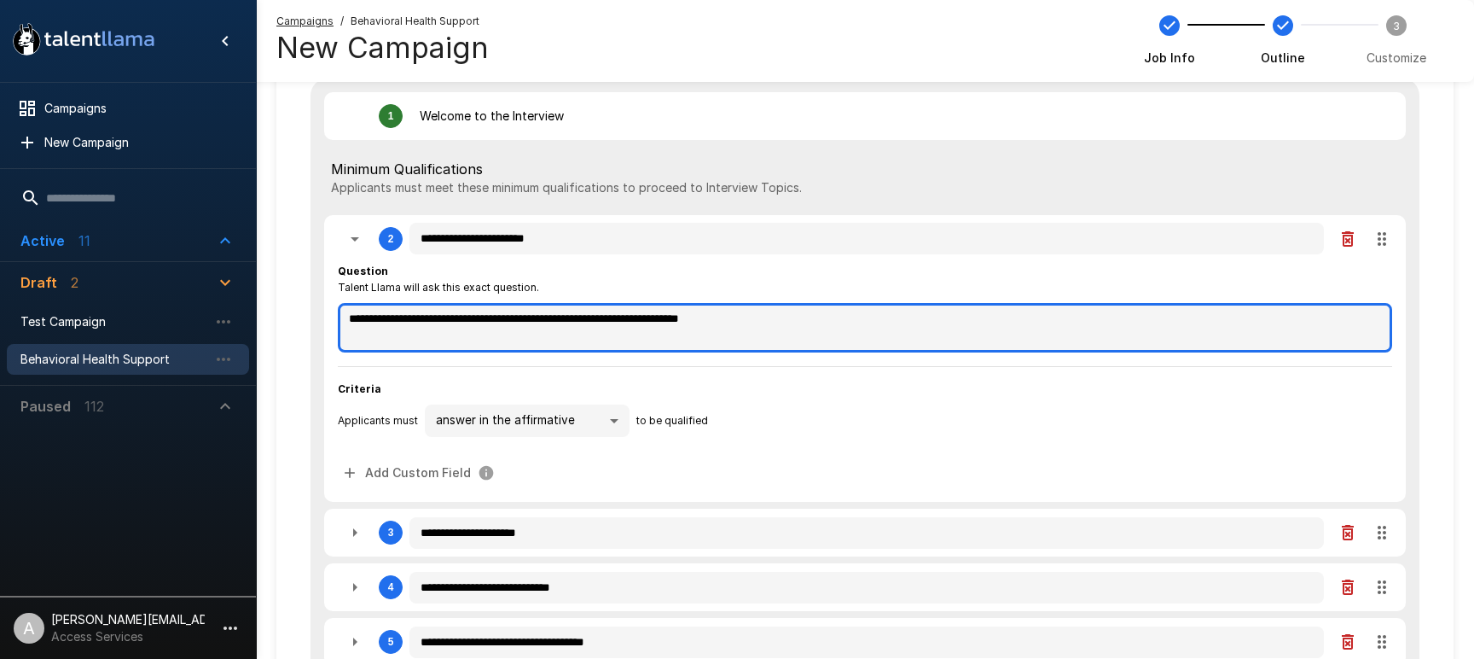
type textarea "*"
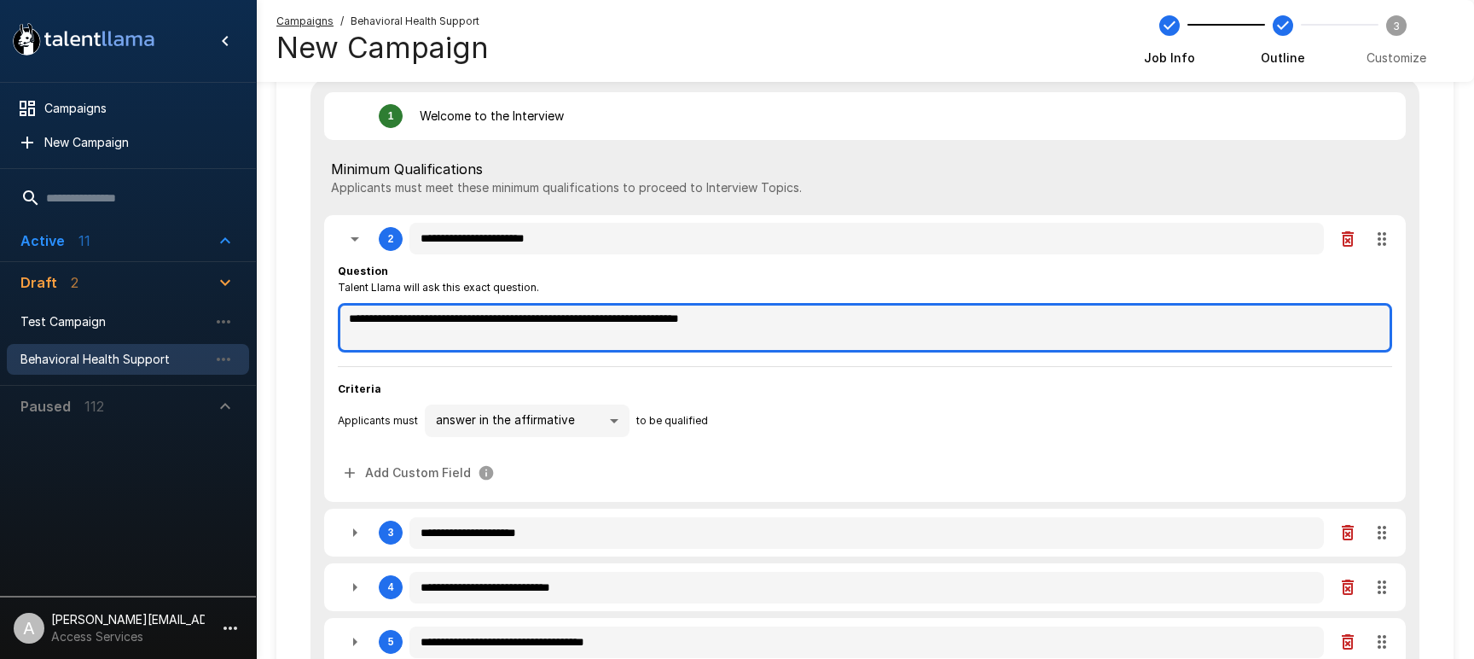
type textarea "*"
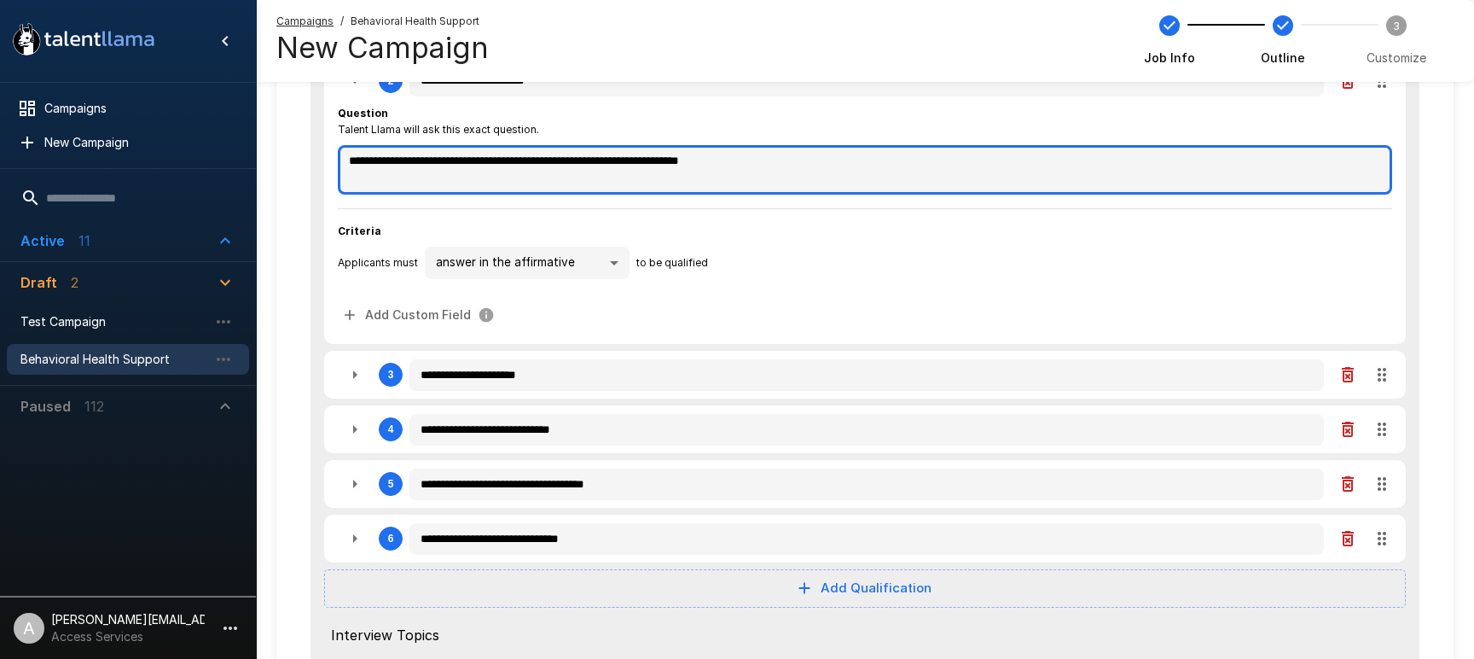
scroll to position [332, 0]
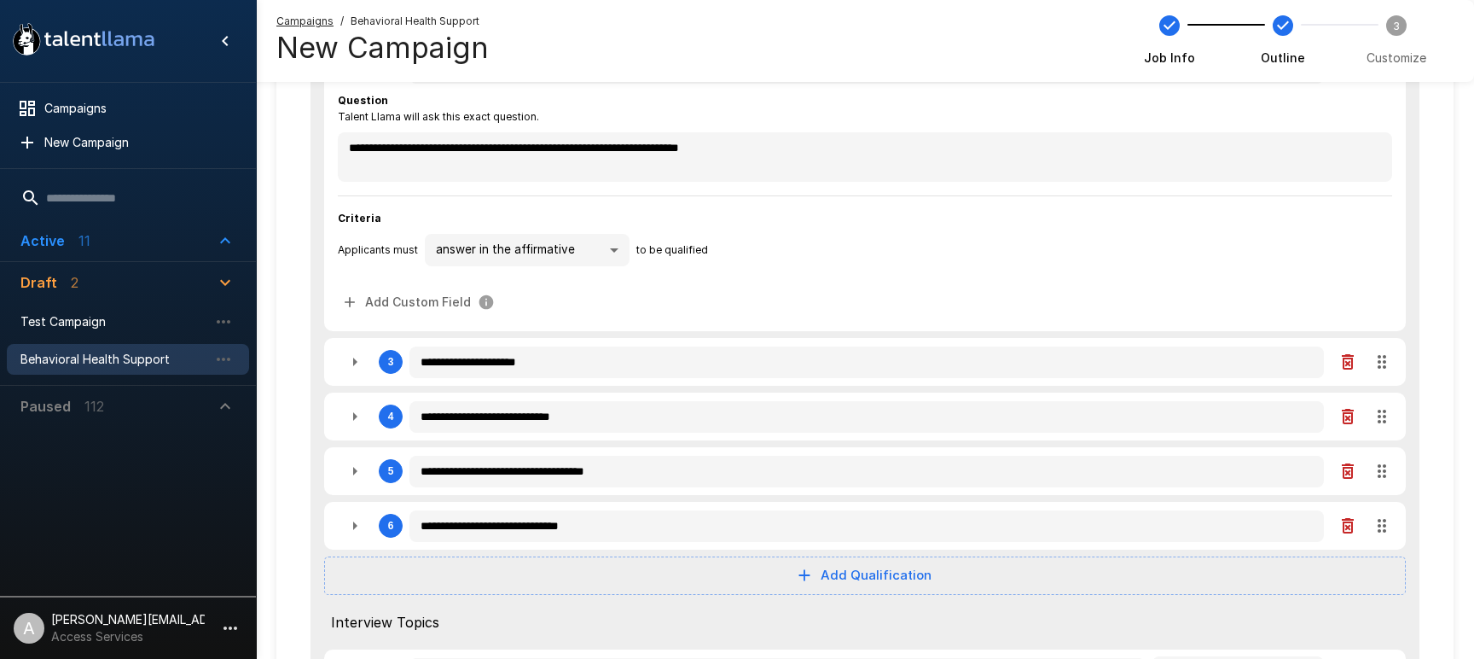
type textarea "*"
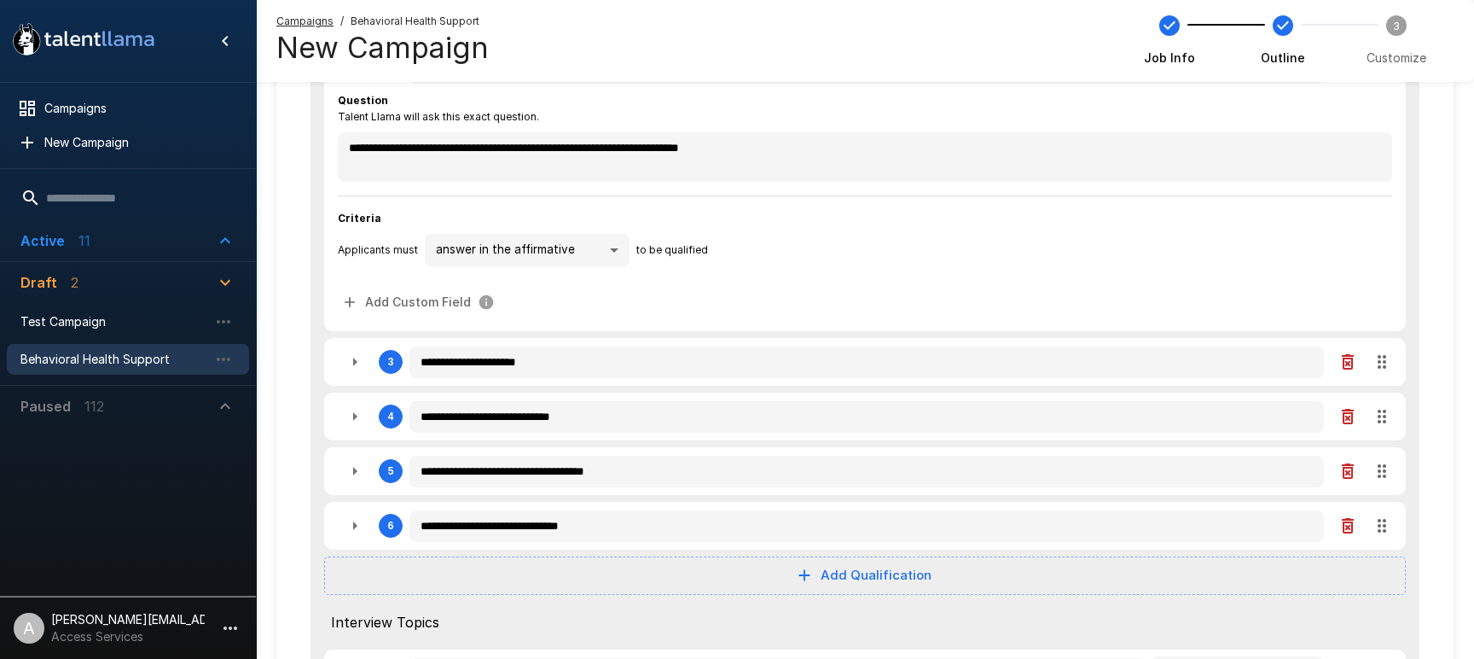
type textarea "*"
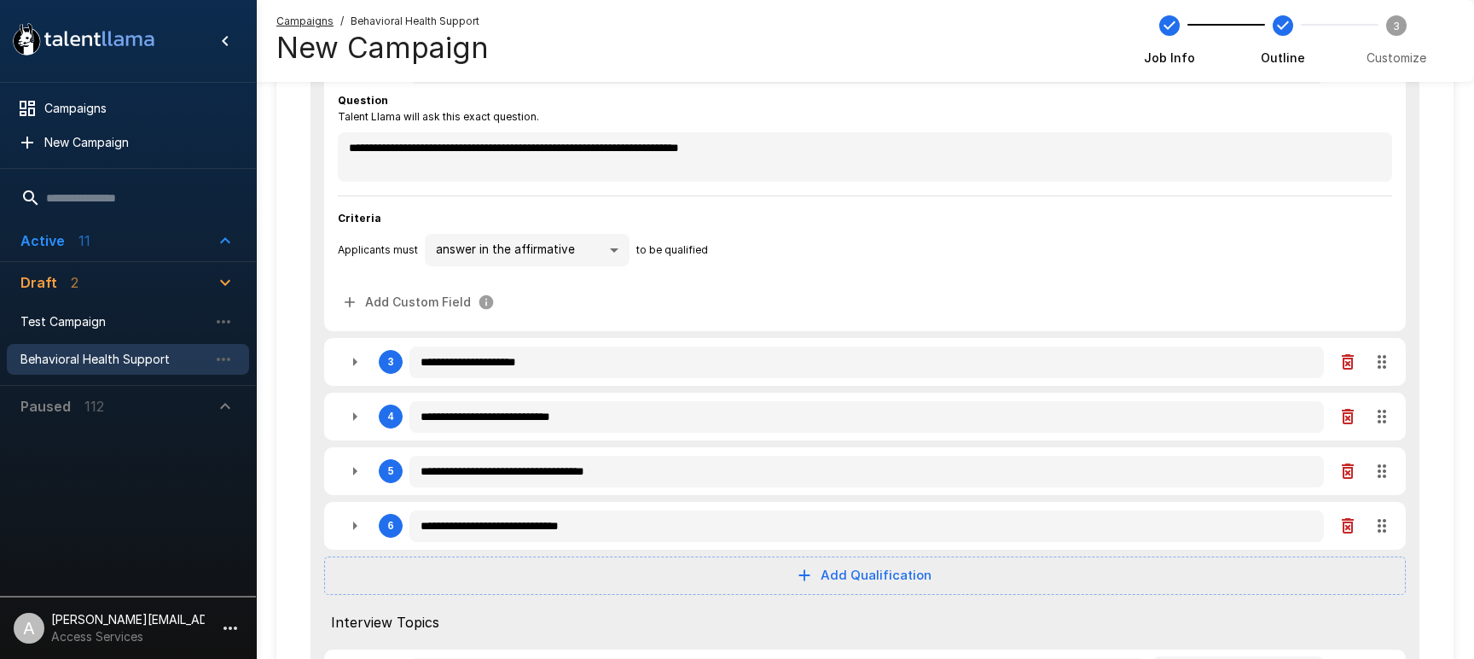
type textarea "*"
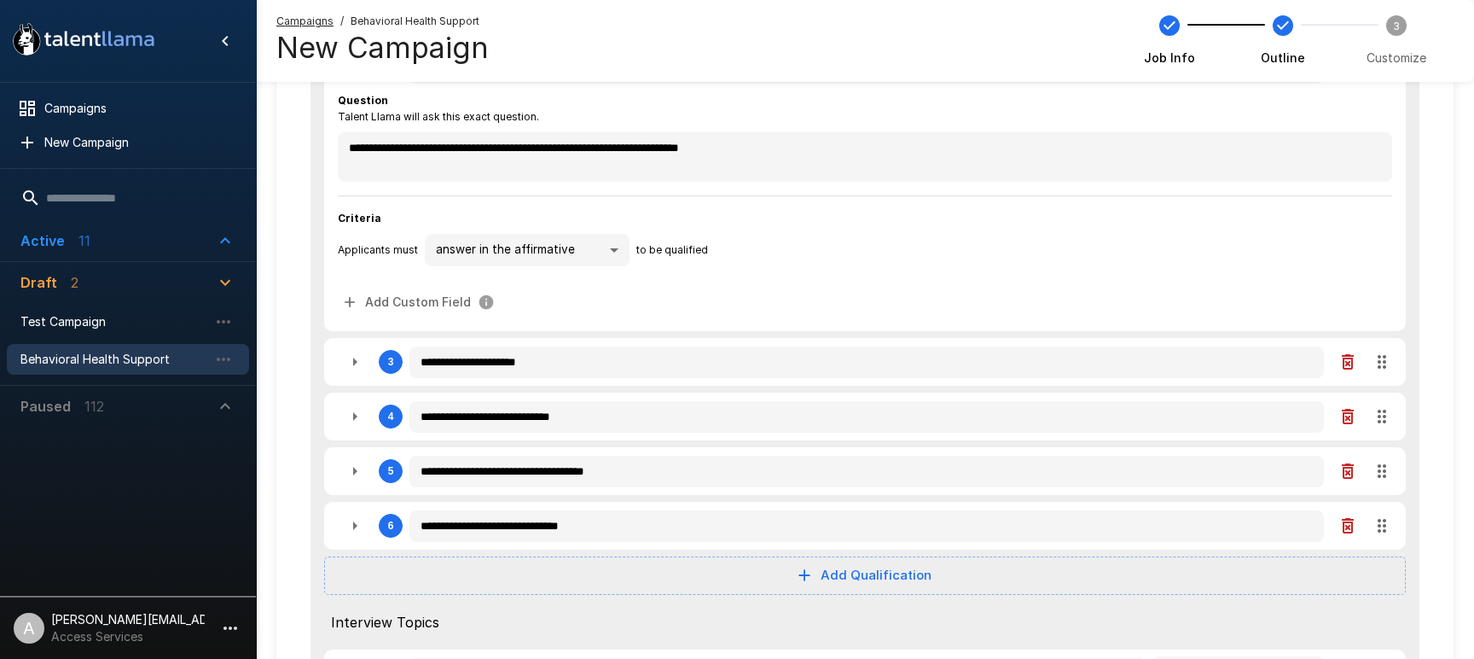
type textarea "*"
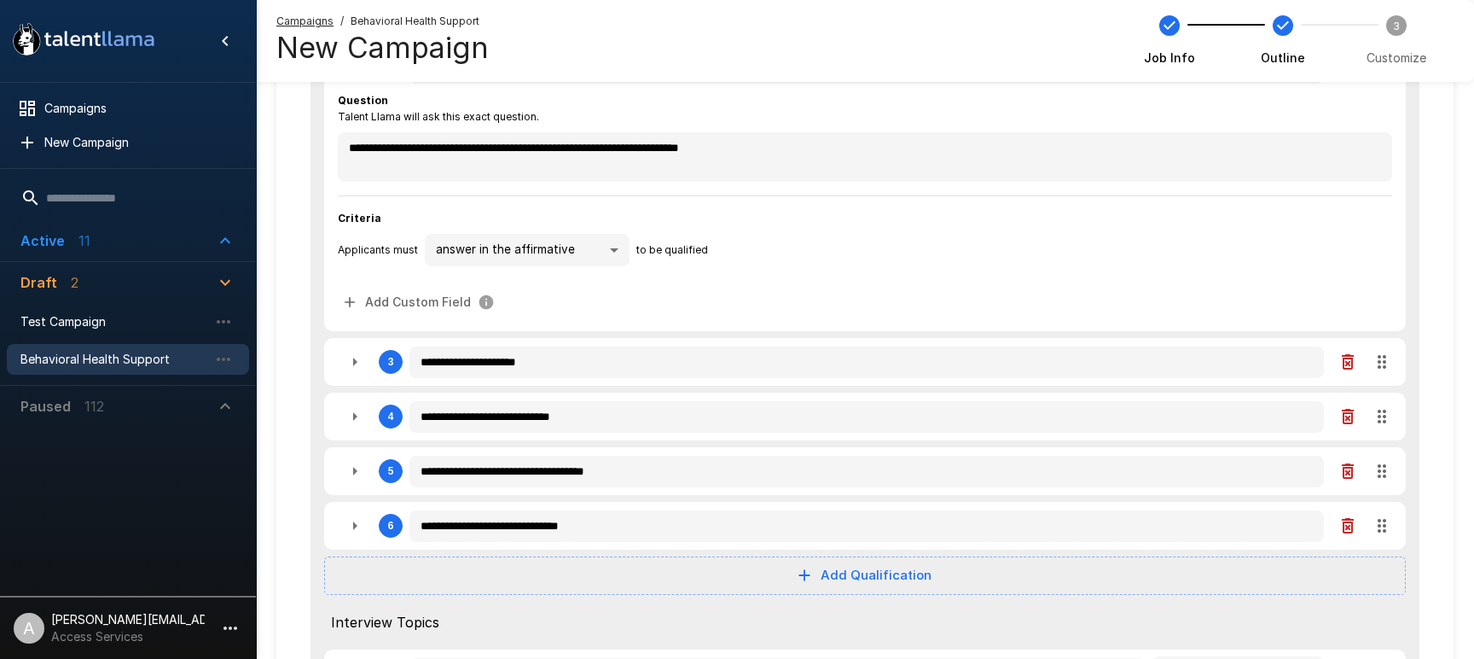
type textarea "*"
click at [349, 365] on icon "button" at bounding box center [355, 361] width 20 height 20
type textarea "*"
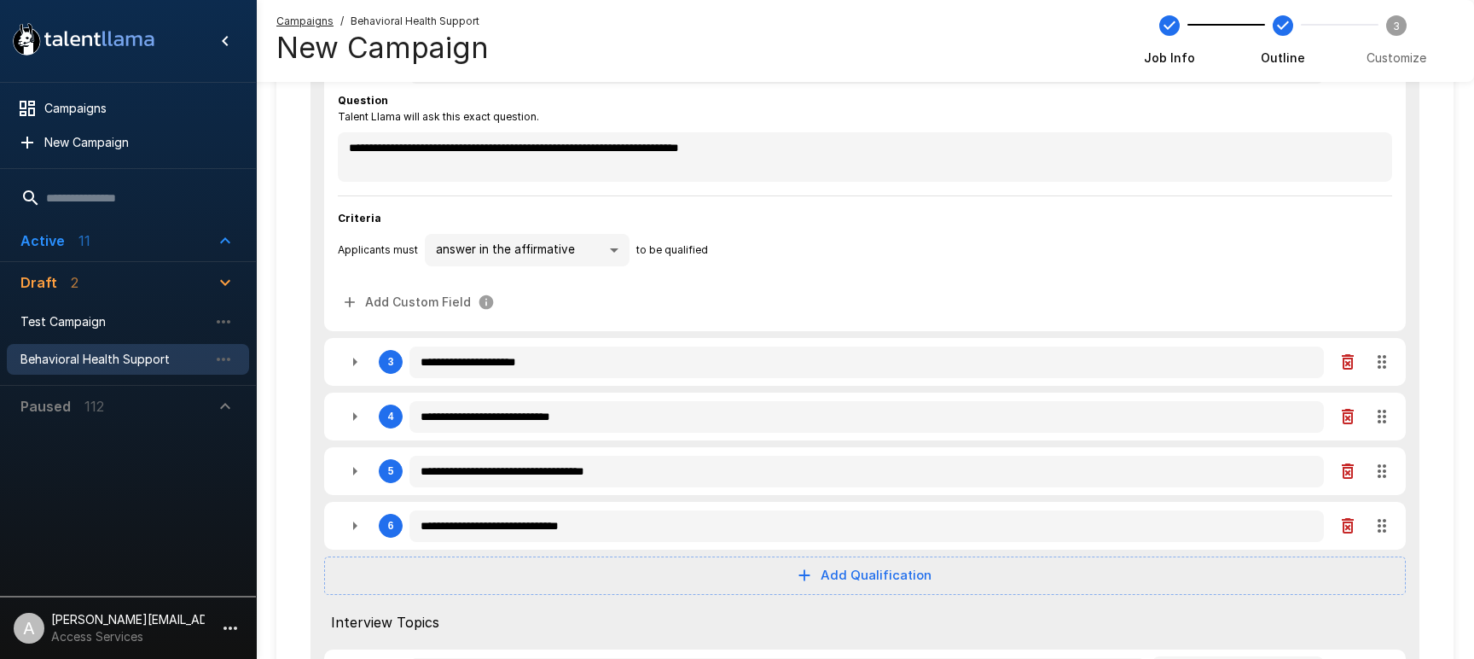
type textarea "*"
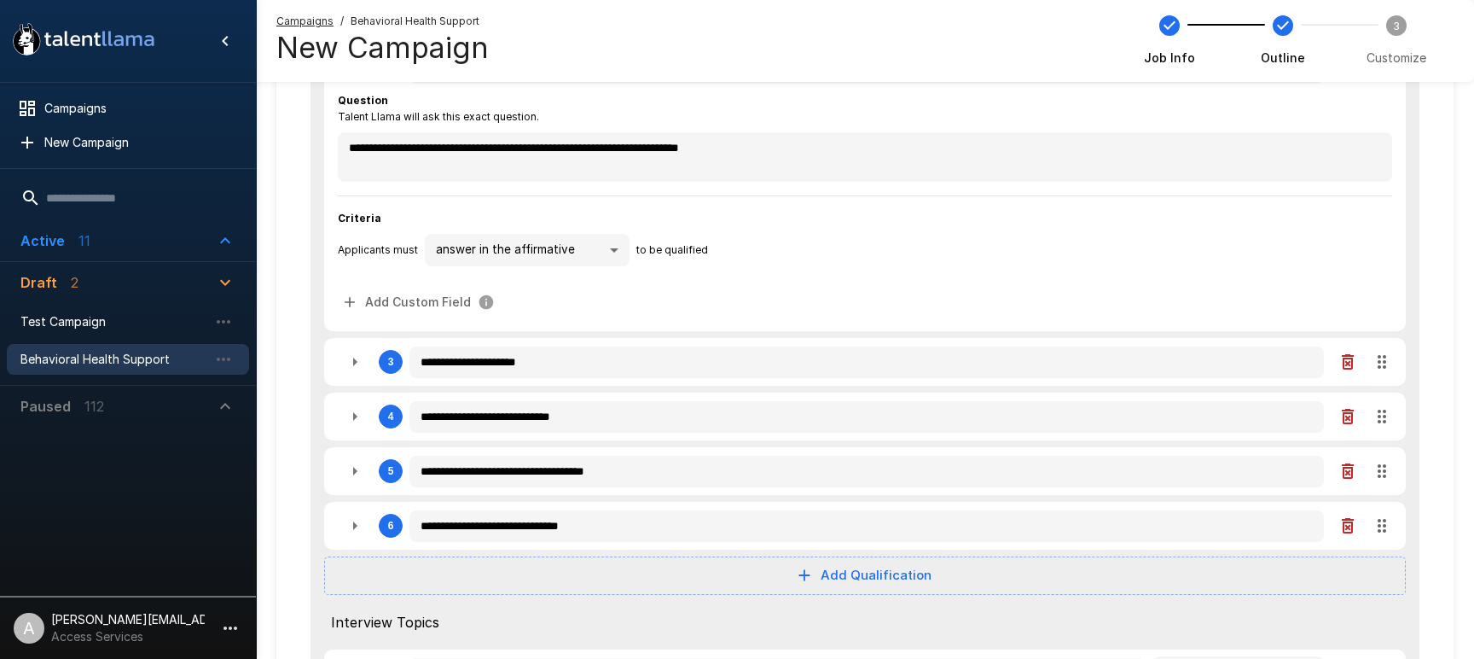
type textarea "*"
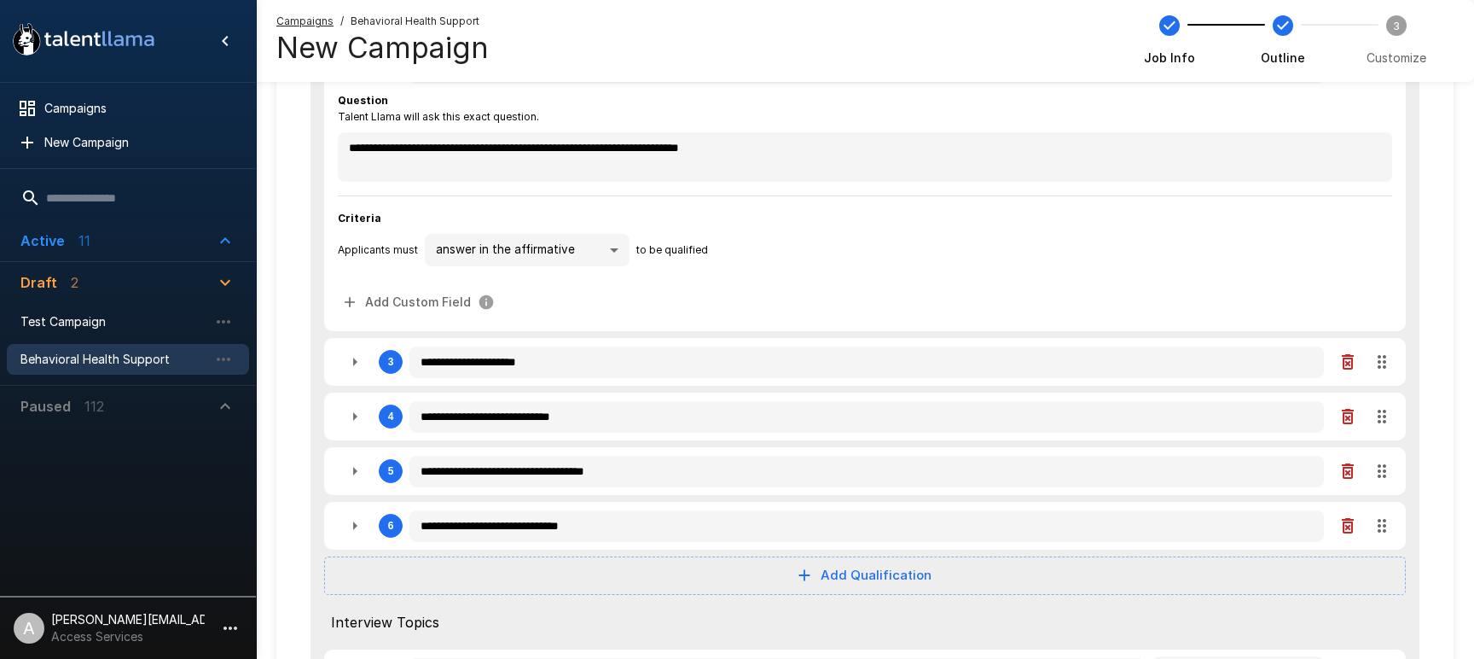
type textarea "*"
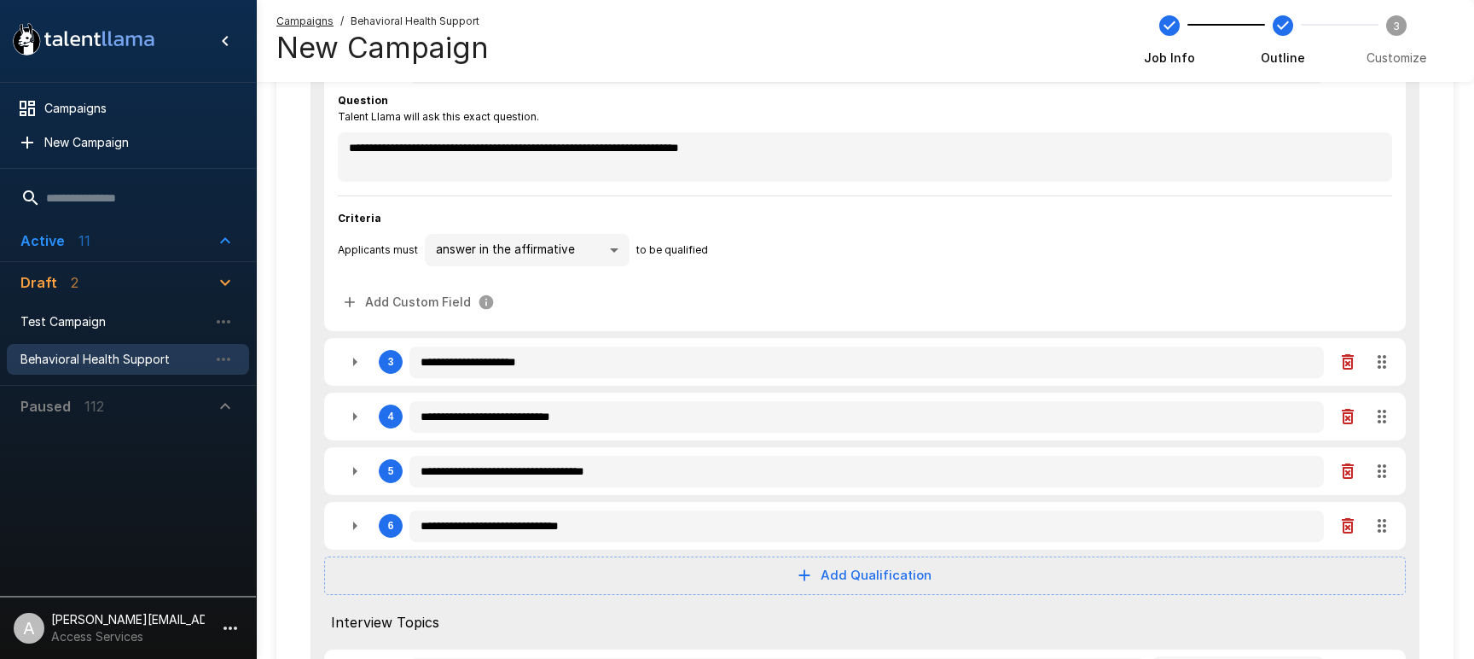
type textarea "*"
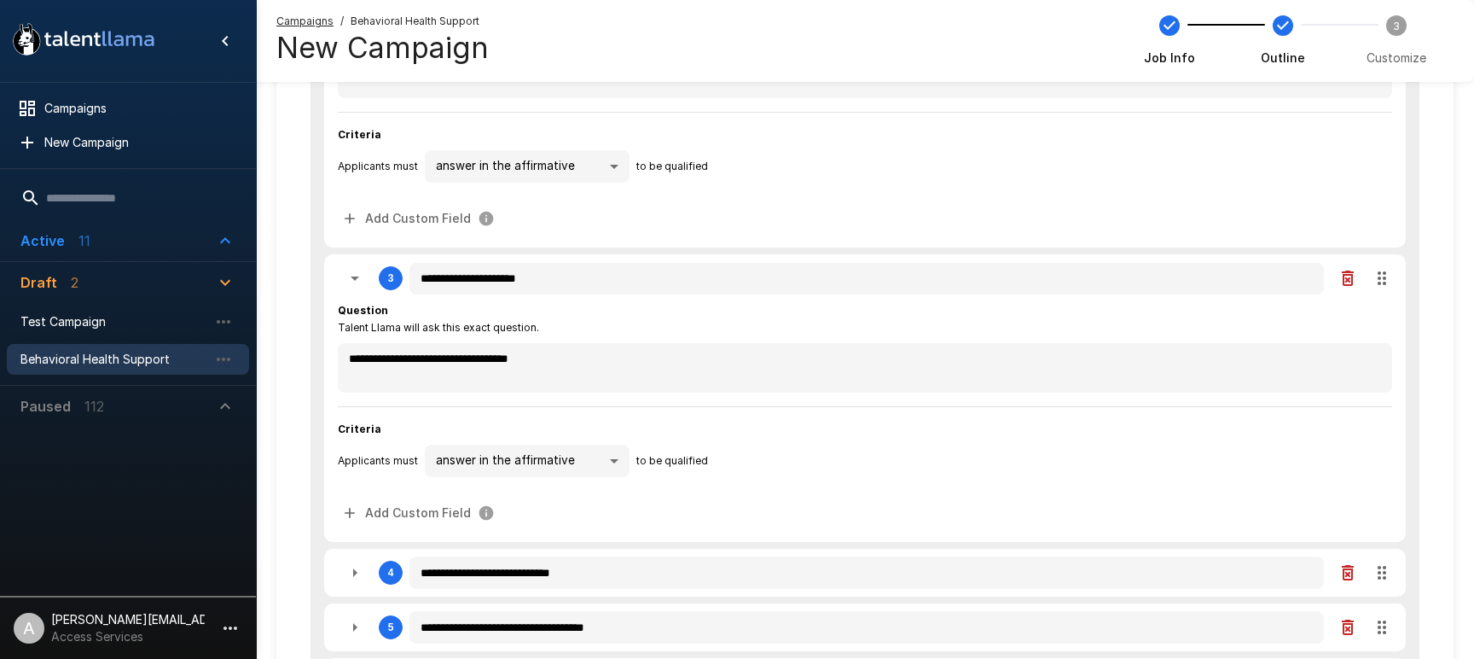
scroll to position [448, 0]
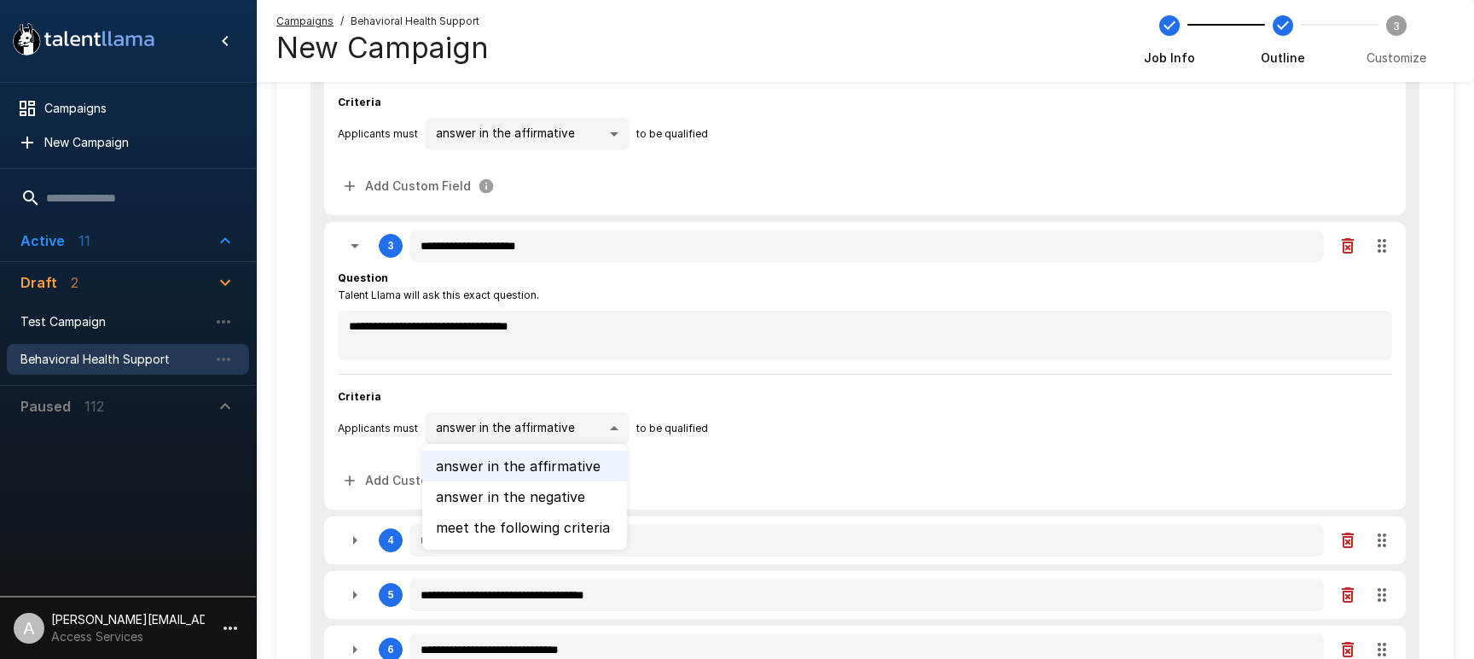
click at [765, 421] on div at bounding box center [737, 329] width 1474 height 659
type textarea "*"
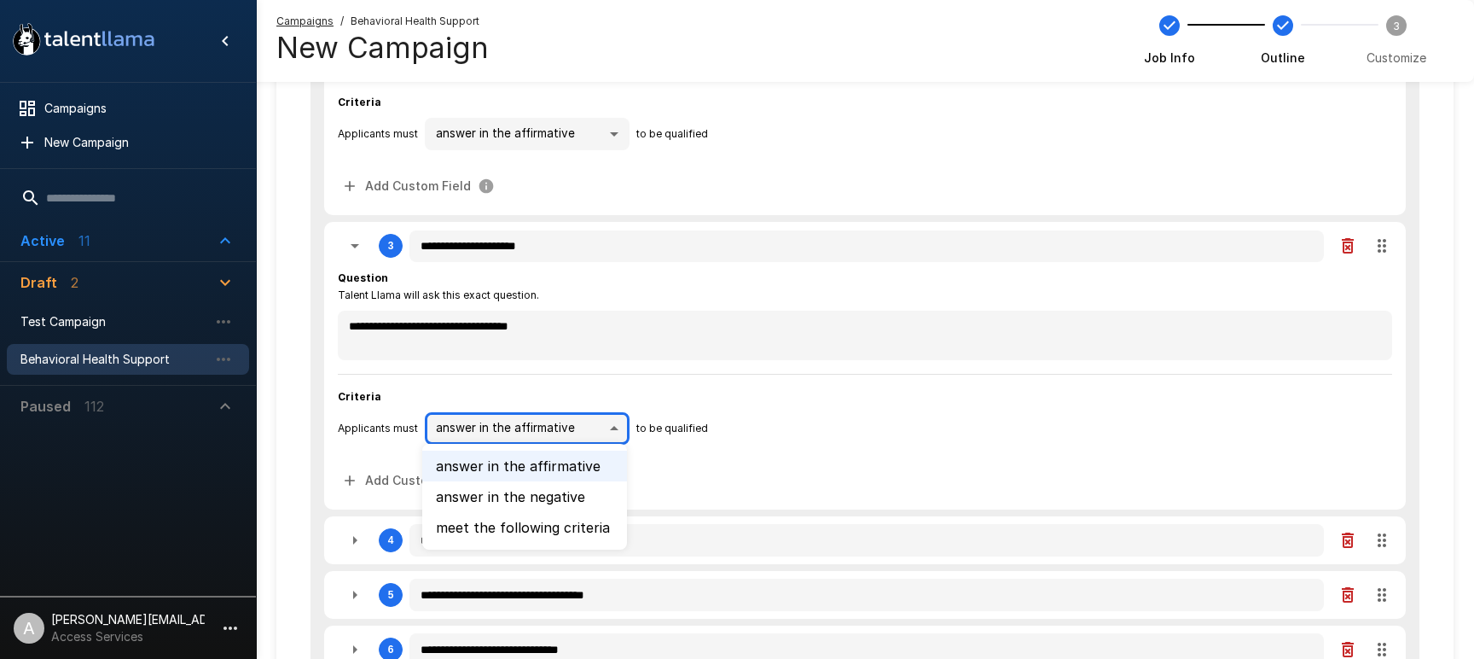
type textarea "*"
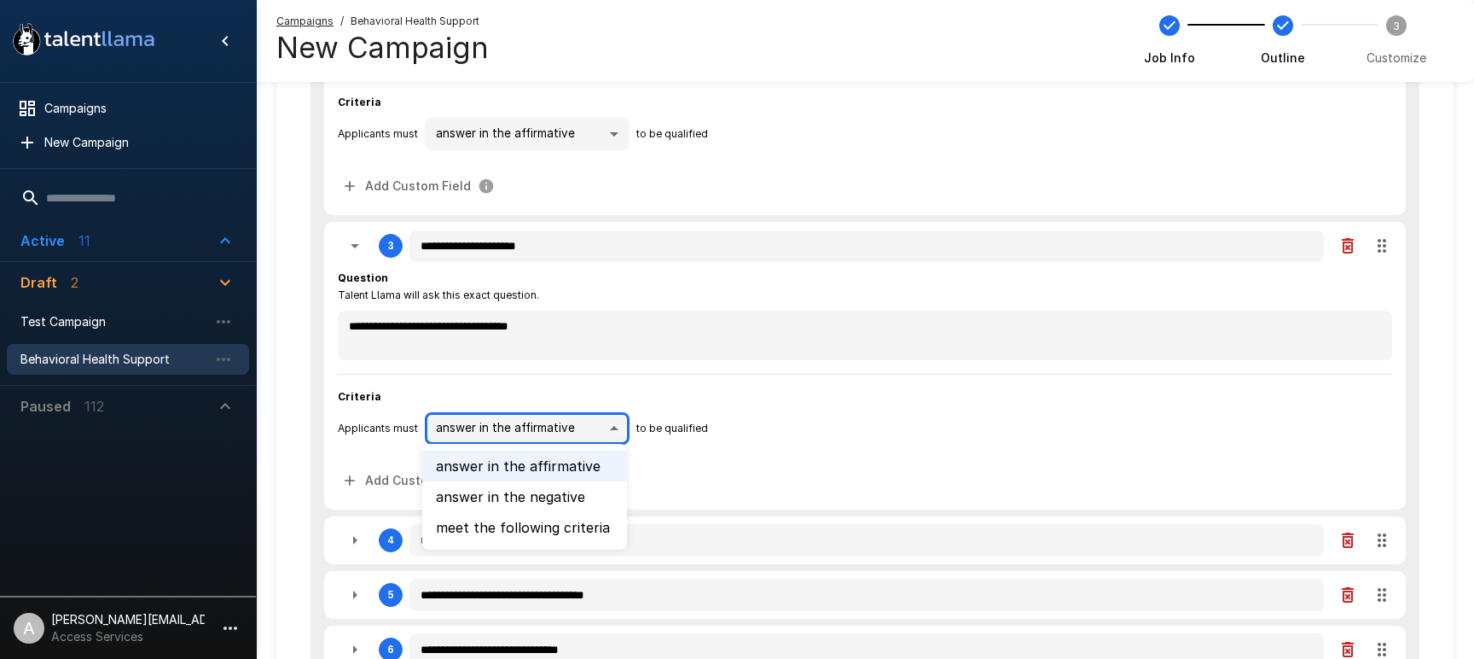
type textarea "*"
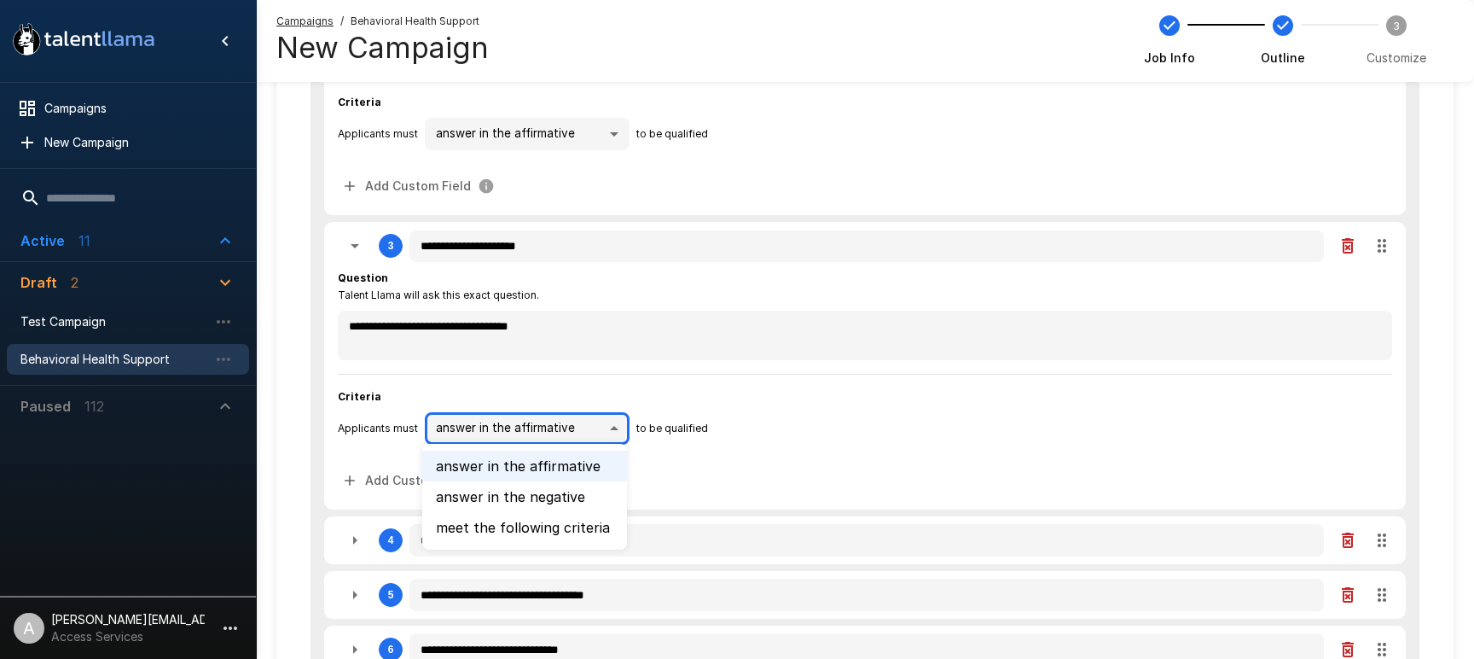
type textarea "*"
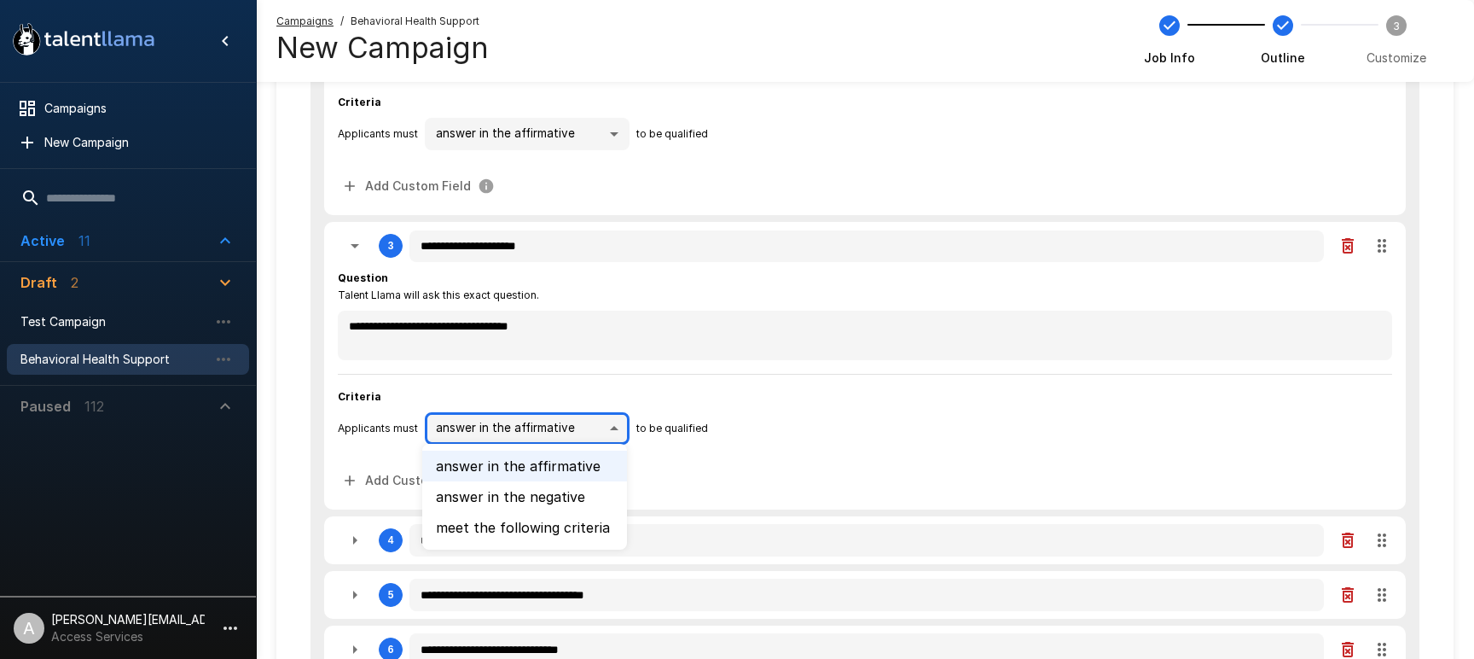
type textarea "*"
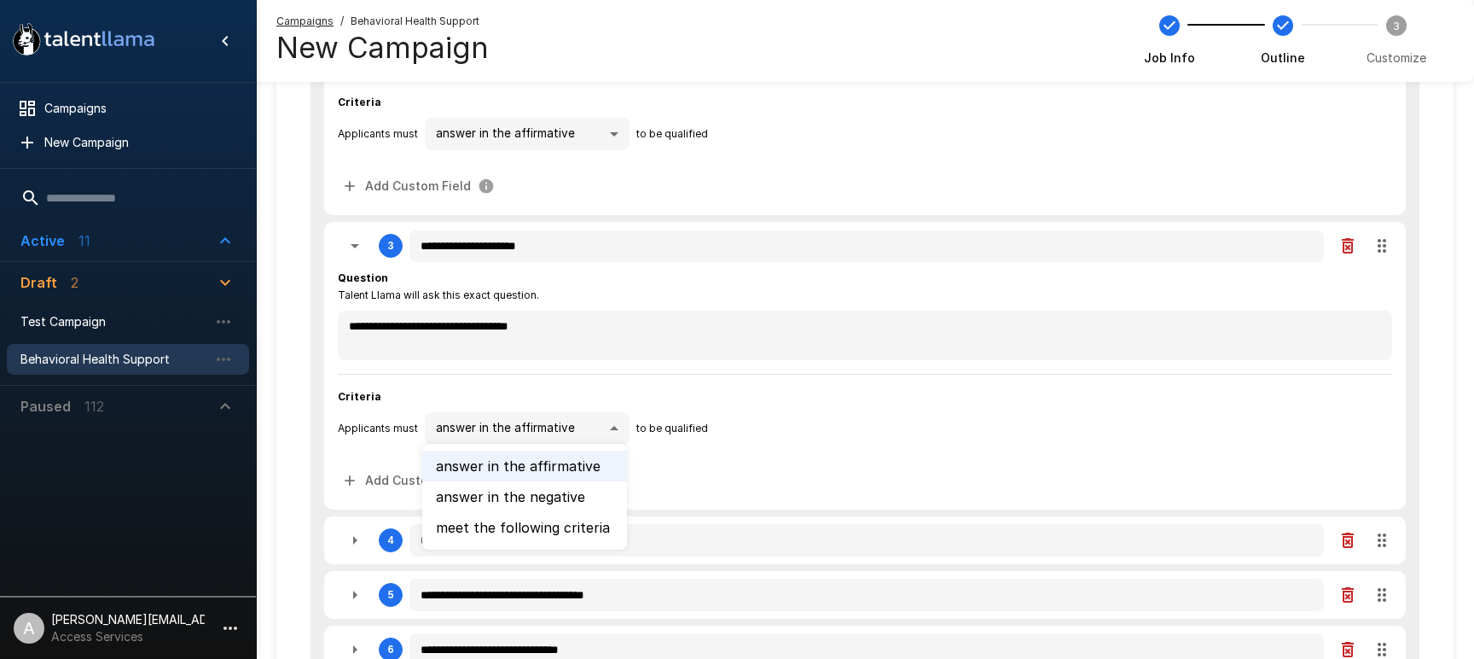
click at [825, 376] on div at bounding box center [737, 329] width 1474 height 659
type textarea "*"
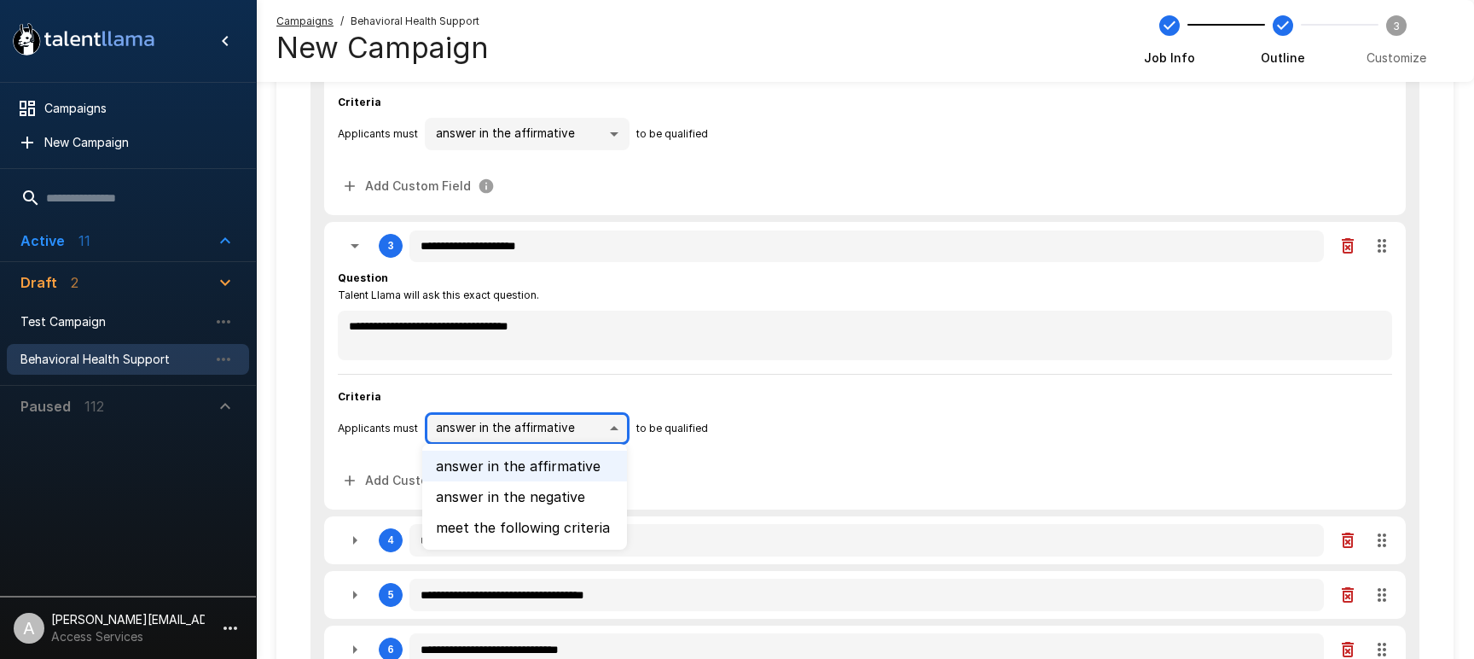
type textarea "*"
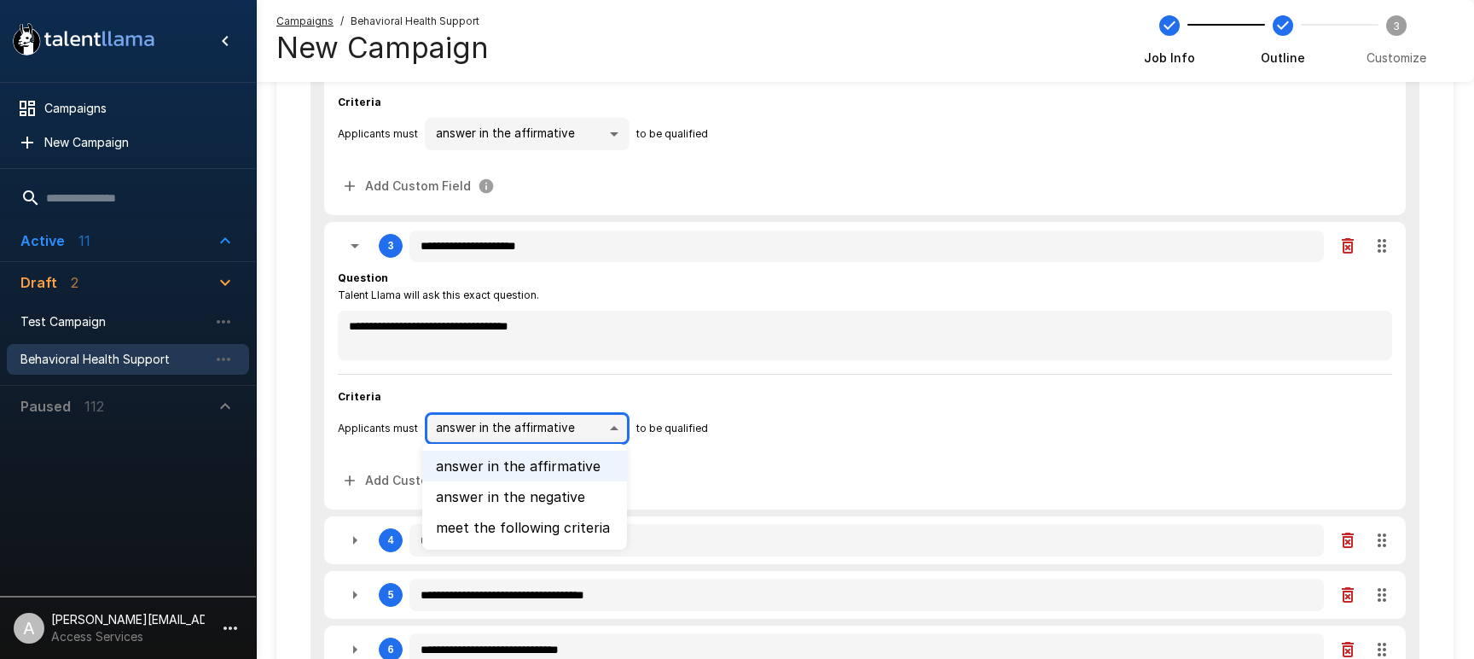
type textarea "*"
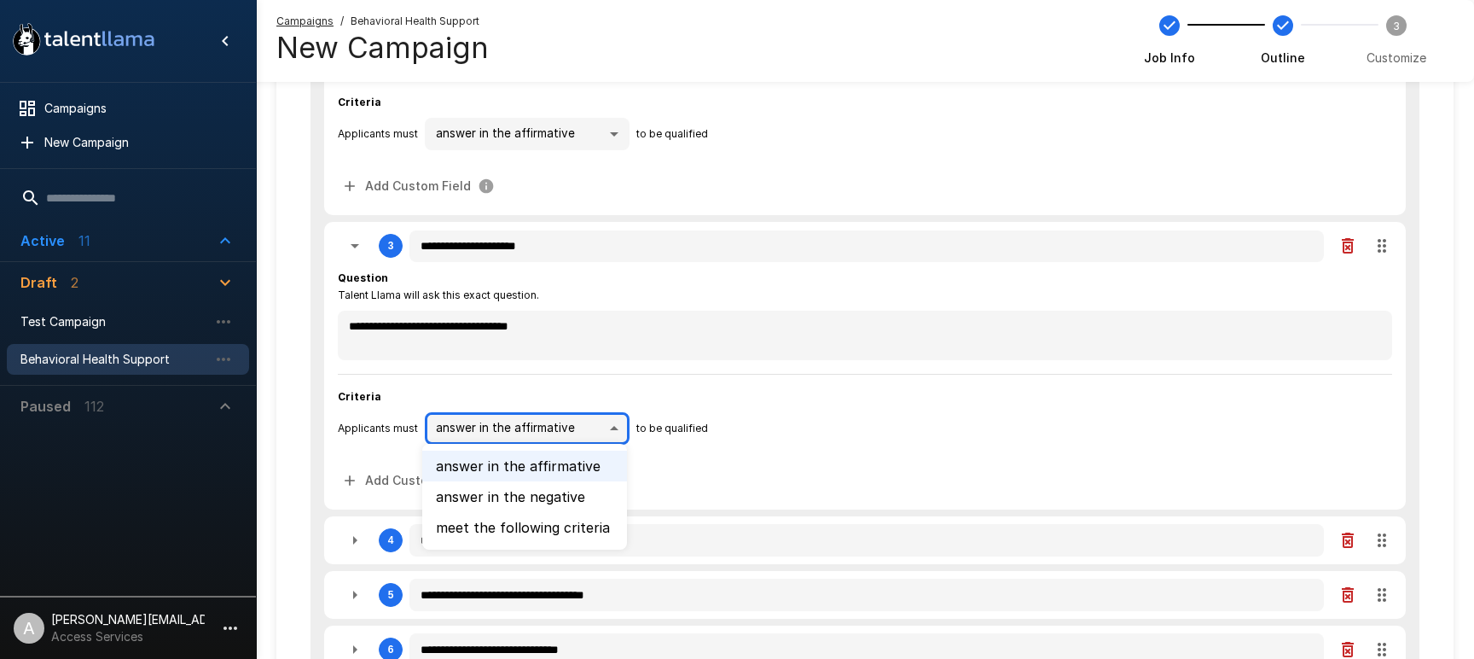
type textarea "*"
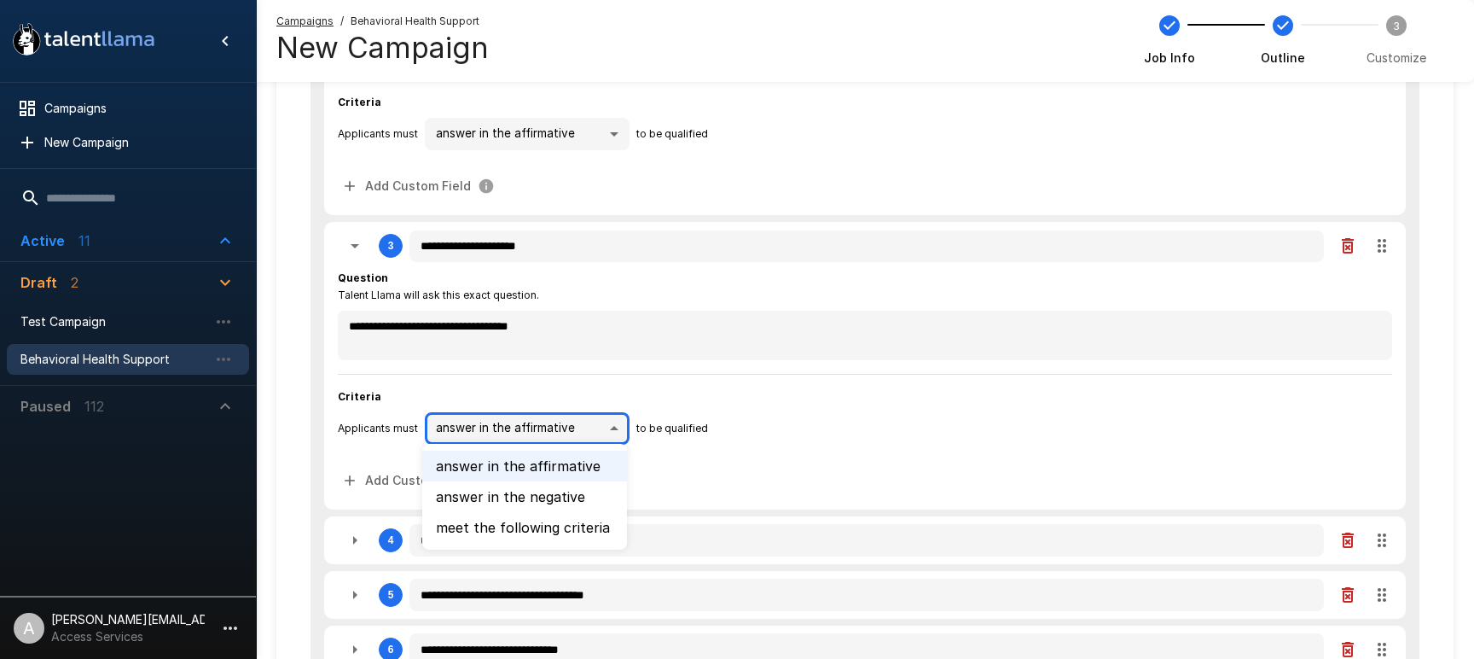
type textarea "*"
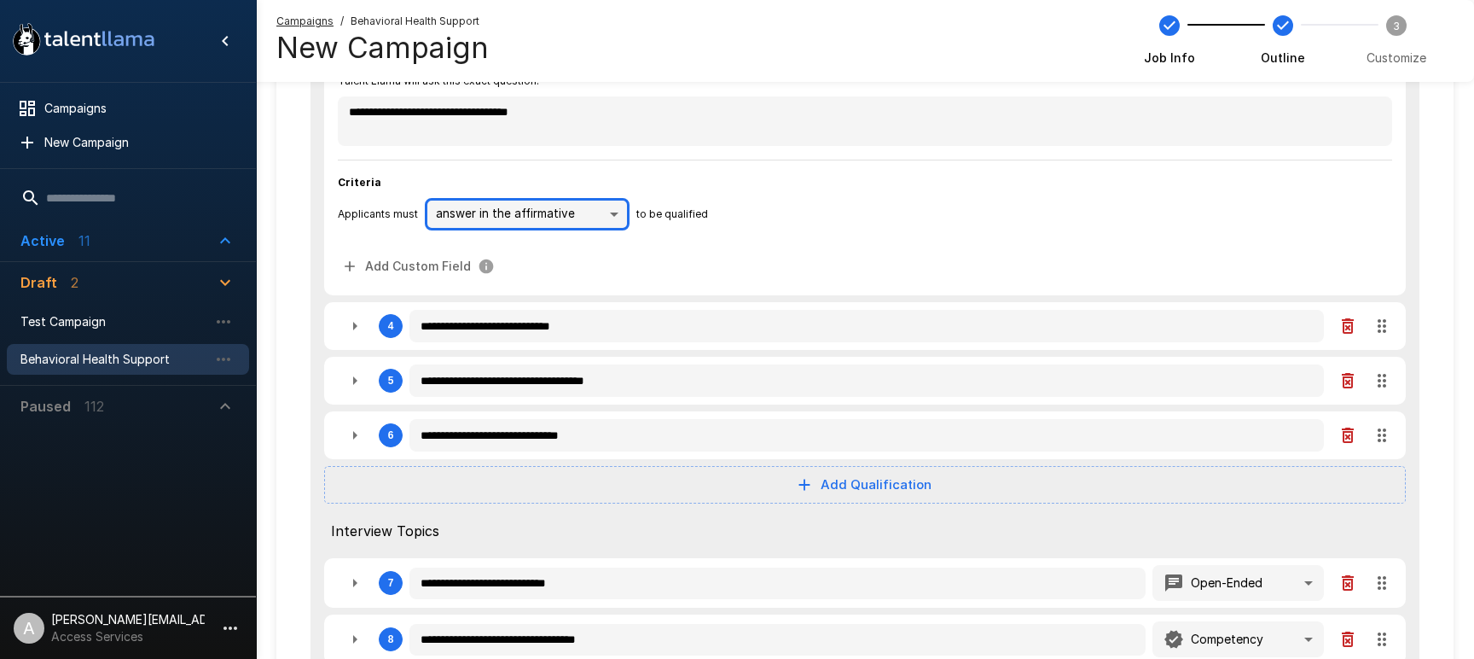
scroll to position [699, 0]
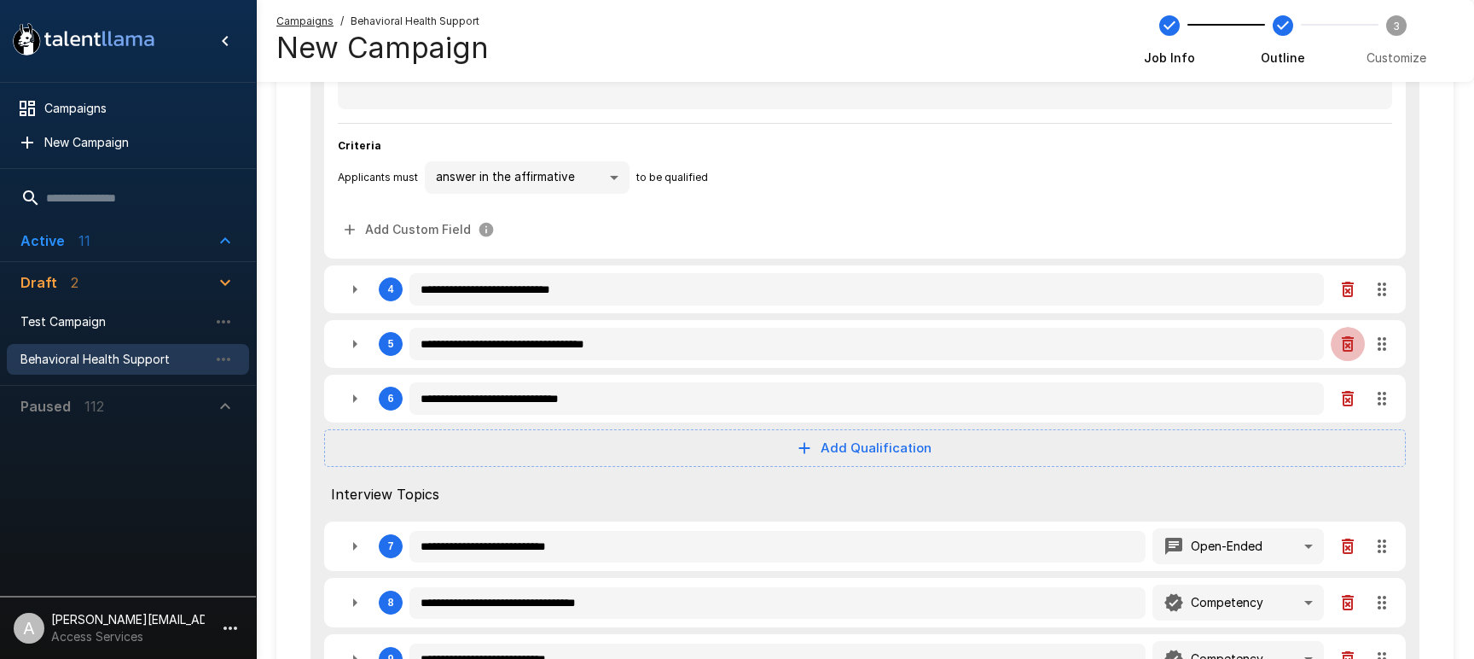
click at [1347, 347] on icon "button" at bounding box center [1348, 344] width 20 height 20
type textarea "*"
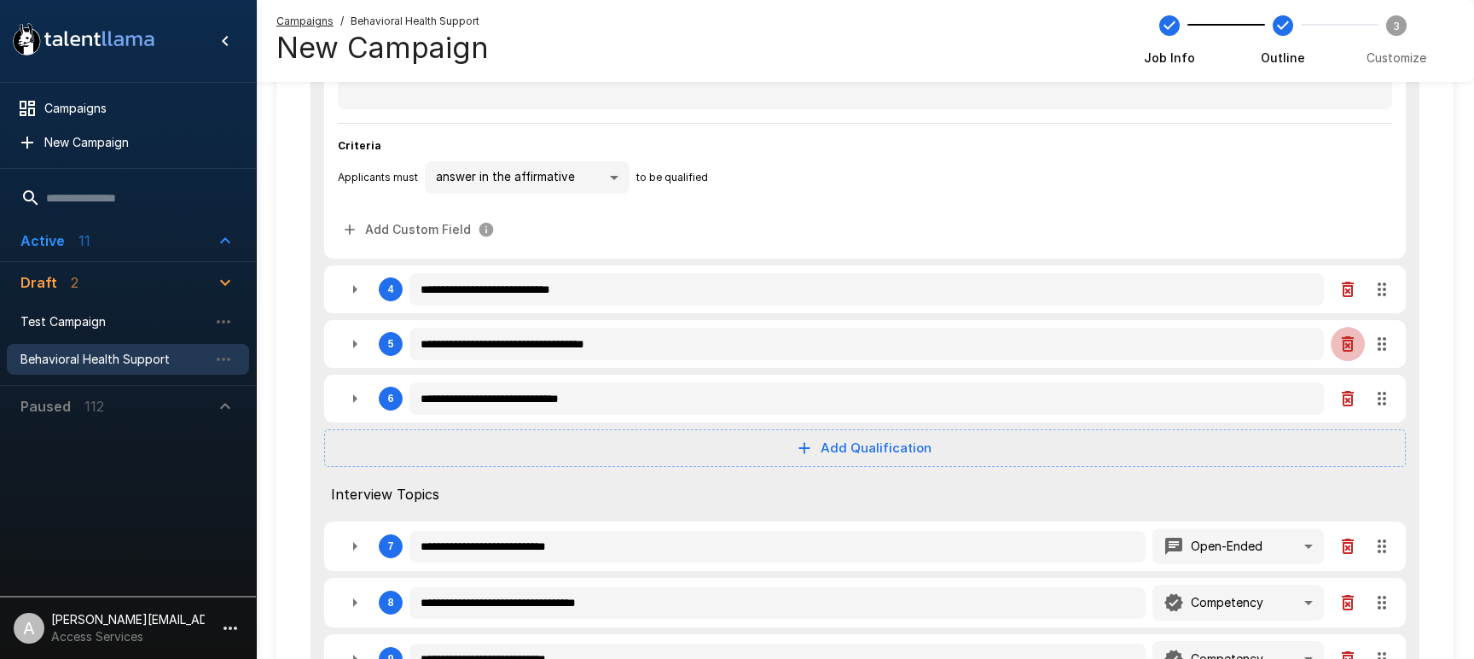
type textarea "*"
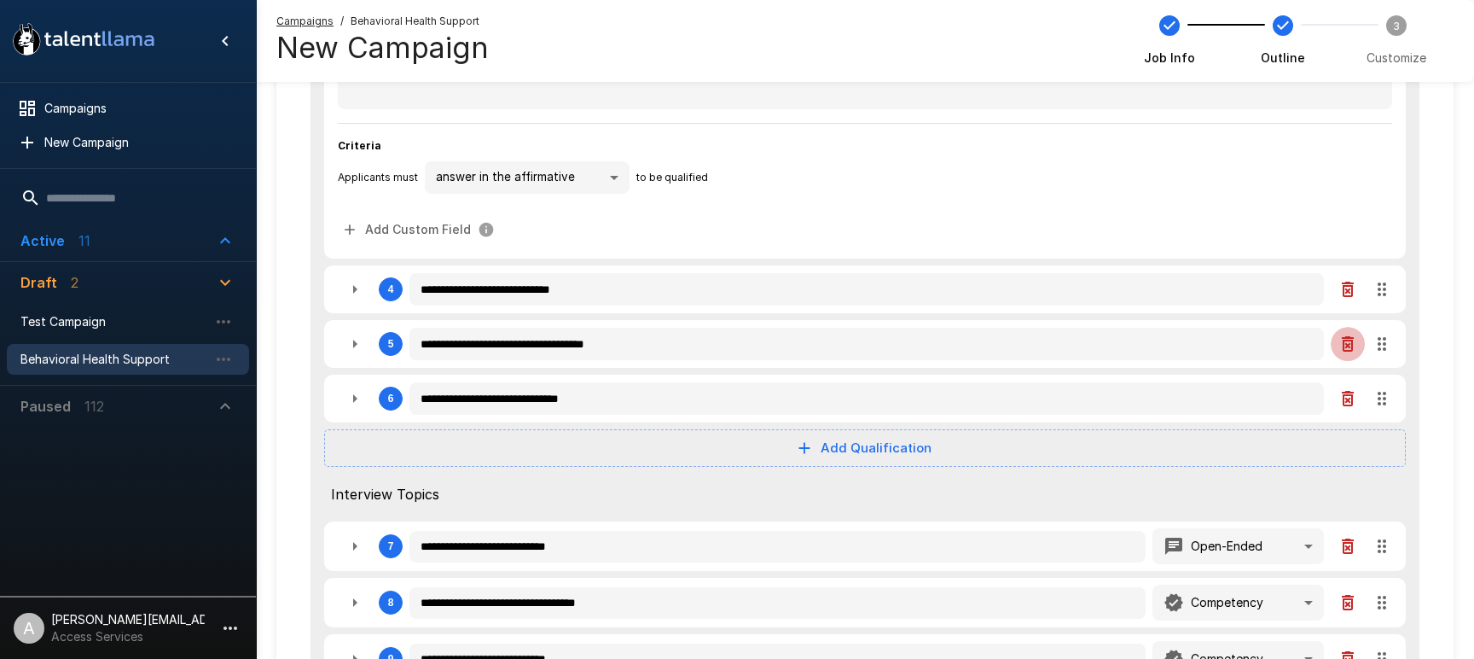
type textarea "*"
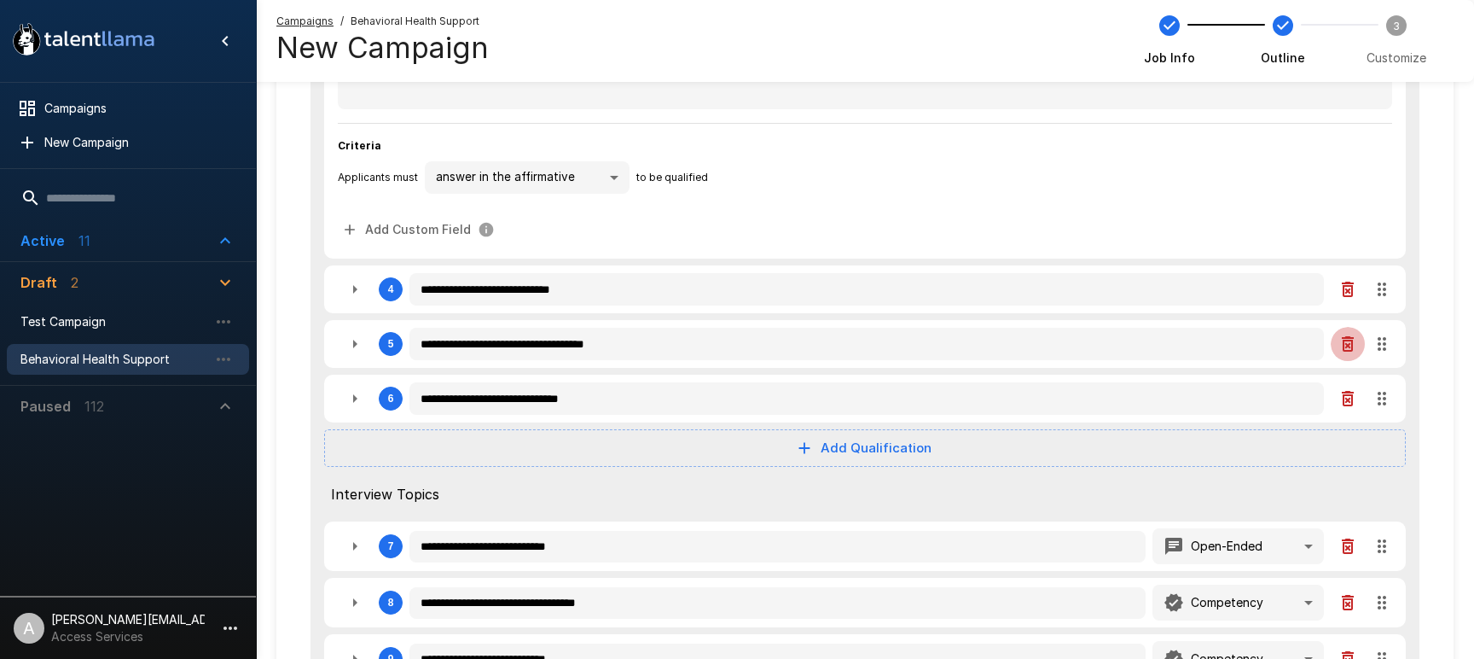
type textarea "*"
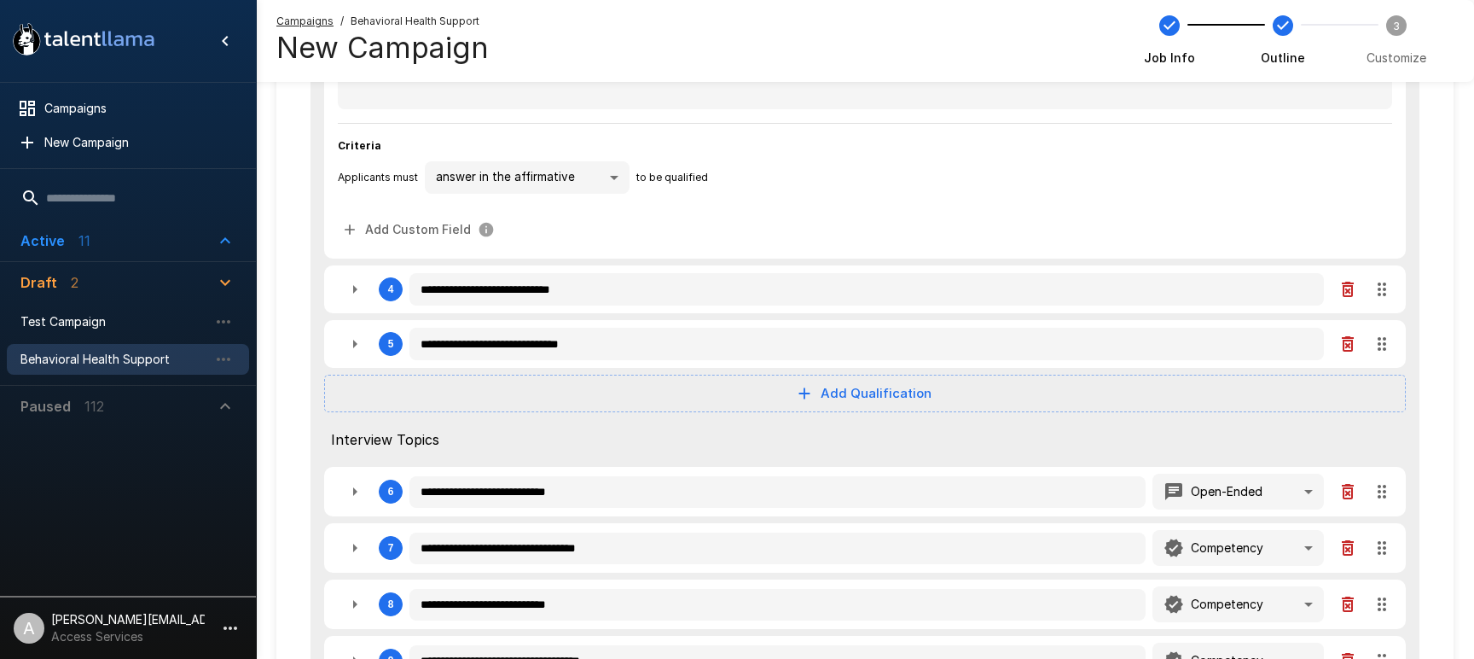
click at [1347, 342] on icon "button" at bounding box center [1348, 344] width 20 height 20
type textarea "*"
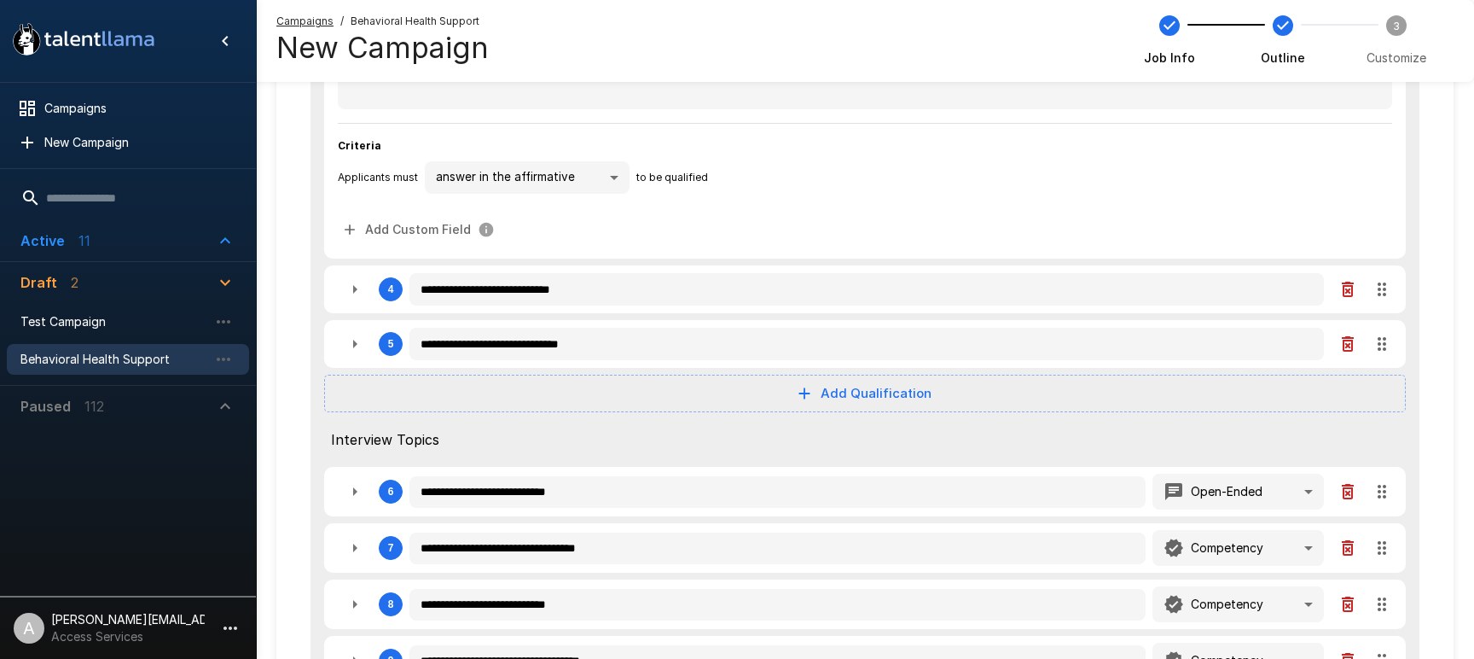
type textarea "*"
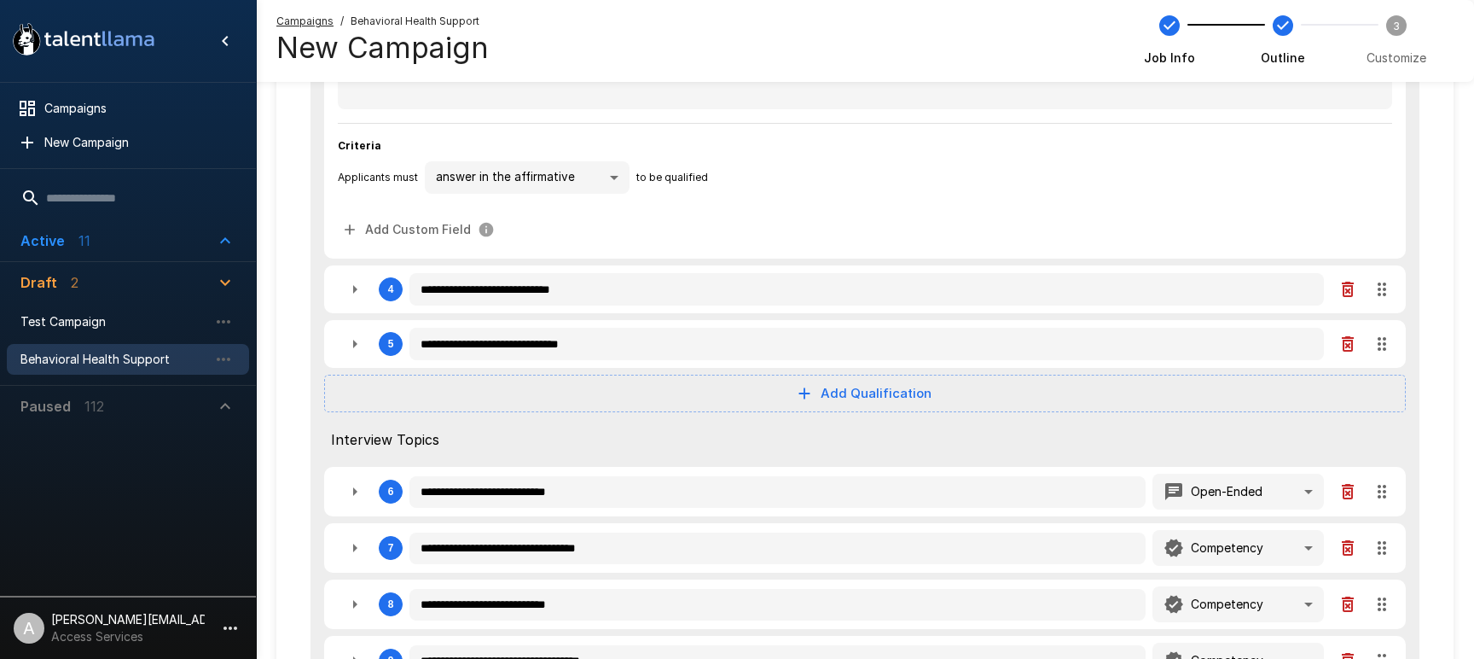
type textarea "*"
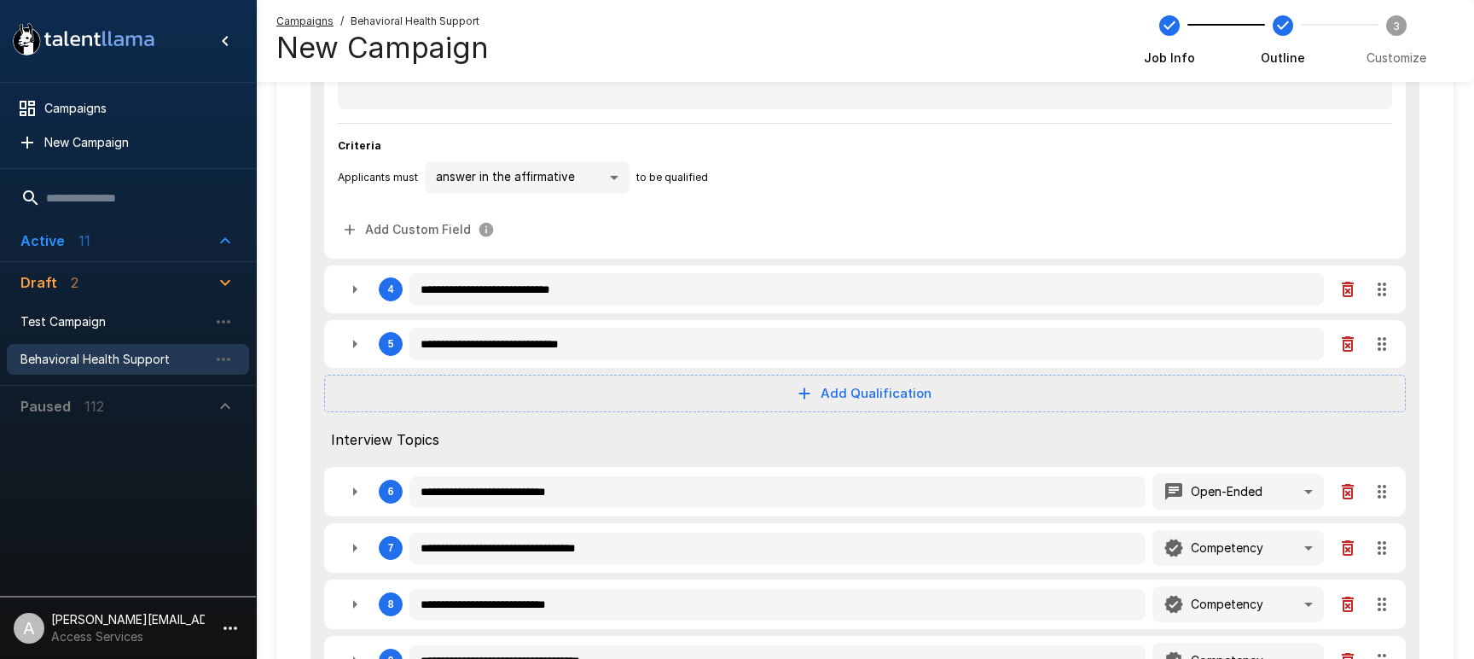
type textarea "*"
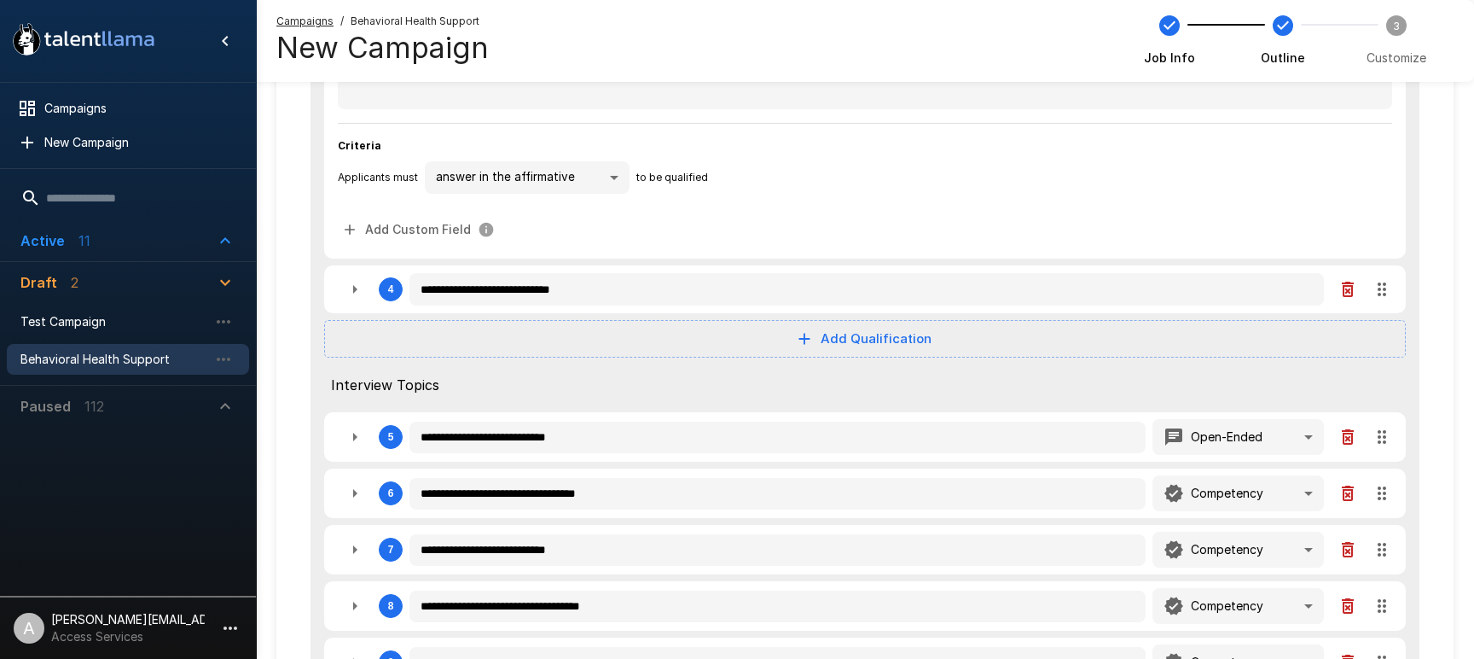
click at [1345, 293] on icon "button" at bounding box center [1348, 289] width 20 height 20
type textarea "*"
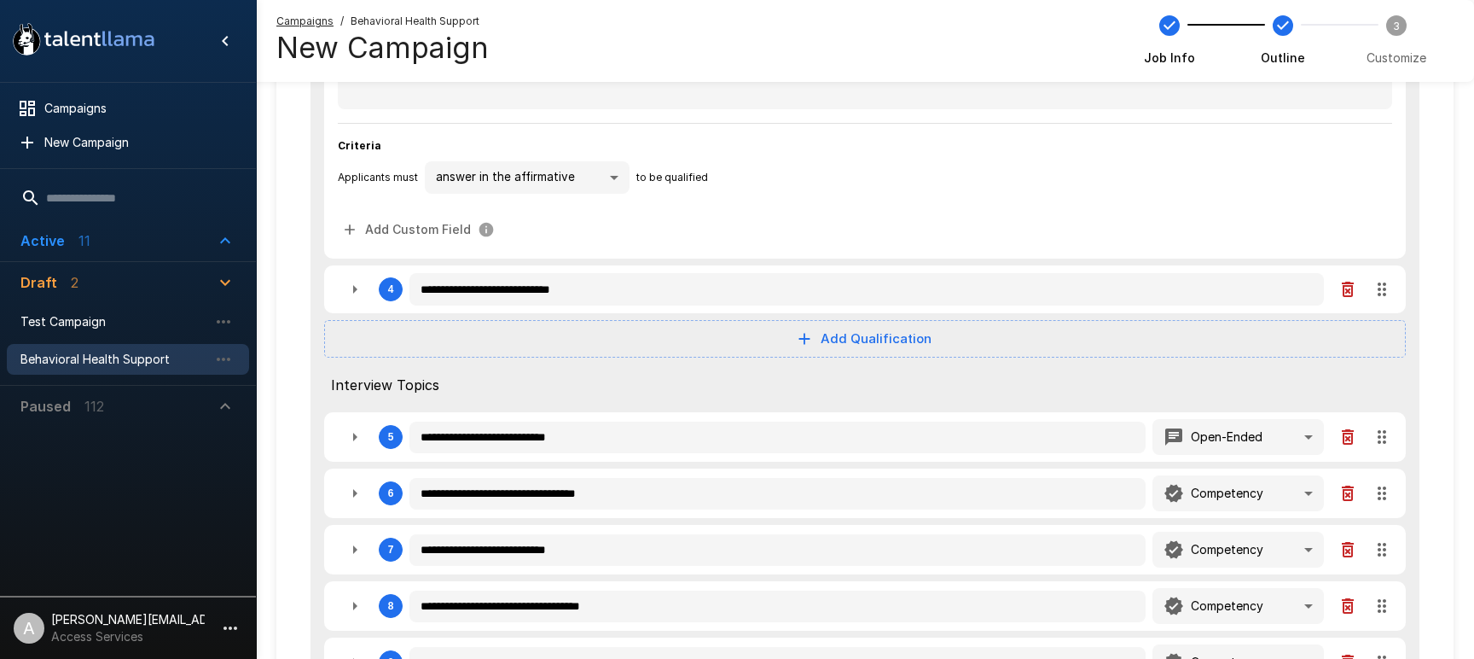
type textarea "*"
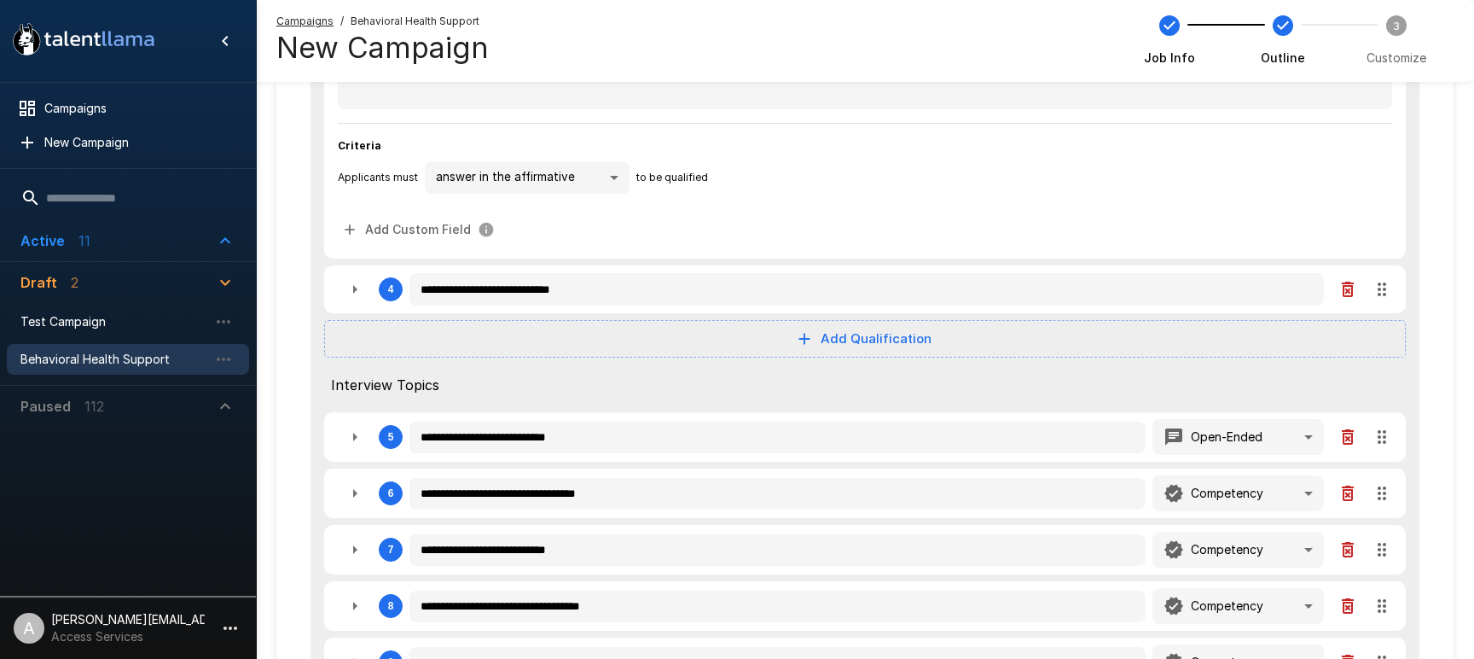
type textarea "*"
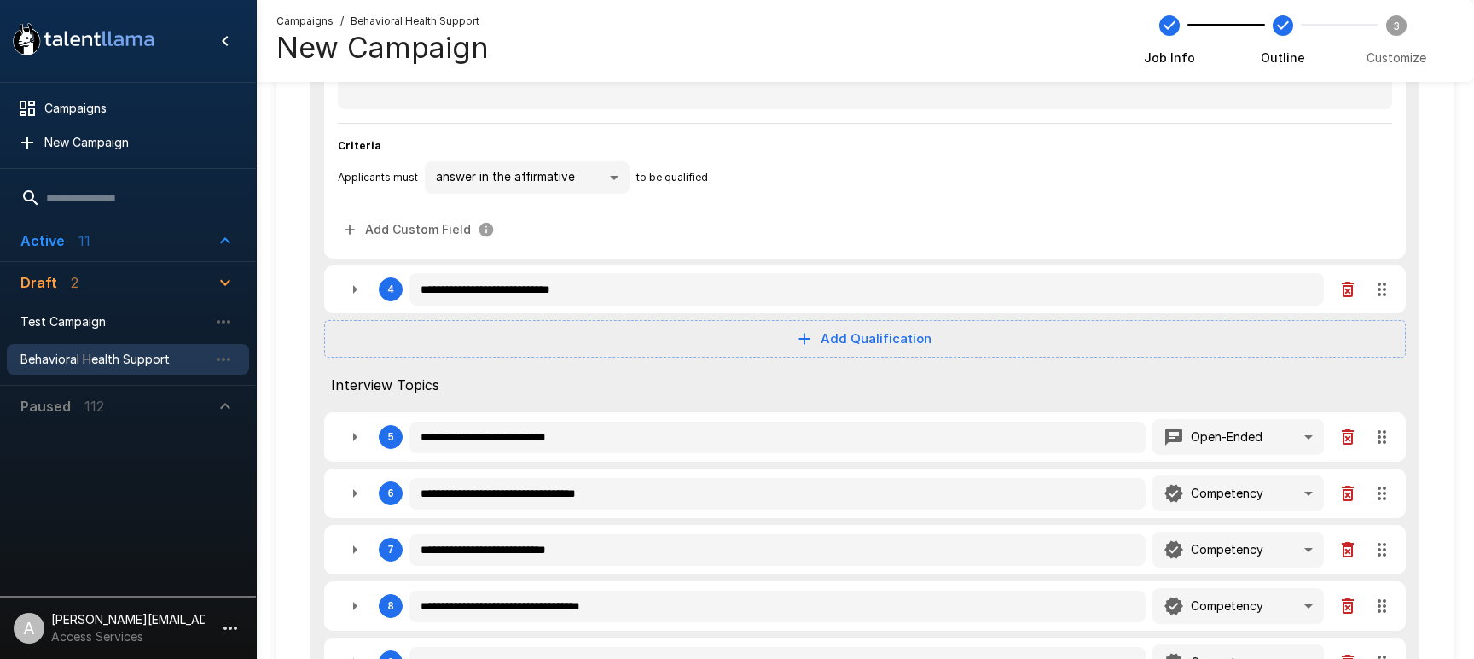
type textarea "*"
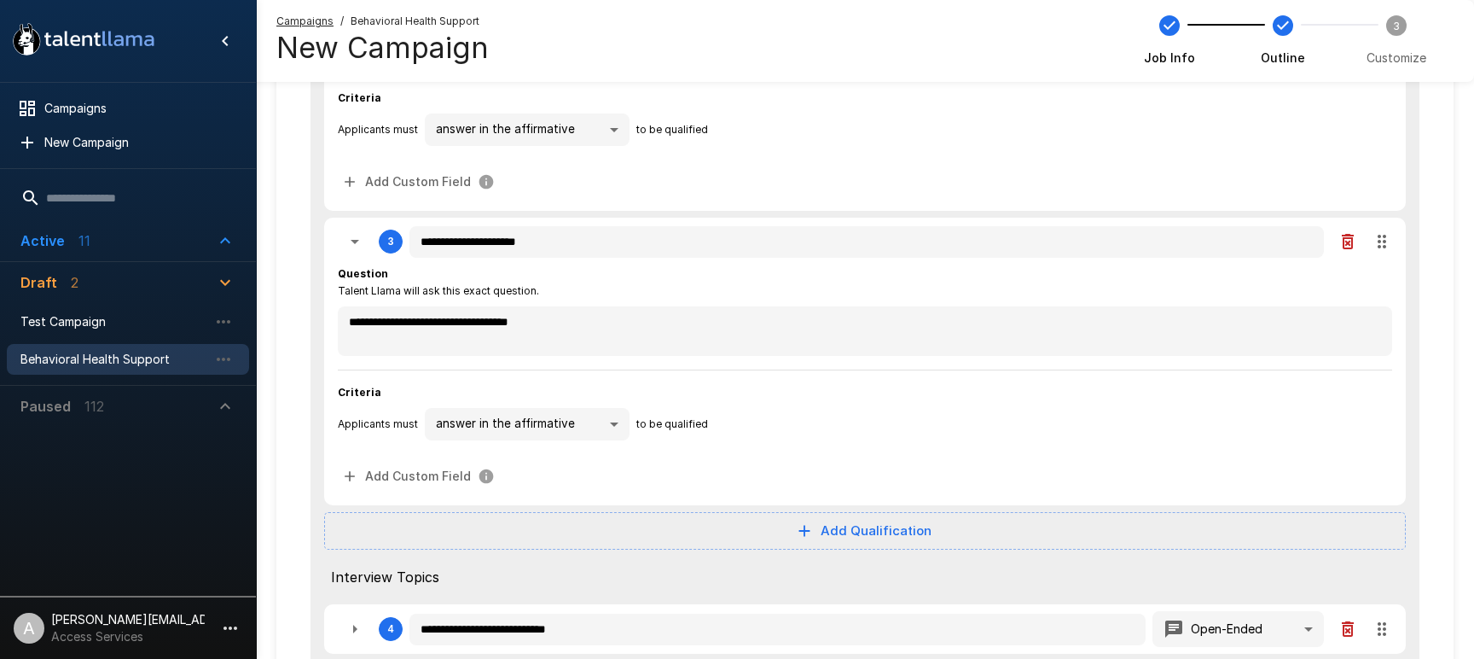
scroll to position [439, 0]
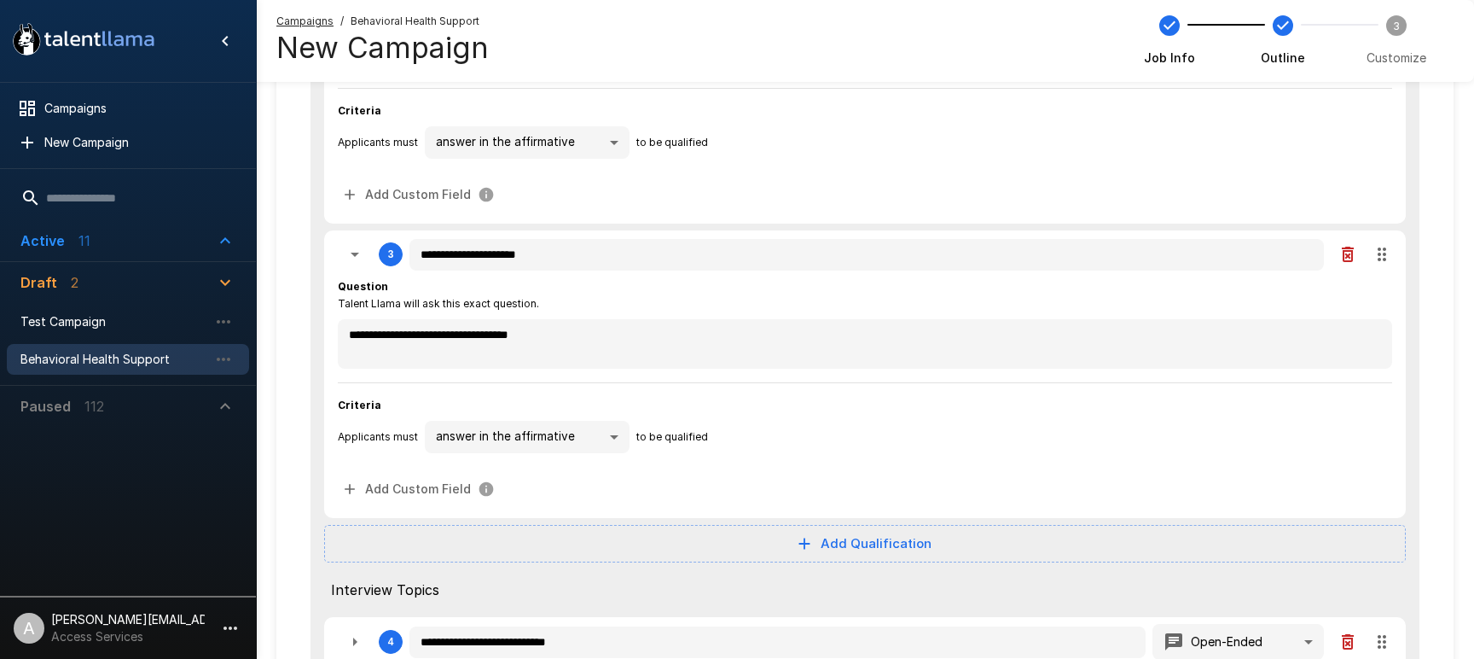
click at [349, 247] on icon "button" at bounding box center [355, 254] width 20 height 20
type textarea "*"
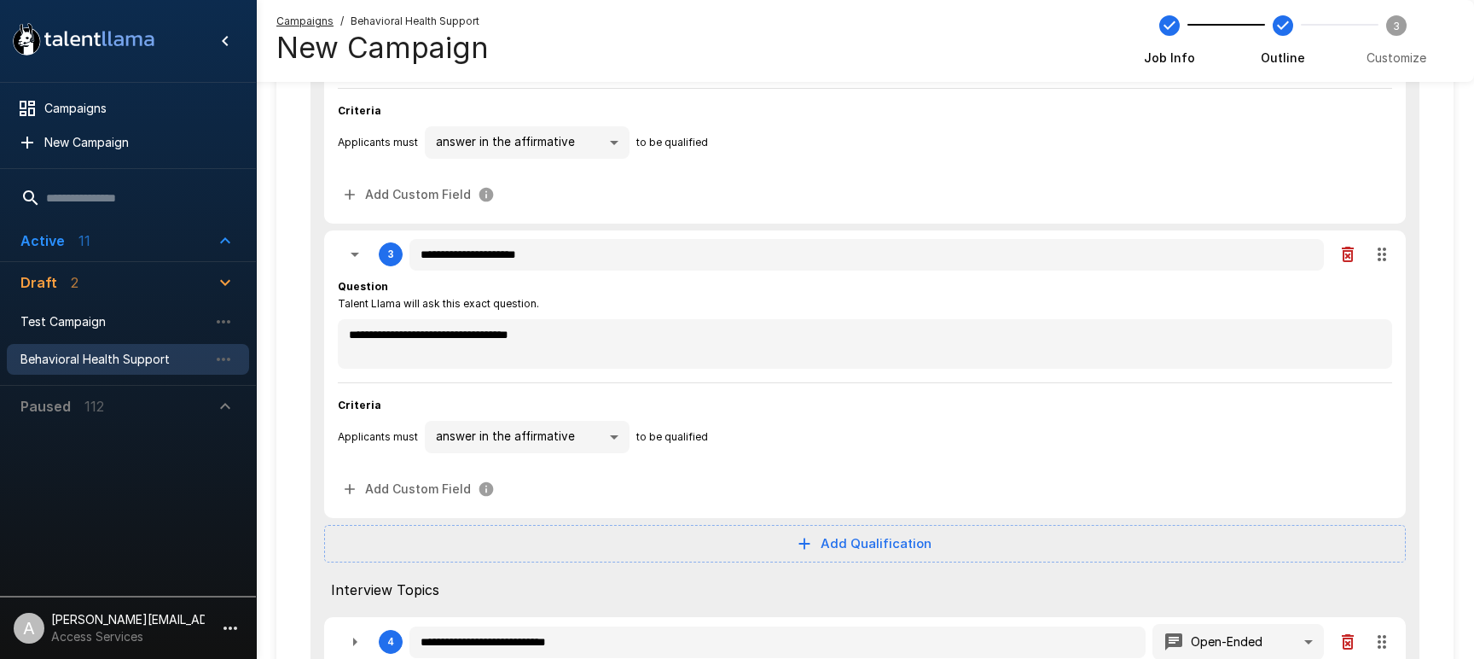
type textarea "*"
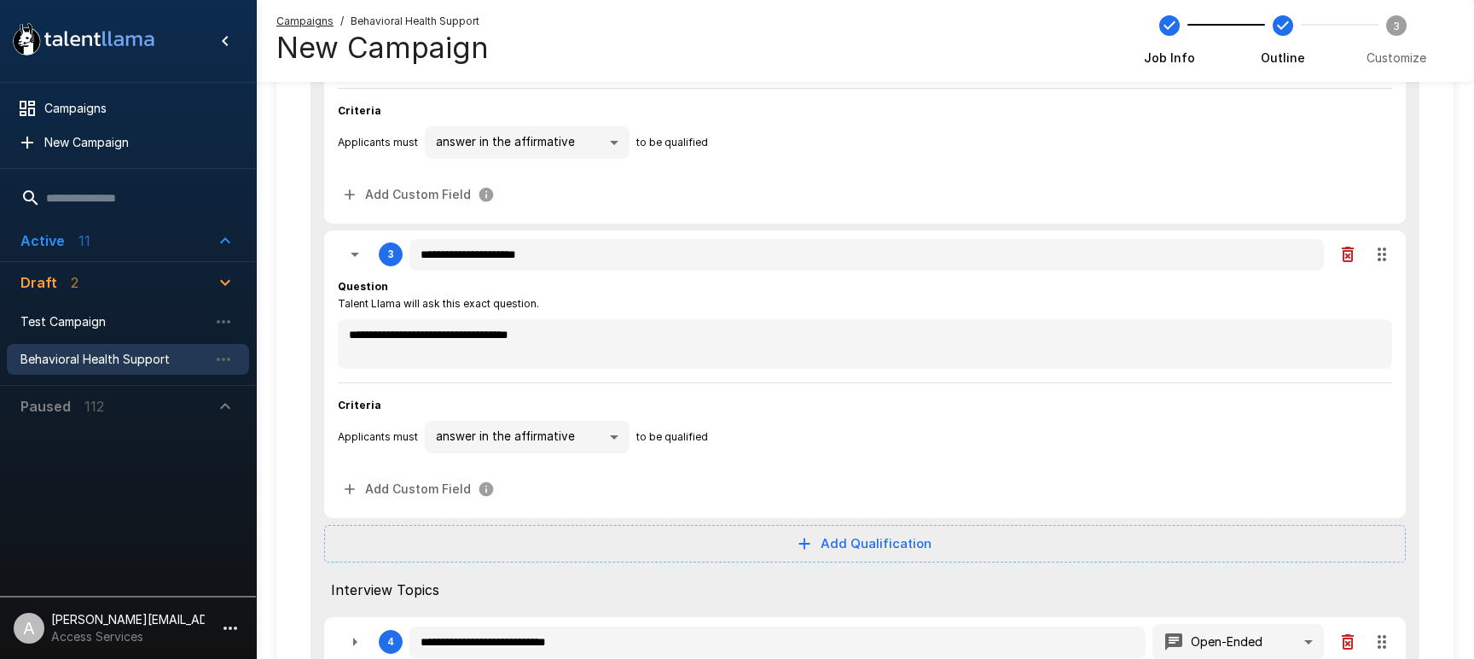
type textarea "*"
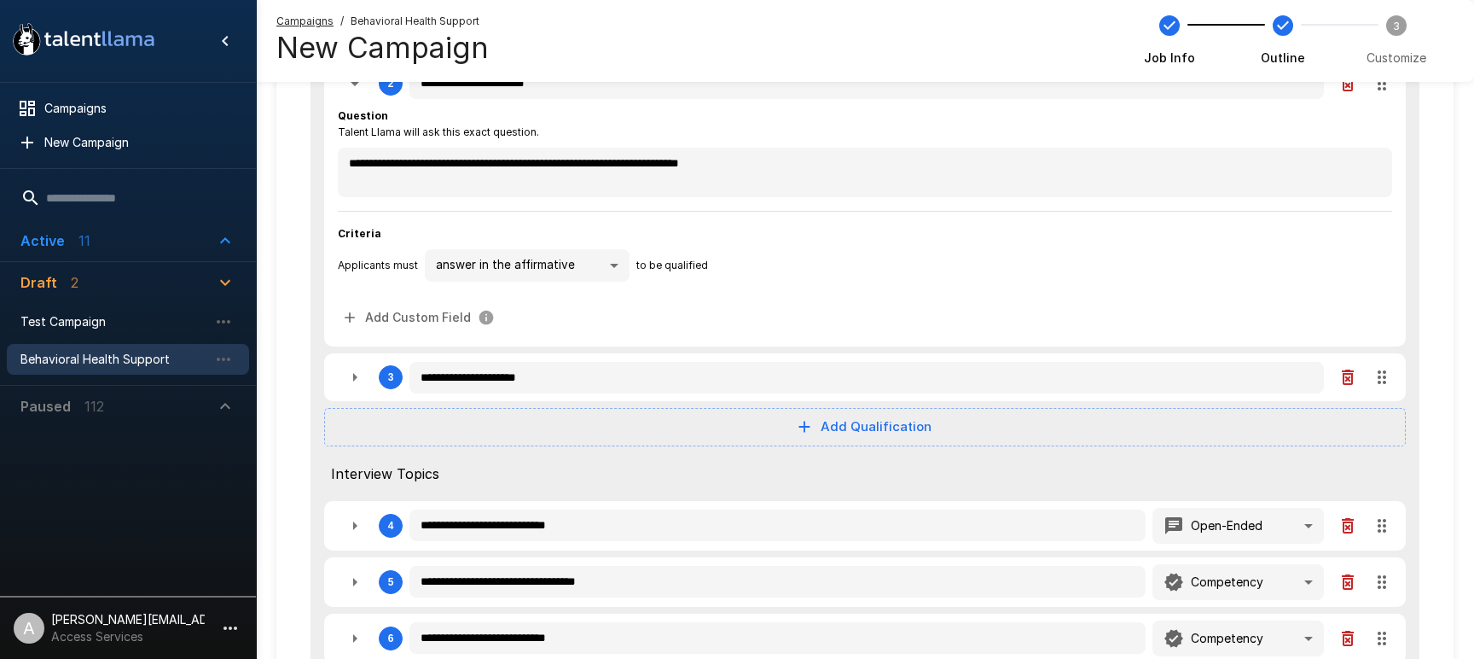
scroll to position [258, 0]
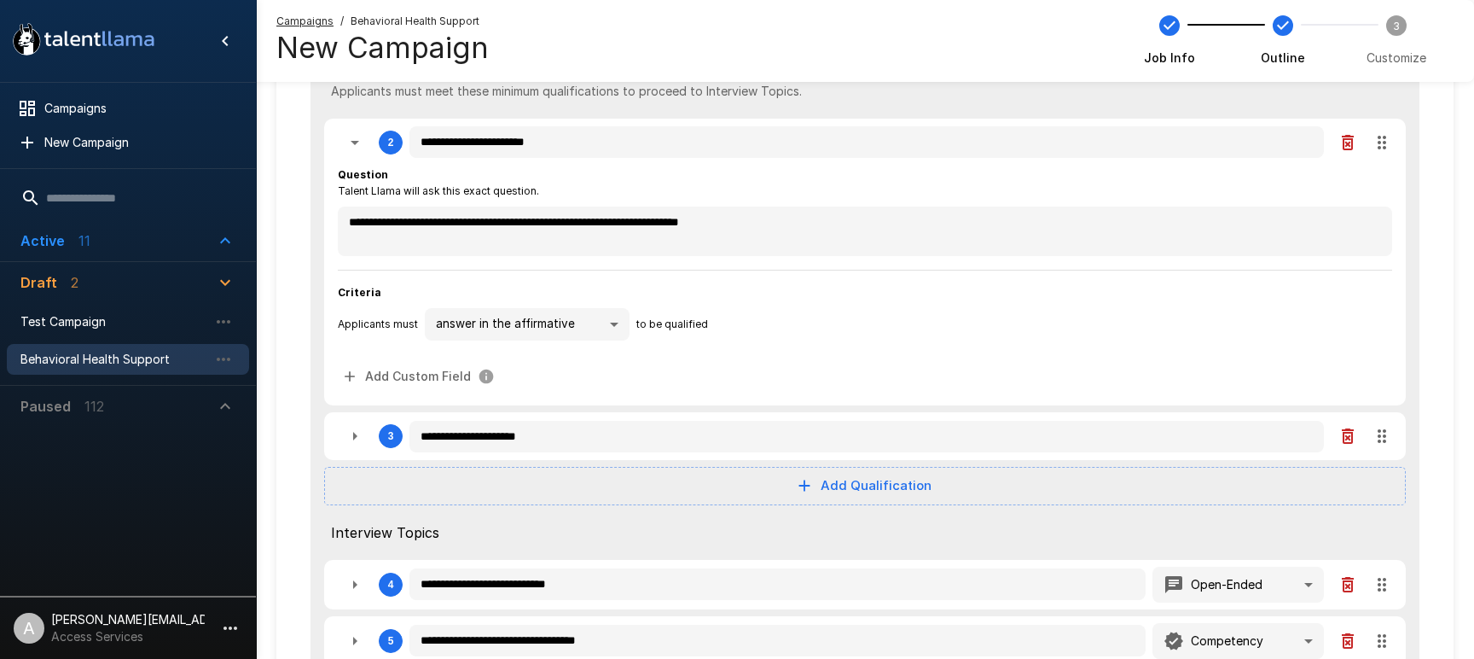
click at [353, 136] on icon "button" at bounding box center [355, 142] width 20 height 20
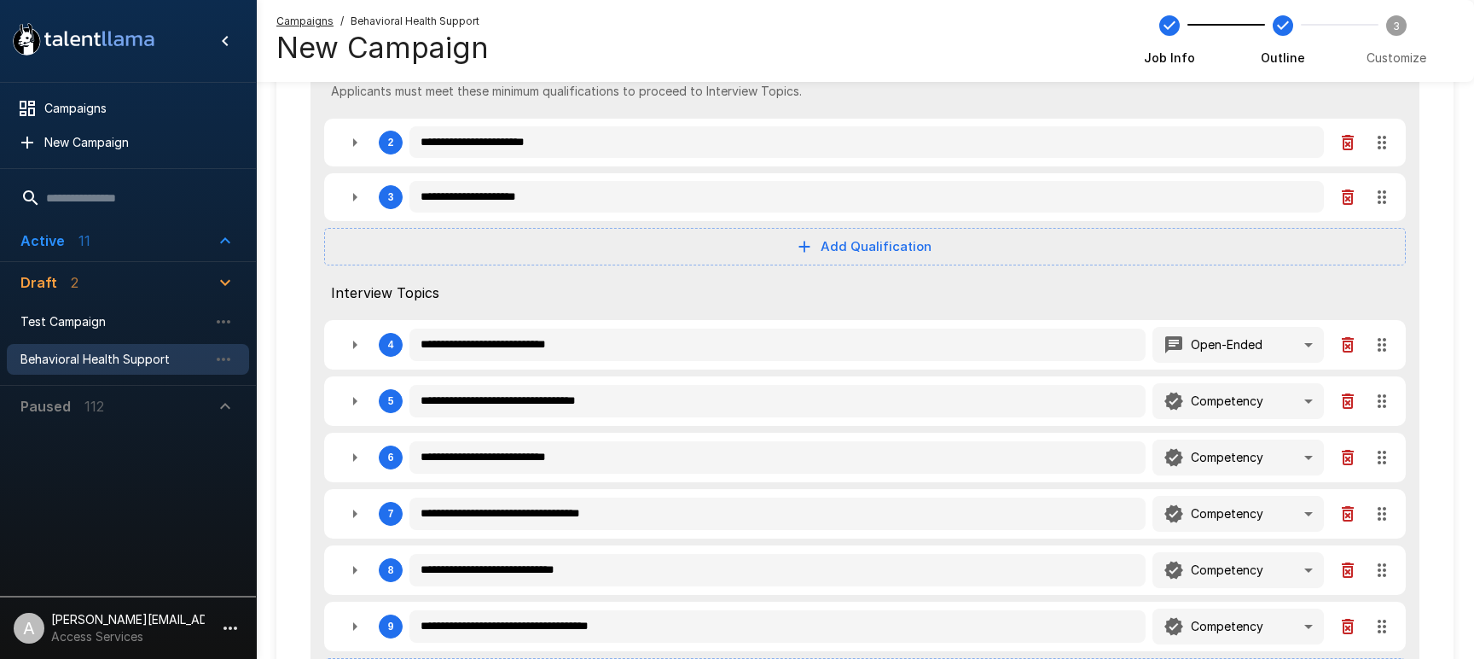
click at [357, 146] on icon "button" at bounding box center [355, 142] width 20 height 20
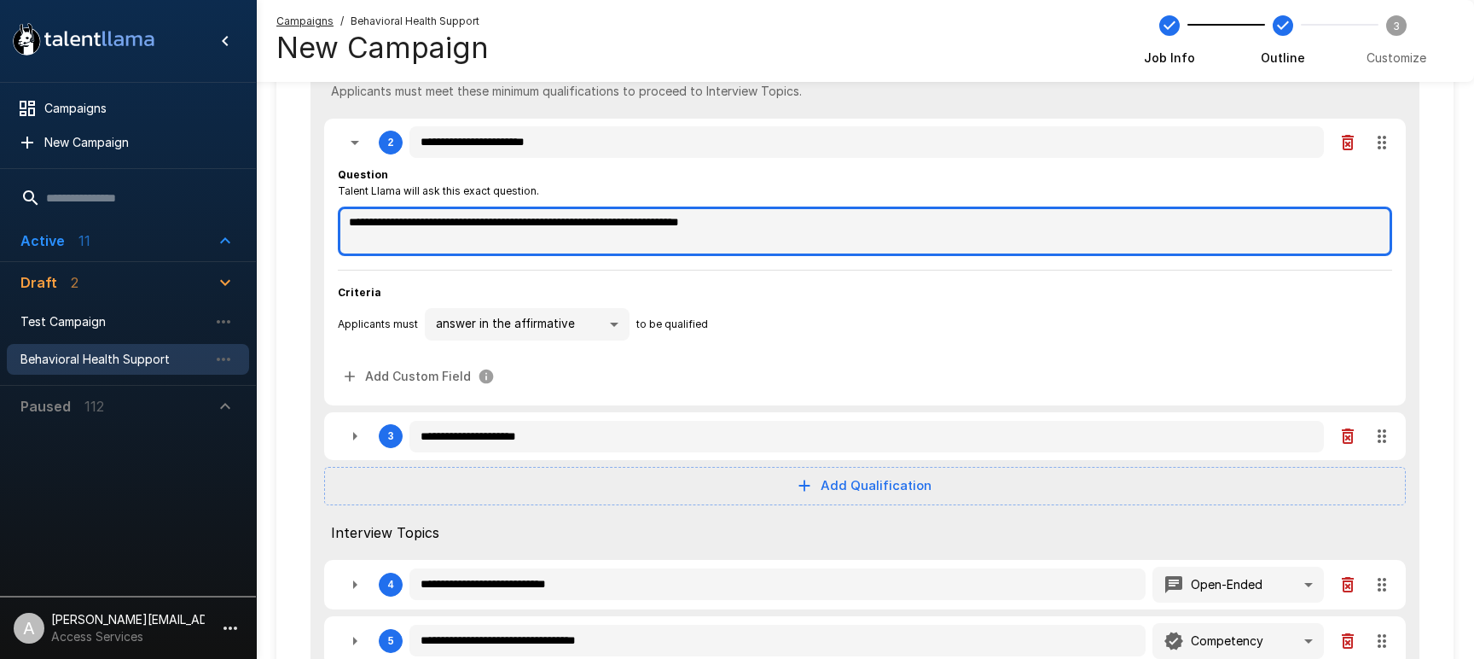
drag, startPoint x: 350, startPoint y: 220, endPoint x: 878, endPoint y: 228, distance: 528.1
click at [877, 229] on textarea "**********" at bounding box center [865, 230] width 1054 height 49
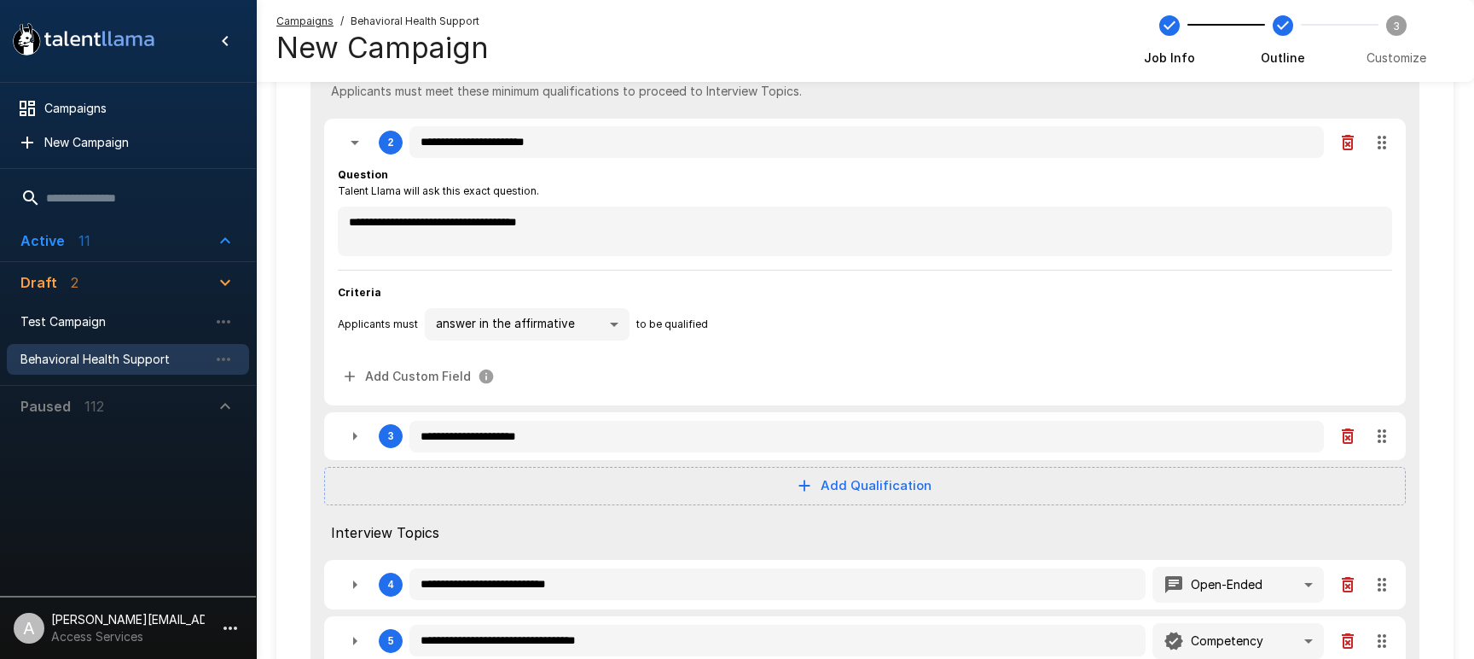
click at [551, 325] on body ".st0{fill:#FFFFFF;} .st1{fill:#76a4ed;} Campaigns New Campaign Active 11 Accoun…" at bounding box center [737, 71] width 1474 height 659
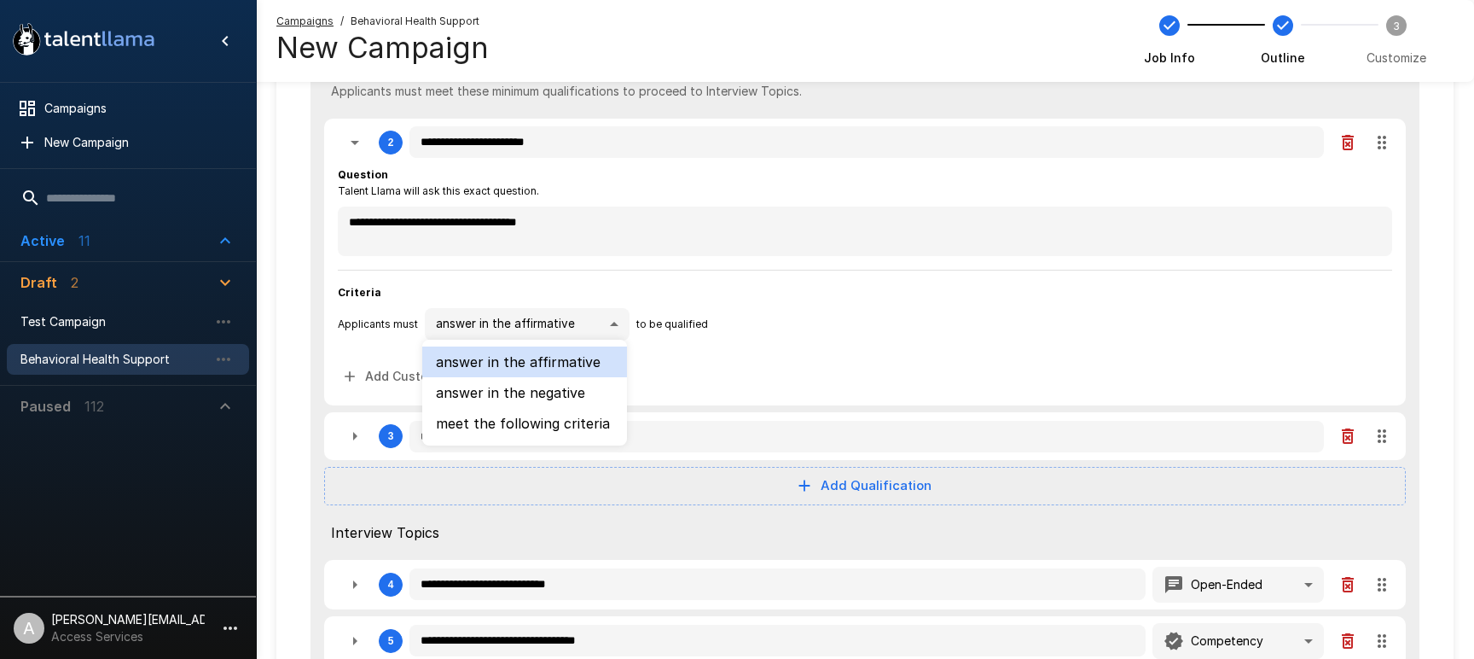
click at [532, 412] on li "meet the following criteria" at bounding box center [524, 423] width 205 height 31
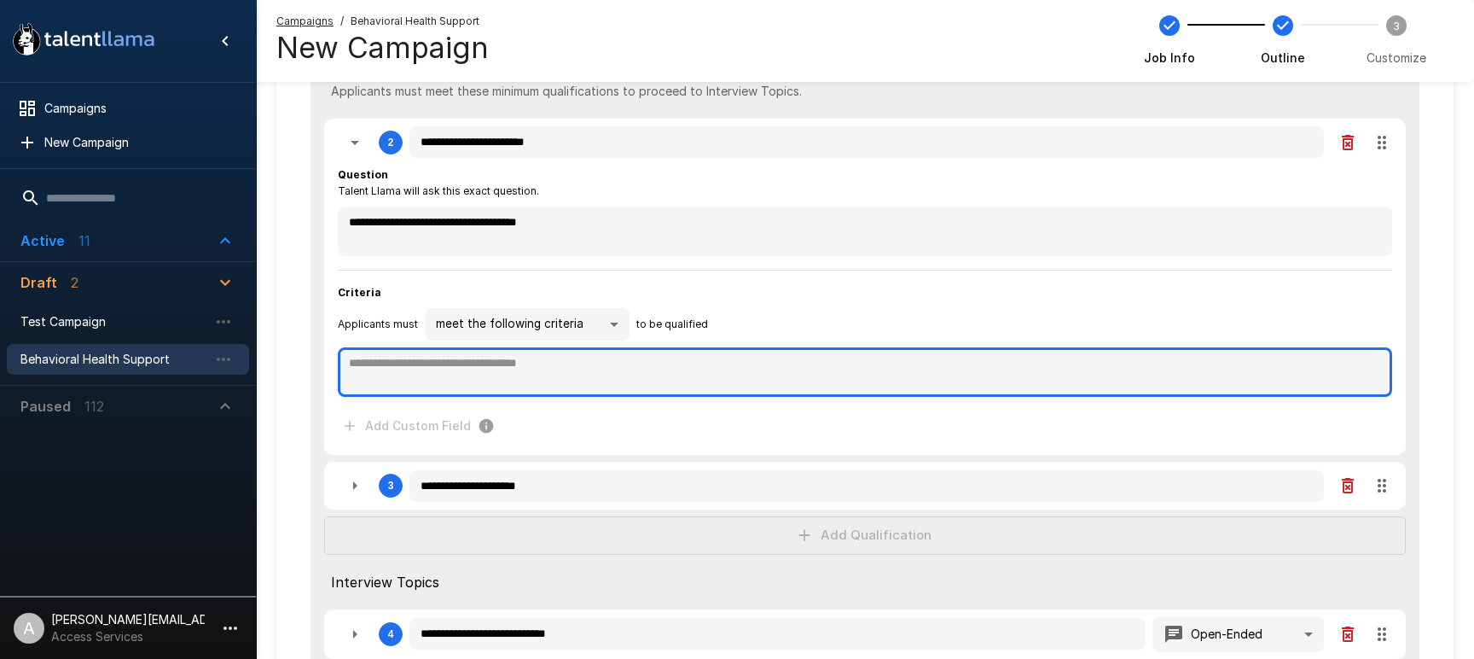
click at [474, 375] on textarea at bounding box center [865, 371] width 1054 height 49
paste textarea "**********"
click at [519, 368] on textarea at bounding box center [865, 371] width 1054 height 49
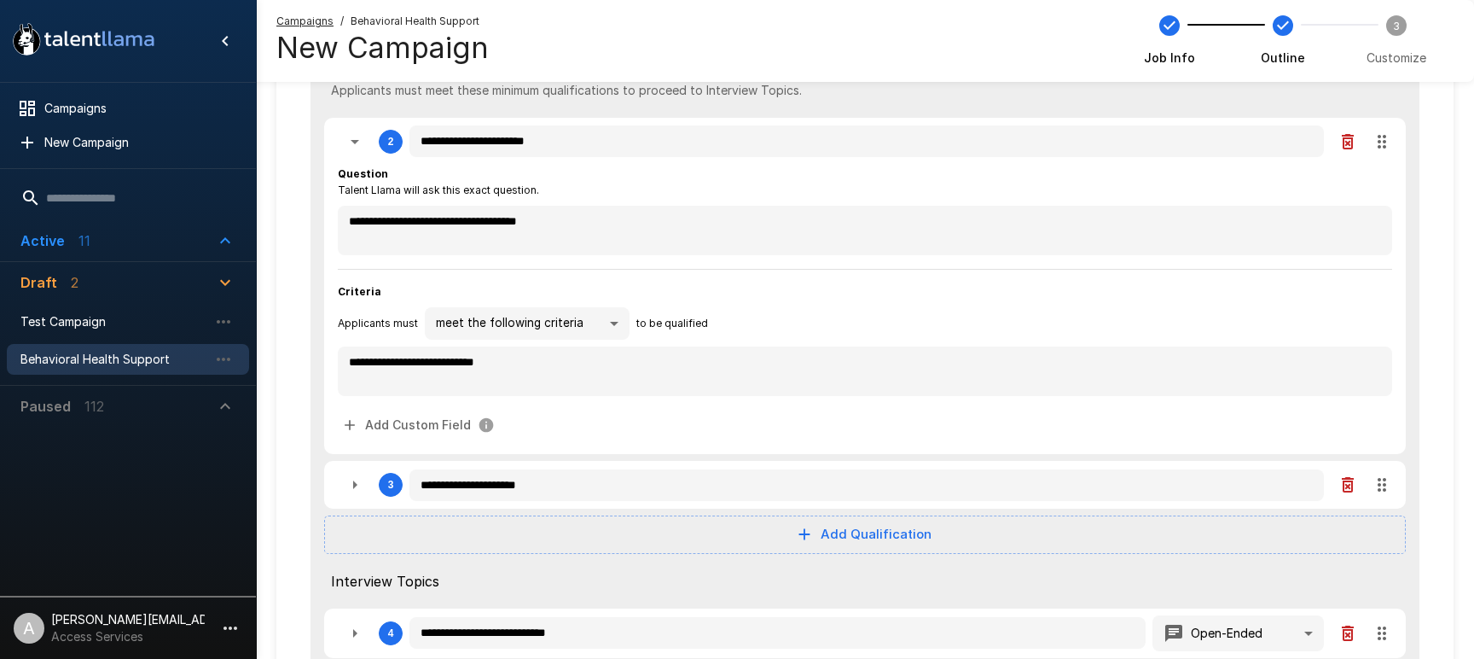
click at [1120, 293] on span "Criteria" at bounding box center [865, 291] width 1054 height 17
click at [347, 136] on icon "button" at bounding box center [355, 141] width 20 height 20
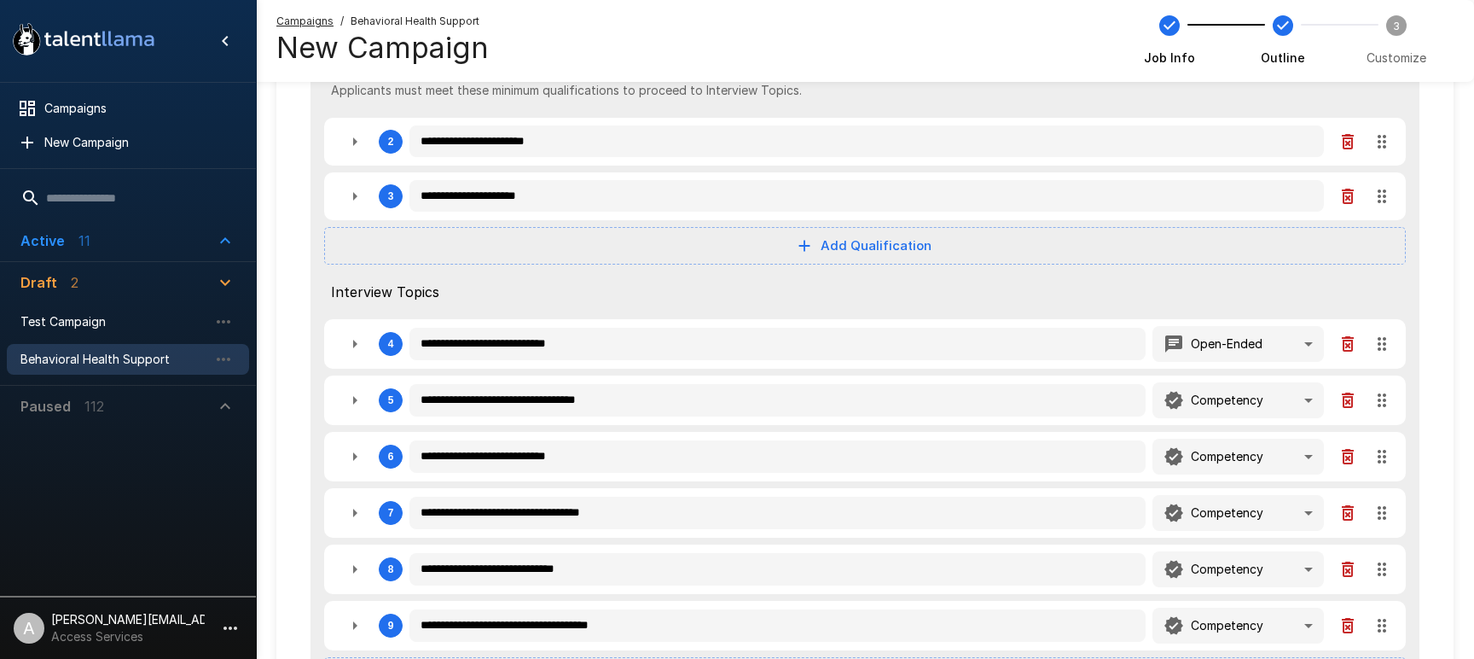
scroll to position [418, 0]
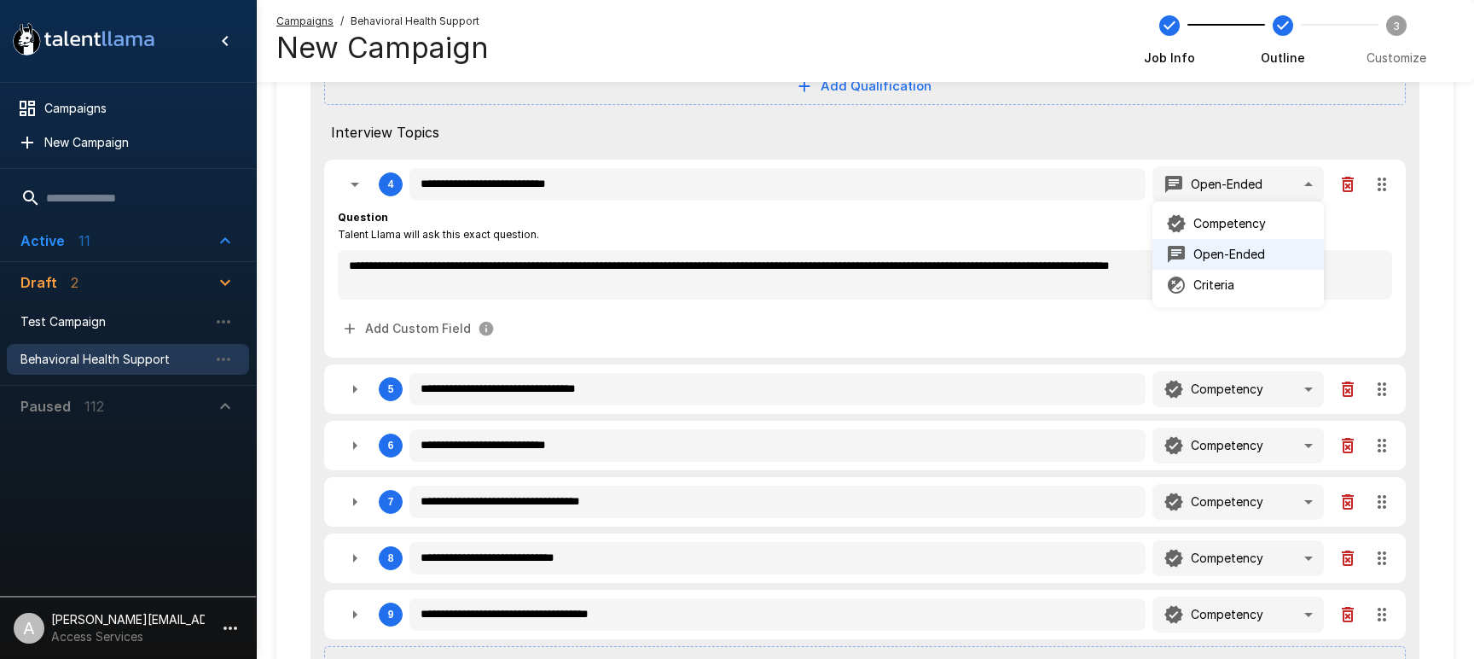
click at [1105, 274] on div at bounding box center [737, 329] width 1474 height 659
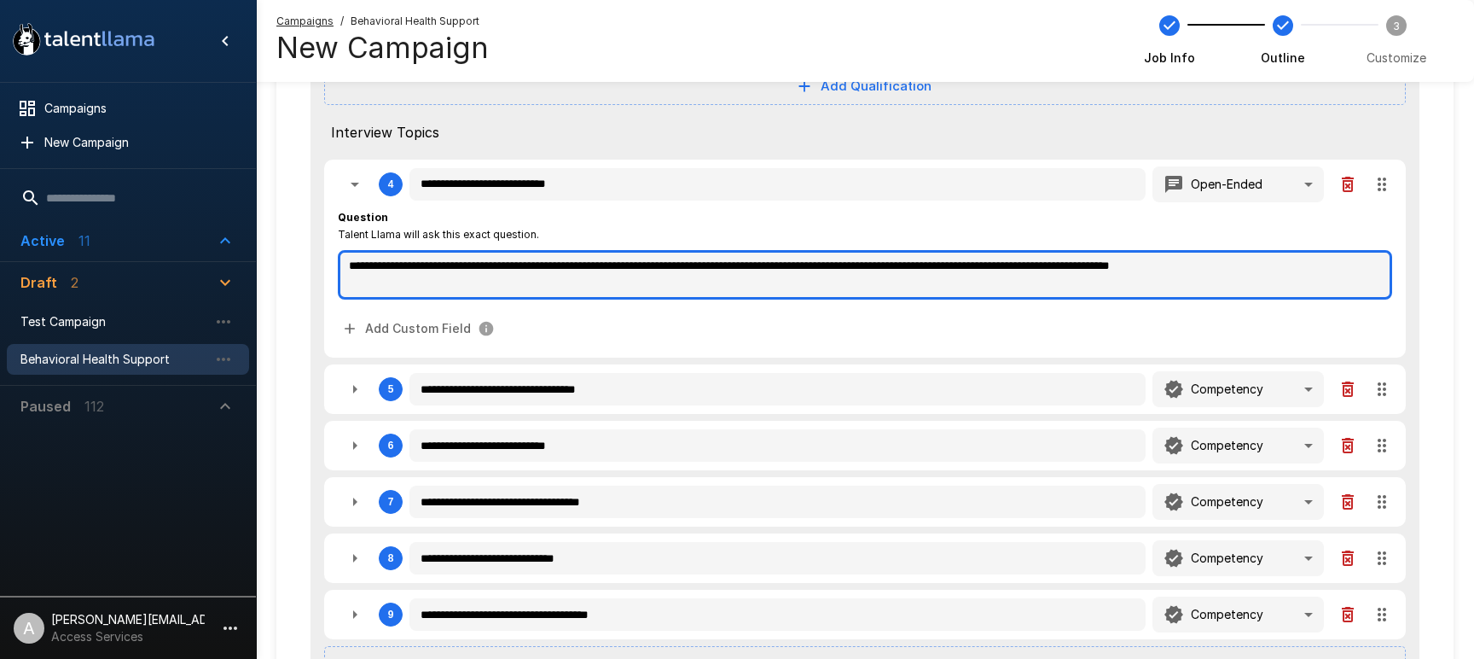
drag, startPoint x: 347, startPoint y: 265, endPoint x: 1363, endPoint y: 254, distance: 1016.1
click at [1363, 254] on textarea "**********" at bounding box center [865, 274] width 1054 height 49
click at [1351, 263] on textarea "**********" at bounding box center [865, 274] width 1054 height 49
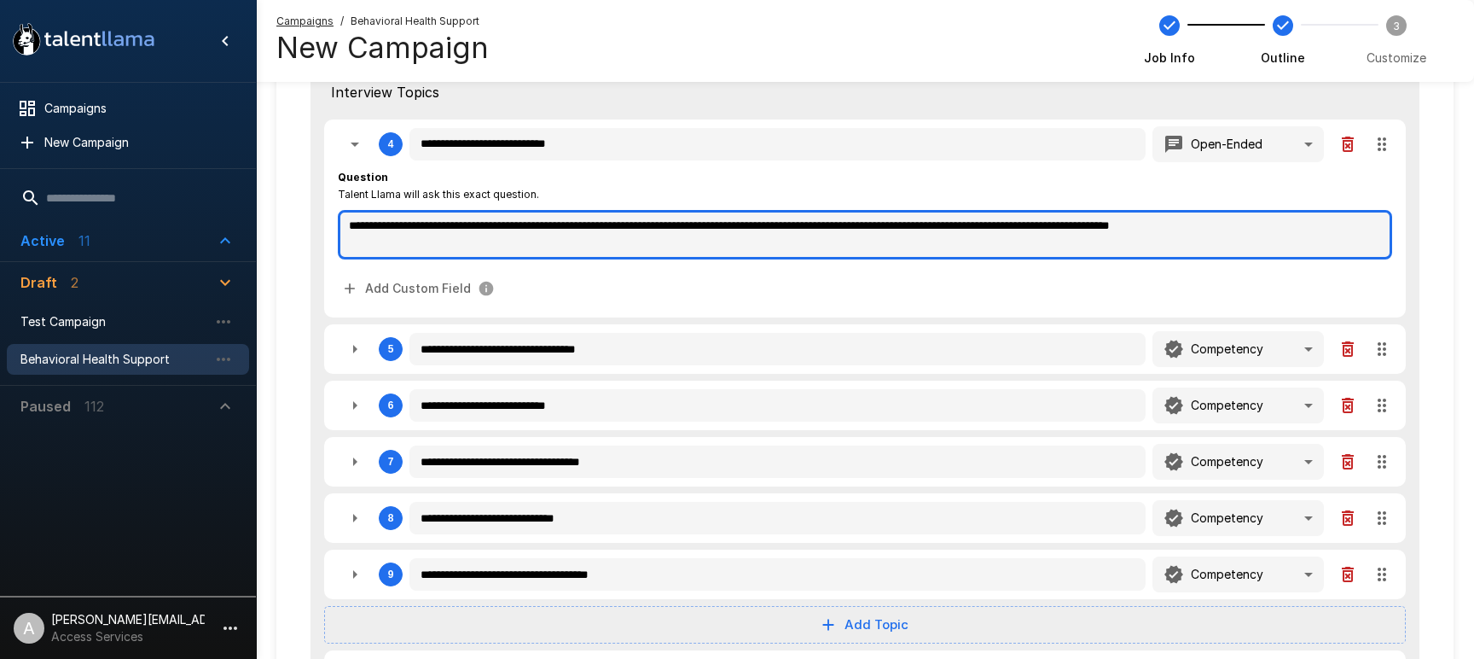
scroll to position [450, 0]
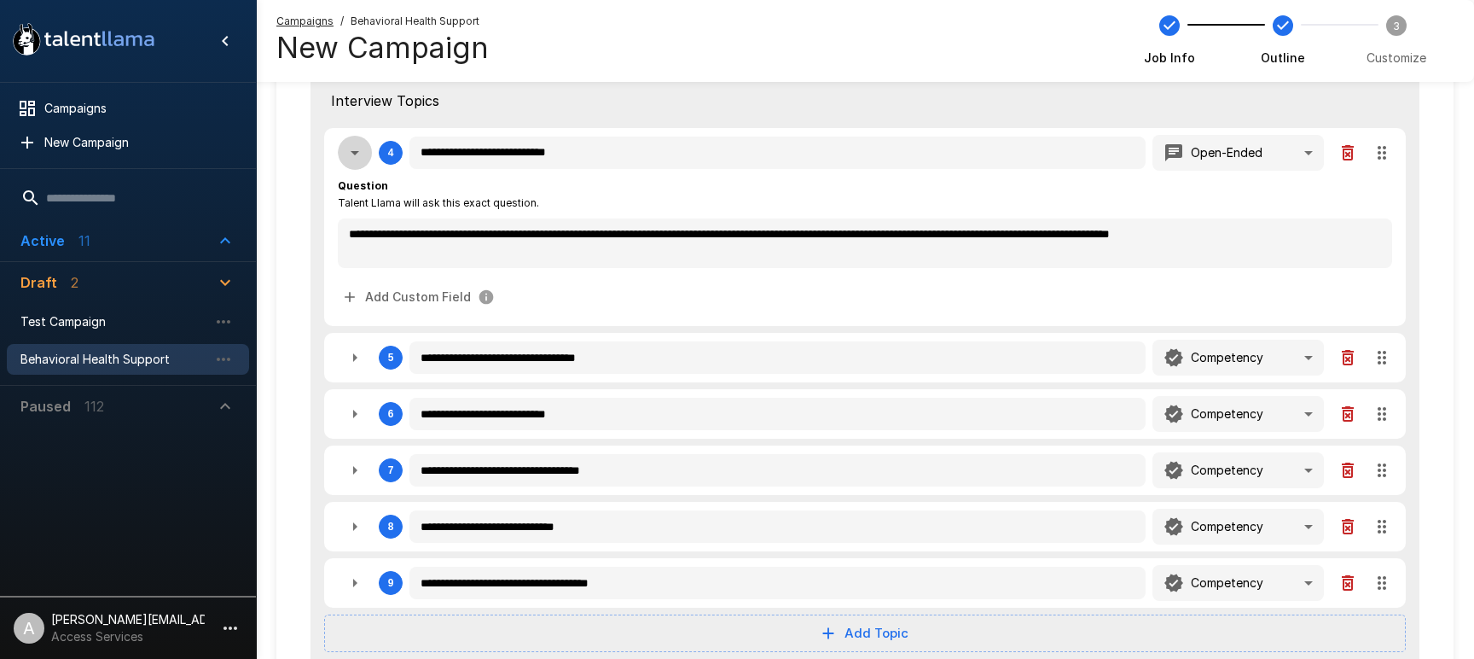
click at [362, 155] on icon "button" at bounding box center [355, 152] width 20 height 20
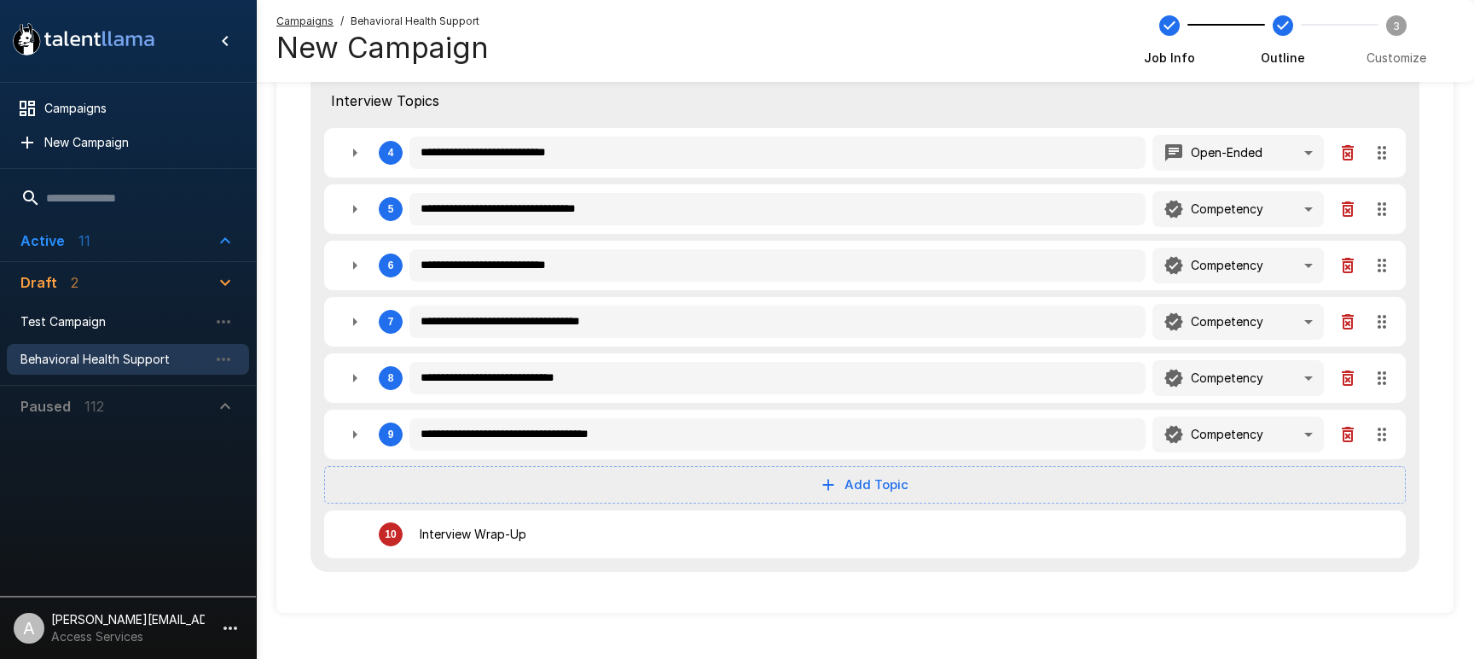
click at [354, 209] on icon "button" at bounding box center [355, 209] width 4 height 9
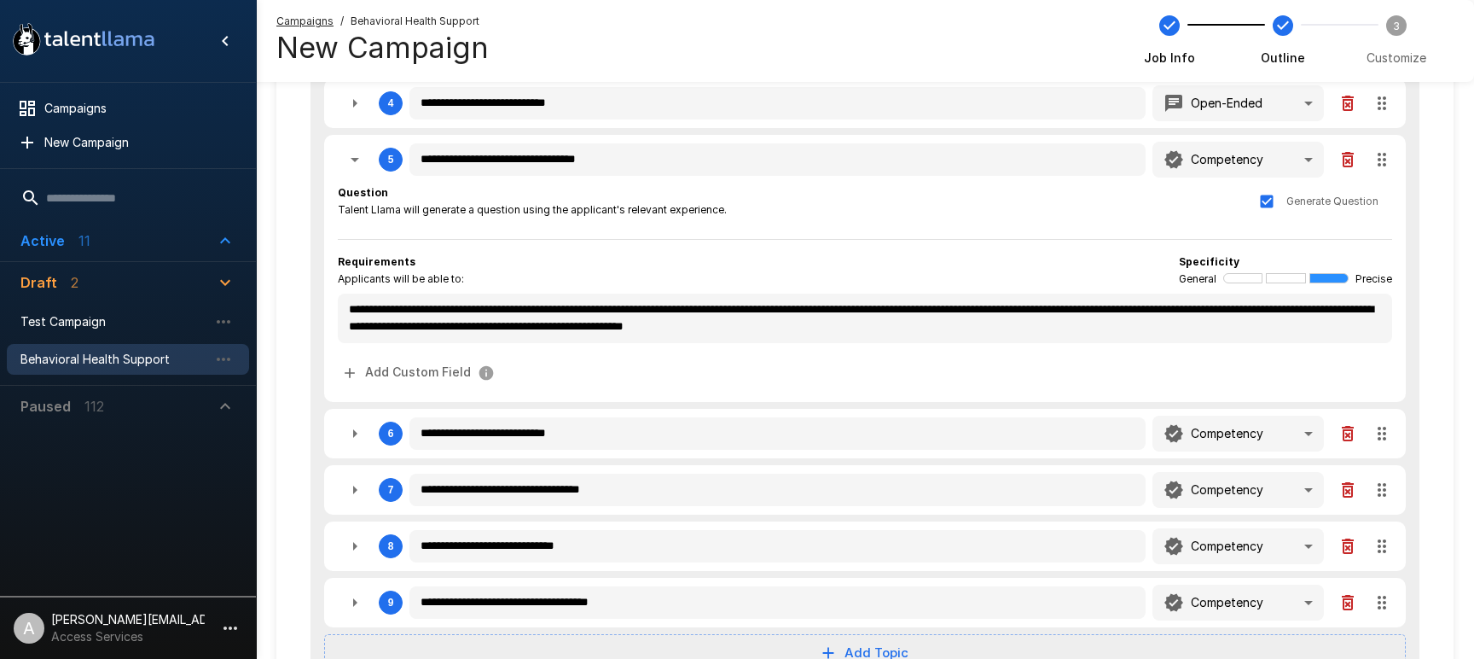
scroll to position [506, 0]
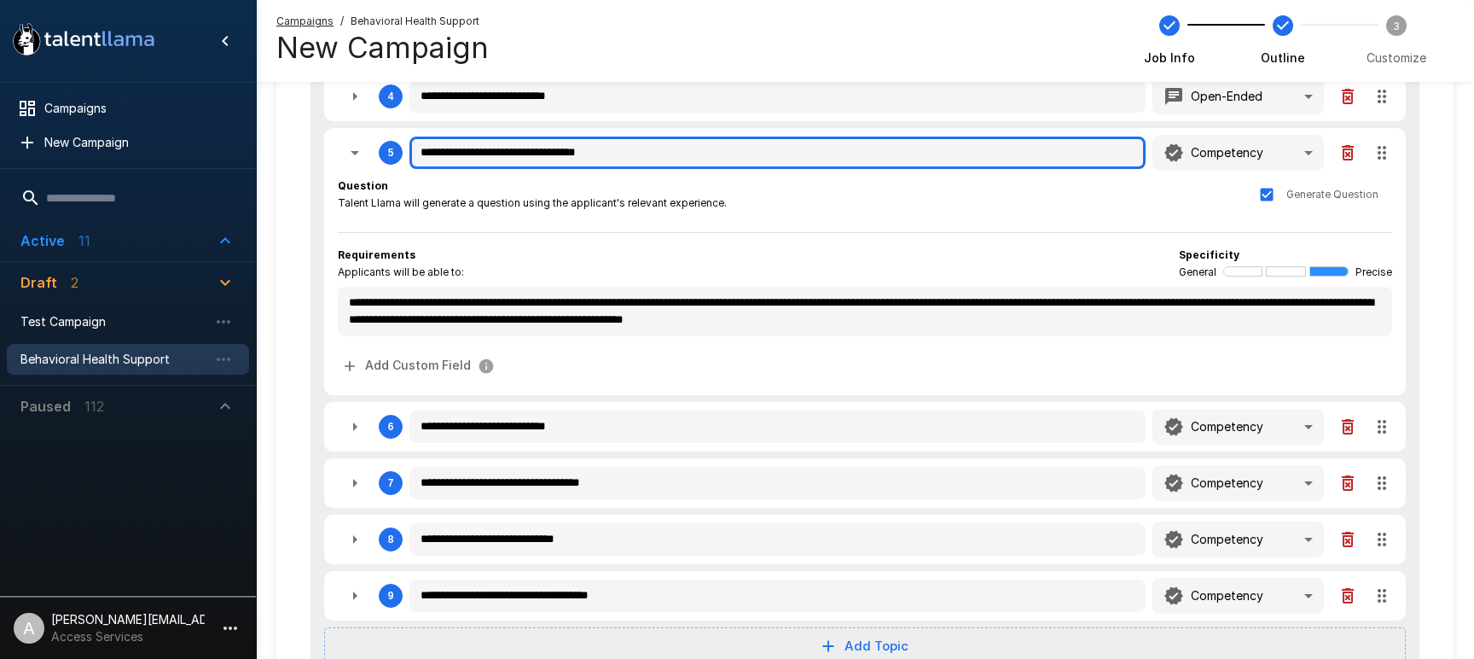
drag, startPoint x: 683, startPoint y: 152, endPoint x: 400, endPoint y: 141, distance: 283.5
click at [406, 141] on div "**********" at bounding box center [865, 153] width 1054 height 36
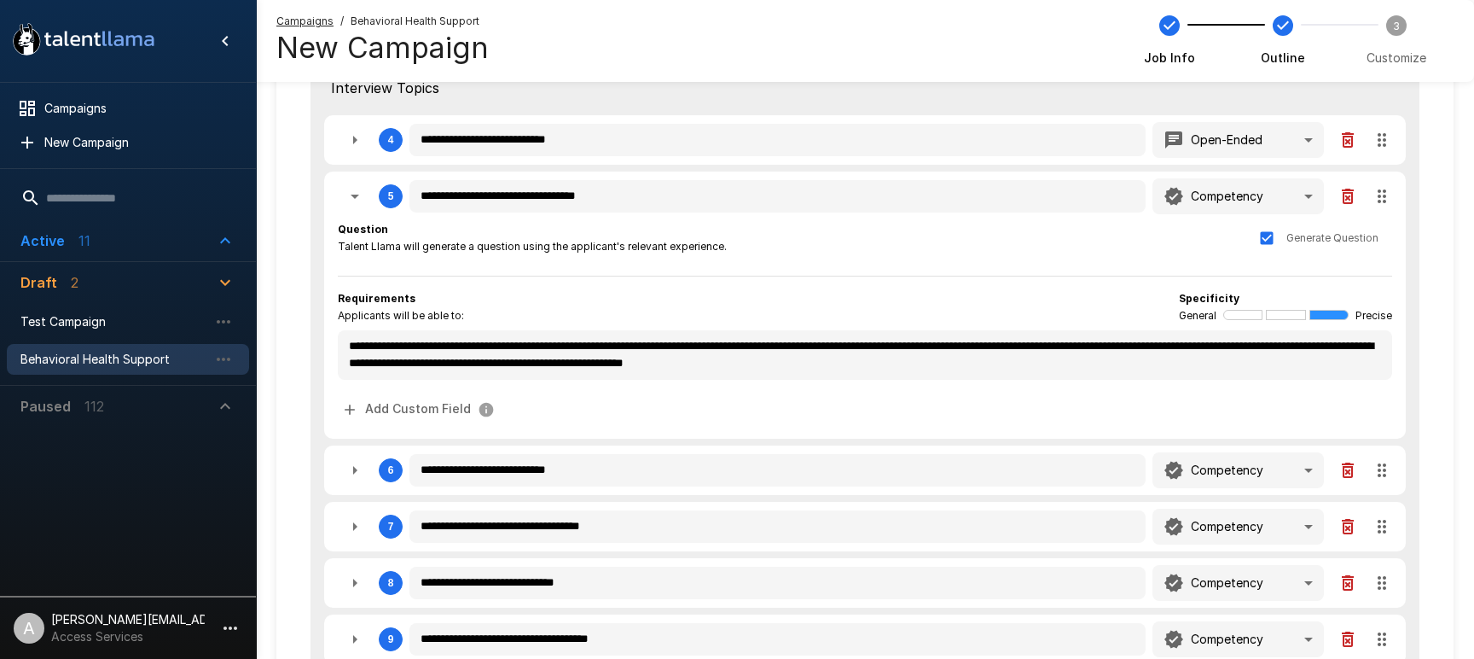
click at [349, 192] on icon "button" at bounding box center [355, 196] width 20 height 20
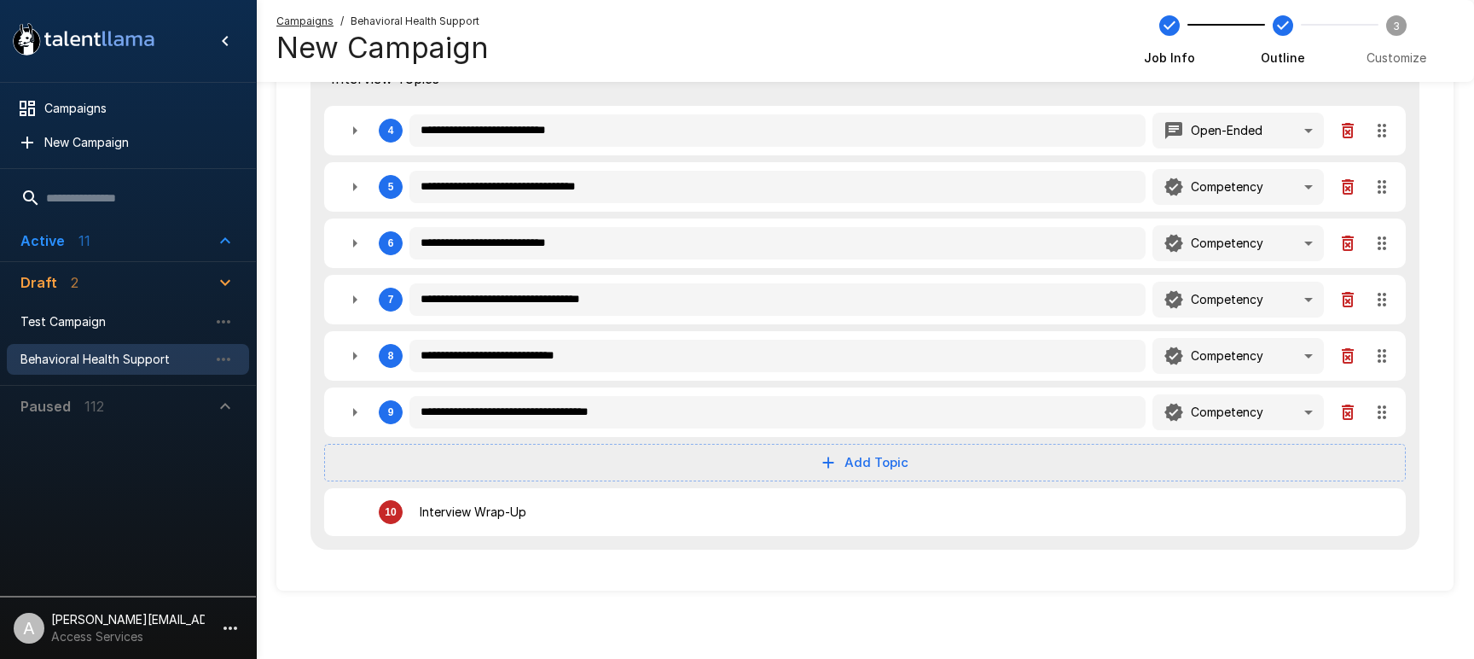
scroll to position [472, 0]
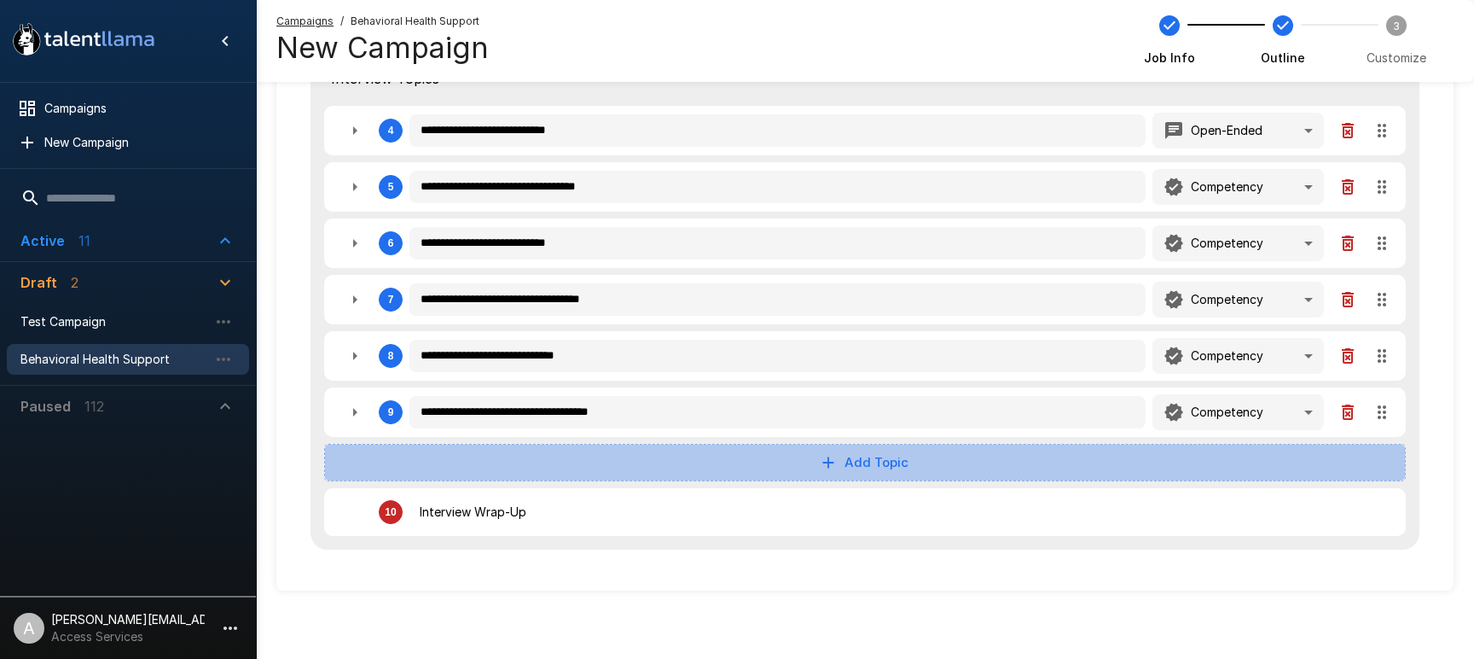
click at [892, 455] on button "Add Topic" at bounding box center [865, 463] width 1082 height 38
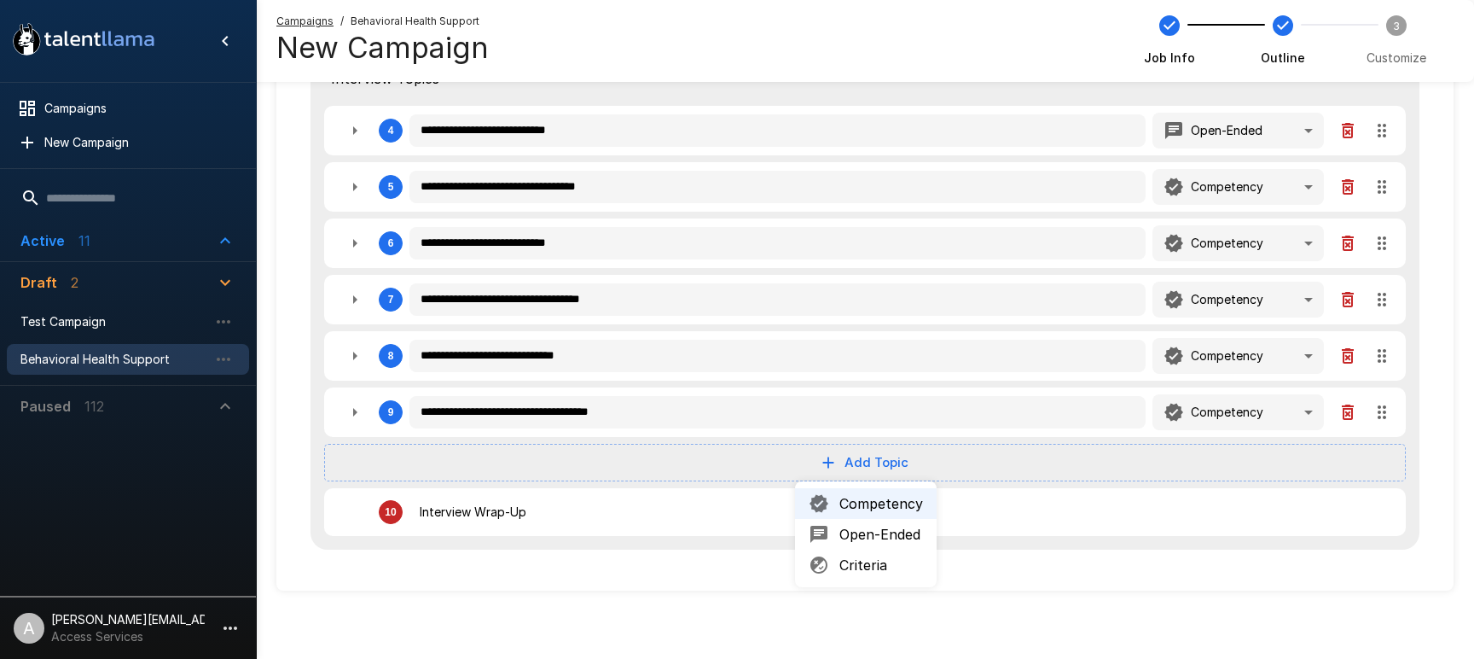
click at [860, 502] on span "Competency" at bounding box center [881, 503] width 84 height 20
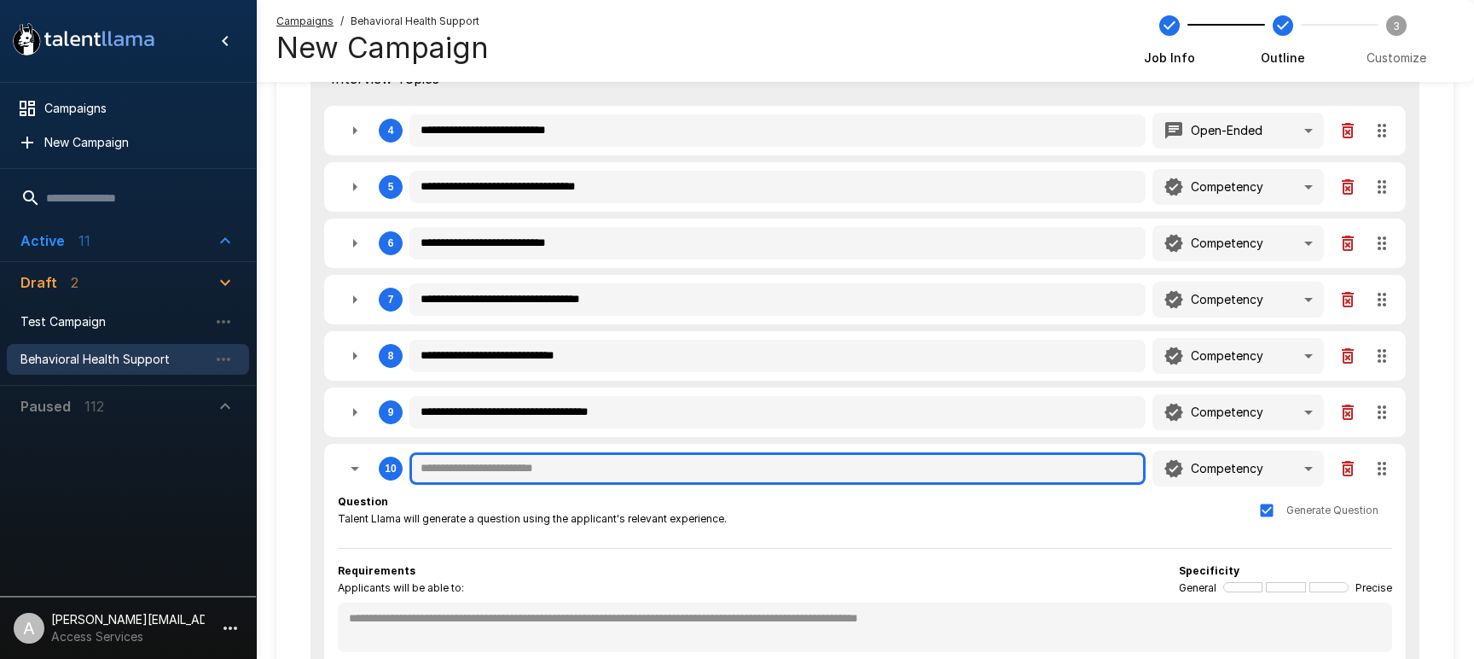
click at [451, 468] on input "text" at bounding box center [778, 468] width 736 height 32
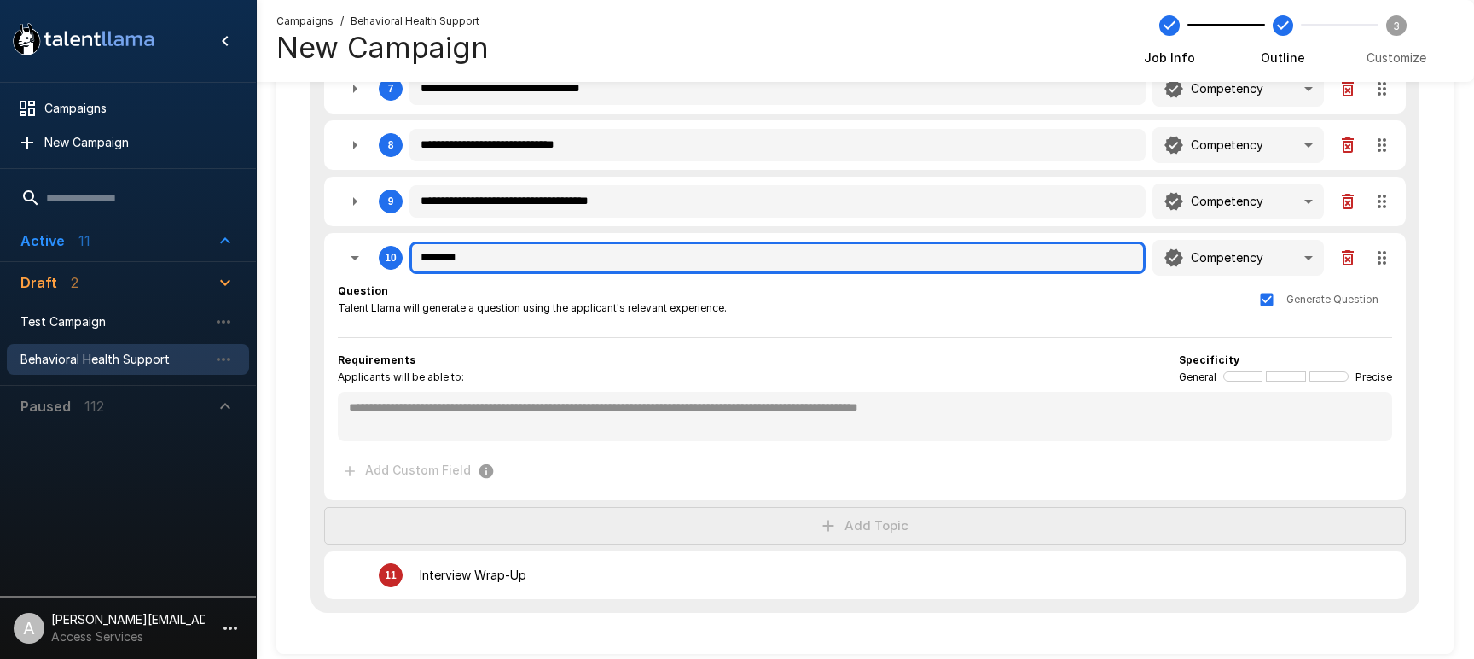
scroll to position [729, 0]
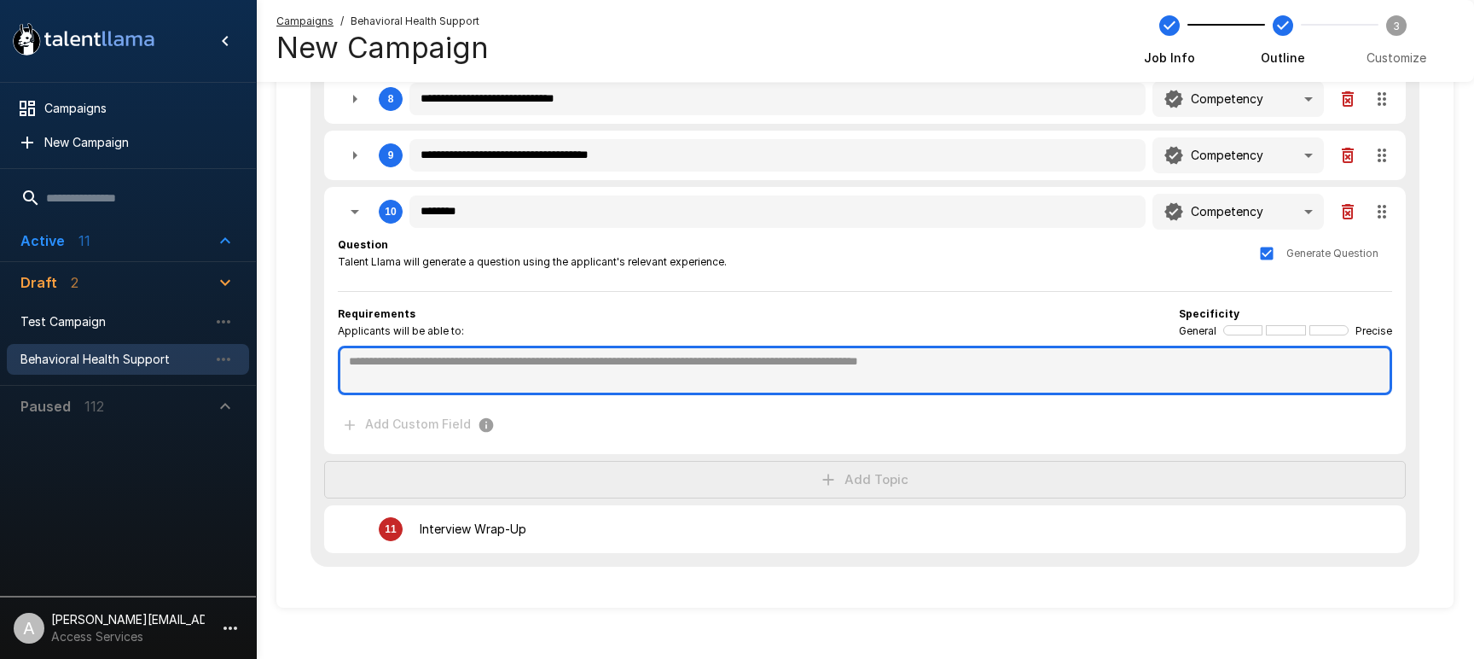
click at [684, 371] on textarea at bounding box center [865, 370] width 1054 height 49
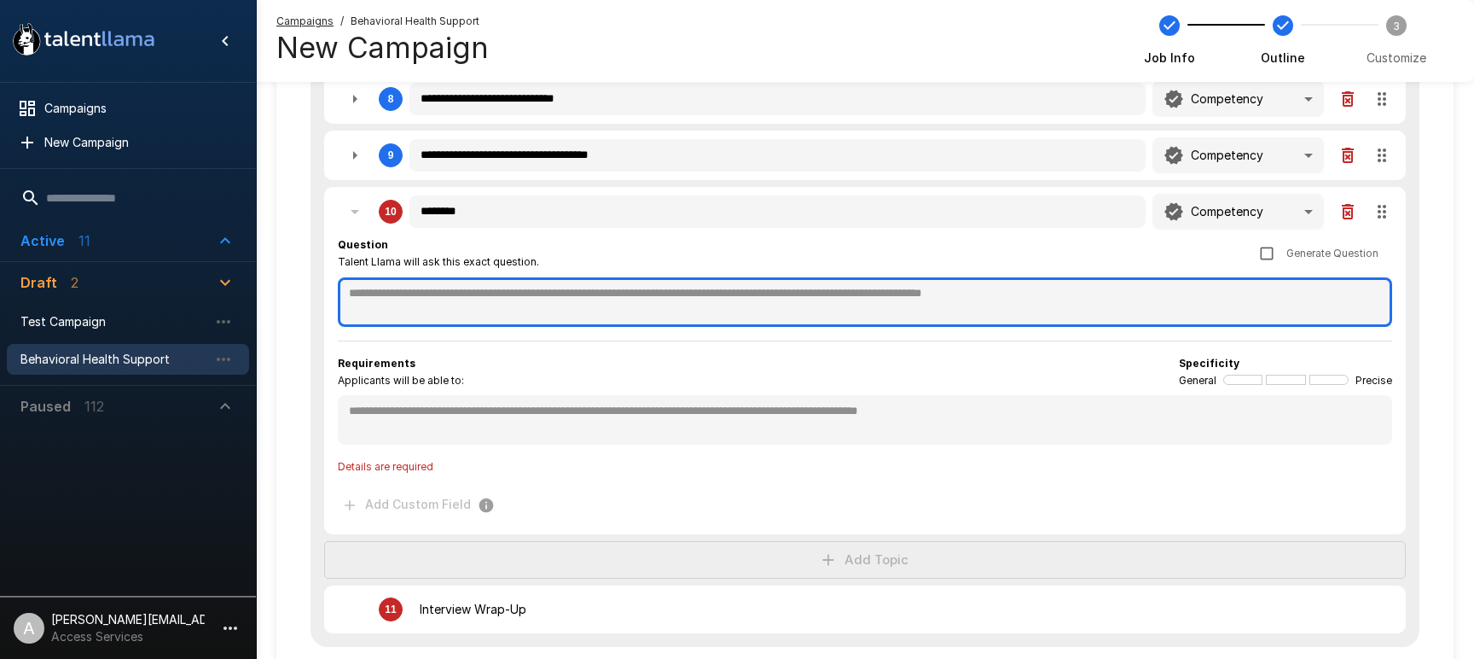
click at [702, 293] on textarea at bounding box center [865, 301] width 1054 height 49
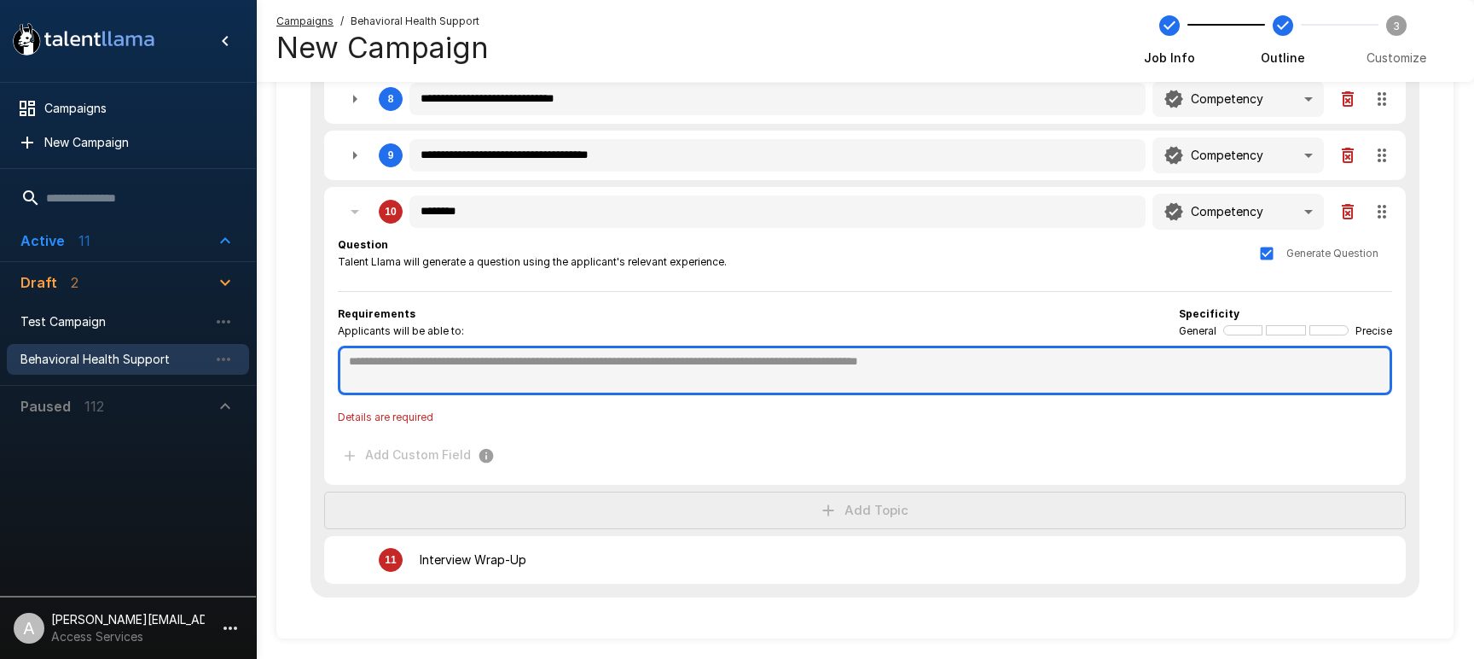
click at [524, 371] on textarea at bounding box center [865, 370] width 1054 height 49
click at [439, 359] on textarea at bounding box center [865, 370] width 1054 height 49
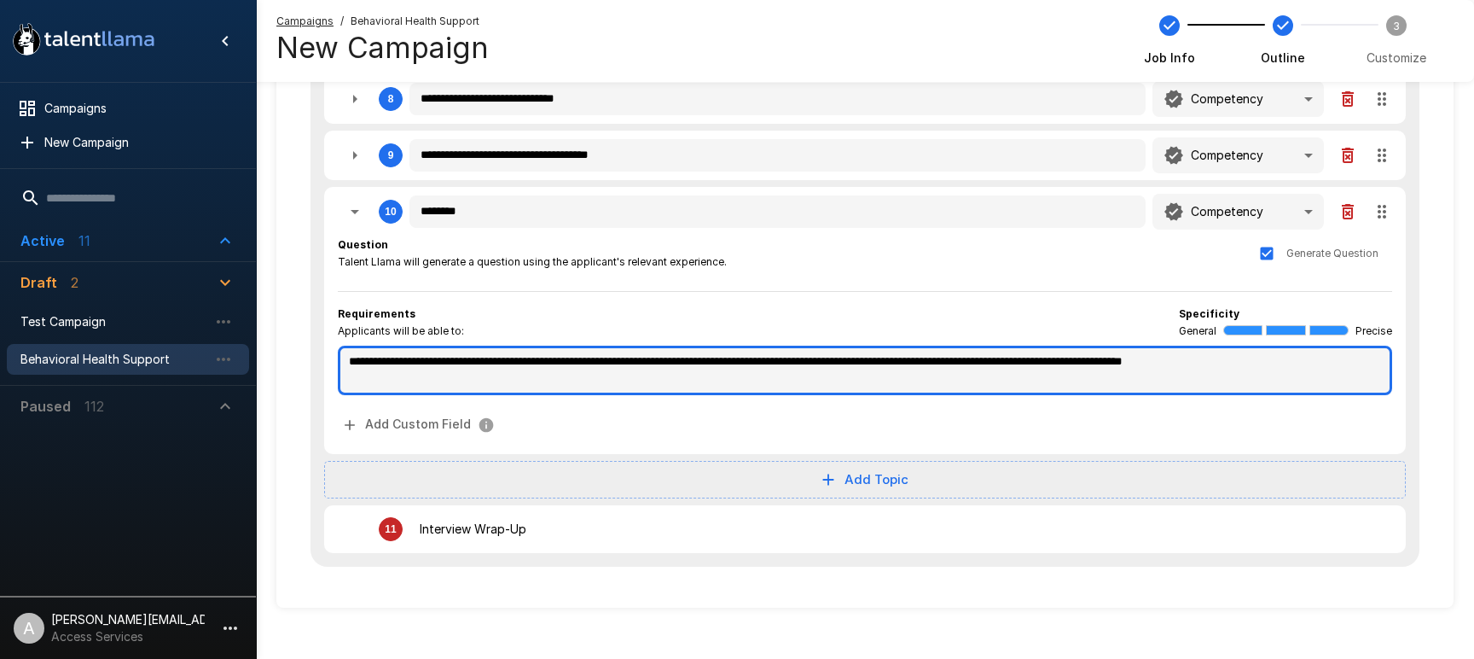
click at [1294, 363] on textarea "**********" at bounding box center [865, 370] width 1054 height 49
click at [1290, 364] on textarea "**********" at bounding box center [865, 370] width 1054 height 49
drag, startPoint x: 857, startPoint y: 362, endPoint x: 1282, endPoint y: 363, distance: 425.7
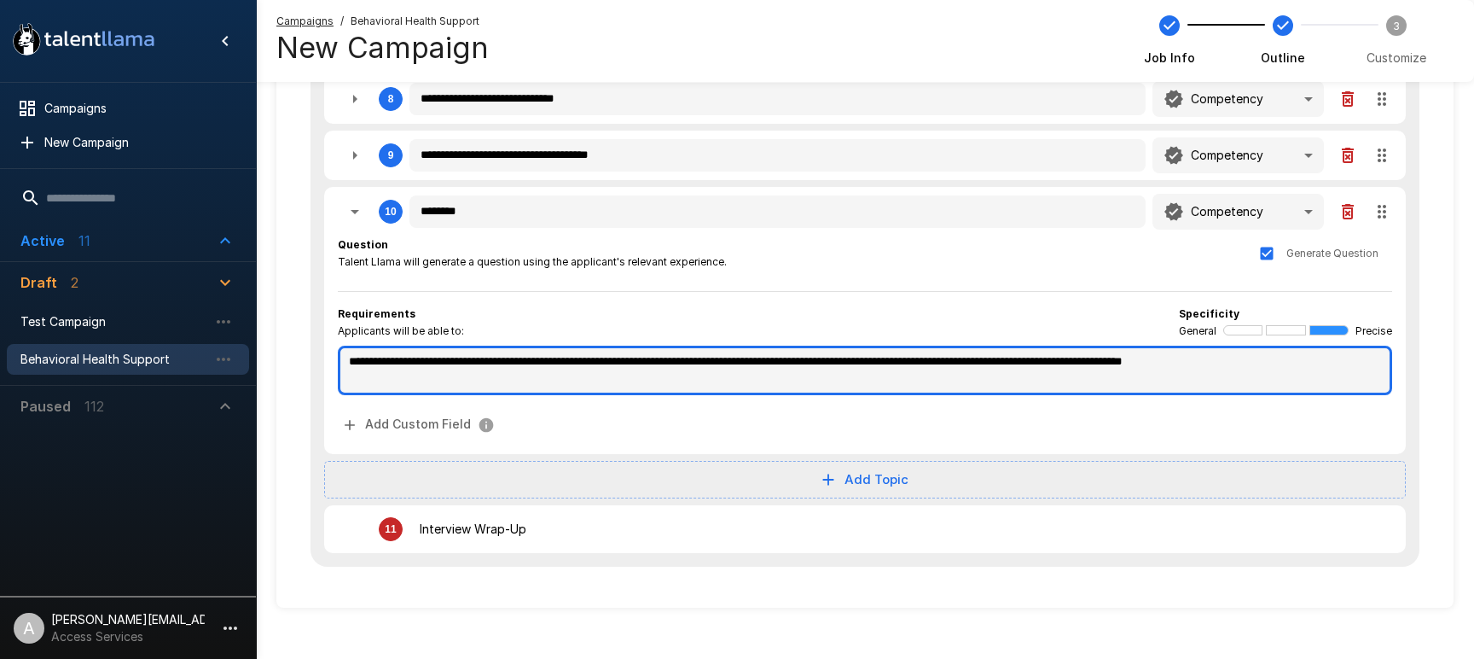
click at [1282, 363] on textarea "**********" at bounding box center [865, 370] width 1054 height 49
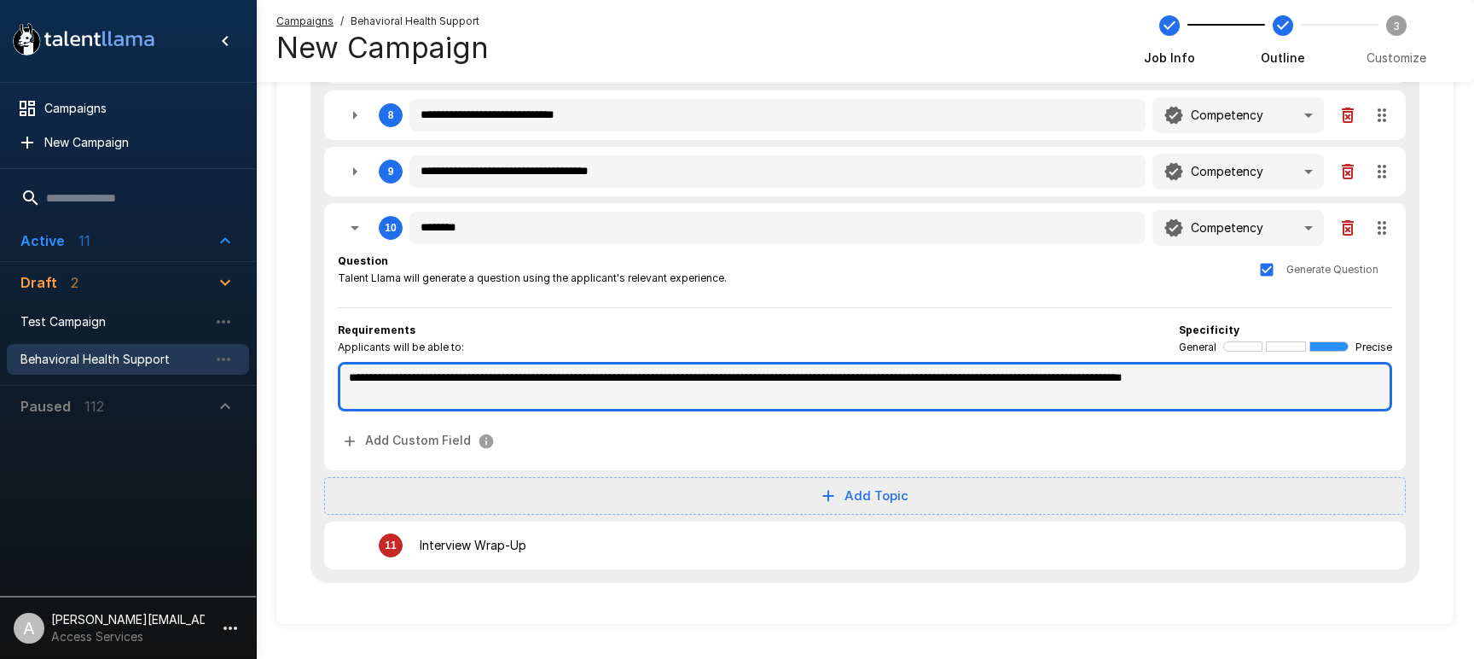
scroll to position [708, 0]
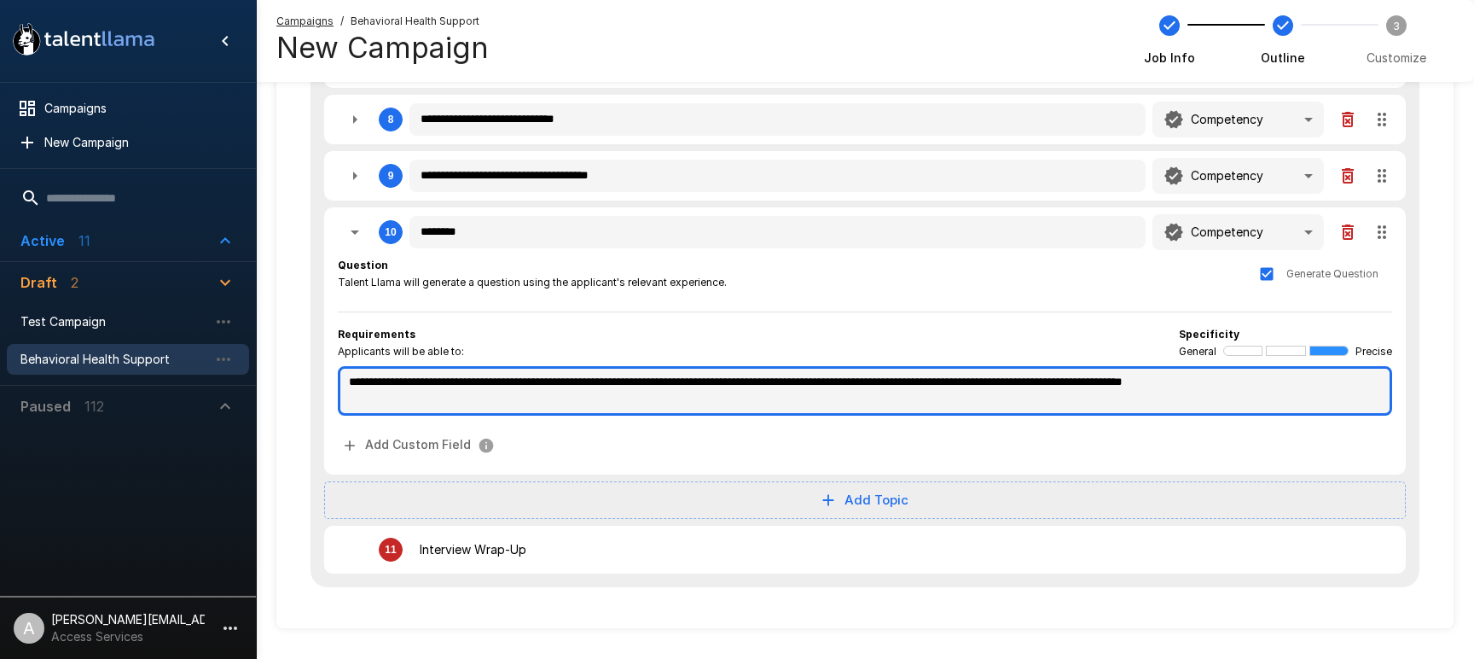
drag, startPoint x: 855, startPoint y: 381, endPoint x: 1175, endPoint y: 390, distance: 320.0
click at [1174, 391] on textarea "**********" at bounding box center [865, 390] width 1054 height 49
click at [1175, 390] on textarea "**********" at bounding box center [865, 390] width 1054 height 49
click at [1179, 390] on textarea "**********" at bounding box center [865, 390] width 1054 height 49
drag, startPoint x: 1298, startPoint y: 380, endPoint x: 1309, endPoint y: 381, distance: 10.4
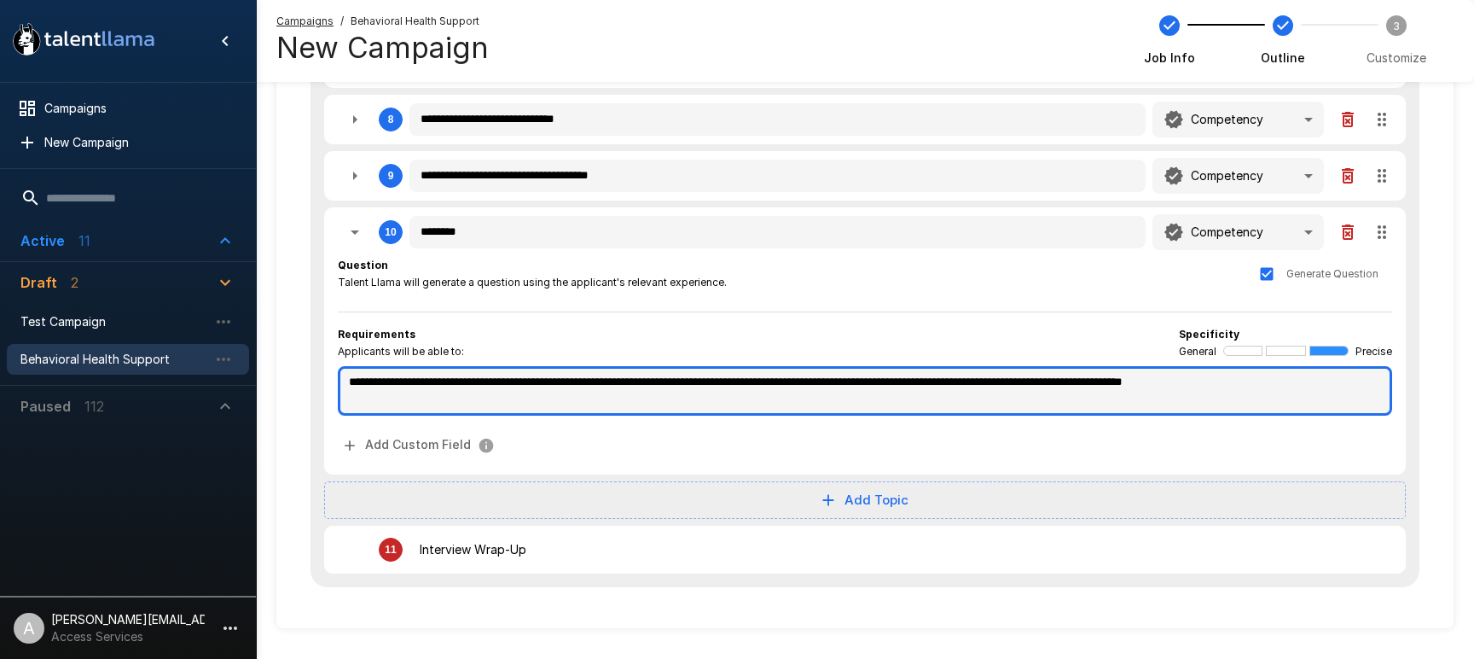
click at [1298, 380] on textarea "**********" at bounding box center [865, 390] width 1054 height 49
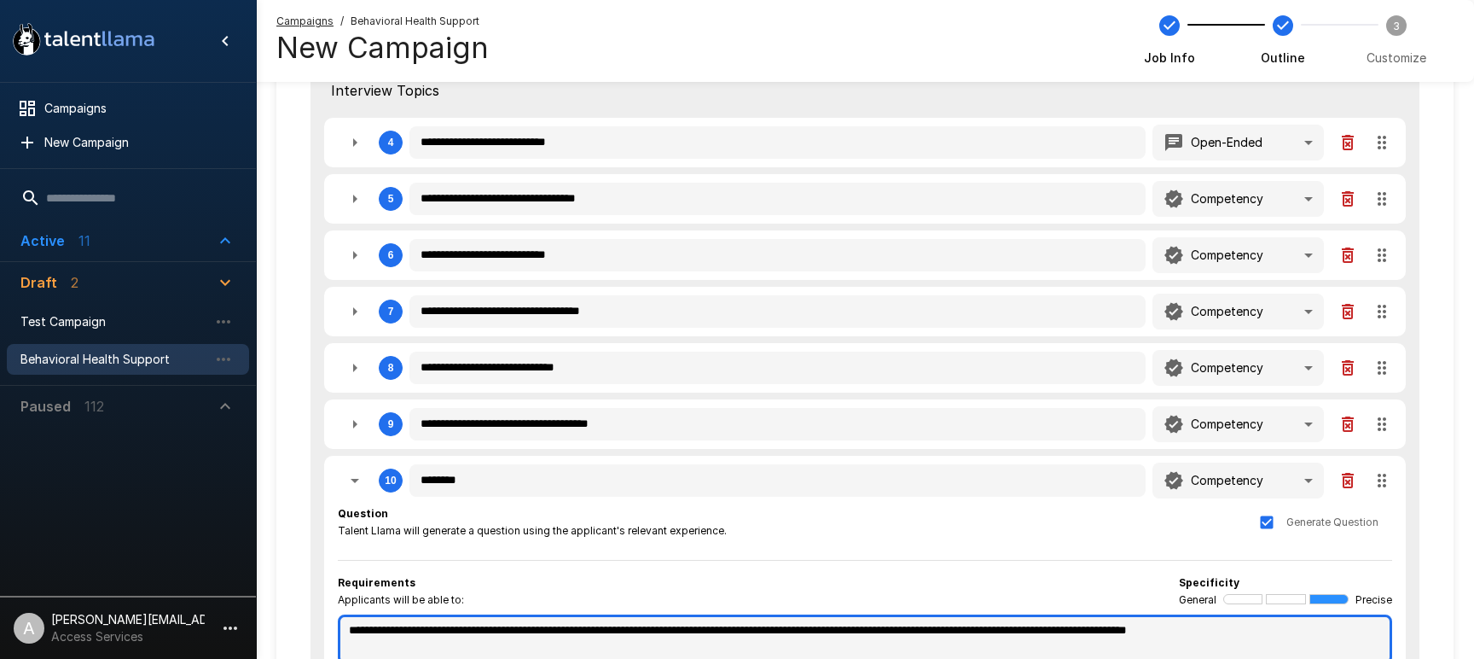
scroll to position [594, 0]
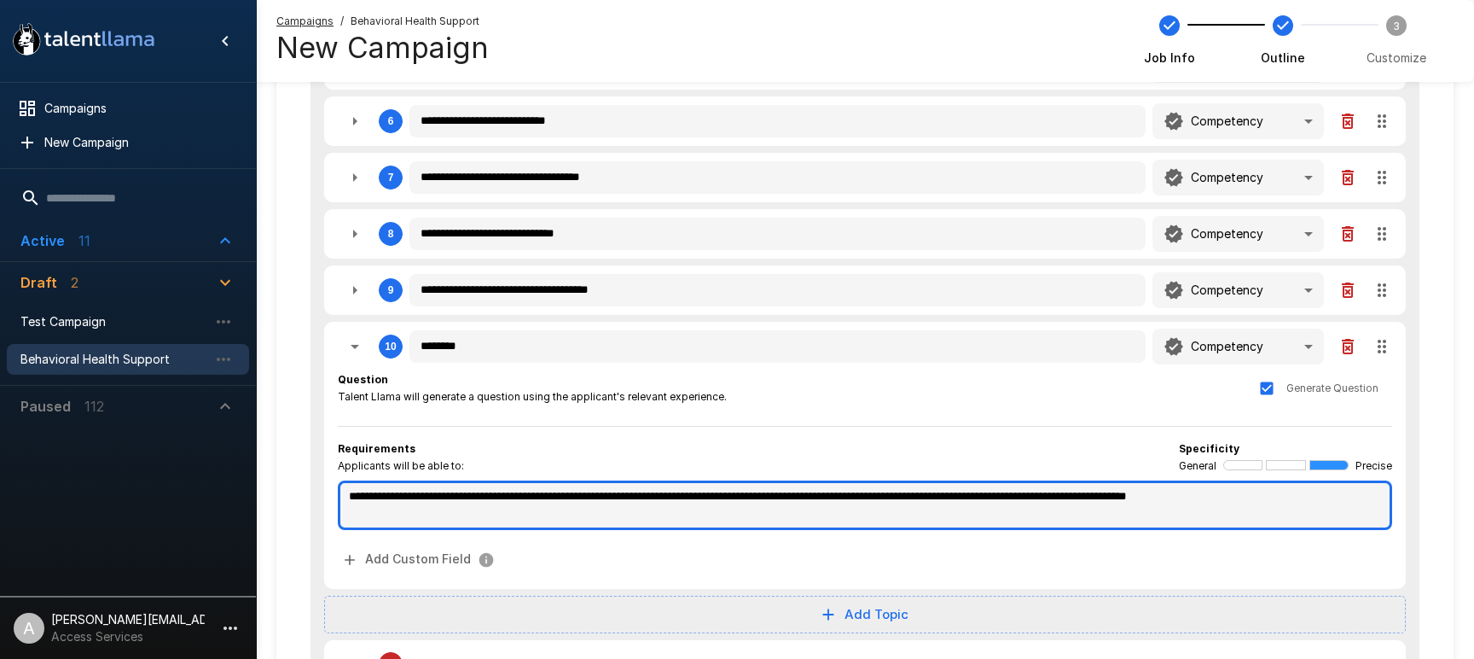
click at [943, 497] on textarea "**********" at bounding box center [865, 504] width 1054 height 49
click at [938, 521] on textarea "**********" at bounding box center [865, 504] width 1054 height 49
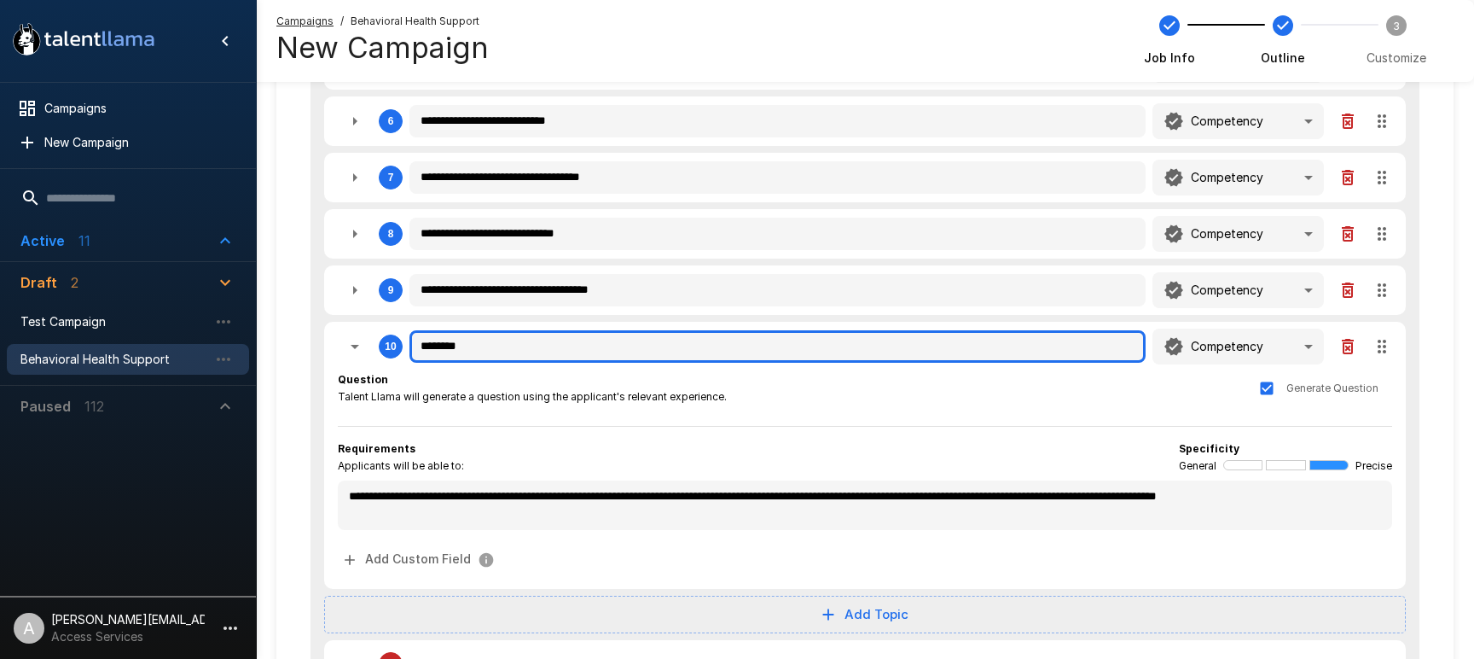
click at [1020, 361] on input "********" at bounding box center [778, 346] width 736 height 32
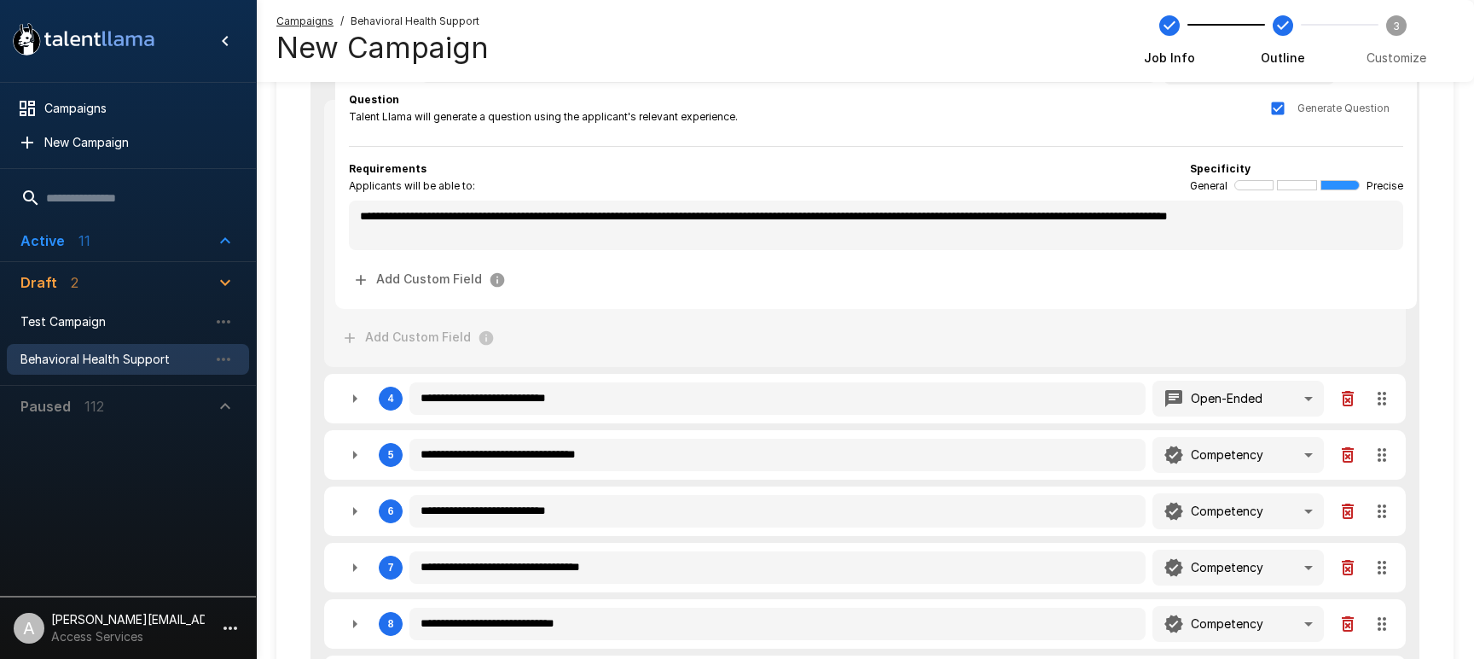
scroll to position [465, 0]
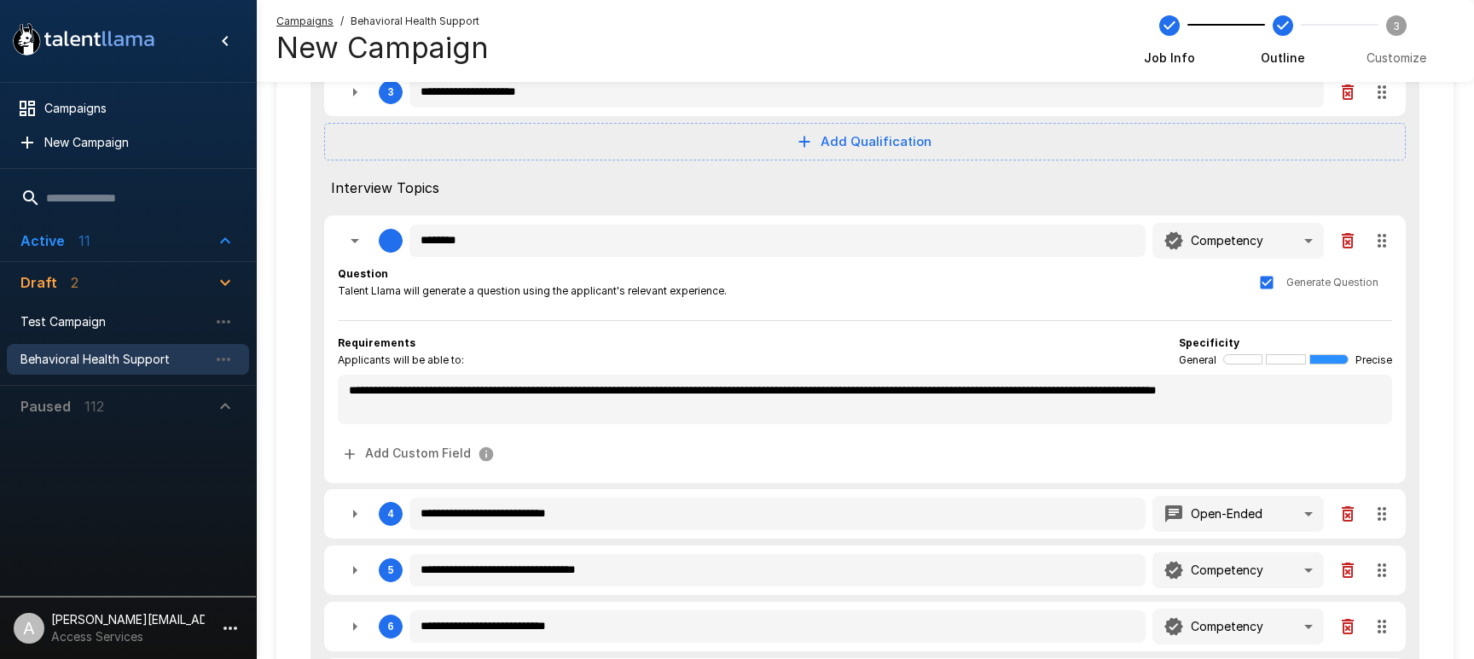
drag, startPoint x: 1380, startPoint y: 351, endPoint x: 1279, endPoint y: 382, distance: 105.5
click at [1394, 115] on div "**********" at bounding box center [865, 405] width 1109 height 1056
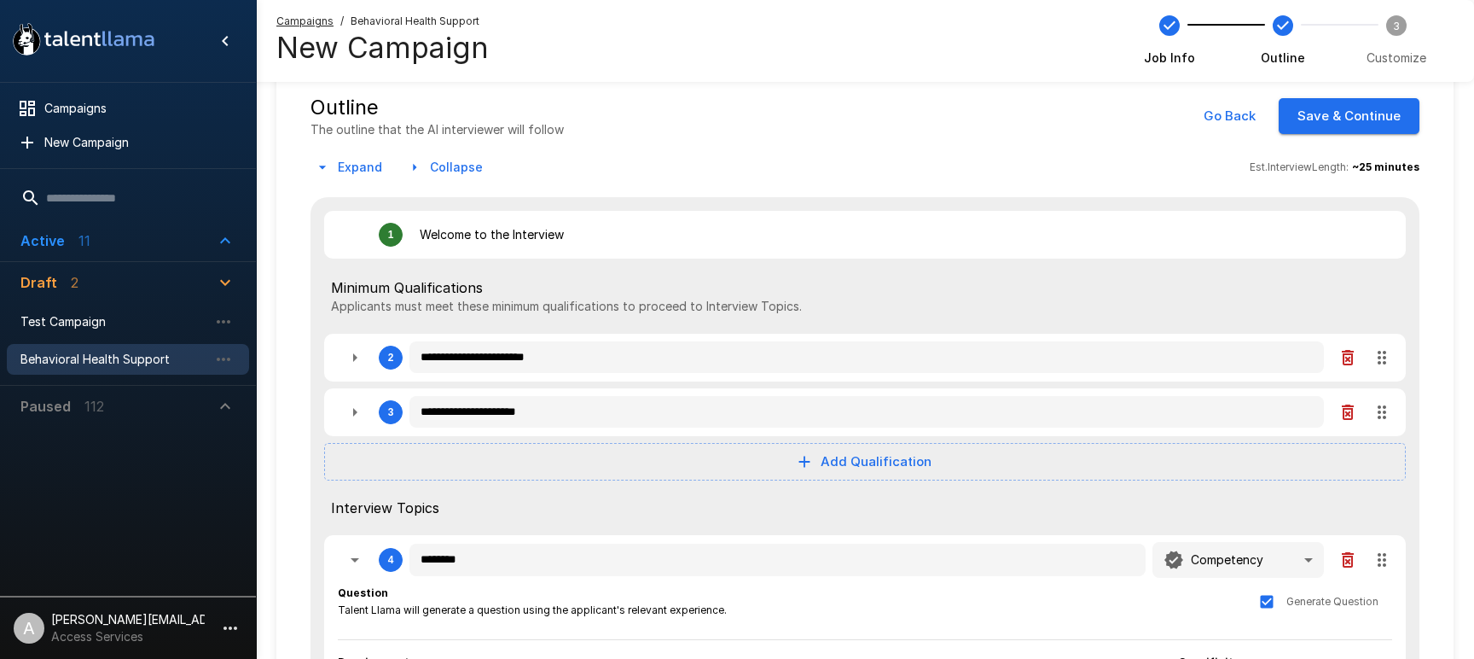
scroll to position [44, 0]
click at [351, 558] on icon "button" at bounding box center [355, 559] width 20 height 20
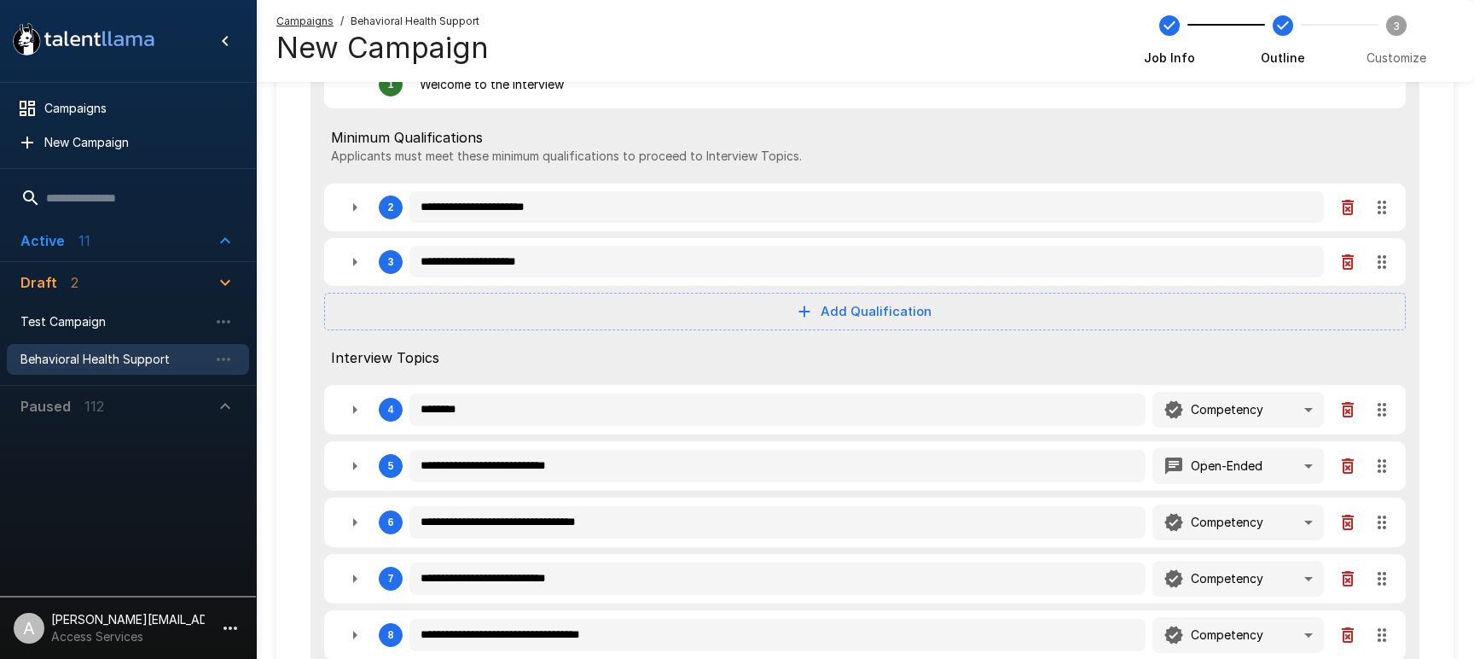
scroll to position [224, 0]
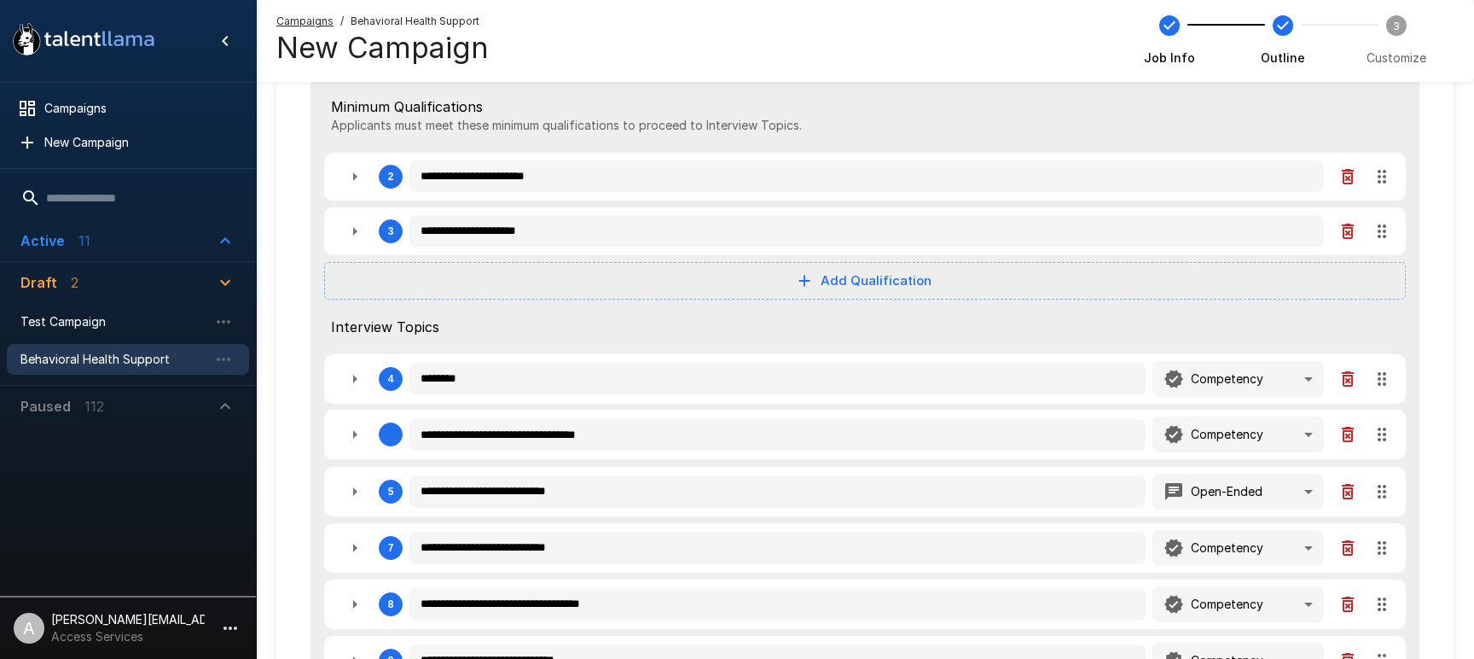
drag, startPoint x: 1380, startPoint y: 491, endPoint x: 1378, endPoint y: 419, distance: 71.7
click at [1383, 419] on div "**********" at bounding box center [865, 435] width 1109 height 839
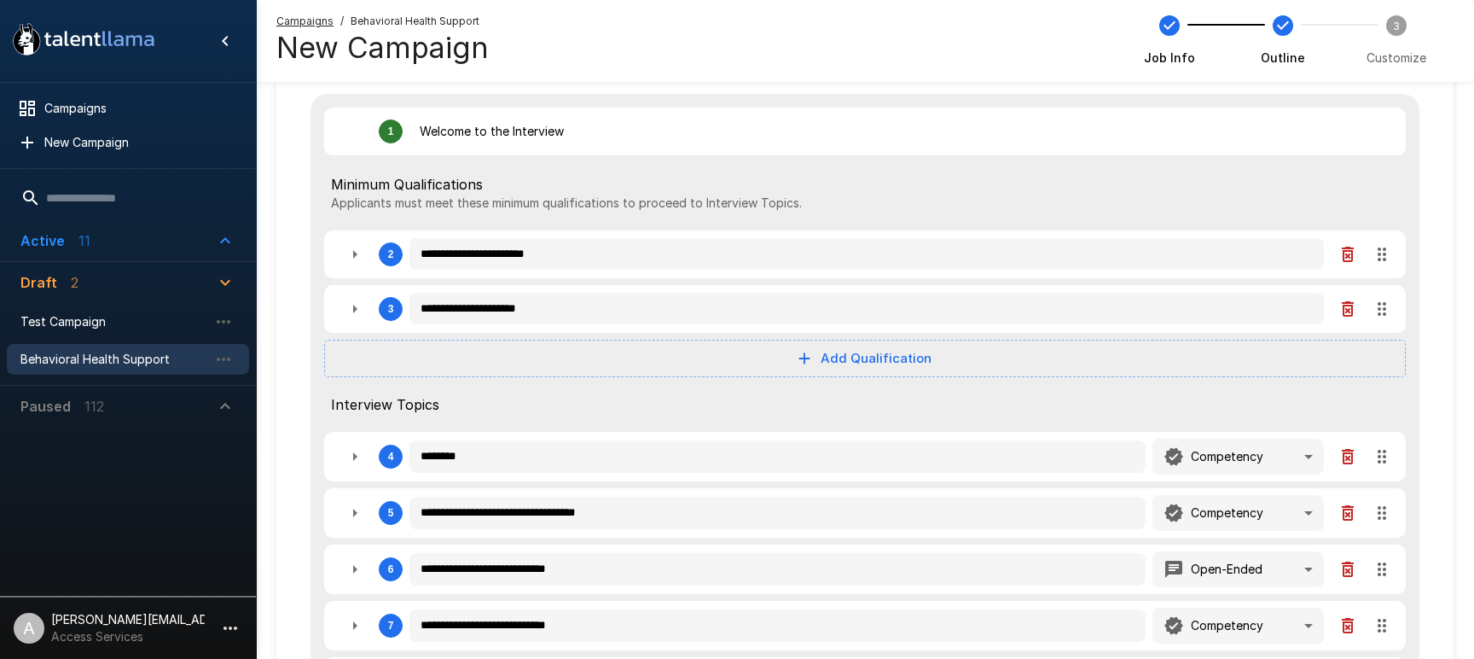
scroll to position [0, 0]
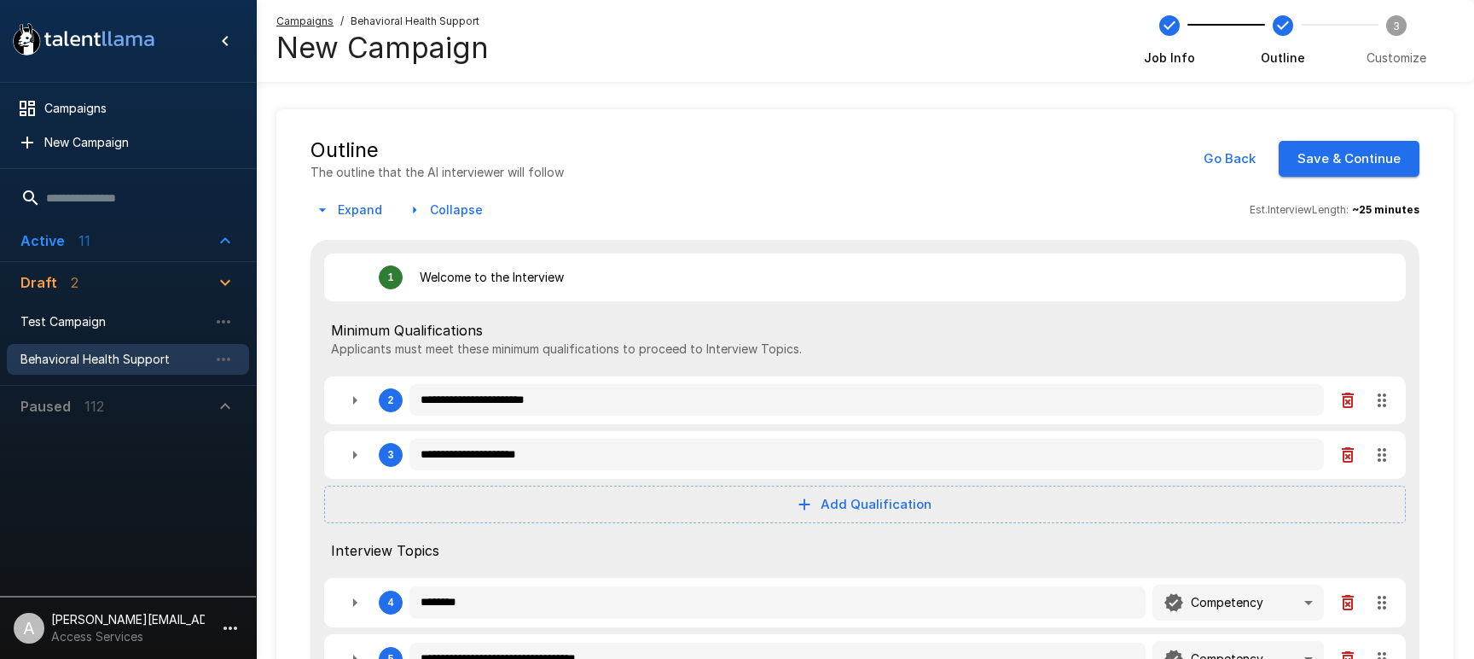
click at [1333, 166] on button "Save & Continue" at bounding box center [1349, 159] width 141 height 36
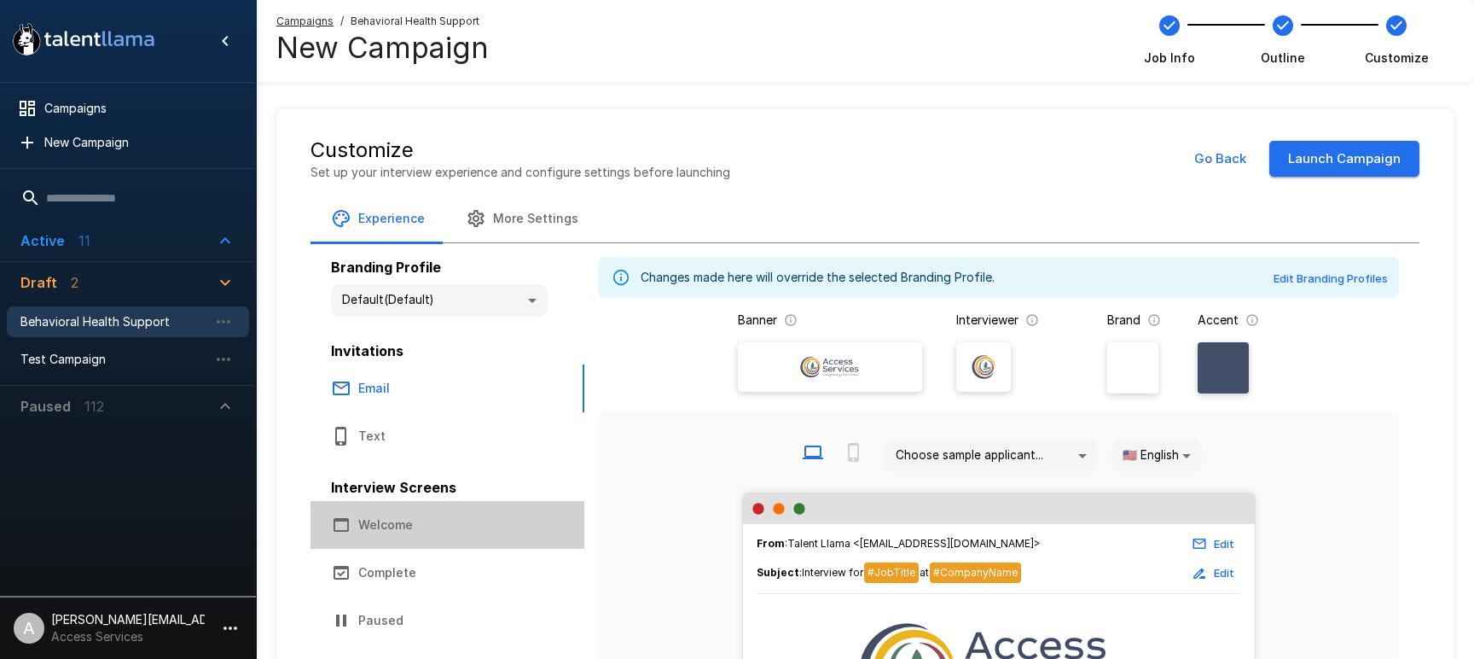
click at [444, 532] on button "Welcome" at bounding box center [448, 525] width 274 height 48
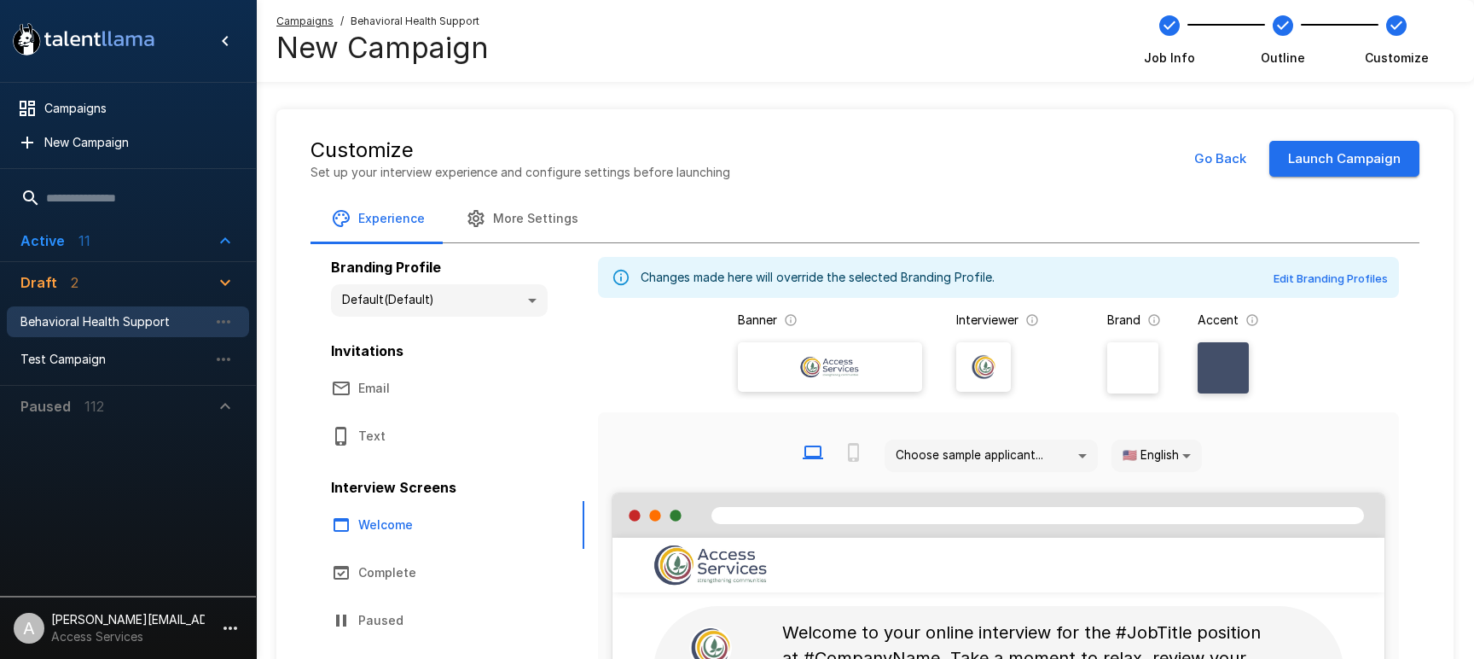
click at [1353, 158] on button "Launch Campaign" at bounding box center [1344, 159] width 150 height 36
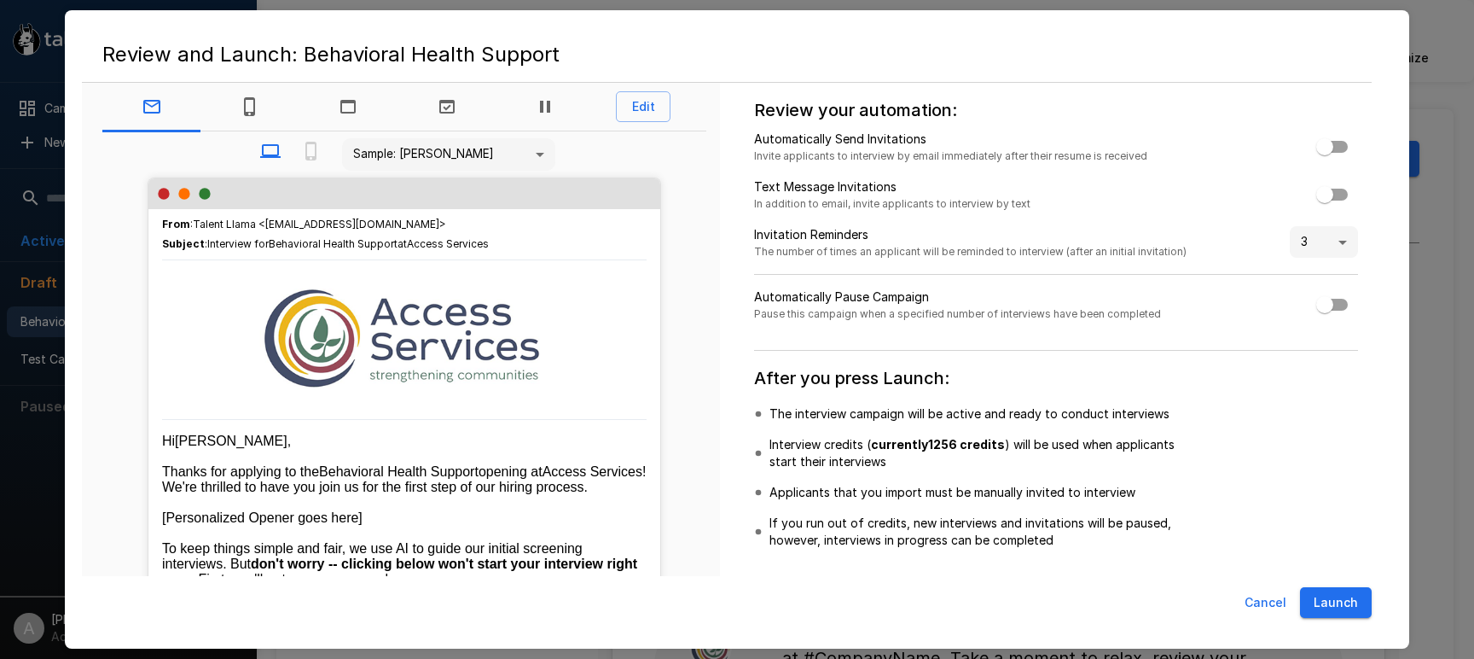
scroll to position [2, 0]
click at [1349, 609] on button "Launch" at bounding box center [1336, 603] width 72 height 32
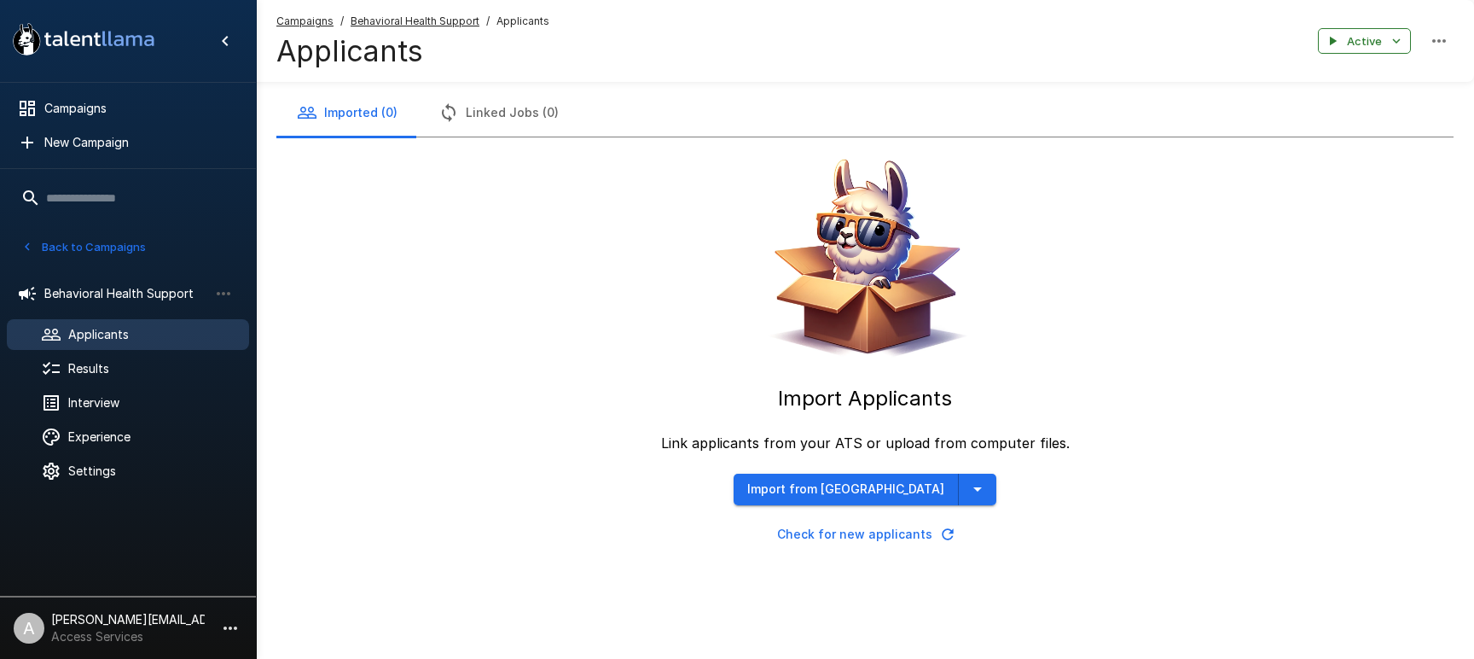
drag, startPoint x: 1022, startPoint y: 439, endPoint x: 939, endPoint y: 459, distance: 85.0
click at [1019, 439] on p "Link applicants from your ATS or upload from computer files." at bounding box center [865, 443] width 409 height 20
click at [723, 514] on div "Import Applicants Link applicants from your ATS or upload from computer files. …" at bounding box center [864, 343] width 1177 height 412
click at [869, 491] on button "Import from Greenhouse" at bounding box center [846, 489] width 225 height 32
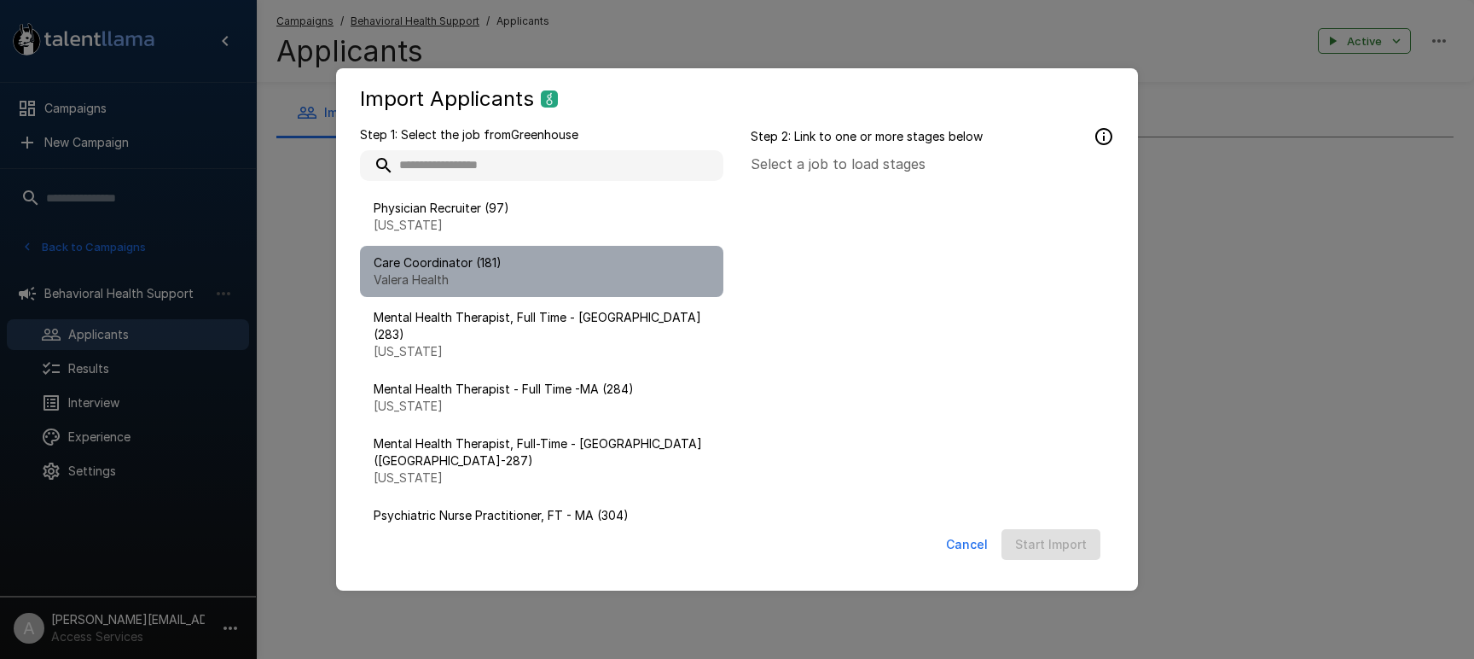
click at [502, 271] on p "Valera Health" at bounding box center [542, 279] width 336 height 17
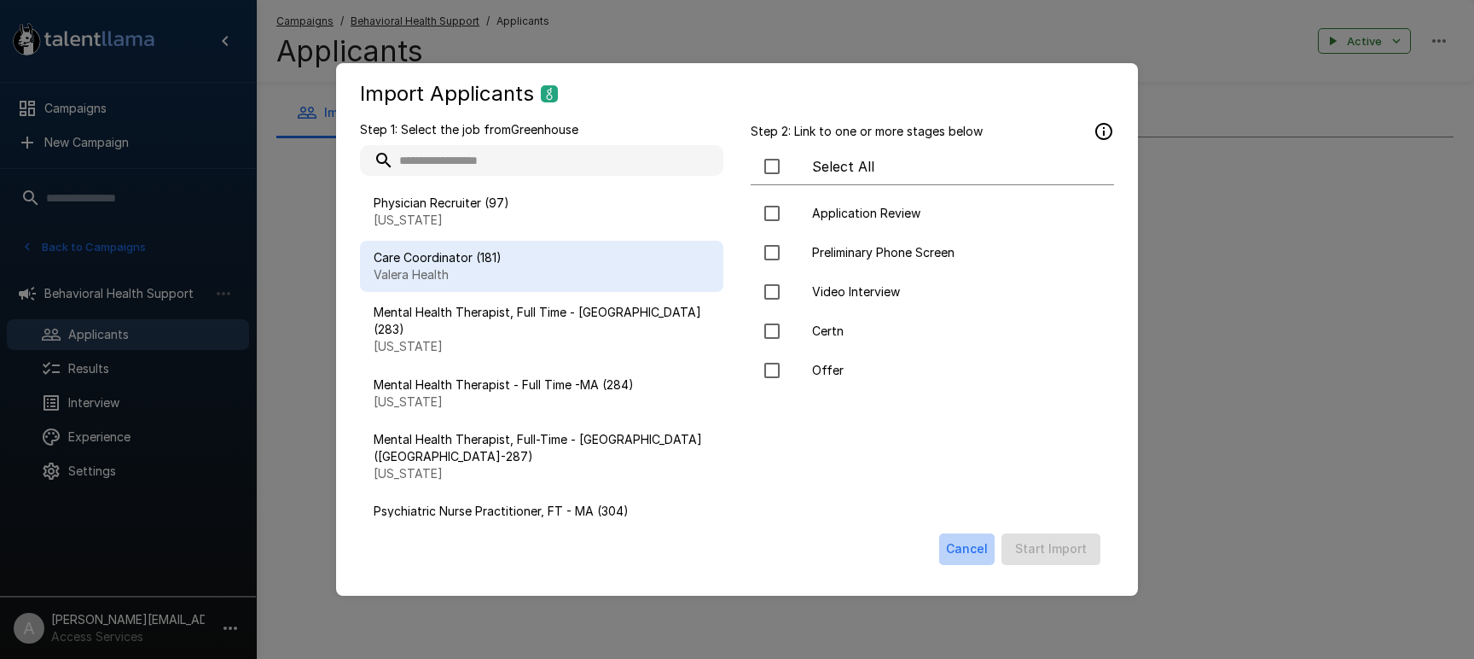
click at [970, 551] on button "Cancel" at bounding box center [966, 549] width 55 height 32
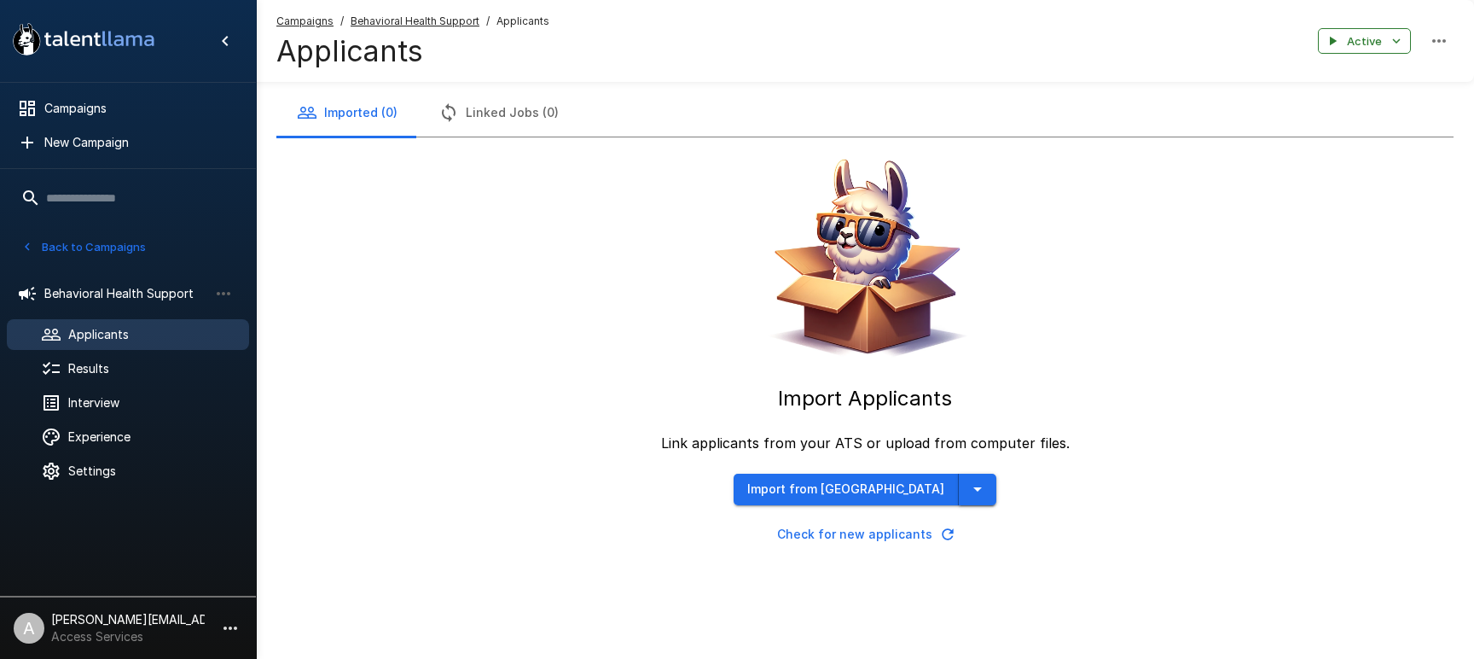
click at [959, 489] on button "button" at bounding box center [978, 489] width 38 height 32
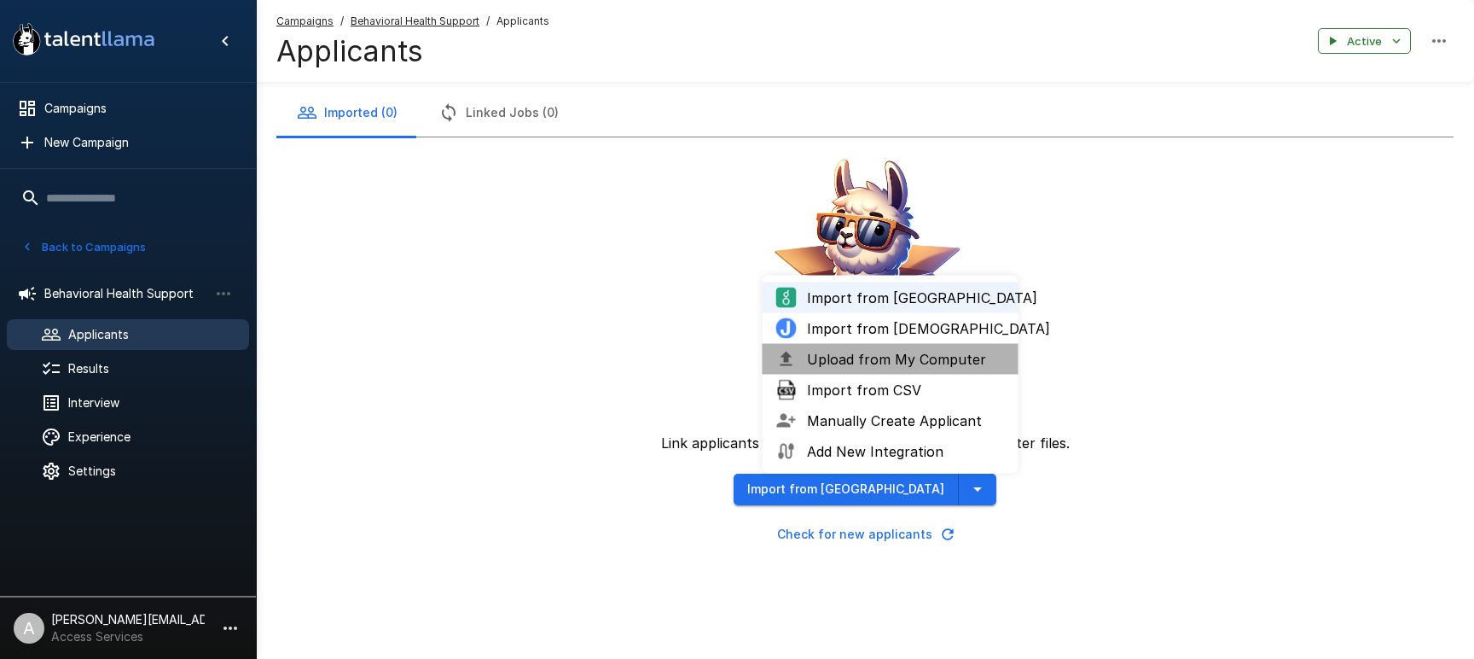
click at [876, 364] on span "Upload from My Computer" at bounding box center [906, 359] width 198 height 20
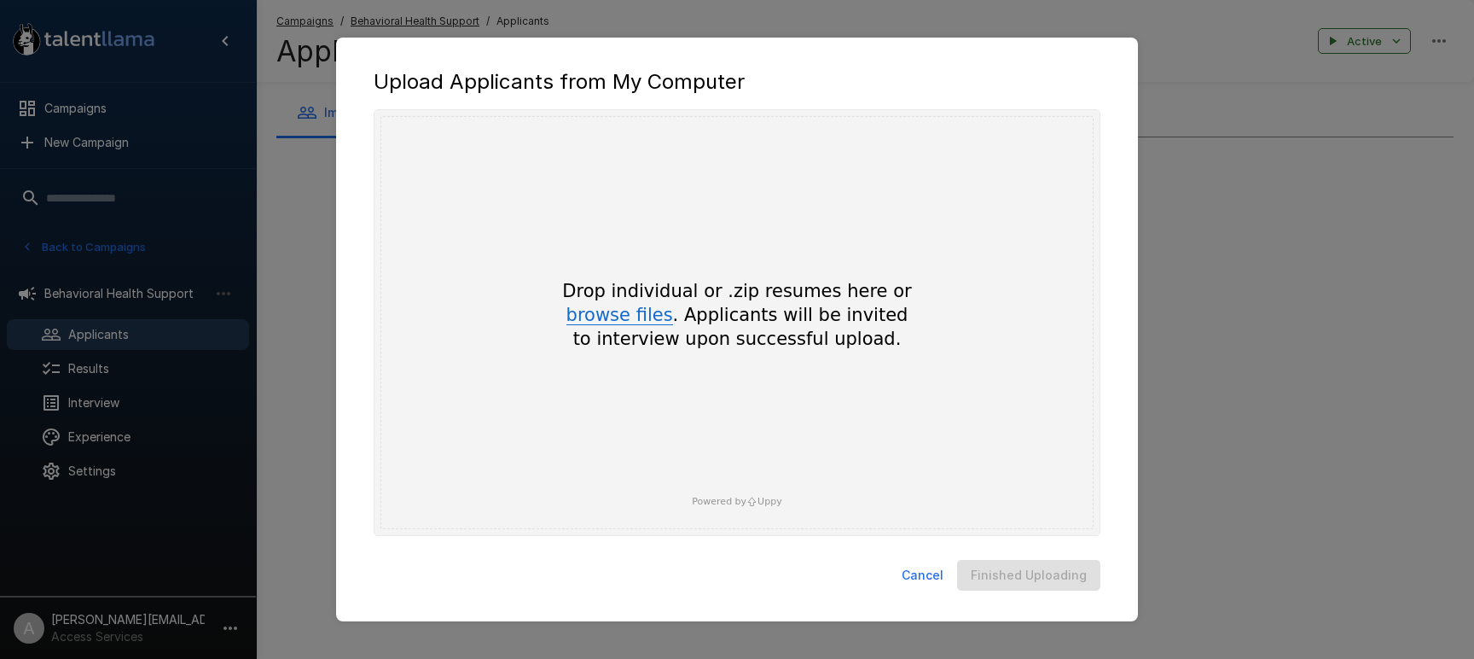
click at [651, 314] on button "browse files" at bounding box center [619, 315] width 107 height 19
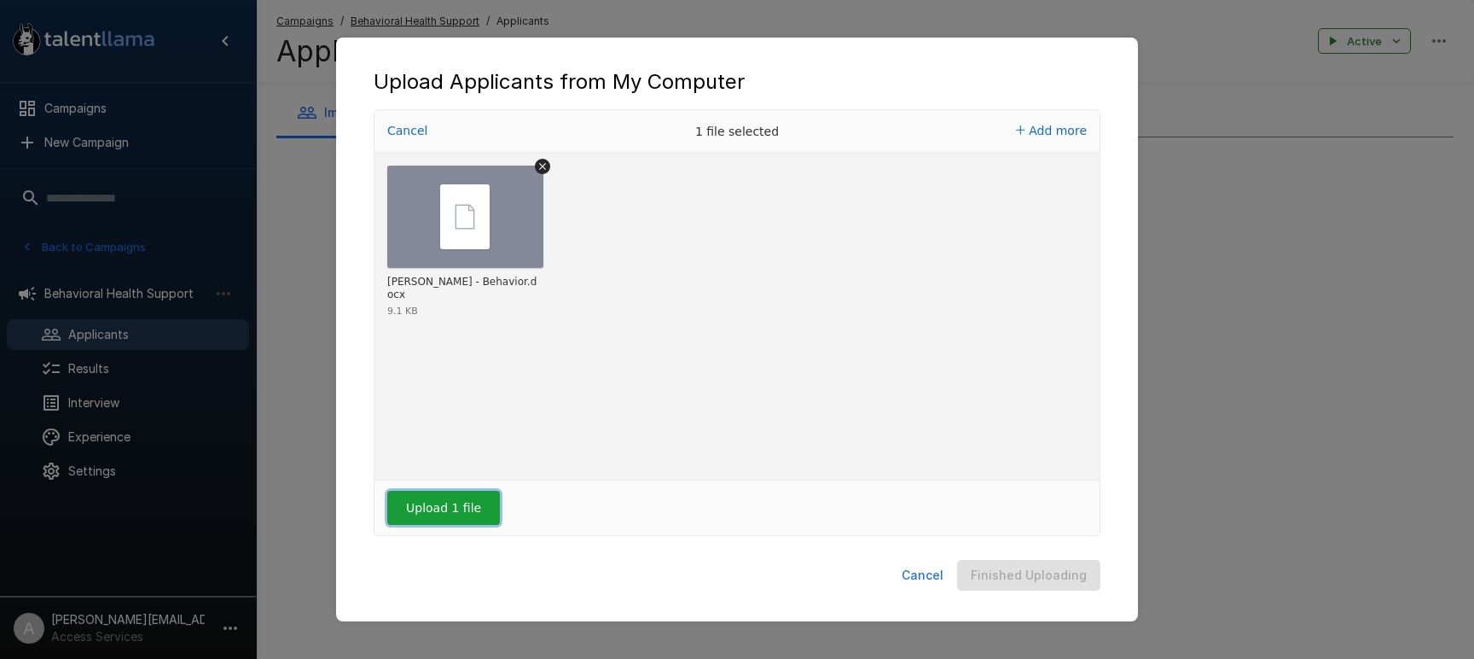
click at [473, 505] on button "Upload 1 file" at bounding box center [443, 508] width 113 height 34
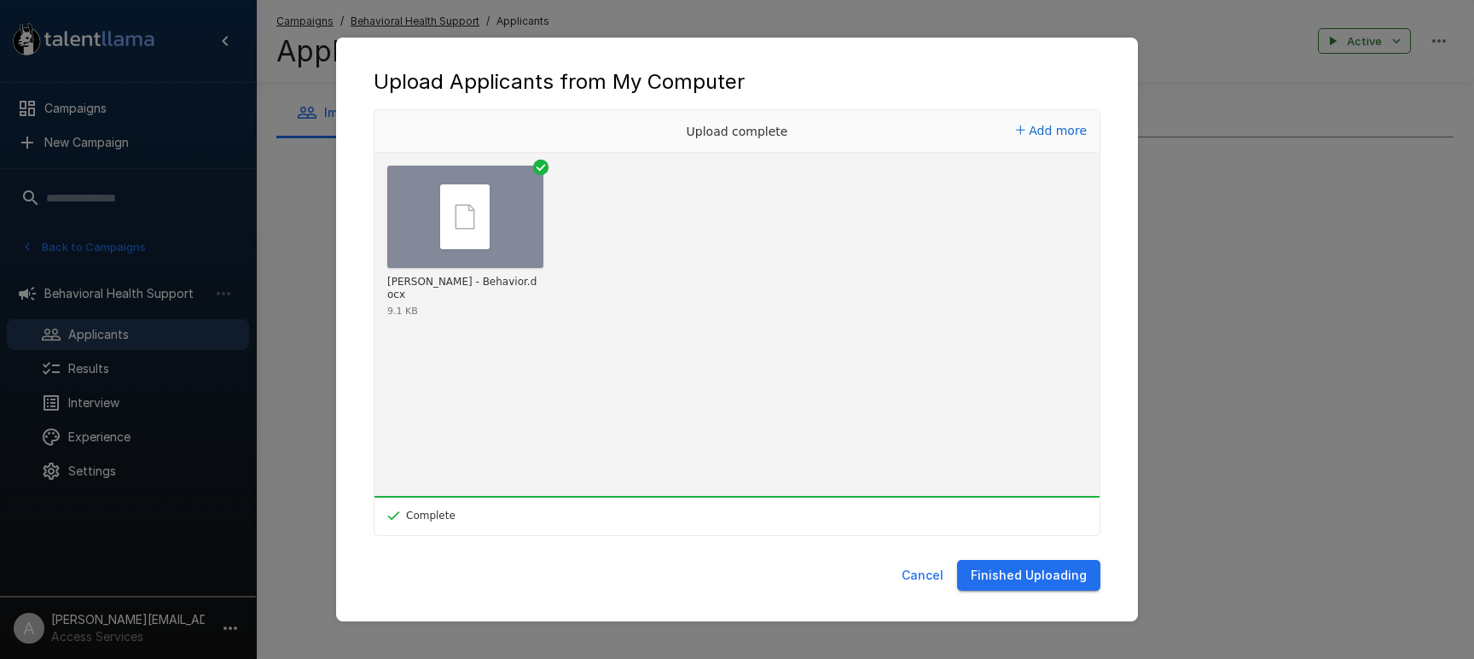
click at [1016, 575] on button "Finished Uploading" at bounding box center [1028, 576] width 143 height 32
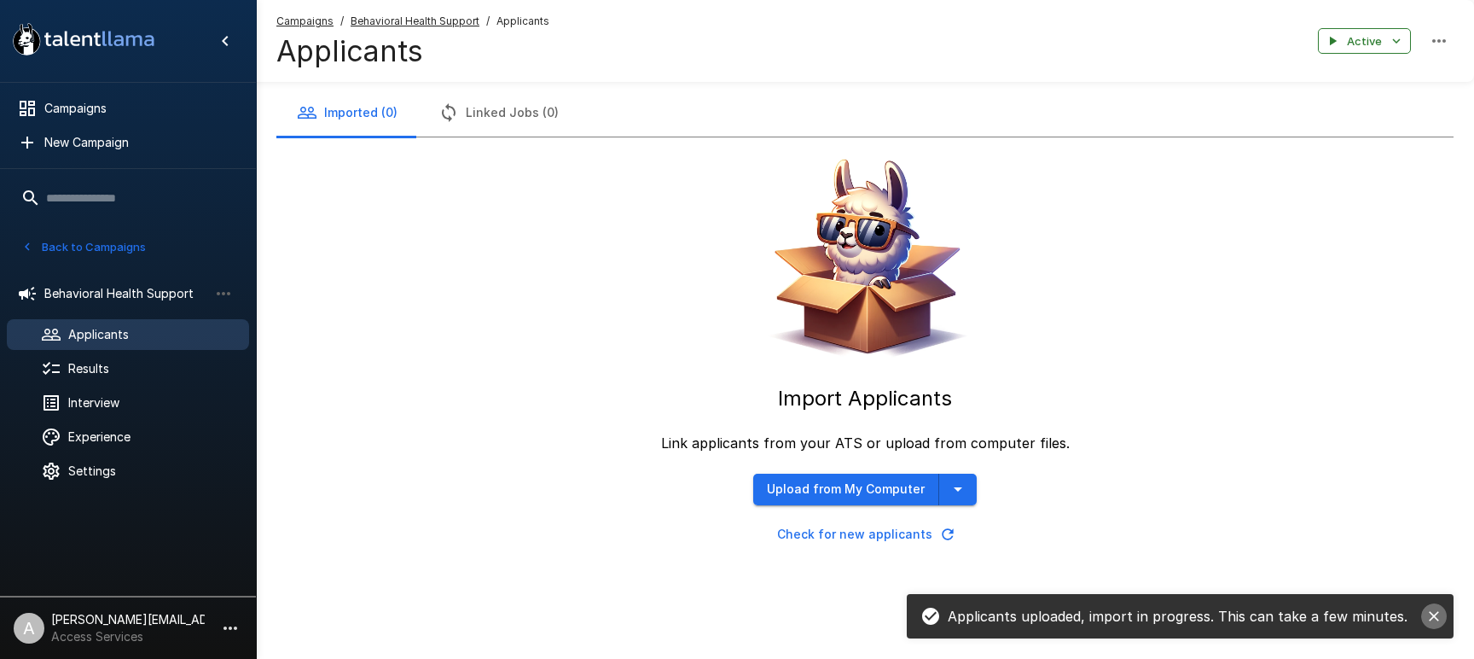
drag, startPoint x: 1429, startPoint y: 618, endPoint x: 1080, endPoint y: 572, distance: 351.9
click at [1429, 618] on icon "close" at bounding box center [1434, 615] width 17 height 17
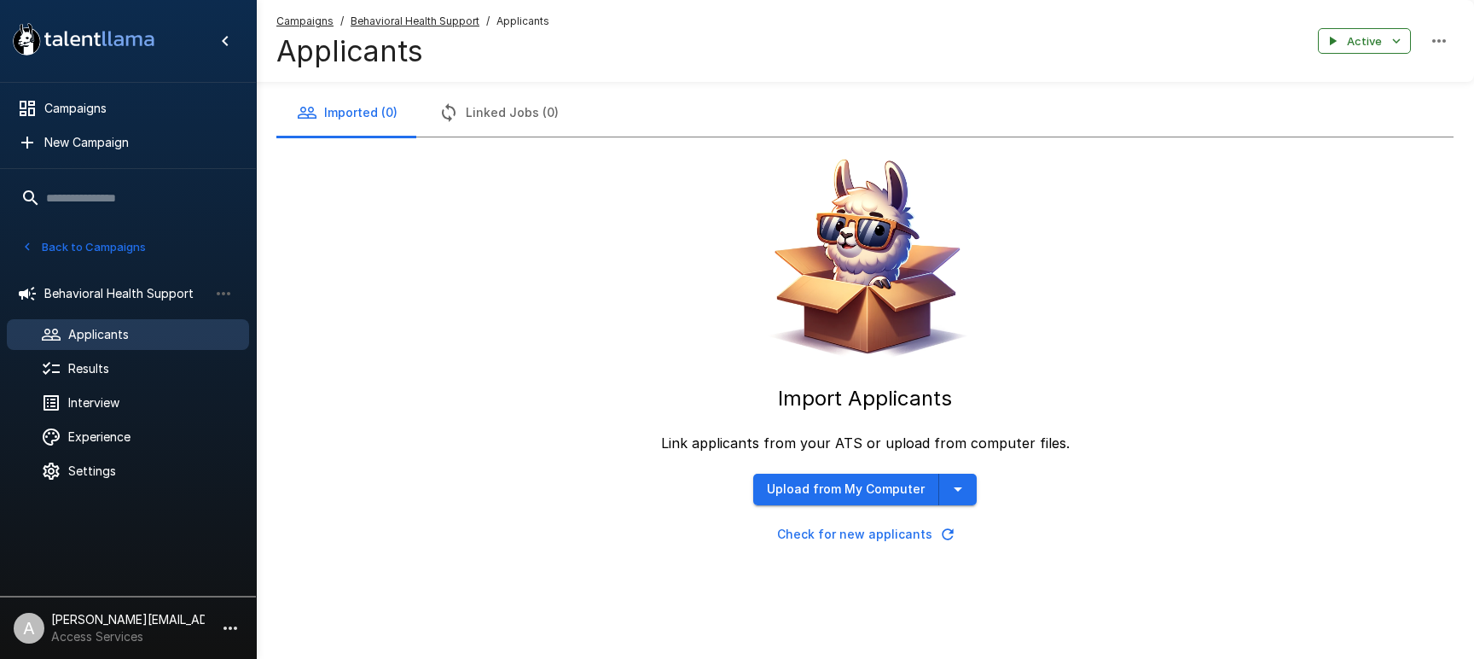
click at [950, 529] on icon "button" at bounding box center [947, 534] width 17 height 17
click at [947, 530] on icon "button" at bounding box center [947, 533] width 11 height 11
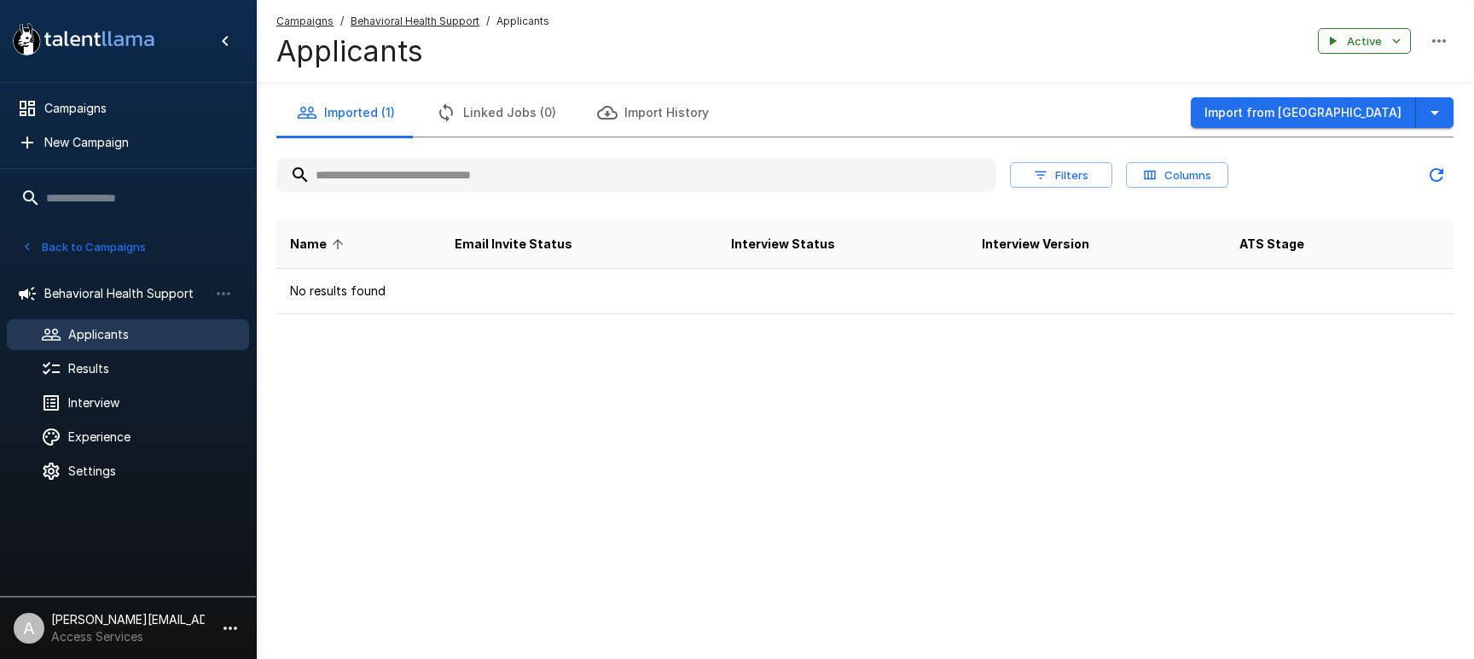
click at [1436, 177] on icon "Updated Today - 2:26 PM" at bounding box center [1436, 175] width 20 height 20
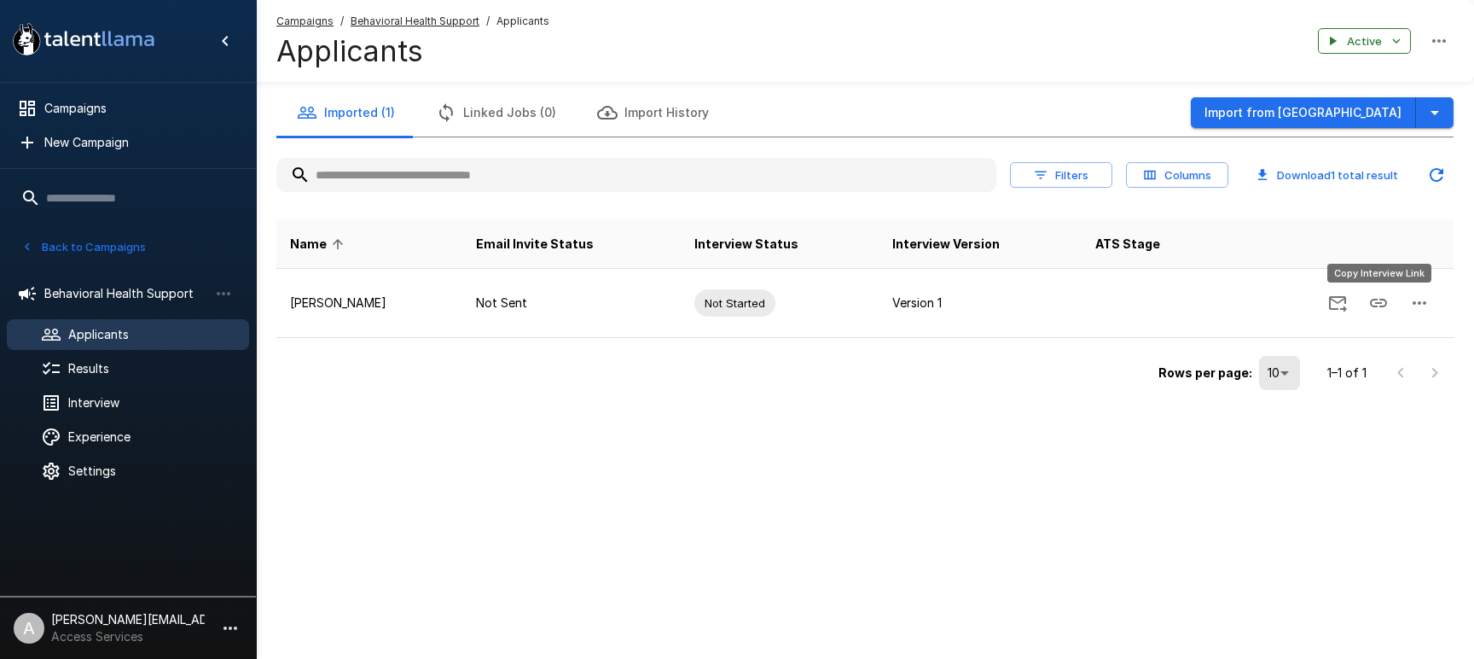
drag, startPoint x: 1380, startPoint y: 303, endPoint x: 1298, endPoint y: 235, distance: 106.6
click at [1380, 303] on icon "Copy Interview Link" at bounding box center [1378, 303] width 20 height 20
click at [235, 627] on icon "button" at bounding box center [231, 627] width 14 height 3
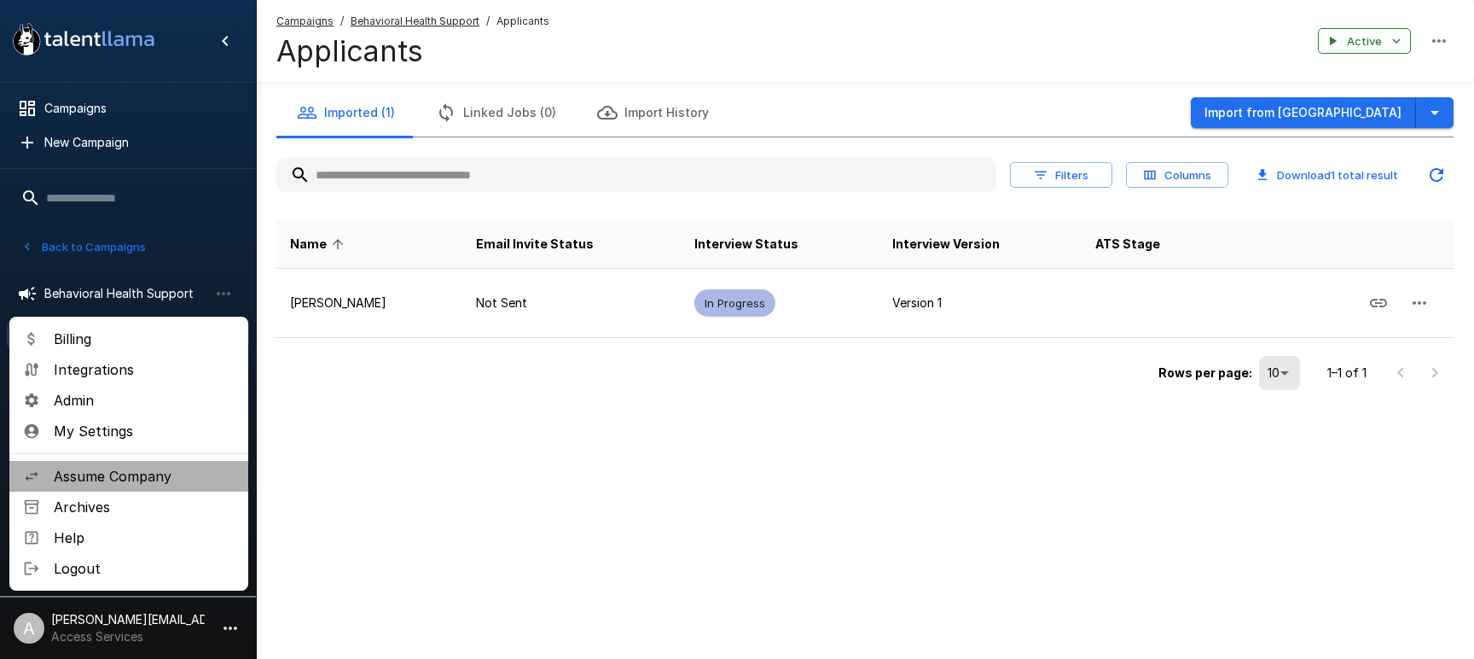
click at [134, 484] on span "Assume Company" at bounding box center [144, 476] width 181 height 20
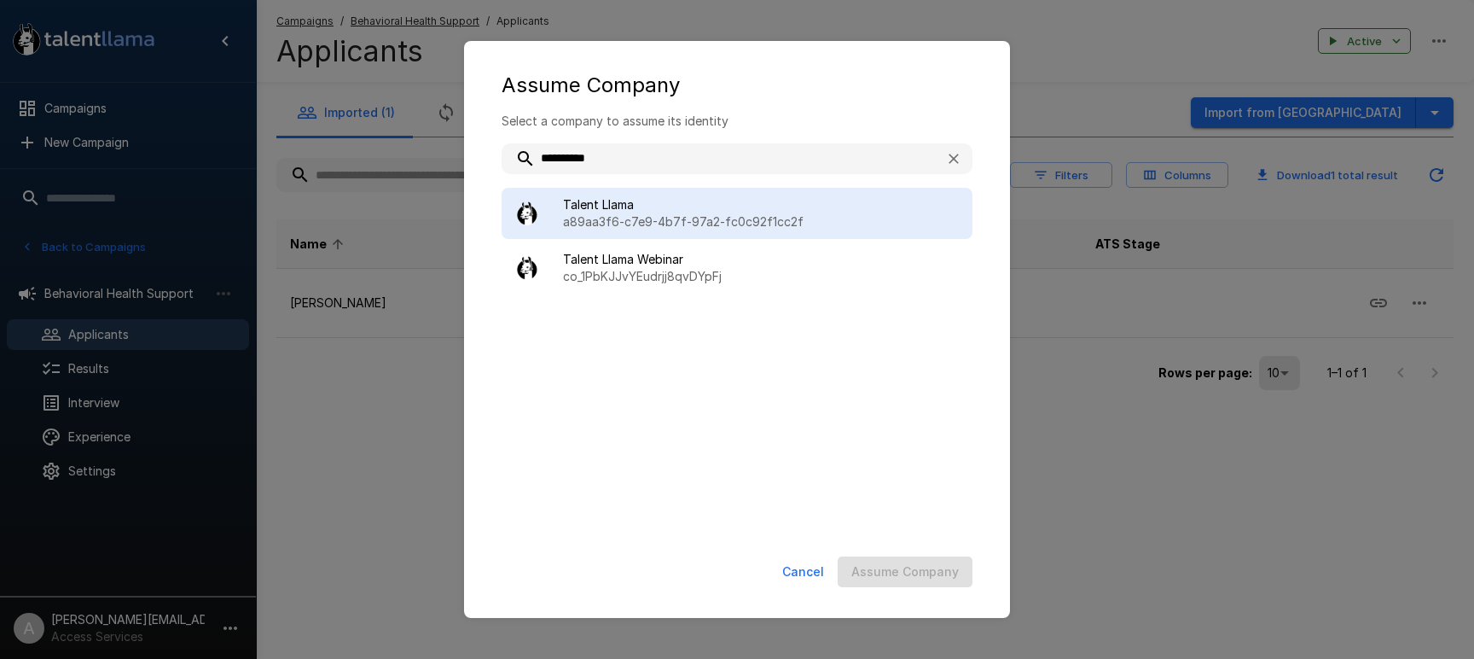
click at [581, 228] on p "a89aa3f6-c7e9-4b7f-97a2-fc0c92f1cc2f" at bounding box center [761, 221] width 396 height 17
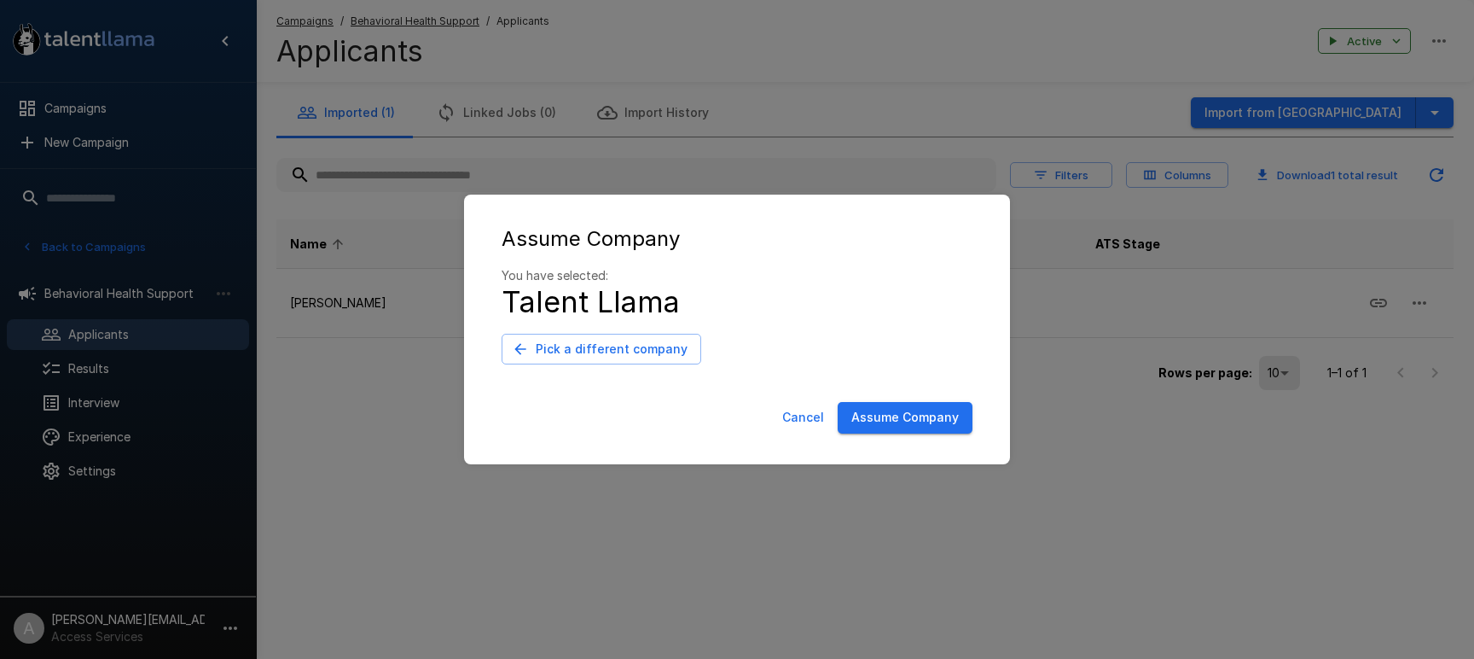
click at [967, 416] on button "Assume Company" at bounding box center [905, 418] width 135 height 32
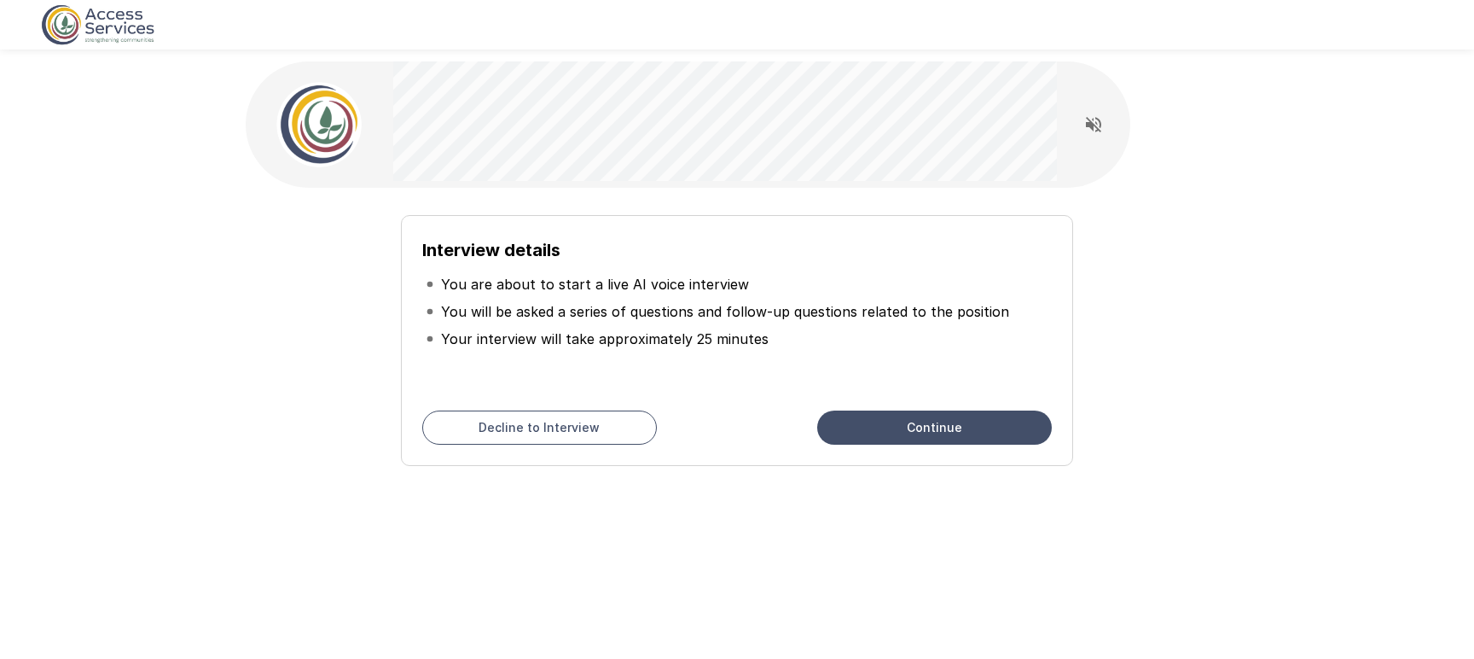
click at [700, 299] on li "You will be asked a series of questions and follow-up questions related to the …" at bounding box center [737, 311] width 630 height 27
click at [798, 520] on div "Interview details You are about to start a live AI voice interview You will be …" at bounding box center [737, 304] width 1024 height 609
click at [1086, 142] on div at bounding box center [1092, 124] width 73 height 85
click at [1091, 126] on icon "Read questions aloud" at bounding box center [1093, 124] width 15 height 15
click at [1095, 126] on icon "Stop reading questions aloud" at bounding box center [1093, 124] width 15 height 15
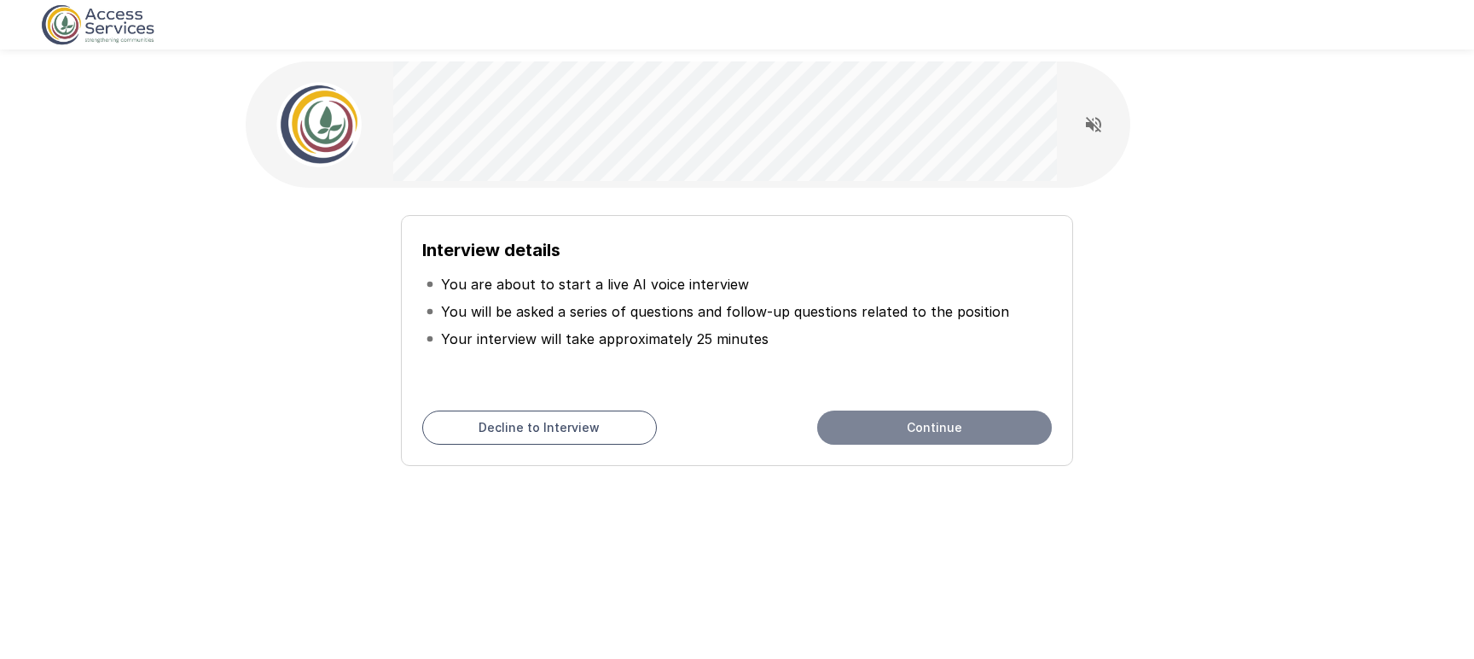
click at [956, 437] on button "Continue" at bounding box center [934, 427] width 235 height 34
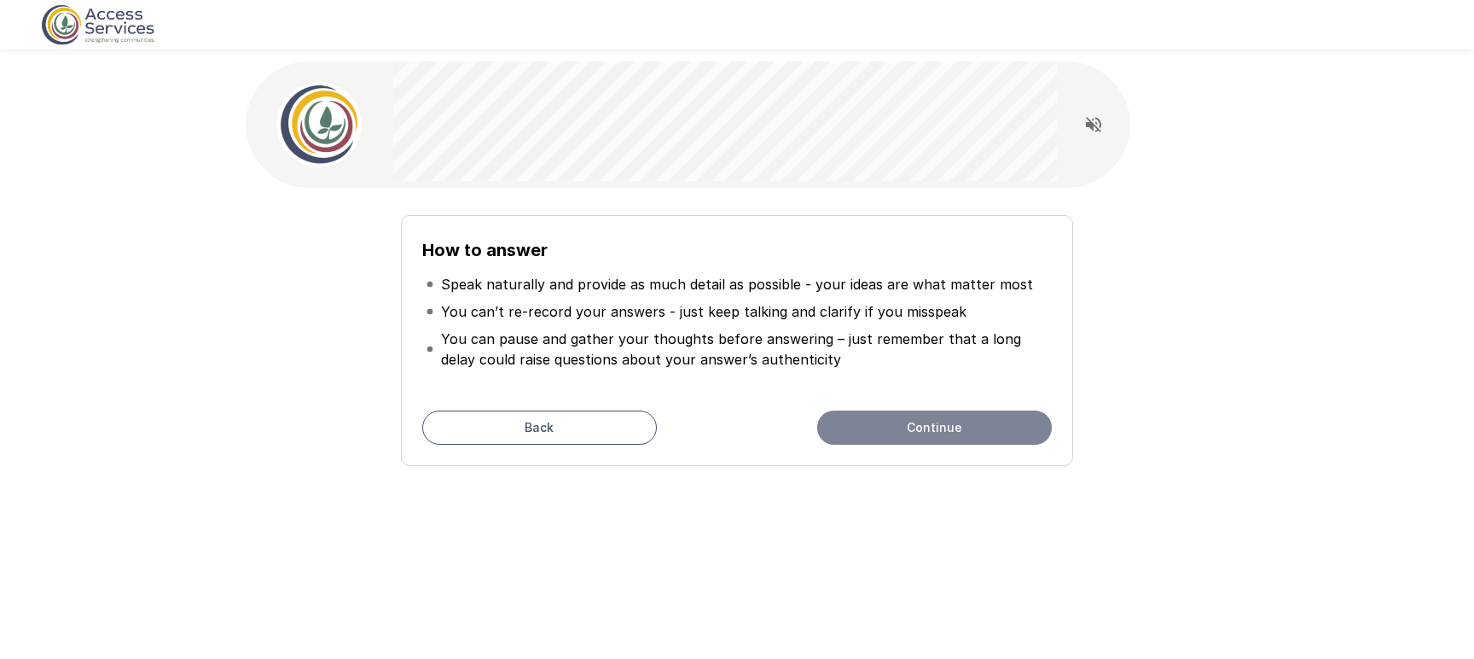
click at [915, 431] on button "Continue" at bounding box center [934, 427] width 235 height 34
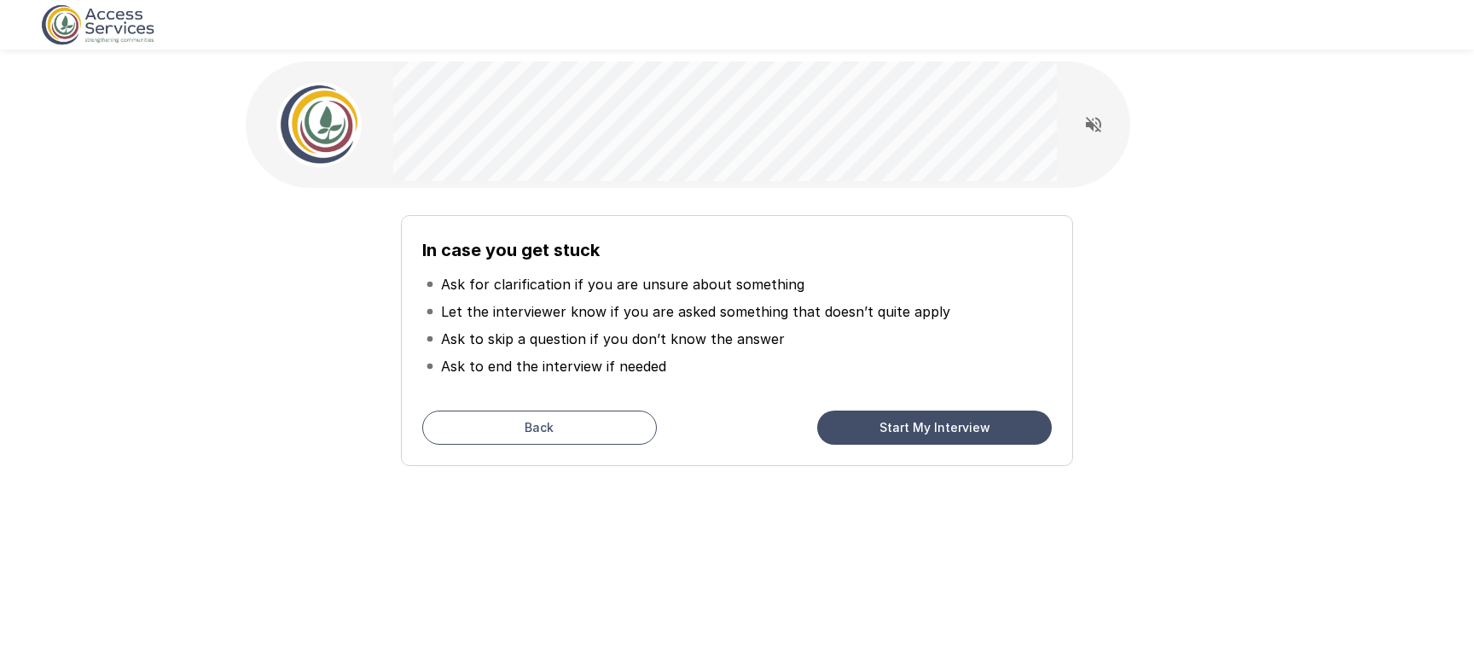
click at [948, 432] on button "Start My Interview" at bounding box center [934, 427] width 235 height 34
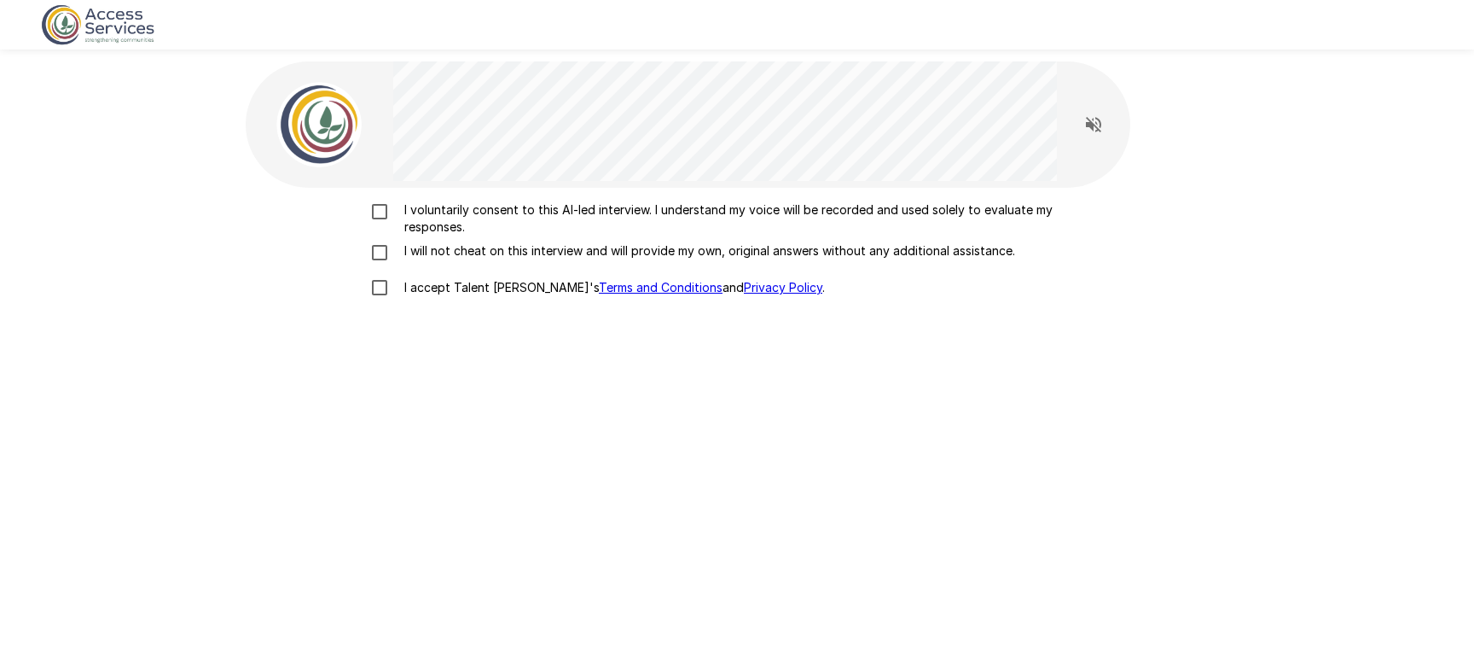
click at [420, 218] on p "I voluntarily consent to this AI-led interview. I understand my voice will be r…" at bounding box center [755, 218] width 715 height 34
click at [446, 255] on p "I will not cheat on this interview and will provide my own, original answers wi…" at bounding box center [707, 250] width 618 height 17
click at [468, 284] on p "I accept Talent Llama's Terms and Conditions and Privacy Policy ." at bounding box center [611, 287] width 427 height 17
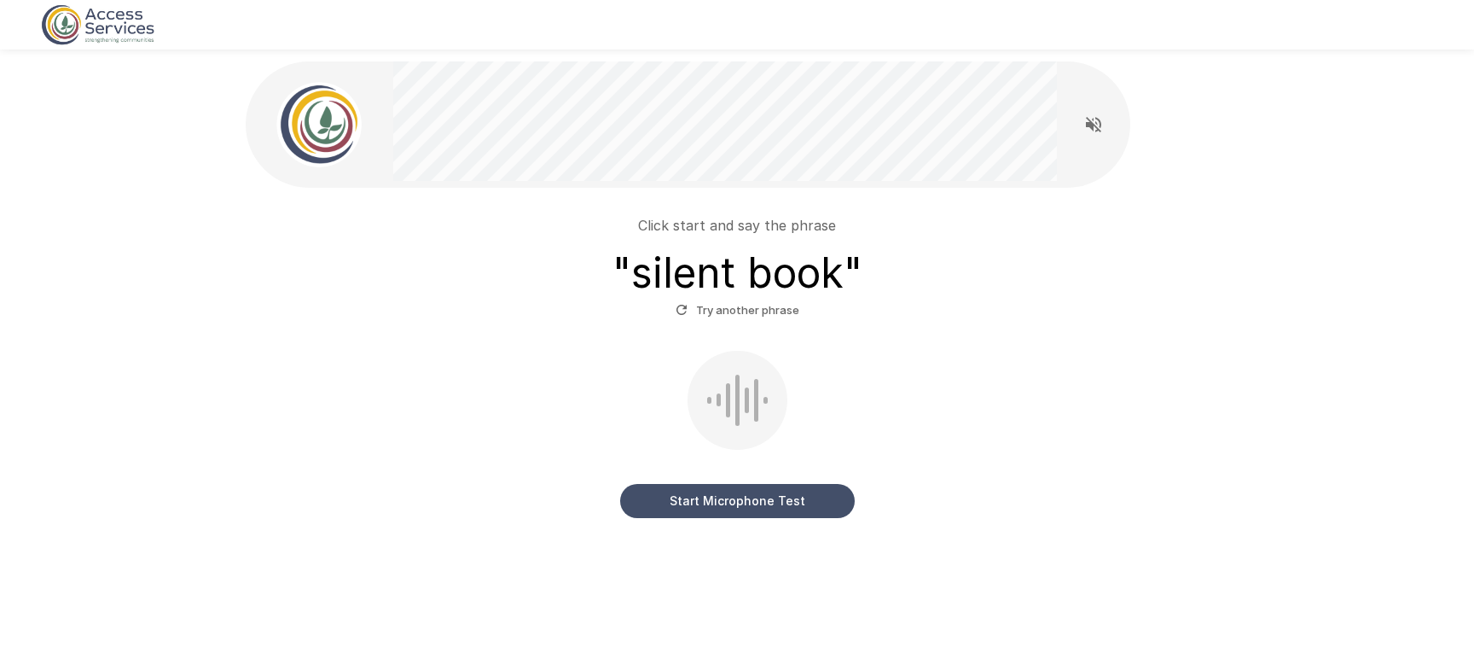
drag, startPoint x: 747, startPoint y: 500, endPoint x: 878, endPoint y: 478, distance: 132.4
click at [748, 500] on button "Start Microphone Test" at bounding box center [737, 501] width 235 height 34
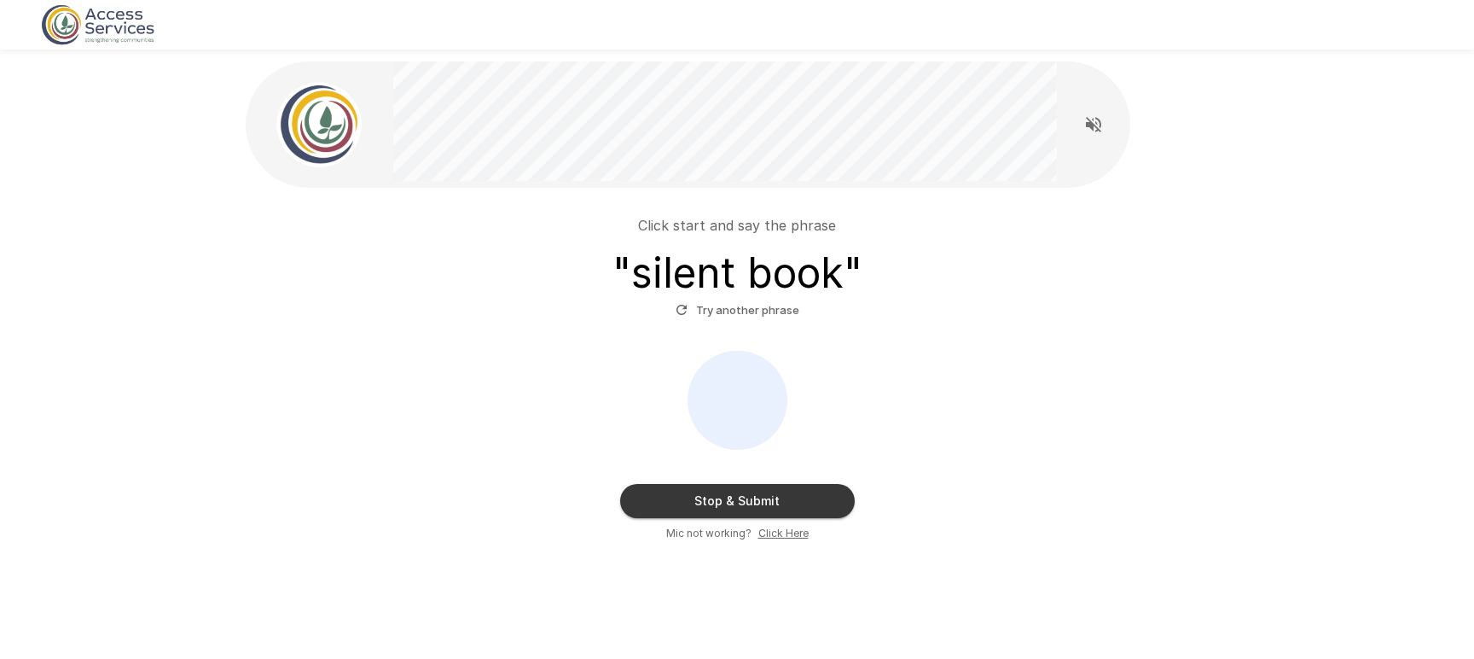
click at [775, 504] on button "Stop & Submit" at bounding box center [737, 501] width 235 height 34
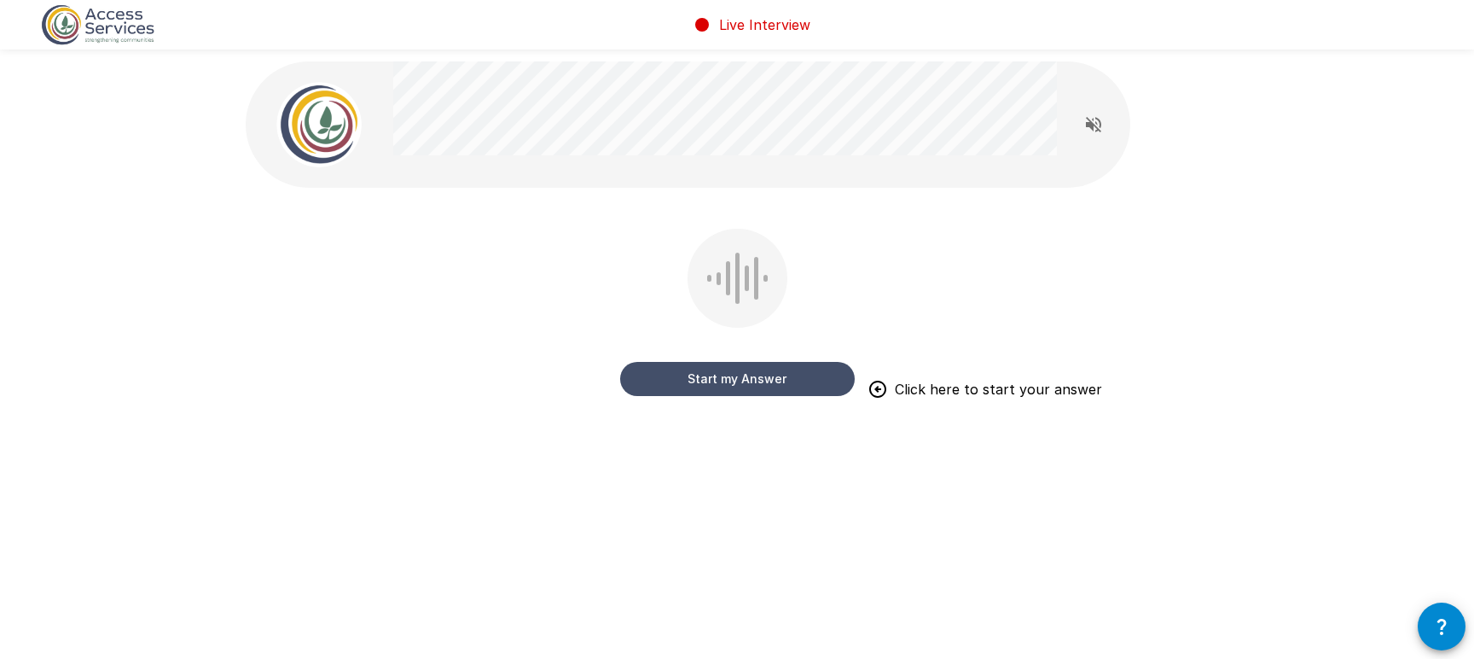
click at [1016, 505] on div "Start my Answer Click here to start your answer" at bounding box center [737, 278] width 1024 height 557
click at [744, 384] on button "Start my Answer" at bounding box center [737, 379] width 235 height 34
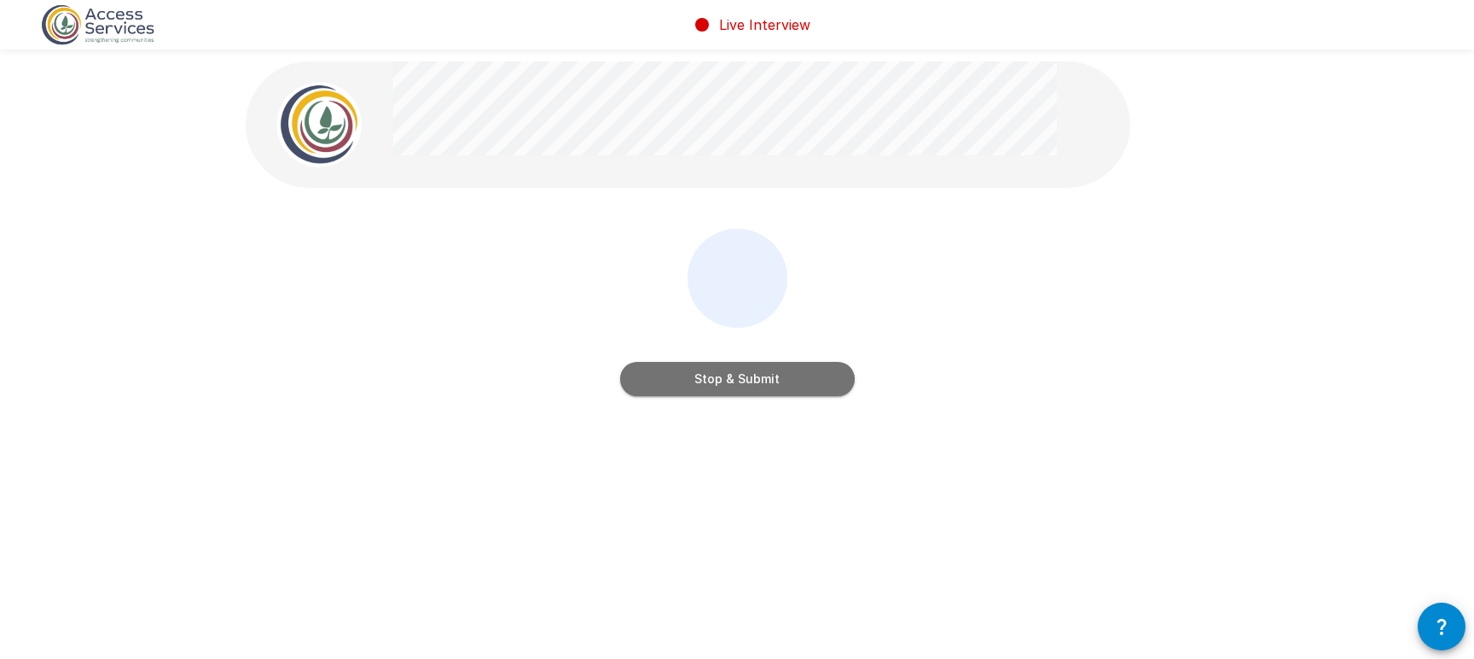
click at [744, 384] on button "Stop & Submit" at bounding box center [737, 379] width 235 height 34
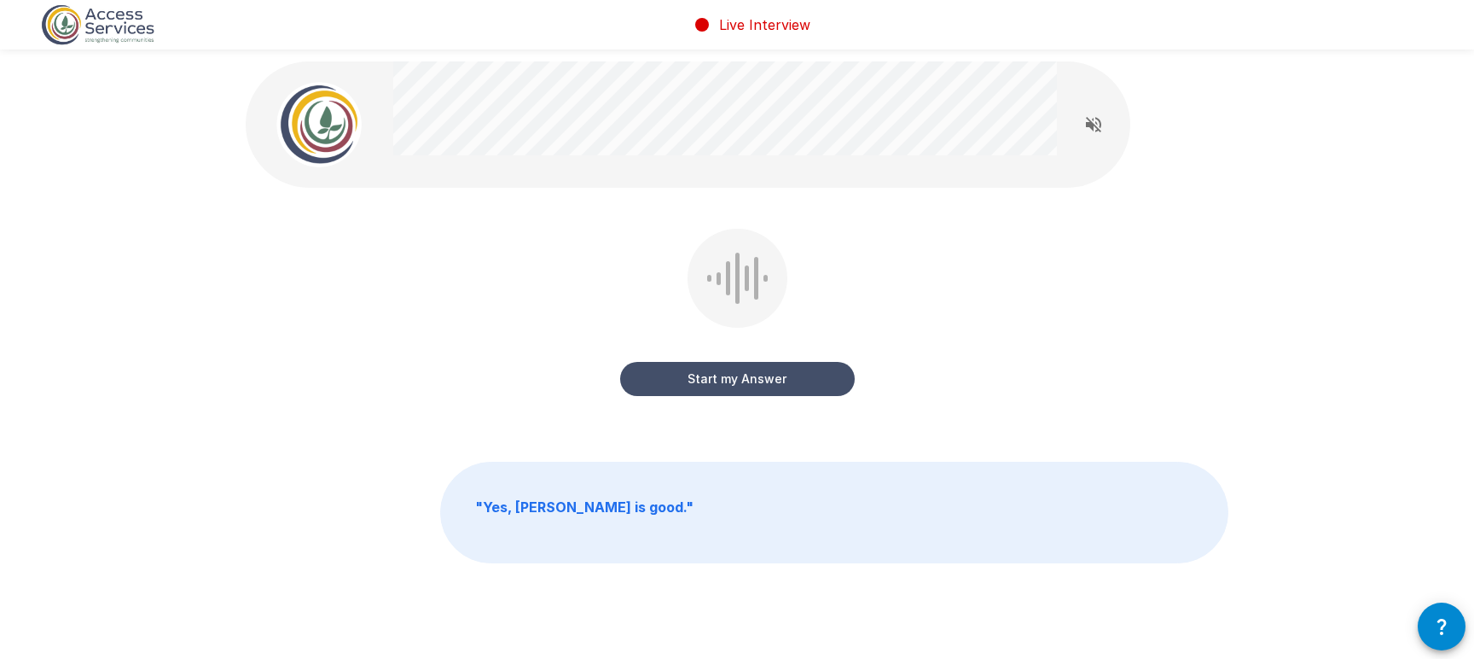
click at [510, 183] on div at bounding box center [725, 124] width 664 height 126
click at [735, 384] on button "Start my Answer" at bounding box center [737, 379] width 235 height 34
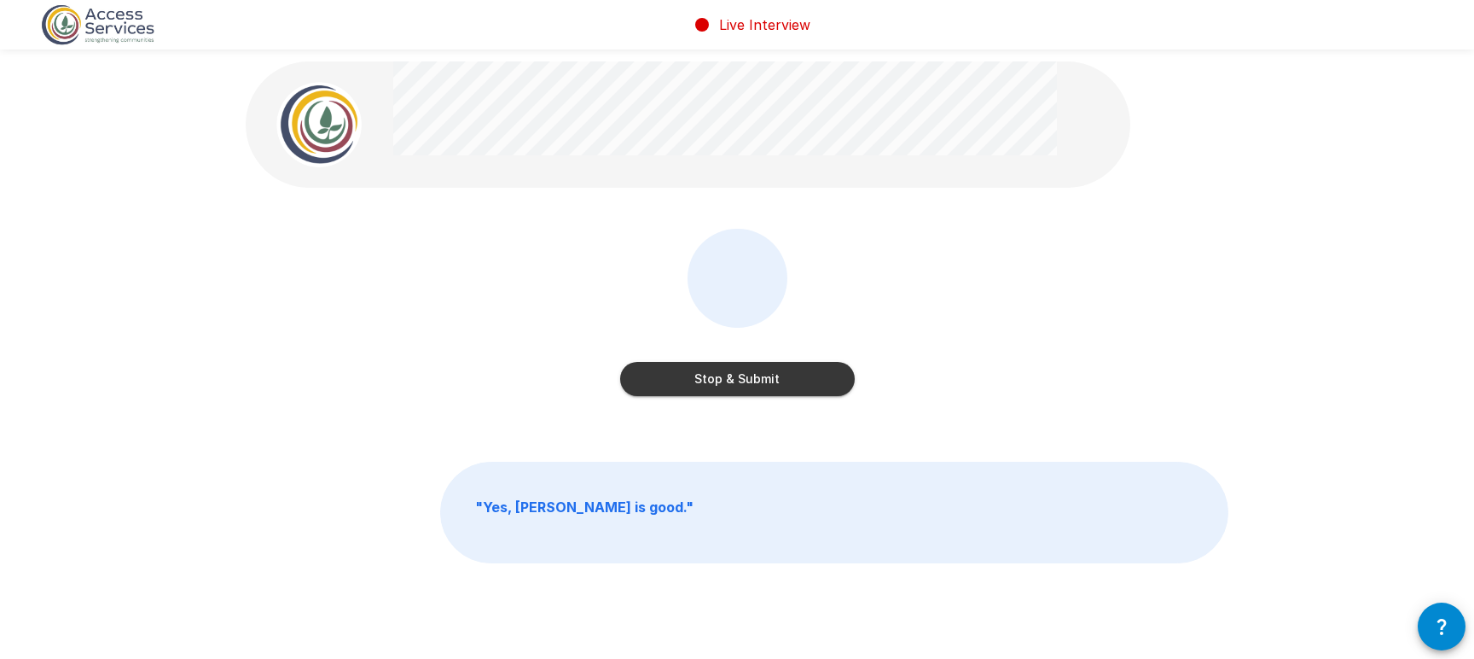
click at [751, 386] on button "Stop & Submit" at bounding box center [737, 379] width 235 height 34
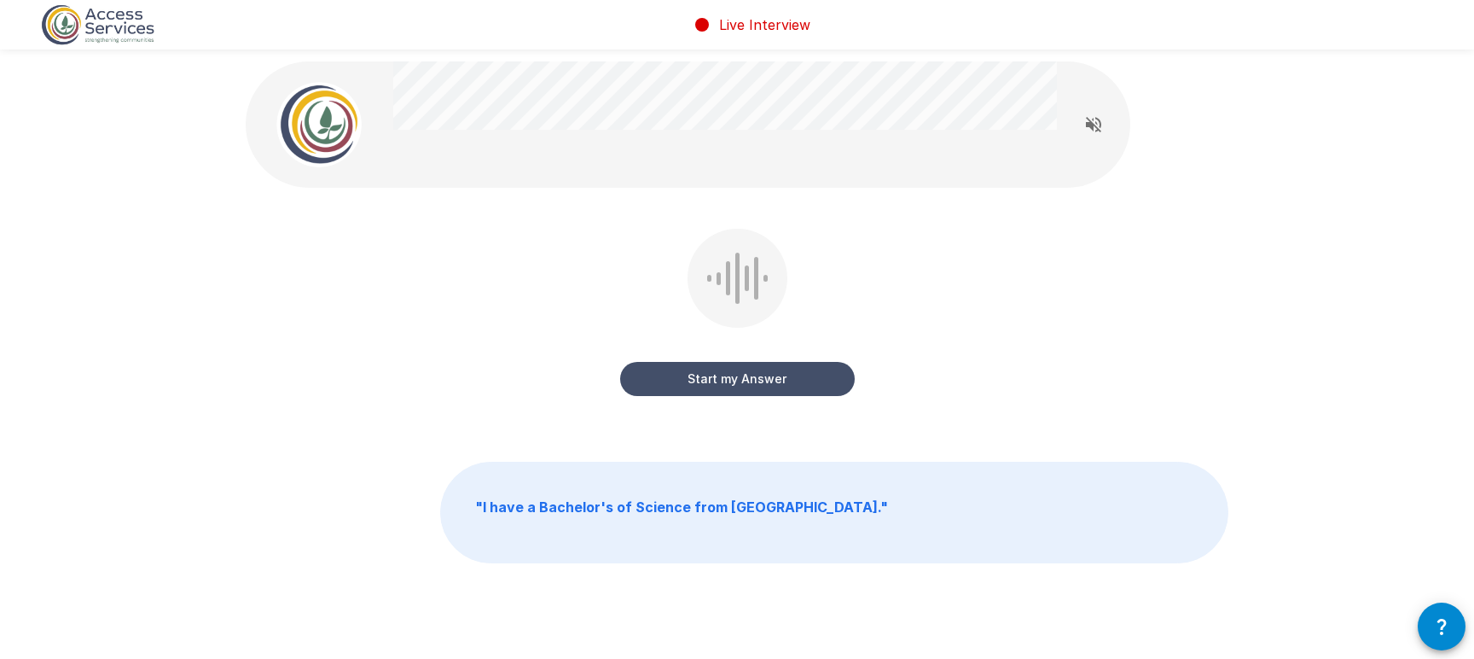
drag, startPoint x: 747, startPoint y: 381, endPoint x: 959, endPoint y: 357, distance: 212.9
click at [747, 381] on button "Start my Answer" at bounding box center [737, 379] width 235 height 34
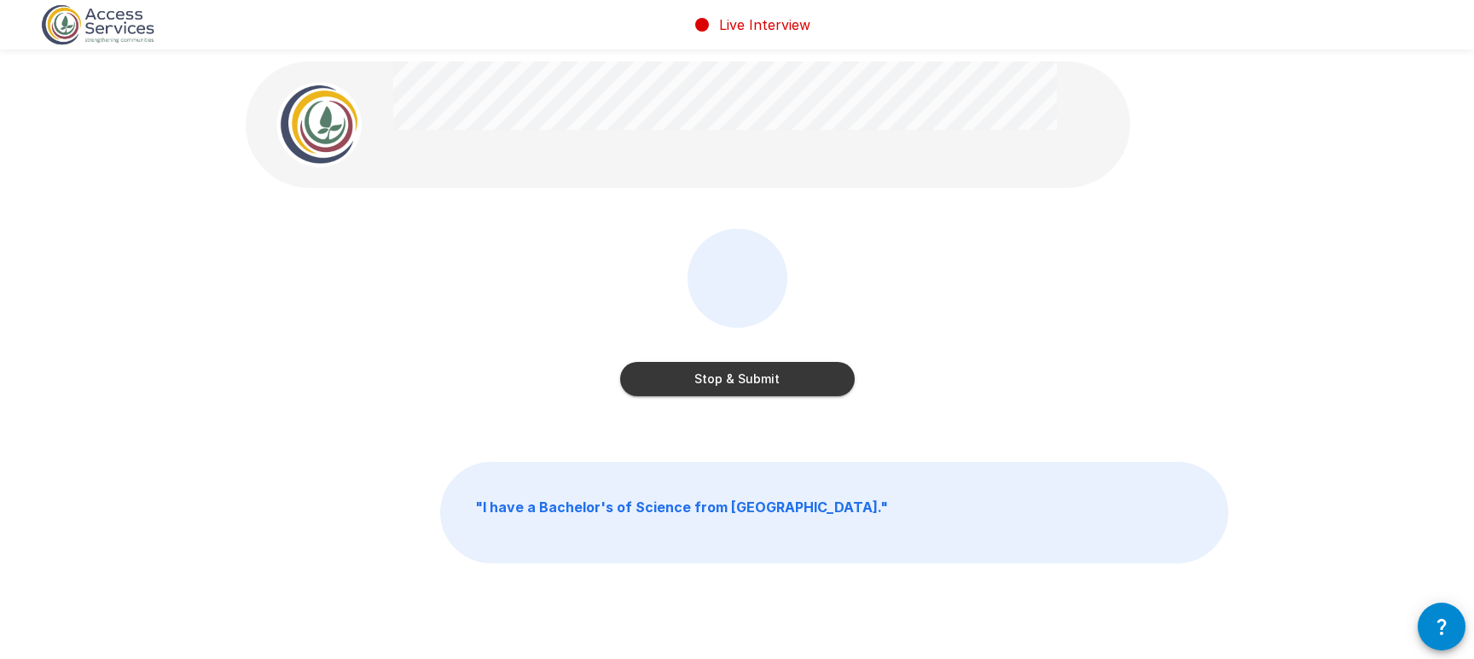
click at [736, 385] on button "Stop & Submit" at bounding box center [737, 379] width 235 height 34
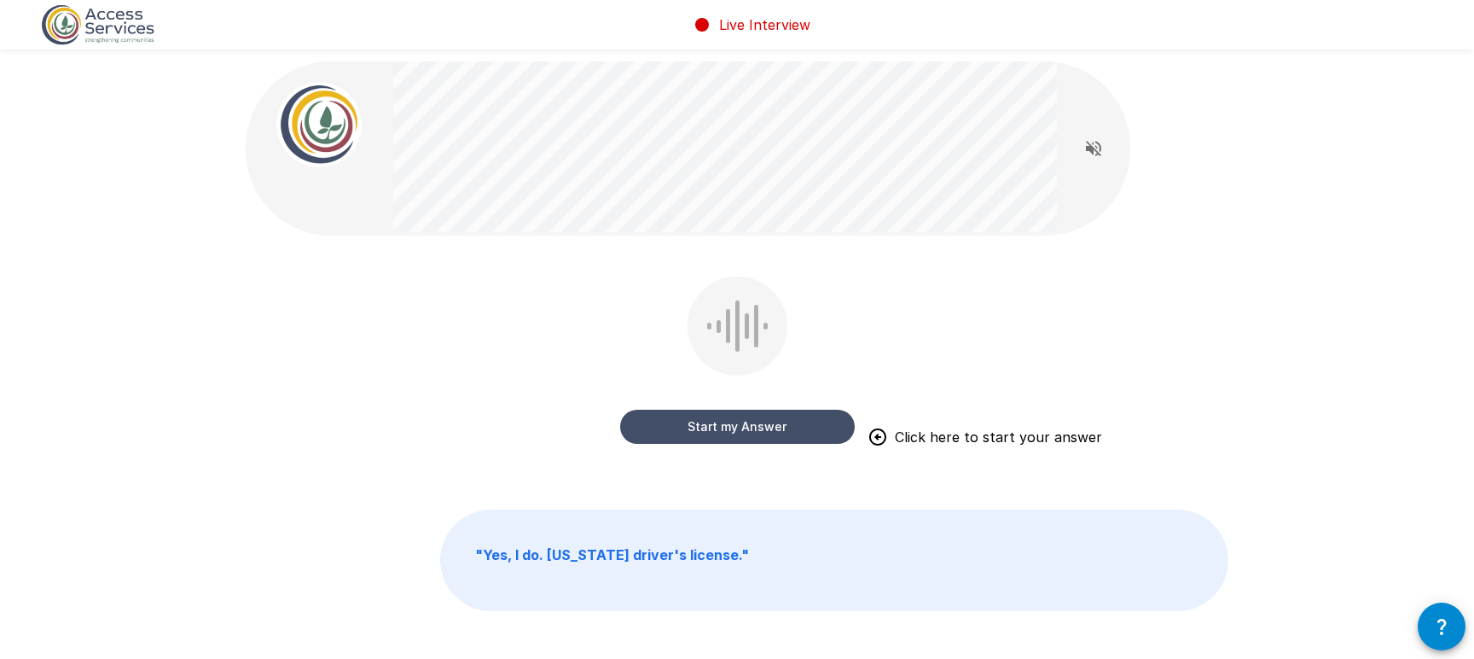
click at [734, 428] on button "Start my Answer" at bounding box center [737, 427] width 235 height 34
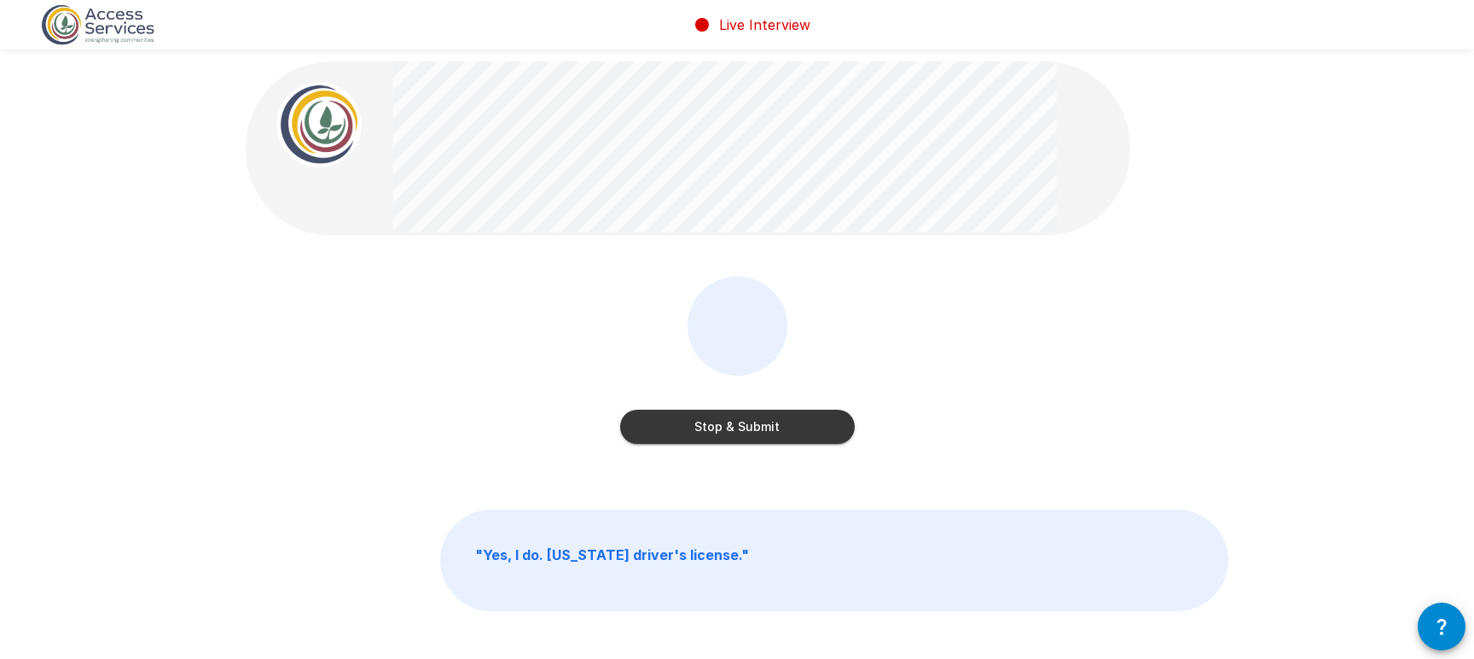
click at [781, 415] on button "Stop & Submit" at bounding box center [737, 427] width 235 height 34
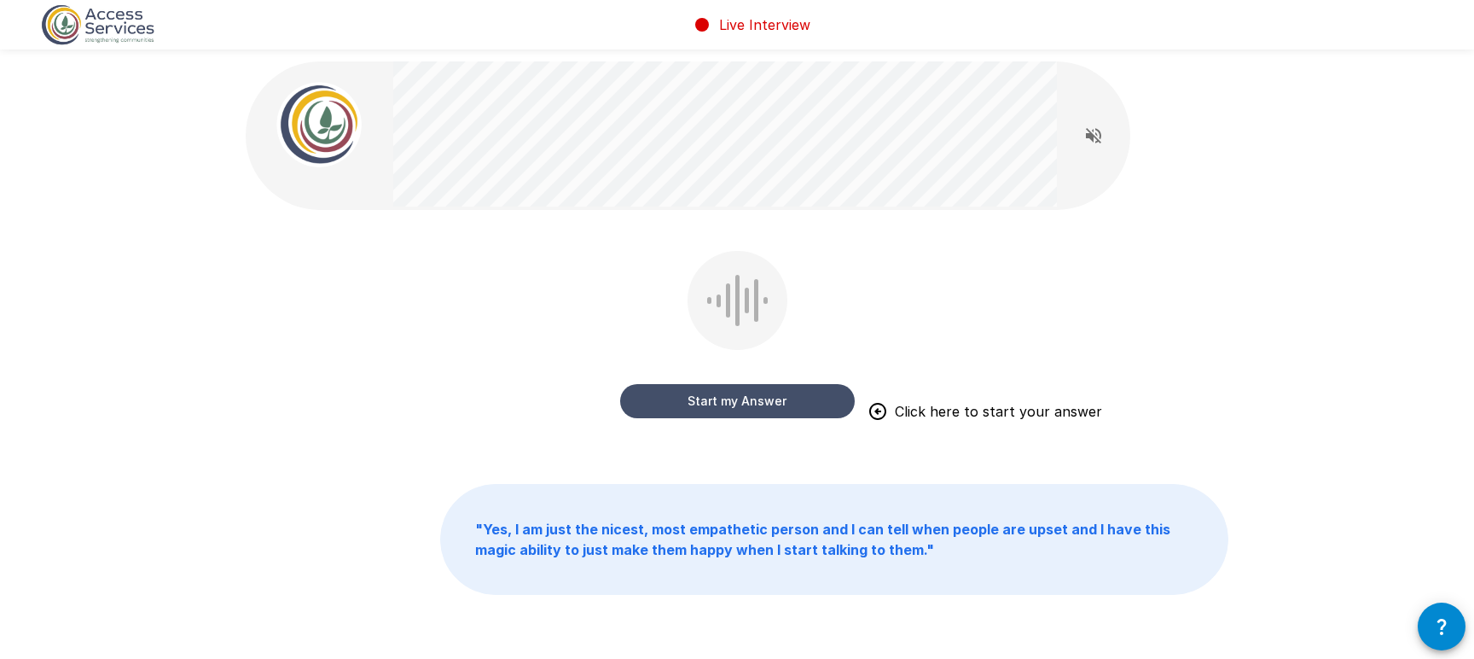
click at [990, 358] on div "Start my Answer Click here to start your answer" at bounding box center [737, 347] width 983 height 192
click at [828, 294] on div "Start my Answer Click here to start your answer" at bounding box center [737, 338] width 235 height 174
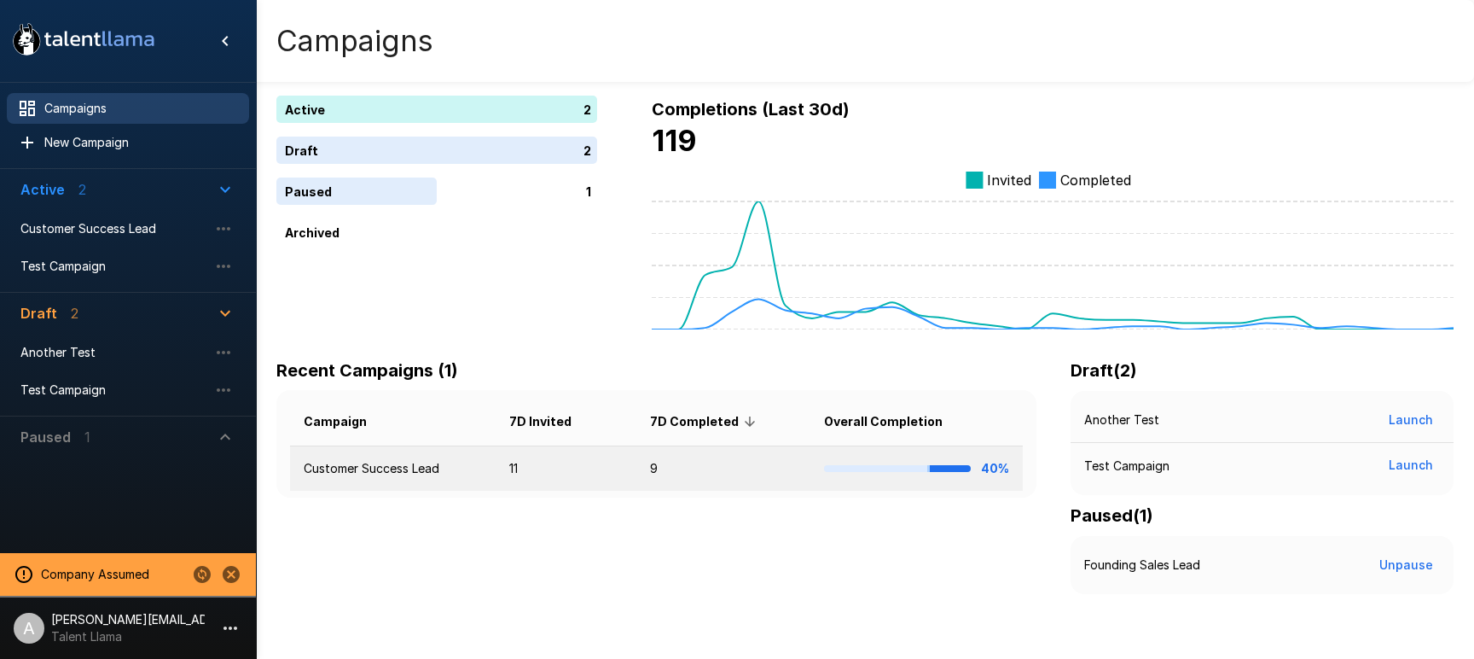
click at [469, 464] on td "Customer Success Lead" at bounding box center [393, 468] width 206 height 45
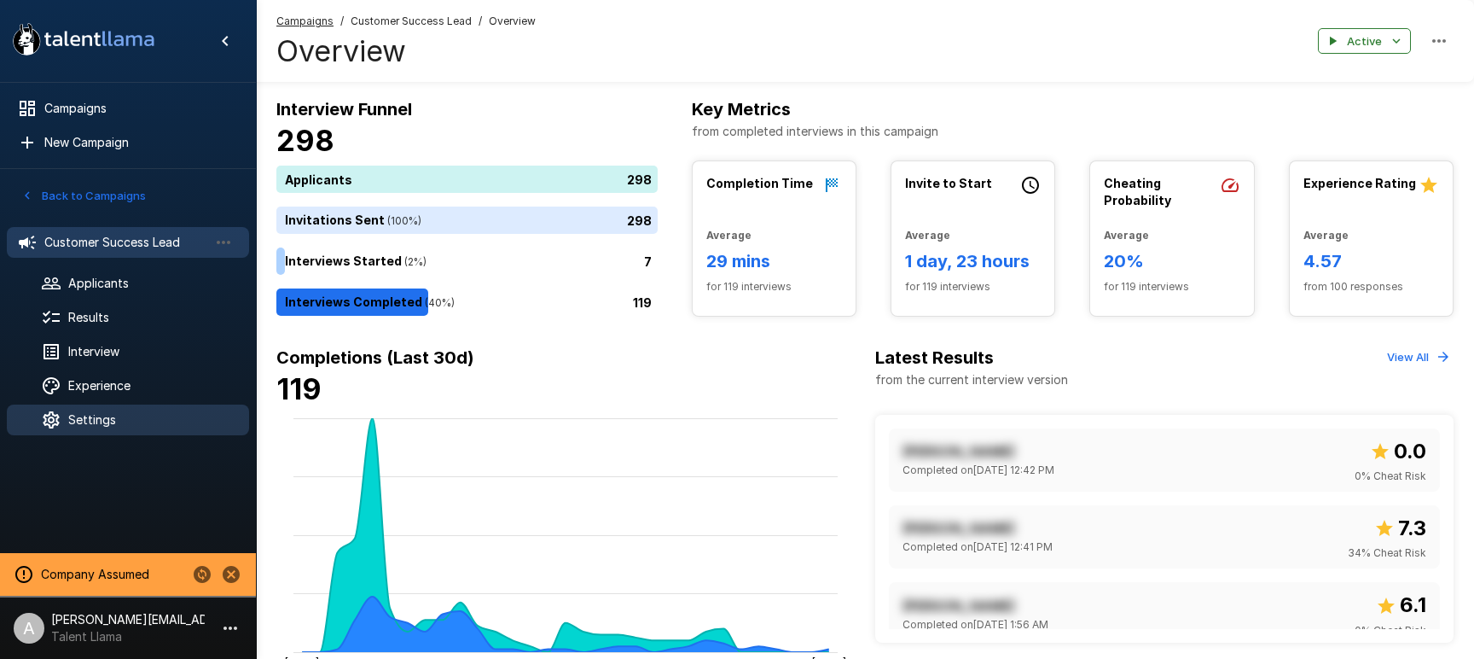
click at [99, 430] on div "Settings" at bounding box center [128, 419] width 242 height 31
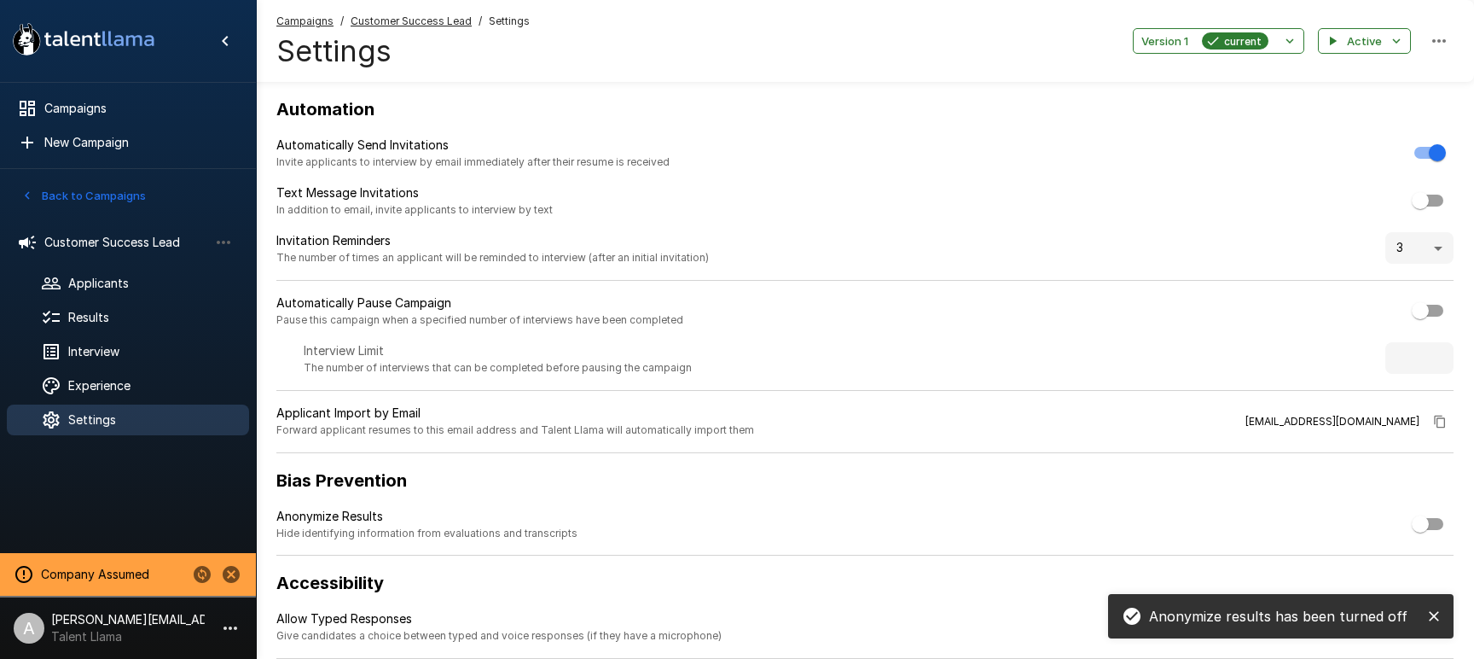
click at [1429, 613] on icon "close" at bounding box center [1434, 615] width 17 height 17
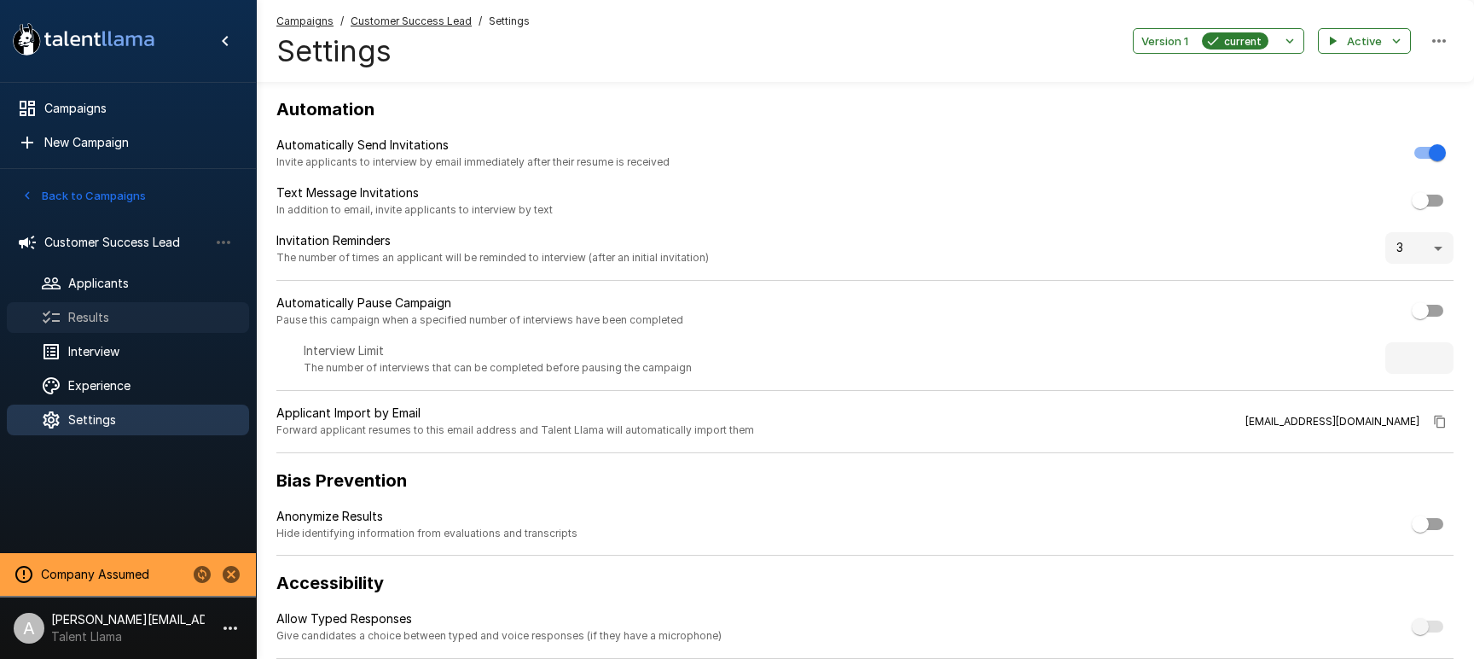
click at [103, 318] on span "Results" at bounding box center [151, 317] width 167 height 17
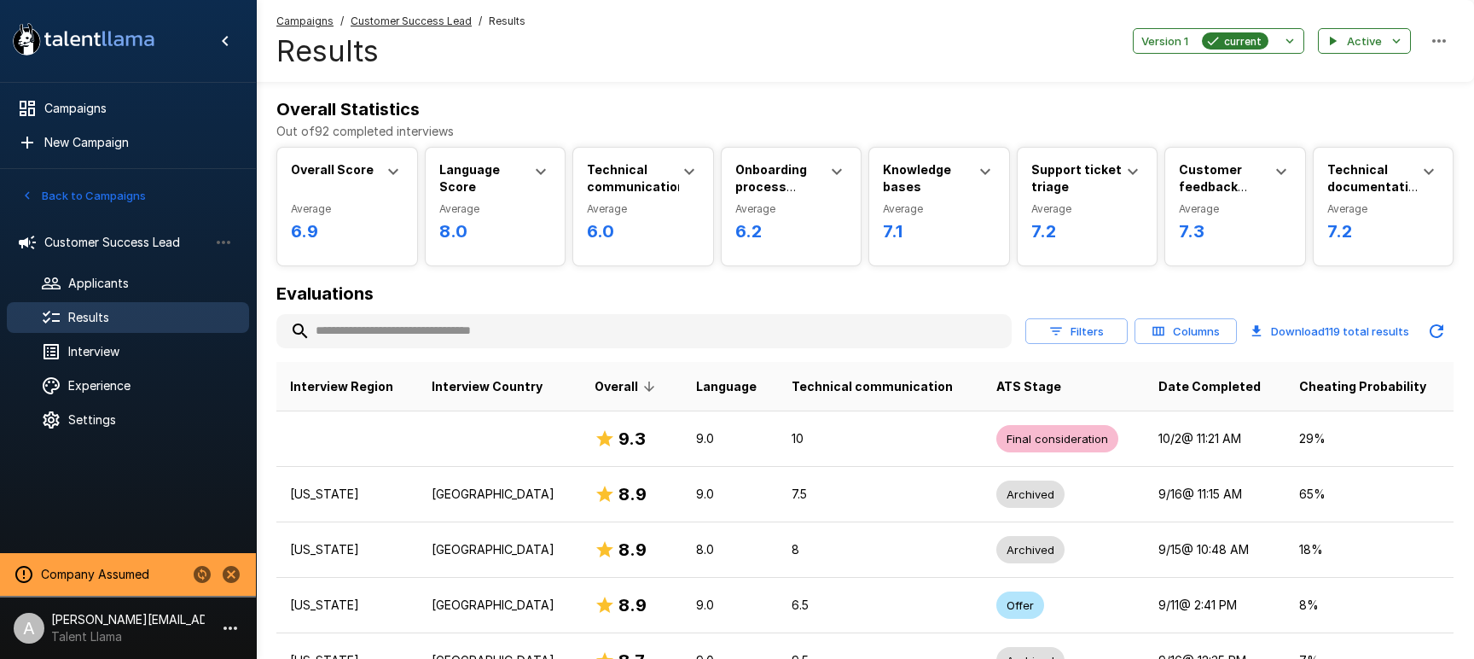
click at [1175, 346] on div "Filters Columns Download 119 total results" at bounding box center [1239, 331] width 428 height 34
click at [1175, 340] on button "Columns" at bounding box center [1186, 331] width 102 height 26
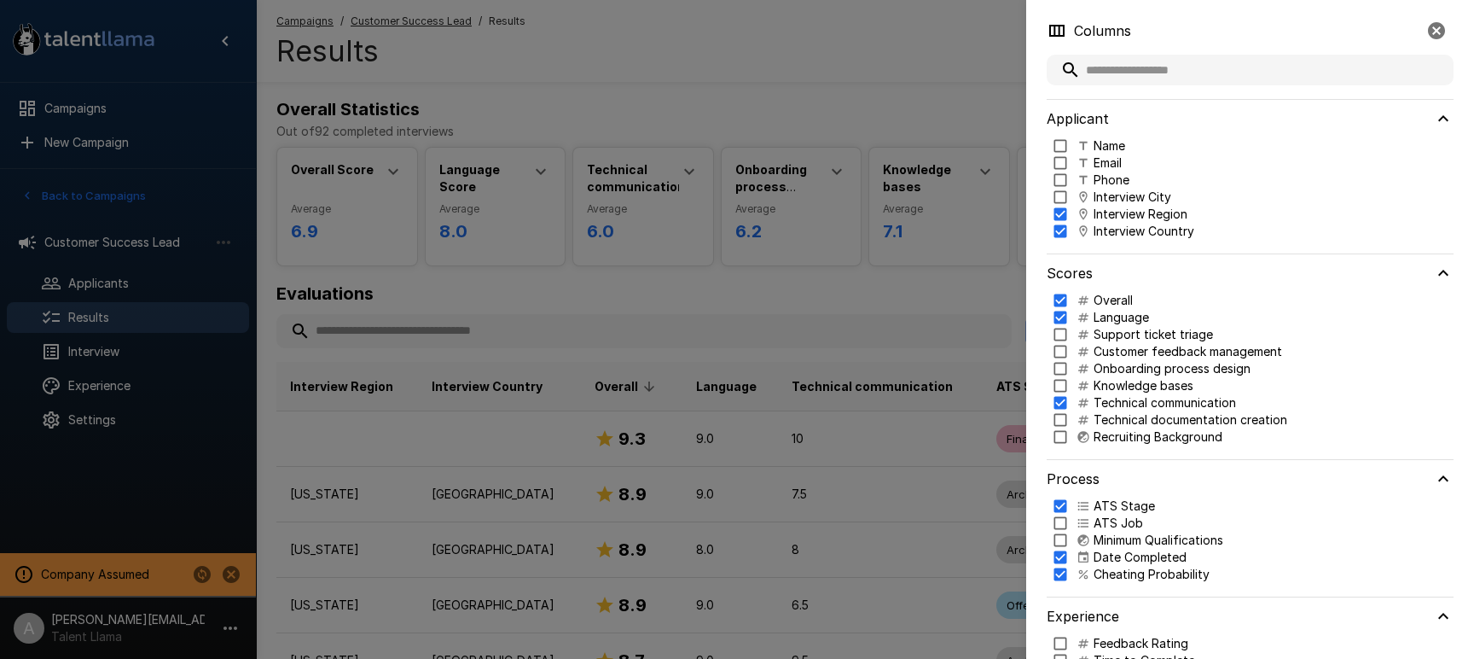
click at [1092, 137] on div "Applicant Name Email Phone Interview City Interview Region Interview Country" at bounding box center [1250, 176] width 407 height 154
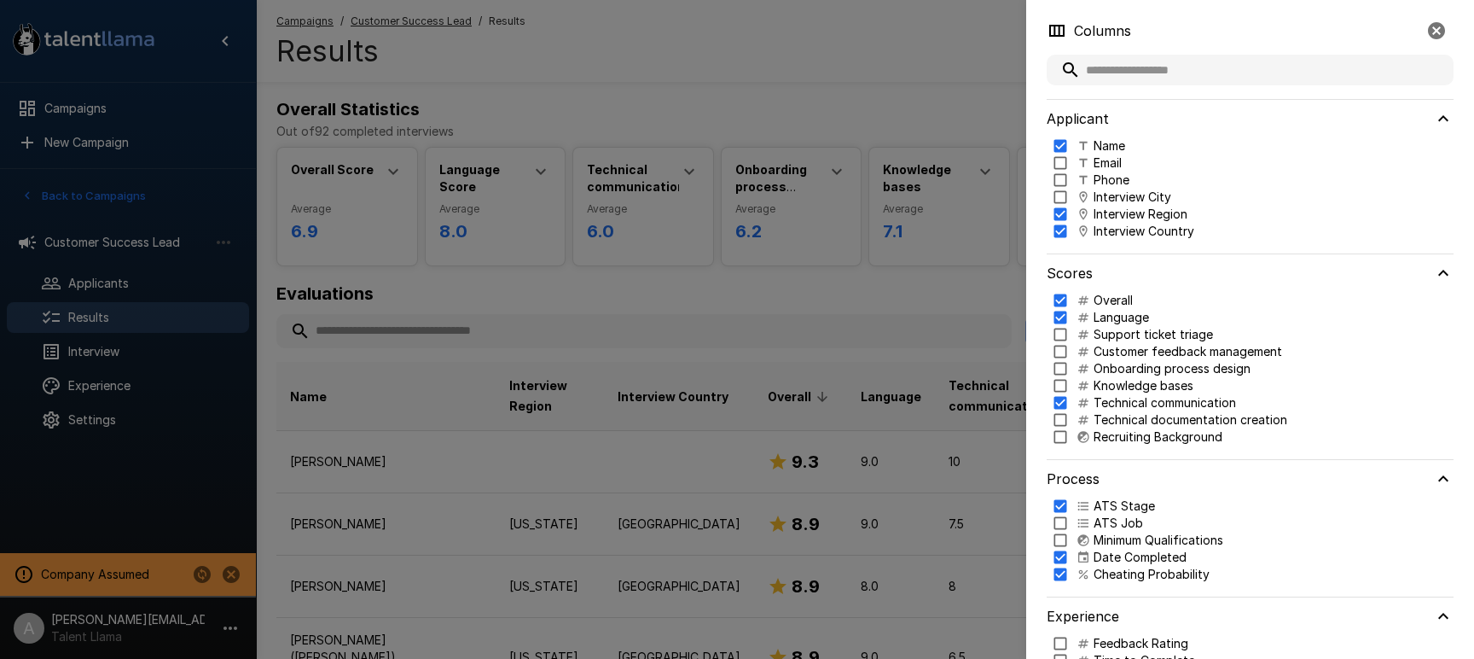
click at [893, 108] on div at bounding box center [737, 329] width 1474 height 659
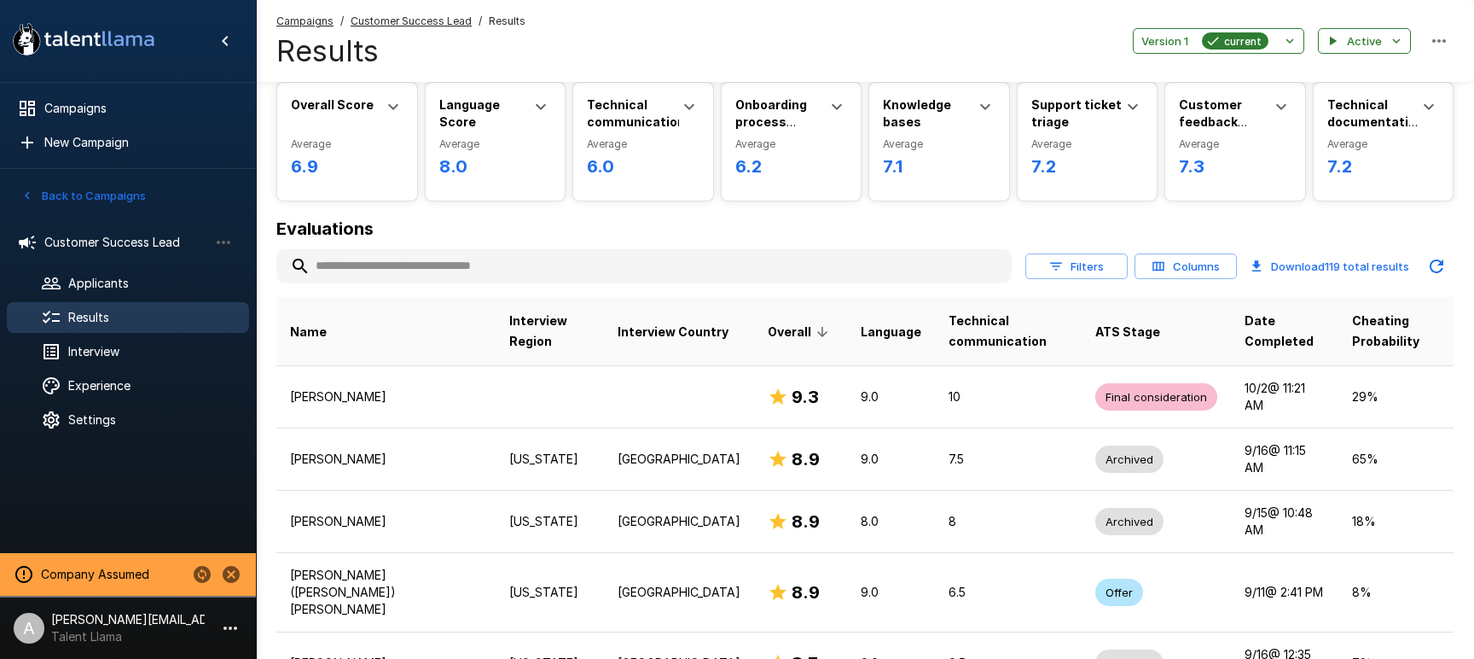
scroll to position [61, 0]
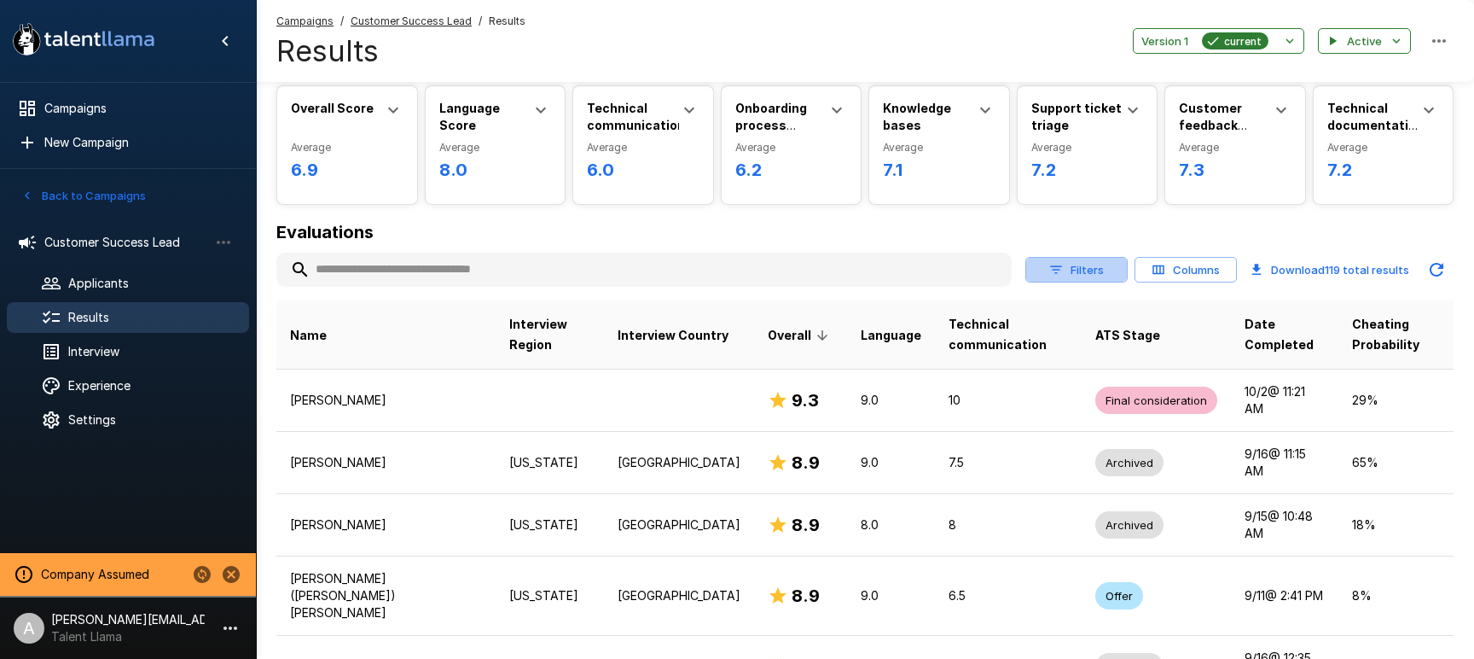
click at [1083, 279] on button "Filters" at bounding box center [1076, 270] width 102 height 26
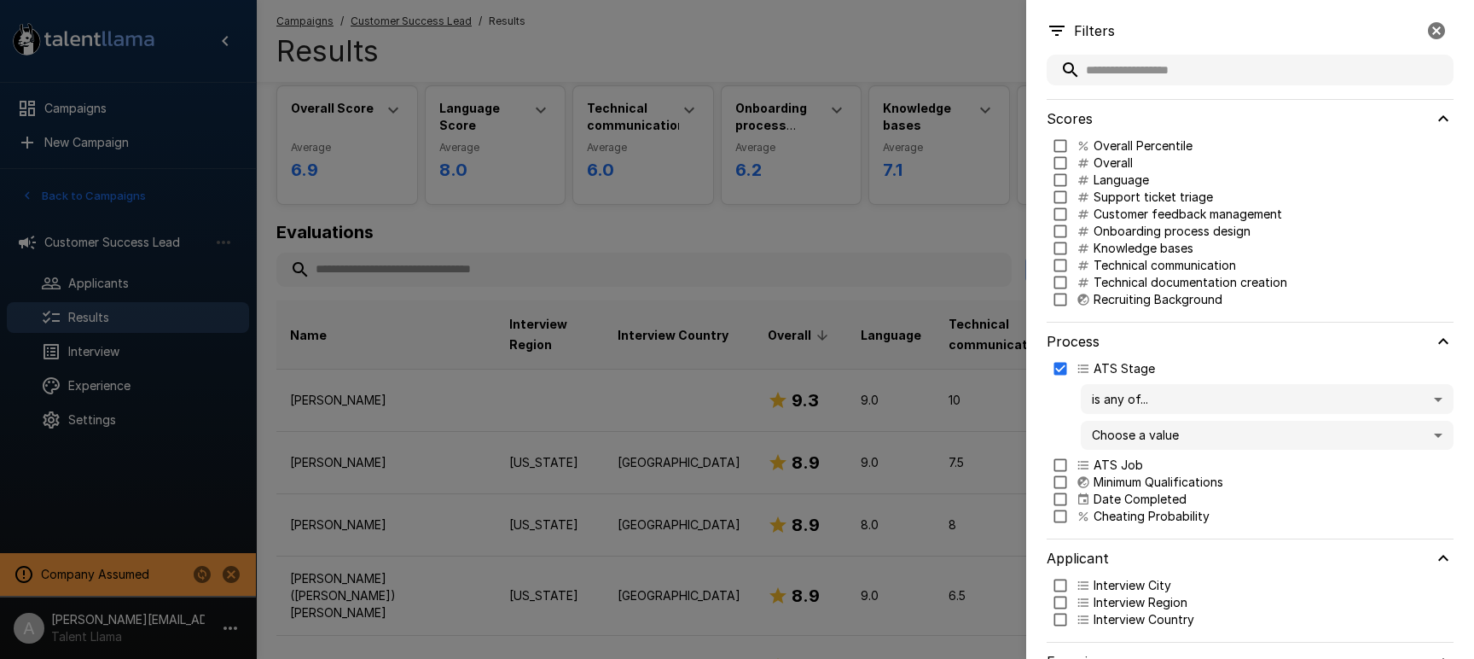
click at [1100, 263] on p "Technical communication" at bounding box center [1165, 265] width 142 height 17
type input "***"
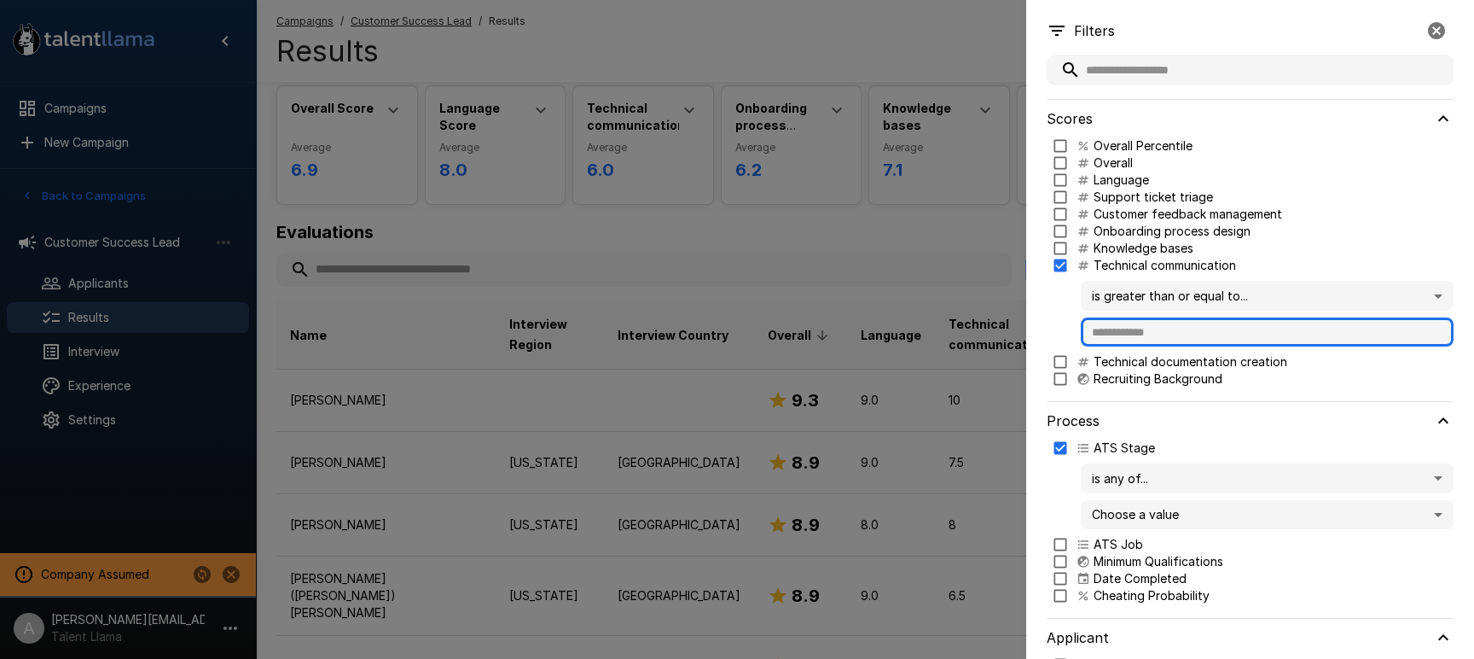
click at [1144, 334] on input "text" at bounding box center [1267, 331] width 373 height 29
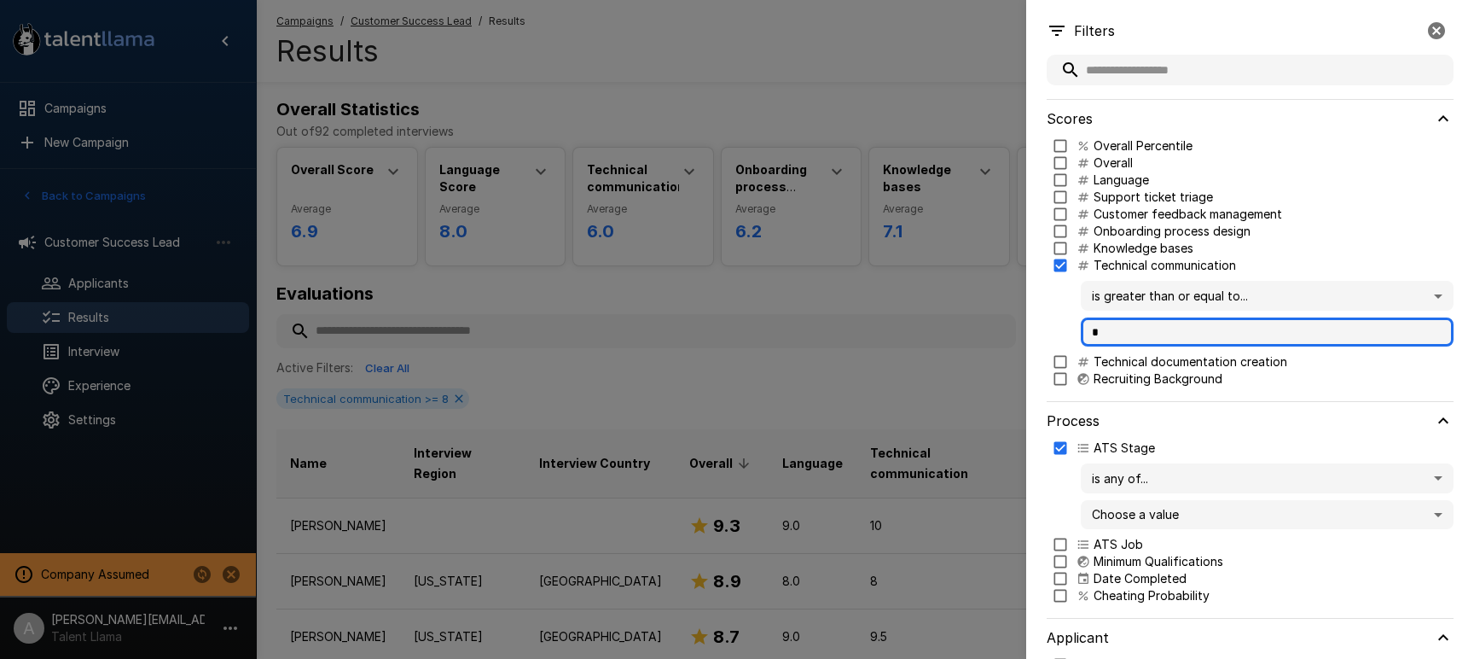
type input "*"
click at [1095, 380] on p "Recruiting Background" at bounding box center [1158, 378] width 129 height 17
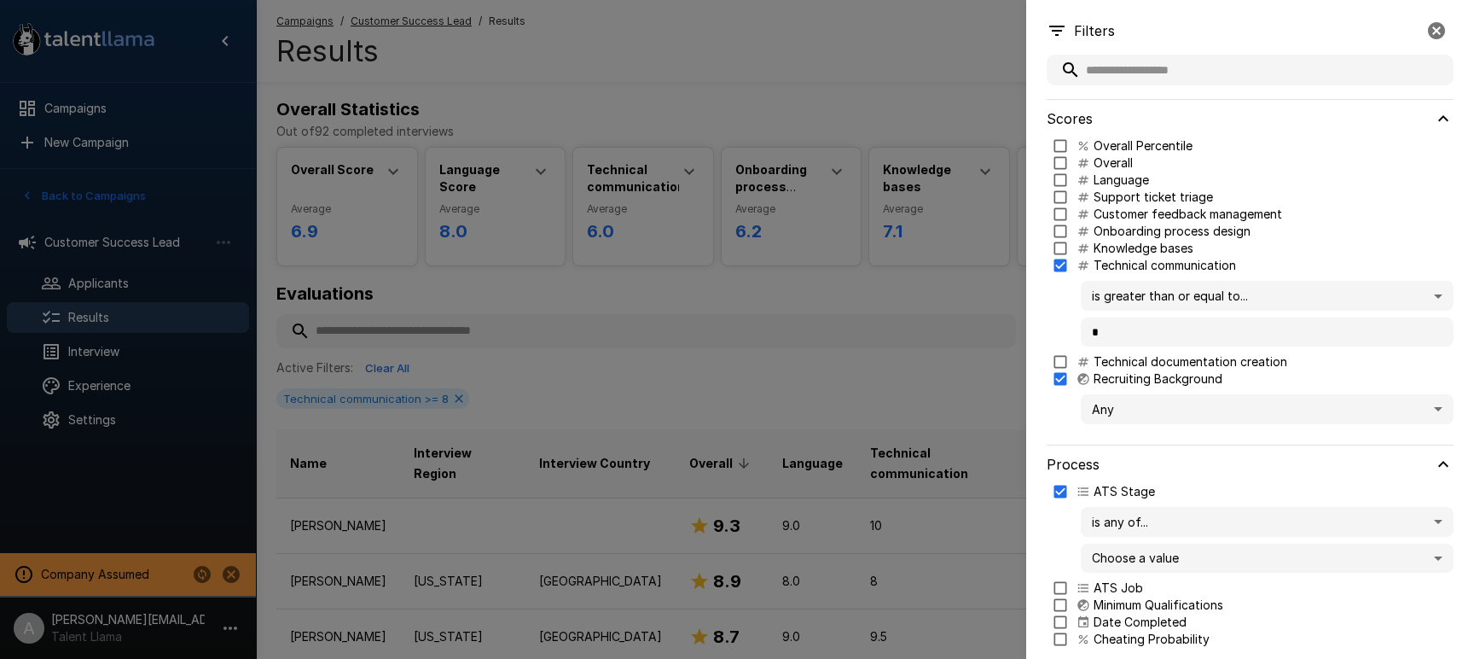
click at [1154, 407] on body ".st0{fill:#FFFFFF;} .st1{fill:#76a4ed;} Campaigns New Campaign Active 2 Custome…" at bounding box center [737, 329] width 1474 height 659
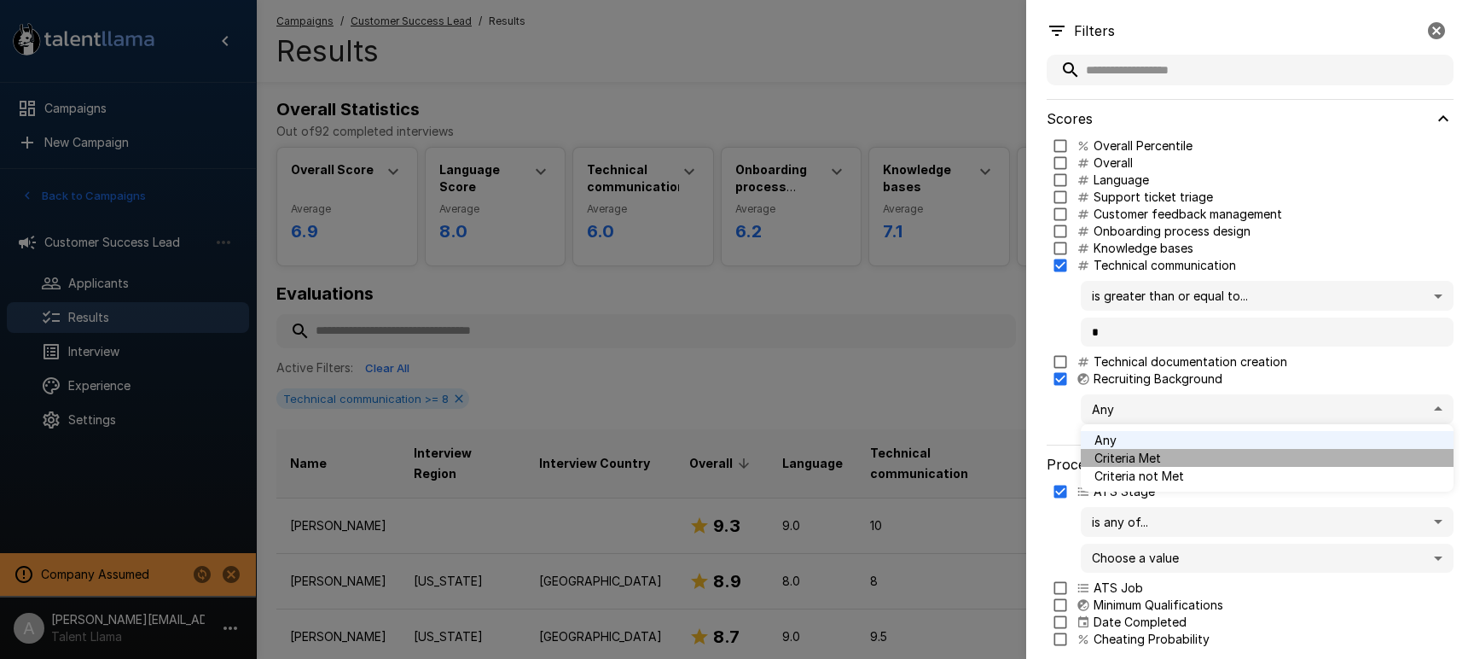
click at [1133, 452] on span "Criteria Met" at bounding box center [1268, 458] width 346 height 18
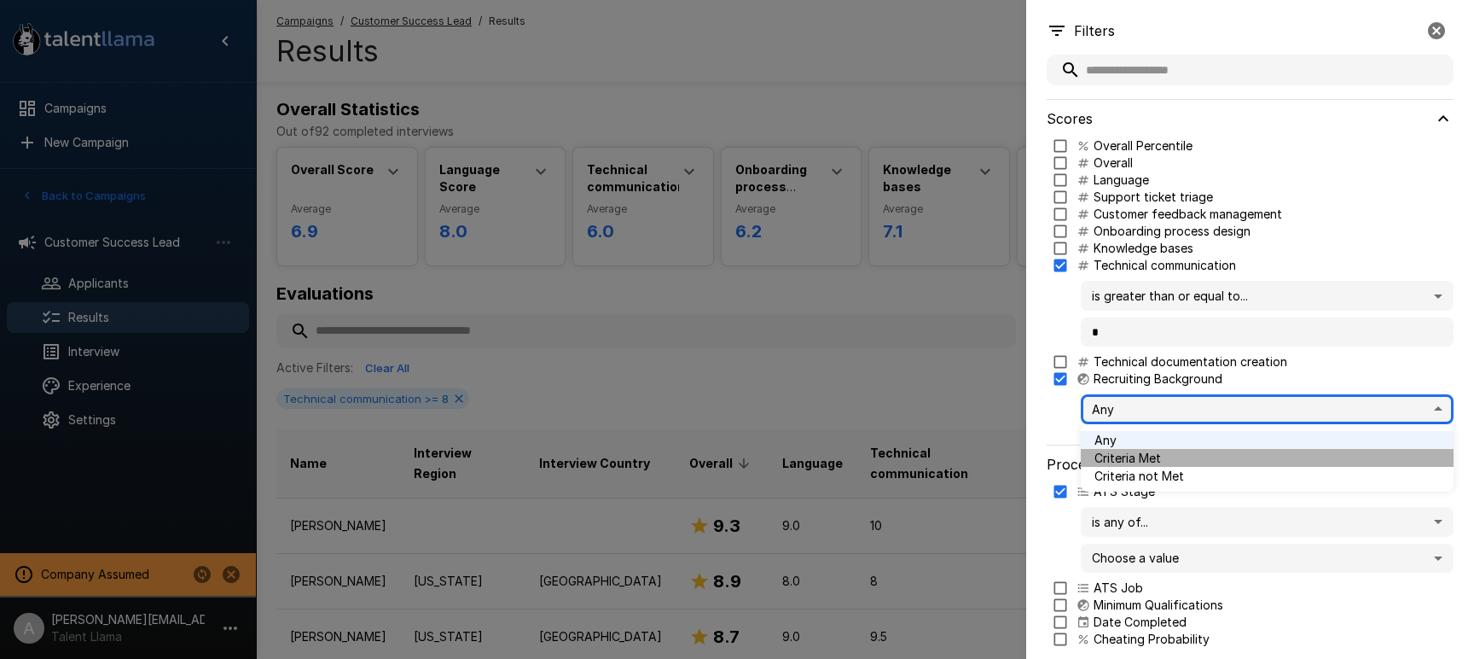
type input "****"
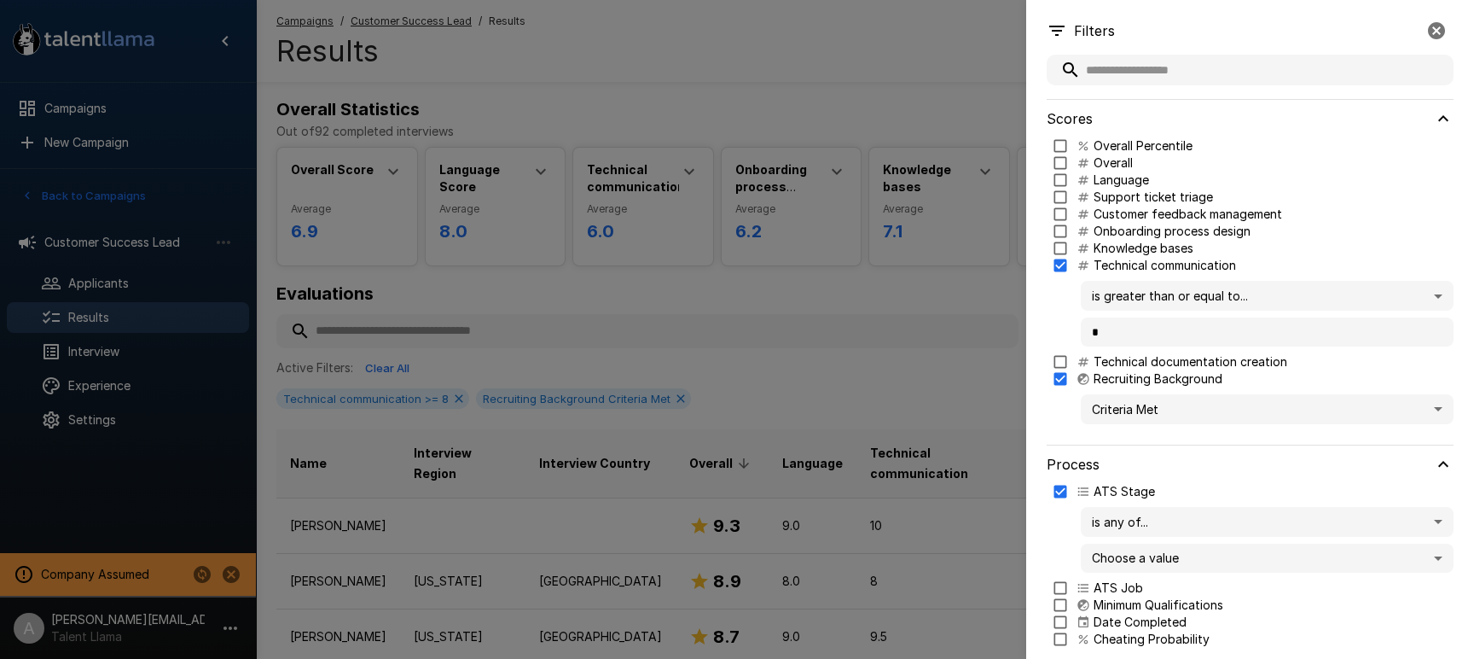
click at [951, 346] on div at bounding box center [737, 329] width 1474 height 659
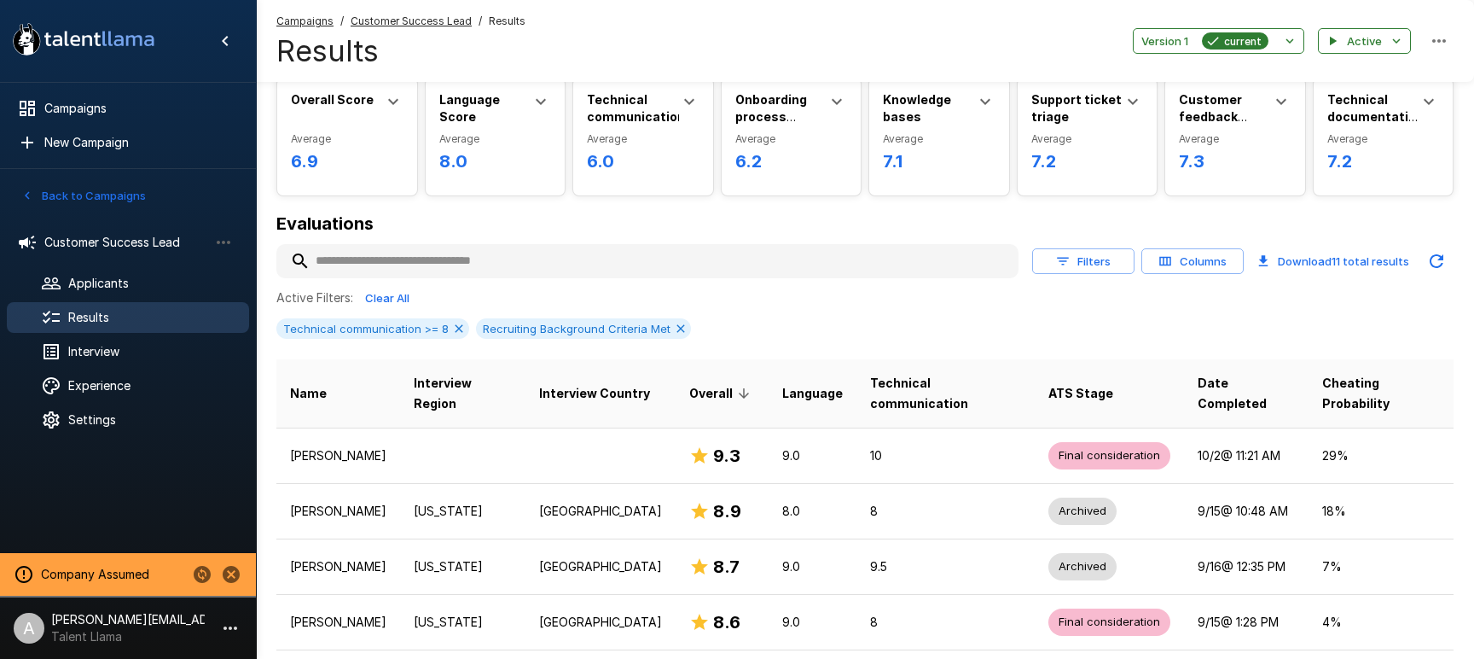
scroll to position [77, 0]
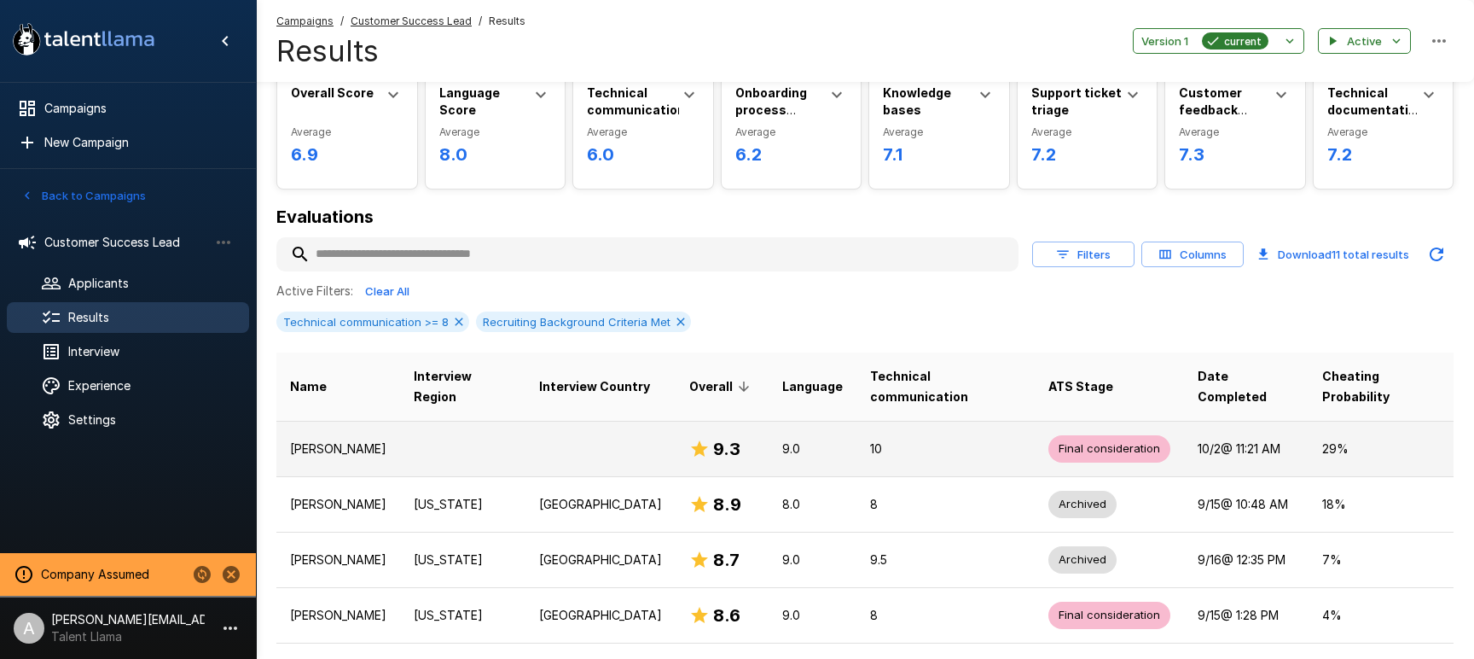
click at [913, 440] on p "10" at bounding box center [945, 448] width 151 height 17
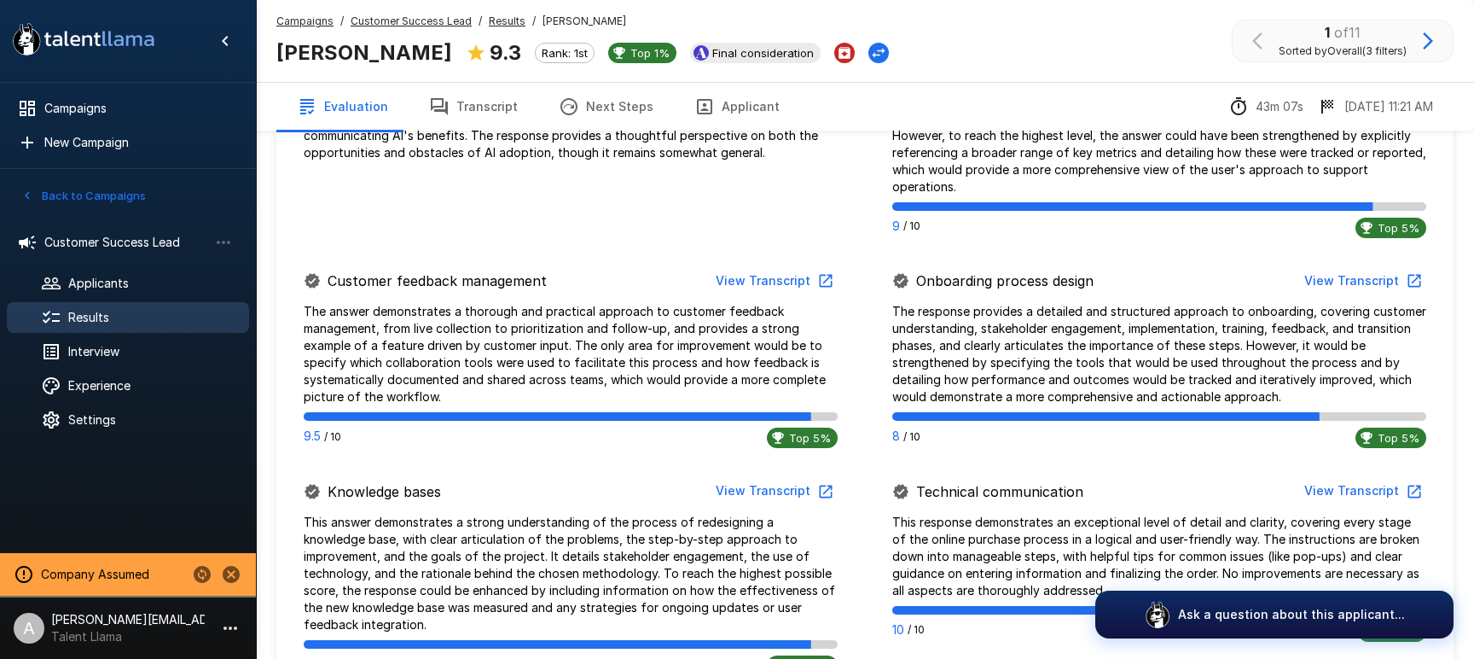
scroll to position [861, 0]
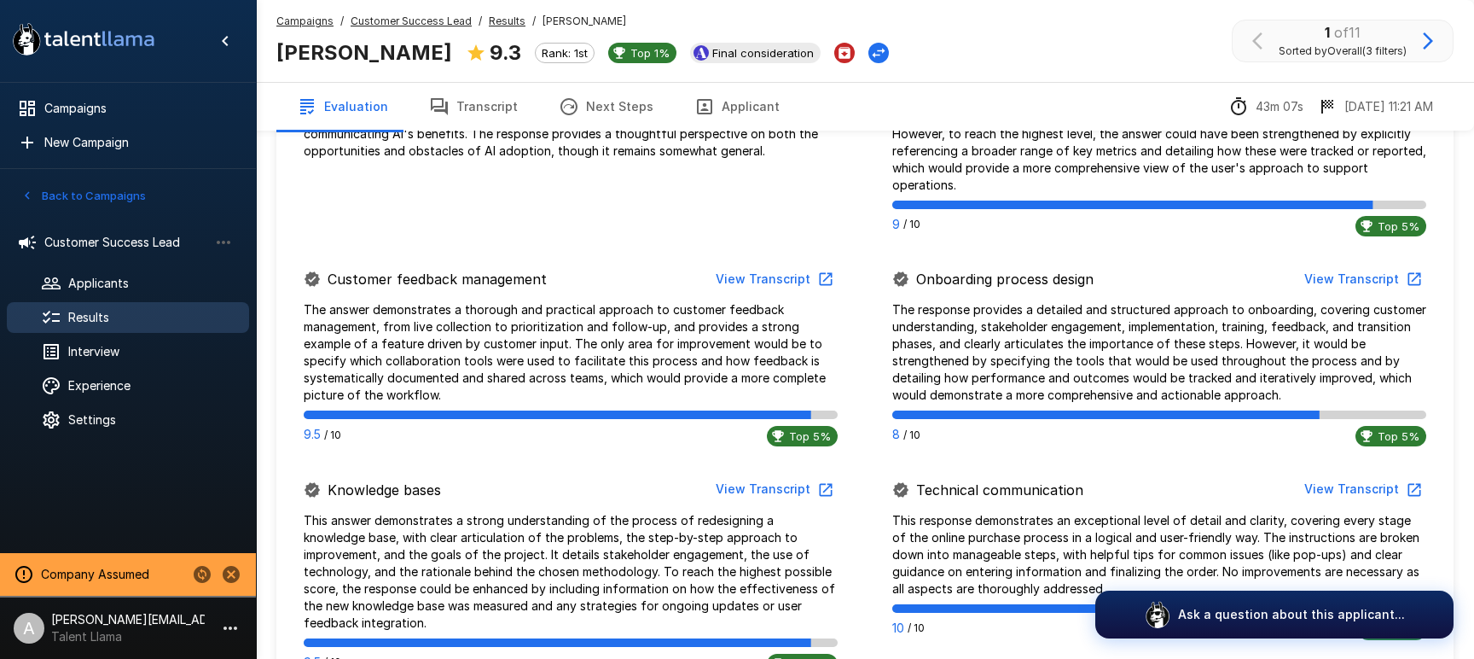
click at [1355, 278] on button "View Transcript" at bounding box center [1362, 280] width 129 height 32
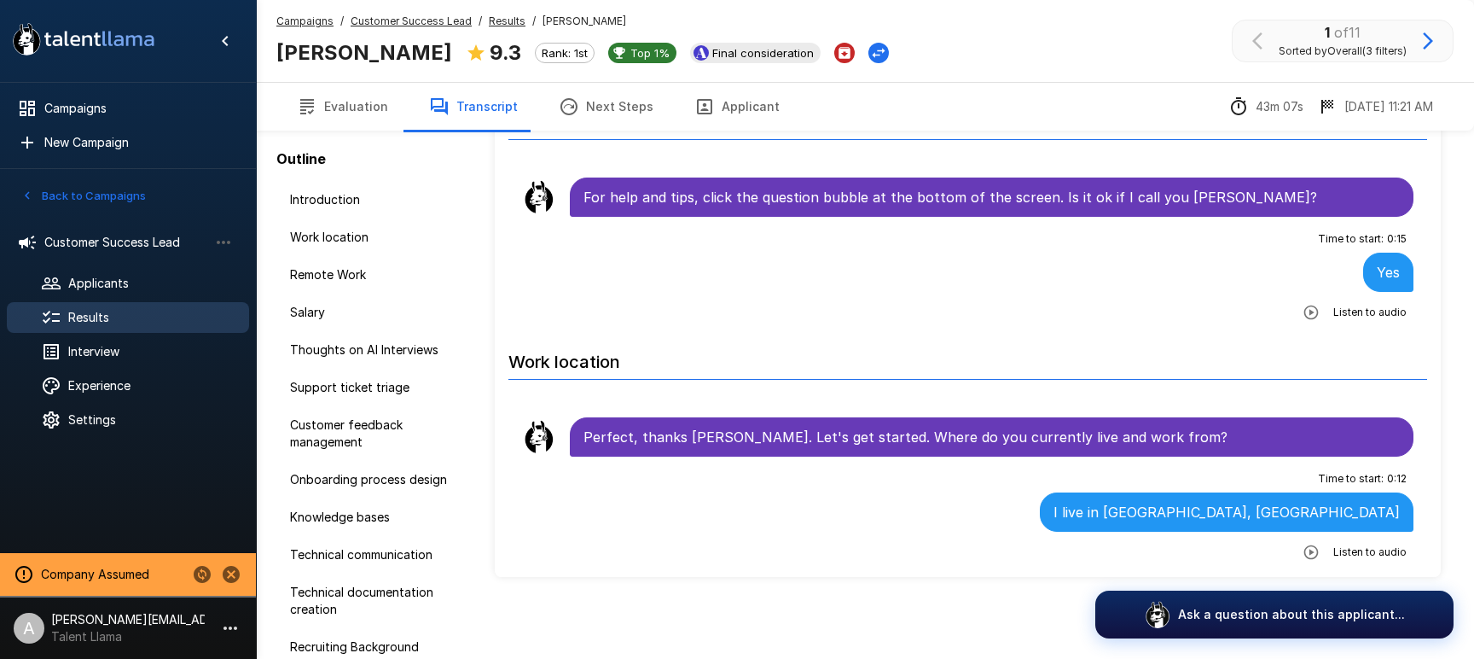
scroll to position [102, 0]
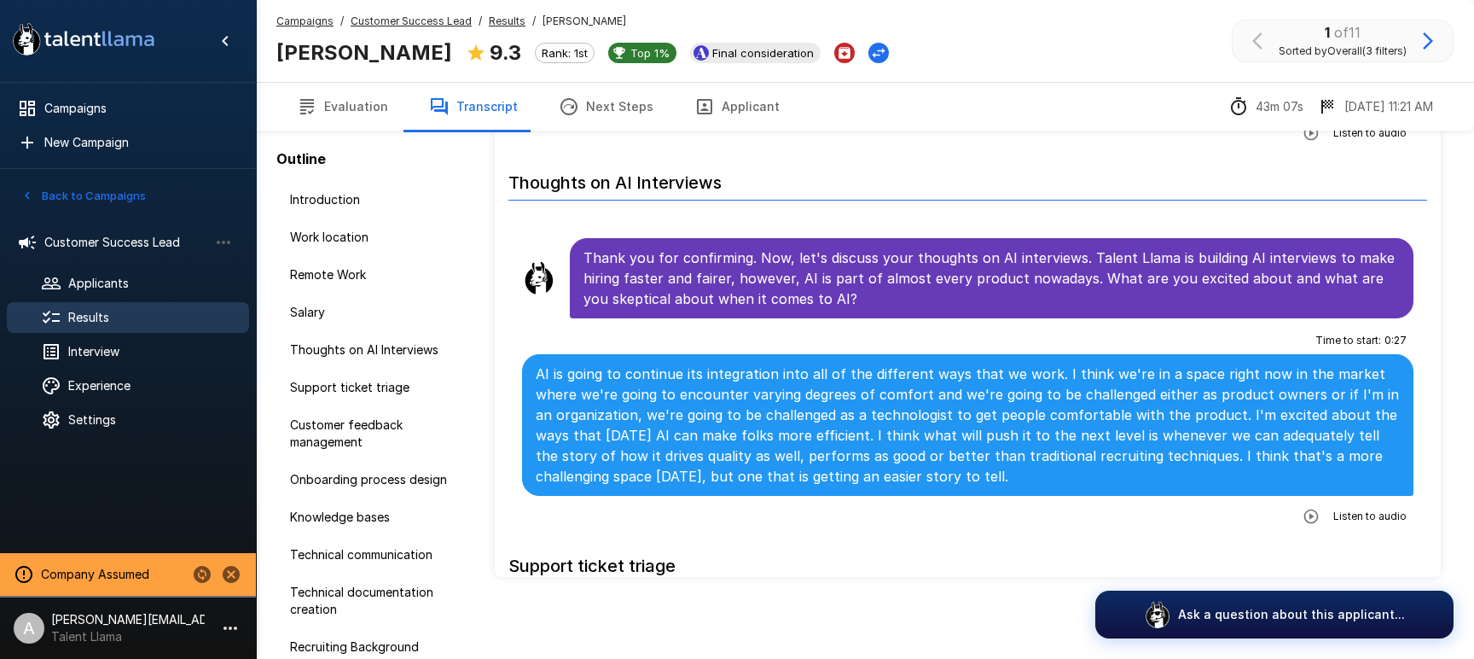
scroll to position [1180, 0]
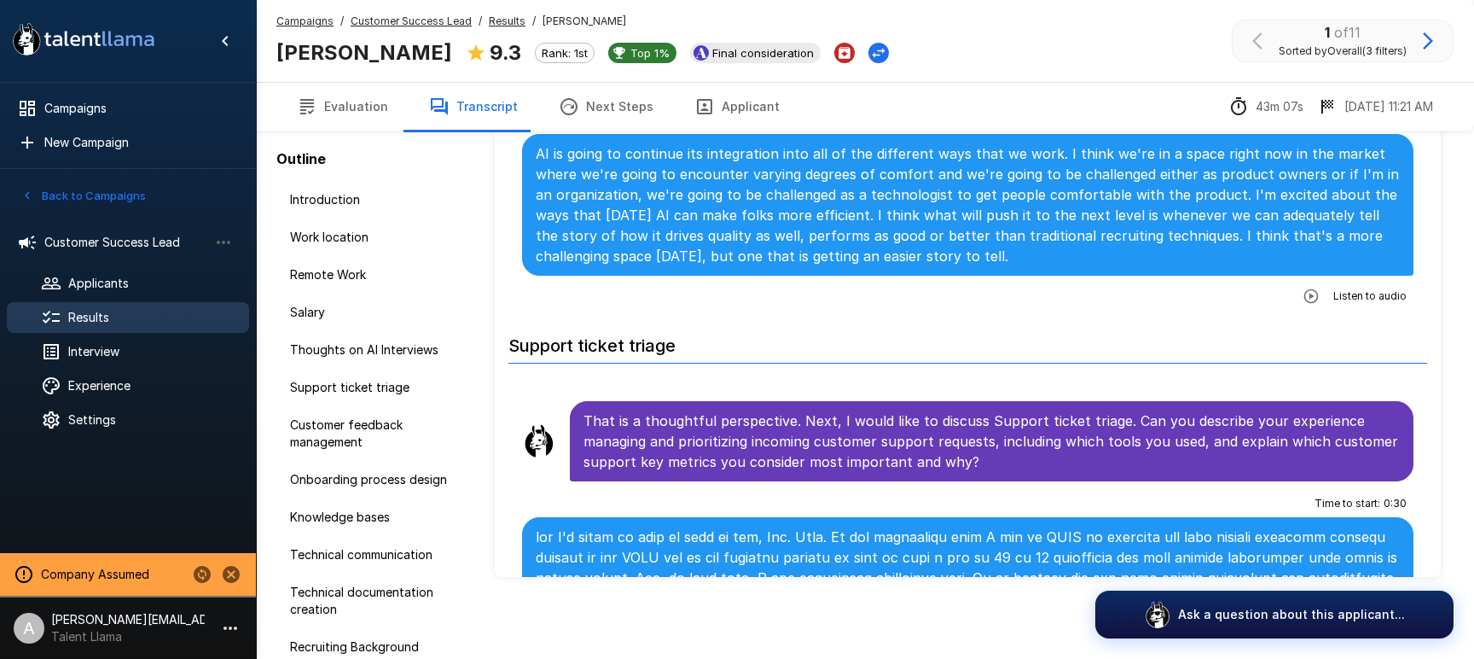
click at [1307, 304] on icon "button" at bounding box center [1311, 296] width 17 height 17
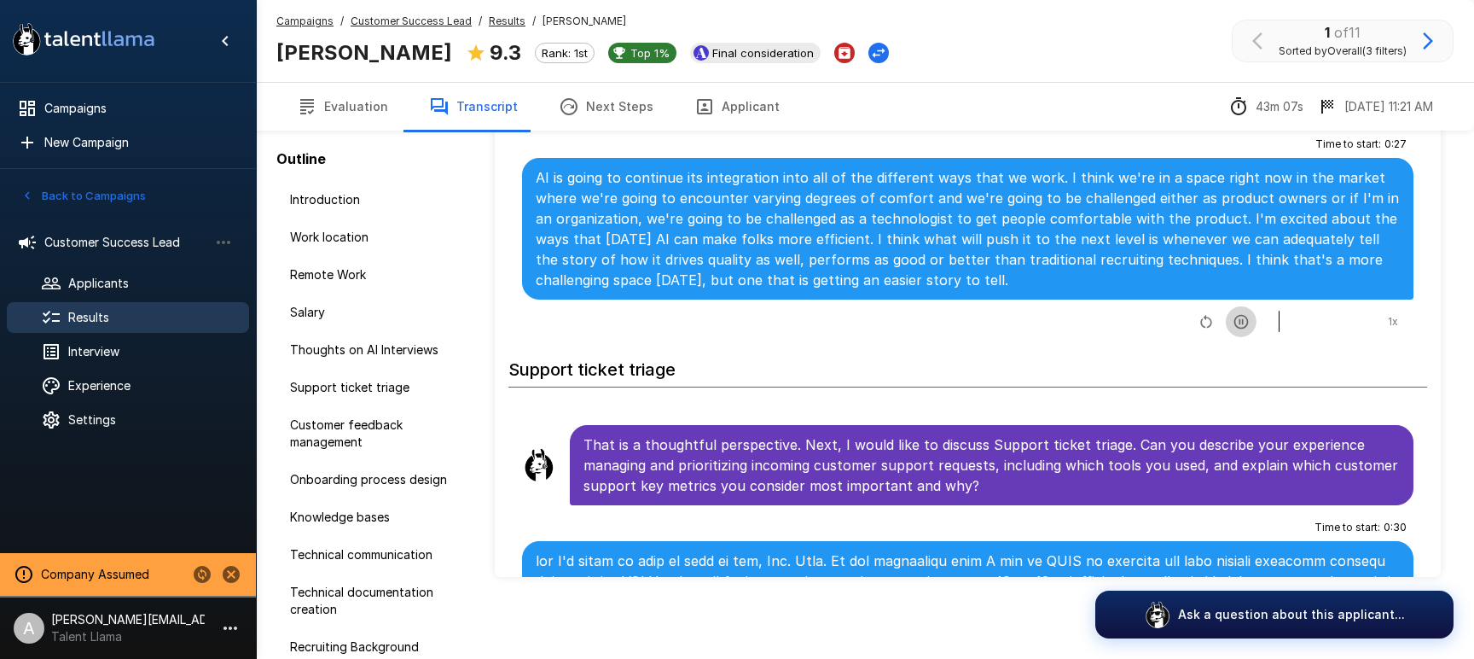
click at [1240, 326] on icon "button" at bounding box center [1241, 321] width 17 height 17
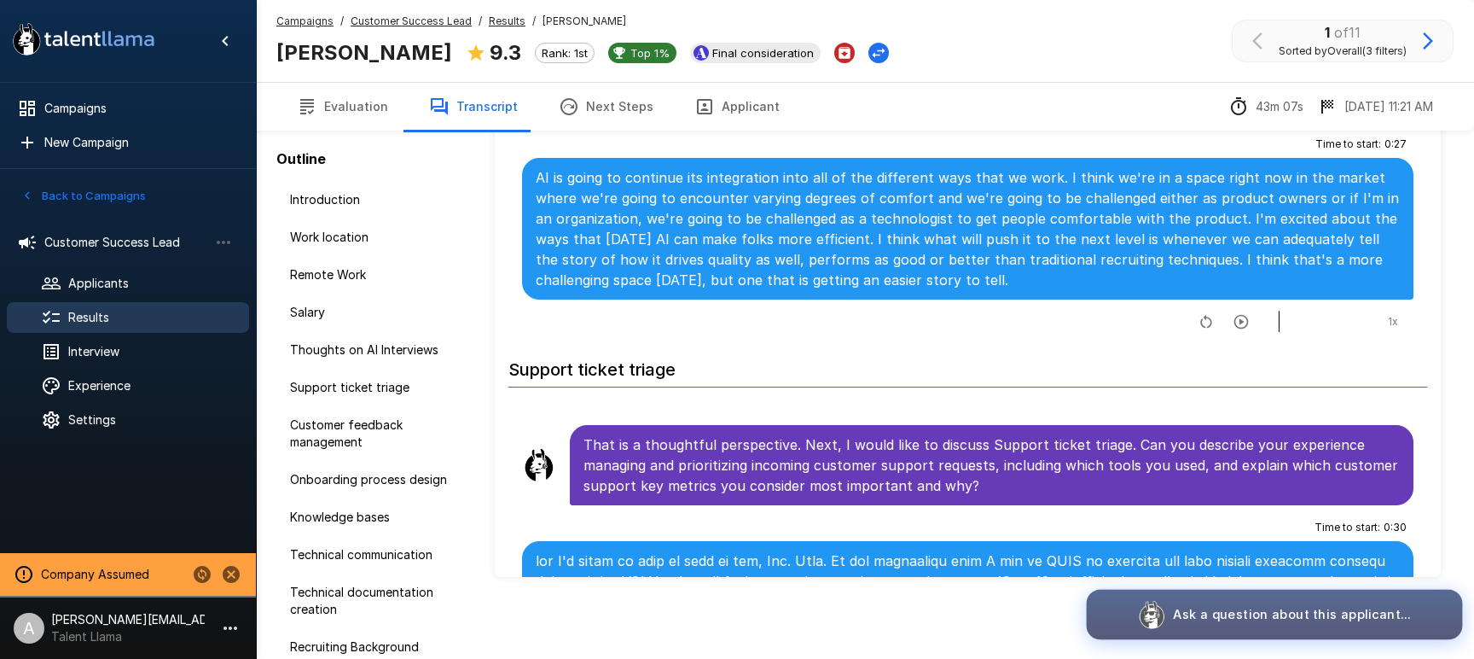
click at [1287, 626] on button "Ask a question about this applicant..." at bounding box center [1275, 615] width 376 height 50
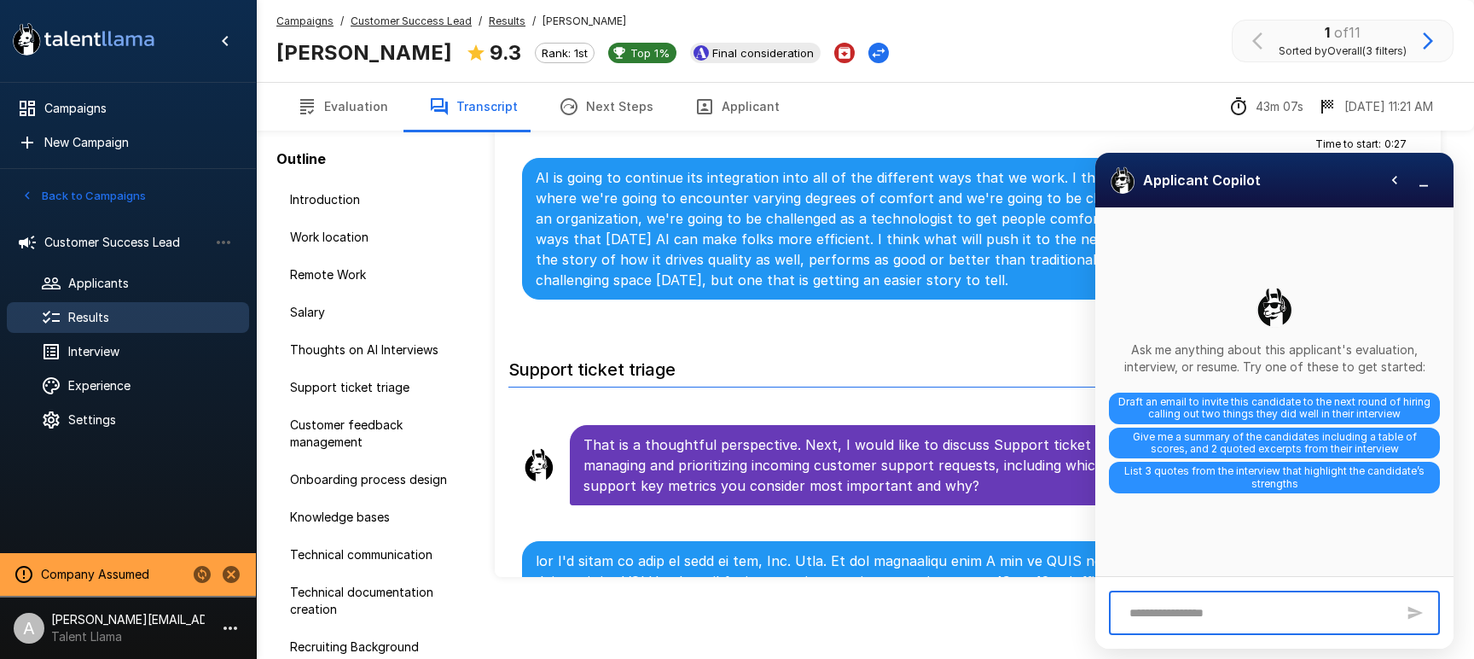
click at [1213, 475] on span "List 3 quotes from the interview that highlight the candidate’s strengths" at bounding box center [1274, 478] width 331 height 32
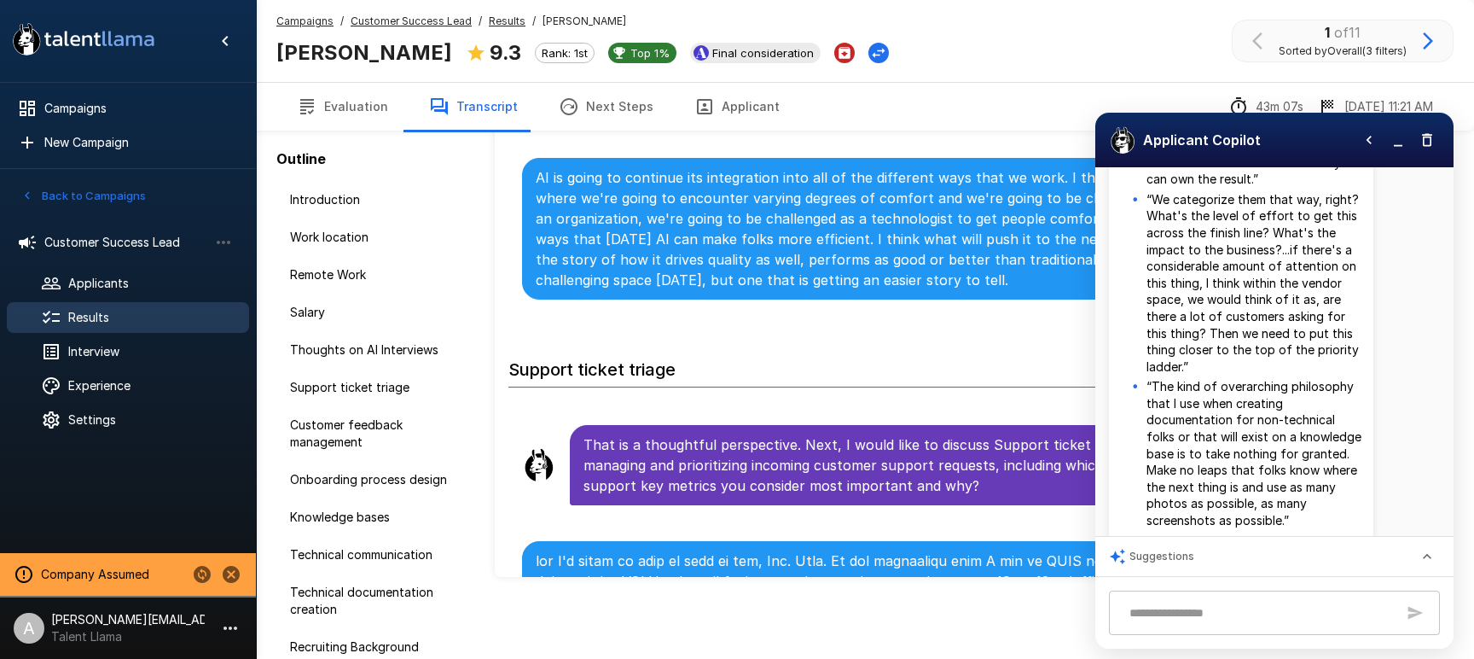
scroll to position [316, 0]
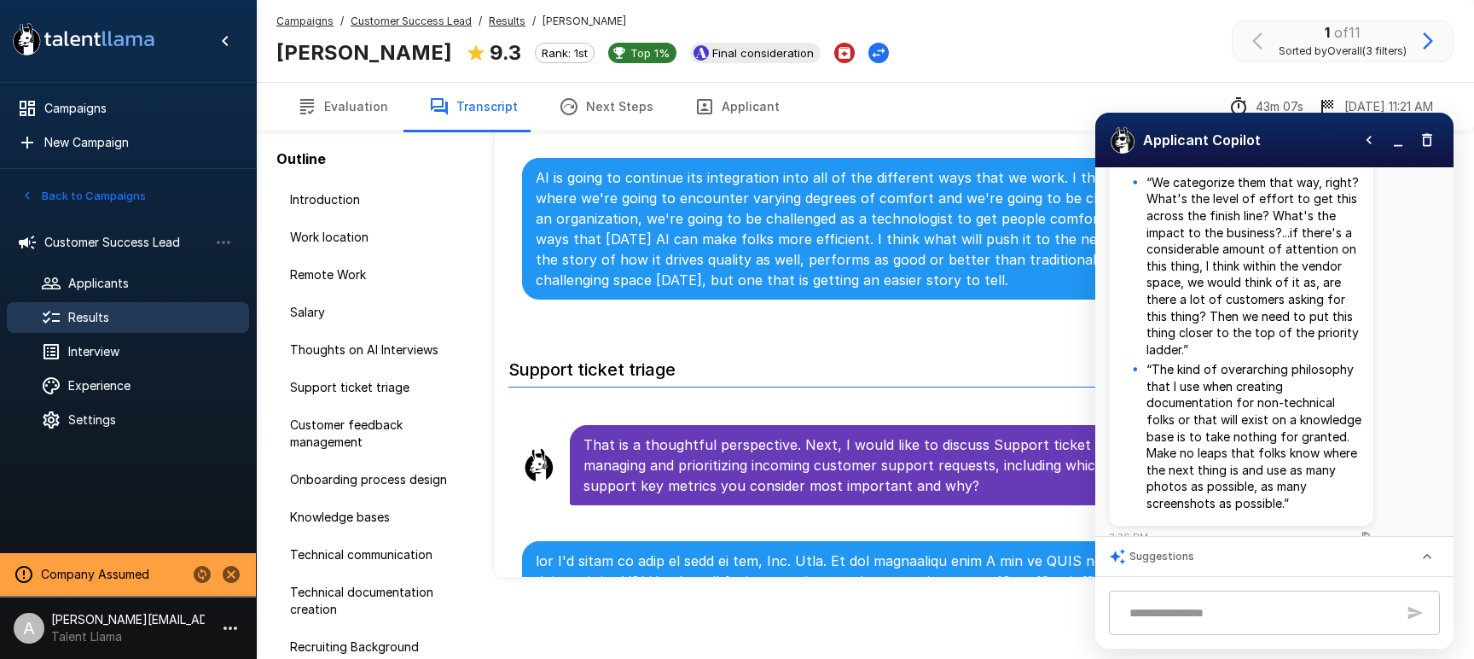
click at [312, 118] on button "Evaluation" at bounding box center [342, 107] width 132 height 48
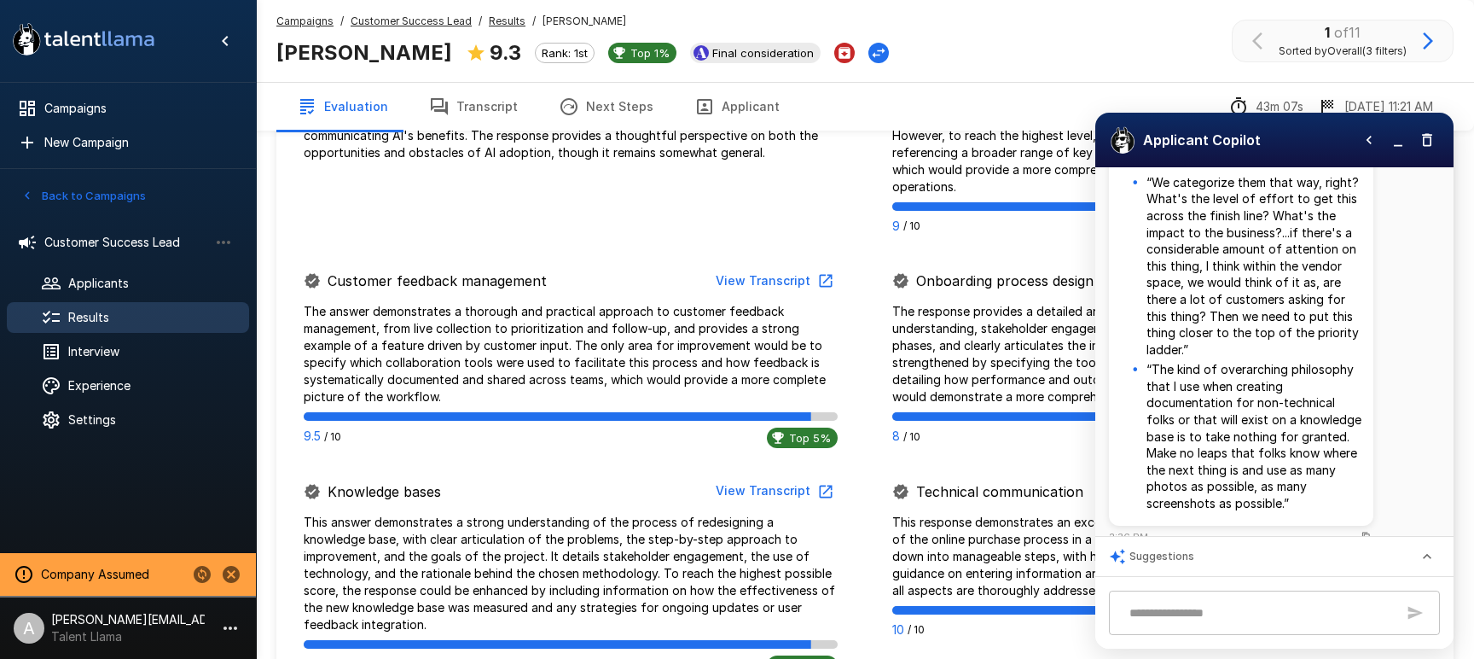
scroll to position [840, 0]
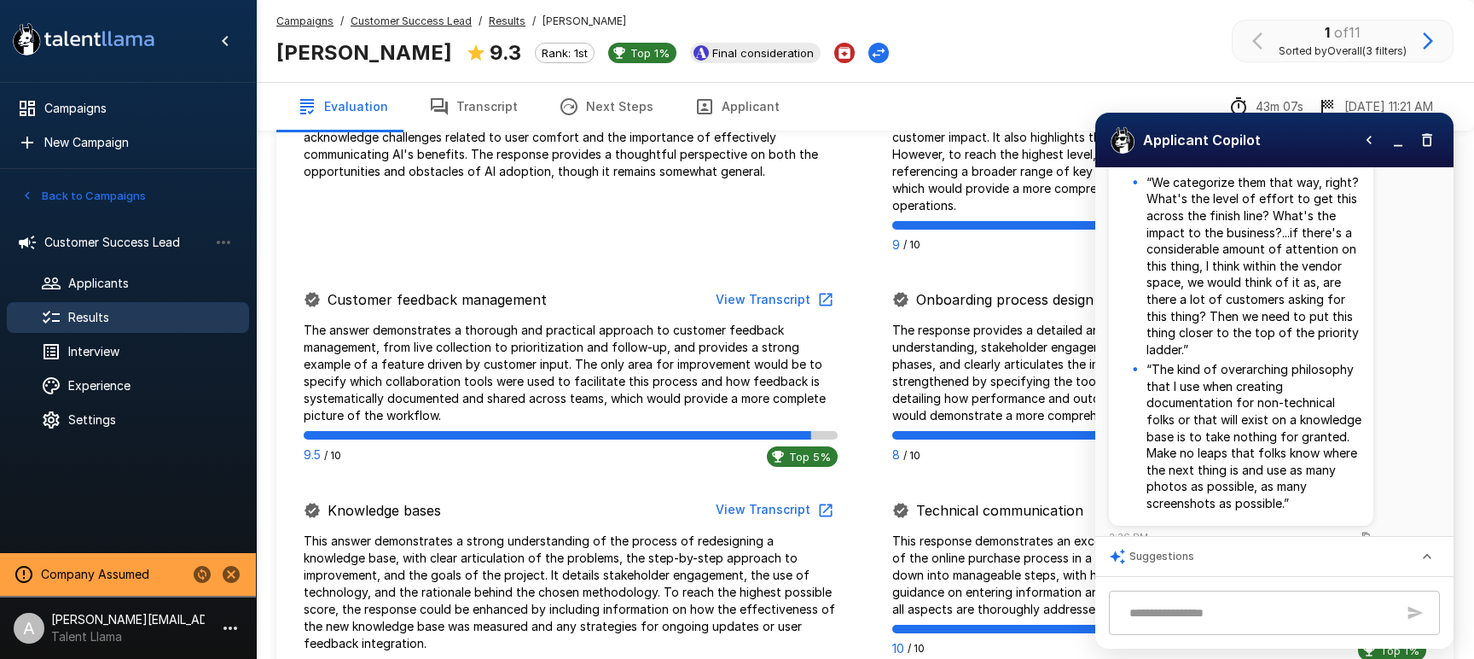
click at [499, 22] on u "Results" at bounding box center [507, 21] width 37 height 13
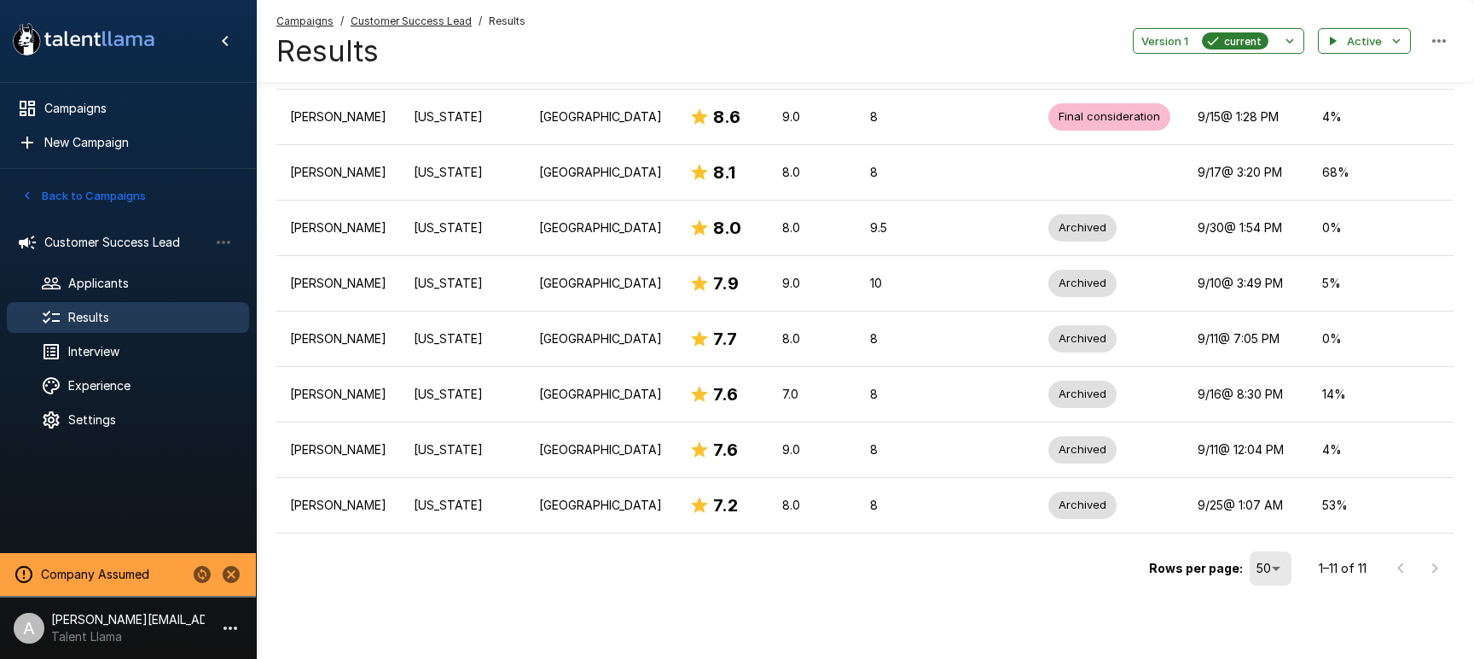
scroll to position [555, 0]
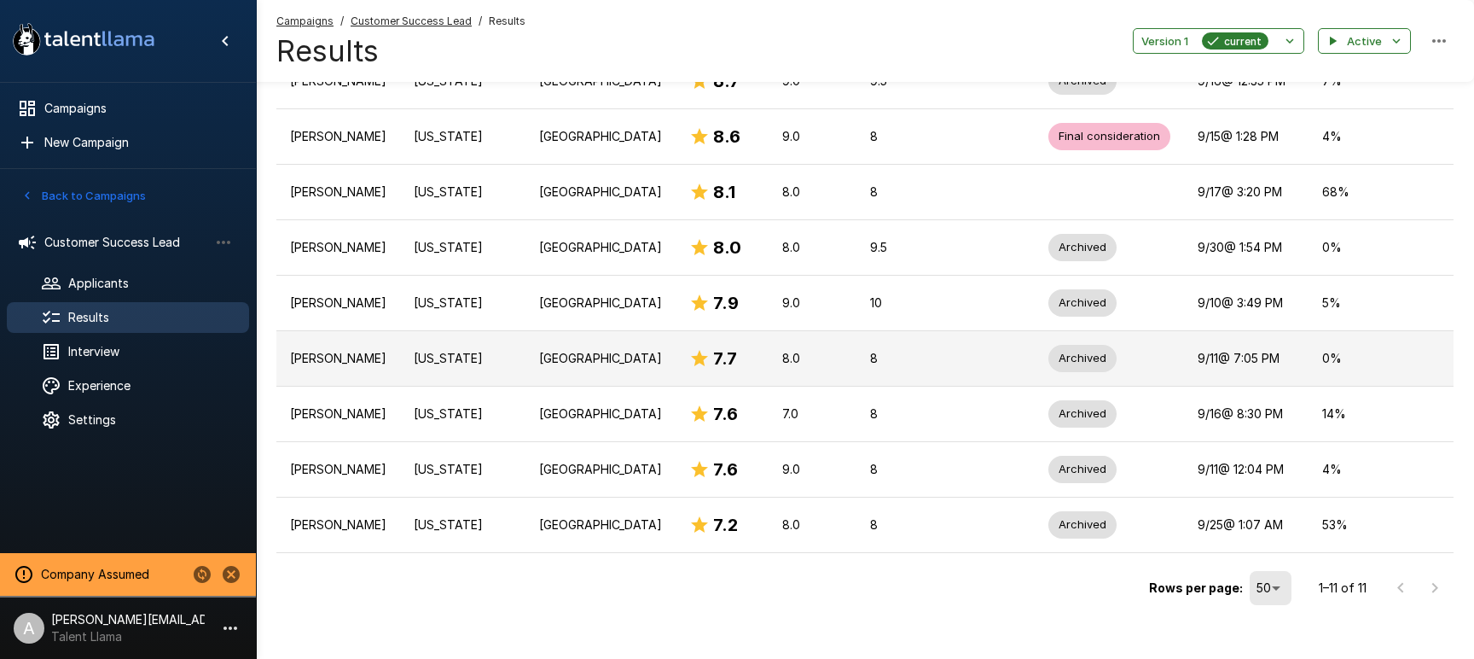
click at [955, 350] on p "8" at bounding box center [945, 358] width 151 height 17
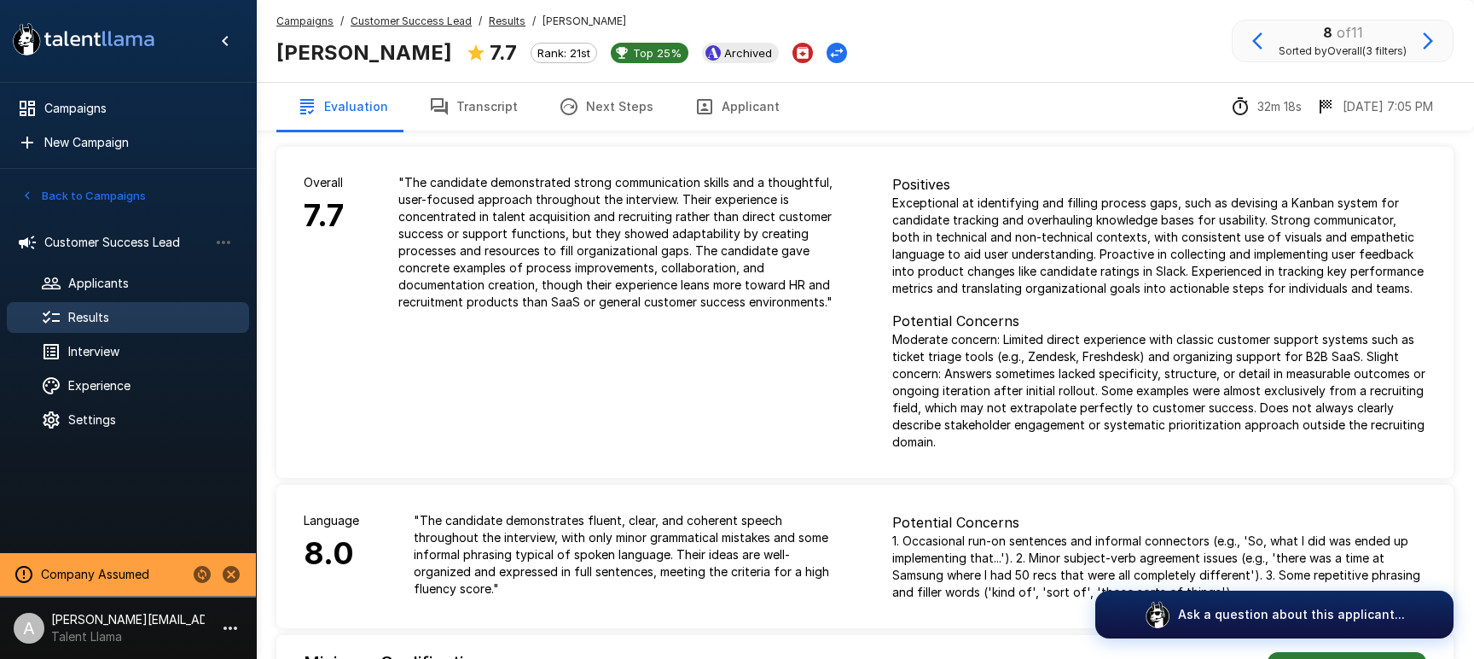
click at [491, 20] on u "Results" at bounding box center [507, 21] width 37 height 13
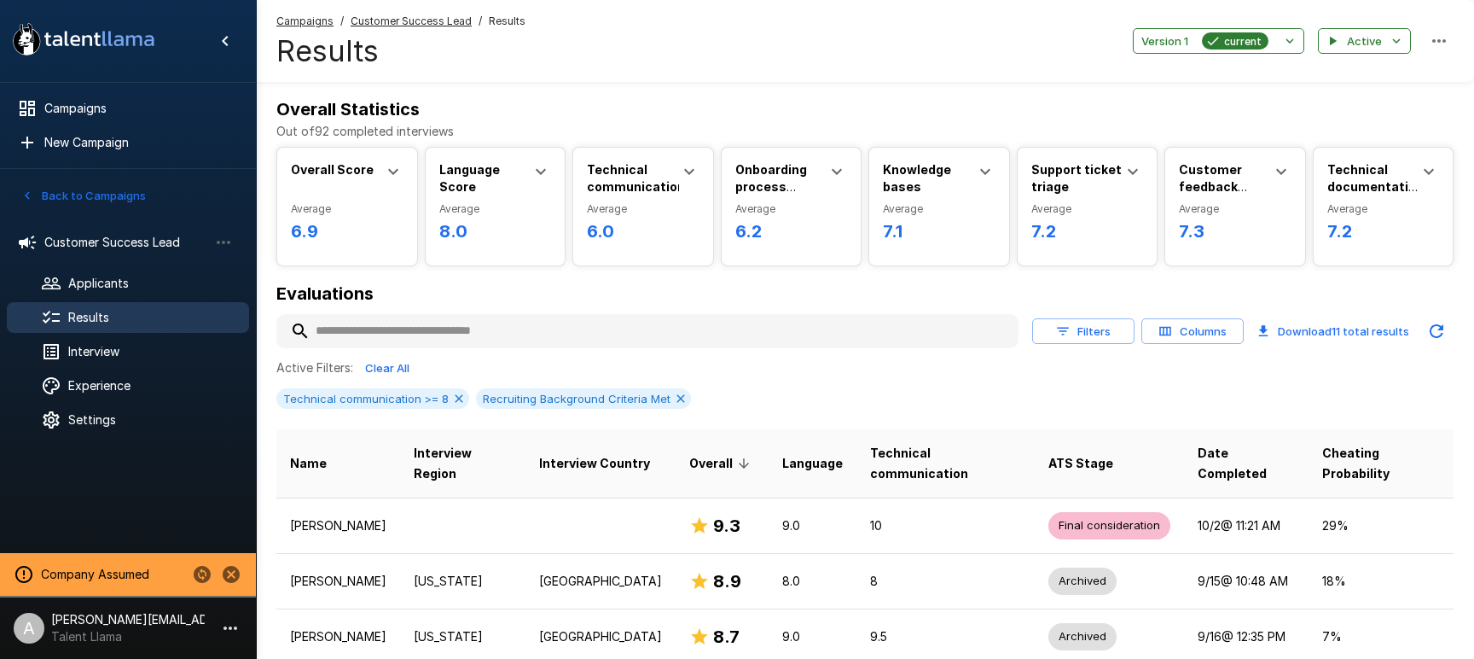
click at [968, 184] on p "Knowledge bases" at bounding box center [929, 178] width 92 height 35
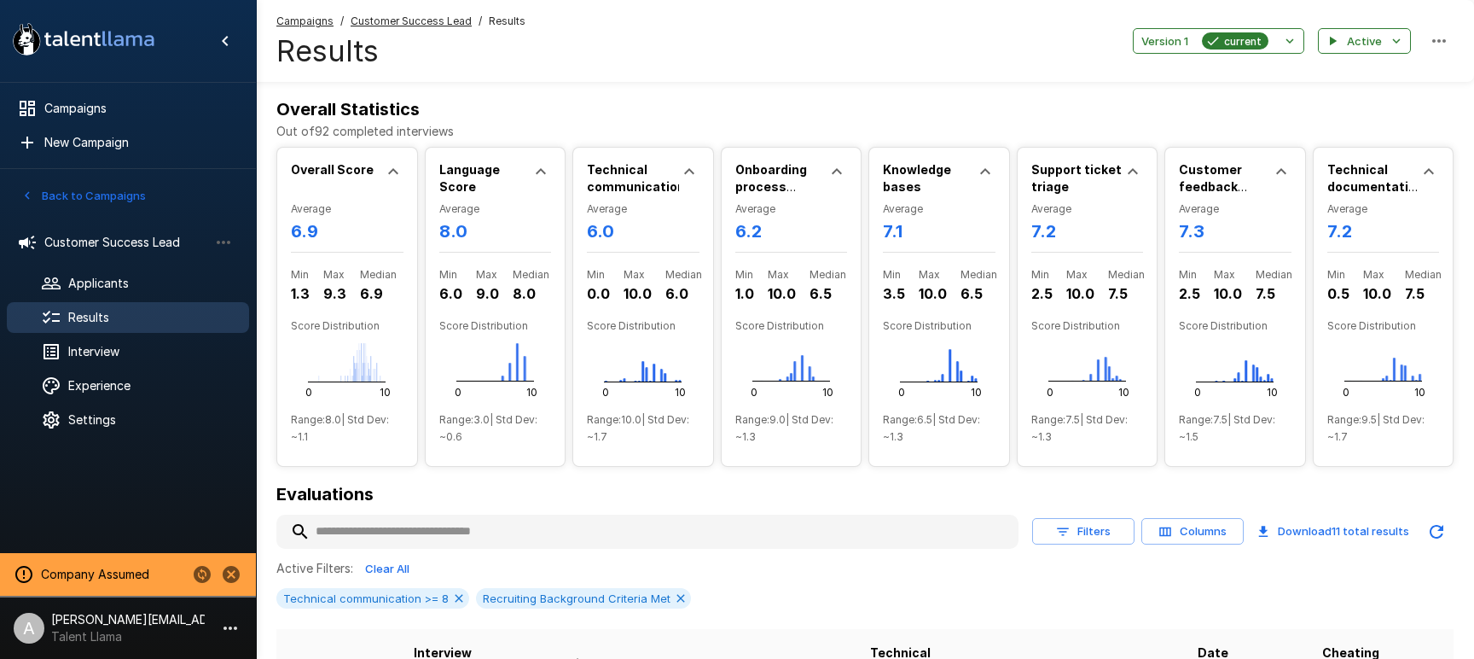
click at [419, 21] on u "Customer Success Lead" at bounding box center [411, 21] width 121 height 13
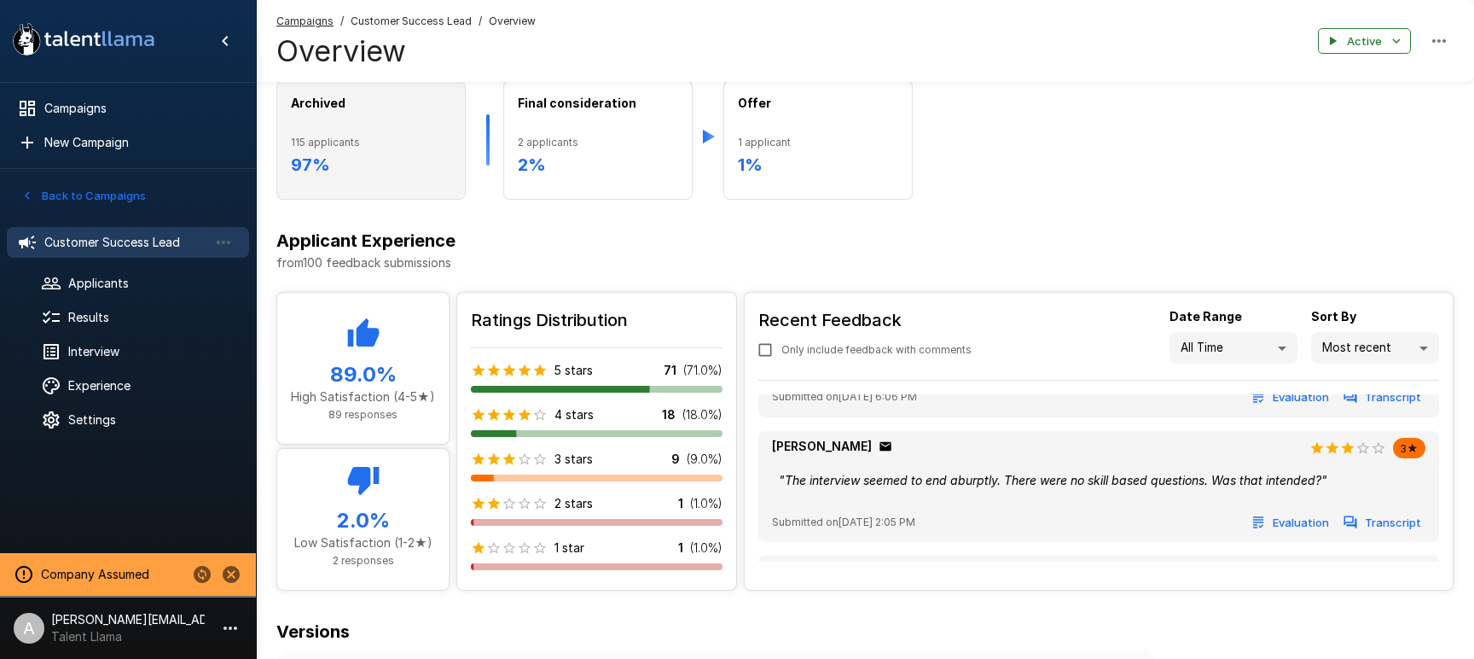
scroll to position [776, 0]
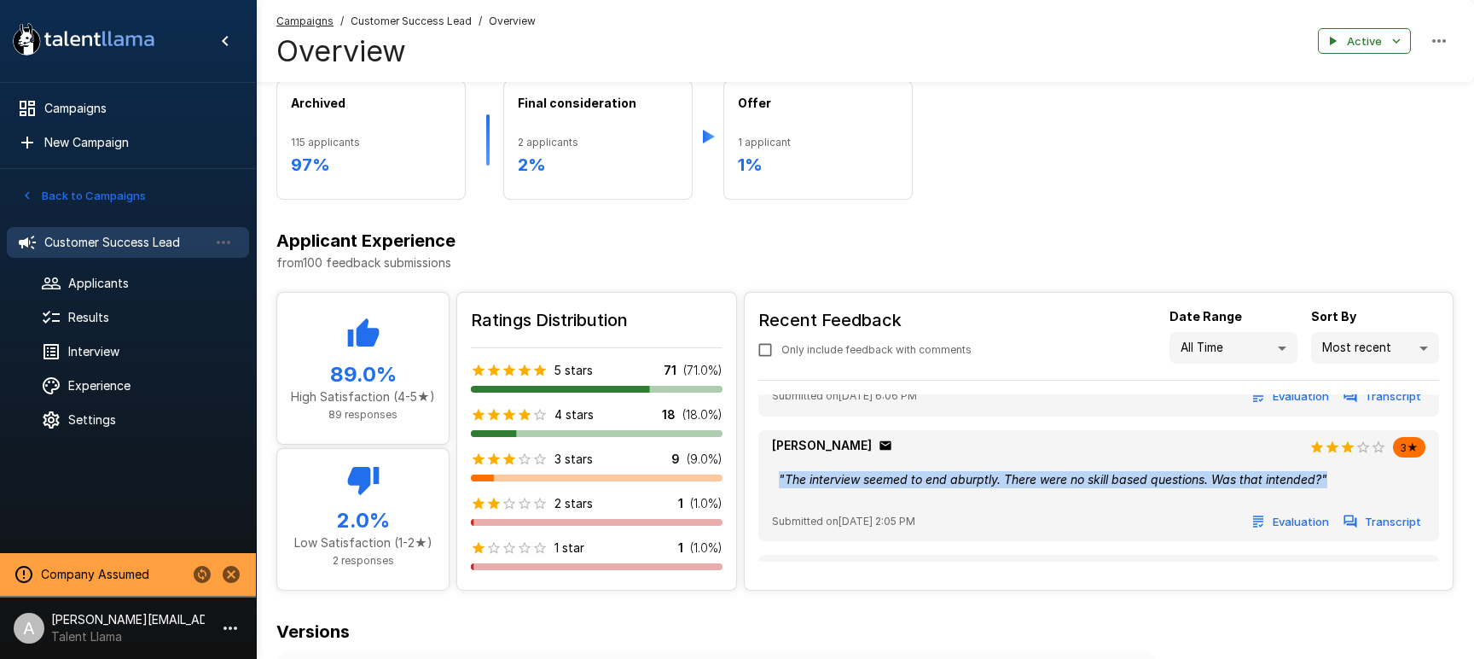
drag, startPoint x: 1279, startPoint y: 483, endPoint x: 764, endPoint y: 477, distance: 514.5
click at [754, 478] on div "Recent Feedback Only include feedback with comments Date Range All Time ** Sort…" at bounding box center [1099, 437] width 708 height 289
click at [805, 479] on div "" The interview seemed to end aburptly. There were no skill based questions. Wa…" at bounding box center [1099, 479] width 654 height 31
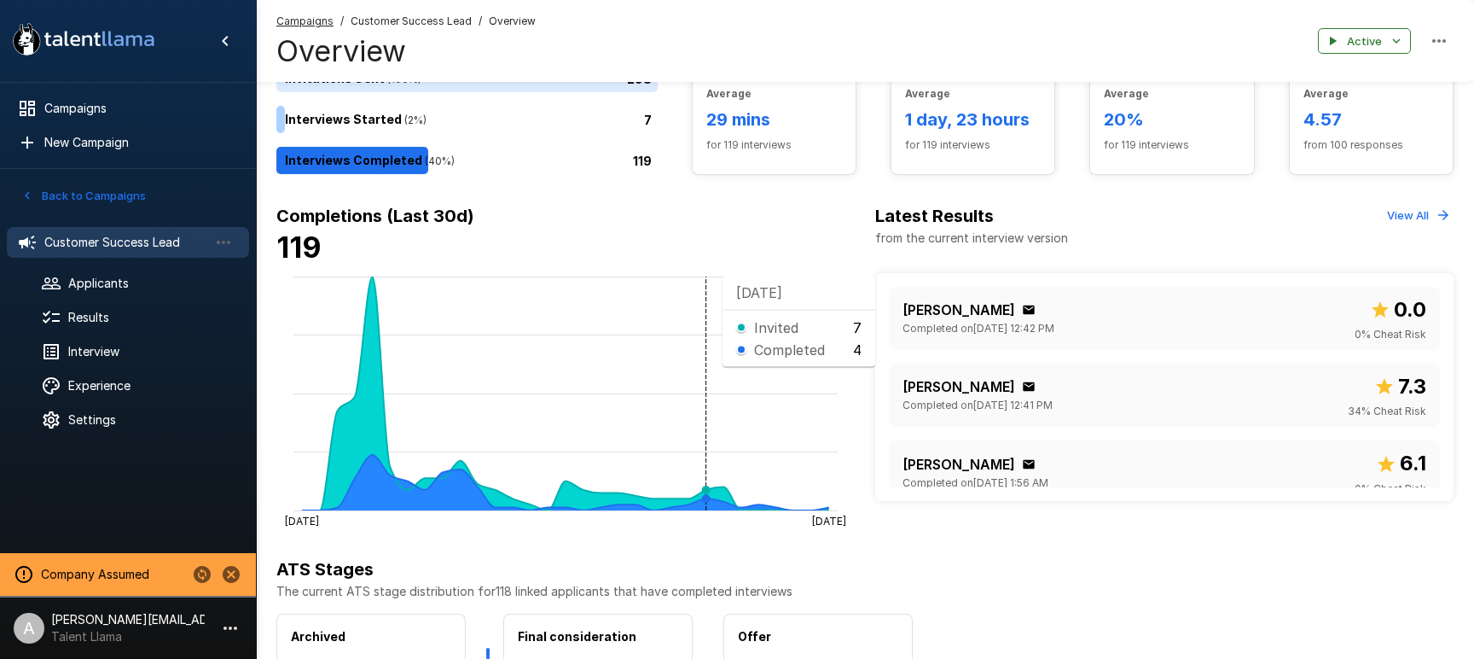
scroll to position [0, 0]
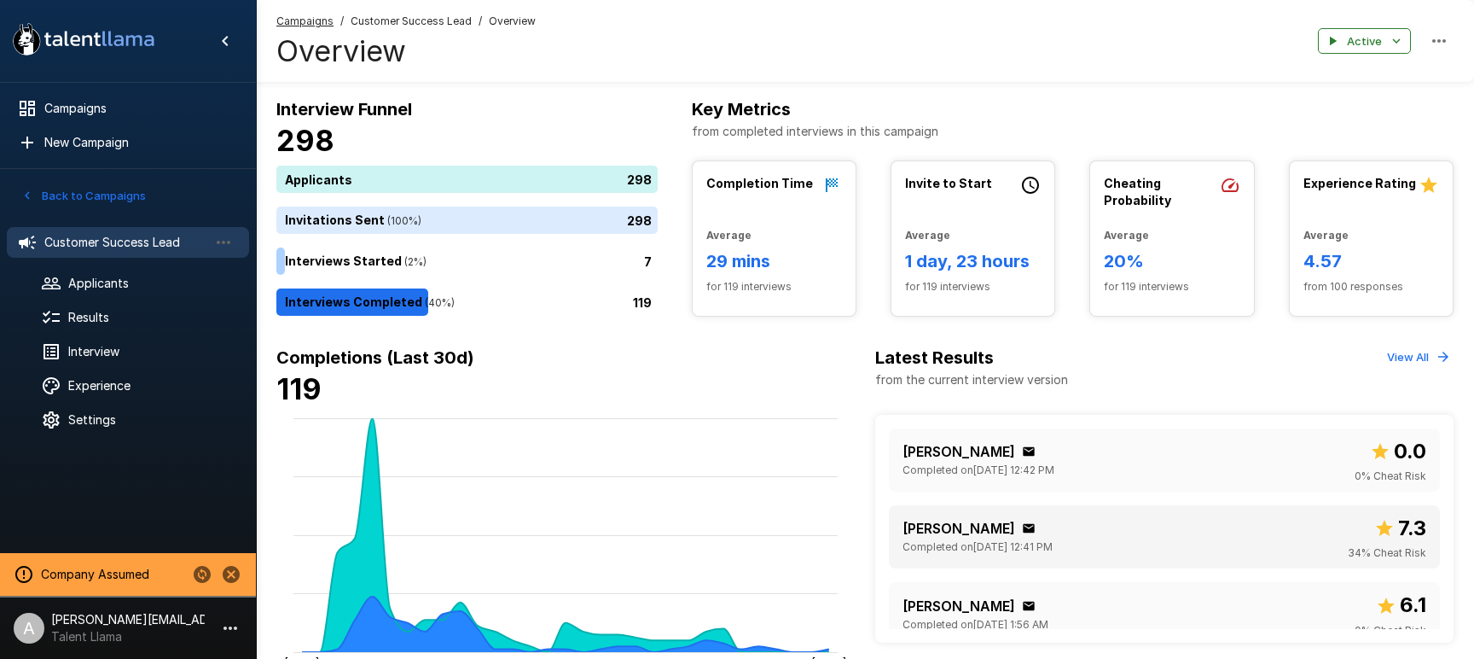
click at [1178, 539] on div "[PERSON_NAME] Completed on [DATE] 12:41 PM 7.3 34 % Cheat Risk" at bounding box center [1165, 536] width 524 height 49
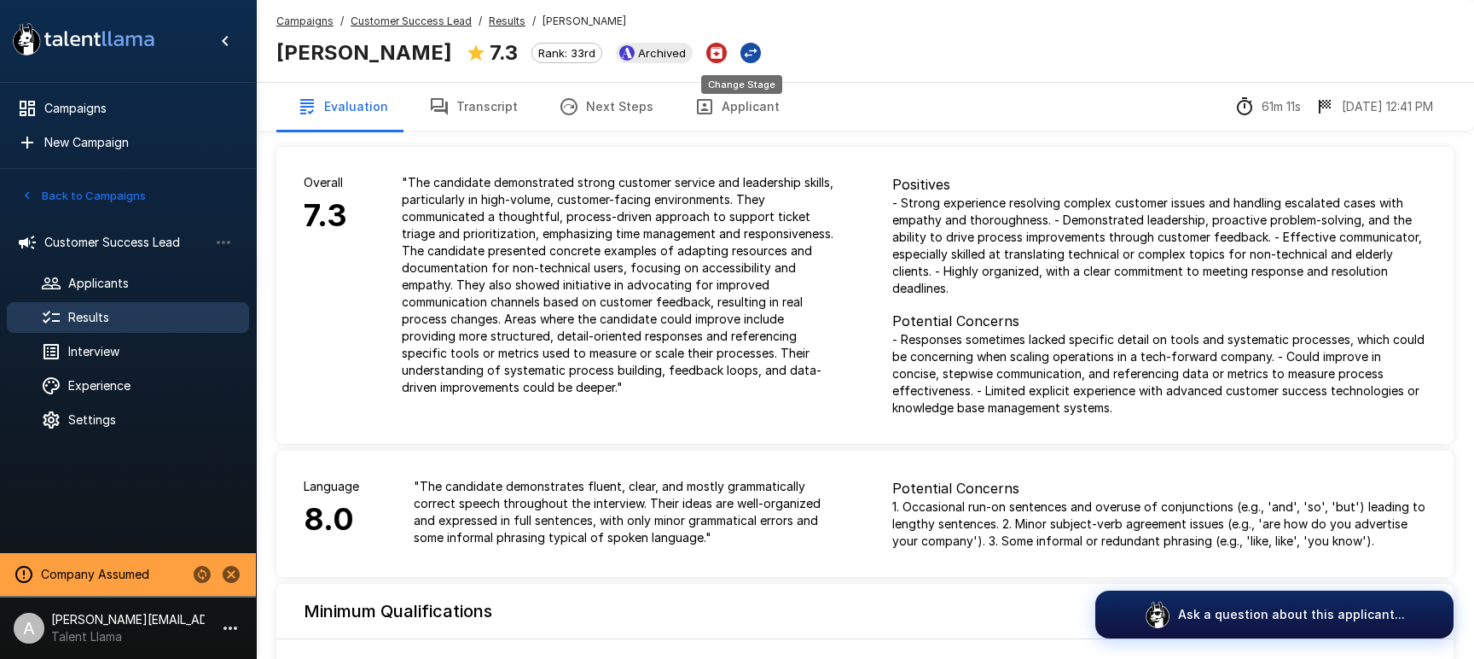
click at [745, 55] on icon "Change Stage" at bounding box center [751, 53] width 13 height 10
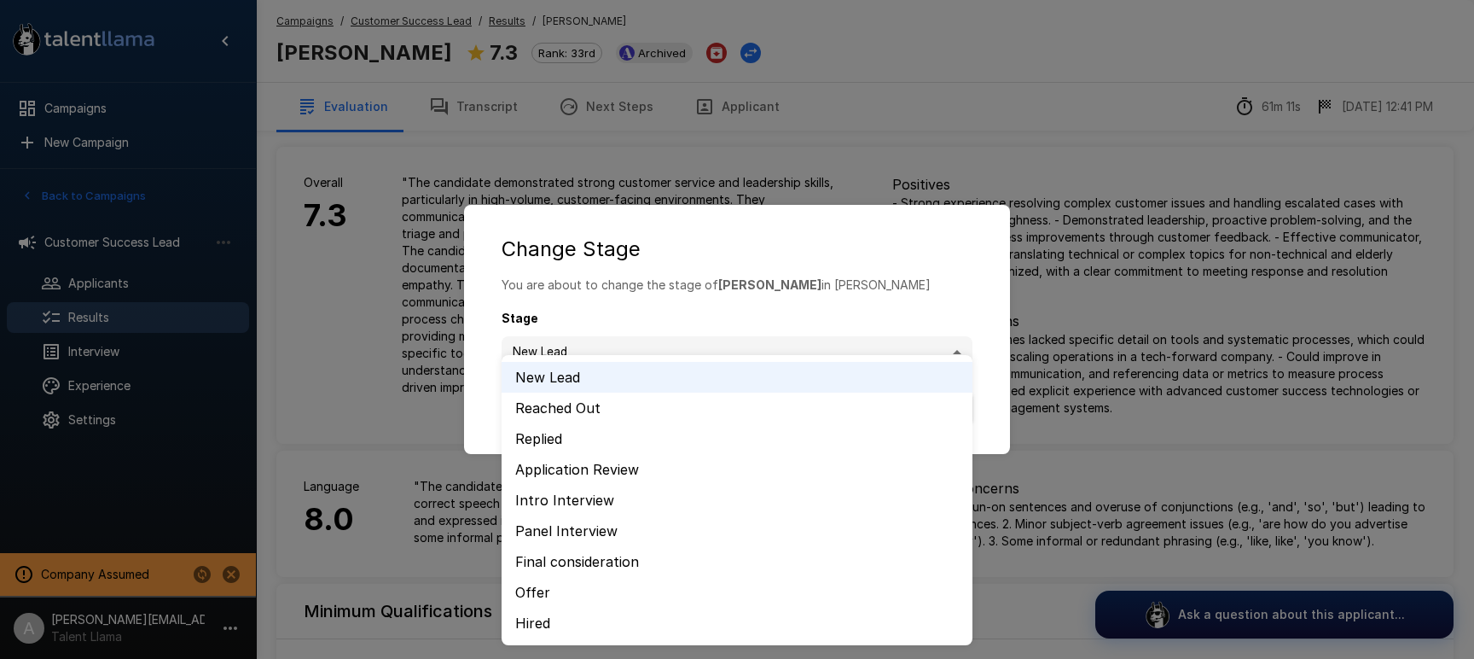
click at [597, 358] on body ".st0{fill:#FFFFFF;} .st1{fill:#76a4ed;} Campaigns New Campaign Active 2 Custome…" at bounding box center [737, 329] width 1474 height 659
drag, startPoint x: 607, startPoint y: 264, endPoint x: 611, endPoint y: 251, distance: 13.5
click at [607, 262] on div at bounding box center [737, 329] width 1474 height 659
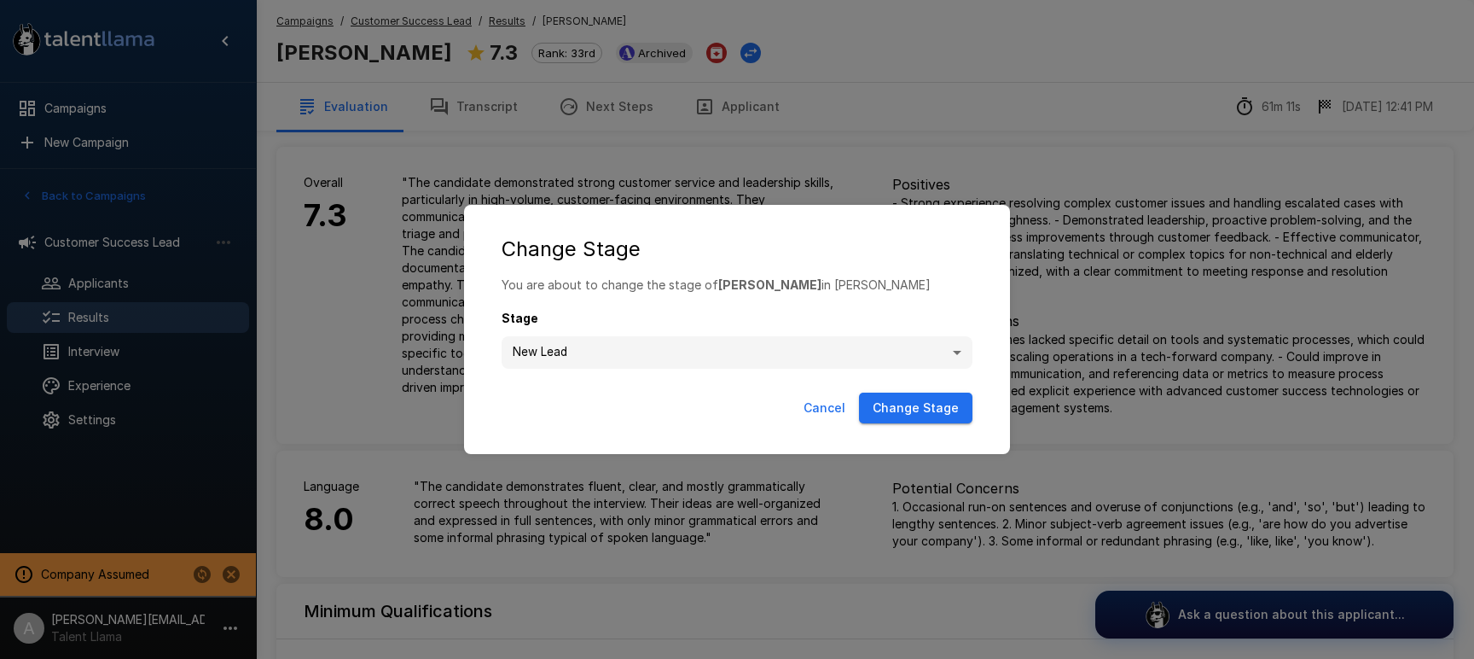
click at [704, 55] on div "**********" at bounding box center [737, 329] width 1474 height 659
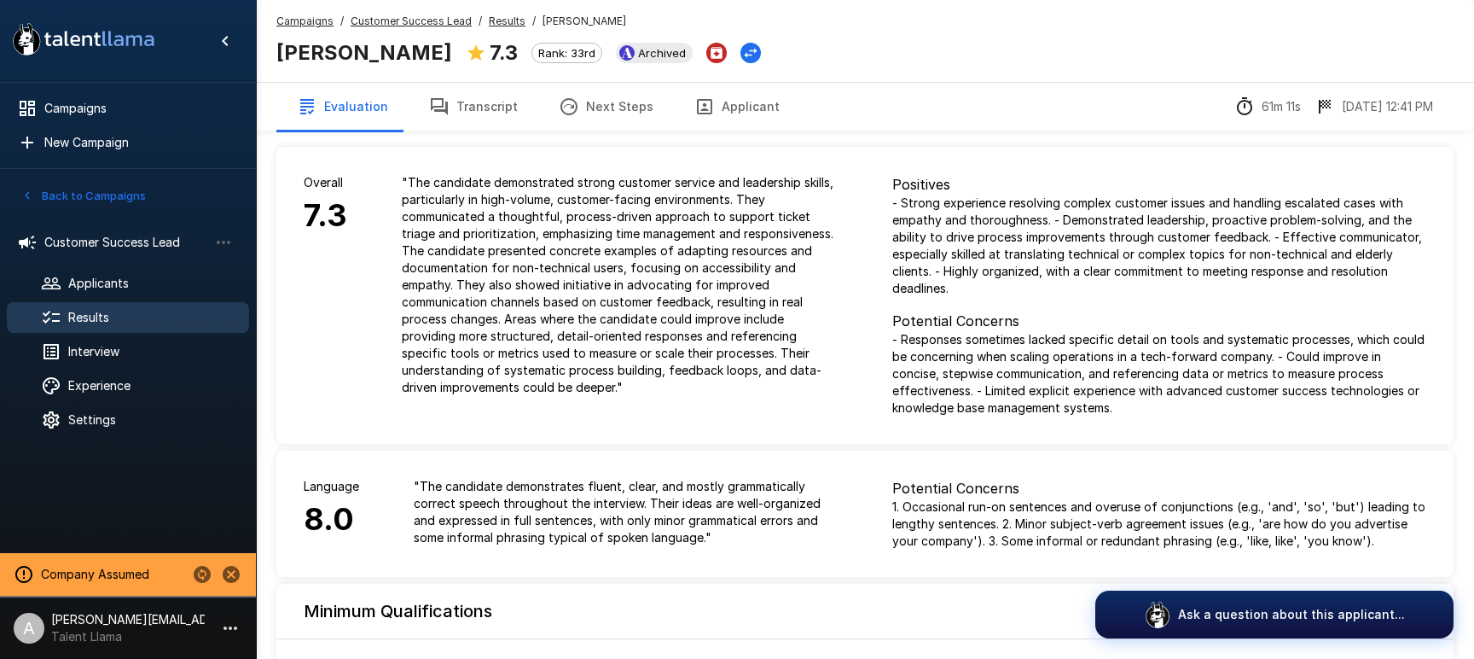
click at [709, 52] on icon "Archive Applicant" at bounding box center [716, 52] width 15 height 15
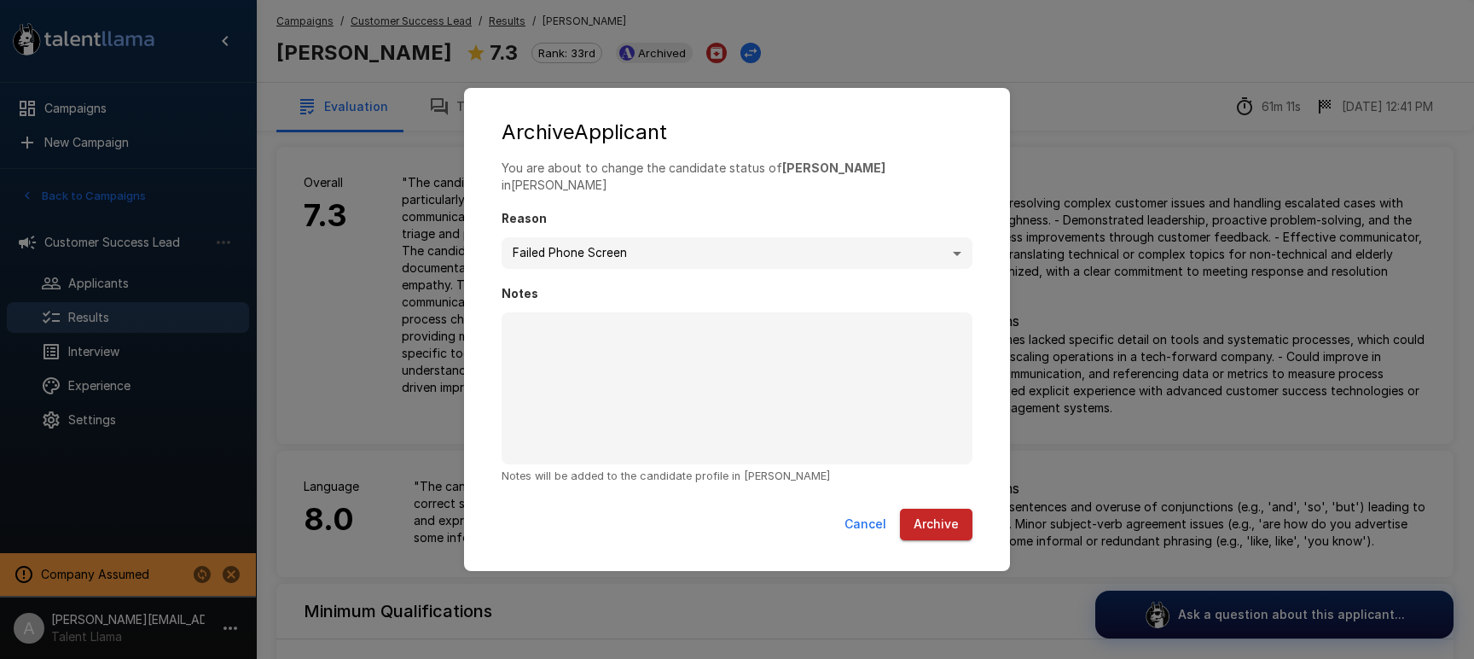
click at [862, 521] on button "Cancel" at bounding box center [865, 524] width 55 height 32
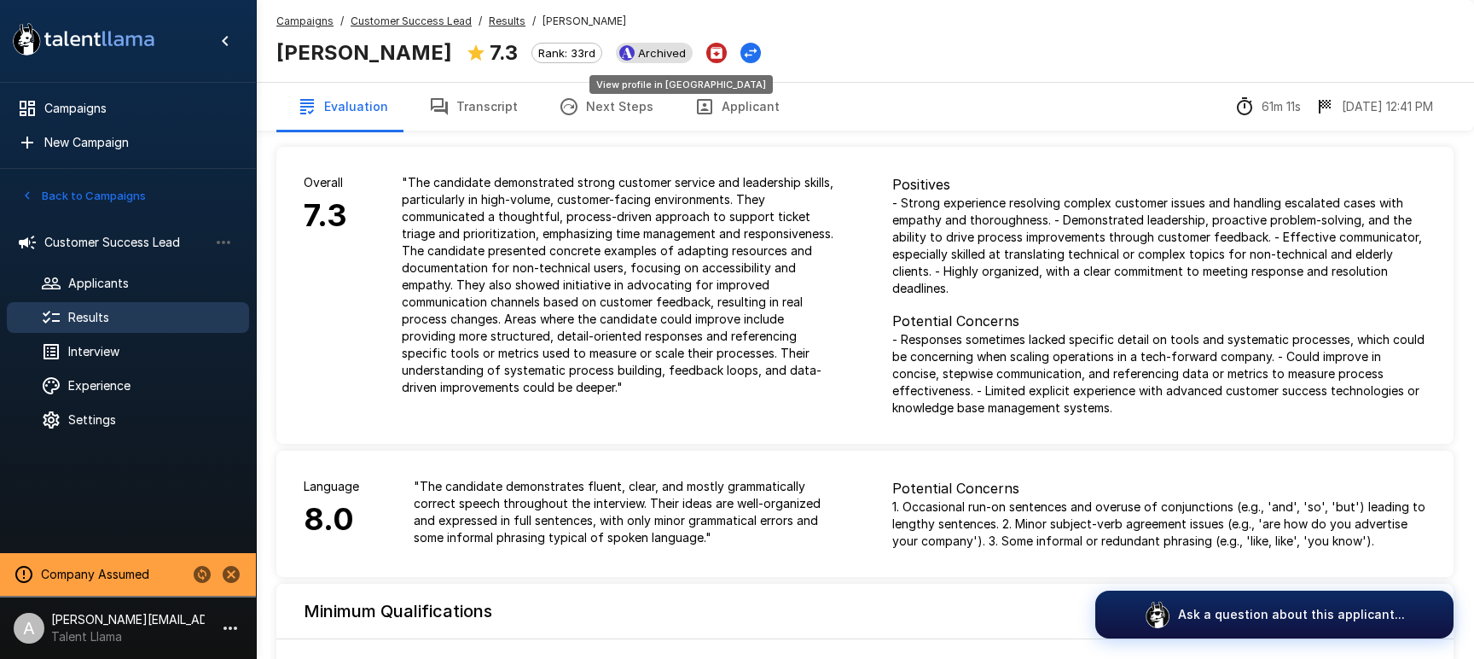
click at [658, 53] on span "Archived" at bounding box center [661, 53] width 61 height 14
click at [402, 18] on u "Customer Success Lead" at bounding box center [411, 21] width 121 height 13
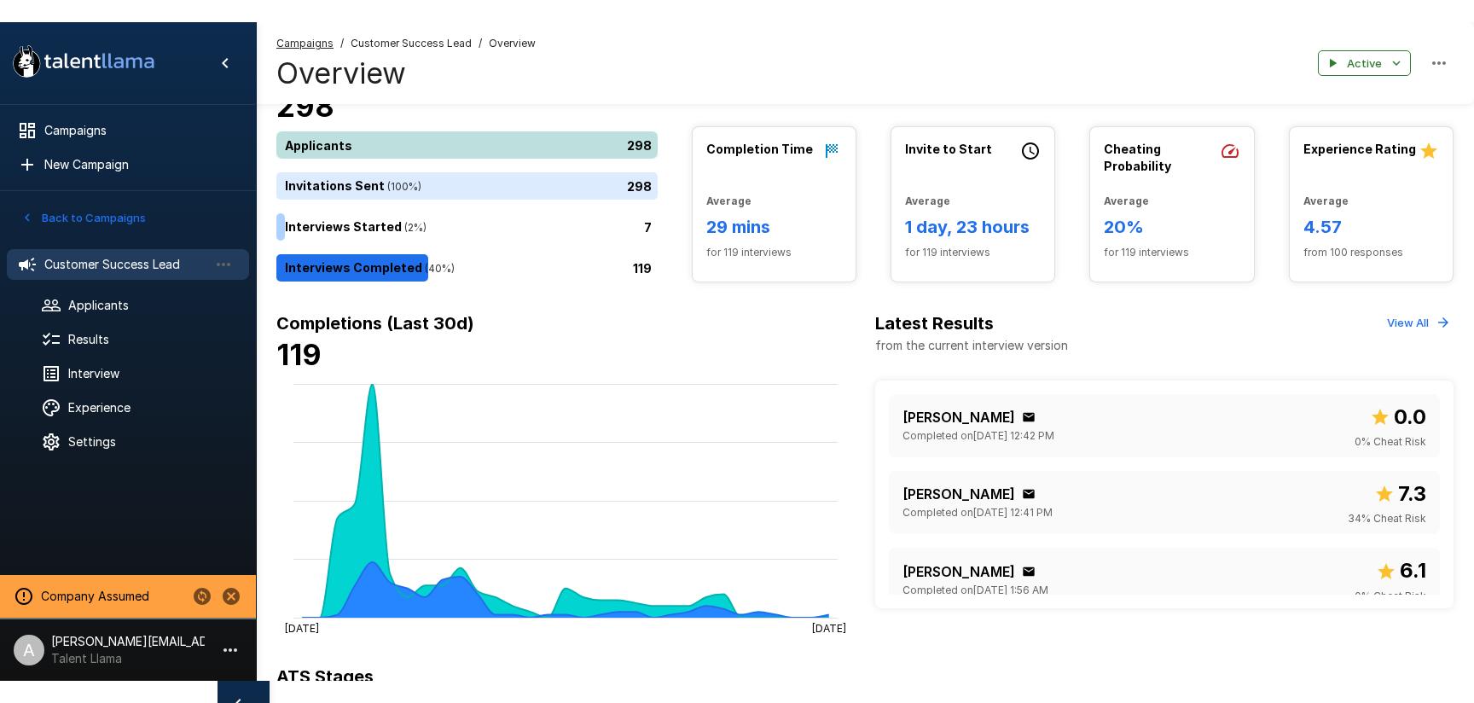
scroll to position [58, 0]
